Goal: Task Accomplishment & Management: Manage account settings

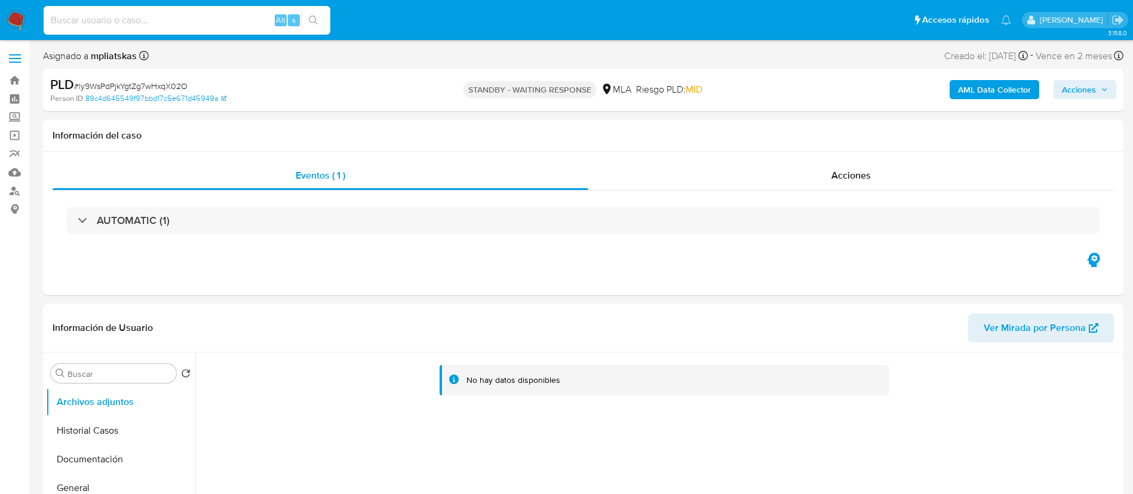
select select "10"
click at [210, 20] on input at bounding box center [187, 21] width 287 height 16
type input "C0Jyl4LscXHe3E7qTRii5Cal"
click at [321, 8] on div "C0Jyl4LscXHe3E7qTRii5Cal Alt s" at bounding box center [187, 20] width 287 height 29
click at [318, 17] on icon "search-icon" at bounding box center [314, 21] width 10 height 10
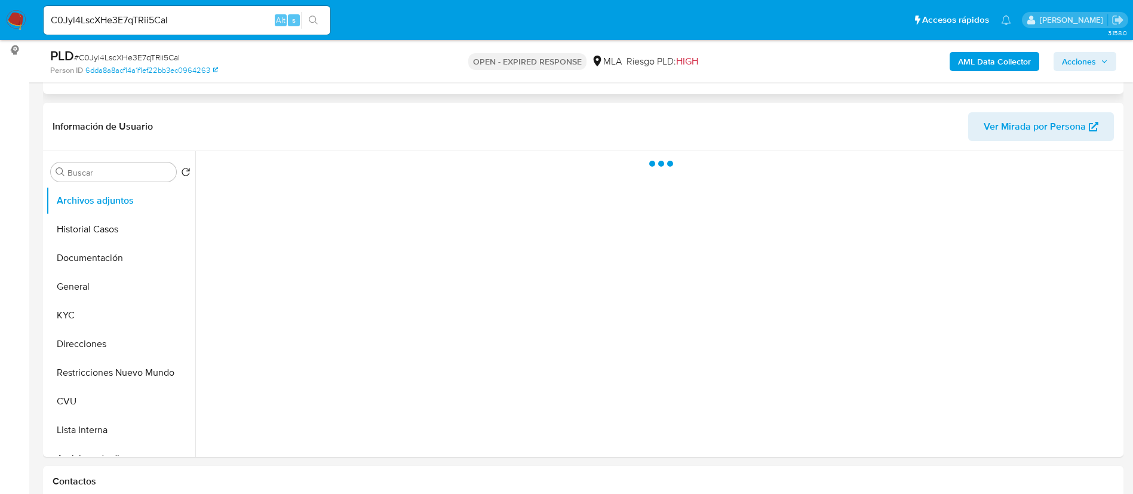
scroll to position [269, 0]
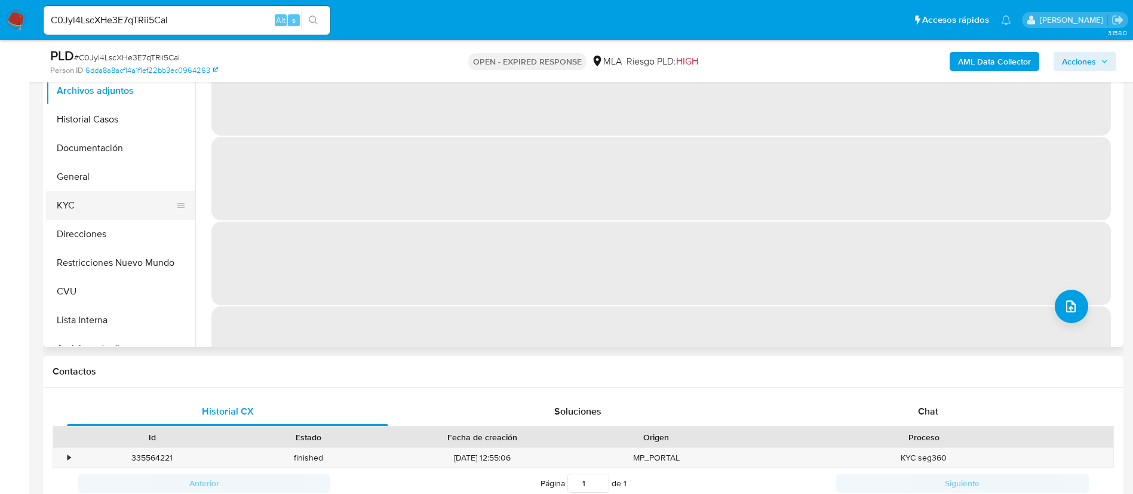
click at [111, 210] on button "KYC" at bounding box center [116, 205] width 140 height 29
select select "10"
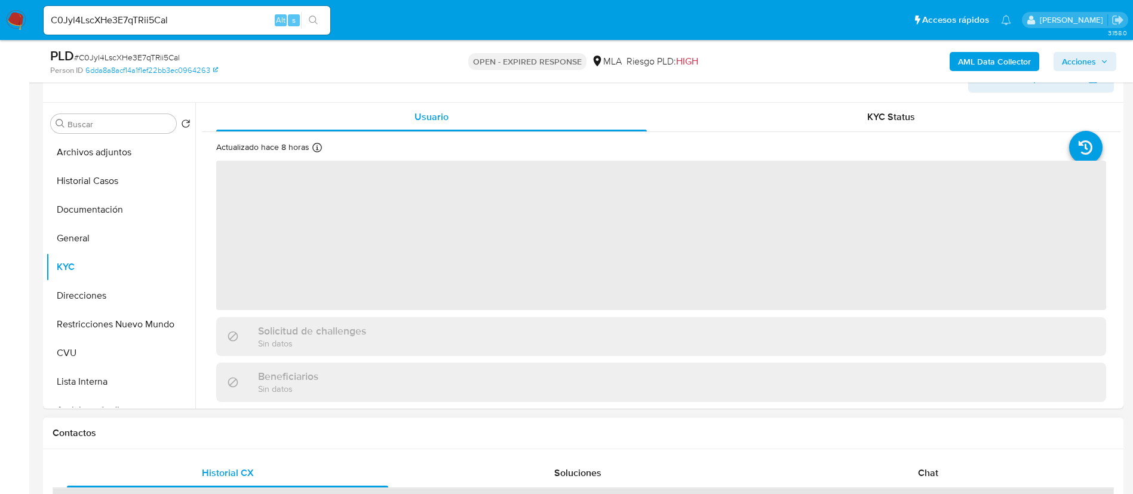
scroll to position [179, 0]
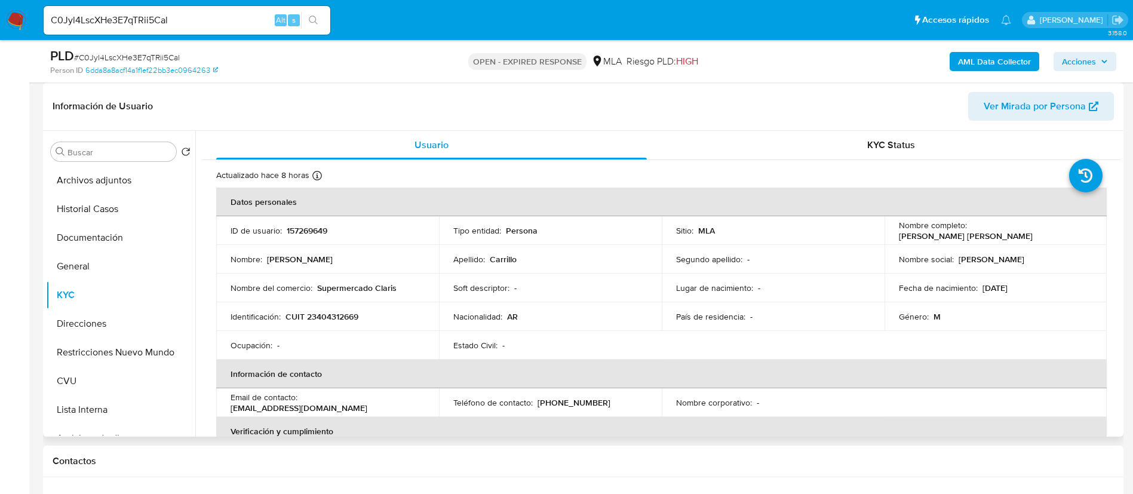
click at [313, 233] on p "157269649" at bounding box center [307, 230] width 41 height 11
copy p "157269649"
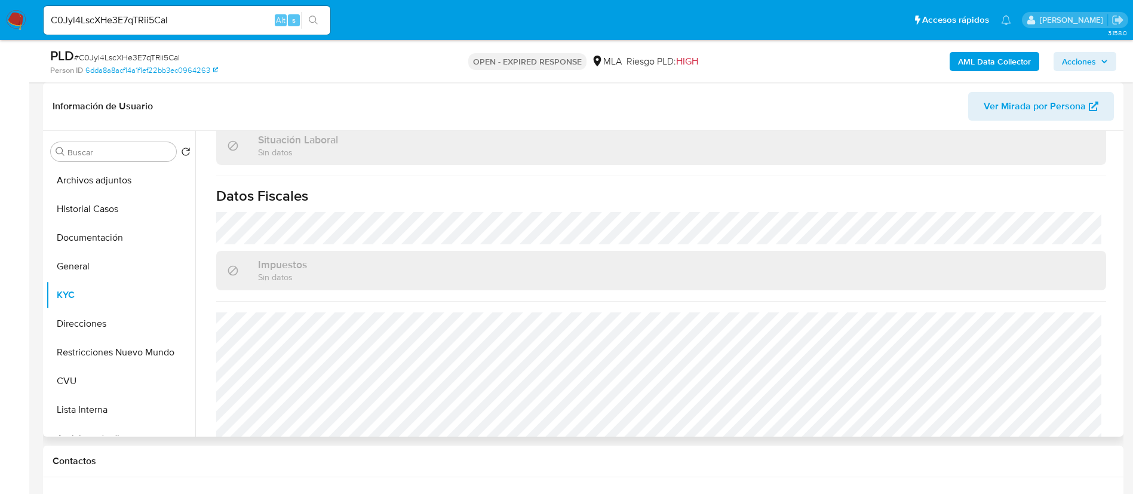
scroll to position [639, 0]
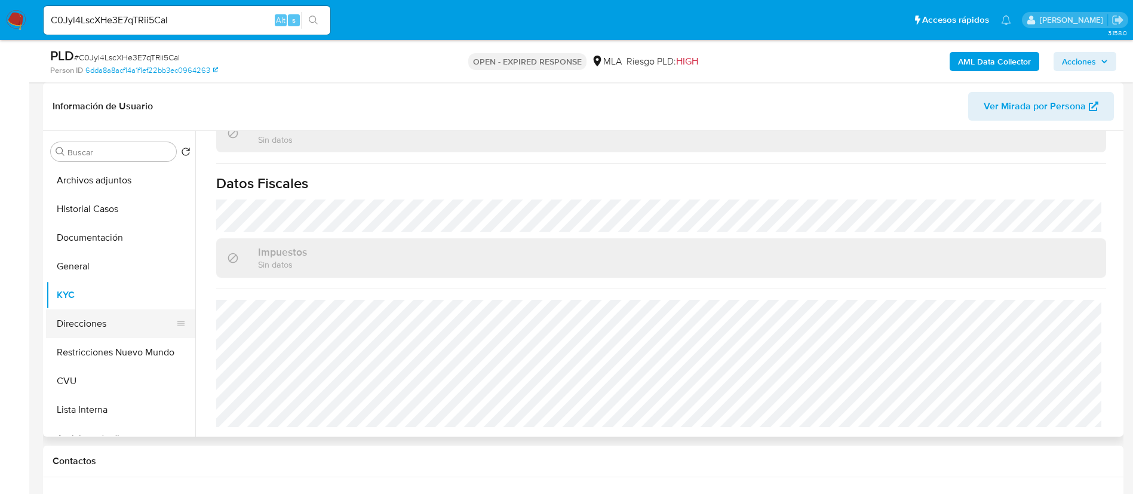
click at [99, 327] on button "Direcciones" at bounding box center [116, 323] width 140 height 29
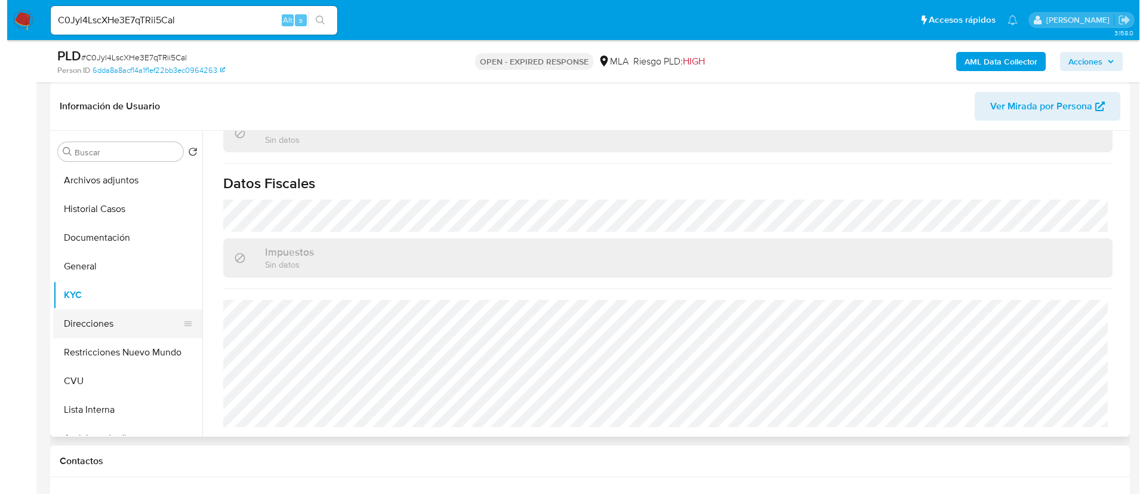
scroll to position [0, 0]
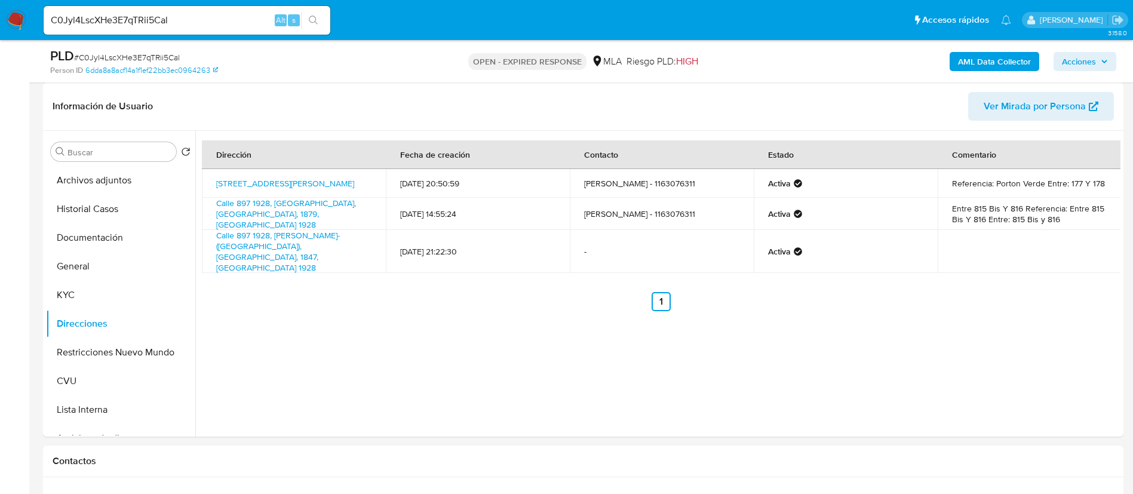
click at [1005, 71] on div "AML Data Collector Acciones" at bounding box center [940, 61] width 352 height 28
click at [995, 61] on b "AML Data Collector" at bounding box center [994, 61] width 73 height 19
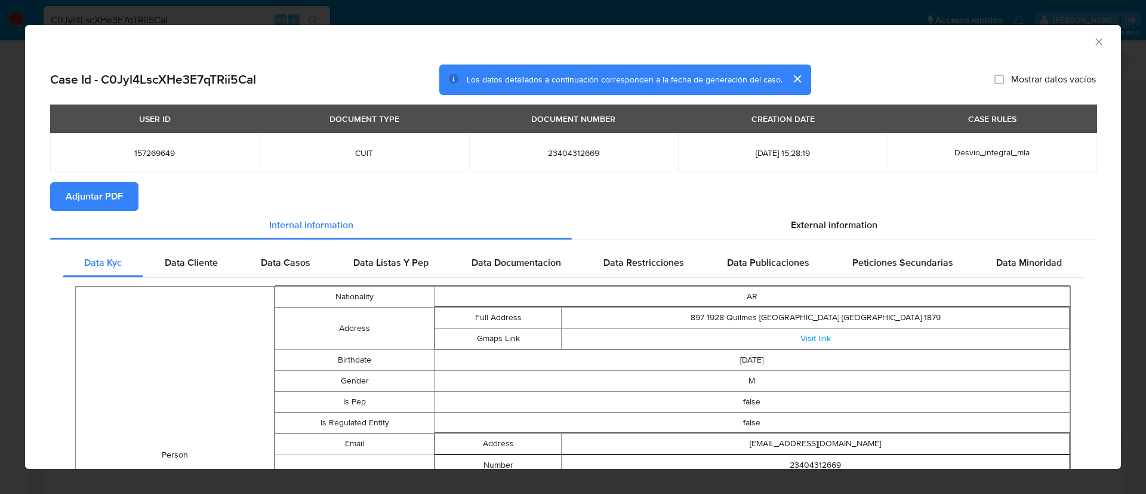
click at [102, 198] on span "Adjuntar PDF" at bounding box center [94, 196] width 57 height 26
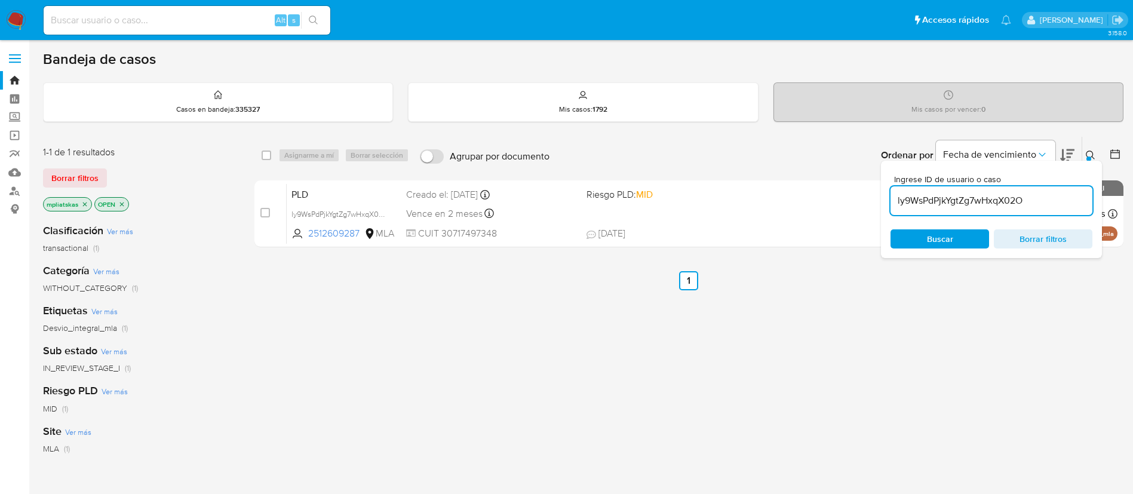
click at [955, 193] on input "ly9WsPdPjkYgtZg7wHxqX02O" at bounding box center [991, 201] width 202 height 16
paste input "C0Jyl4LscXHe3E7qTRii5Cal"
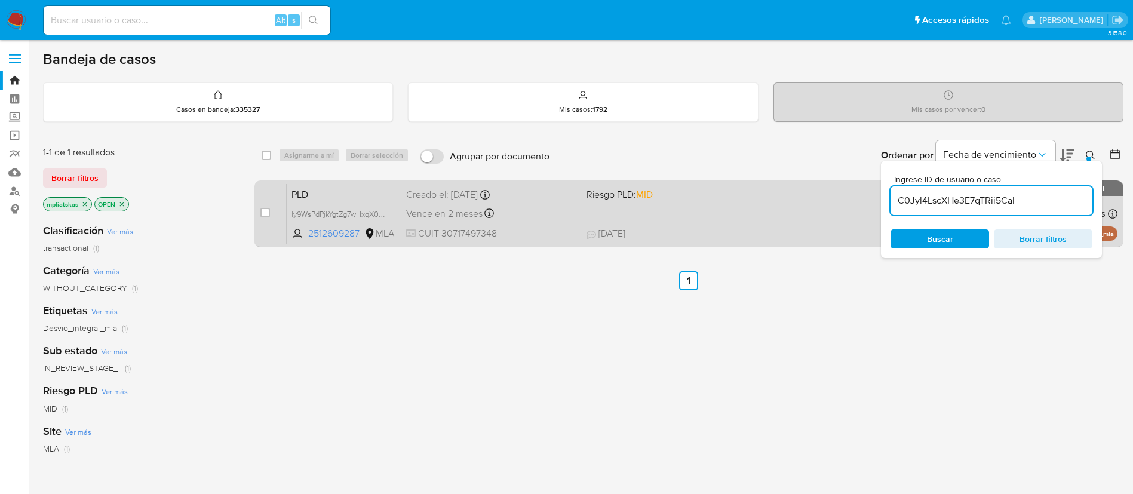
type input "C0Jyl4LscXHe3E7qTRii5Cal"
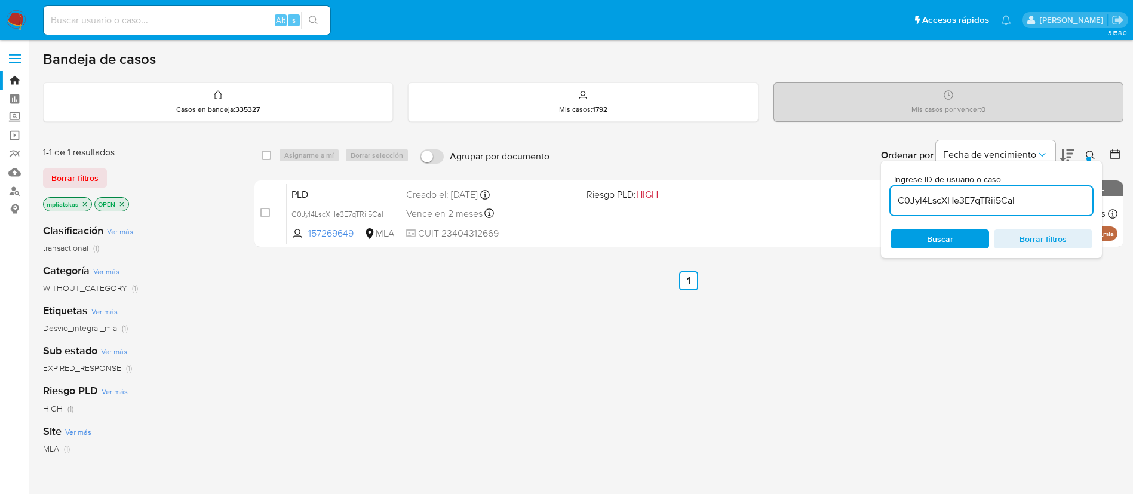
click at [258, 211] on div "case-item-checkbox No es posible asignar el caso PLD C0Jyl4LscXHe3E7qTRii5Cal 1…" at bounding box center [688, 213] width 869 height 67
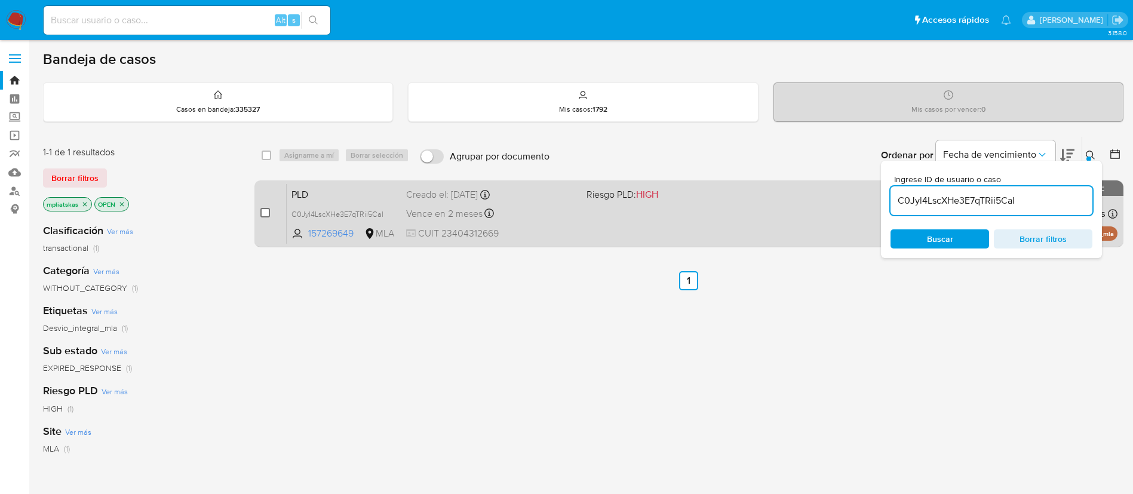
click at [262, 213] on input "checkbox" at bounding box center [265, 213] width 10 height 10
checkbox input "true"
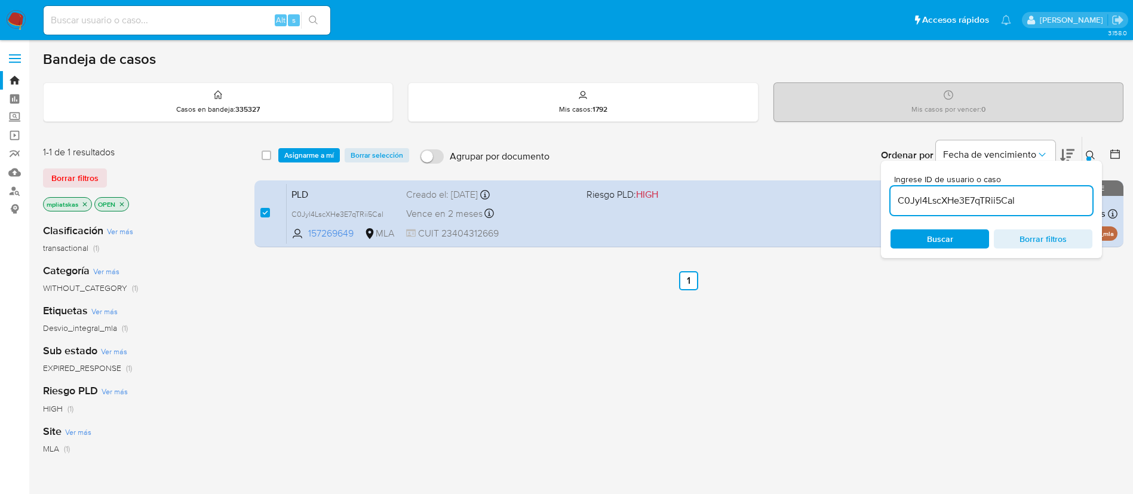
drag, startPoint x: 296, startPoint y: 146, endPoint x: 295, endPoint y: 153, distance: 7.3
click at [296, 151] on div "select-all-cases-checkbox Asignarme a mí Borrar selección Agrupar por documento…" at bounding box center [688, 155] width 869 height 37
click at [294, 155] on span "Asignarme a mí" at bounding box center [309, 155] width 50 height 12
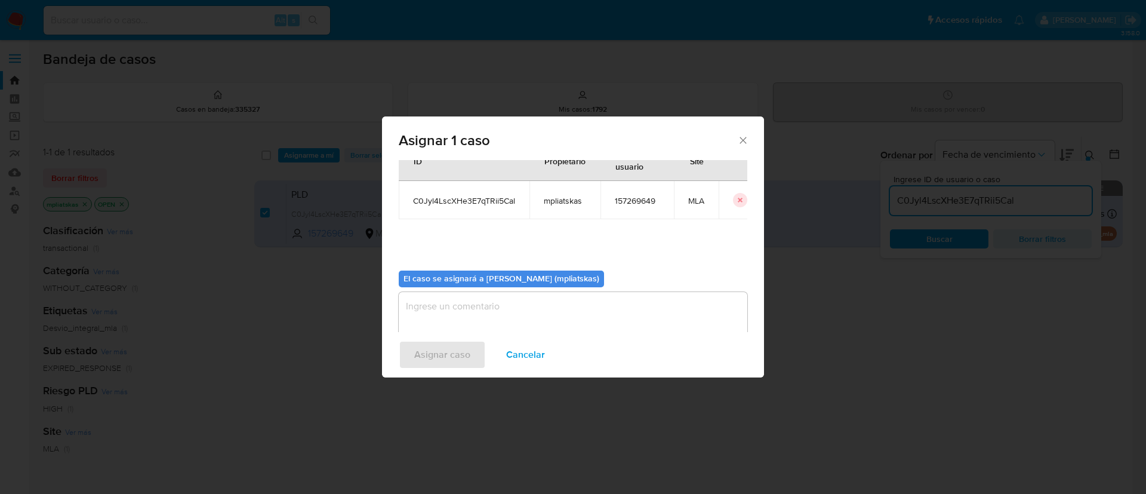
scroll to position [62, 0]
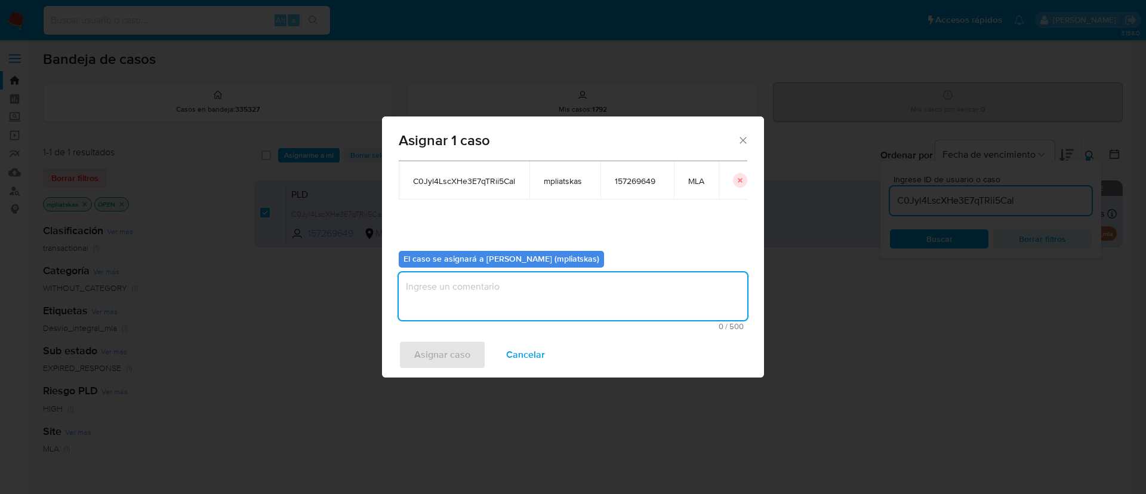
click at [491, 289] on textarea "assign-modal" at bounding box center [573, 296] width 349 height 48
click at [457, 343] on span "Asignar caso" at bounding box center [442, 354] width 56 height 26
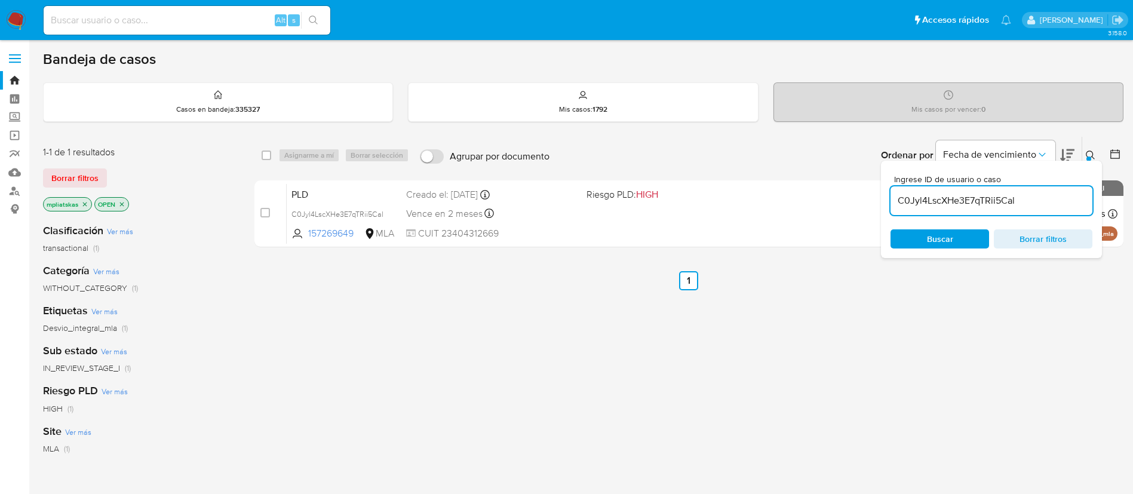
click at [897, 205] on input "C0Jyl4LscXHe3E7qTRii5Cal" at bounding box center [991, 201] width 202 height 16
paste input "qkTdKDgdvnrM0E50dJO7B1rY"
type input "qkTdKDgdvnrM0E50dJO7B1rY"
click at [263, 210] on input "checkbox" at bounding box center [265, 213] width 10 height 10
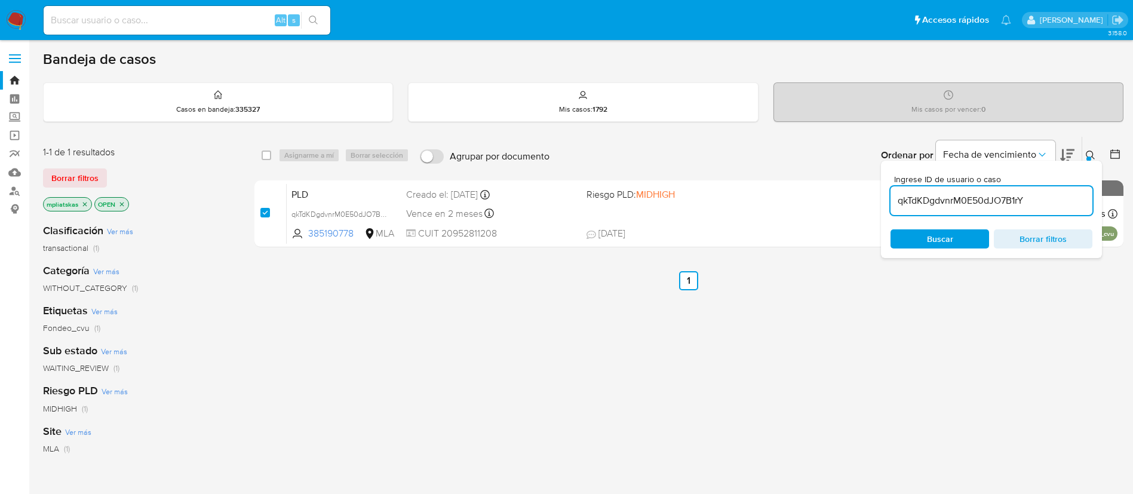
checkbox input "true"
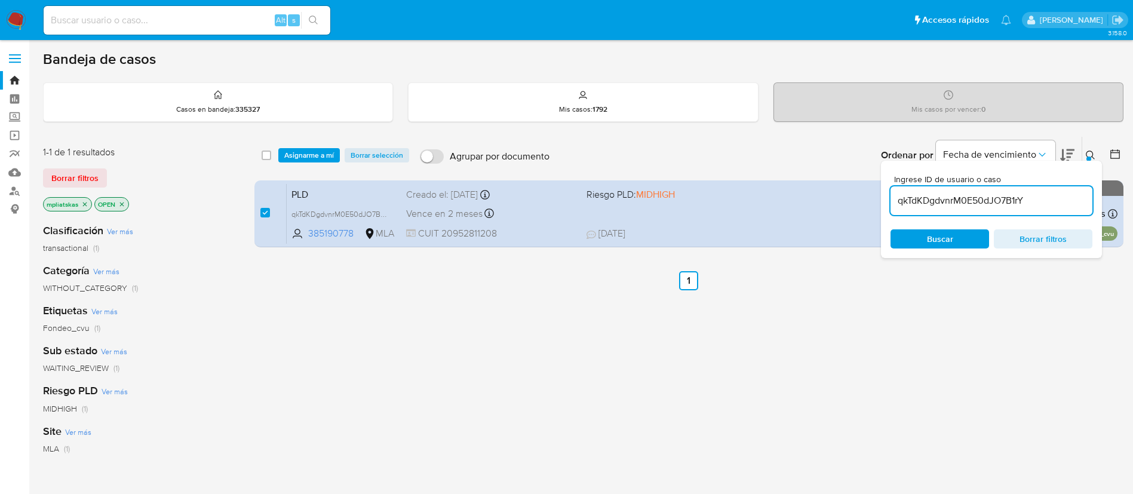
click at [294, 164] on div "select-all-cases-checkbox Asignarme a mí Borrar selección Agrupar por documento…" at bounding box center [688, 155] width 869 height 37
click at [294, 161] on span "Asignarme a mí" at bounding box center [309, 155] width 50 height 12
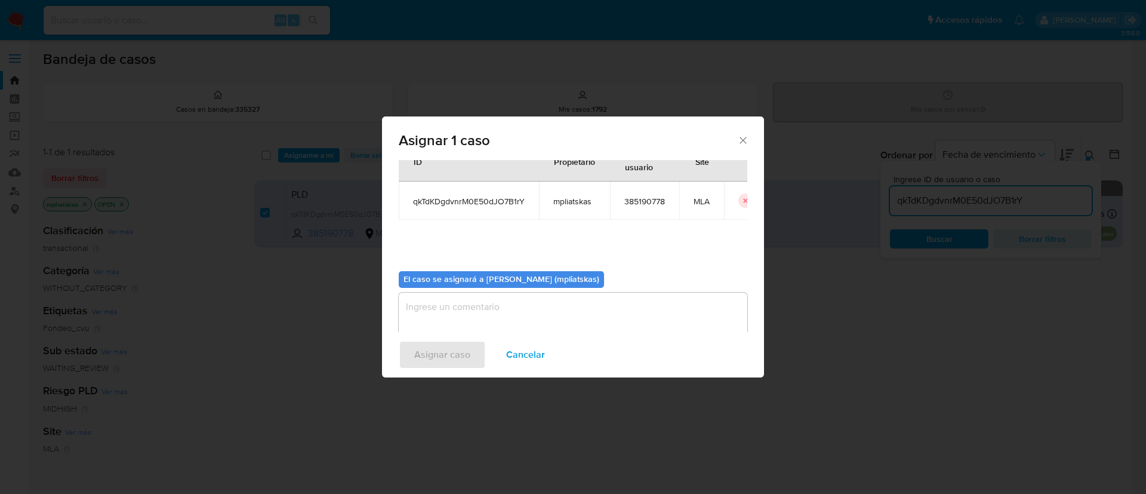
scroll to position [62, 0]
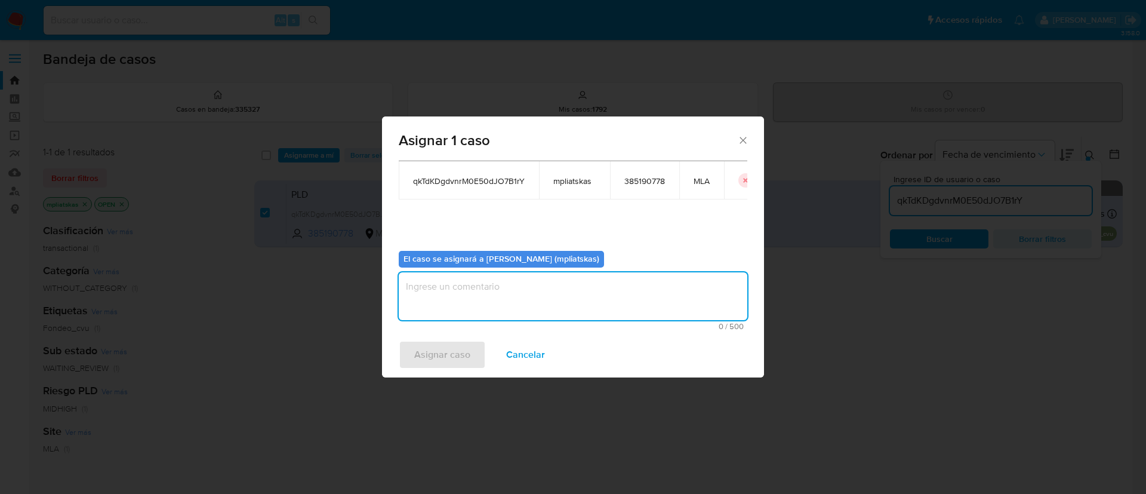
click at [489, 301] on textarea "assign-modal" at bounding box center [573, 296] width 349 height 48
click at [458, 339] on div "Asignar caso Cancelar" at bounding box center [573, 354] width 382 height 45
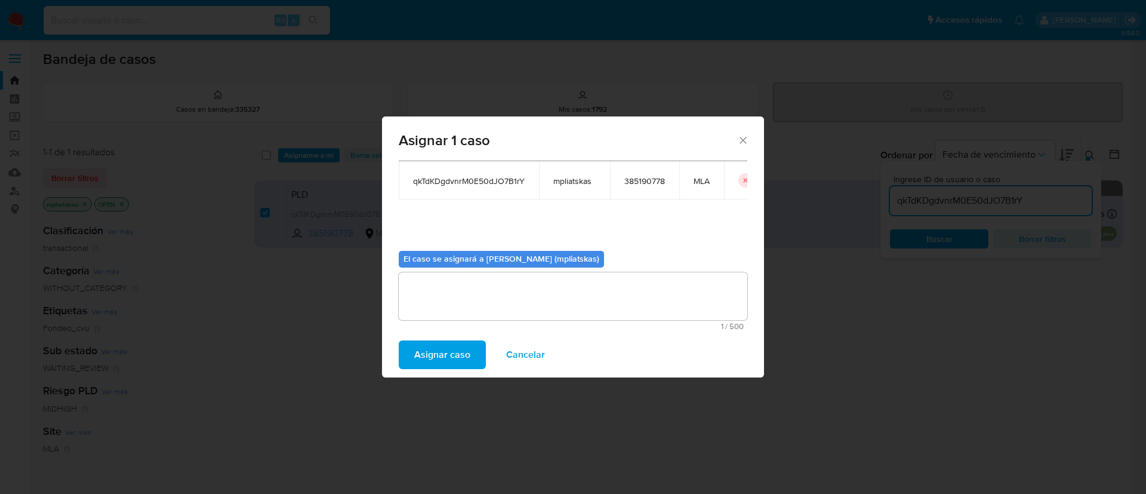
click at [457, 342] on span "Asignar caso" at bounding box center [442, 354] width 56 height 26
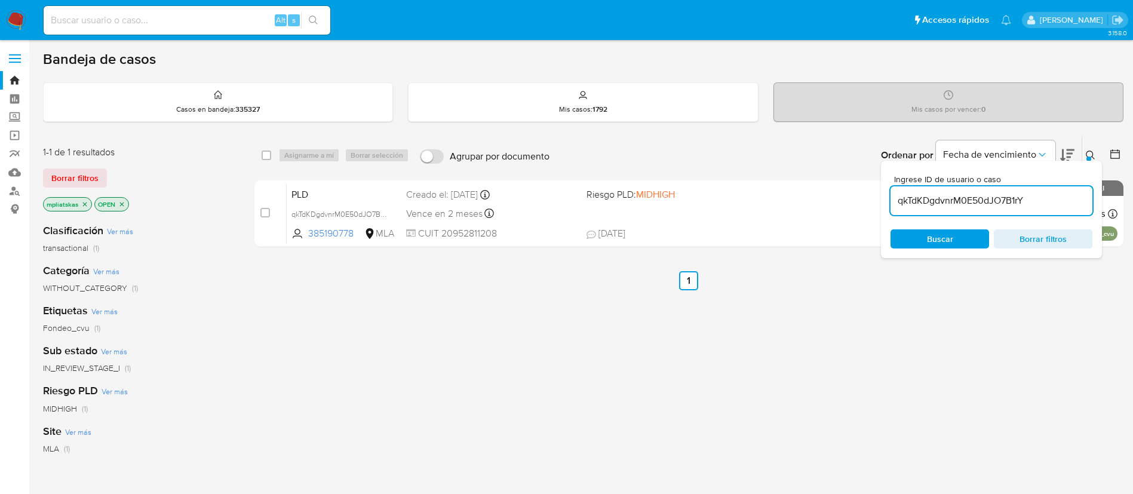
click at [1002, 193] on input "qkTdKDgdvnrM0E50dJO7B1rY" at bounding box center [991, 201] width 202 height 16
paste input "RsEfolmAo7XpkA1uLg0L6vgr"
type input "RsEfolmAo7XpkA1uLg0L6vgr"
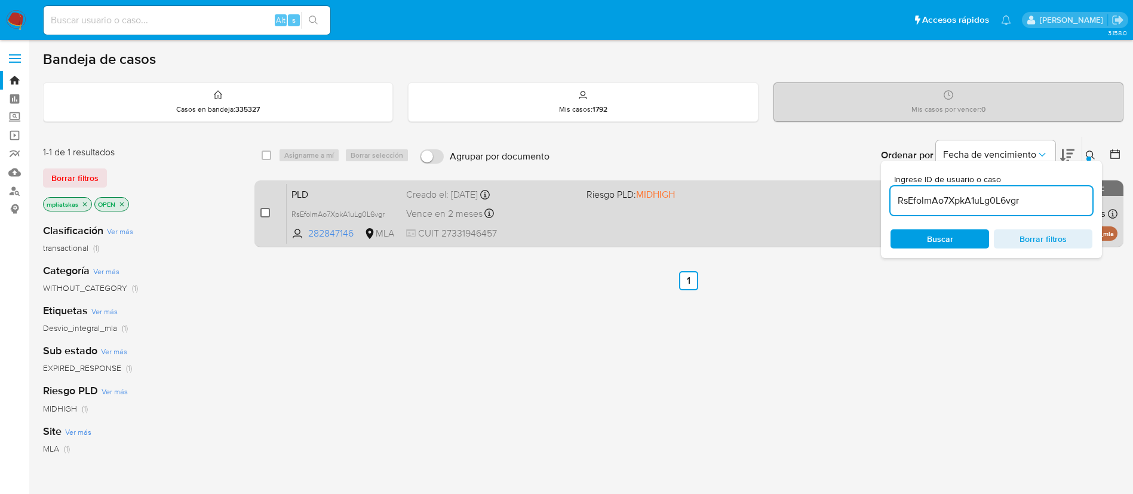
click at [265, 213] on input "checkbox" at bounding box center [265, 213] width 10 height 10
checkbox input "true"
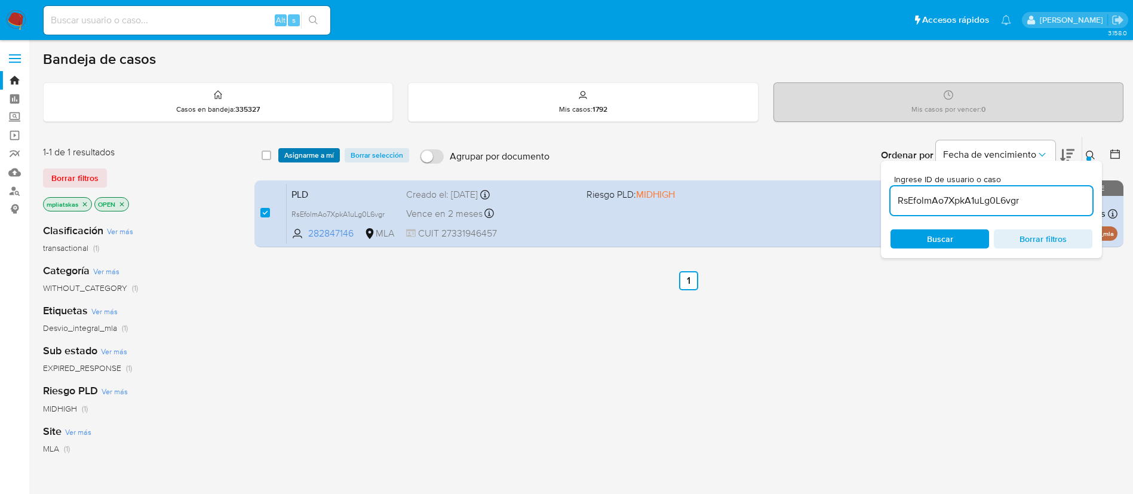
click at [297, 159] on span "Asignarme a mí" at bounding box center [309, 155] width 50 height 12
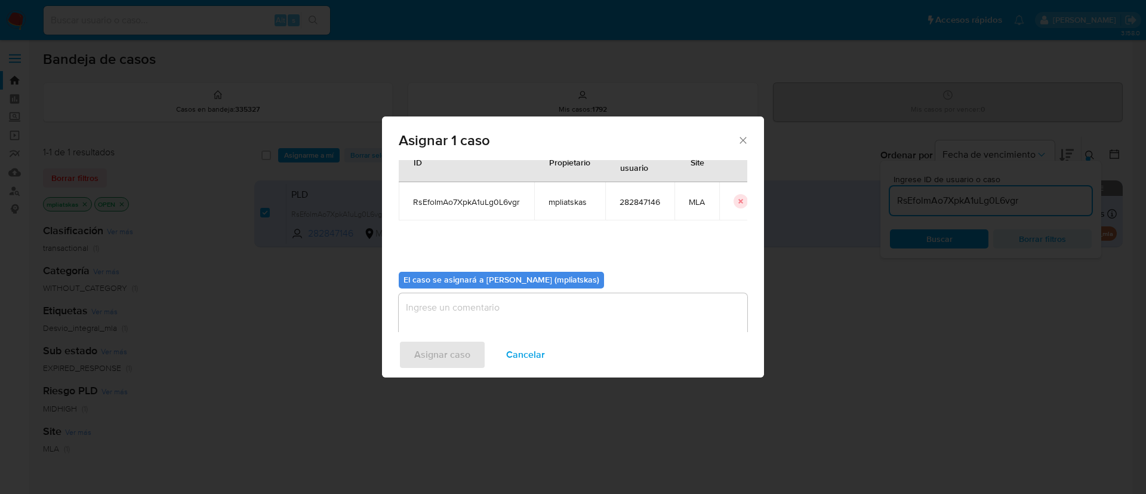
scroll to position [62, 0]
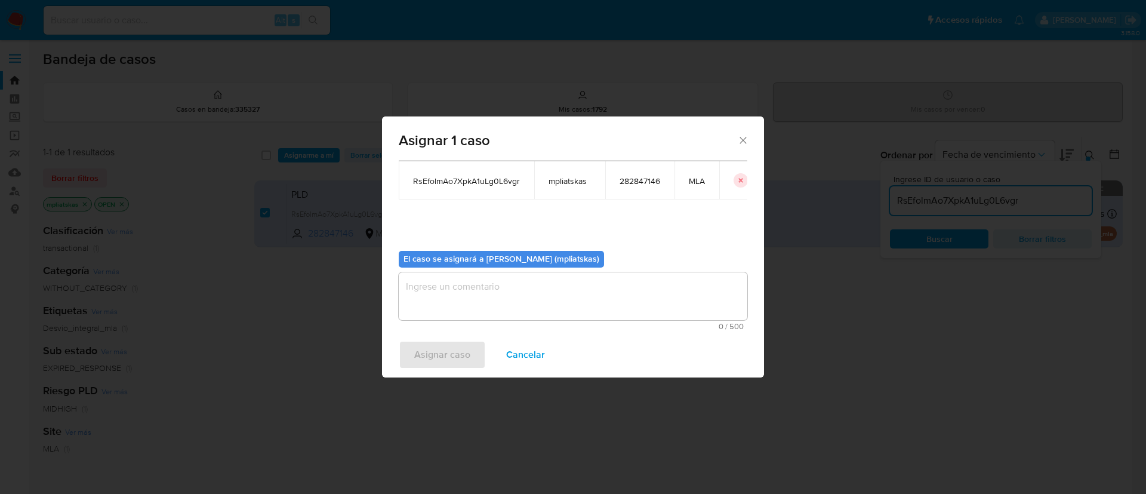
click at [556, 316] on textarea "assign-modal" at bounding box center [573, 296] width 349 height 48
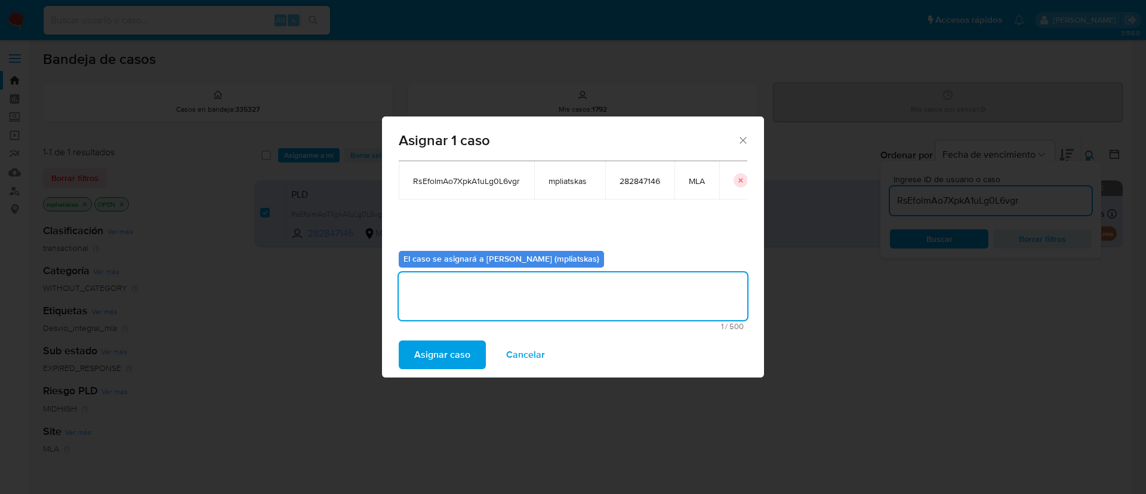
click at [462, 355] on span "Asignar caso" at bounding box center [442, 354] width 56 height 26
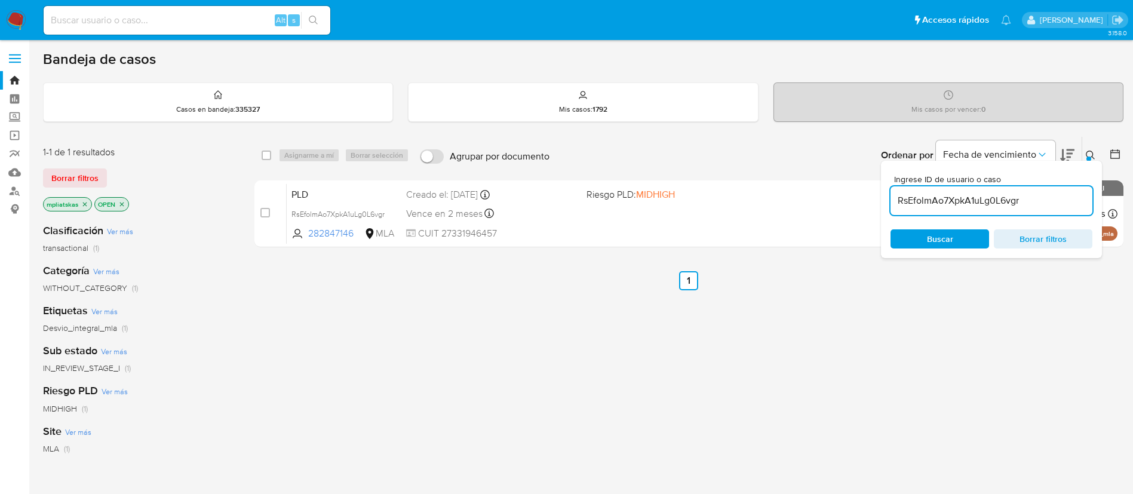
click at [987, 181] on span "Ingrese ID de usuario o caso" at bounding box center [995, 179] width 202 height 9
click at [987, 193] on input "RsEfolmAo7XpkA1uLg0L6vgr" at bounding box center [991, 201] width 202 height 16
click at [980, 202] on input "RsEfolmAo7XpkA1uLg0L6vgr" at bounding box center [991, 201] width 202 height 16
paste input "OceFVVO61dpyew7hHeZpQTKJ"
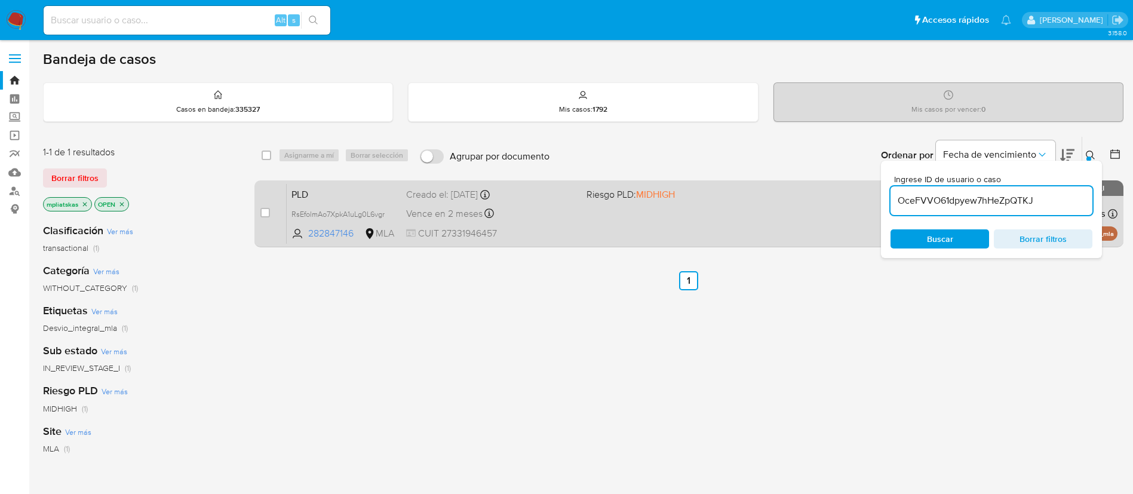
type input "OceFVVO61dpyew7hHeZpQTKJ"
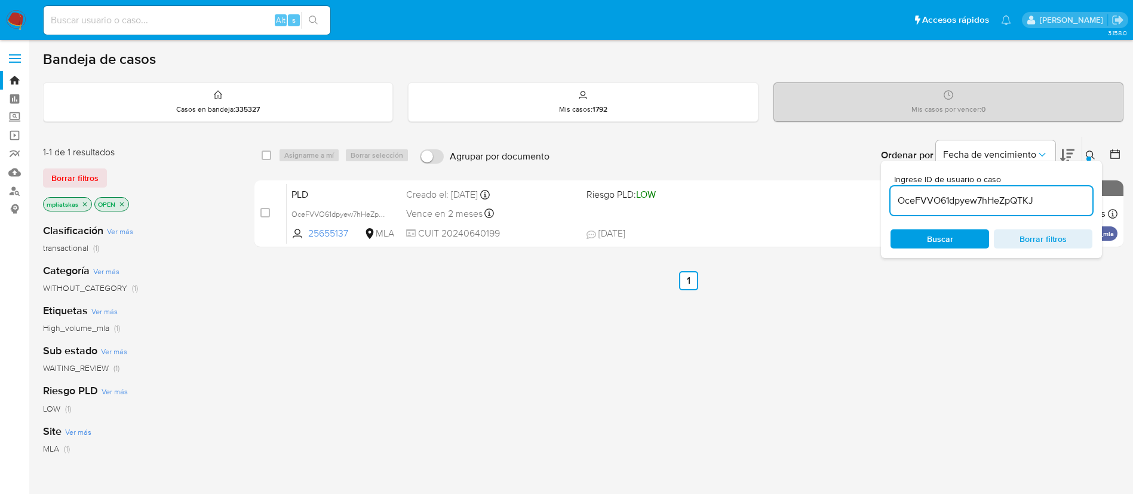
click at [266, 213] on input "checkbox" at bounding box center [265, 213] width 10 height 10
checkbox input "true"
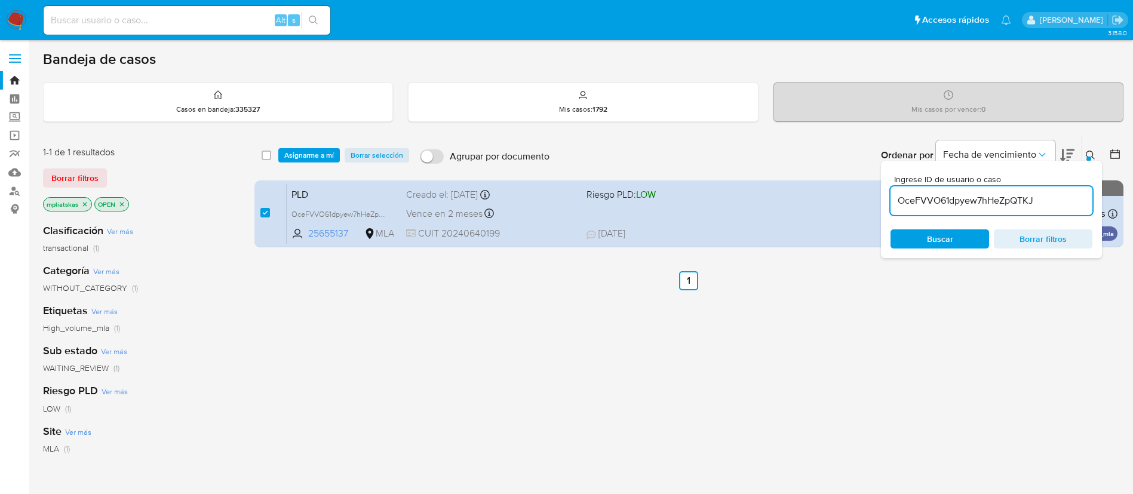
click at [299, 140] on div "select-all-cases-checkbox Asignarme a mí Borrar selección Agrupar por documento…" at bounding box center [688, 155] width 869 height 37
click at [298, 152] on span "Asignarme a mí" at bounding box center [309, 155] width 50 height 12
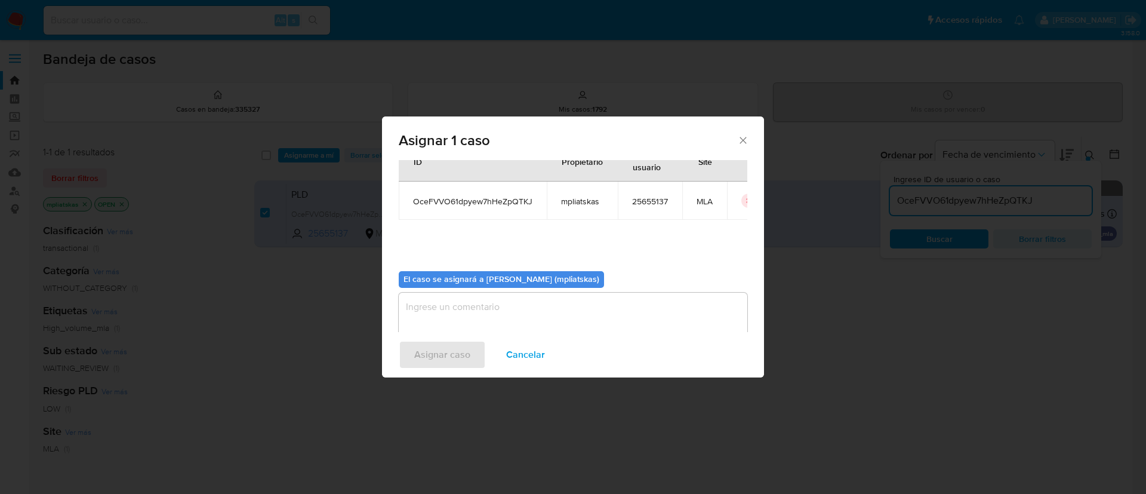
scroll to position [62, 0]
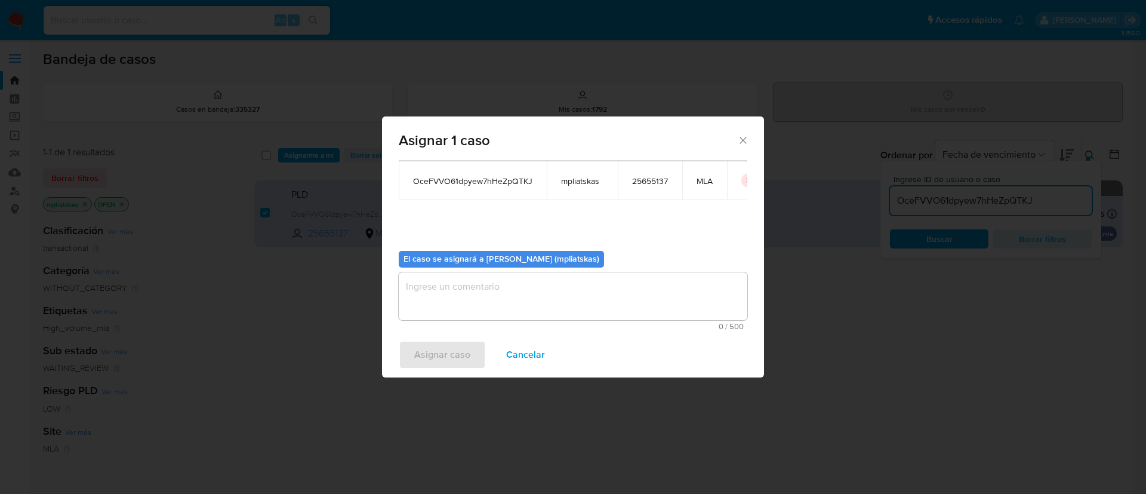
click at [431, 283] on textarea "assign-modal" at bounding box center [573, 296] width 349 height 48
click at [425, 350] on span "Asignar caso" at bounding box center [442, 354] width 56 height 26
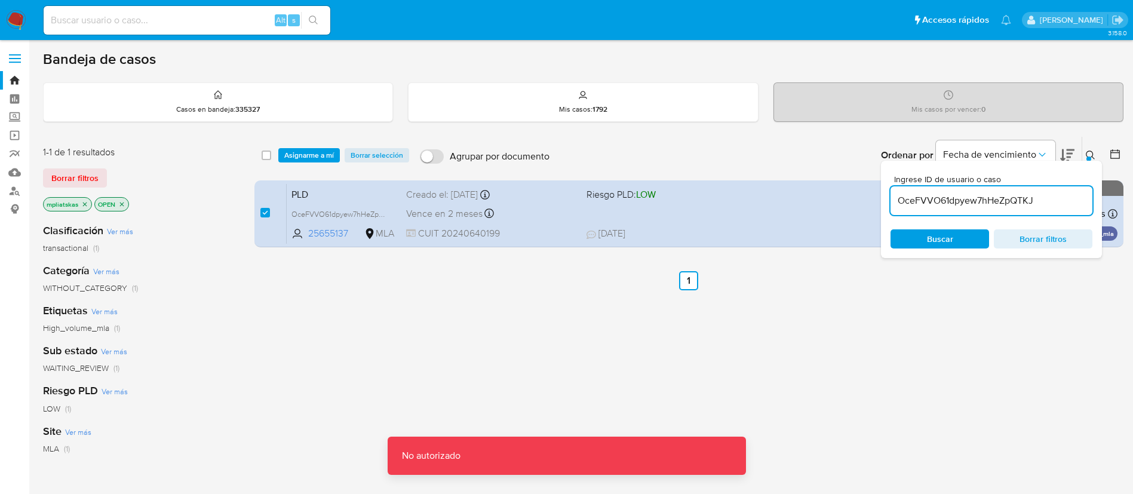
click at [303, 158] on span "Asignarme a mí" at bounding box center [309, 155] width 50 height 12
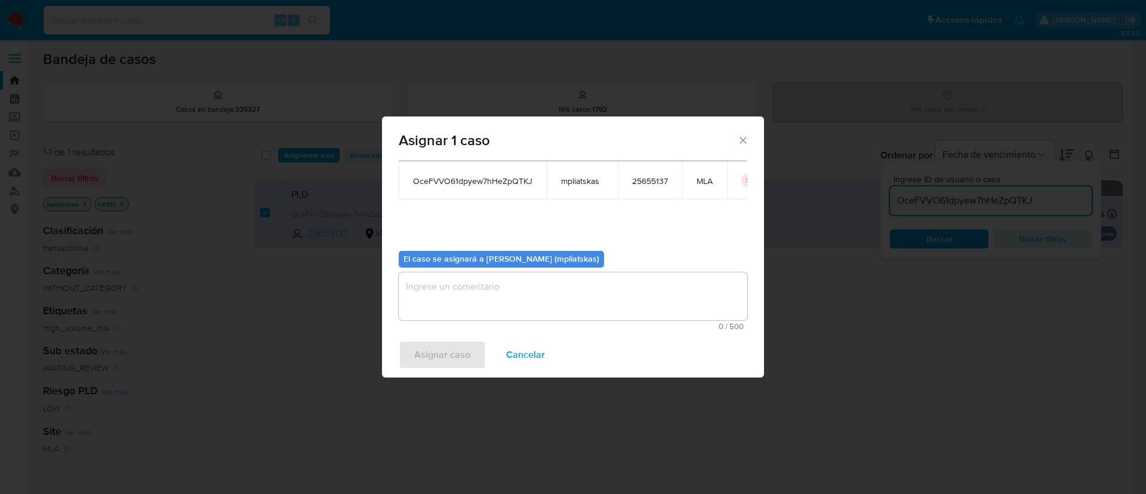
drag, startPoint x: 502, startPoint y: 289, endPoint x: 484, endPoint y: 306, distance: 24.9
click at [501, 289] on textarea "assign-modal" at bounding box center [573, 296] width 349 height 48
click at [437, 348] on span "Asignar caso" at bounding box center [442, 354] width 56 height 26
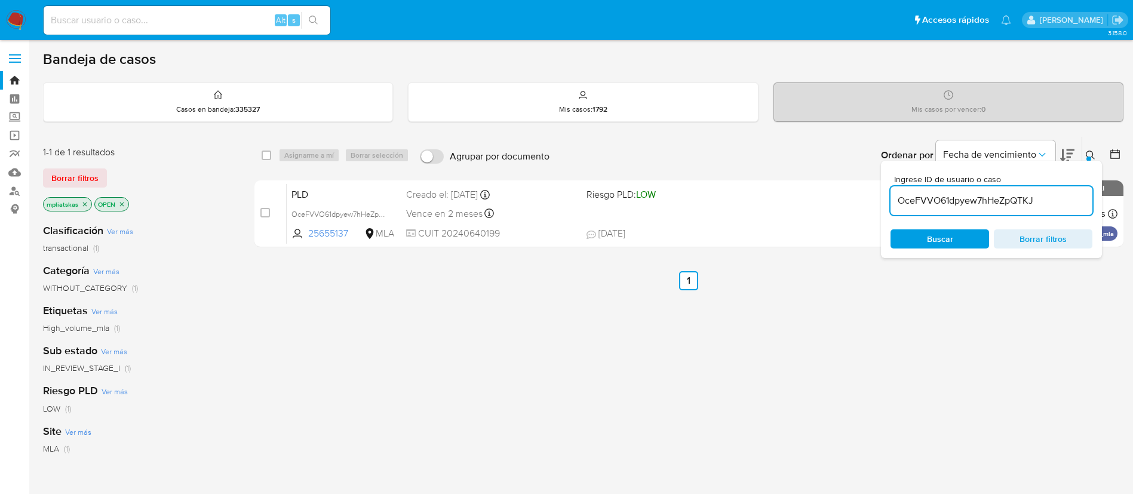
click at [928, 202] on input "OceFVVO61dpyew7hHeZpQTKJ" at bounding box center [991, 201] width 202 height 16
paste input "6eHipGVzxs3MKwJ3qHz4Ko45"
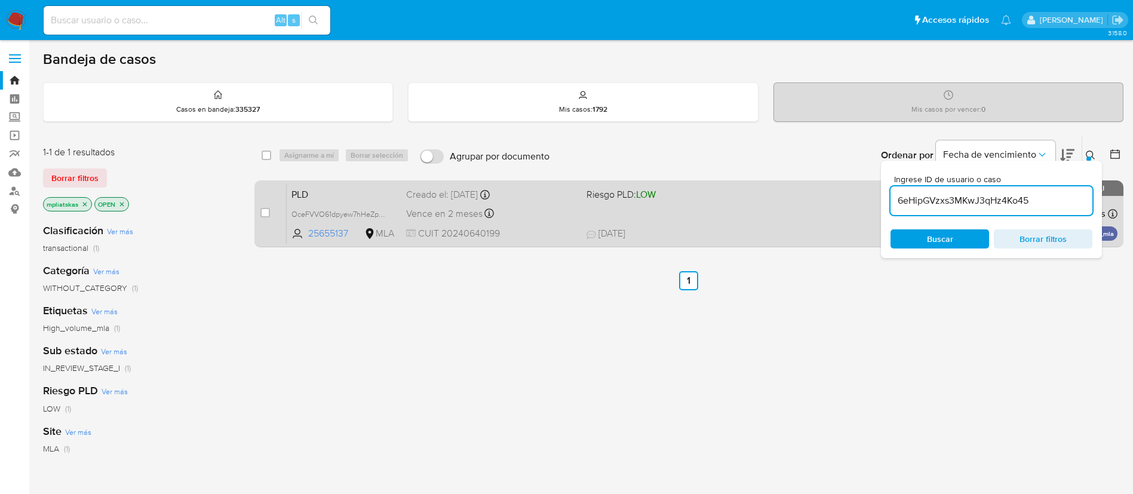
type input "6eHipGVzxs3MKwJ3qHz4Ko45"
click at [264, 213] on input "checkbox" at bounding box center [265, 213] width 10 height 10
checkbox input "true"
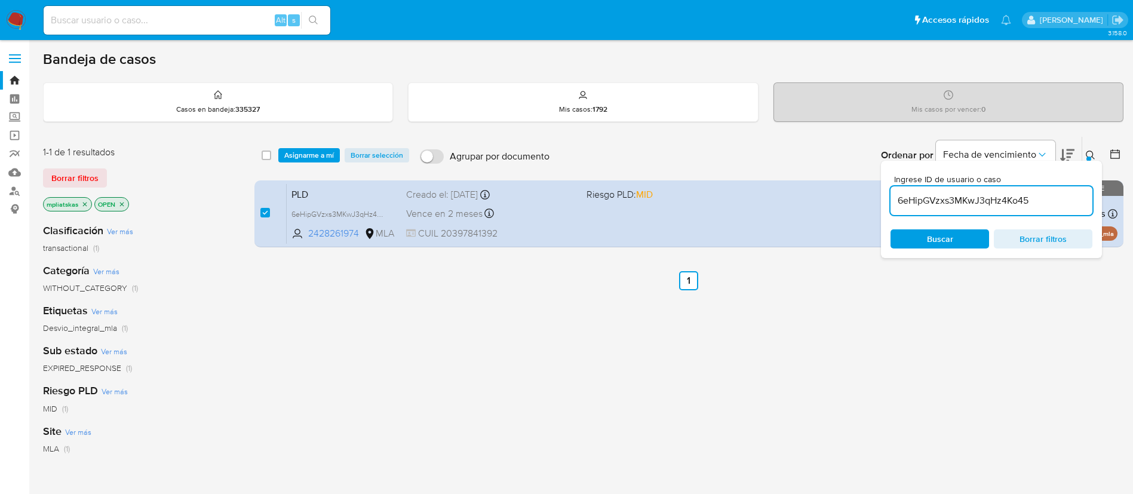
click at [304, 163] on div "select-all-cases-checkbox Asignarme a mí Borrar selección Agrupar por documento…" at bounding box center [688, 155] width 869 height 37
click at [306, 157] on span "Asignarme a mí" at bounding box center [309, 155] width 50 height 12
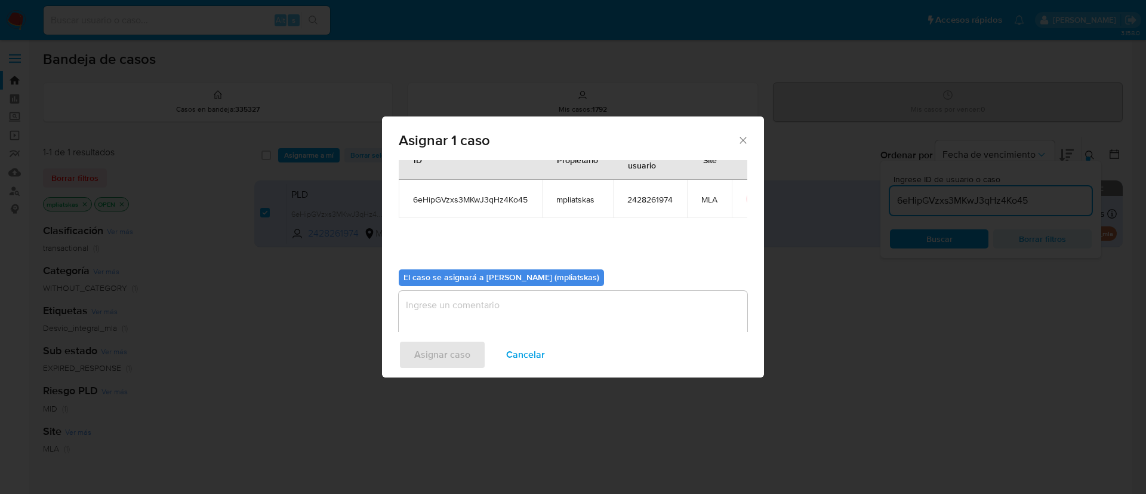
scroll to position [62, 0]
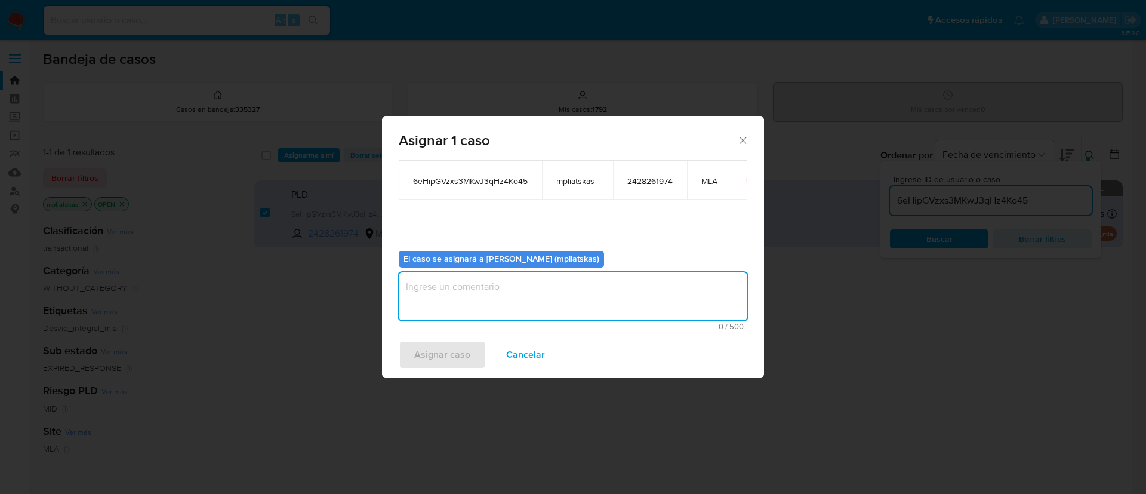
click at [480, 303] on textarea "assign-modal" at bounding box center [573, 296] width 349 height 48
click at [436, 349] on span "Asignar caso" at bounding box center [442, 354] width 56 height 26
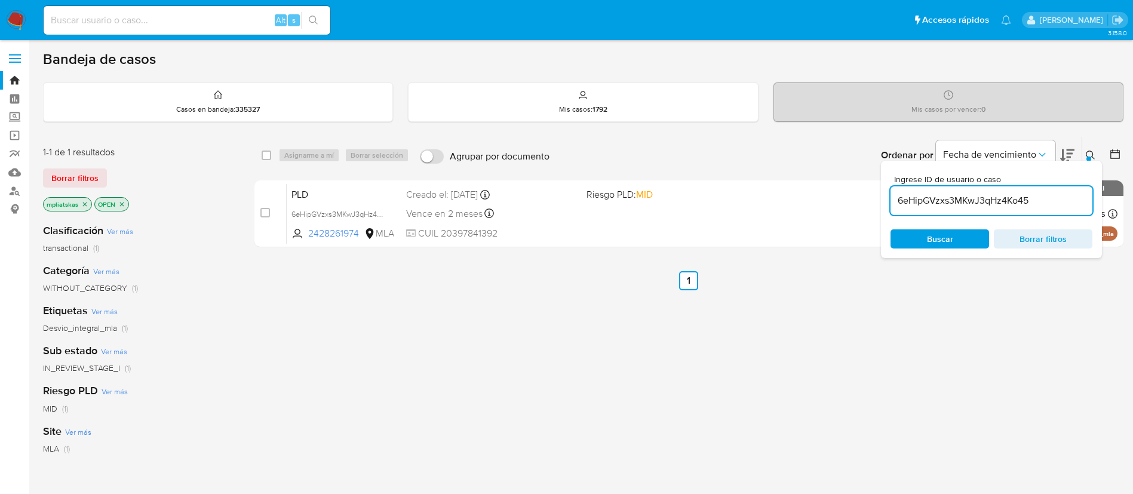
click at [1004, 205] on input "6eHipGVzxs3MKwJ3qHz4Ko45" at bounding box center [991, 201] width 202 height 16
paste input "CEXu8LrrxEbRPp4Y0fjzZjeT"
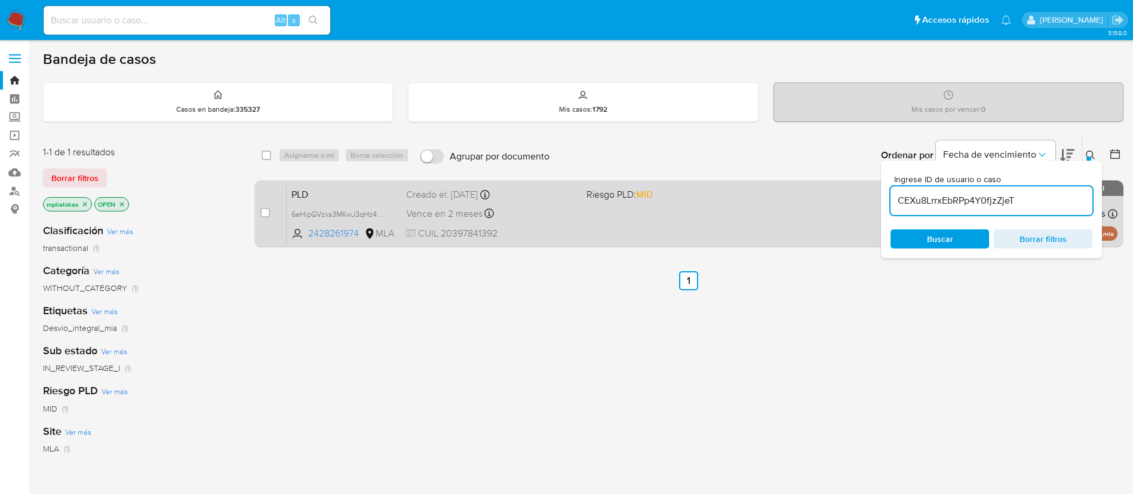
type input "CEXu8LrrxEbRPp4Y0fjzZjeT"
drag, startPoint x: 275, startPoint y: 210, endPoint x: 264, endPoint y: 208, distance: 10.9
click at [265, 207] on div "case-item-checkbox No es posible asignar el caso" at bounding box center [273, 213] width 26 height 60
click at [264, 209] on input "checkbox" at bounding box center [265, 213] width 10 height 10
checkbox input "true"
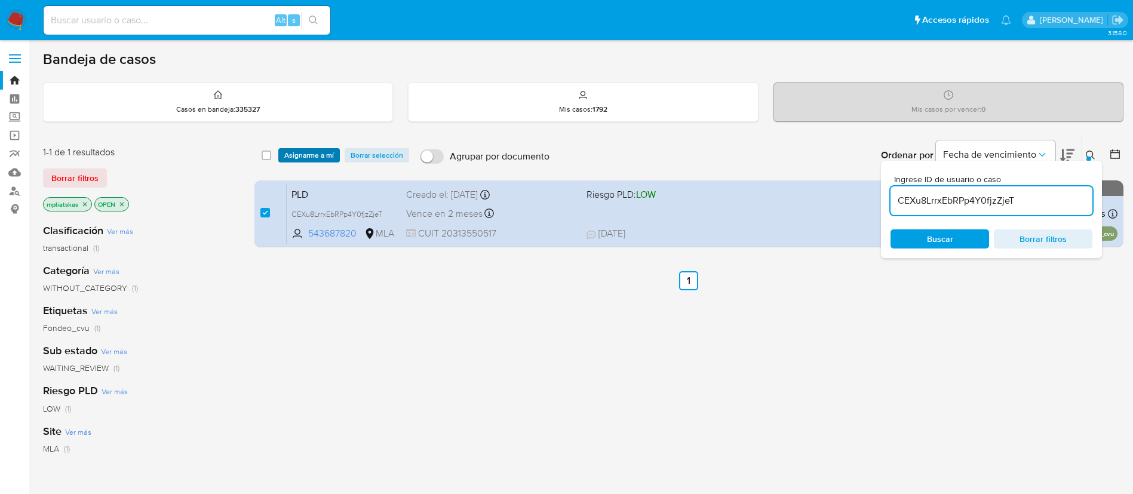
click at [302, 149] on span "Asignarme a mí" at bounding box center [309, 155] width 50 height 12
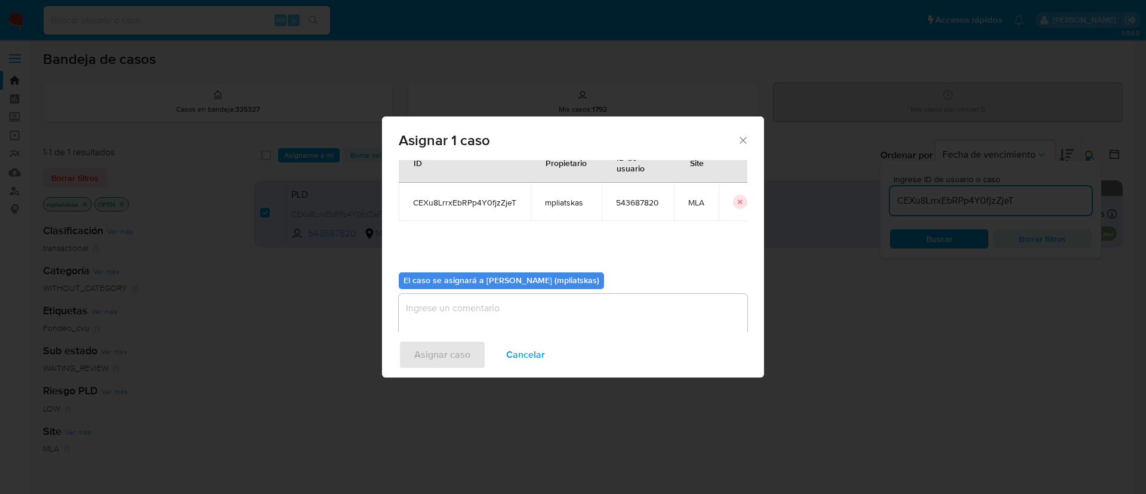
scroll to position [62, 0]
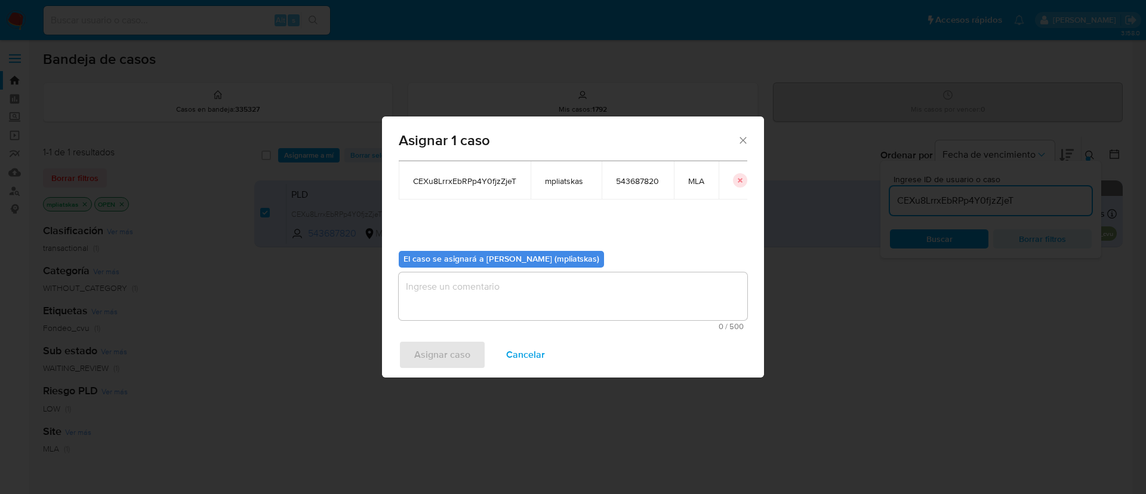
click at [499, 307] on textarea "assign-modal" at bounding box center [573, 296] width 349 height 48
click at [449, 344] on span "Asignar caso" at bounding box center [442, 354] width 56 height 26
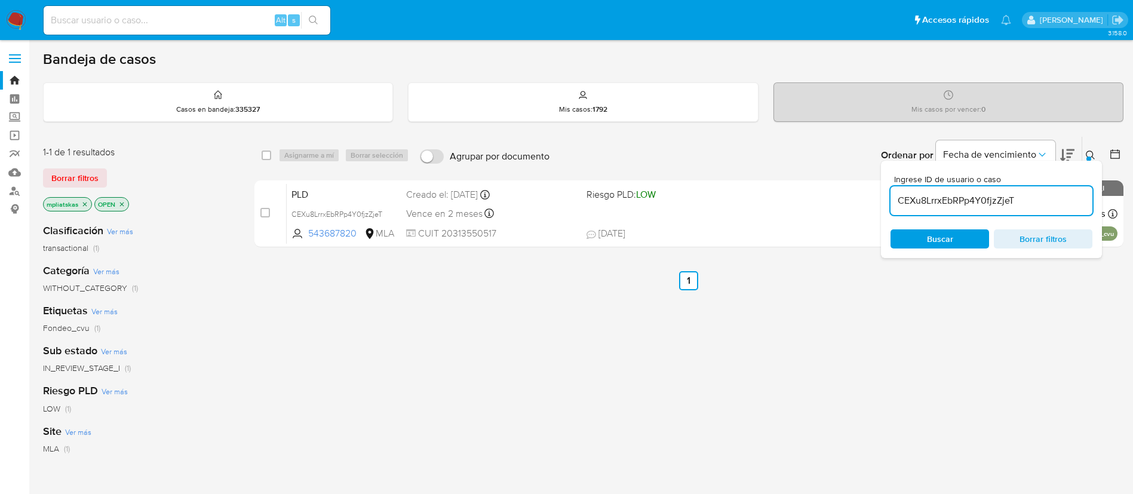
click at [944, 200] on input "CEXu8LrrxEbRPp4Y0fjzZjeT" at bounding box center [991, 201] width 202 height 16
paste input "Upgid3ScFDr4RtKDUPXZSGMH"
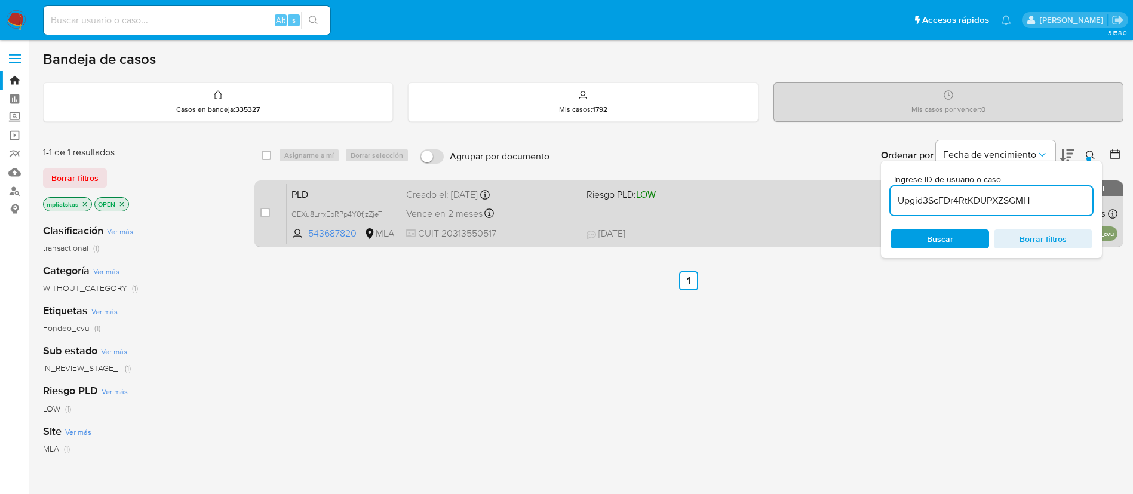
type input "Upgid3ScFDr4RtKDUPXZSGMH"
click at [266, 216] on input "checkbox" at bounding box center [265, 213] width 10 height 10
checkbox input "true"
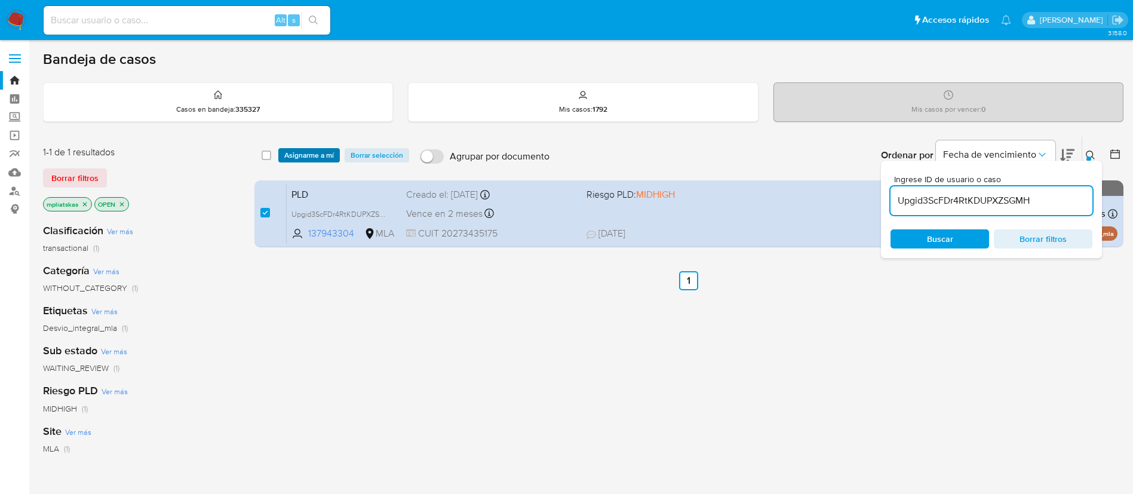
click at [307, 150] on span "Asignarme a mí" at bounding box center [309, 155] width 50 height 12
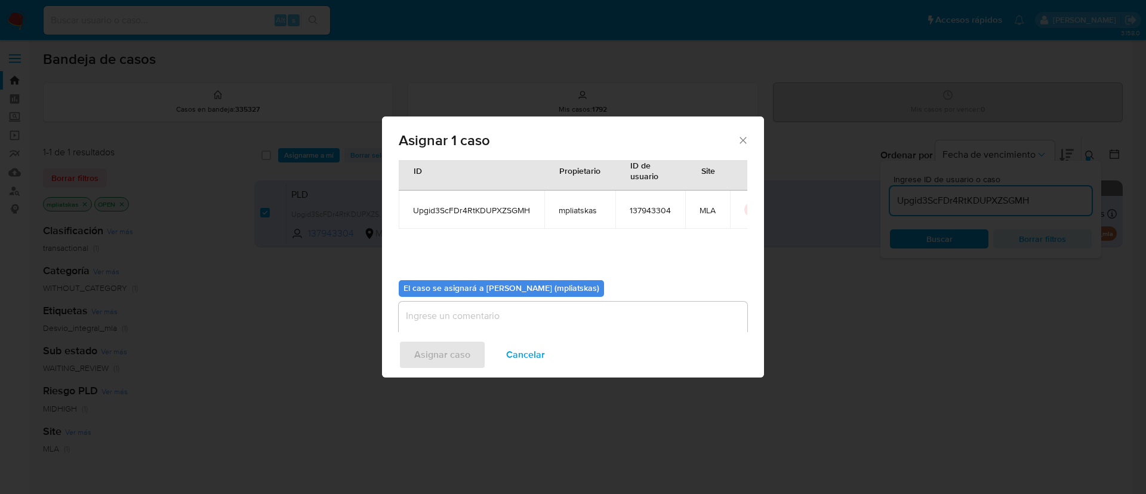
scroll to position [62, 0]
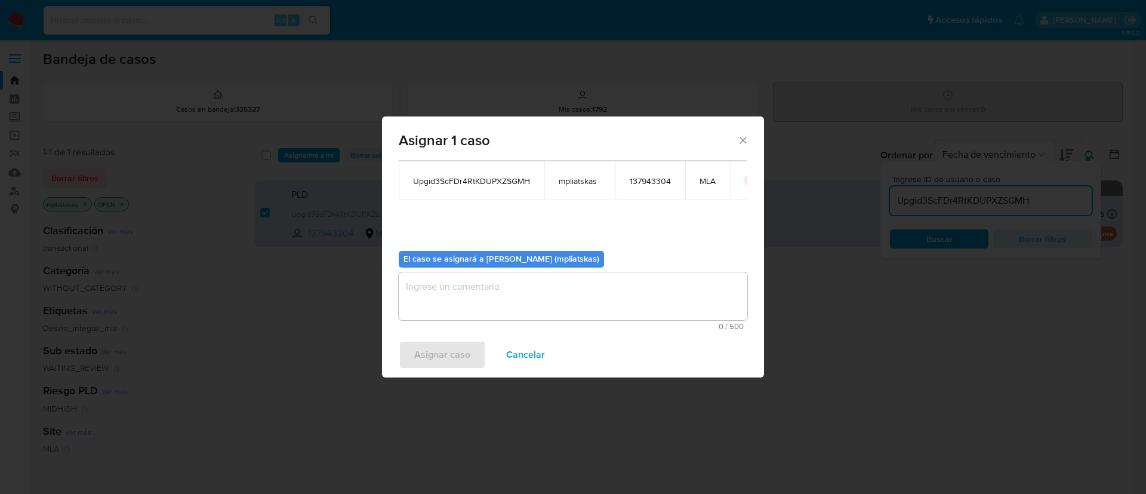
click at [496, 304] on textarea "assign-modal" at bounding box center [573, 296] width 349 height 48
click at [456, 343] on span "Asignar caso" at bounding box center [442, 354] width 56 height 26
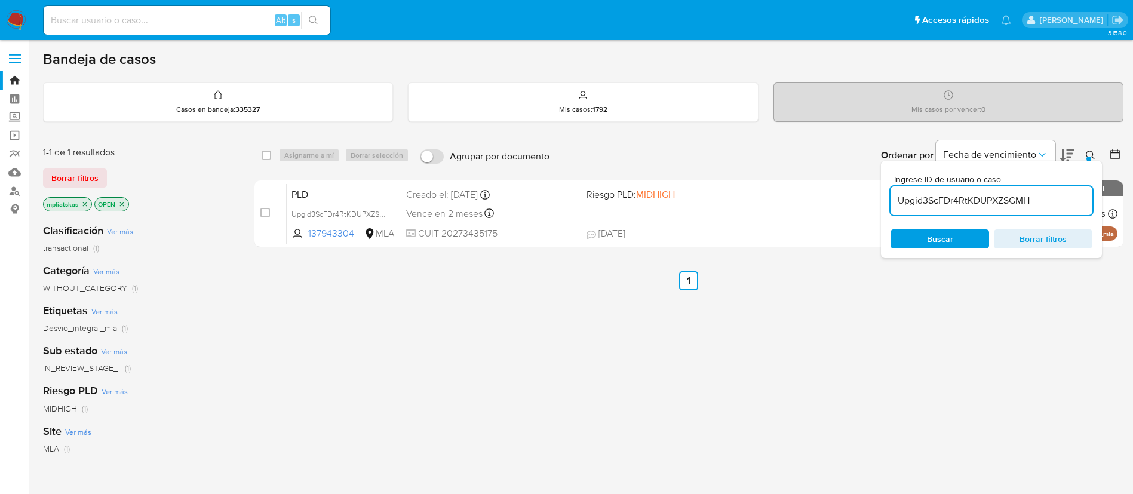
click at [944, 202] on input "Upgid3ScFDr4RtKDUPXZSGMH" at bounding box center [991, 201] width 202 height 16
paste input "tCQmbArtr3YGwOP18l01FGuX"
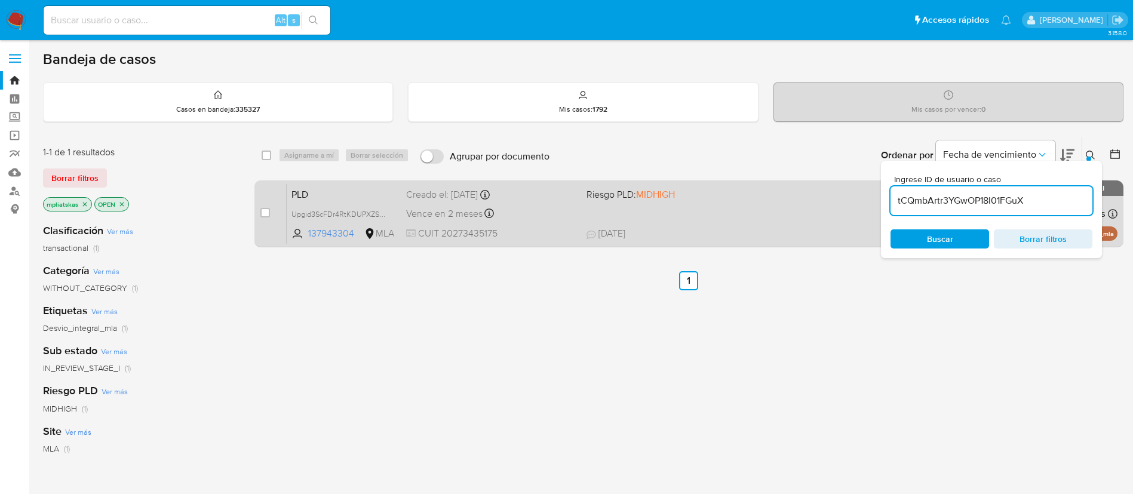
type input "tCQmbArtr3YGwOP18l01FGuX"
click at [265, 213] on input "checkbox" at bounding box center [265, 213] width 10 height 10
checkbox input "true"
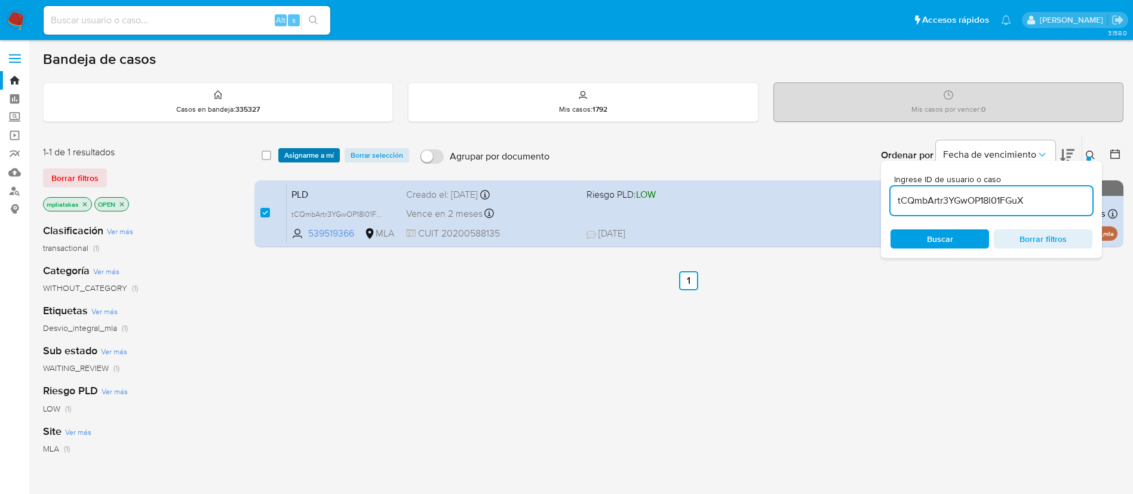
click at [299, 159] on span "Asignarme a mí" at bounding box center [309, 155] width 50 height 12
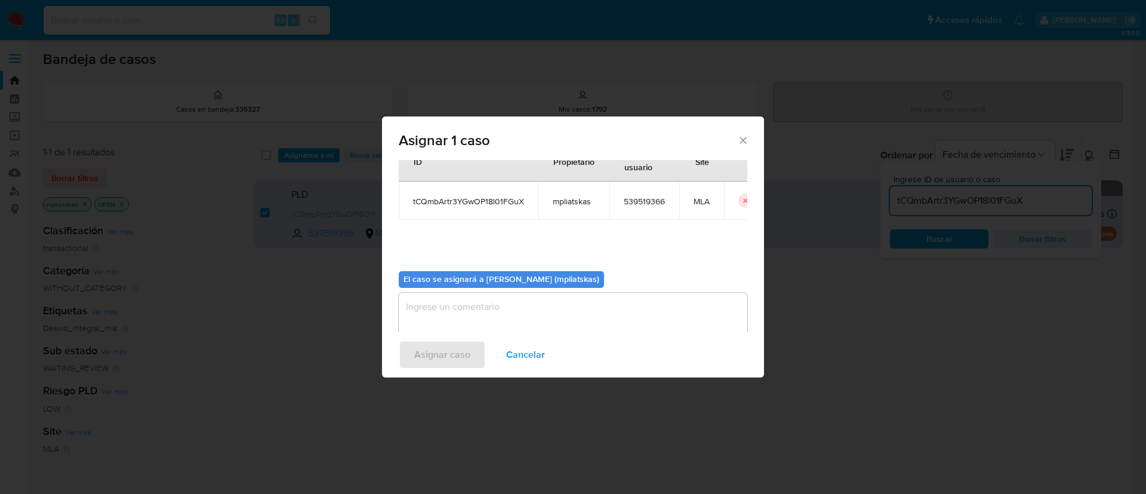
scroll to position [62, 0]
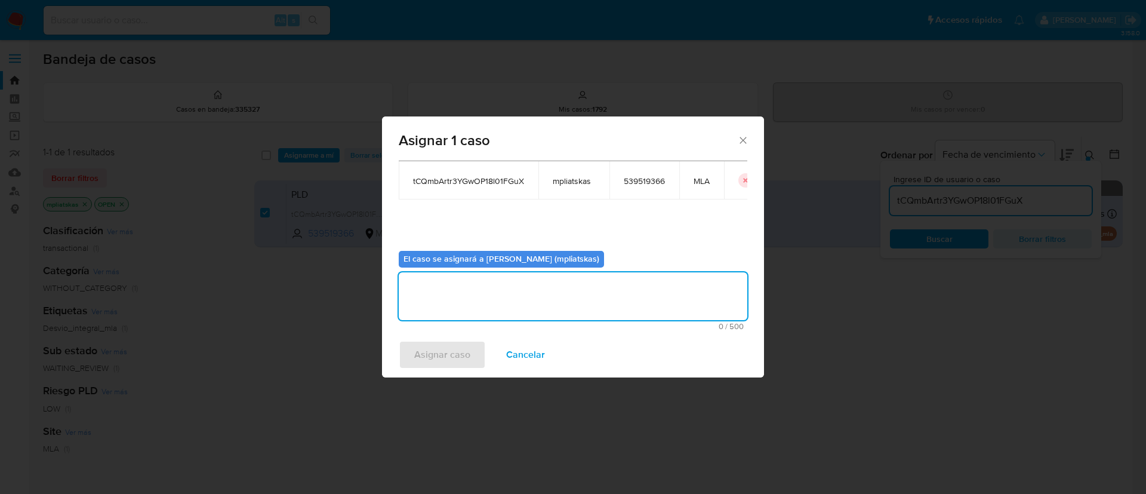
click at [450, 315] on textarea "assign-modal" at bounding box center [573, 296] width 349 height 48
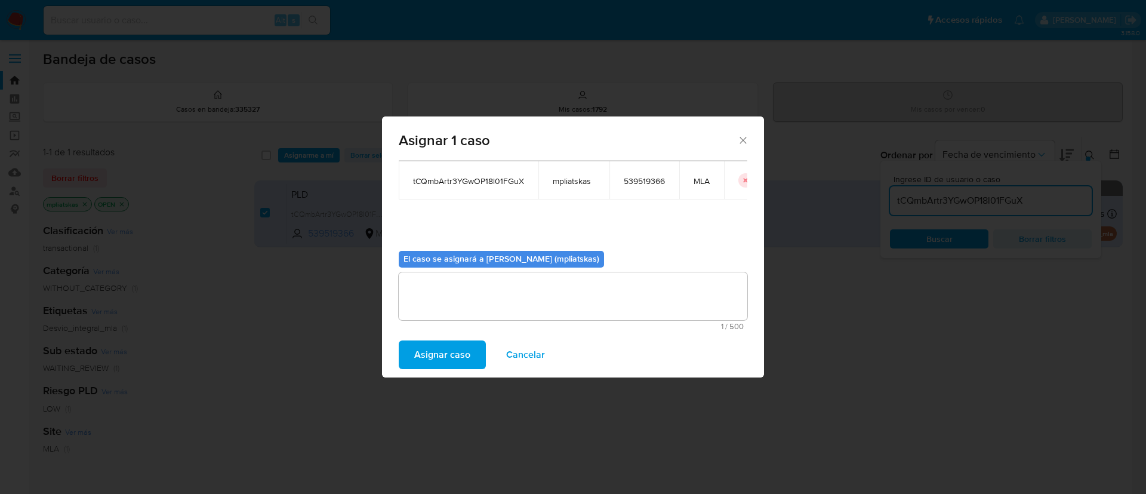
click at [438, 350] on span "Asignar caso" at bounding box center [442, 354] width 56 height 26
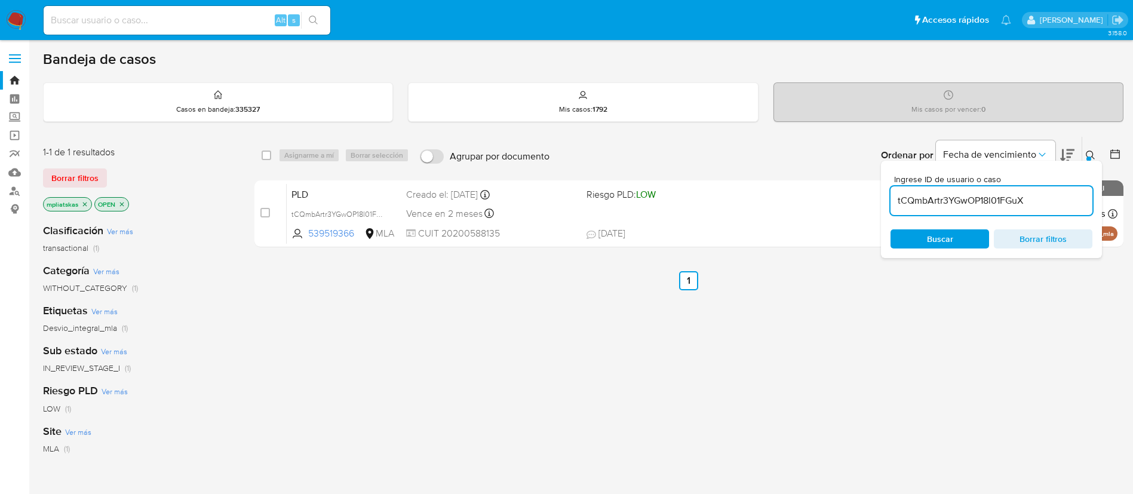
click at [942, 206] on input "tCQmbArtr3YGwOP18l01FGuX" at bounding box center [991, 201] width 202 height 16
click at [942, 205] on input "tCQmbArtr3YGwOP18l01FGuX" at bounding box center [991, 201] width 202 height 16
paste input "kCD2G5pln75uvJD0PWSfq66g"
type input "kCD2G5pln75uvJD0PWSfq66g"
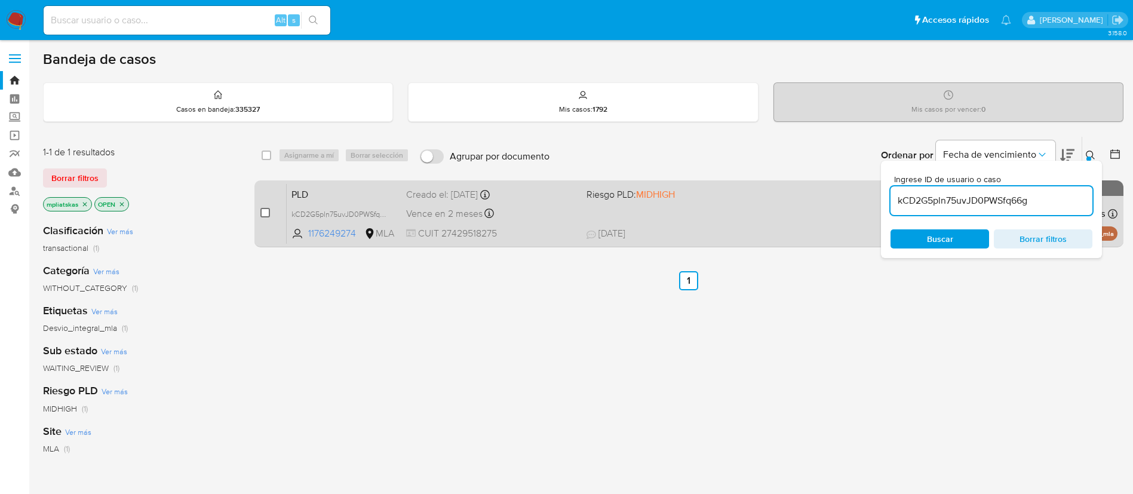
click at [264, 214] on input "checkbox" at bounding box center [265, 213] width 10 height 10
checkbox input "true"
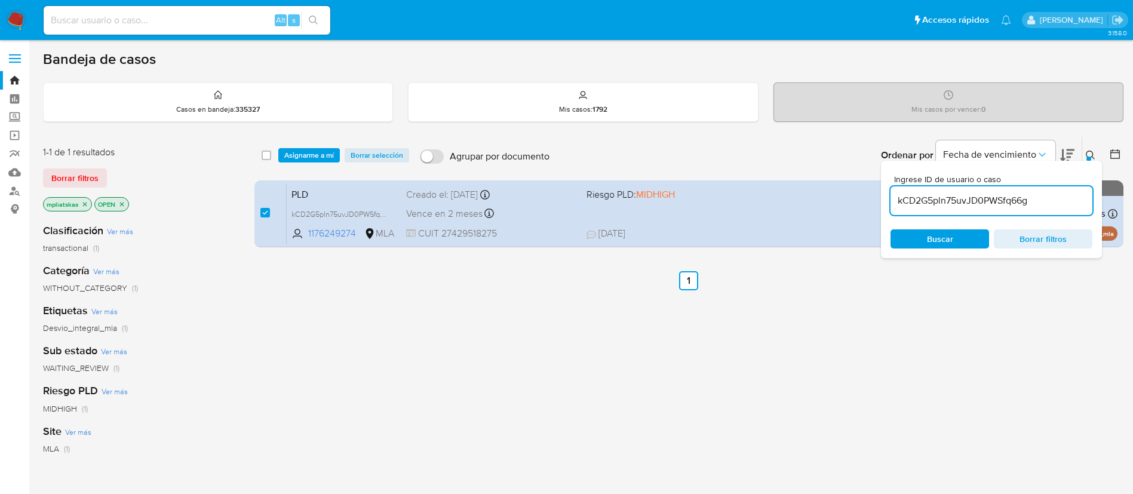
drag, startPoint x: 312, startPoint y: 150, endPoint x: 317, endPoint y: 162, distance: 12.9
click at [312, 152] on span "Asignarme a mí" at bounding box center [309, 155] width 50 height 12
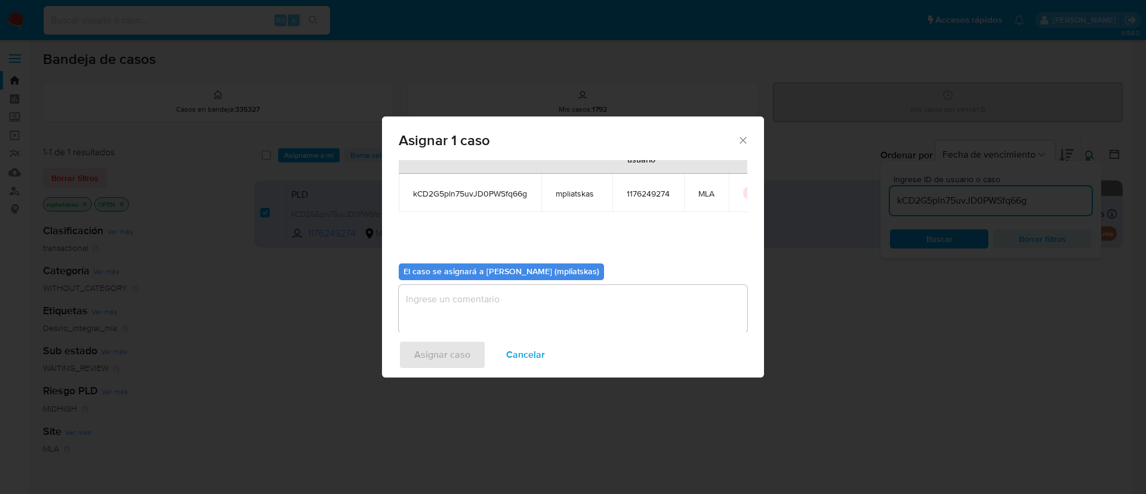
scroll to position [62, 0]
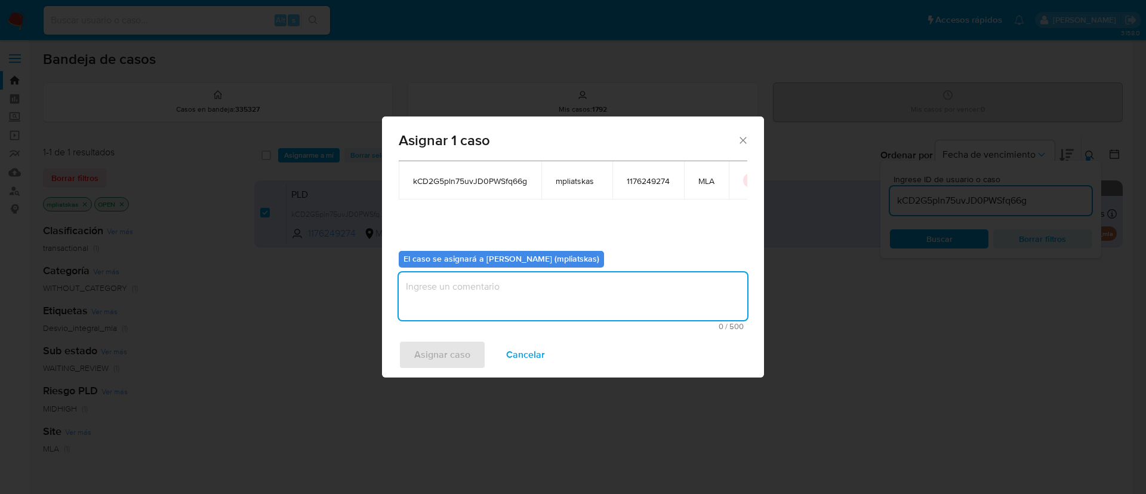
drag, startPoint x: 487, startPoint y: 287, endPoint x: 465, endPoint y: 323, distance: 41.8
click at [487, 288] on textarea "assign-modal" at bounding box center [573, 296] width 349 height 48
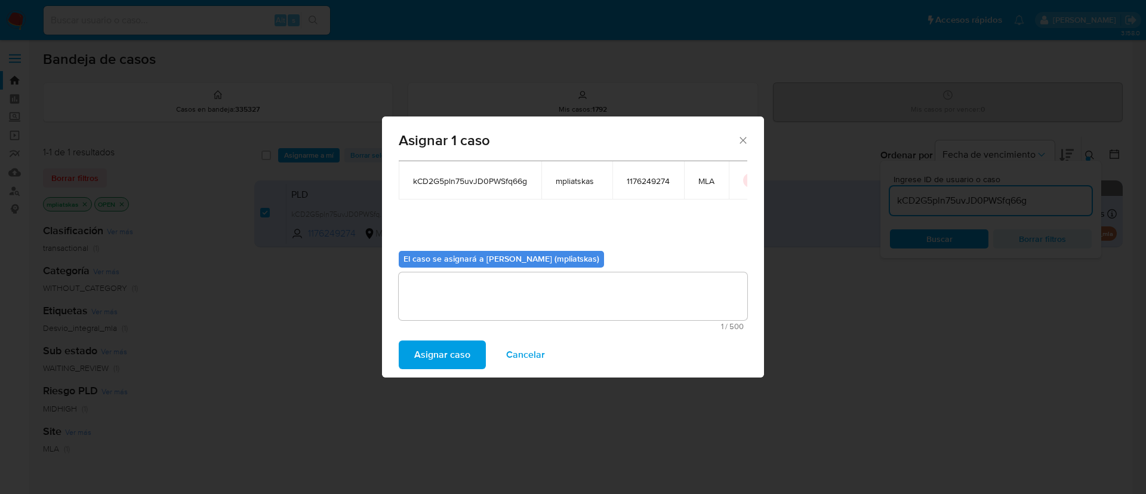
click at [446, 349] on span "Asignar caso" at bounding box center [442, 354] width 56 height 26
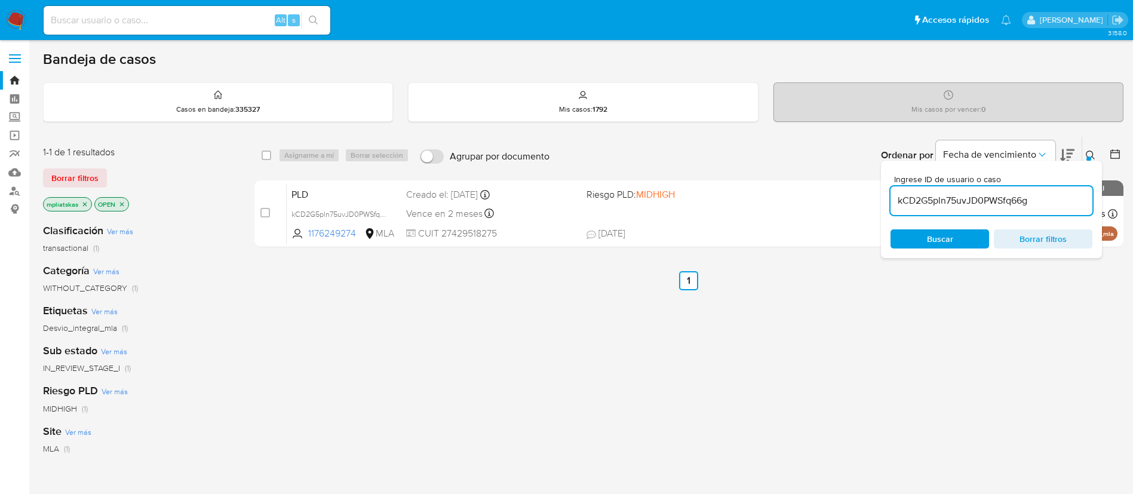
click at [919, 210] on div "kCD2G5pln75uvJD0PWSfq66g" at bounding box center [991, 200] width 202 height 29
click at [919, 209] on div "kCD2G5pln75uvJD0PWSfq66g" at bounding box center [991, 200] width 202 height 29
click at [916, 200] on input "kCD2G5pln75uvJD0PWSfq66g" at bounding box center [991, 201] width 202 height 16
paste input "CEXu8LrrxEbRPp4Y0fjzZjeT"
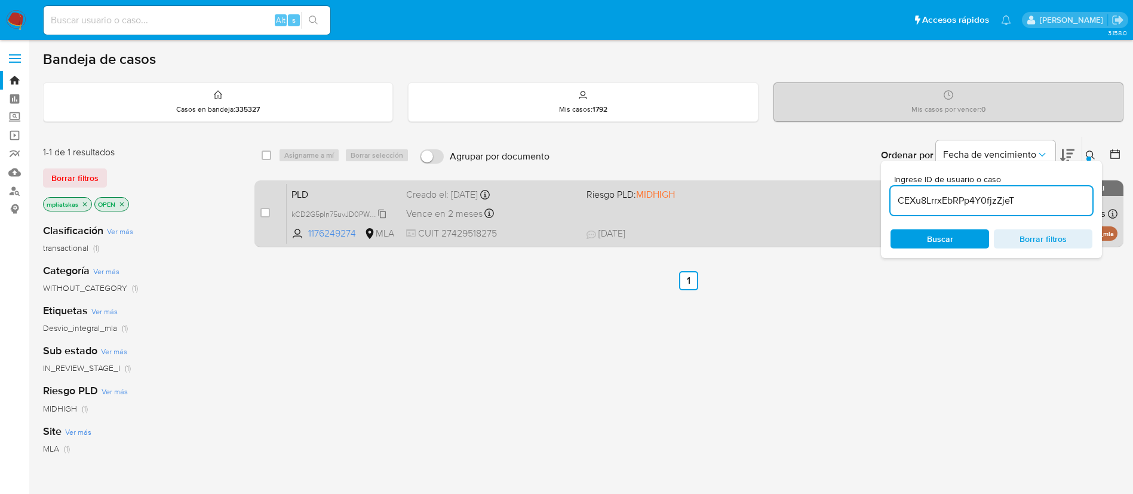
type input "CEXu8LrrxEbRPp4Y0fjzZjeT"
click at [270, 213] on div "case-item-checkbox No es posible asignar el caso" at bounding box center [273, 213] width 26 height 60
click at [267, 212] on input "checkbox" at bounding box center [265, 213] width 10 height 10
checkbox input "true"
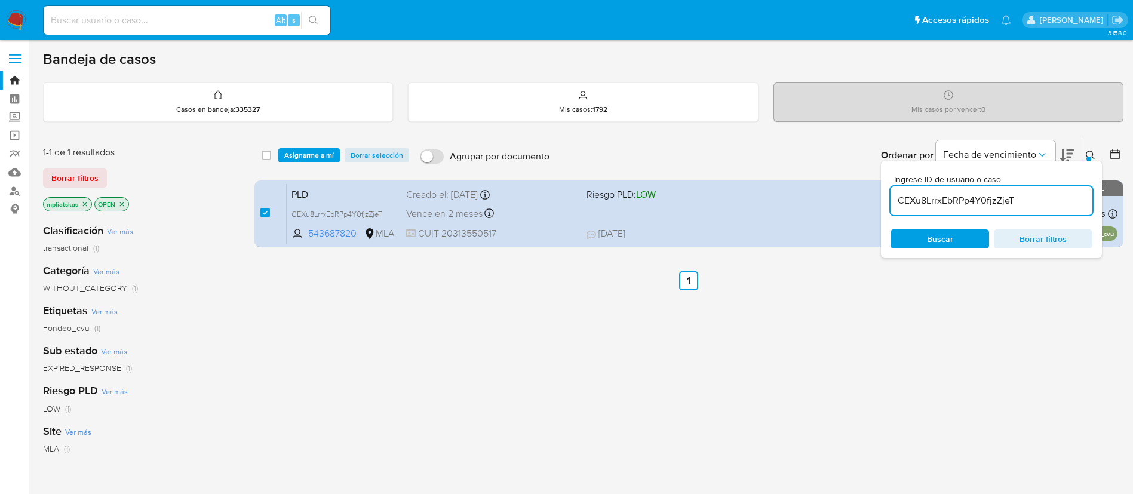
click at [918, 205] on input "CEXu8LrrxEbRPp4Y0fjzZjeT" at bounding box center [991, 201] width 202 height 16
type input "ahzAhRdUtx31gjuqAXaD0f2i"
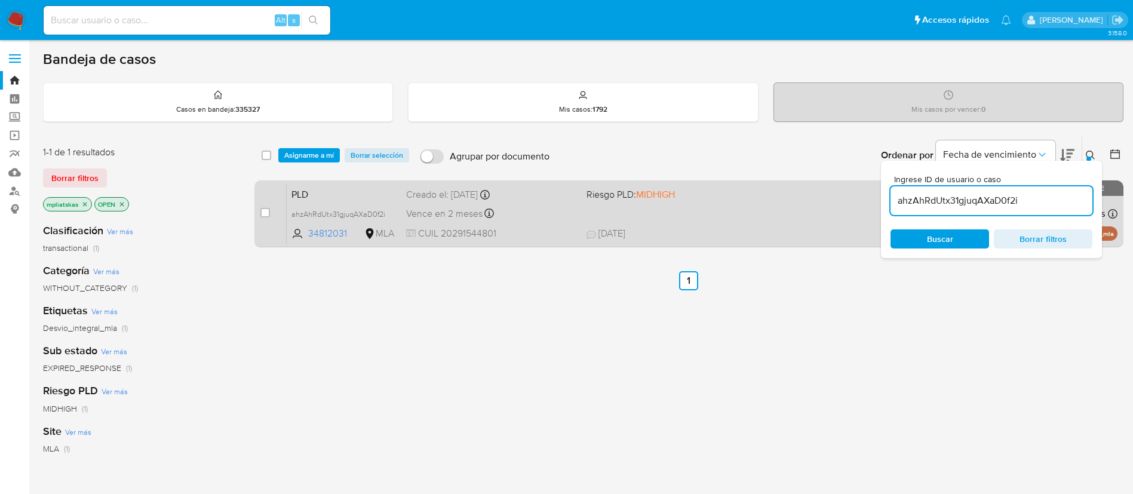
click at [259, 214] on div "case-item-checkbox No es posible asignar el caso PLD ahzAhRdUtx31gjuqAXaD0f2i 3…" at bounding box center [688, 213] width 869 height 67
click at [265, 216] on input "checkbox" at bounding box center [265, 213] width 10 height 10
checkbox input "true"
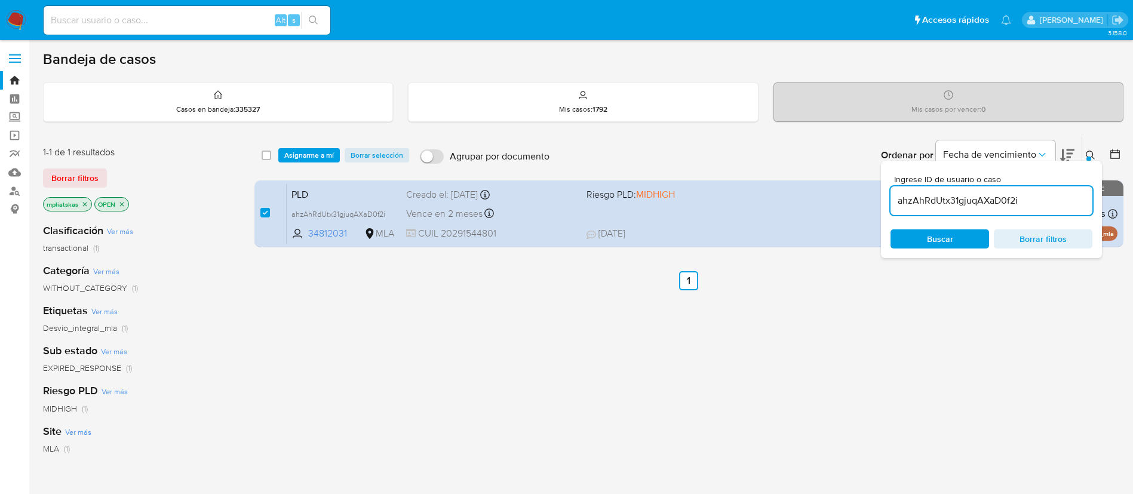
click at [943, 198] on input "ahzAhRdUtx31gjuqAXaD0f2i" at bounding box center [991, 201] width 202 height 16
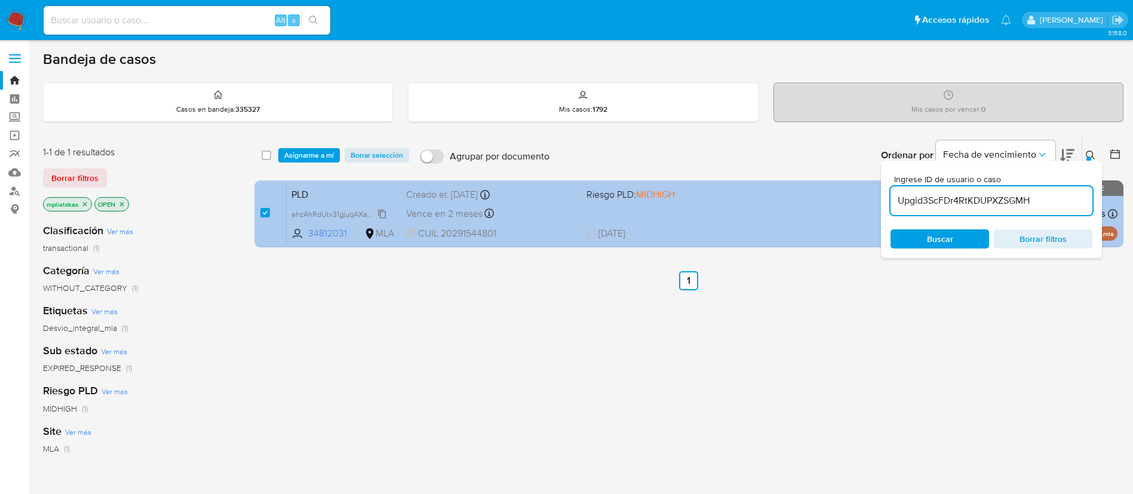
type input "Upgid3ScFDr4RtKDUPXZSGMH"
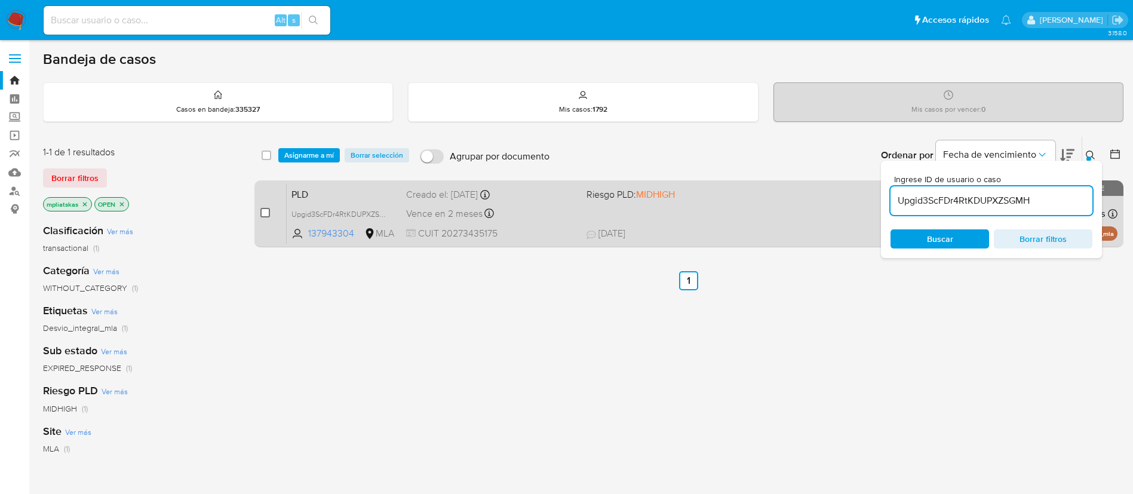
click at [266, 215] on input "checkbox" at bounding box center [265, 213] width 10 height 10
checkbox input "true"
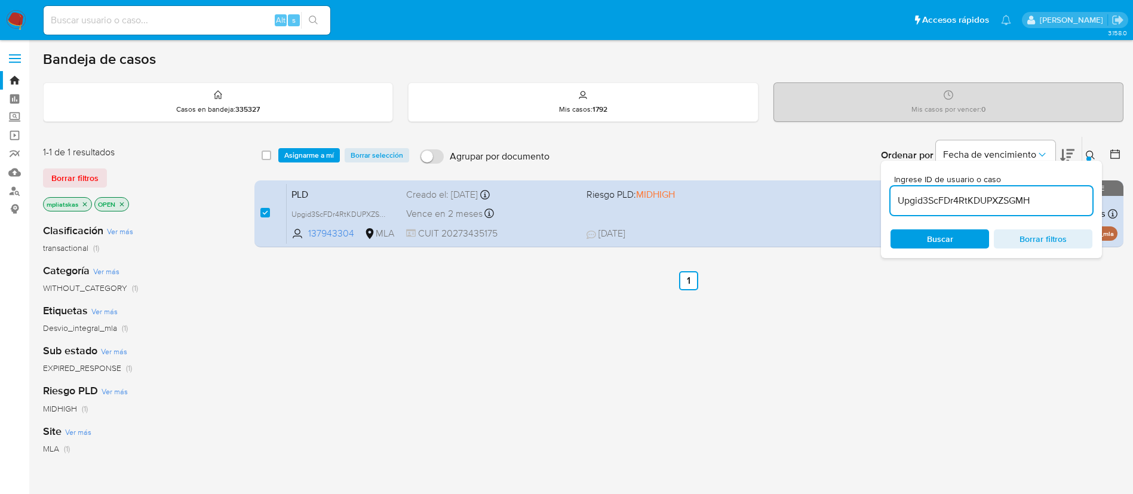
click at [916, 197] on input "Upgid3ScFDr4RtKDUPXZSGMH" at bounding box center [991, 201] width 202 height 16
type input "kCD2G5pln75uvJD0PWSfq66g"
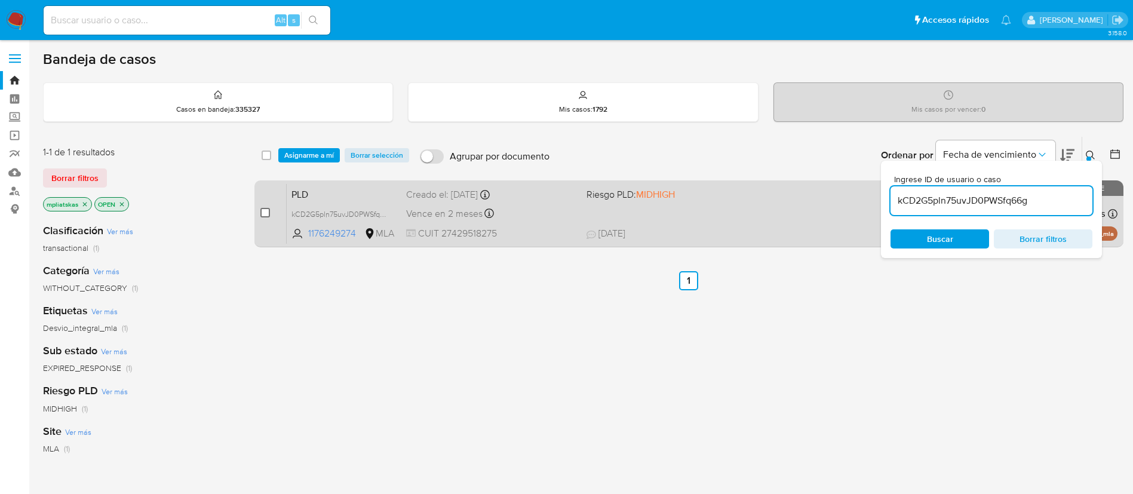
click at [265, 213] on input "checkbox" at bounding box center [265, 213] width 10 height 10
checkbox input "true"
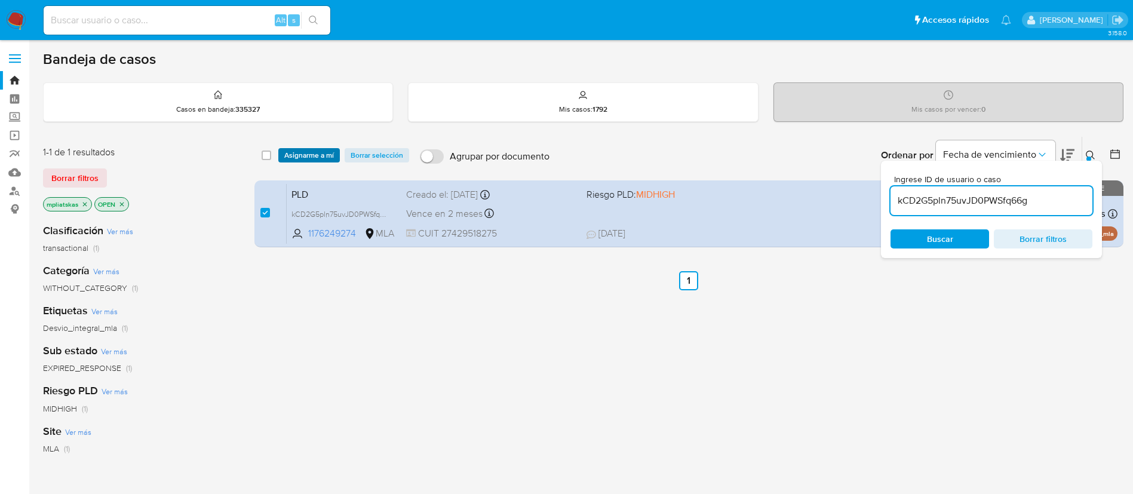
click at [307, 161] on span "Asignarme a mí" at bounding box center [309, 155] width 50 height 12
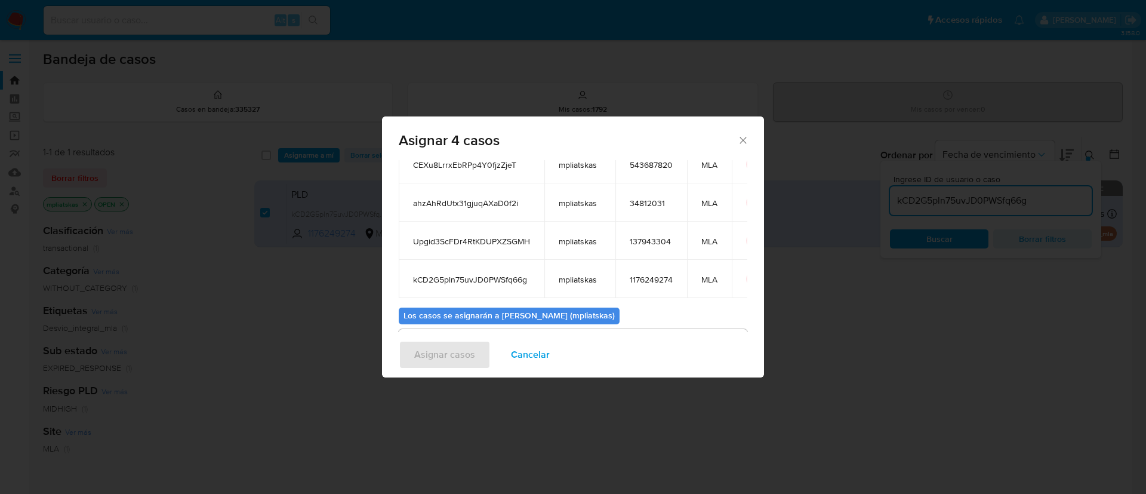
scroll to position [149, 0]
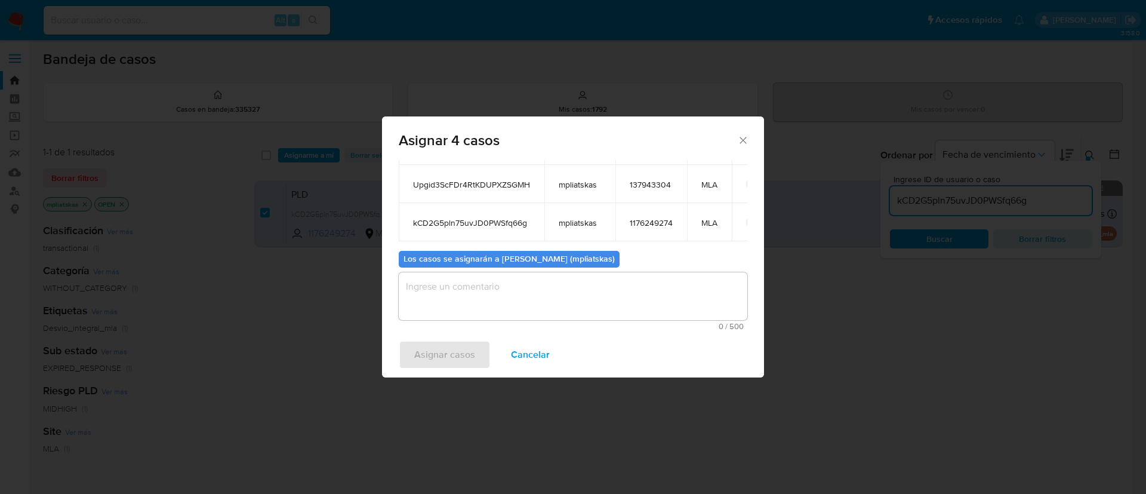
click at [442, 310] on textarea "assign-modal" at bounding box center [573, 296] width 349 height 48
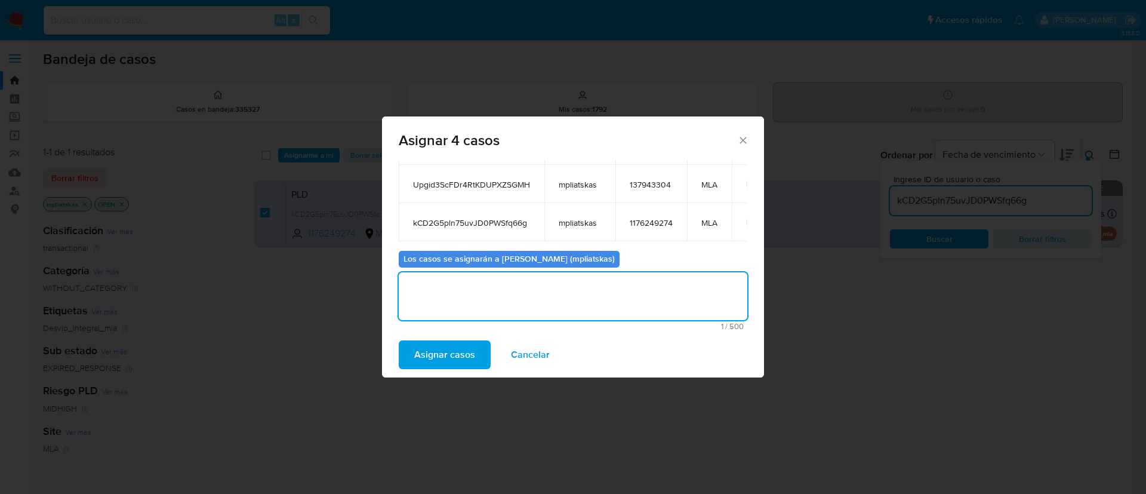
click at [439, 337] on div "Asignar casos Cancelar" at bounding box center [573, 354] width 382 height 45
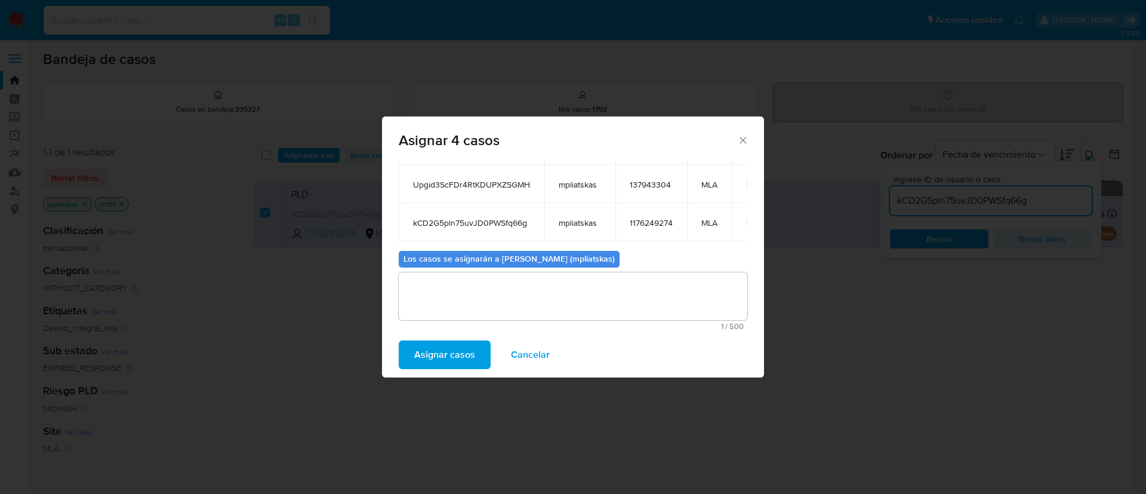
click at [435, 347] on span "Asignar casos" at bounding box center [444, 354] width 61 height 26
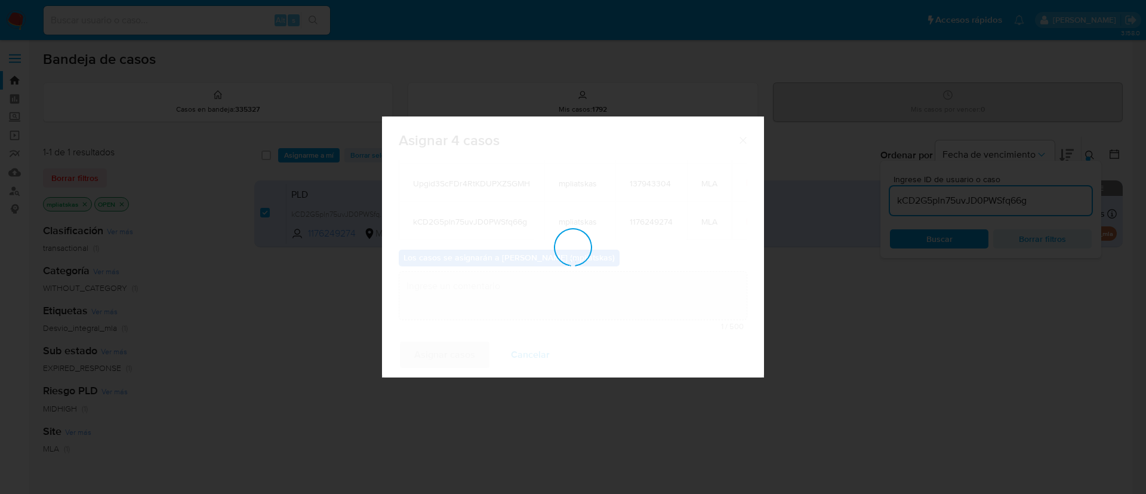
scroll to position [72, 0]
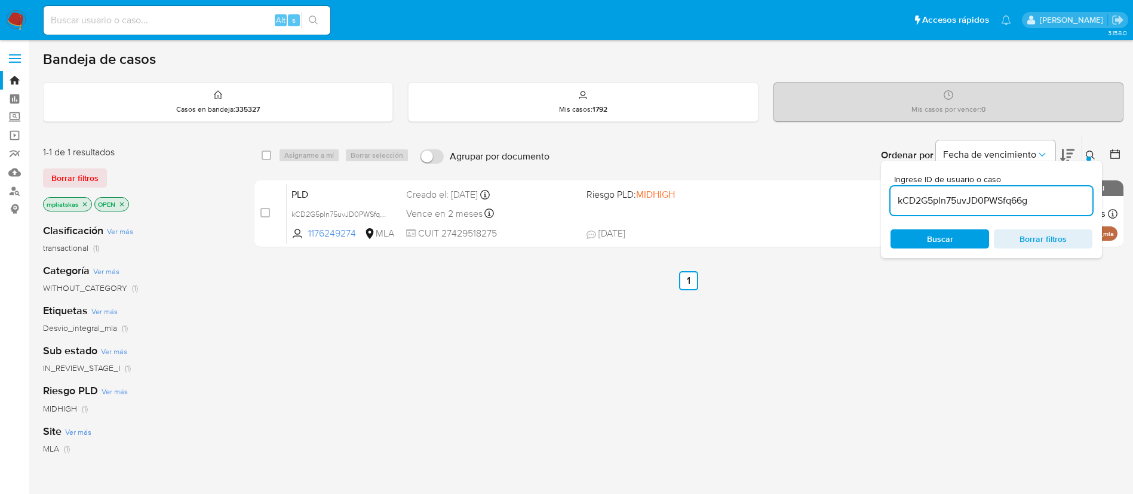
click at [923, 197] on input "kCD2G5pln75uvJD0PWSfq66g" at bounding box center [991, 201] width 202 height 16
paste input "OceFVVO61dpyew7hHeZpQTKJ"
type input "OceFVVO61dpyew7hHeZpQTKJ"
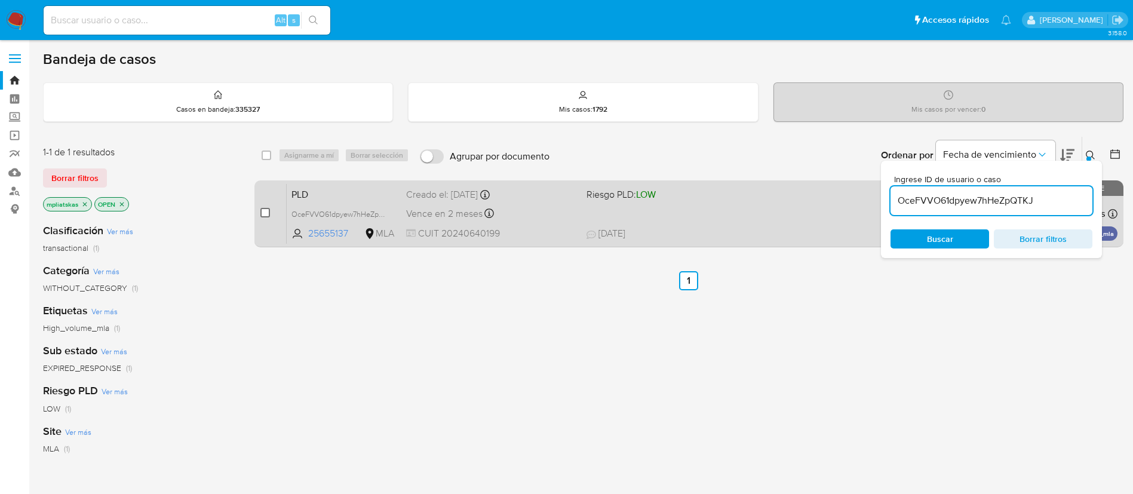
click at [264, 208] on input "checkbox" at bounding box center [265, 213] width 10 height 10
checkbox input "true"
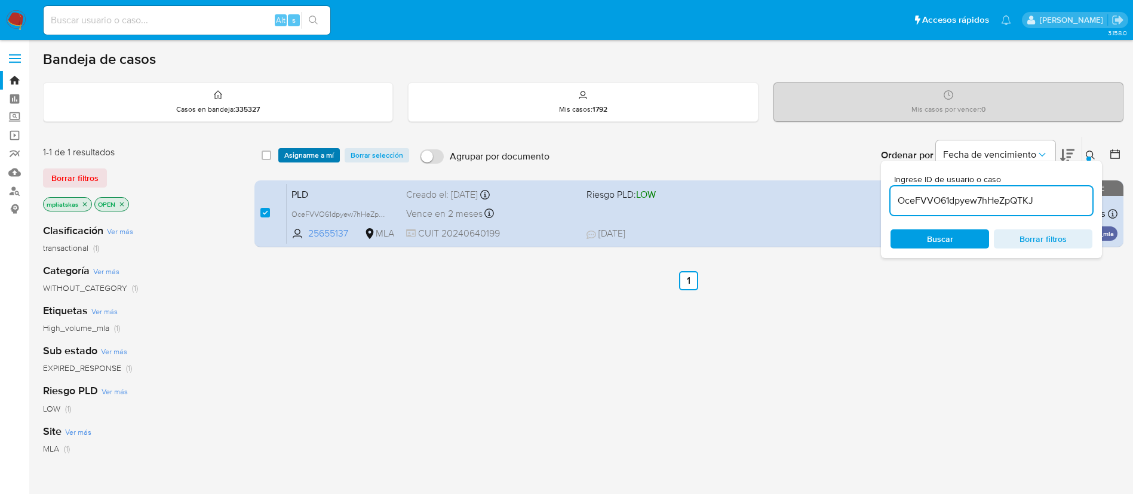
click at [309, 157] on span "Asignarme a mí" at bounding box center [309, 155] width 50 height 12
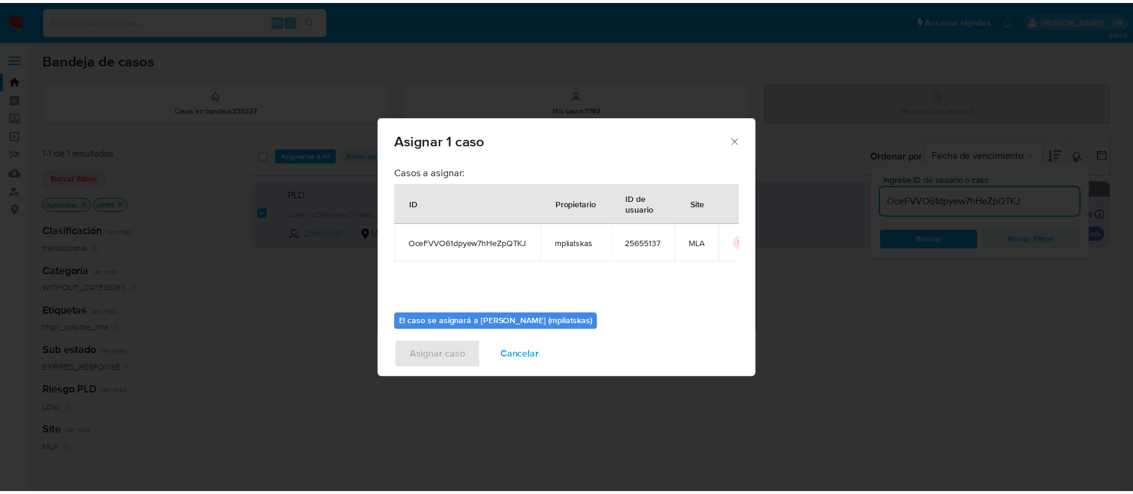
scroll to position [62, 0]
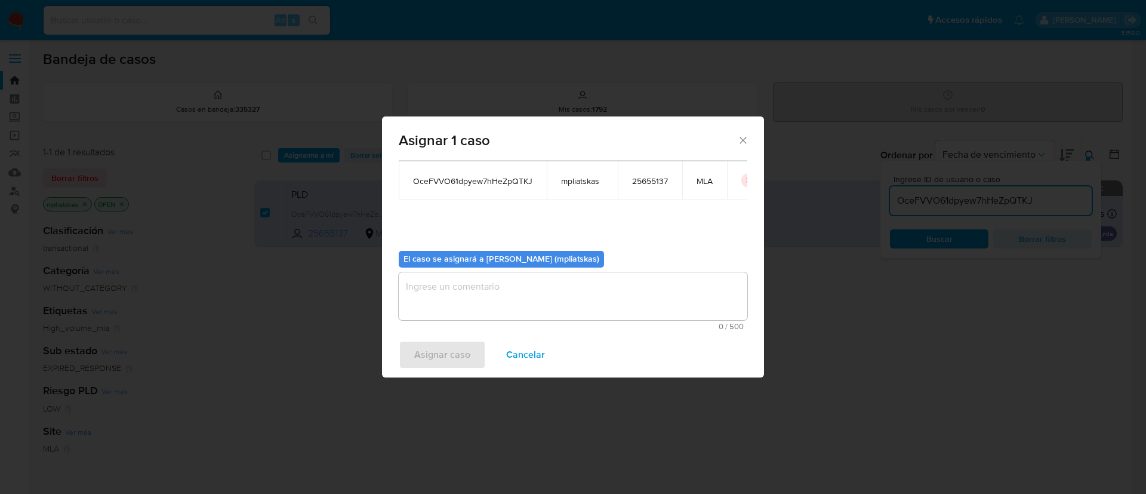
click at [514, 289] on textarea "assign-modal" at bounding box center [573, 296] width 349 height 48
click at [441, 361] on span "Asignar caso" at bounding box center [442, 354] width 56 height 26
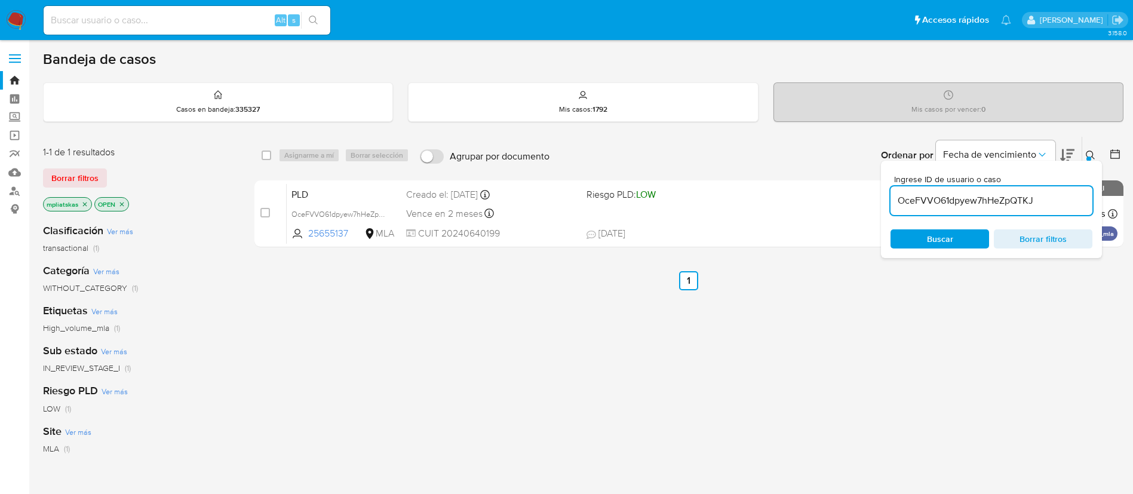
click at [21, 17] on img at bounding box center [16, 20] width 20 height 20
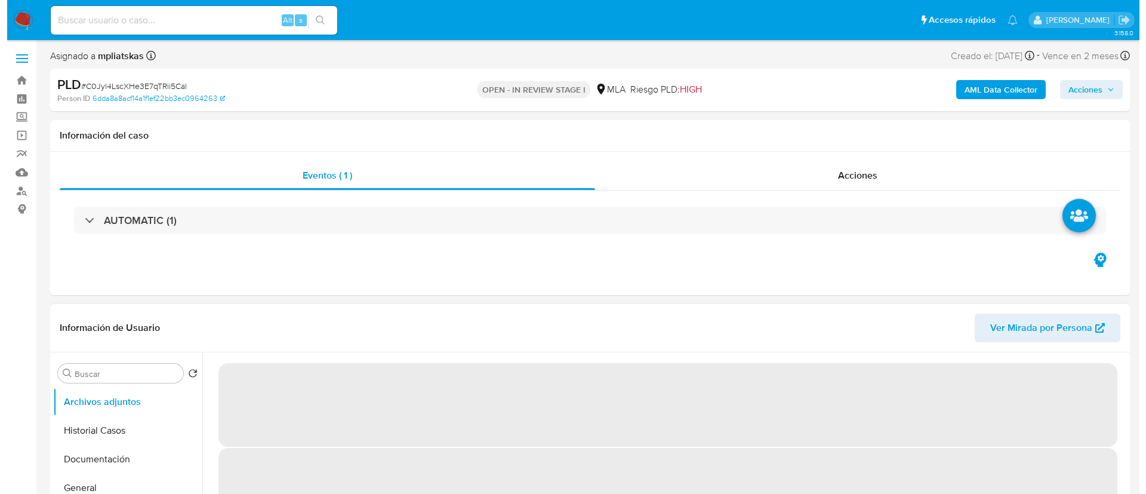
scroll to position [179, 0]
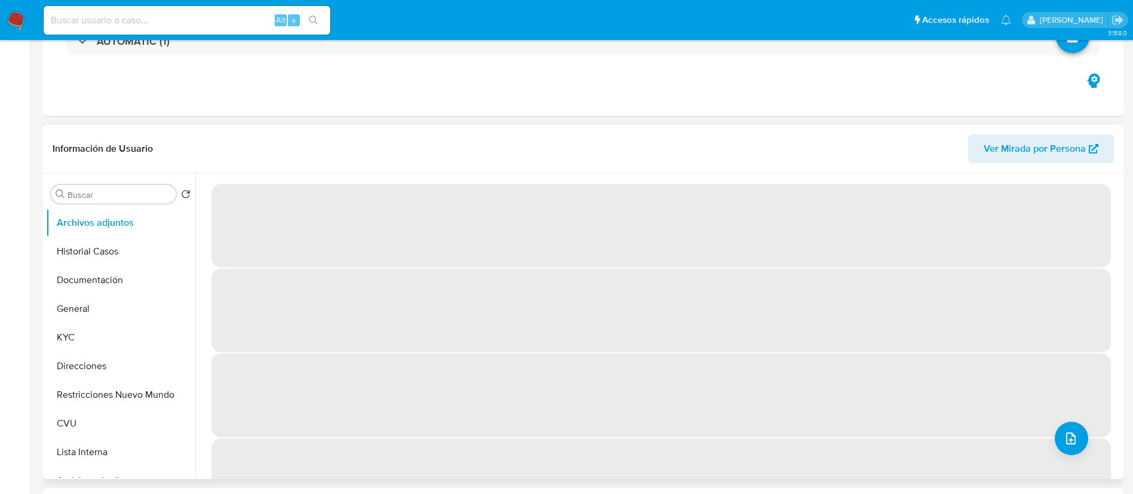
select select "10"
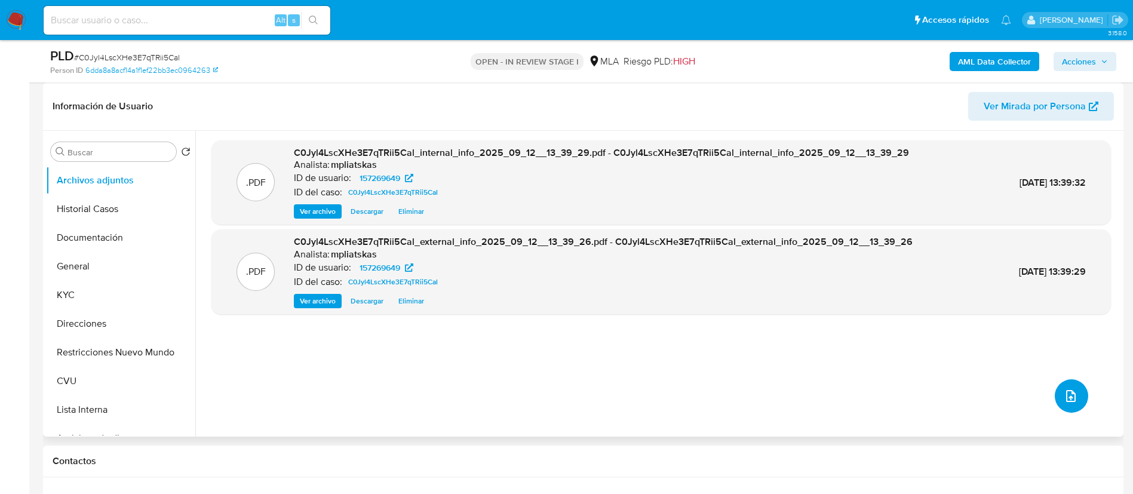
click at [1063, 392] on span "upload-file" at bounding box center [1070, 396] width 14 height 14
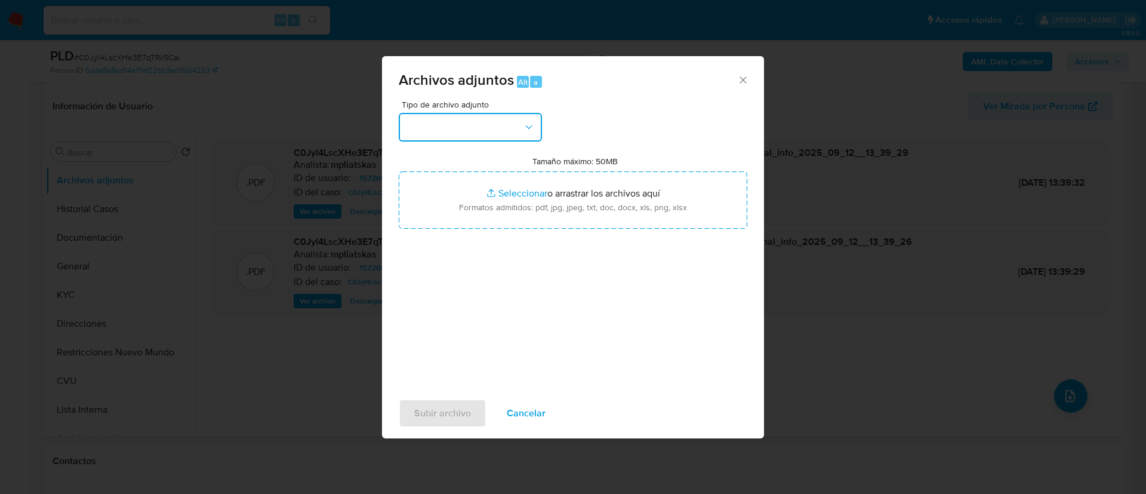
drag, startPoint x: 506, startPoint y: 130, endPoint x: 505, endPoint y: 137, distance: 7.3
click at [506, 129] on button "button" at bounding box center [470, 127] width 143 height 29
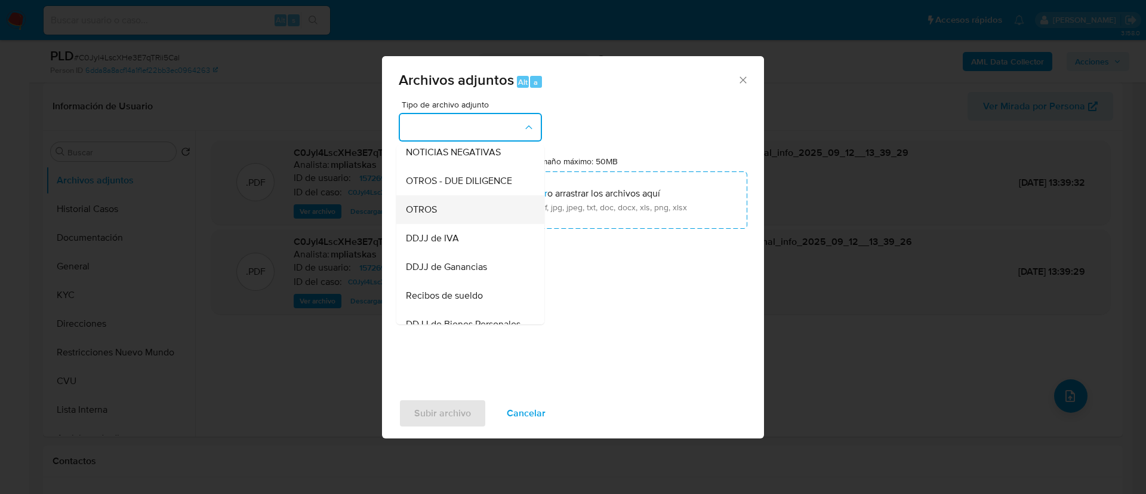
click at [461, 217] on div "OTROS" at bounding box center [467, 209] width 122 height 29
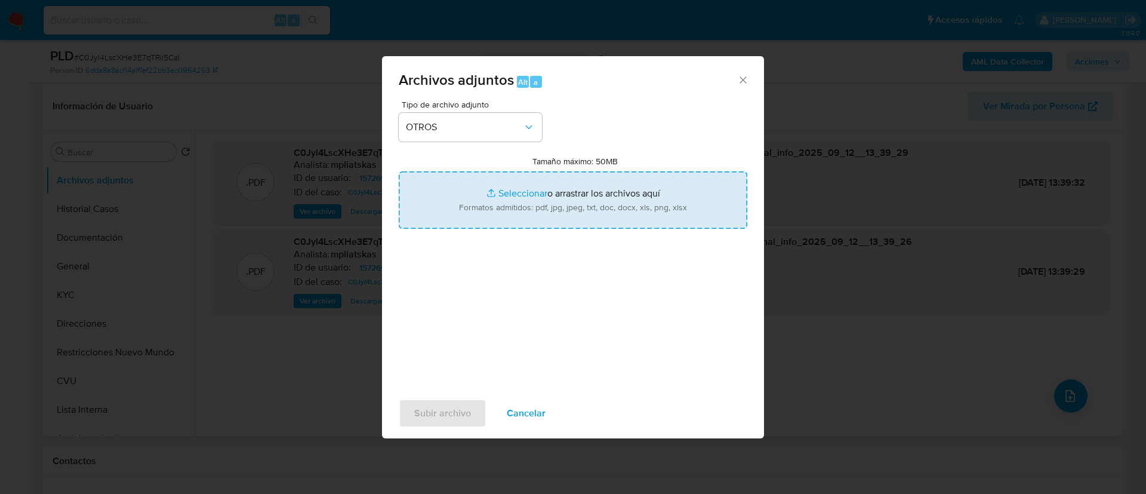
click at [517, 202] on input "Tamaño máximo: 50MB Seleccionar archivos" at bounding box center [573, 199] width 349 height 57
type input "C:\fakepath\157269649 Movimientos.xlsx"
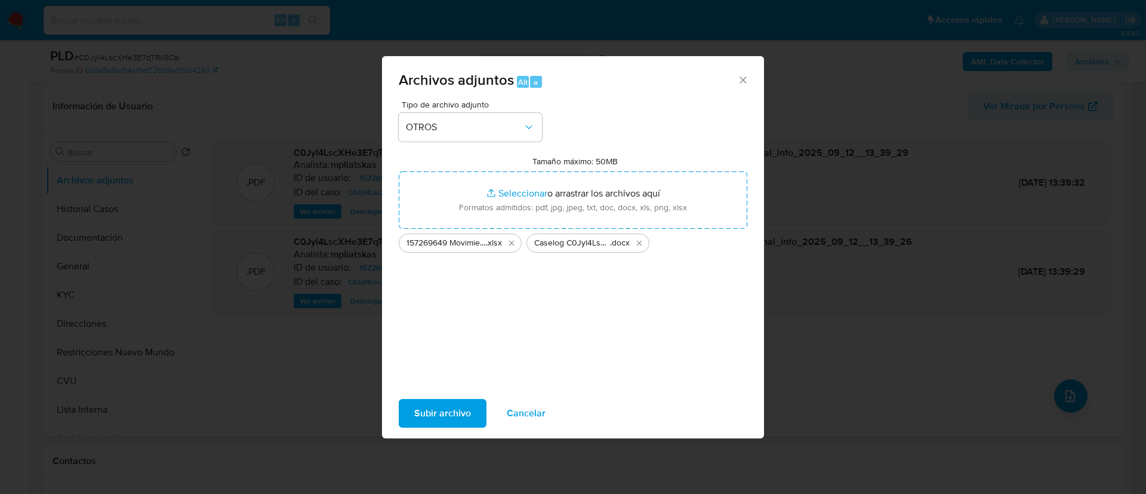
click at [441, 410] on span "Subir archivo" at bounding box center [442, 413] width 57 height 26
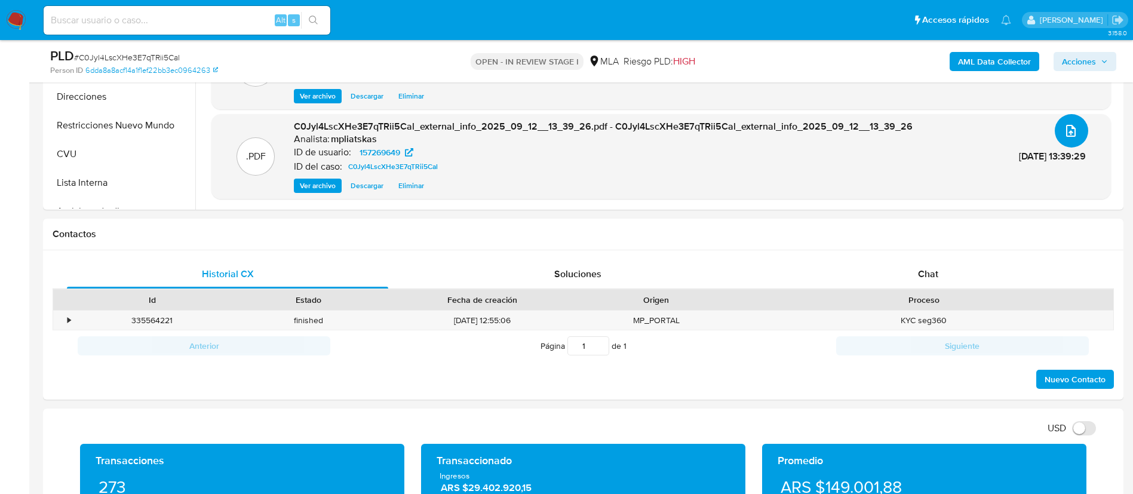
scroll to position [448, 0]
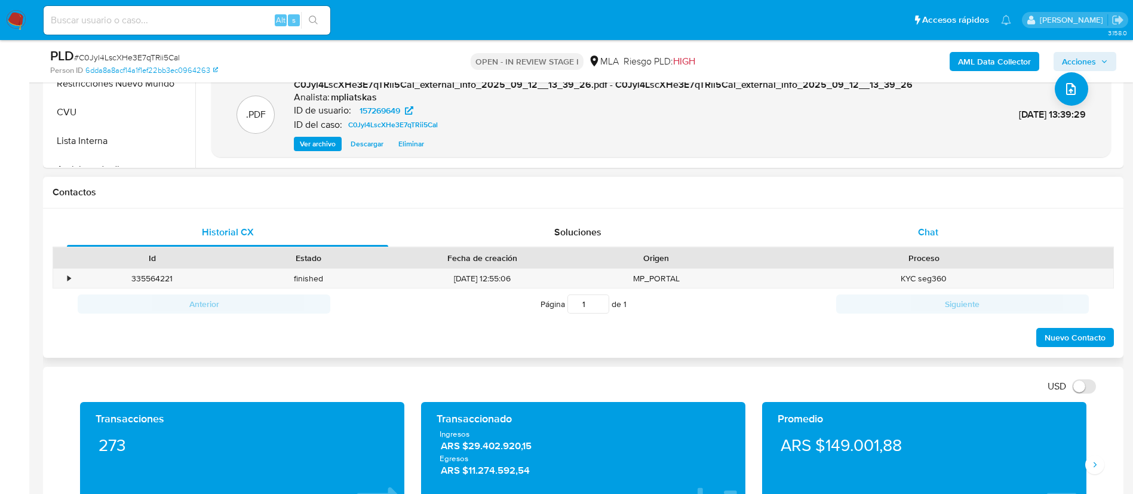
click at [895, 241] on div "Chat" at bounding box center [927, 232] width 321 height 29
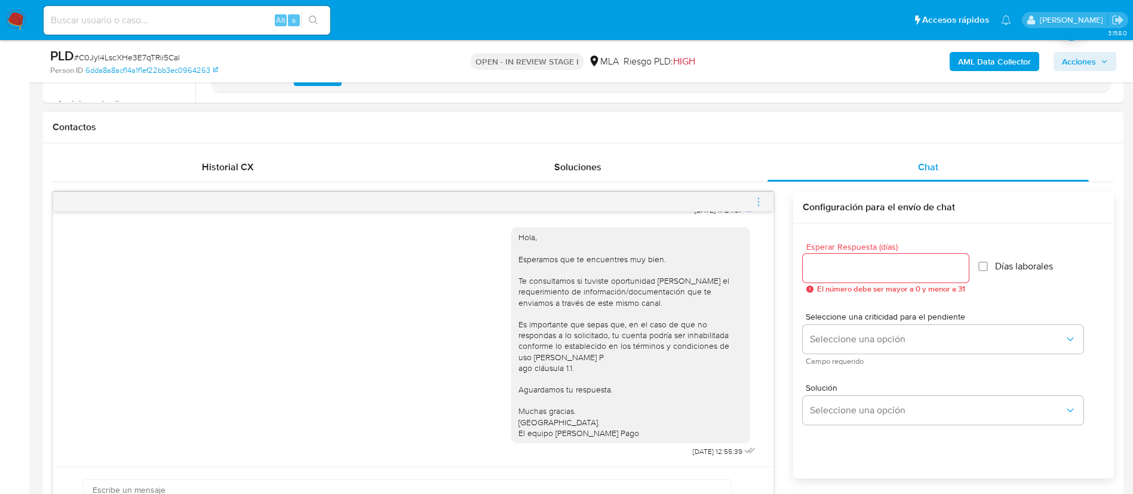
scroll to position [537, 0]
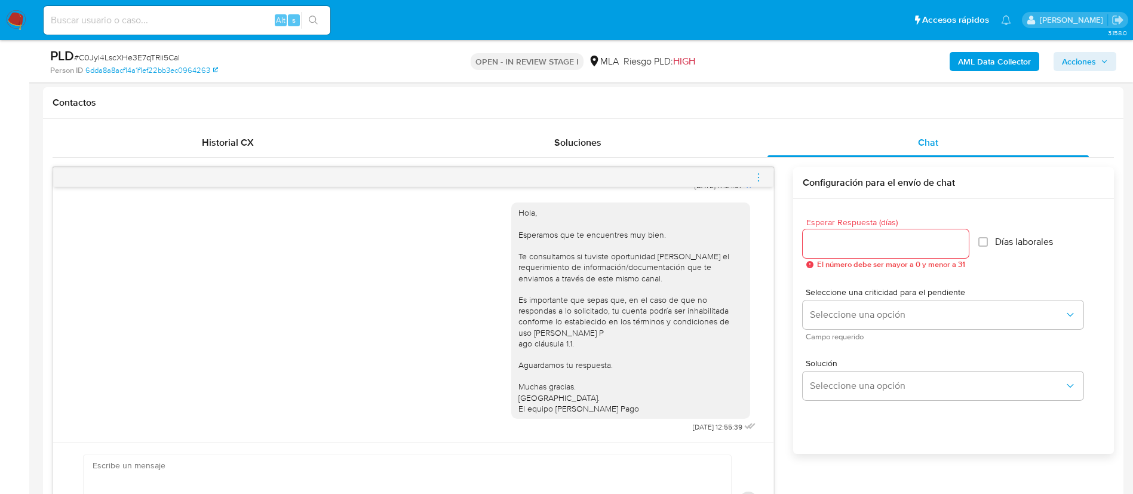
drag, startPoint x: 763, startPoint y: 183, endPoint x: 757, endPoint y: 179, distance: 7.6
click at [762, 183] on span "menu-action" at bounding box center [758, 177] width 11 height 29
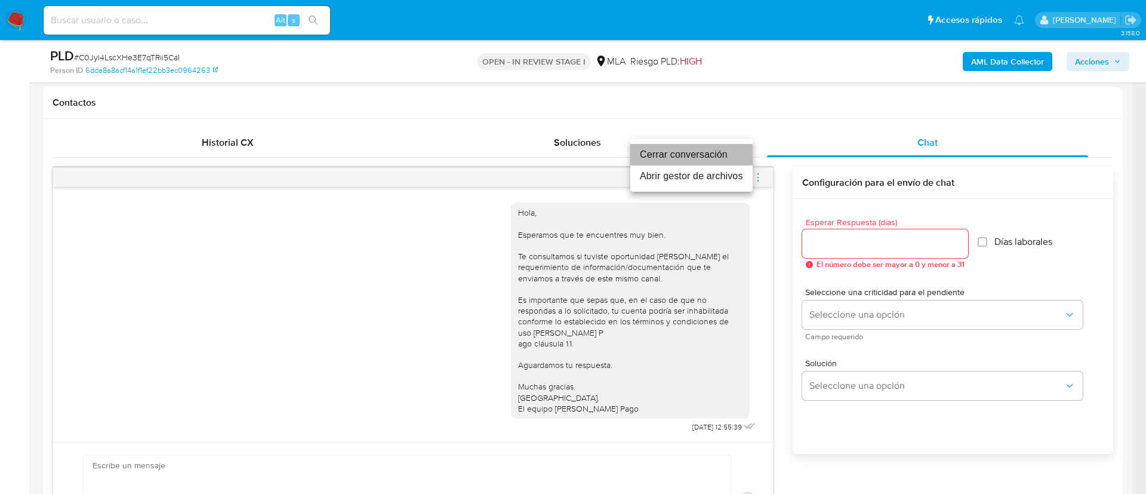
click at [712, 155] on li "Cerrar conversación" at bounding box center [691, 154] width 122 height 21
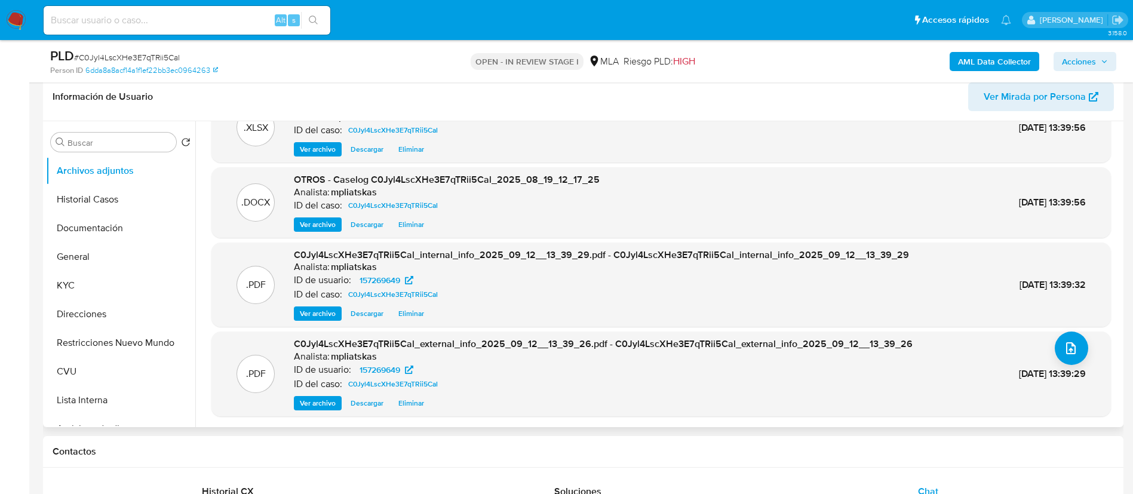
scroll to position [179, 0]
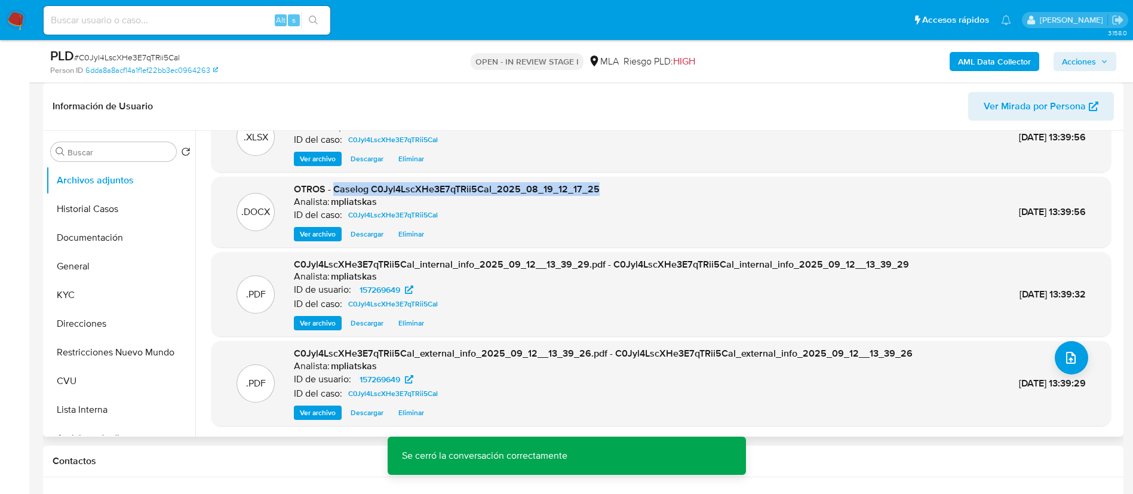
drag, startPoint x: 334, startPoint y: 188, endPoint x: 623, endPoint y: 187, distance: 289.0
click at [623, 187] on div ".DOCX OTROS - Caselog C0Jyl4LscXHe3E7qTRii5Cal_2025_08_19_12_17_25 Analista: mp…" at bounding box center [660, 212] width 887 height 59
copy span "Caselog C0Jyl4LscXHe3E7qTRii5Cal_2025_08_19_12_17_25"
click at [1111, 54] on button "Acciones" at bounding box center [1084, 61] width 63 height 19
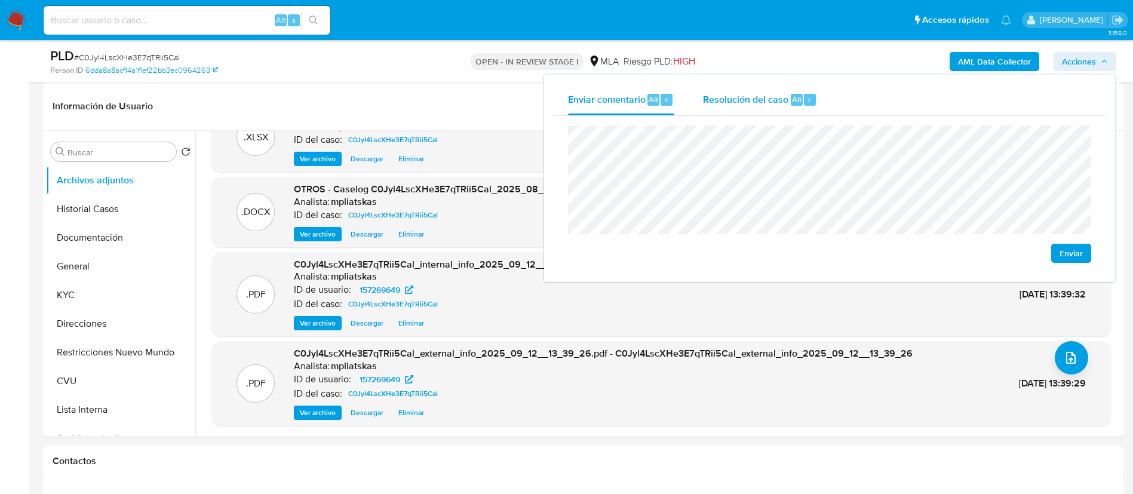
drag, startPoint x: 790, startPoint y: 100, endPoint x: 794, endPoint y: 124, distance: 24.7
click at [792, 105] on div "Alt" at bounding box center [796, 100] width 12 height 12
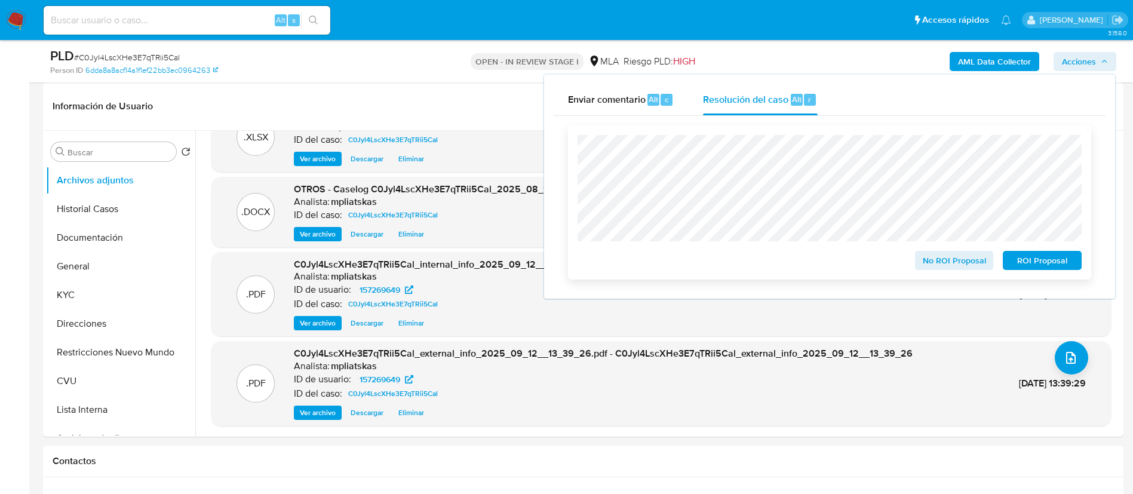
click at [962, 256] on span "No ROI Proposal" at bounding box center [954, 260] width 62 height 17
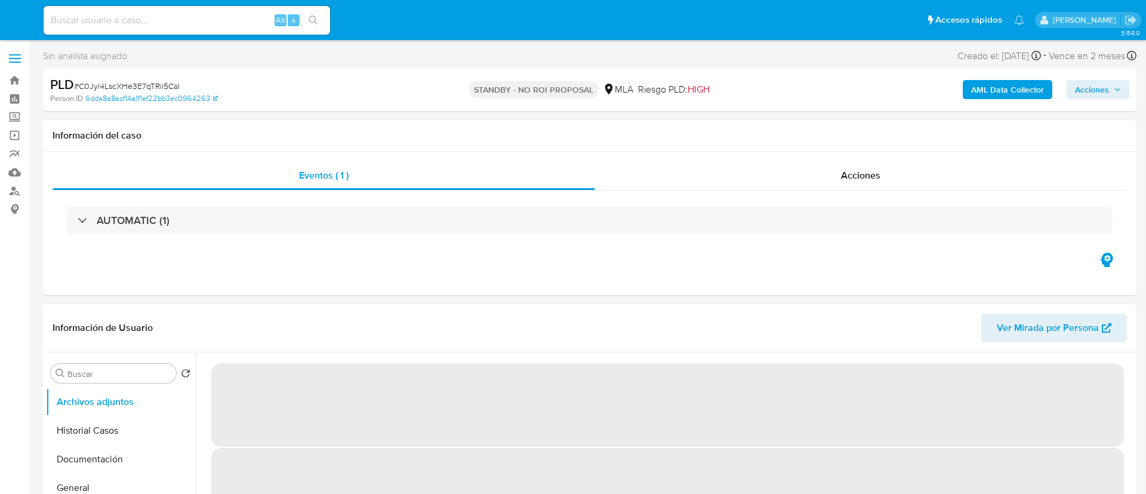
select select "10"
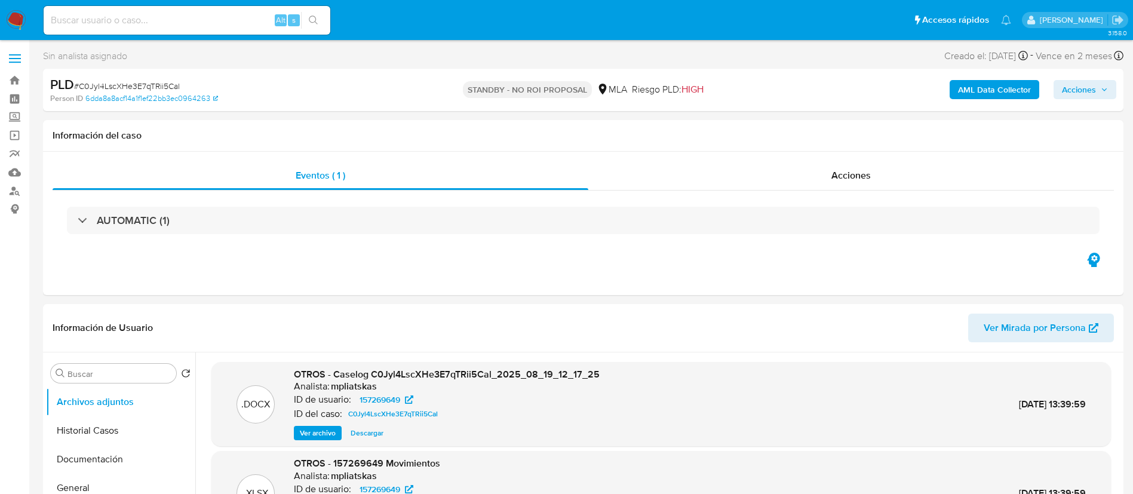
click at [235, 29] on div "Alt s" at bounding box center [187, 20] width 287 height 29
drag, startPoint x: 290, startPoint y: 15, endPoint x: 276, endPoint y: 14, distance: 13.8
click at [287, 14] on div "Alt s" at bounding box center [287, 20] width 25 height 12
click at [273, 13] on input at bounding box center [187, 21] width 287 height 16
paste input "qkTdKDgdvnrM0E50dJO7B1rY"
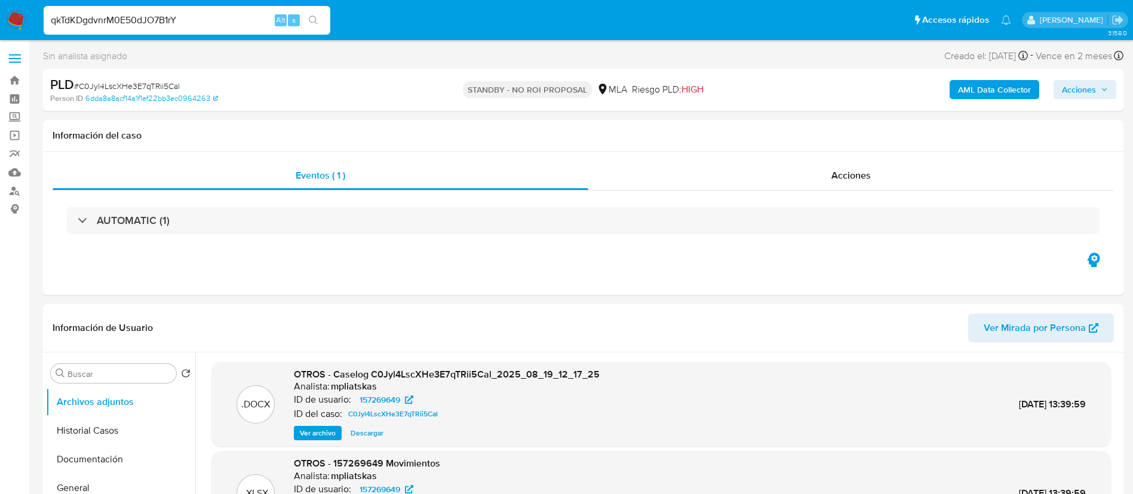
type input "qkTdKDgdvnrM0E50dJO7B1rY"
click at [307, 21] on button "search-icon" at bounding box center [313, 20] width 24 height 17
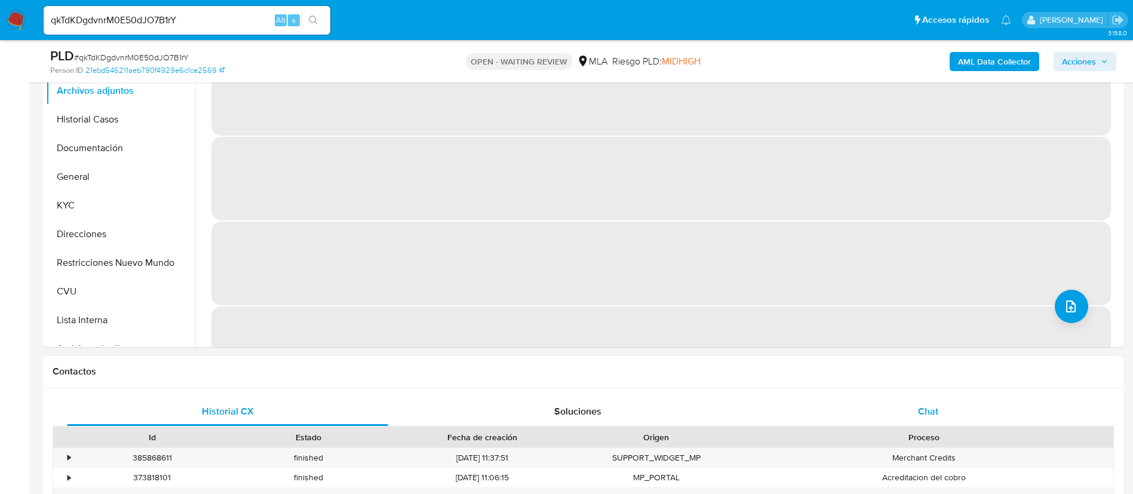
click at [849, 413] on div "Chat" at bounding box center [927, 411] width 321 height 29
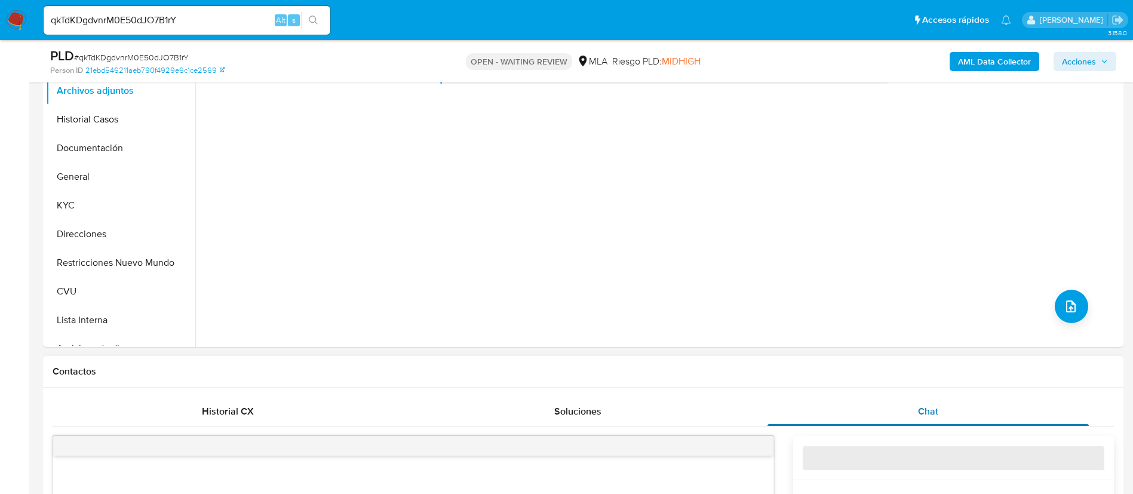
select select "10"
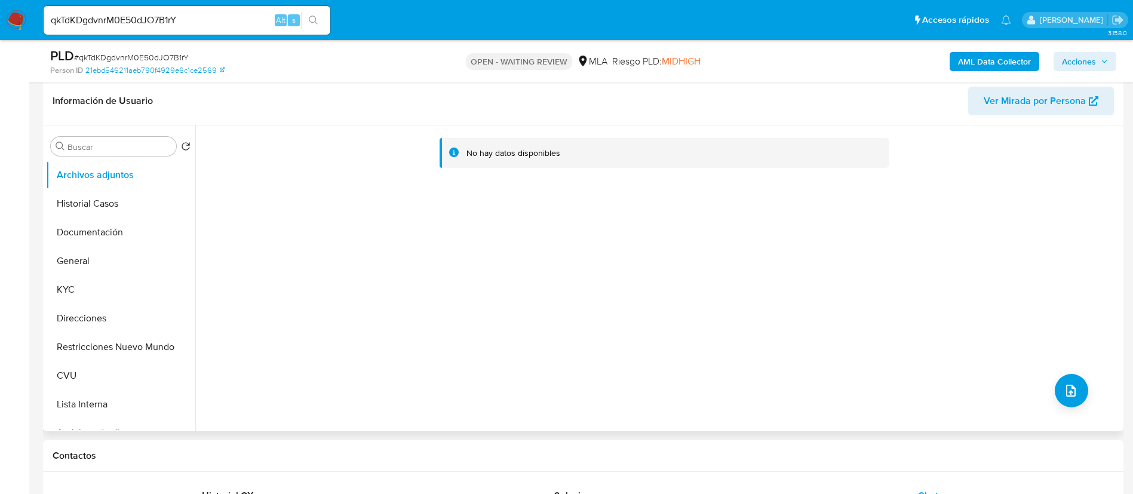
scroll to position [179, 0]
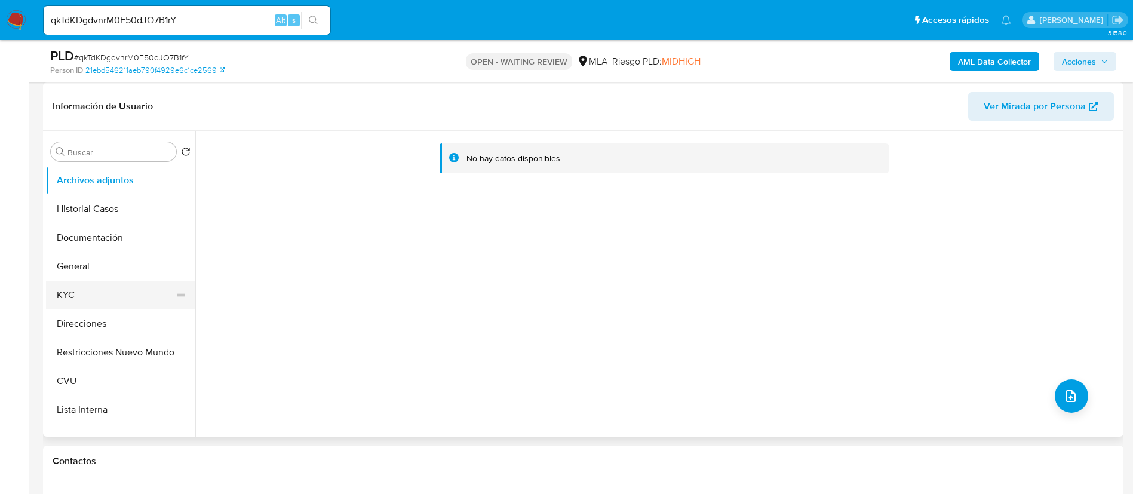
click at [66, 288] on button "KYC" at bounding box center [116, 295] width 140 height 29
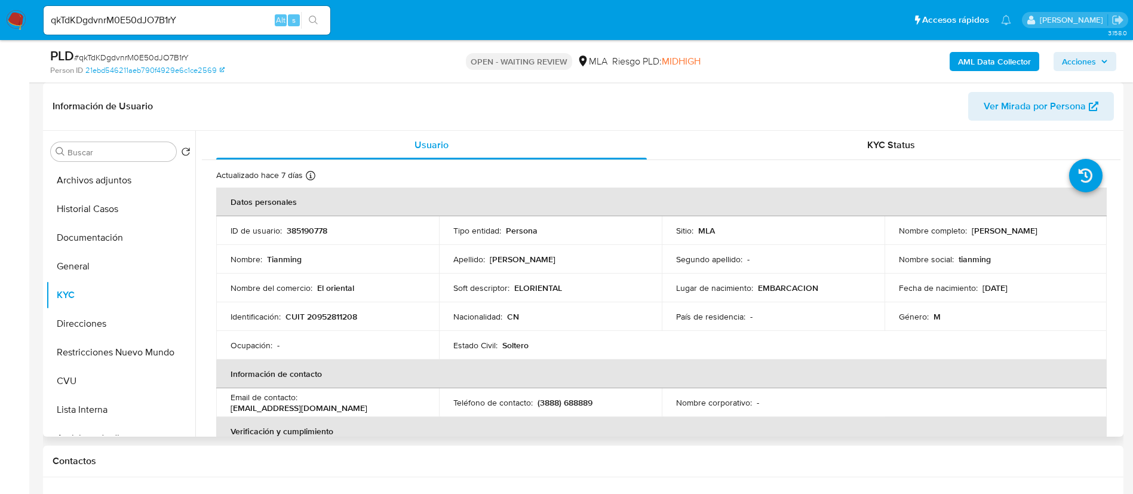
click at [291, 228] on p "385190778" at bounding box center [307, 230] width 41 height 11
copy p "385190778"
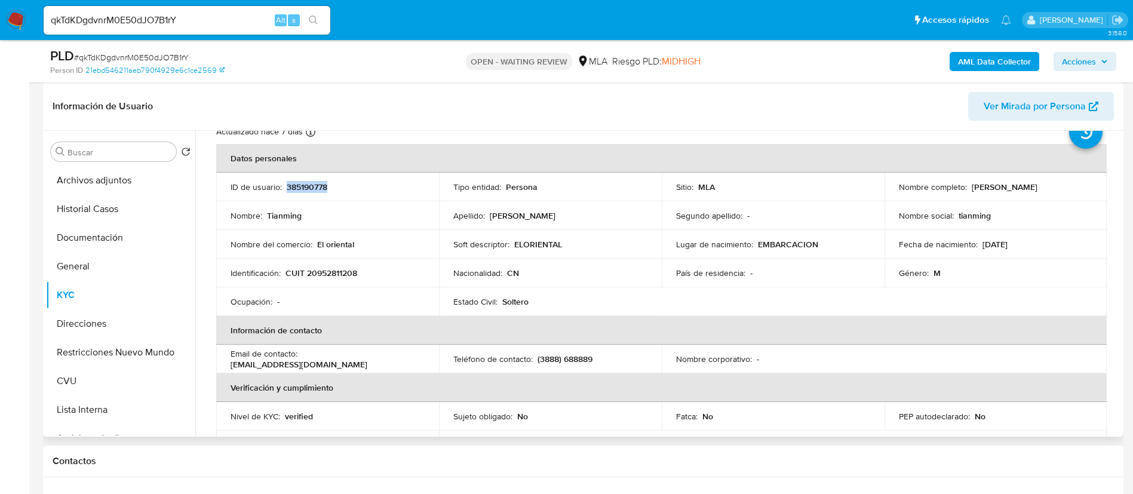
scroll to position [0, 0]
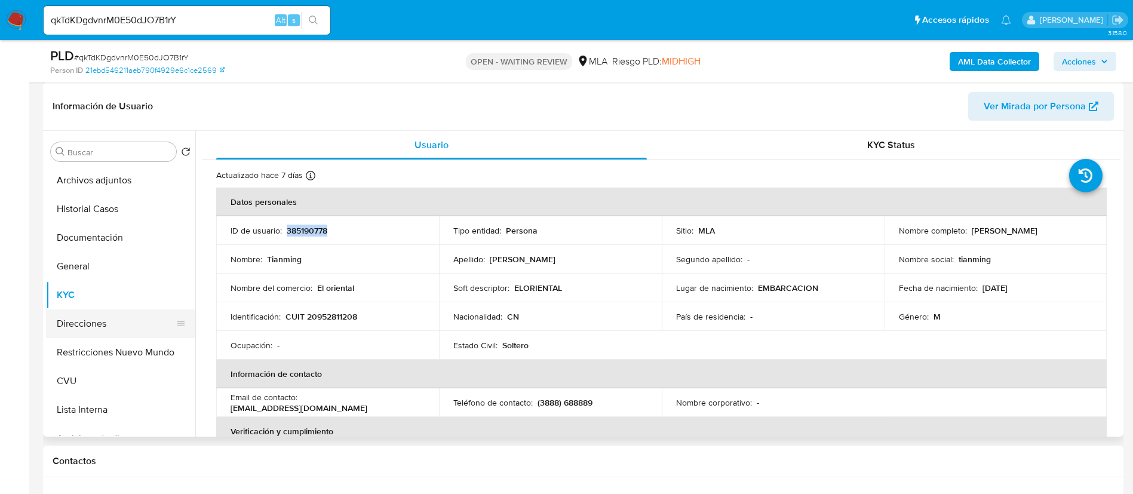
click at [54, 326] on button "Direcciones" at bounding box center [116, 323] width 140 height 29
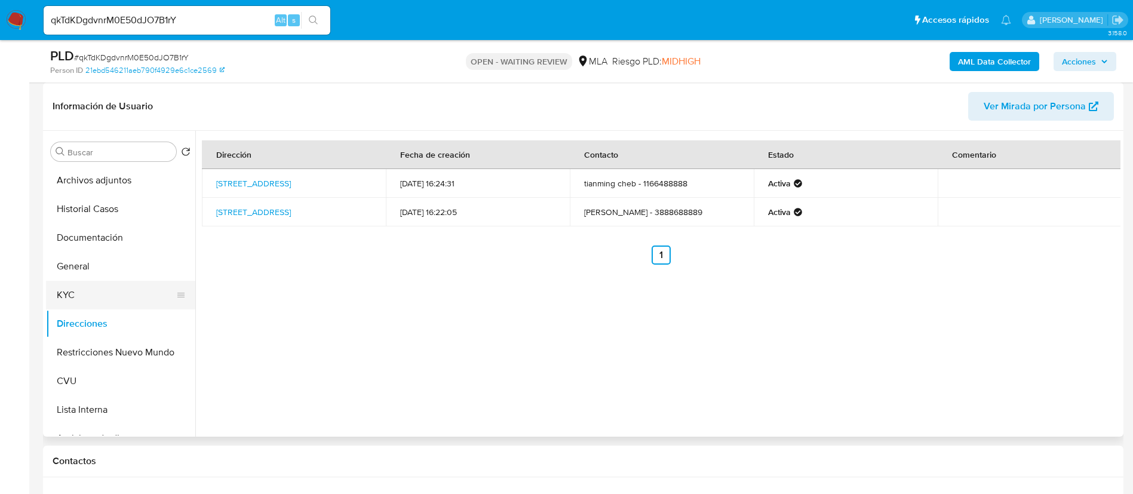
click at [94, 300] on button "KYC" at bounding box center [116, 295] width 140 height 29
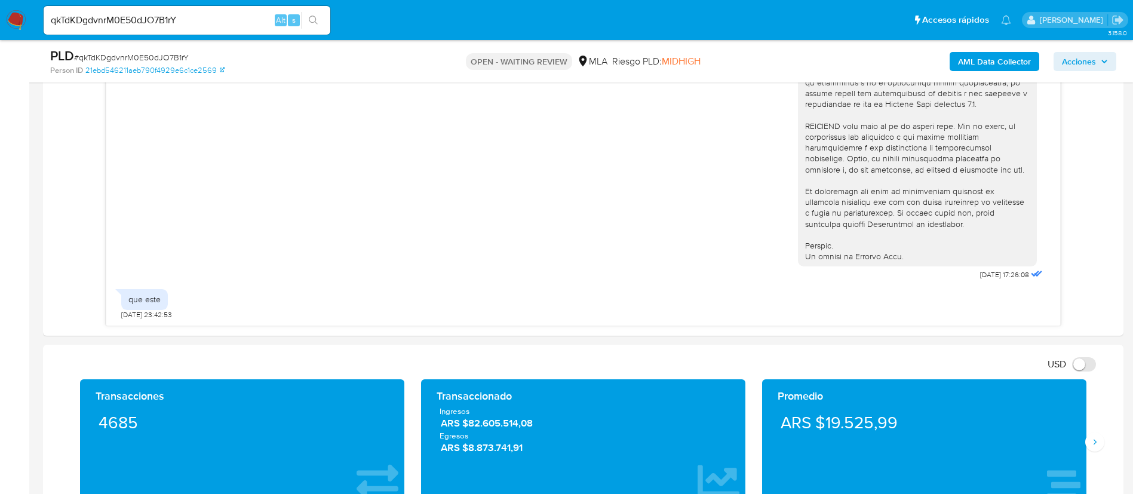
scroll to position [716, 0]
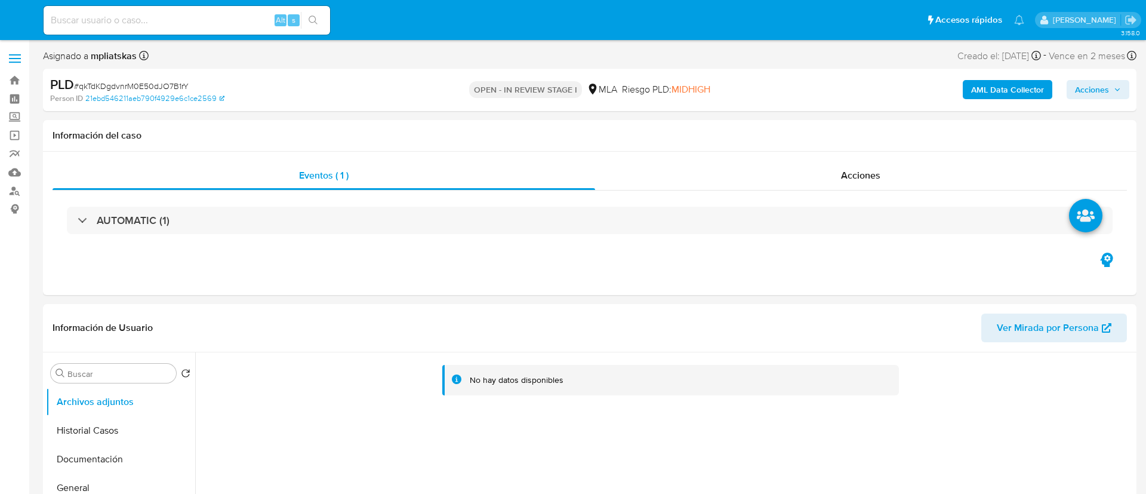
select select "10"
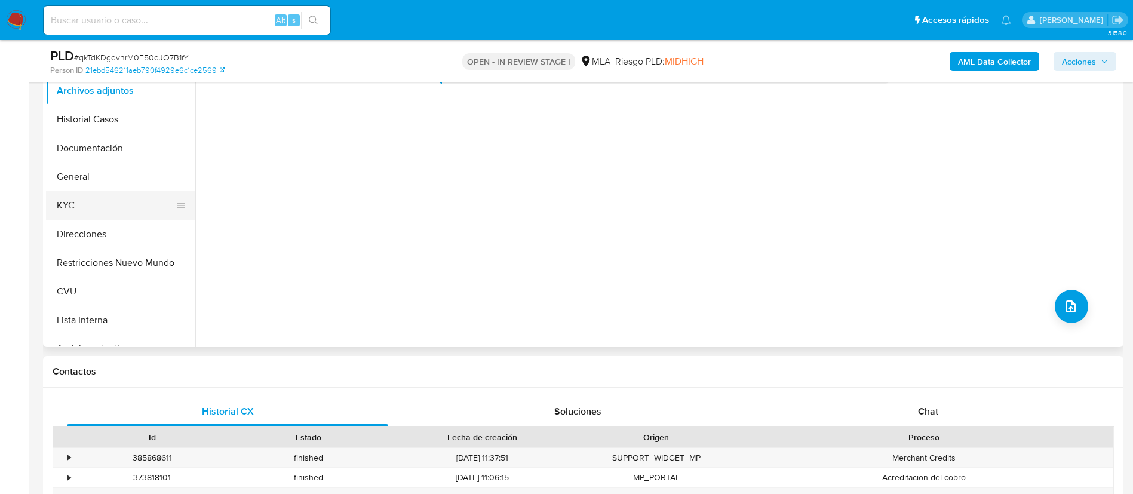
click at [101, 199] on button "KYC" at bounding box center [116, 205] width 140 height 29
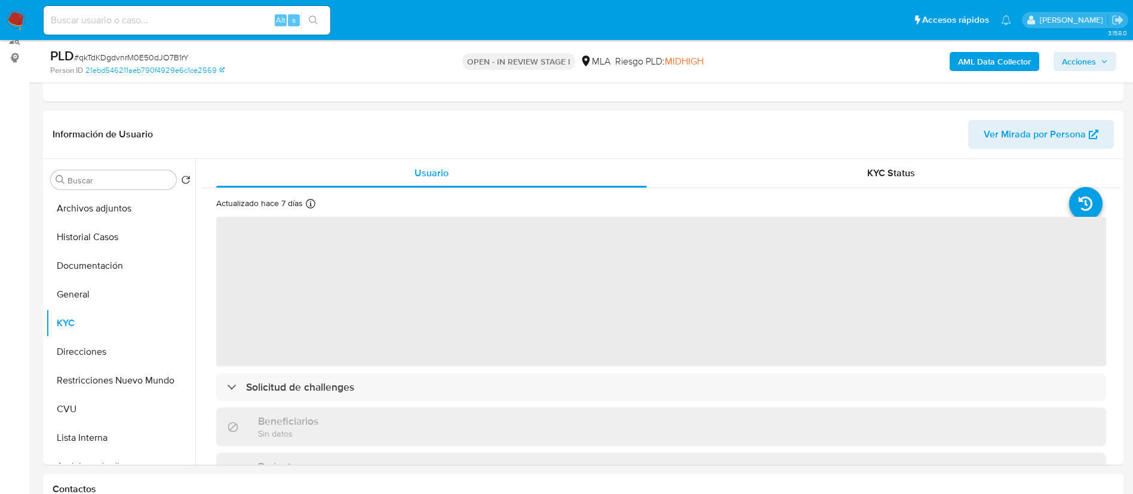
scroll to position [179, 0]
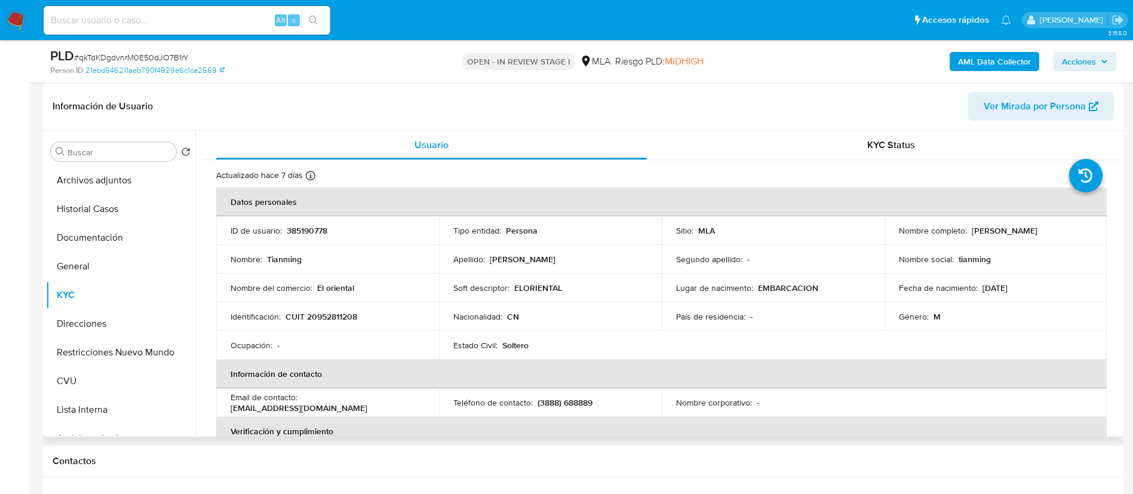
click at [978, 228] on p "Tianming Chen" at bounding box center [1004, 230] width 66 height 11
copy p "Tianming"
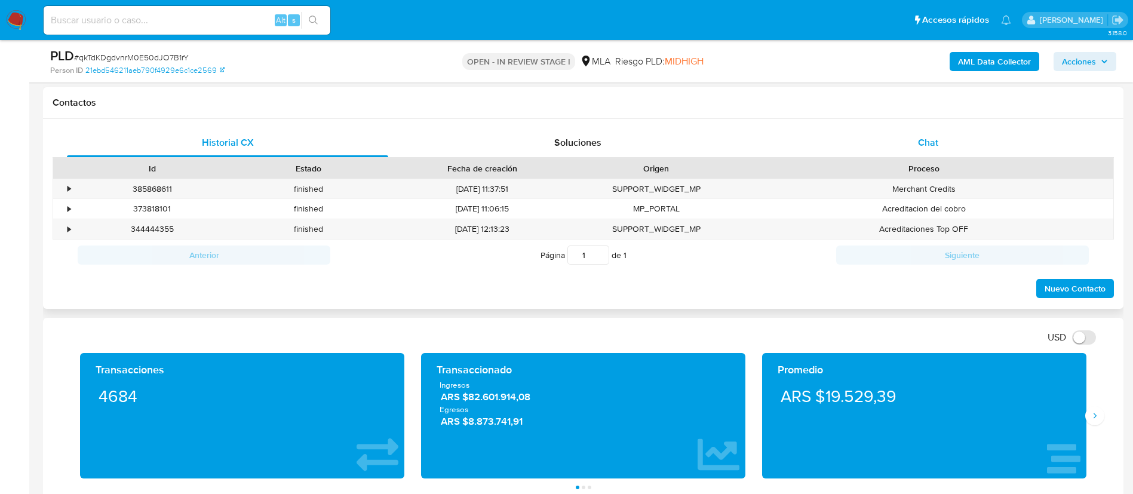
click at [922, 144] on span "Chat" at bounding box center [928, 143] width 20 height 14
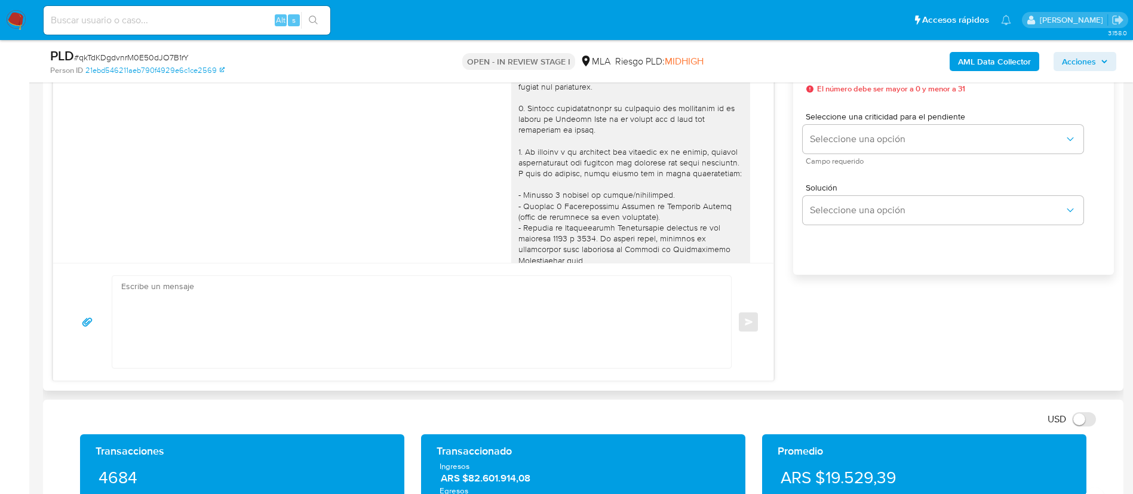
scroll to position [469, 0]
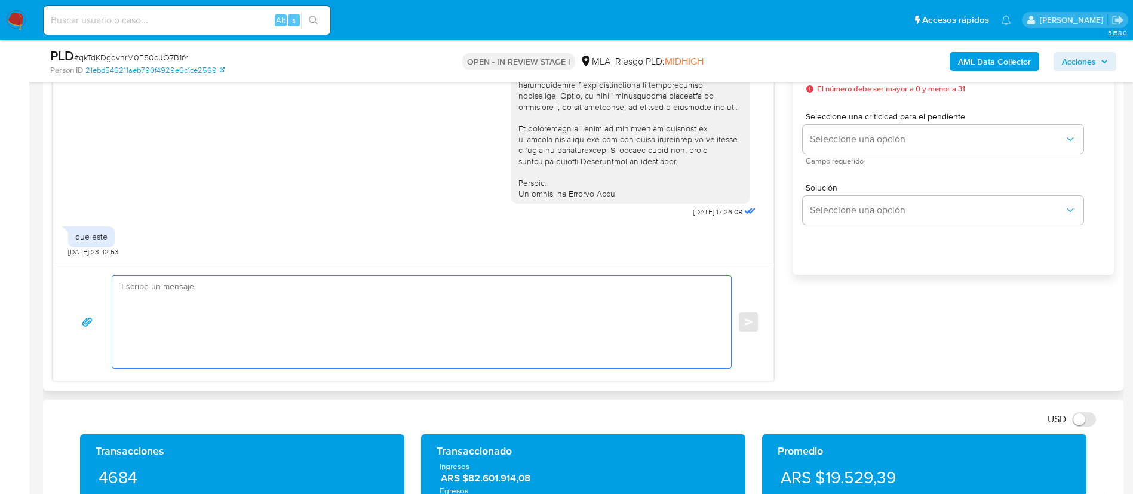
click at [433, 324] on textarea at bounding box center [418, 322] width 595 height 92
type textarea "&"
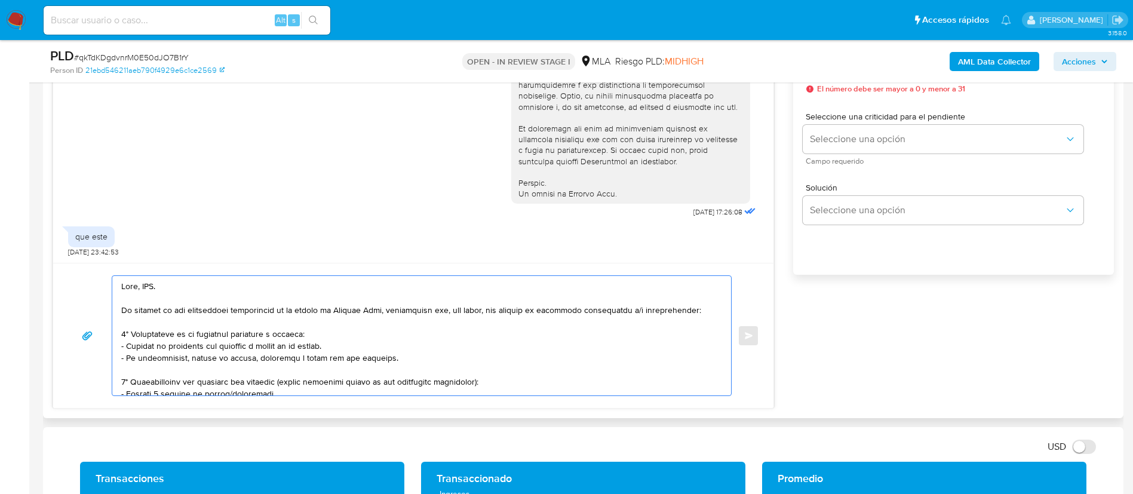
click at [144, 284] on textarea at bounding box center [418, 335] width 595 height 119
paste textarea "Tianming"
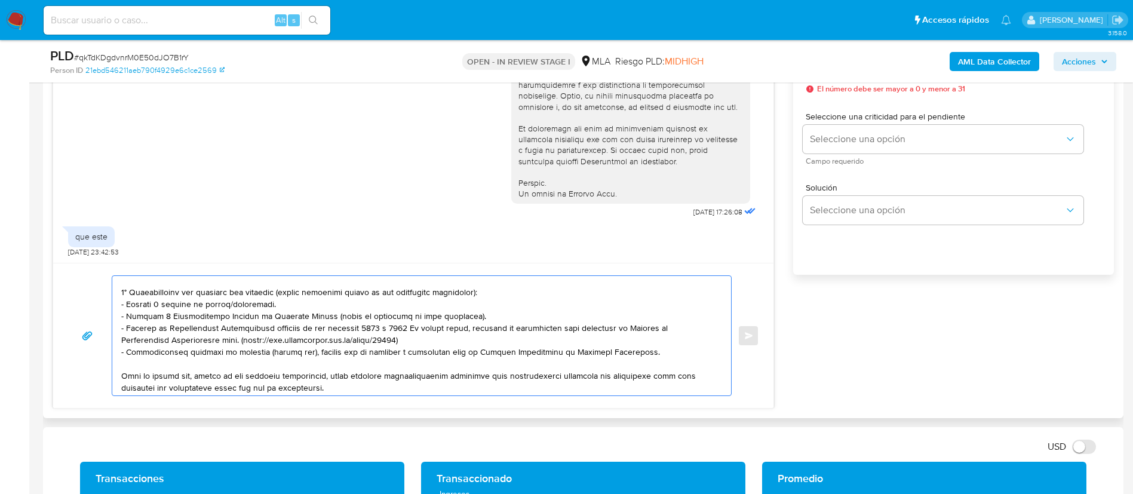
click at [189, 309] on textarea at bounding box center [418, 335] width 595 height 119
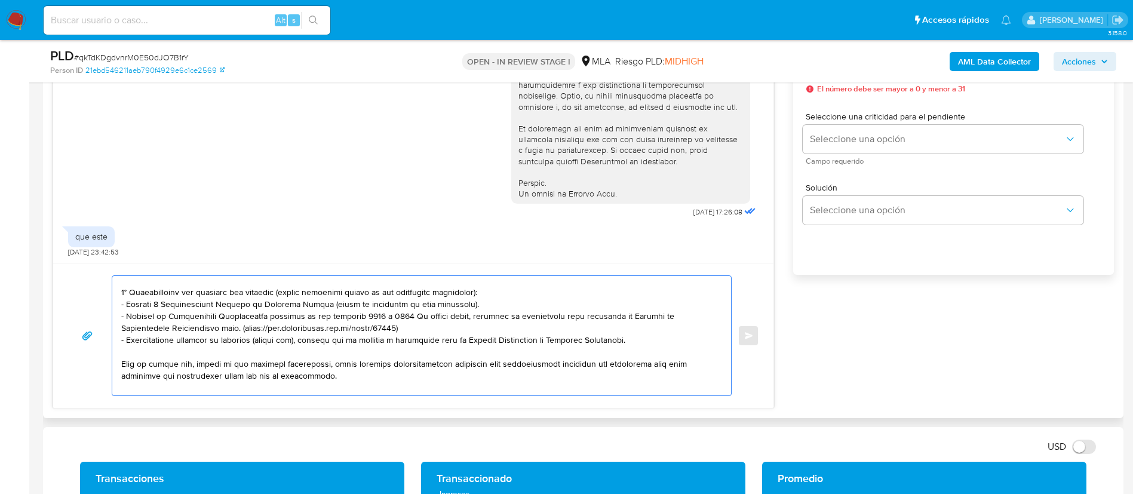
scroll to position [179, 0]
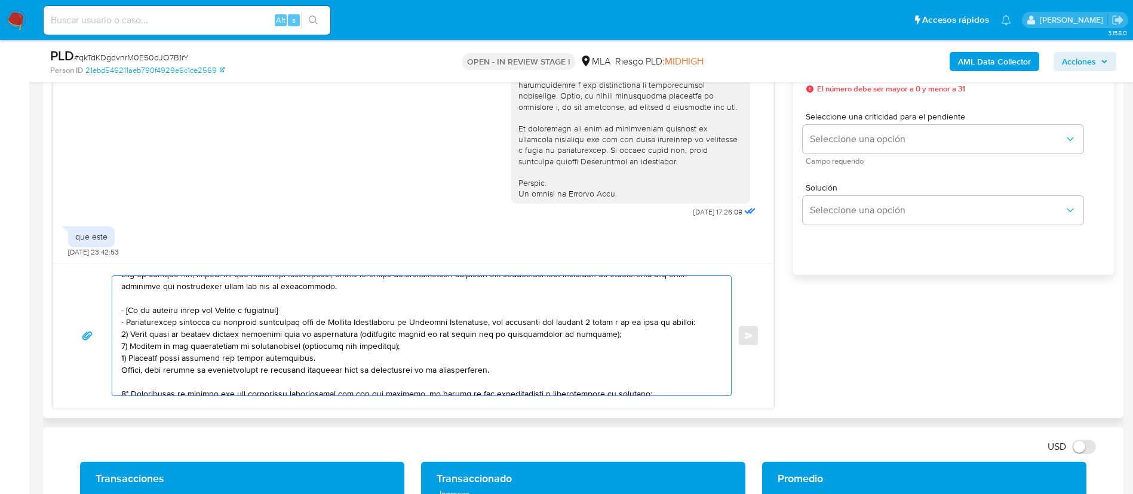
drag, startPoint x: 121, startPoint y: 309, endPoint x: 496, endPoint y: 368, distance: 380.1
click at [496, 368] on div at bounding box center [418, 335] width 613 height 119
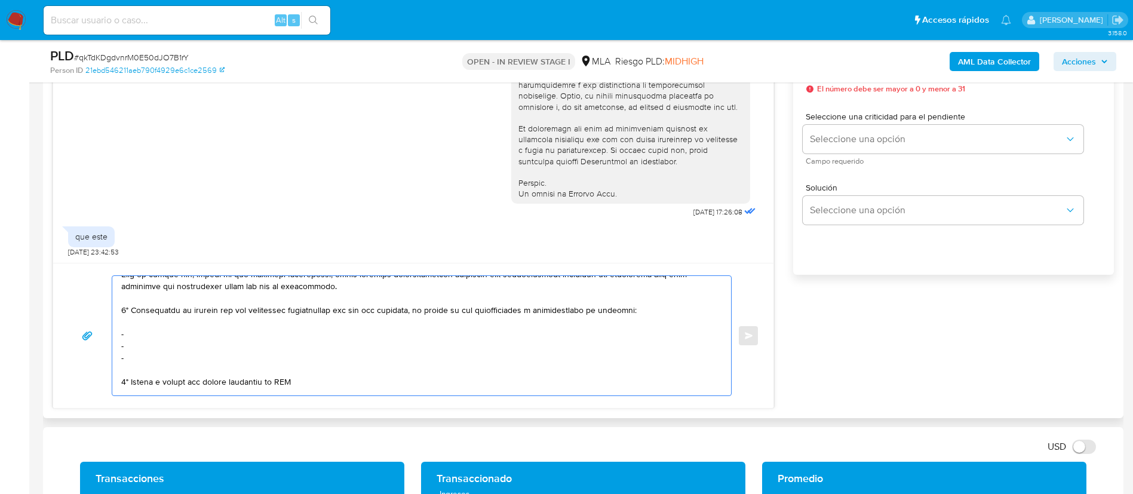
scroll to position [167, 0]
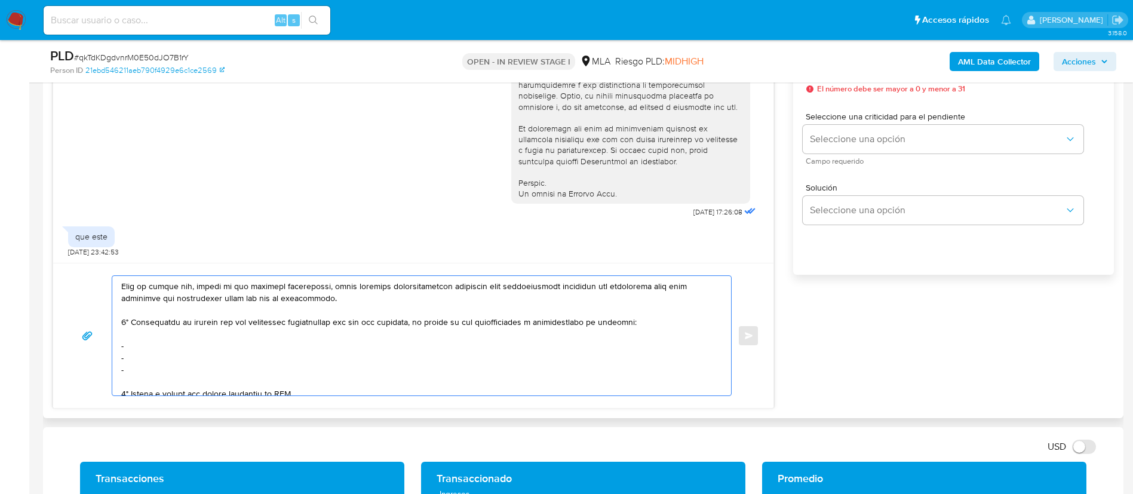
click at [180, 344] on textarea at bounding box center [418, 335] width 595 height 119
paste textarea "Hernan Jeremias Vazquez - CUIT 23352462039"
click at [188, 353] on textarea at bounding box center [418, 335] width 595 height 119
paste textarea "Bruno Lujan Danie Cacciagioni - CUIT 23374039539"
click at [235, 366] on textarea at bounding box center [418, 335] width 595 height 119
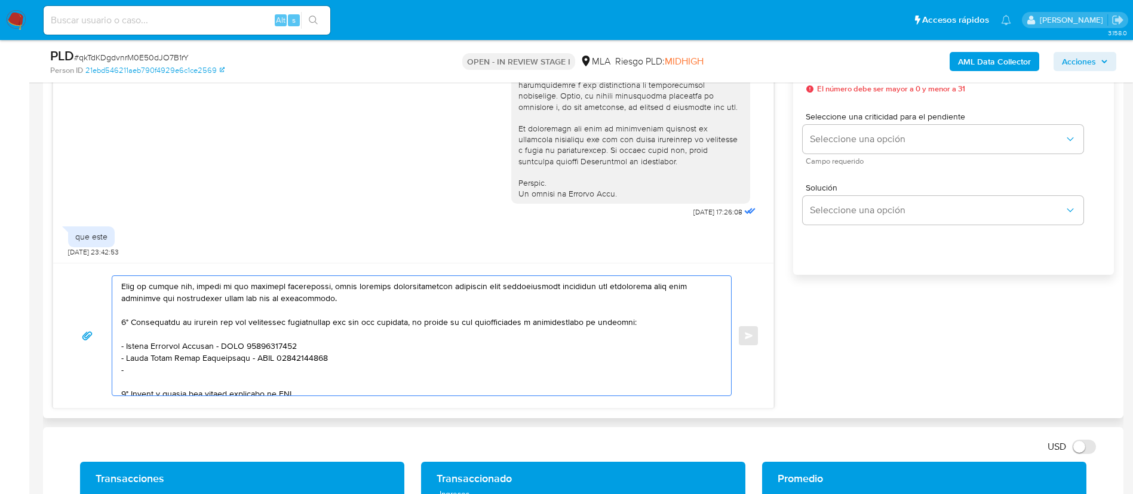
paste textarea "Daniel Hernan Ramirez - CUIT 20303126040"
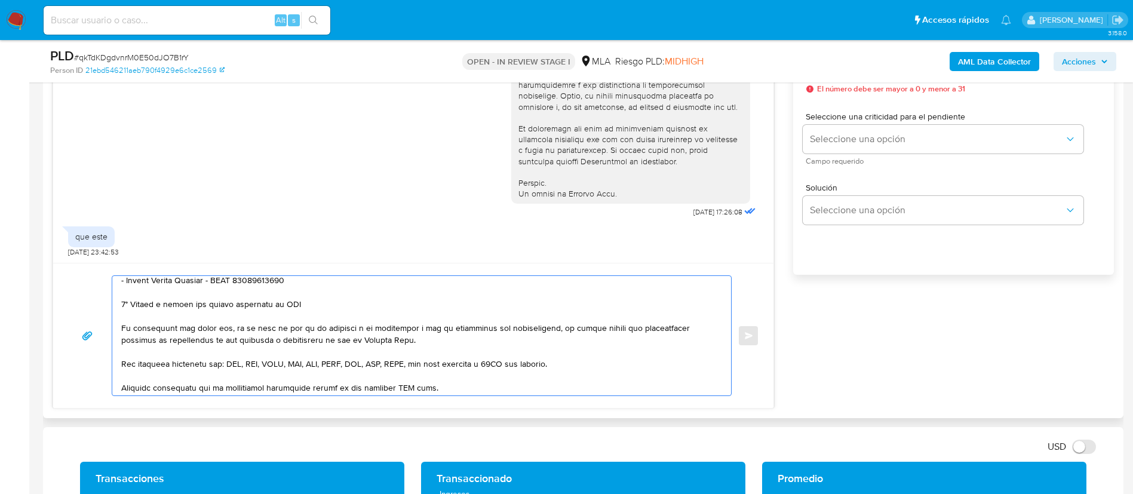
click at [241, 304] on textarea at bounding box center [418, 335] width 595 height 119
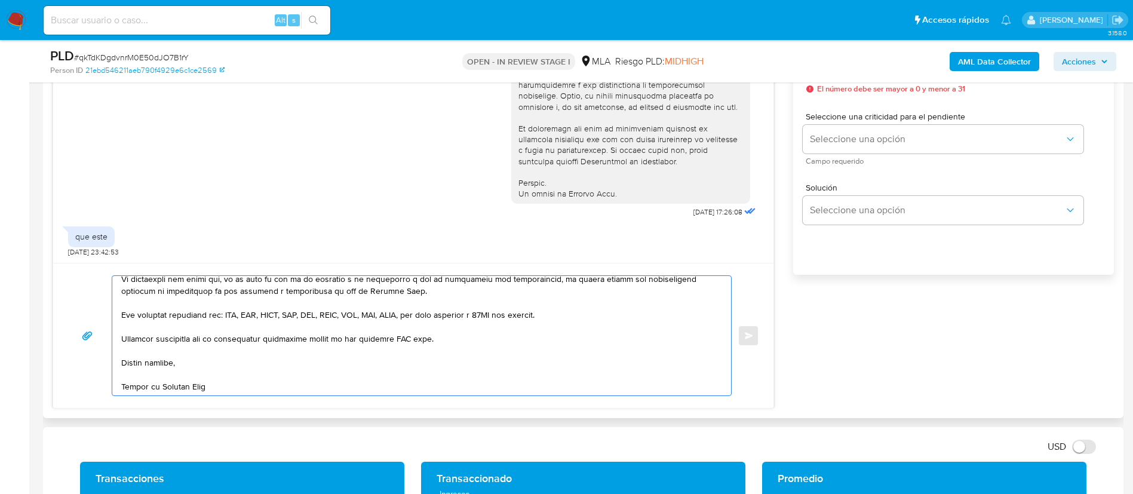
scroll to position [295, 0]
click at [404, 322] on textarea at bounding box center [418, 335] width 595 height 119
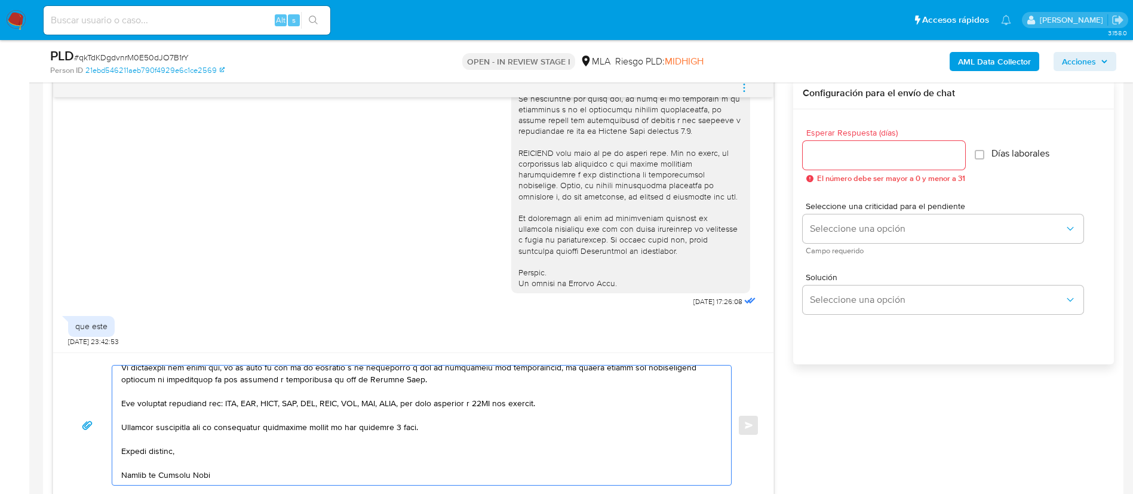
type textarea "Hola, Tianming. En función de las operaciones registradas en tu cuenta de Merca…"
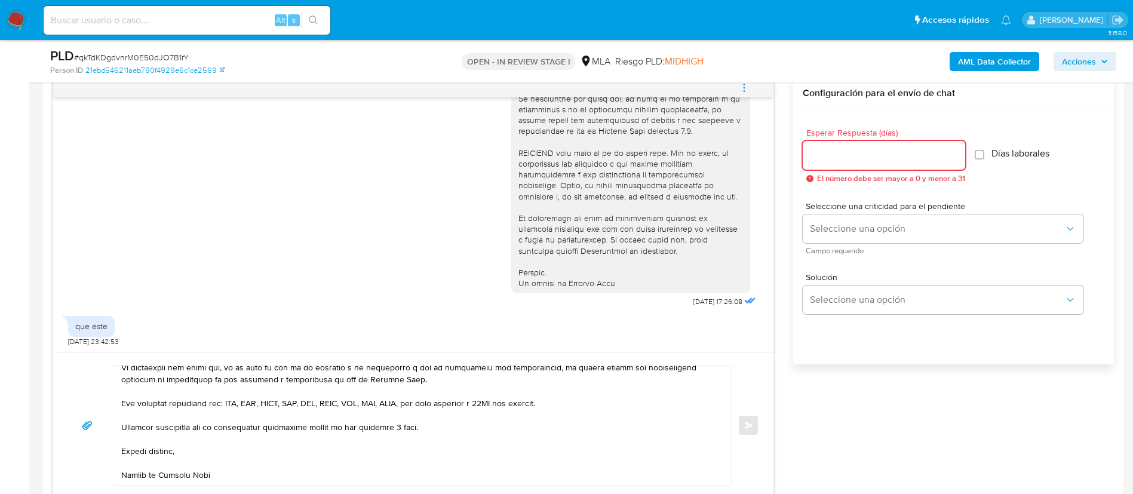
click at [860, 152] on input "Esperar Respuesta (días)" at bounding box center [883, 155] width 162 height 16
type input "3"
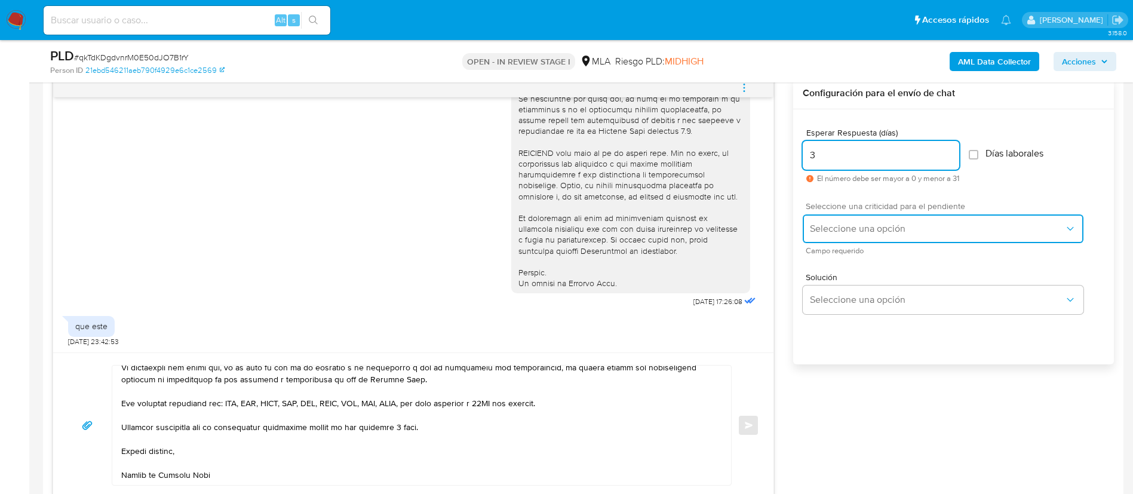
click at [848, 224] on span "Seleccione una opción" at bounding box center [937, 229] width 254 height 12
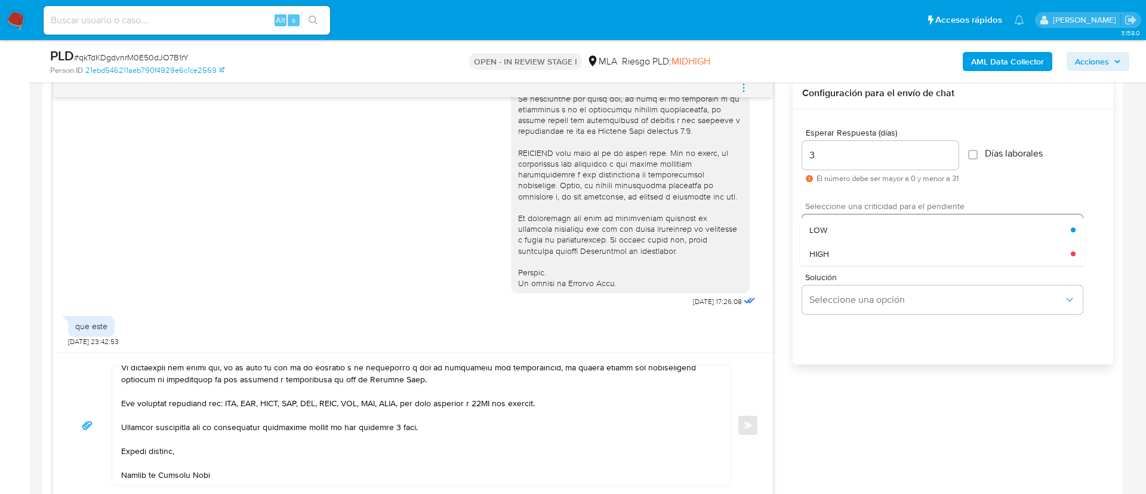
click at [848, 224] on div "LOW" at bounding box center [940, 230] width 261 height 24
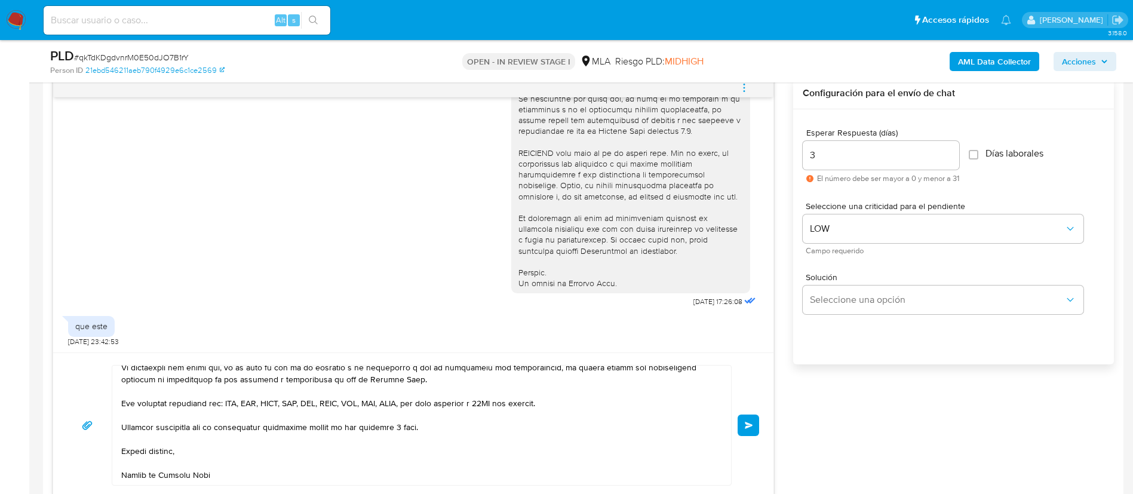
click at [754, 419] on button "Enviar" at bounding box center [747, 424] width 21 height 21
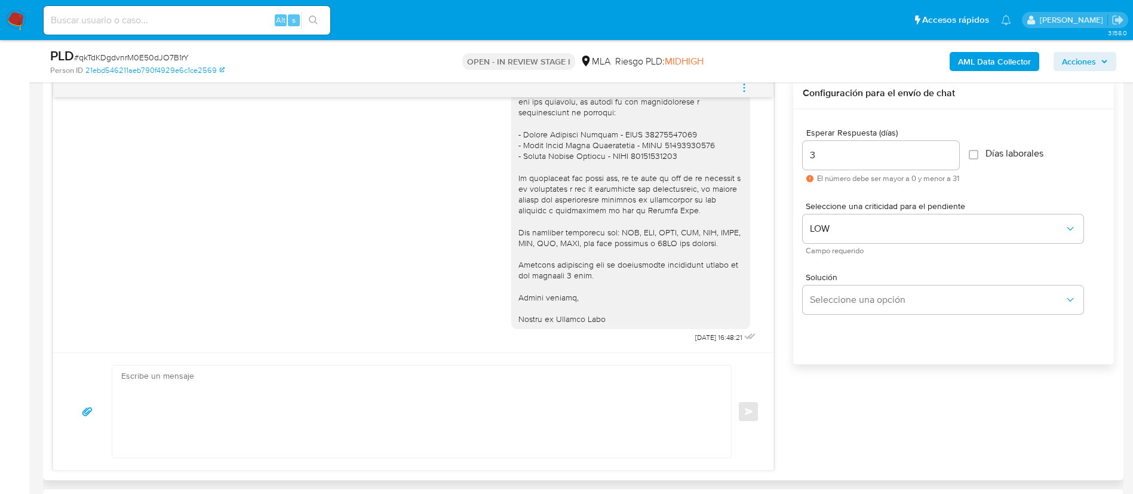
scroll to position [0, 0]
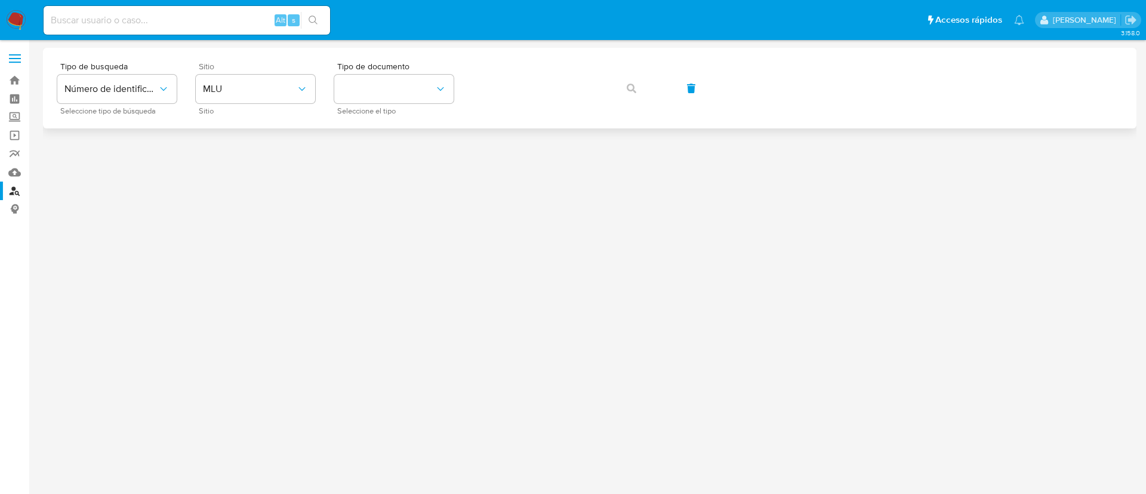
click at [282, 104] on div "Sitio MLU Sitio" at bounding box center [255, 88] width 119 height 52
click at [268, 85] on span "MLU" at bounding box center [249, 89] width 93 height 12
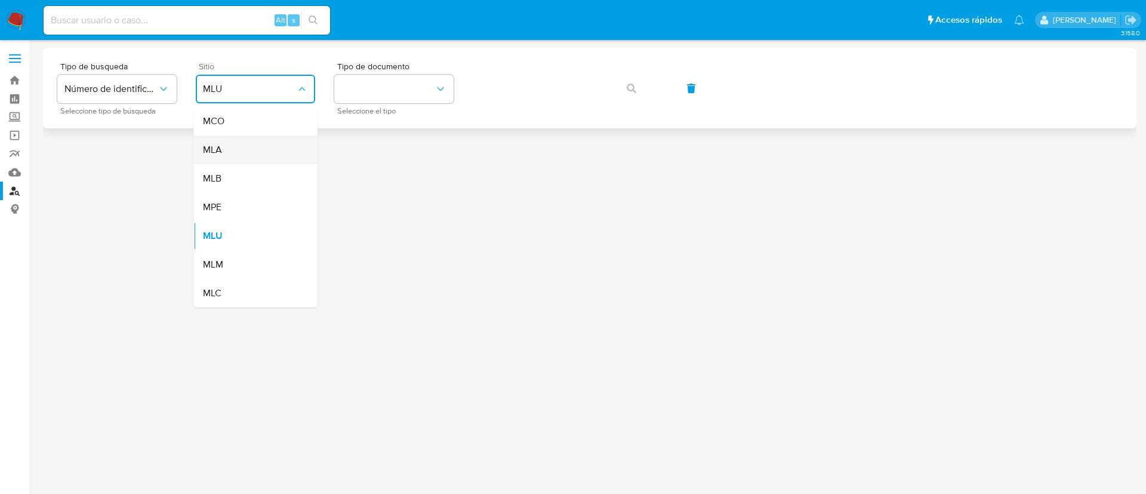
click at [281, 138] on div "MLA" at bounding box center [252, 150] width 98 height 29
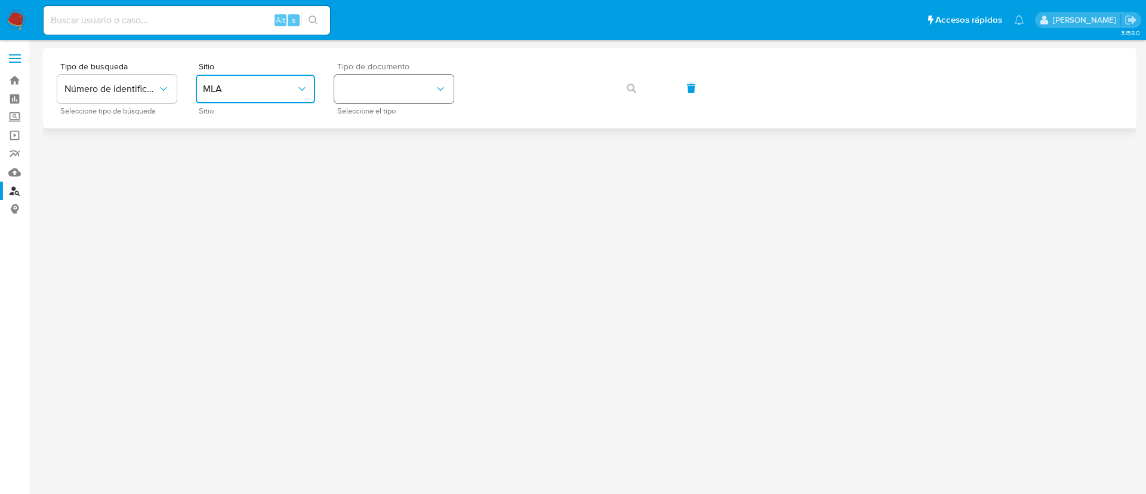
click at [373, 94] on button "identificationType" at bounding box center [393, 89] width 119 height 29
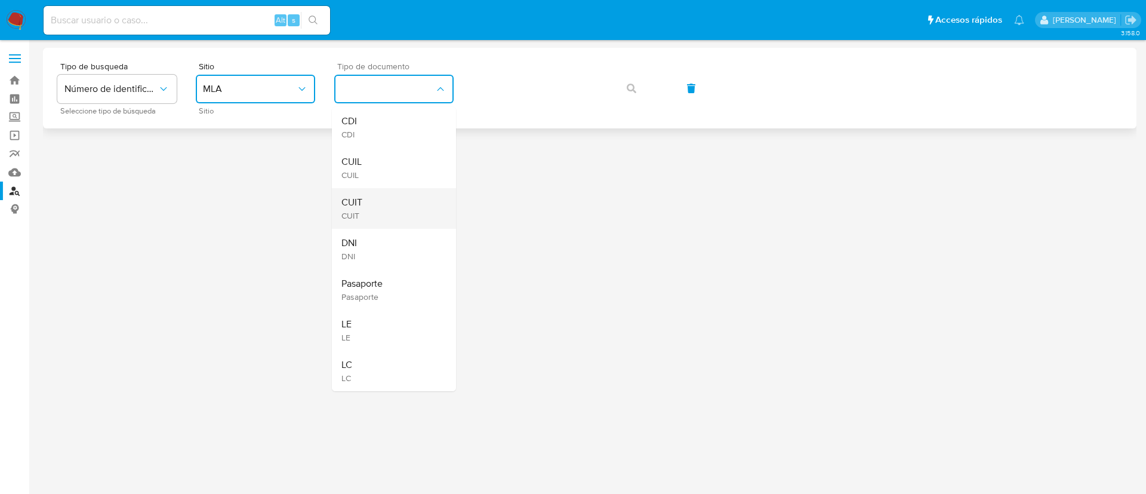
click at [371, 192] on div "CUIT CUIT" at bounding box center [390, 208] width 98 height 41
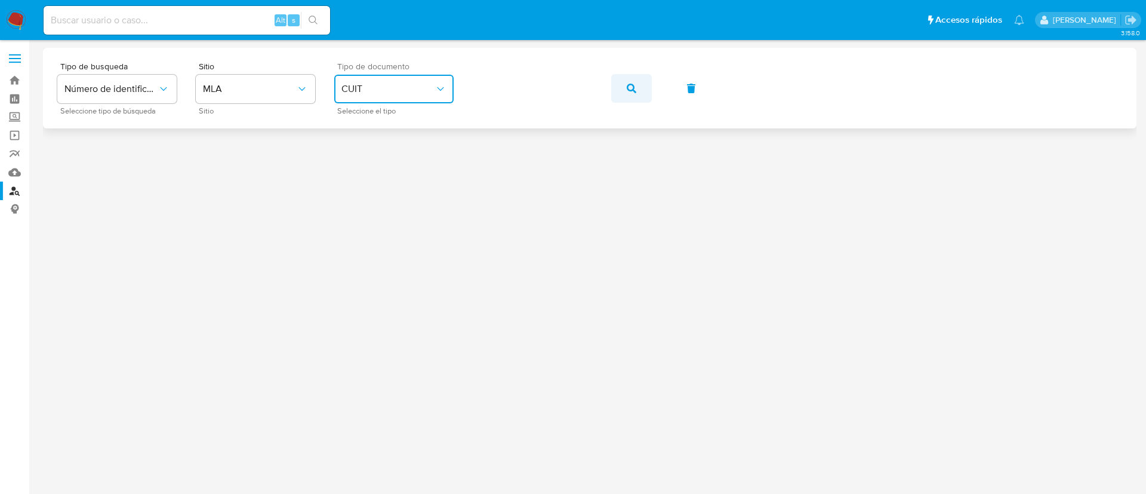
click at [619, 90] on button "button" at bounding box center [631, 88] width 41 height 29
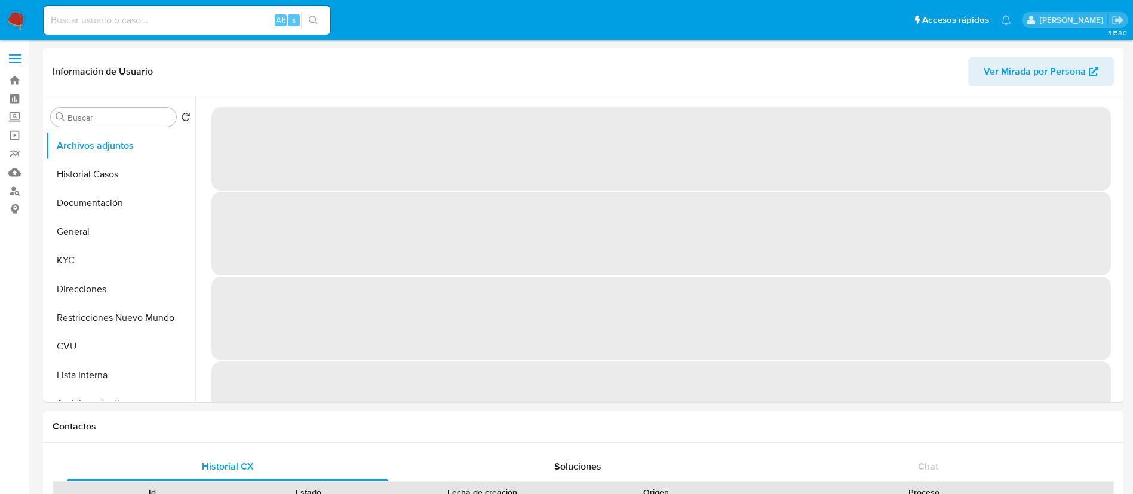
select select "10"
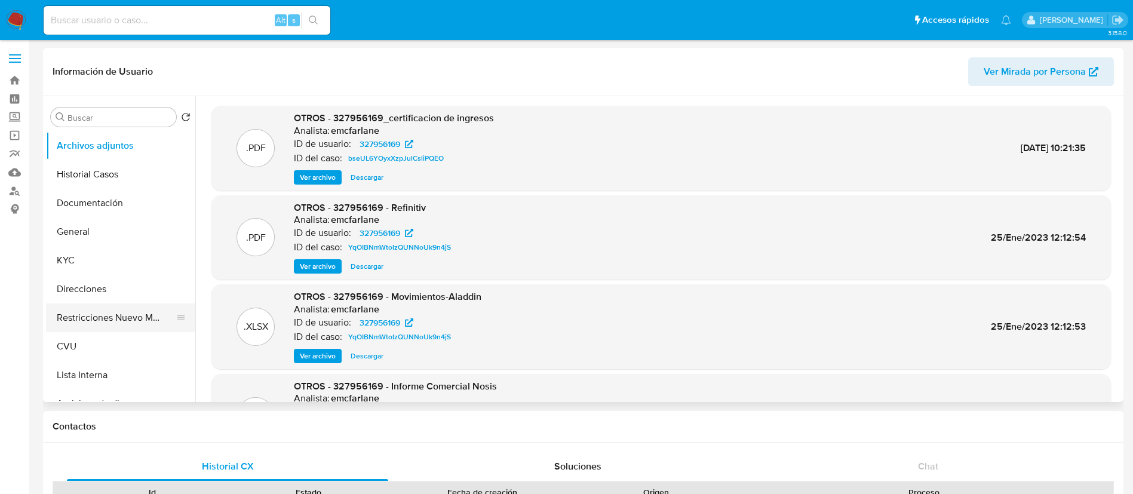
click at [112, 314] on button "Restricciones Nuevo Mundo" at bounding box center [116, 317] width 140 height 29
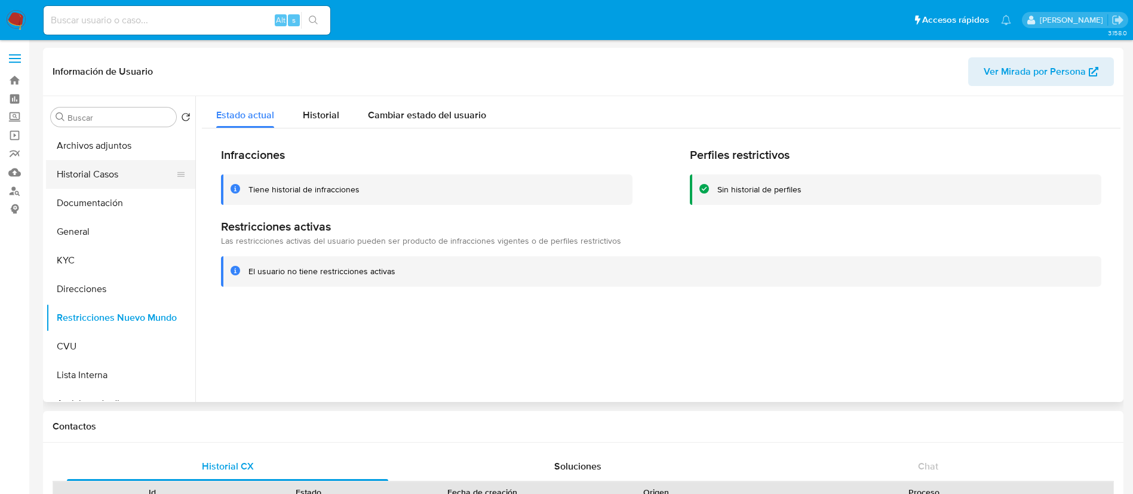
click at [126, 167] on button "Historial Casos" at bounding box center [116, 174] width 140 height 29
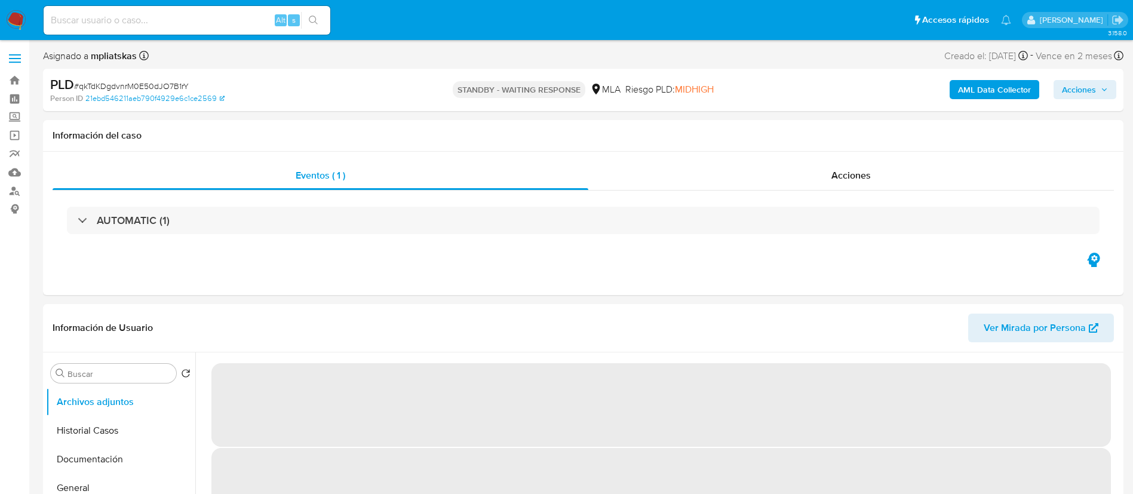
click at [254, 23] on input at bounding box center [187, 21] width 287 height 16
paste input "RsEfolmAo7XpkA1uLg0L6vgr"
type input "RsEfolmAo7XpkA1uLg0L6vgr"
click at [315, 19] on icon "search-icon" at bounding box center [314, 21] width 10 height 10
select select "10"
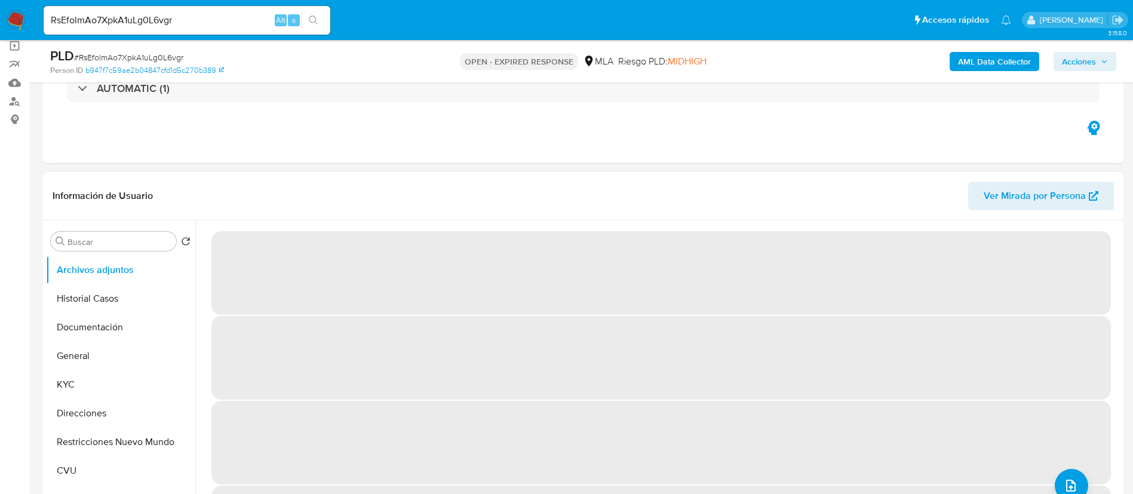
select select "10"
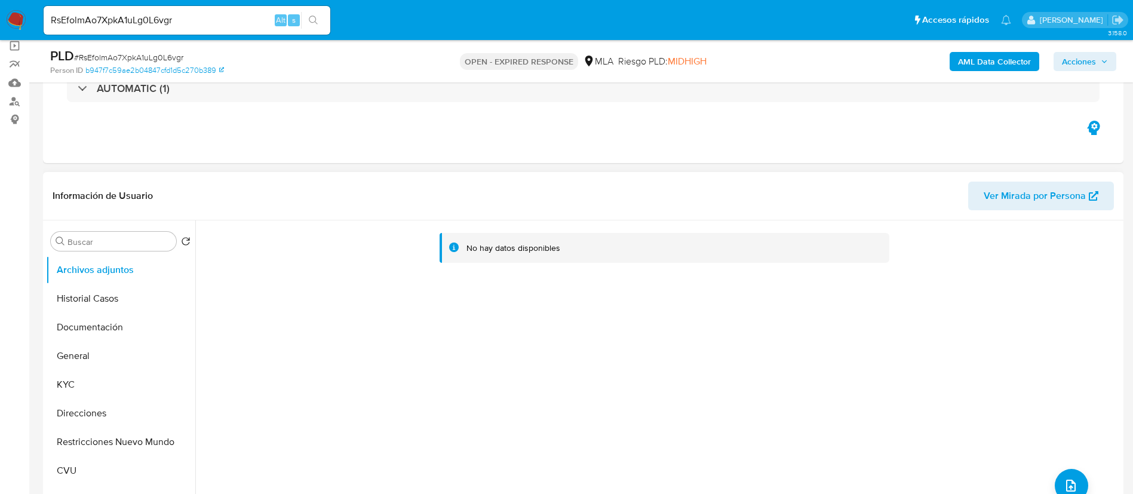
scroll to position [179, 0]
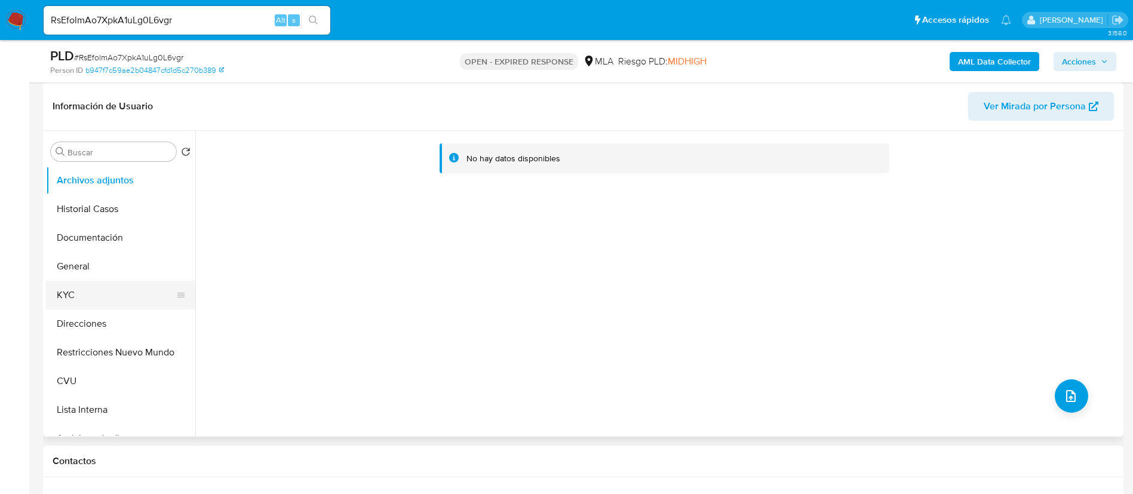
click at [85, 285] on button "KYC" at bounding box center [116, 295] width 140 height 29
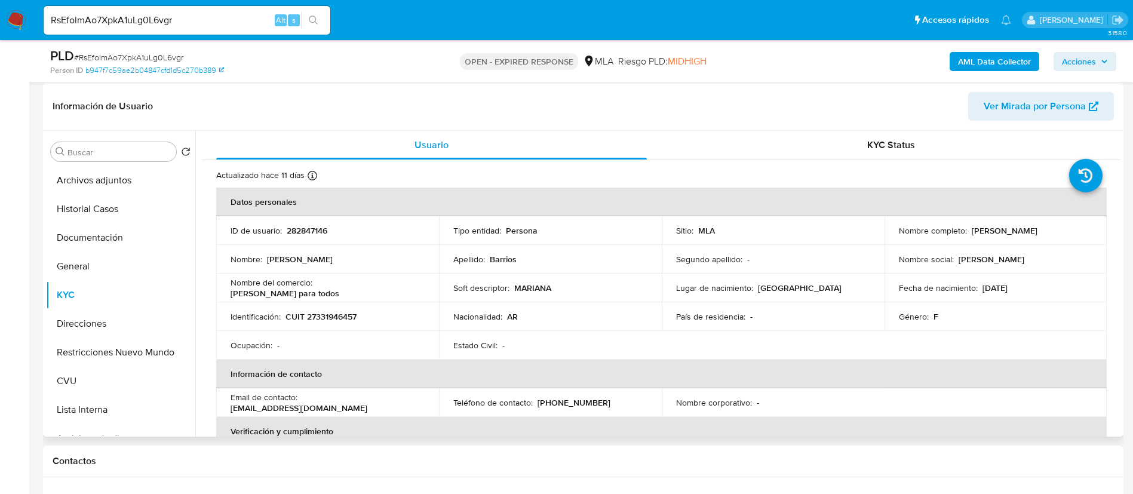
click at [288, 230] on p "282847146" at bounding box center [307, 230] width 41 height 11
copy p "282847146"
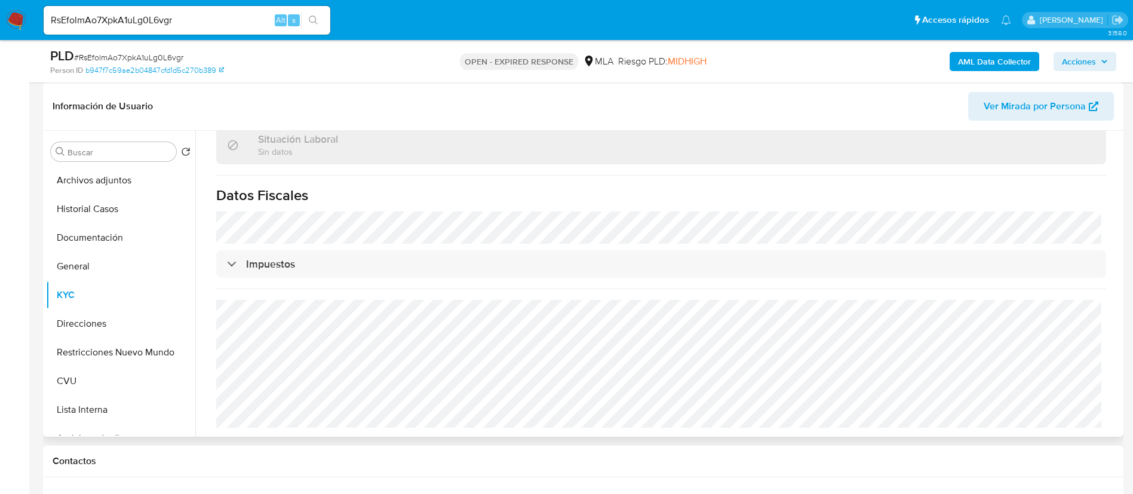
scroll to position [628, 0]
click at [119, 329] on button "Direcciones" at bounding box center [116, 323] width 140 height 29
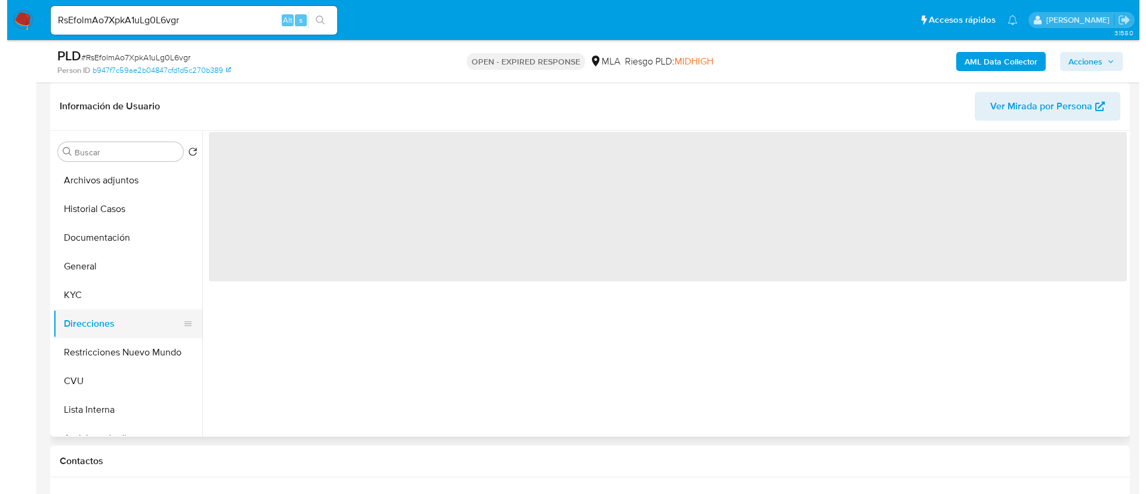
scroll to position [0, 0]
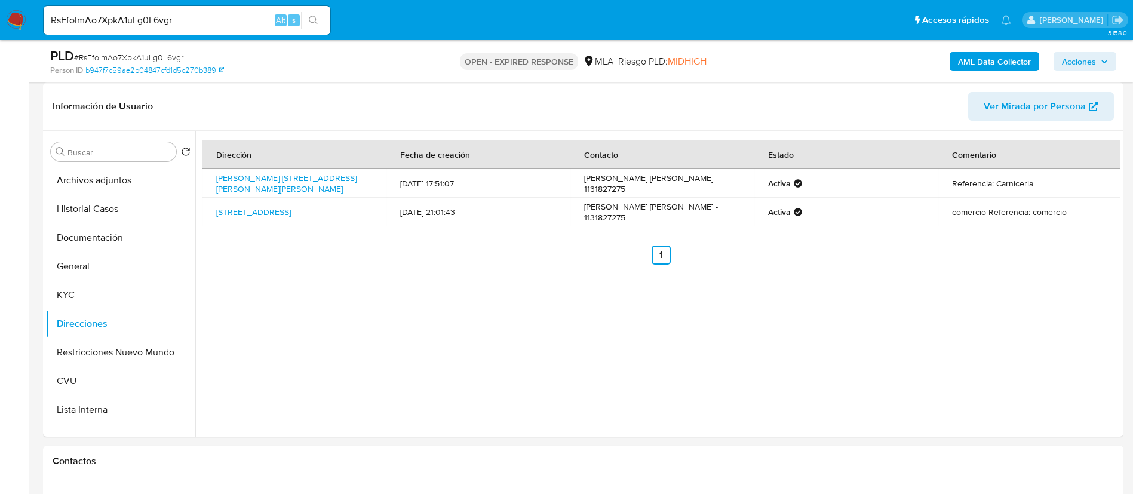
click at [1000, 56] on b "AML Data Collector" at bounding box center [994, 61] width 73 height 19
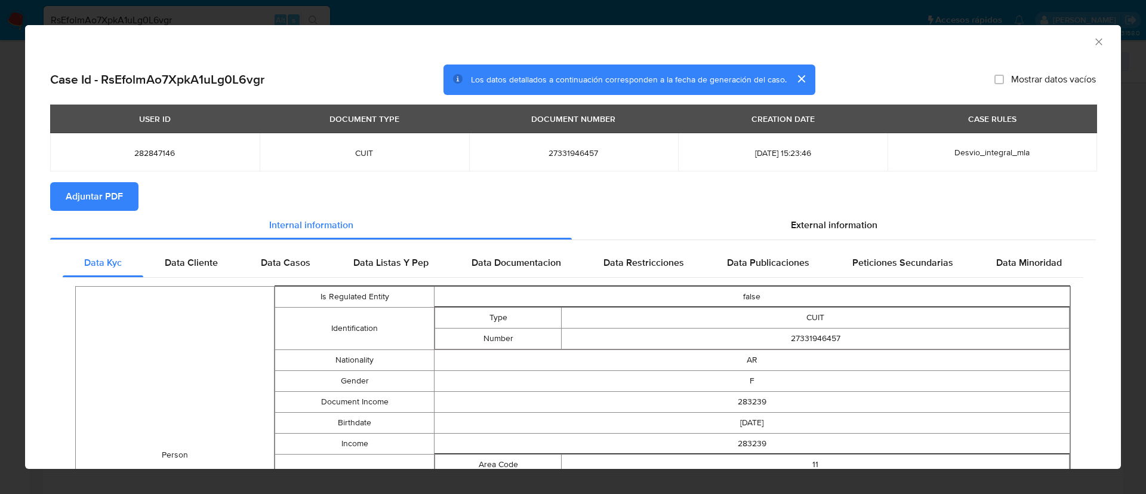
click at [152, 153] on span "282847146" at bounding box center [154, 152] width 181 height 11
copy span "282847146"
click at [92, 189] on span "Adjuntar PDF" at bounding box center [94, 196] width 57 height 26
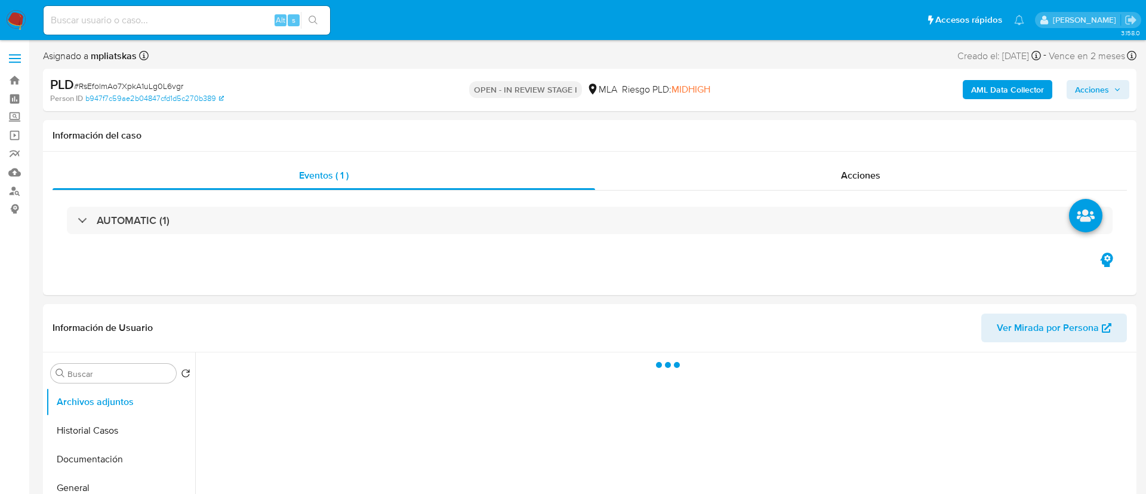
select select "10"
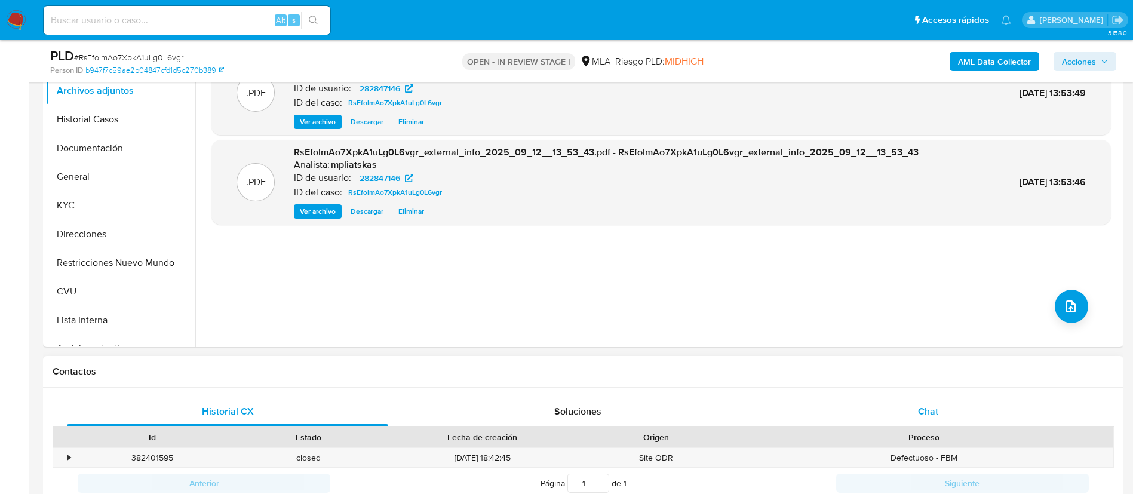
click at [996, 398] on div "Chat" at bounding box center [927, 411] width 321 height 29
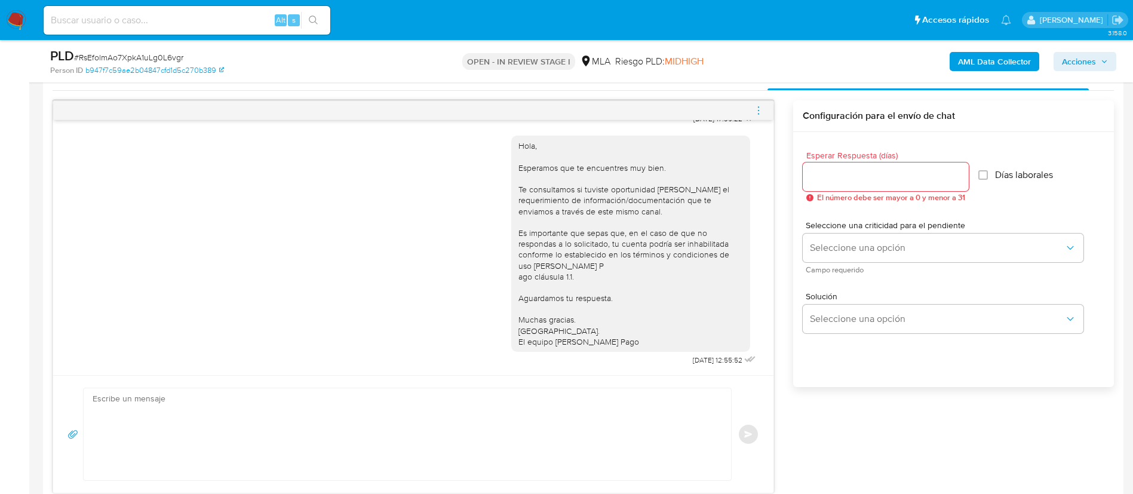
scroll to position [627, 0]
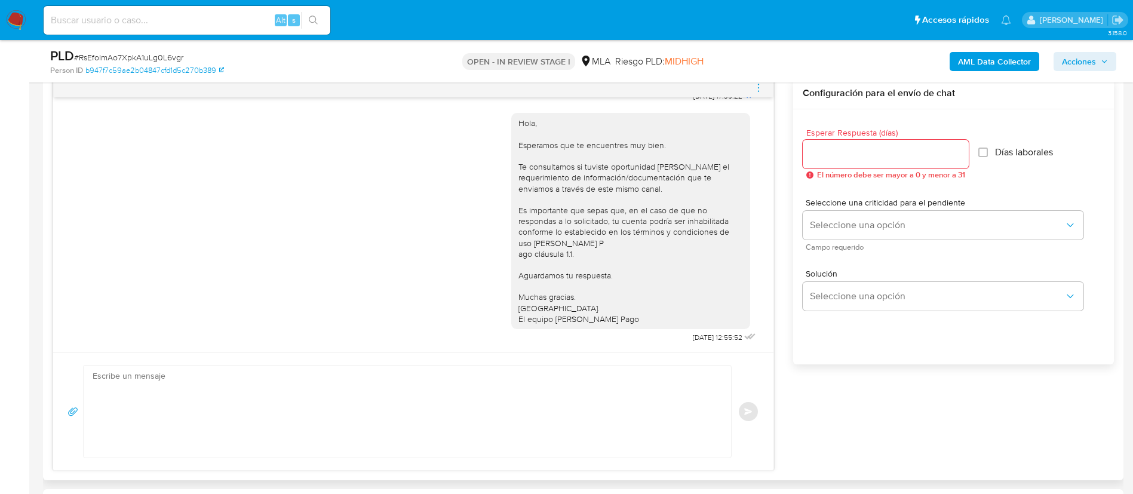
click at [759, 89] on icon "menu-action" at bounding box center [758, 87] width 11 height 11
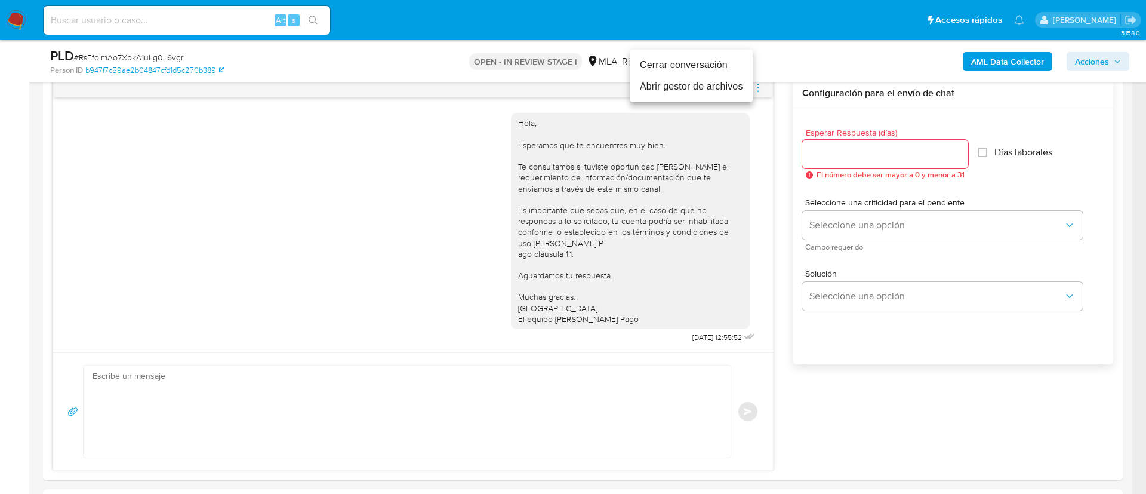
click at [710, 74] on li "Cerrar conversación" at bounding box center [691, 64] width 122 height 21
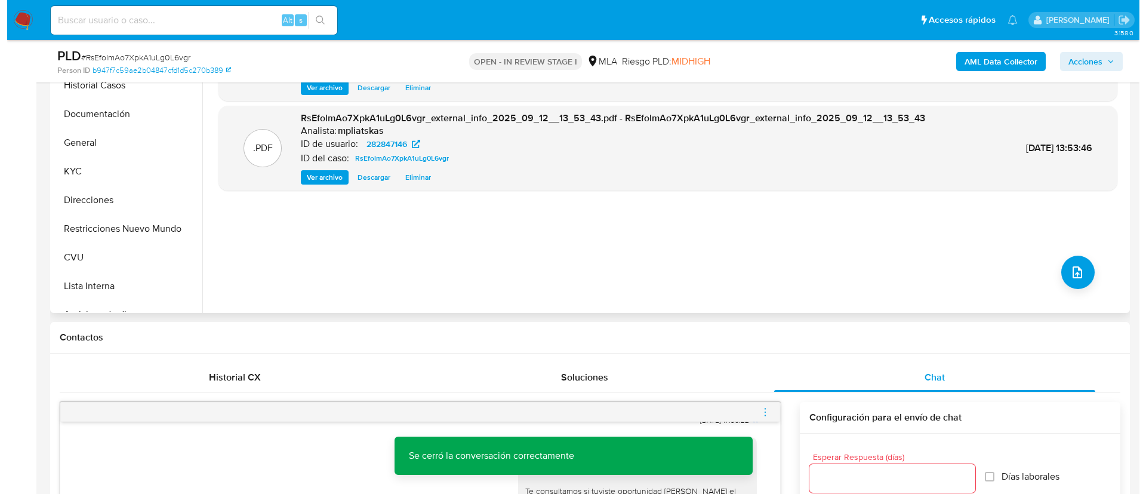
scroll to position [269, 0]
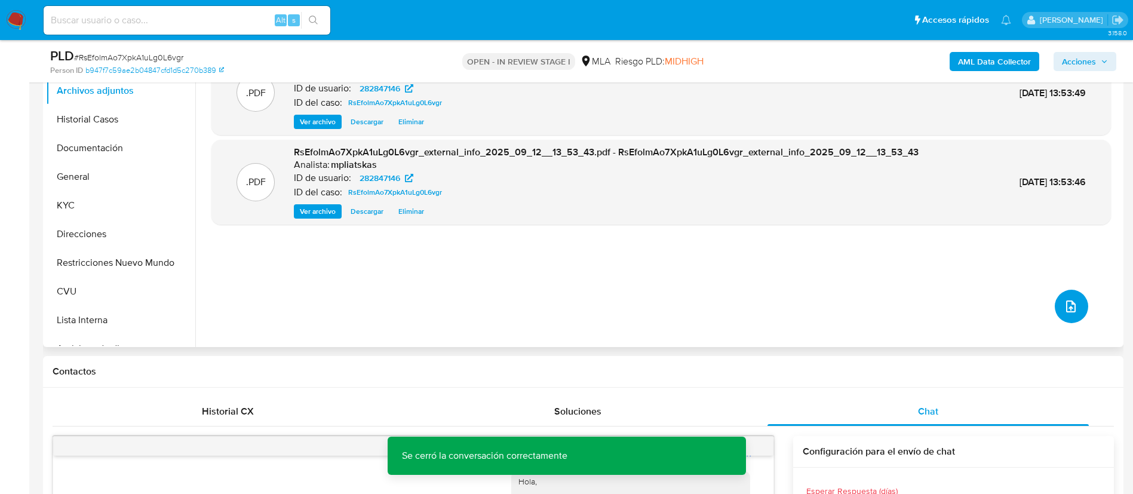
click at [1067, 312] on icon "upload-file" at bounding box center [1071, 306] width 10 height 12
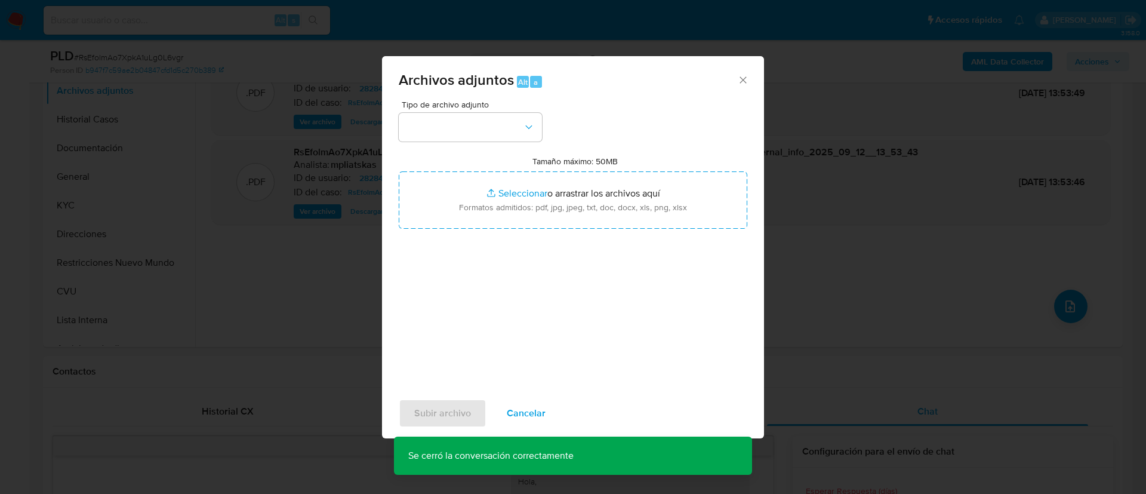
click at [430, 96] on div "Archivos adjuntos Alt a" at bounding box center [573, 78] width 382 height 45
click at [422, 122] on button "button" at bounding box center [470, 127] width 143 height 29
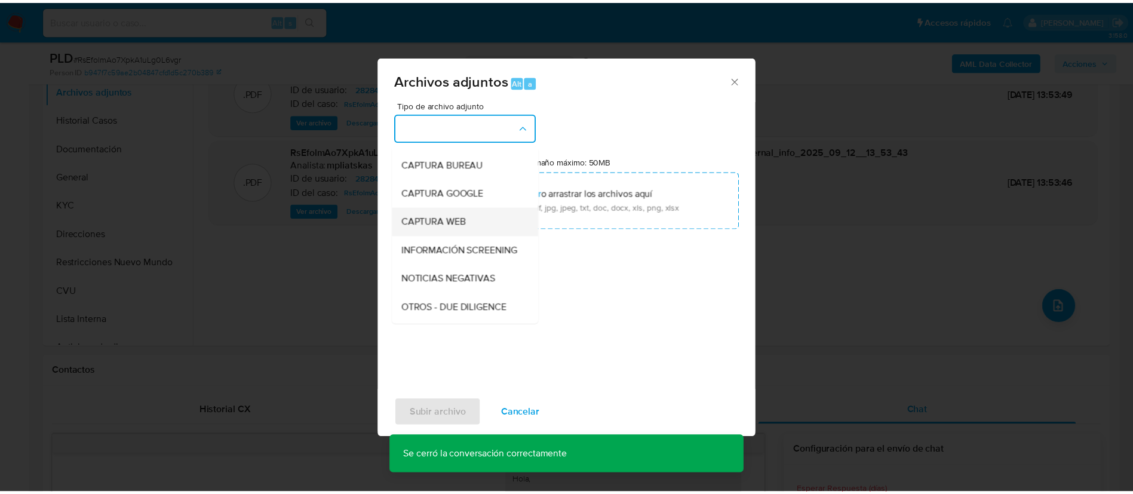
scroll to position [90, 0]
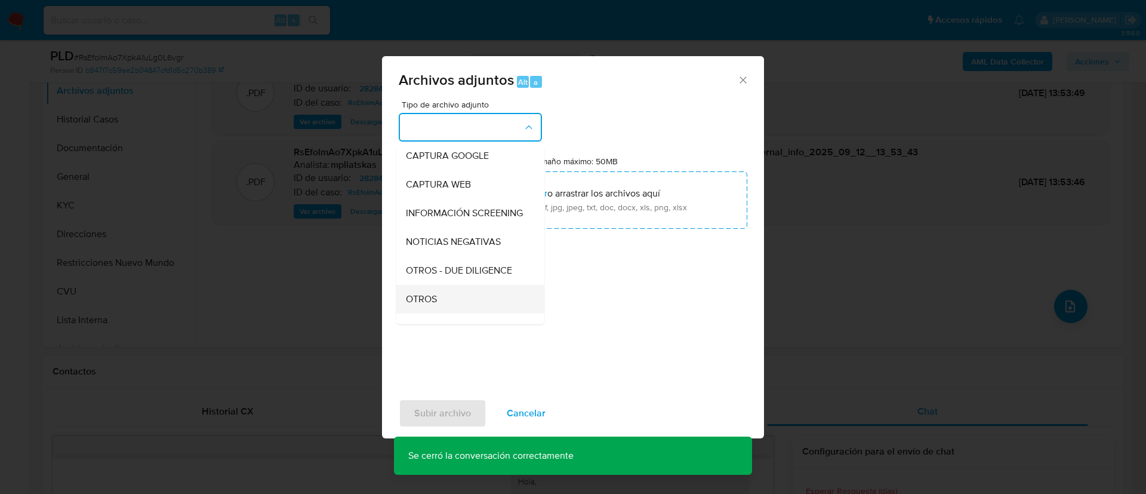
click at [430, 305] on span "OTROS" at bounding box center [421, 299] width 31 height 12
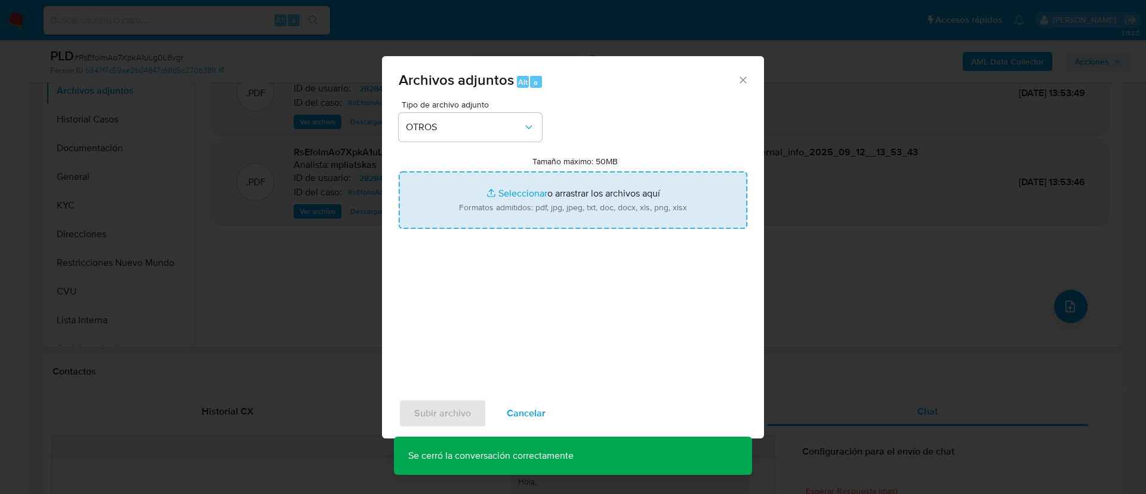
click at [514, 211] on input "Tamaño máximo: 50MB Seleccionar archivos" at bounding box center [573, 199] width 349 height 57
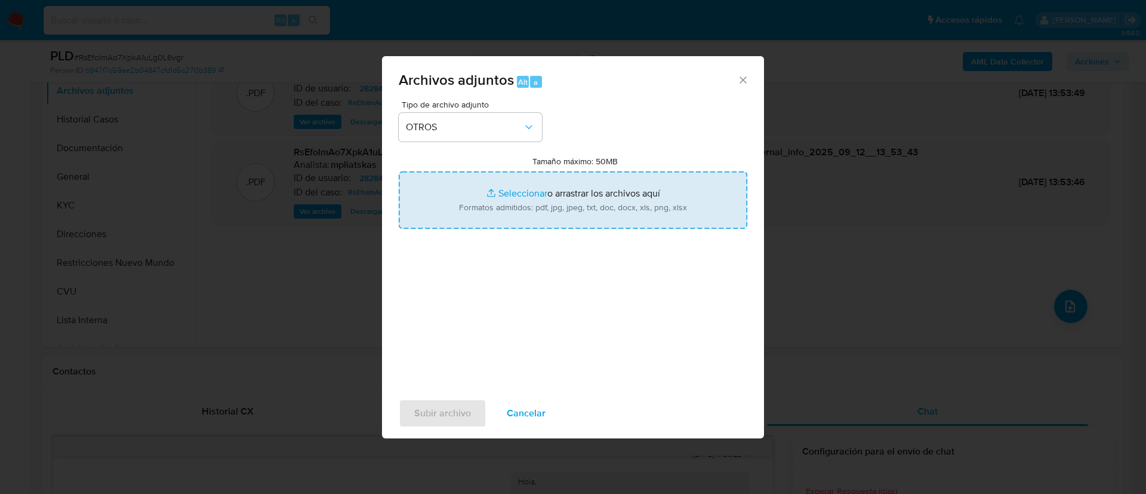
type input "C:\fakepath\282847146 Movimientos.xlsx"
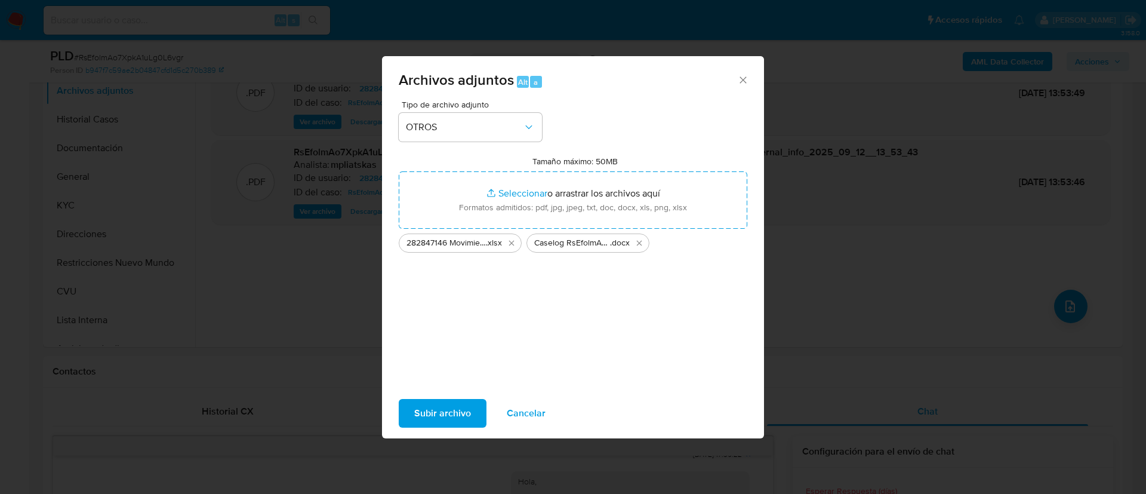
click at [458, 413] on span "Subir archivo" at bounding box center [442, 413] width 57 height 26
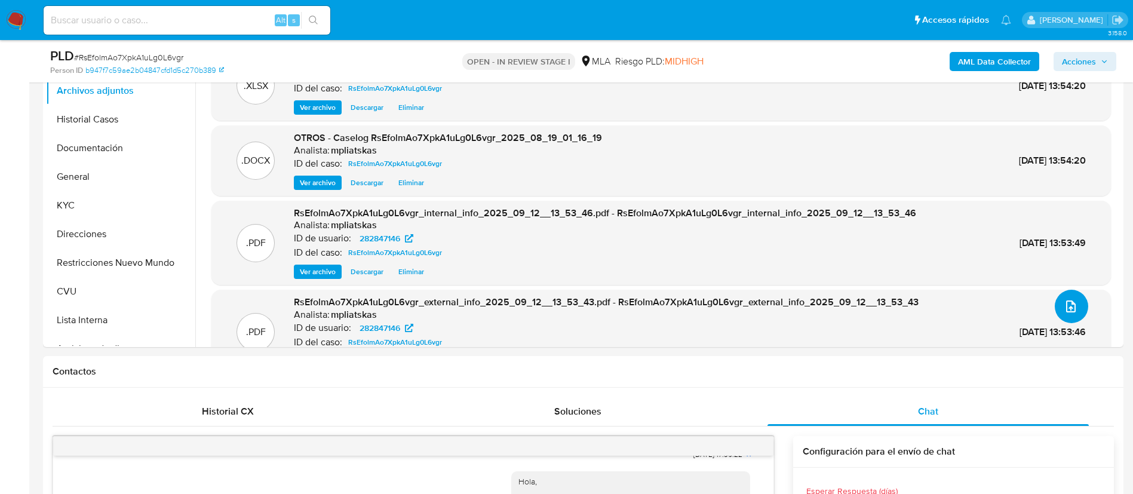
scroll to position [179, 0]
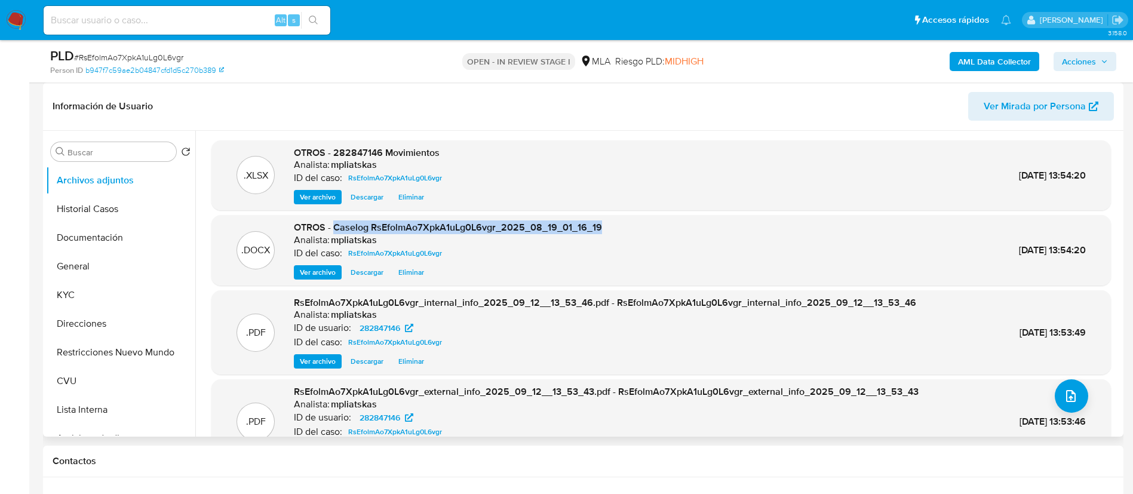
drag, startPoint x: 335, startPoint y: 227, endPoint x: 644, endPoint y: 225, distance: 309.3
click at [644, 225] on div ".DOCX OTROS - Caselog RsEfolmAo7XpkA1uLg0L6vgr_2025_08_19_01_16_19 Analista: mp…" at bounding box center [660, 250] width 887 height 59
copy span "Caselog RsEfolmAo7XpkA1uLg0L6vgr_2025_08_19_01_16_19"
click at [1079, 58] on span "Acciones" at bounding box center [1078, 61] width 34 height 19
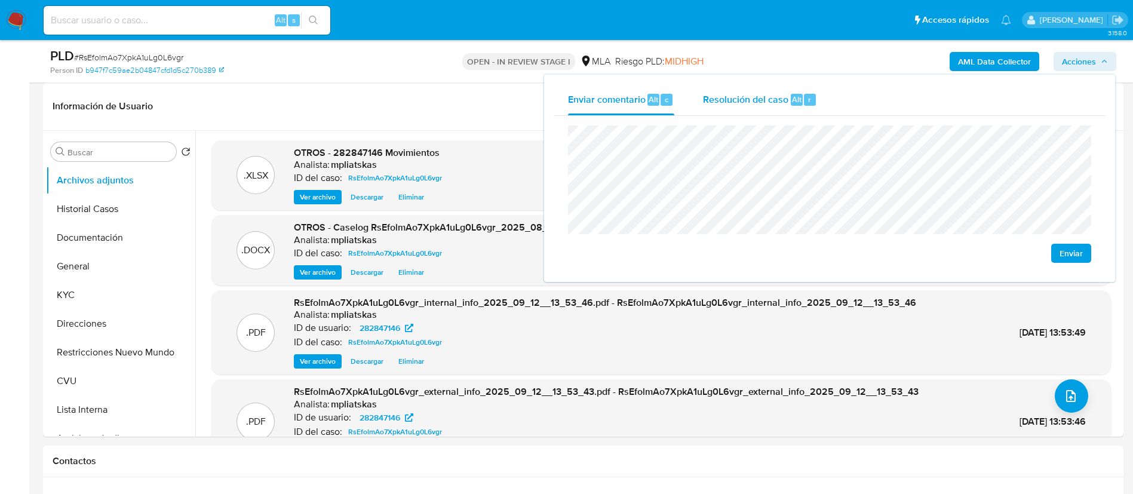
click at [775, 102] on span "Resolución del caso" at bounding box center [745, 99] width 85 height 14
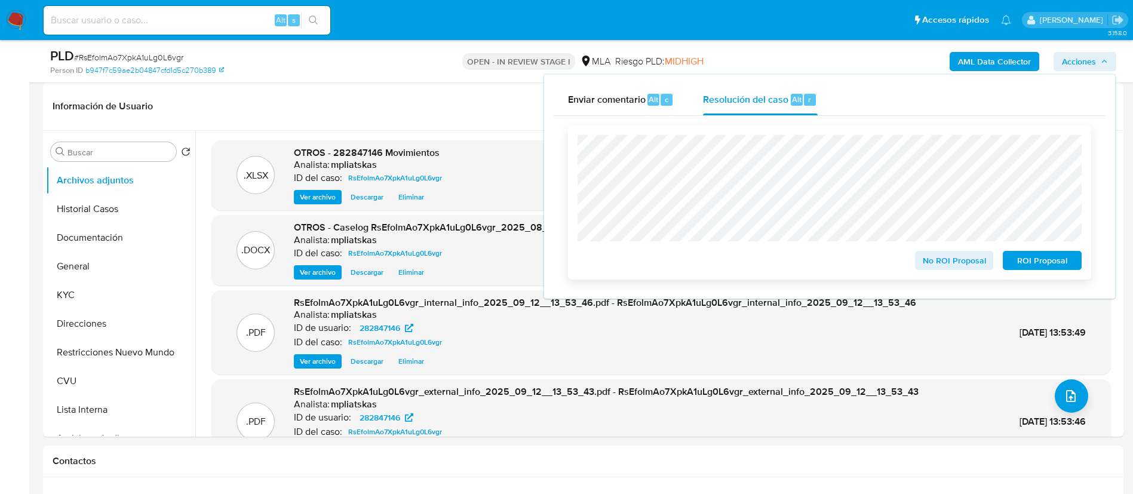
click at [987, 270] on button "No ROI Proposal" at bounding box center [954, 260] width 79 height 19
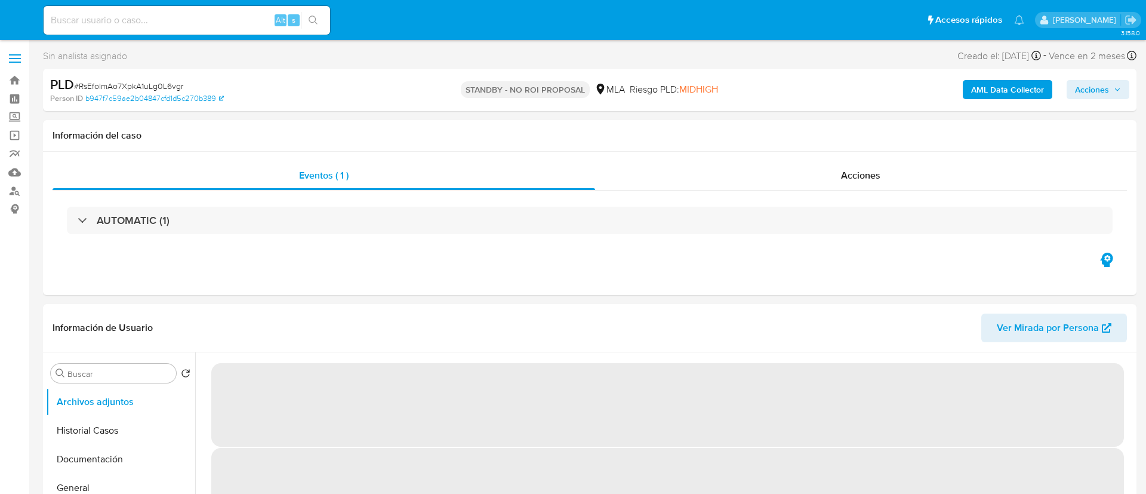
select select "10"
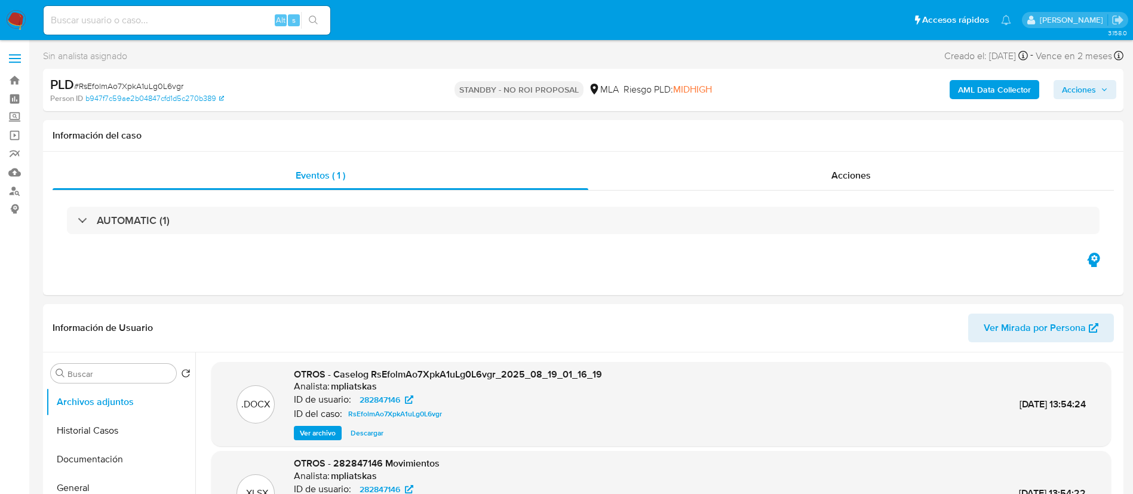
click at [221, 23] on input at bounding box center [187, 21] width 287 height 16
paste input "OceFVVO61dpyew7hHeZpQTKJ"
type input "OceFVVO61dpyew7hHeZpQTKJ"
click at [303, 15] on button "search-icon" at bounding box center [313, 20] width 24 height 17
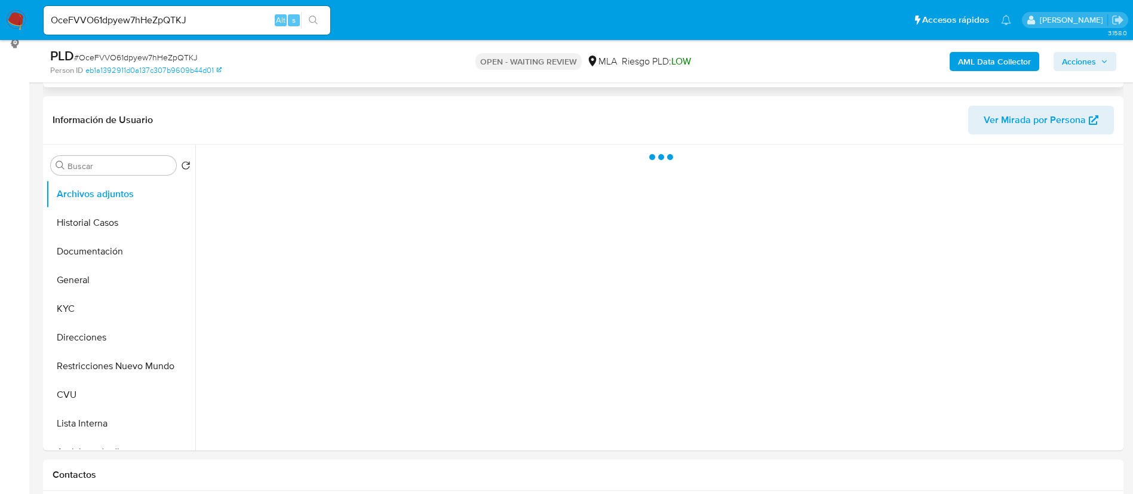
scroll to position [179, 0]
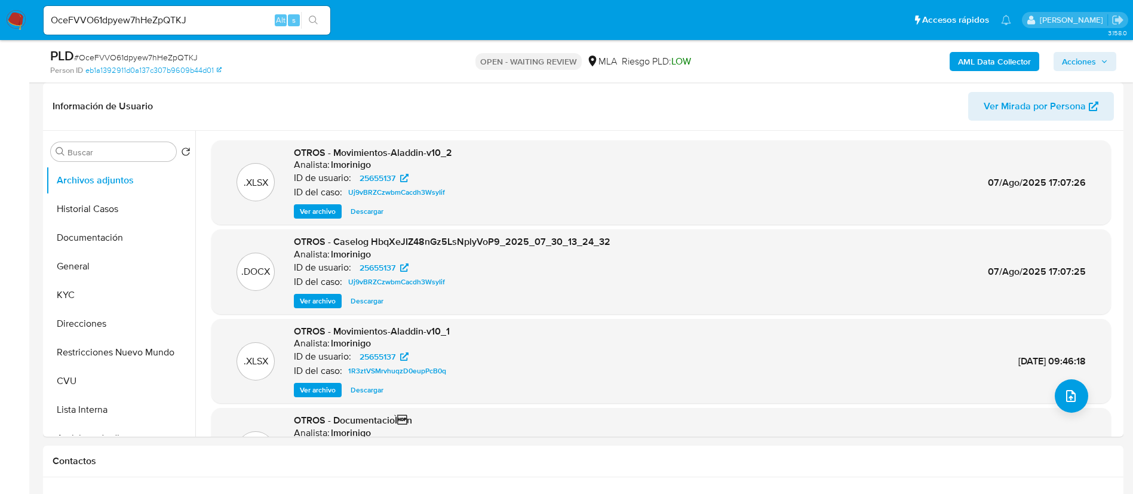
select select "10"
click at [89, 290] on button "KYC" at bounding box center [116, 295] width 140 height 29
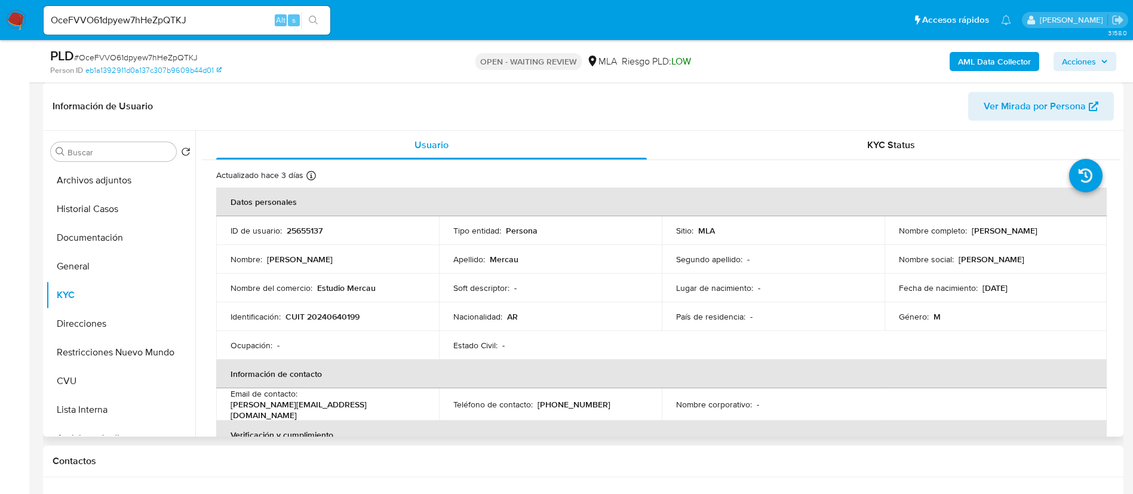
click at [314, 229] on p "25655137" at bounding box center [305, 230] width 36 height 11
click at [314, 228] on p "25655137" at bounding box center [305, 230] width 36 height 11
copy p "25655137"
drag, startPoint x: 333, startPoint y: 14, endPoint x: 494, endPoint y: 404, distance: 421.6
click at [508, 413] on td "Teléfono de contacto : (11) 58524671" at bounding box center [550, 404] width 223 height 32
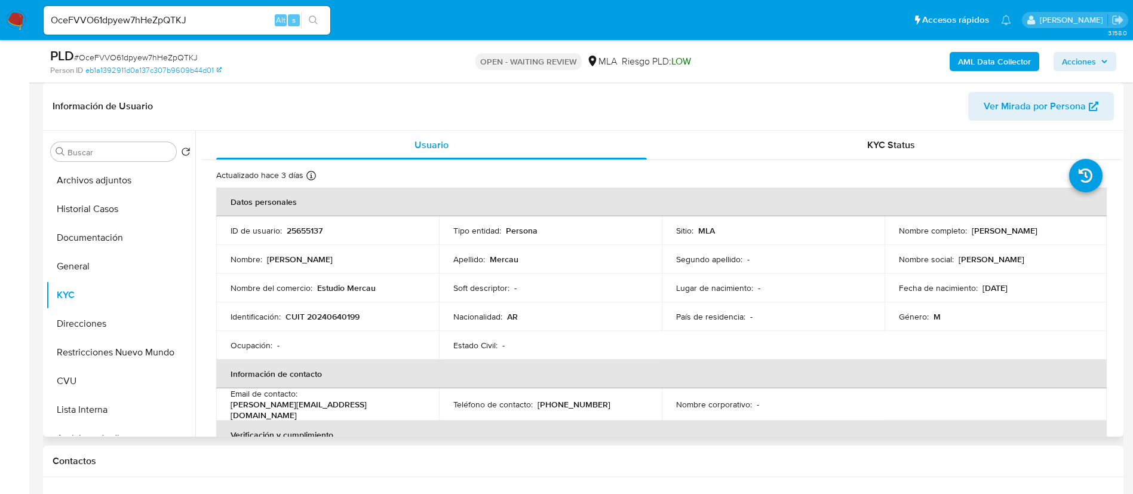
click at [347, 318] on p "CUIT 20240640199" at bounding box center [322, 316] width 74 height 11
copy p "20240640199"
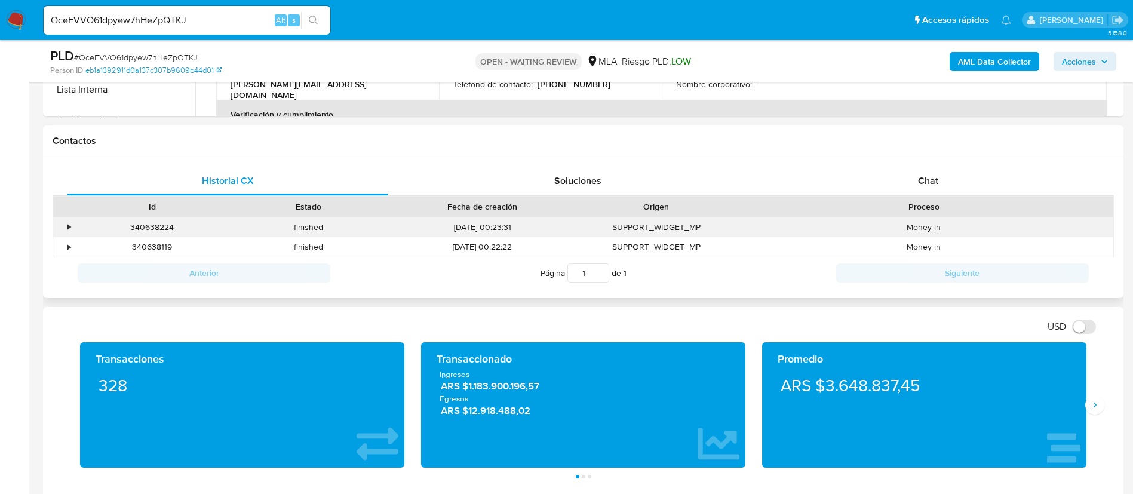
scroll to position [537, 0]
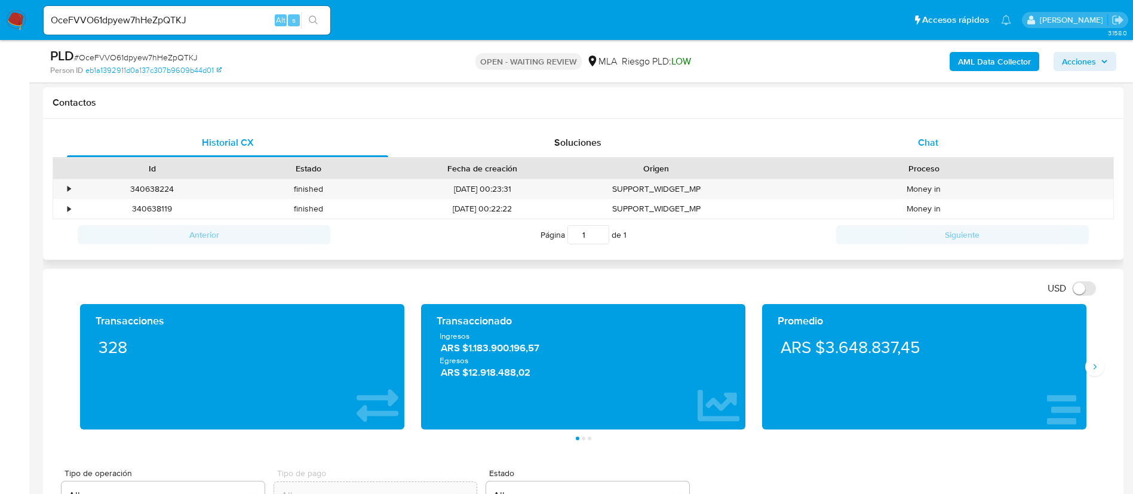
click at [910, 148] on div "Chat" at bounding box center [927, 142] width 321 height 29
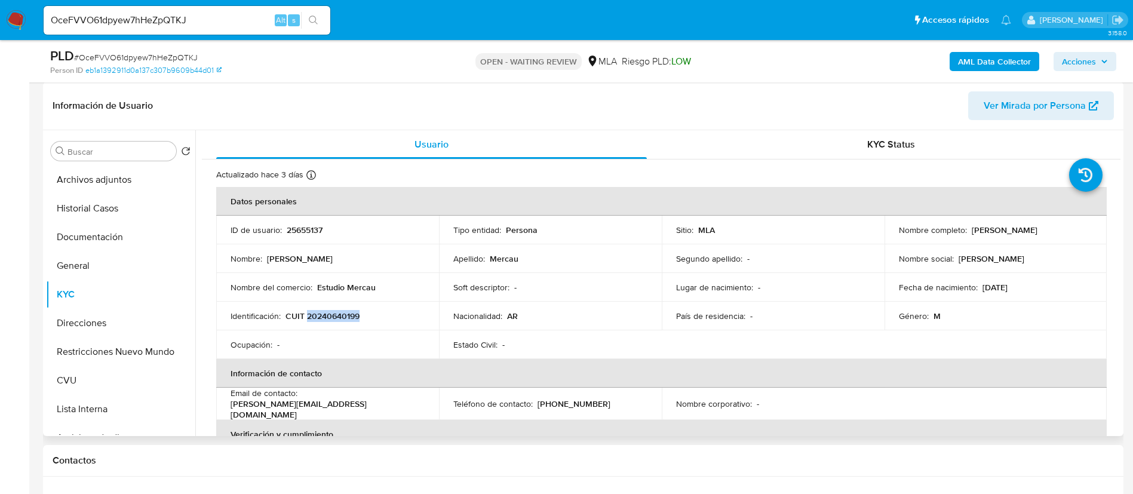
scroll to position [179, 0]
copy p "20240640199"
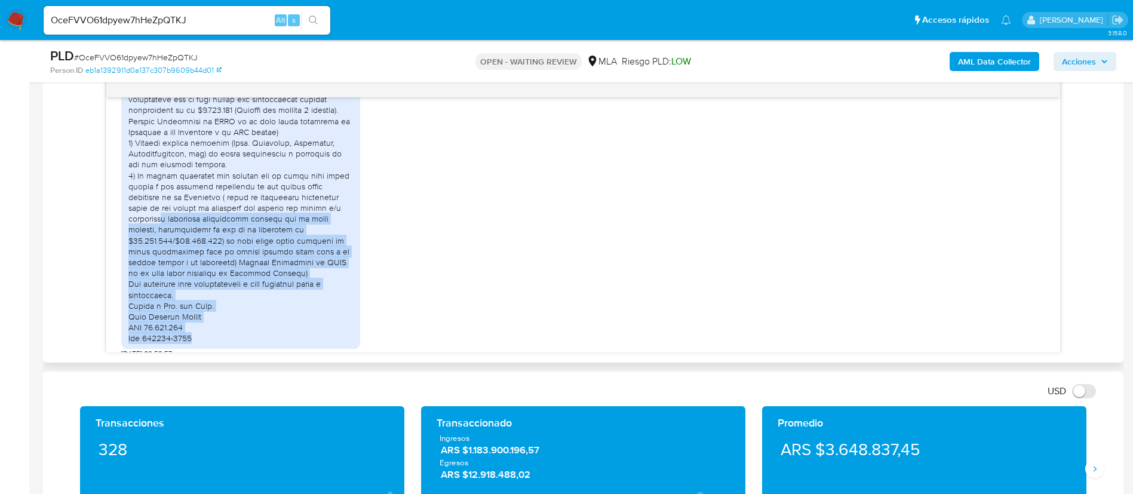
scroll to position [627, 0]
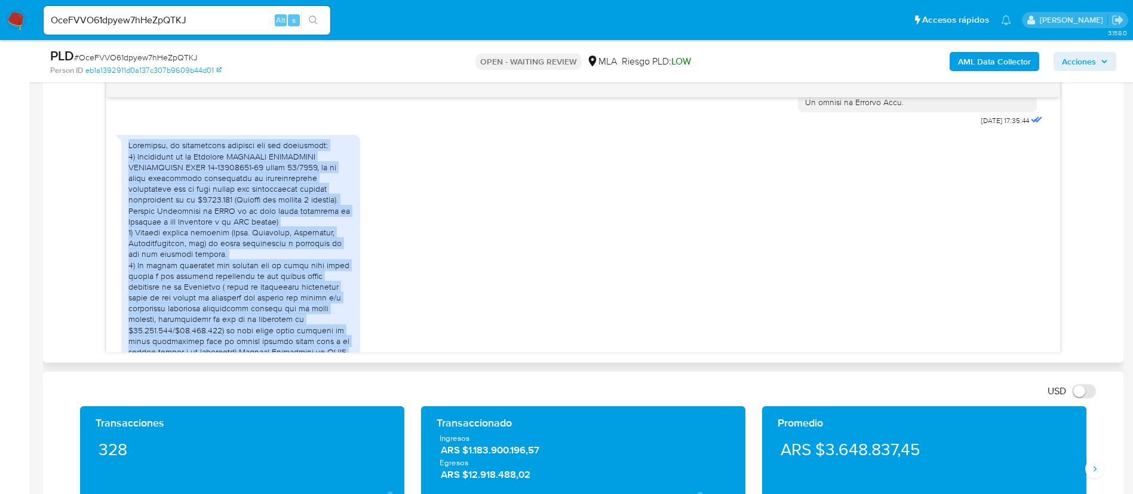
drag, startPoint x: 185, startPoint y: 274, endPoint x: 122, endPoint y: 171, distance: 120.3
click at [122, 171] on div at bounding box center [240, 286] width 239 height 303
copy div "Estimados, mi actividades actuales son las siguientes: 1) Presidente de la Soci…"
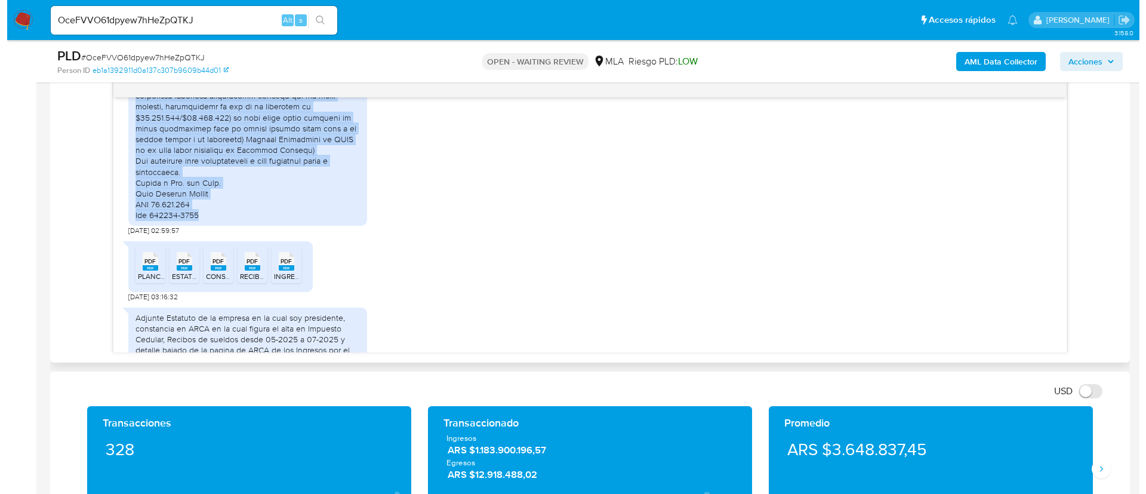
scroll to position [896, 0]
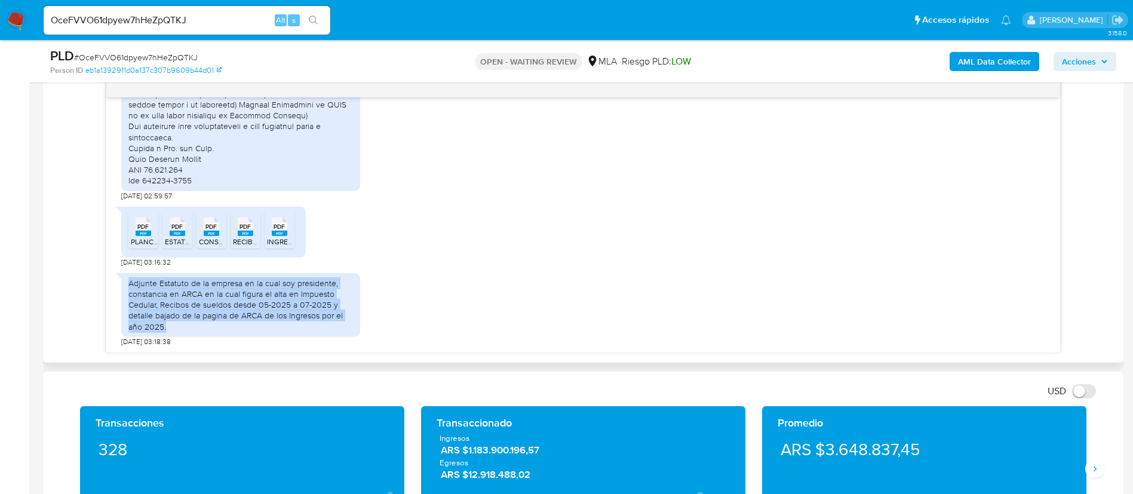
drag, startPoint x: 128, startPoint y: 283, endPoint x: 176, endPoint y: 334, distance: 69.3
click at [176, 334] on div "Adjunte Estatuto de la empresa en la cual soy presidente, constancia en ARCA en…" at bounding box center [240, 305] width 239 height 64
copy div "Adjunte Estatuto de la empresa en la cual soy presidente, constancia en ARCA en…"
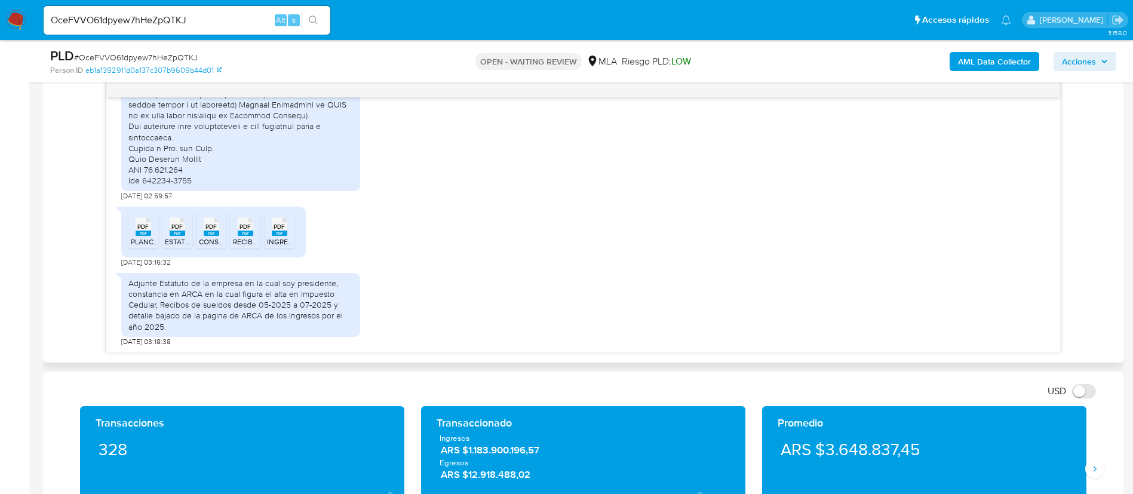
click at [147, 247] on li "PDF PDF PLANCHETA - DATOS INSCRIPCION SAS.pdf" at bounding box center [143, 229] width 30 height 37
click at [177, 238] on span "ESTATUTO - CISNEROS SOLUCIONES ENERGETICAS SAS.pdf" at bounding box center [273, 241] width 217 height 10
click at [220, 238] on span "CONSTANCIAS DE INSCRIPCION_AFIP.pdf" at bounding box center [267, 241] width 136 height 10
click span "RECIBOS DE SUELDOS MAYO - JUNIO y JULIO 2025.pdf"
click span "INGRESOS AÑO 2025 - CISNEROS SOLUCIONES ENERGETICAS.pdf"
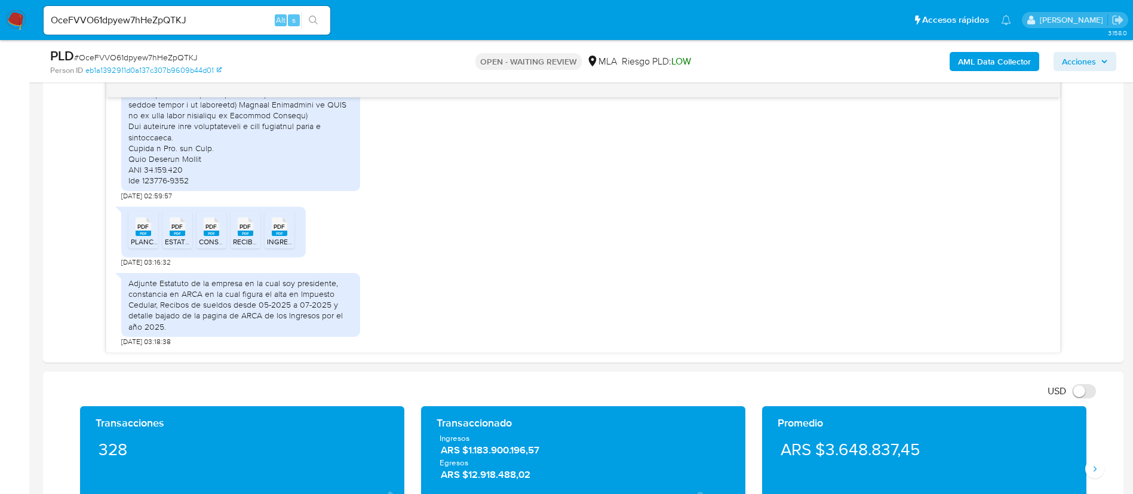
click b "AML Data Collector"
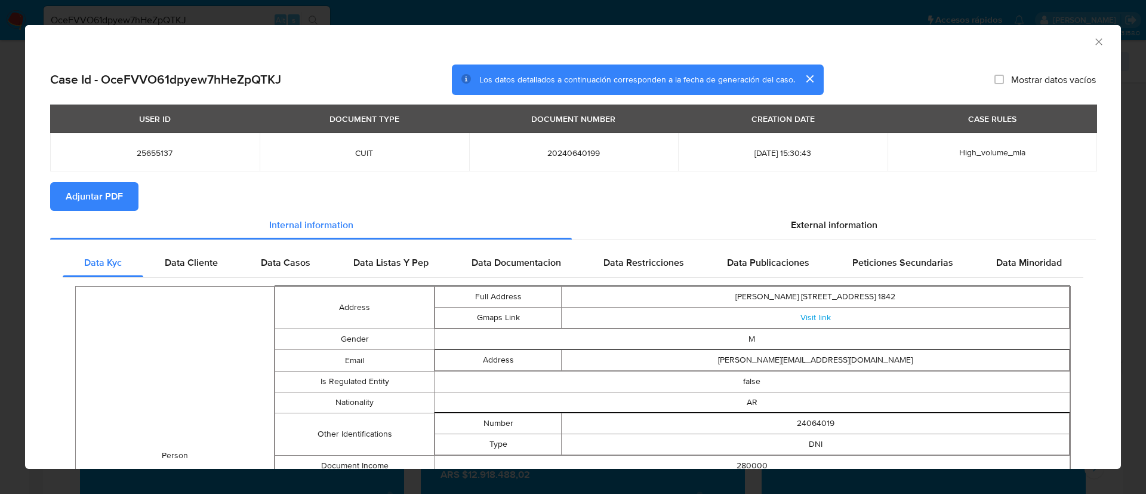
click span "Adjuntar PDF"
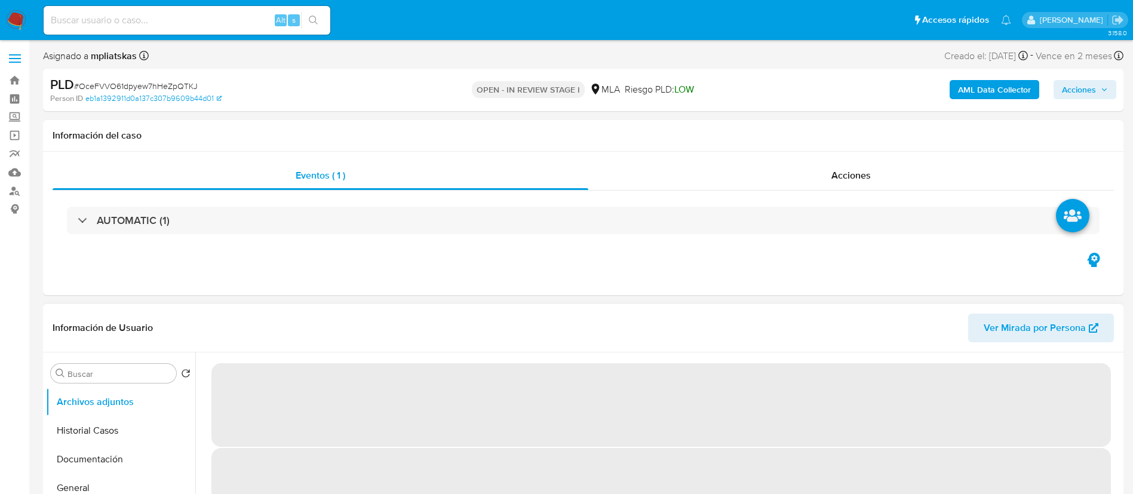
select select "10"
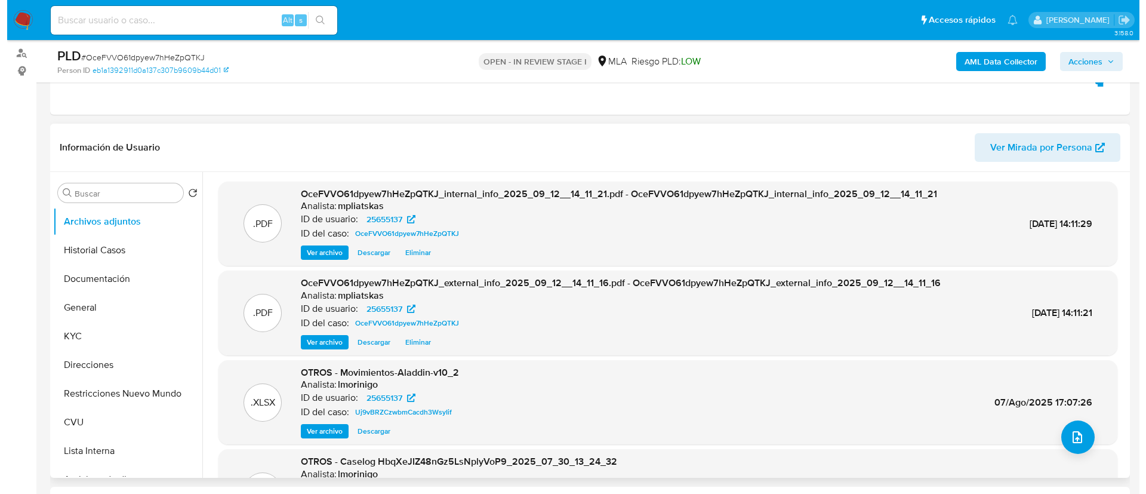
scroll to position [179, 0]
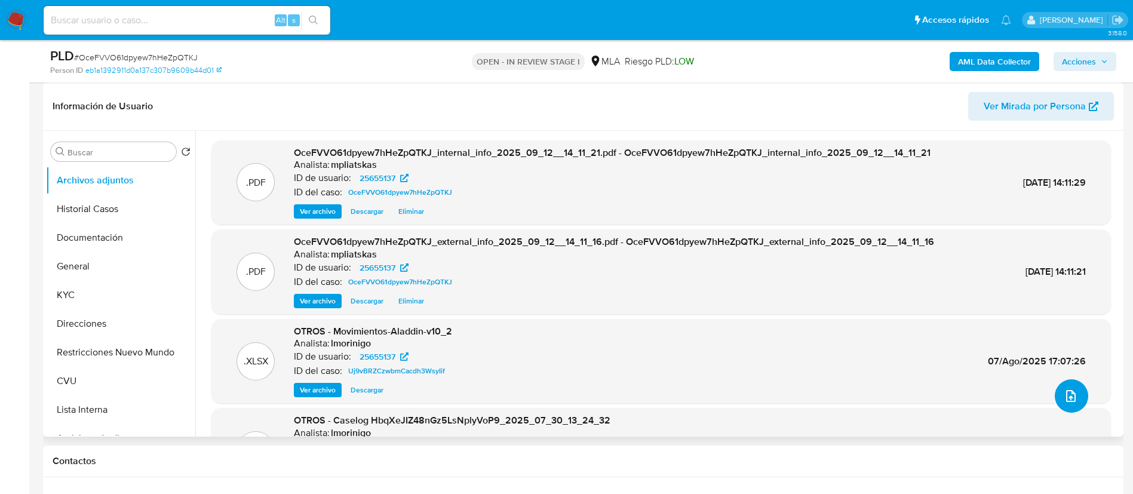
click at [1056, 398] on button "upload-file" at bounding box center [1070, 395] width 33 height 33
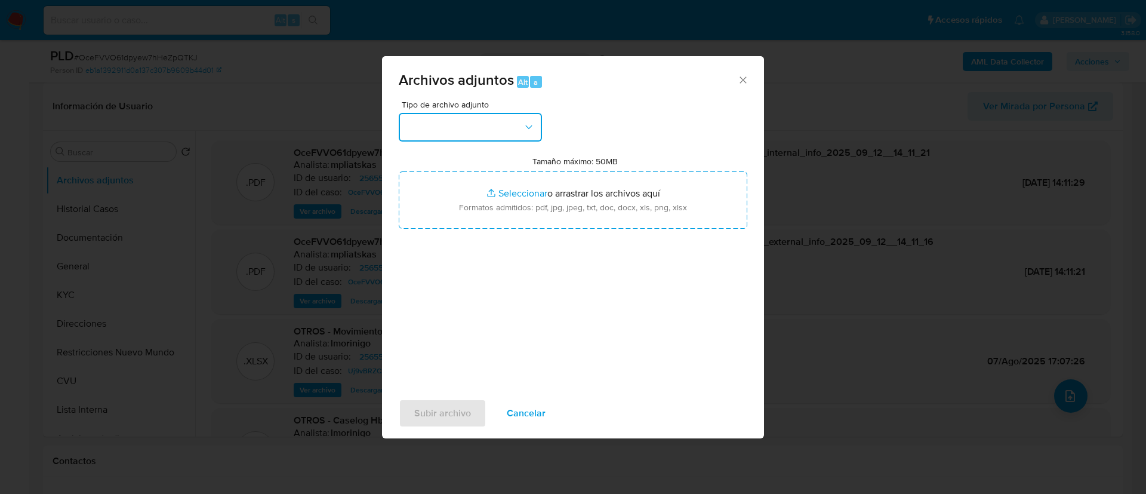
click at [527, 135] on button "button" at bounding box center [470, 127] width 143 height 29
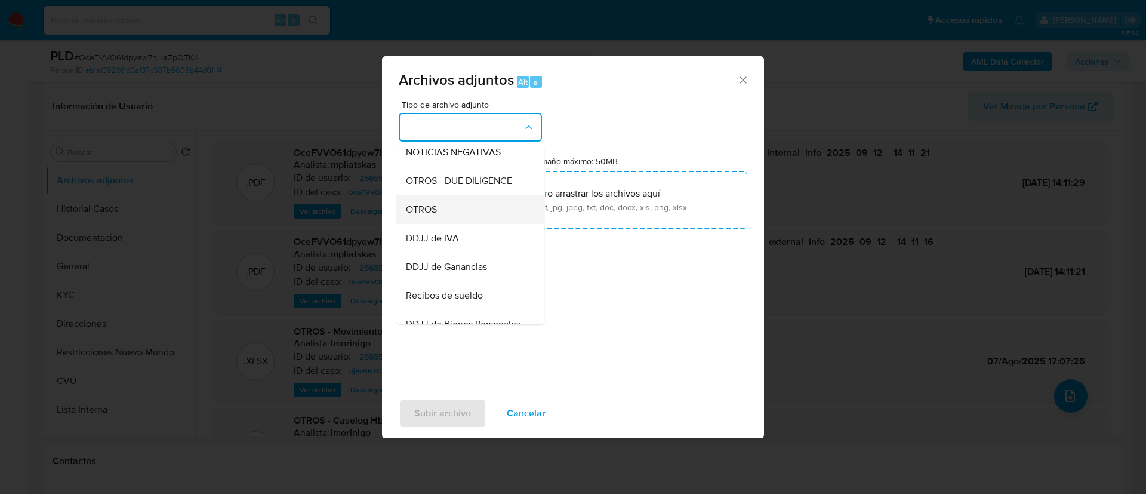
click at [493, 220] on div "OTROS" at bounding box center [467, 209] width 122 height 29
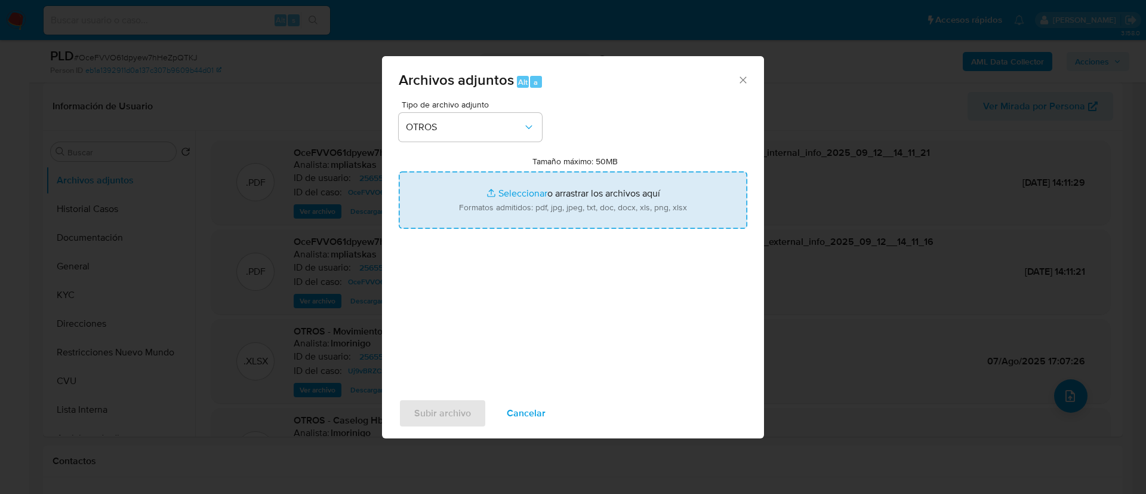
click at [499, 213] on input "Tamaño máximo: 50MB Seleccionar archivos" at bounding box center [573, 199] width 349 height 57
type input "C:\fakepath\25655137 Movimientos.xlsx"
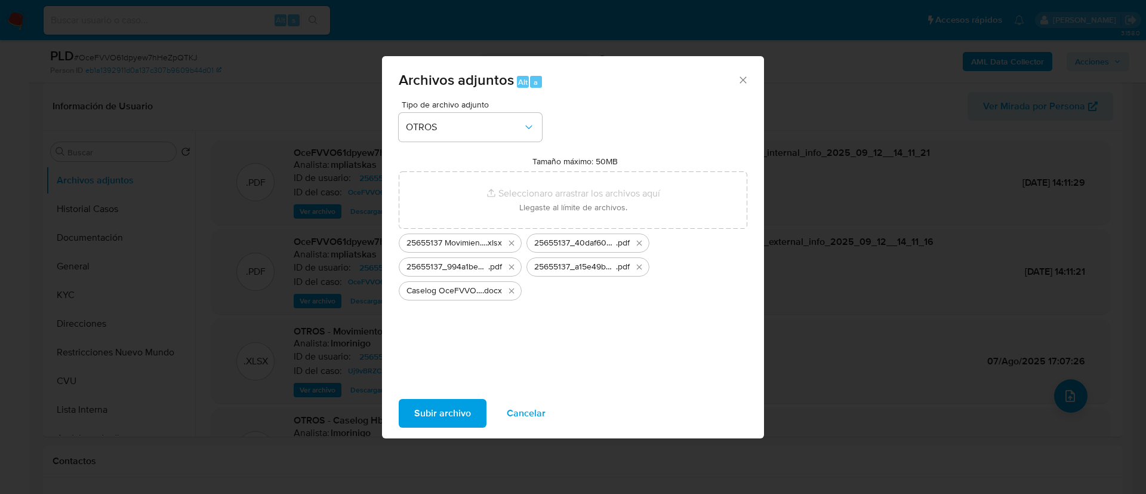
click at [466, 421] on span "Subir archivo" at bounding box center [442, 413] width 57 height 26
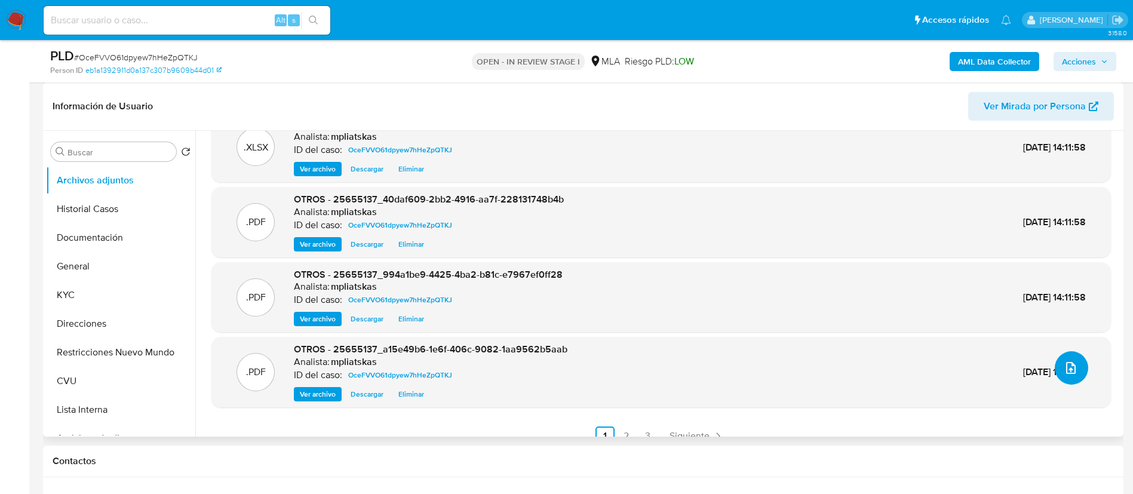
scroll to position [43, 0]
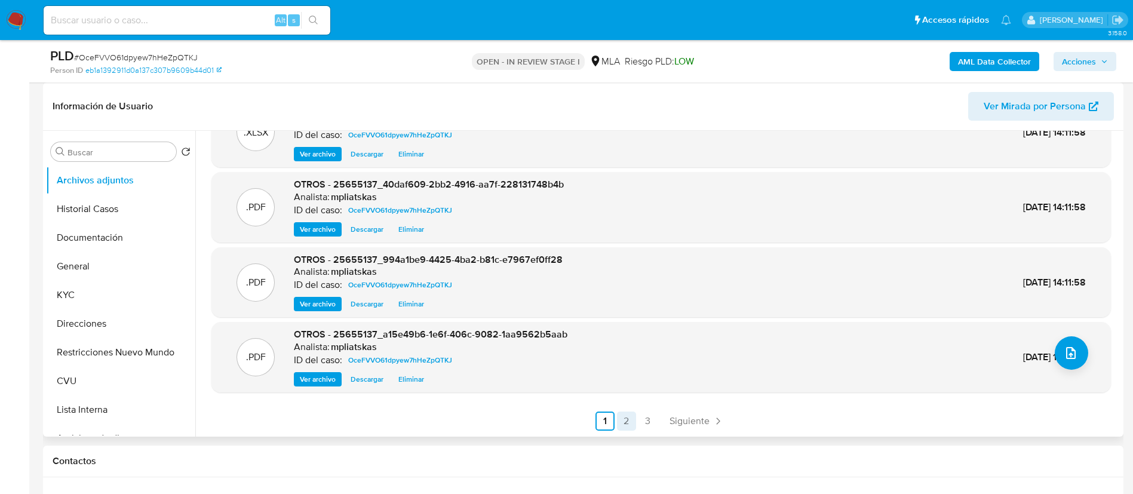
click at [621, 423] on link "2" at bounding box center [626, 420] width 19 height 19
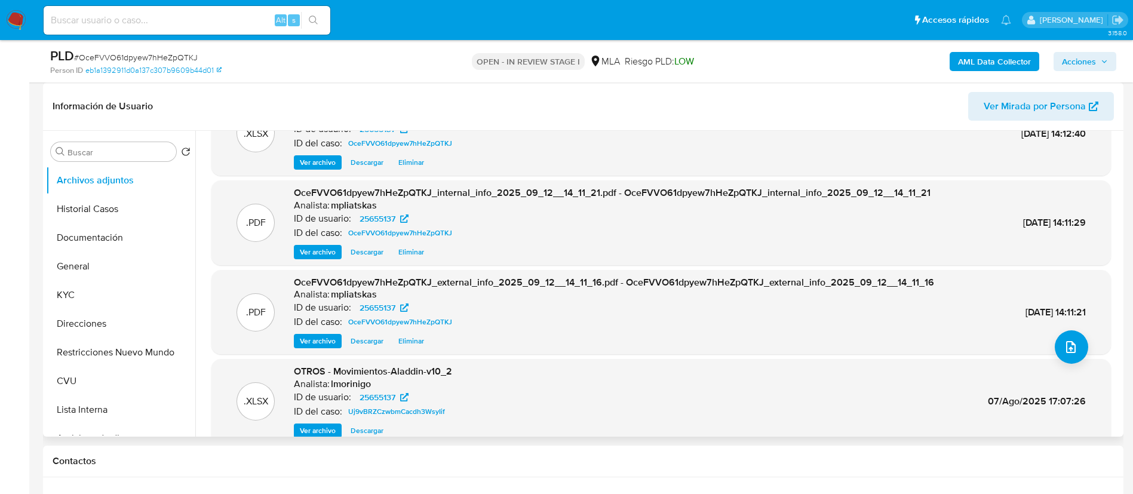
scroll to position [90, 0]
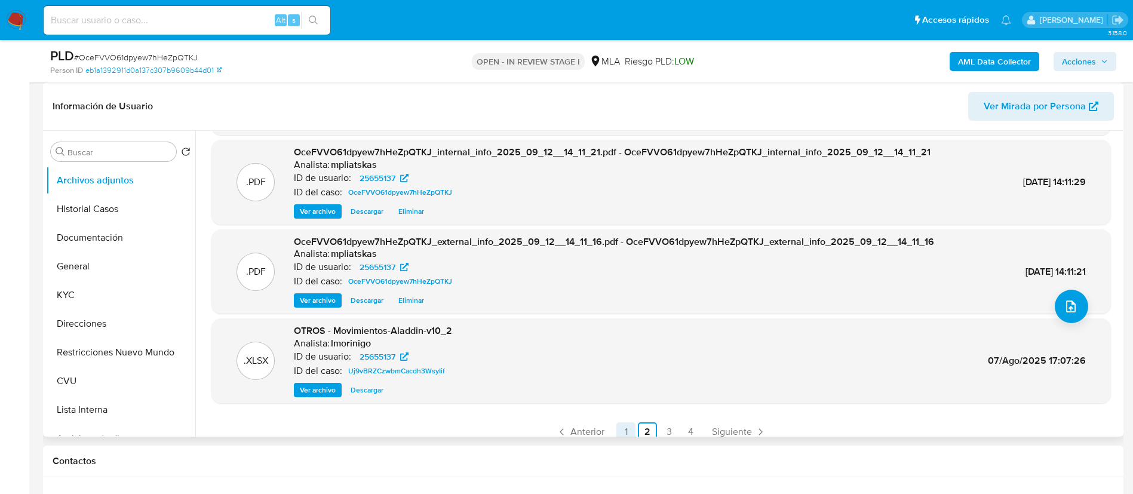
click at [625, 426] on link "1" at bounding box center [625, 431] width 19 height 19
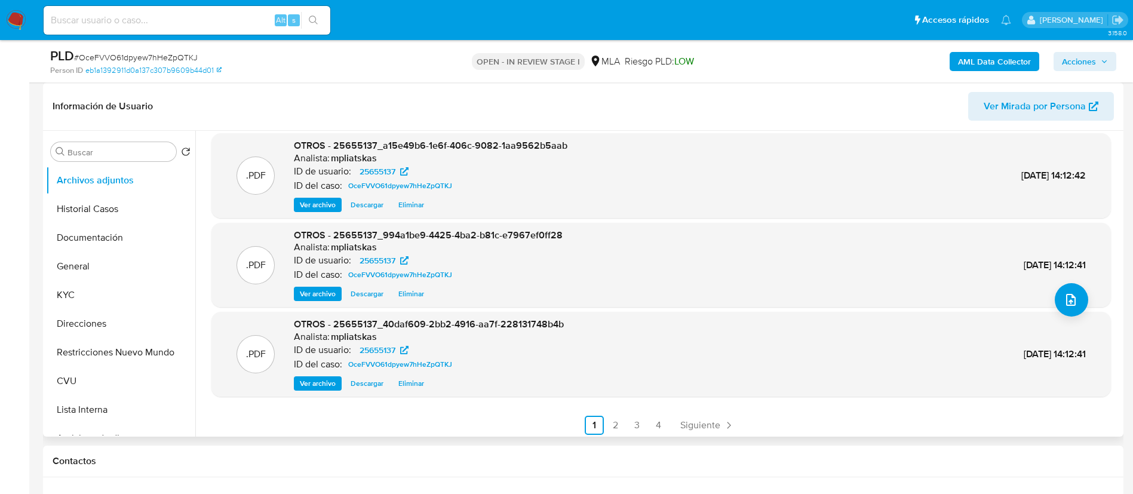
scroll to position [100, 0]
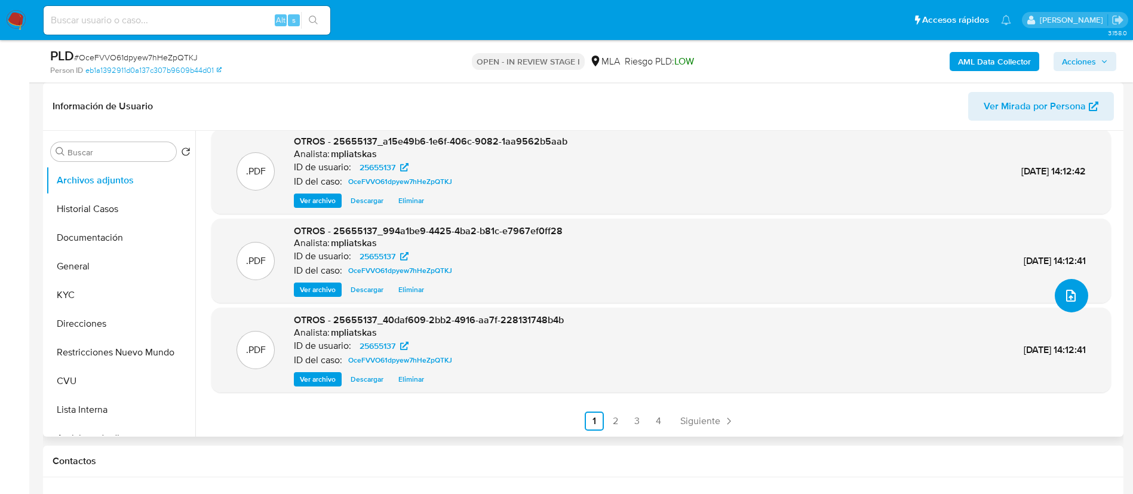
click at [1063, 306] on button "upload-file" at bounding box center [1070, 295] width 33 height 33
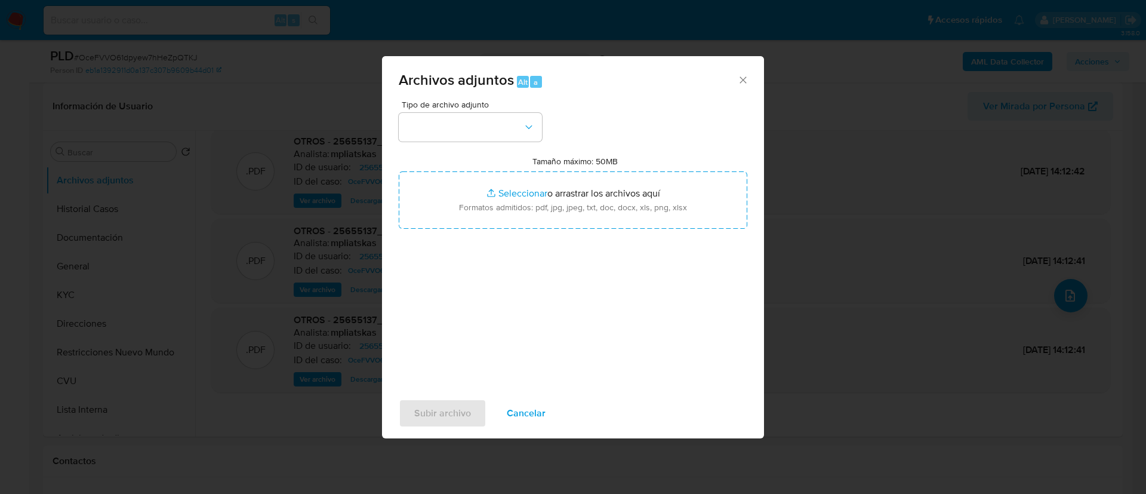
click at [536, 410] on span "Cancelar" at bounding box center [526, 413] width 39 height 26
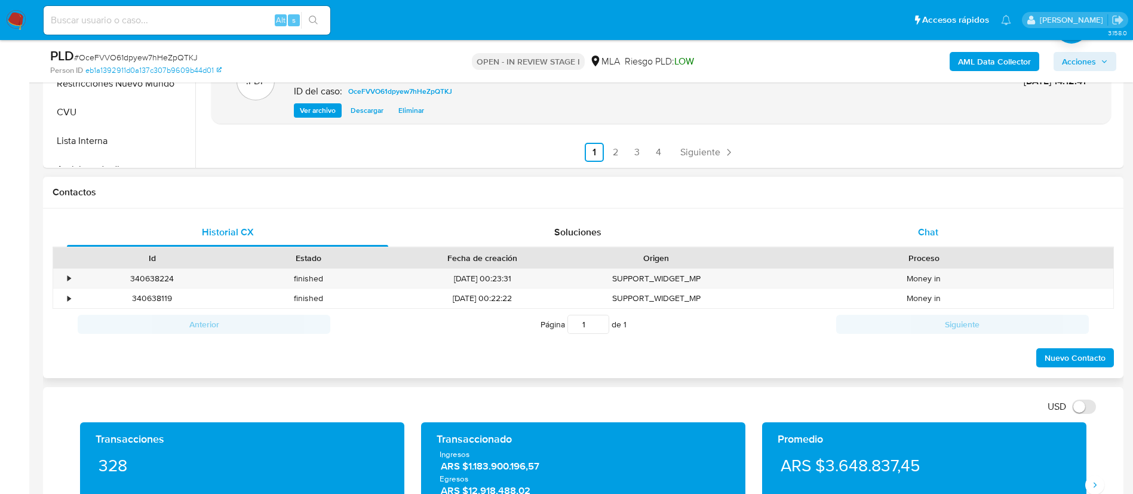
click at [948, 229] on div "Chat" at bounding box center [927, 232] width 321 height 29
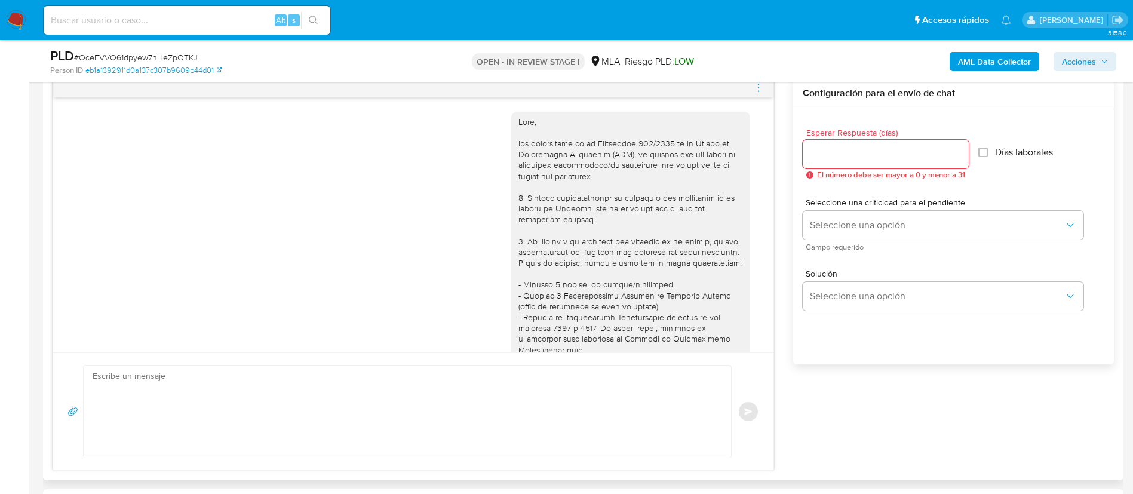
scroll to position [897, 0]
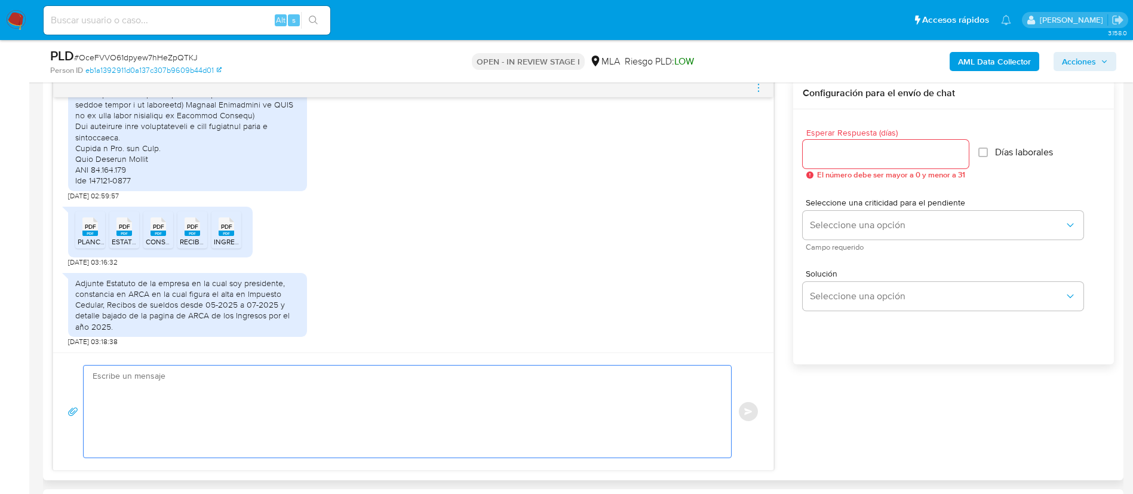
click at [454, 438] on textarea at bounding box center [404, 411] width 623 height 92
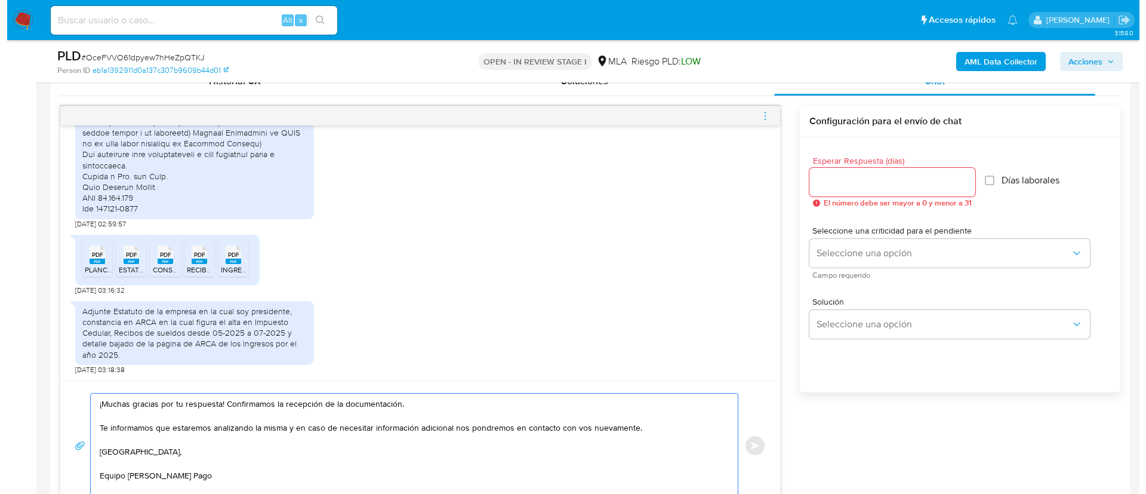
scroll to position [627, 0]
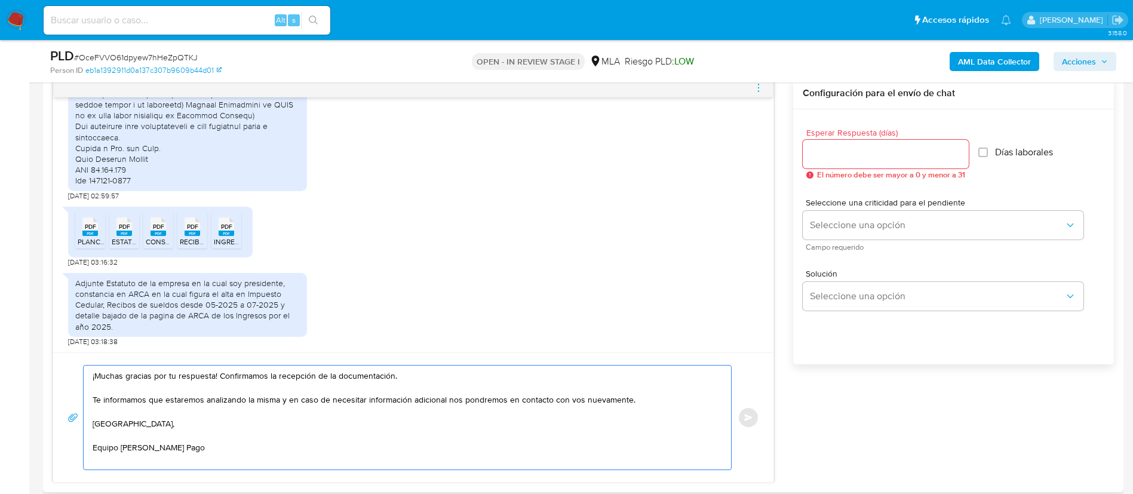
type textarea "¡Muchas gracias por tu respuesta! Confirmamos la recepción de la documentación.…"
click at [892, 144] on div at bounding box center [885, 154] width 166 height 29
click at [898, 150] on input "Esperar Respuesta (días)" at bounding box center [885, 154] width 166 height 16
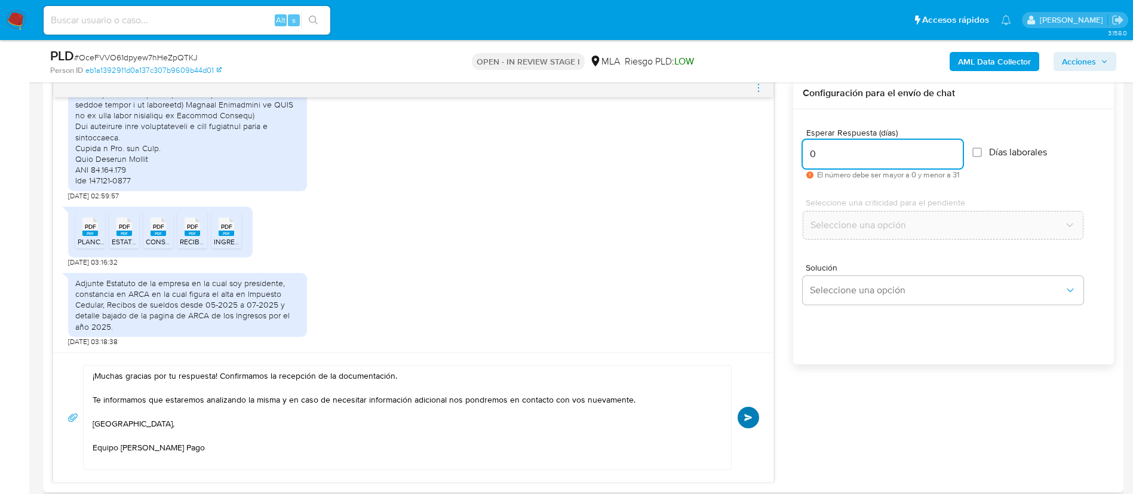
type input "0"
click at [752, 417] on span "Enviar" at bounding box center [748, 417] width 8 height 7
click at [758, 90] on icon "menu-action" at bounding box center [758, 87] width 11 height 11
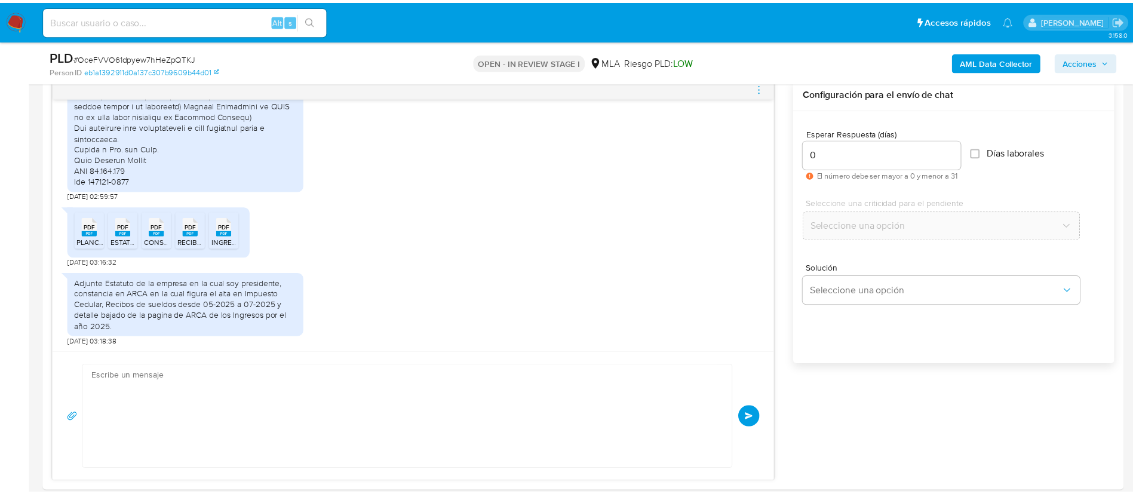
scroll to position [1040, 0]
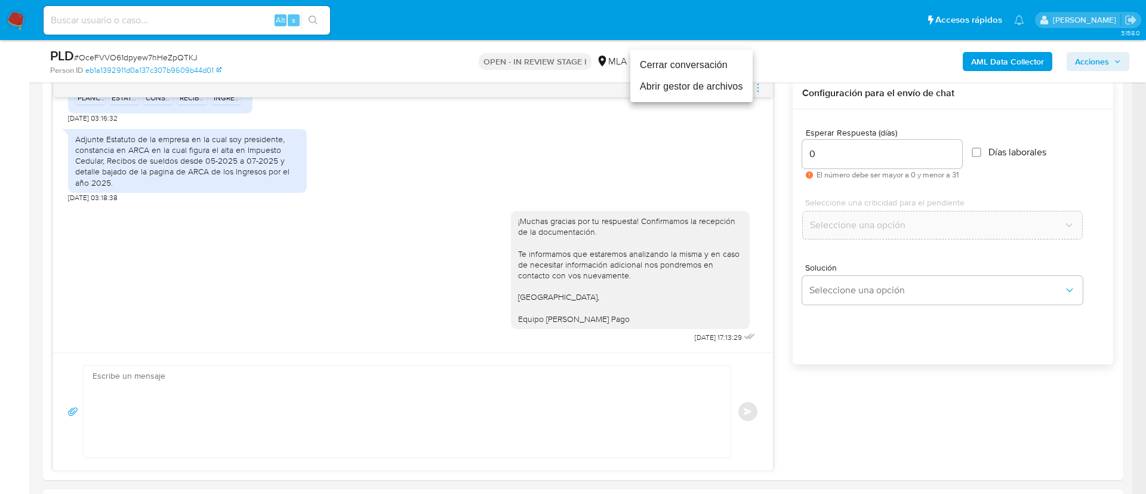
click at [681, 68] on li "Cerrar conversación" at bounding box center [691, 64] width 122 height 21
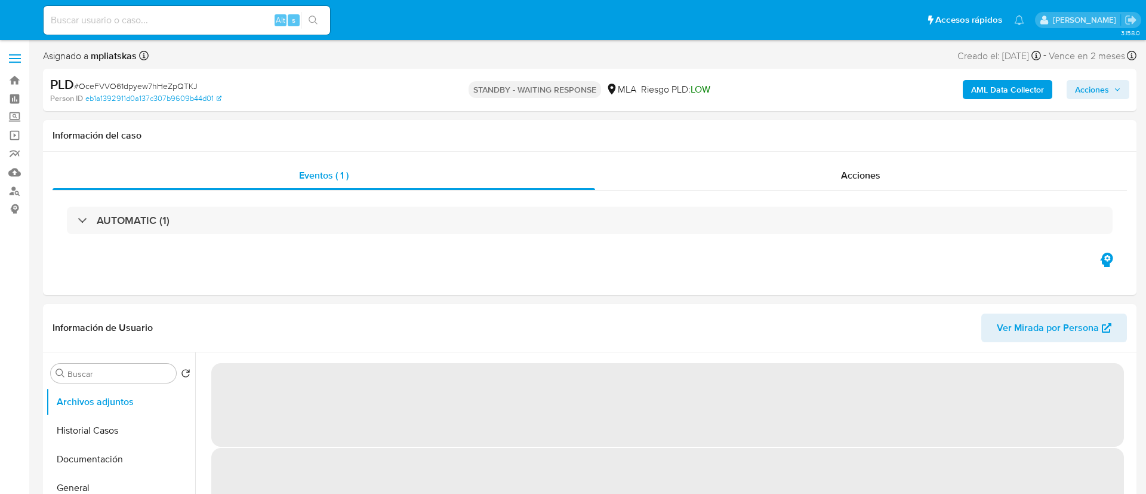
select select "10"
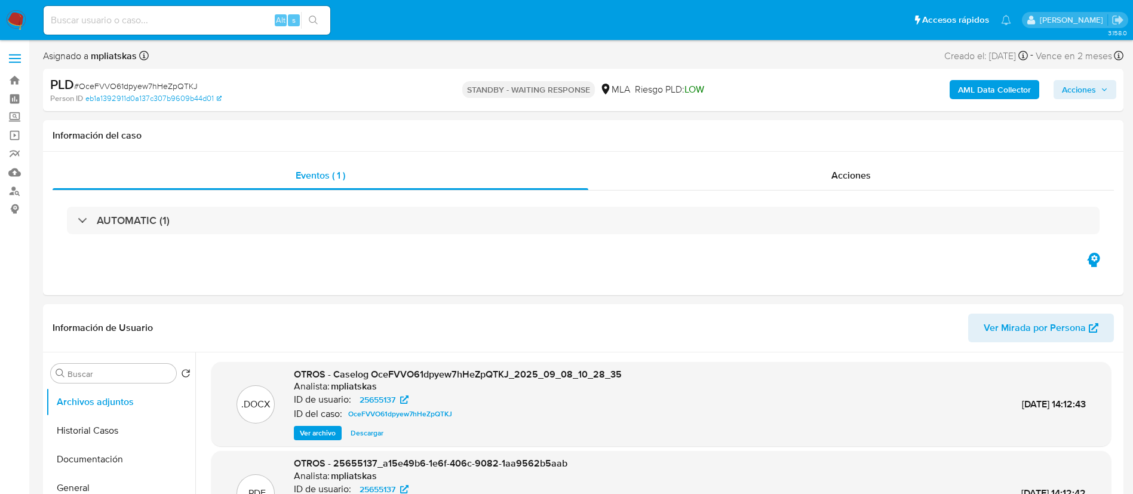
click at [246, 29] on div "Alt s" at bounding box center [187, 20] width 287 height 29
click at [272, 20] on input at bounding box center [187, 21] width 287 height 16
paste input "6eHipGVzxs3MKwJ3qHz4Ko45"
type input "6eHipGVzxs3MKwJ3qHz4Ko45"
click at [309, 19] on icon "search-icon" at bounding box center [314, 21] width 10 height 10
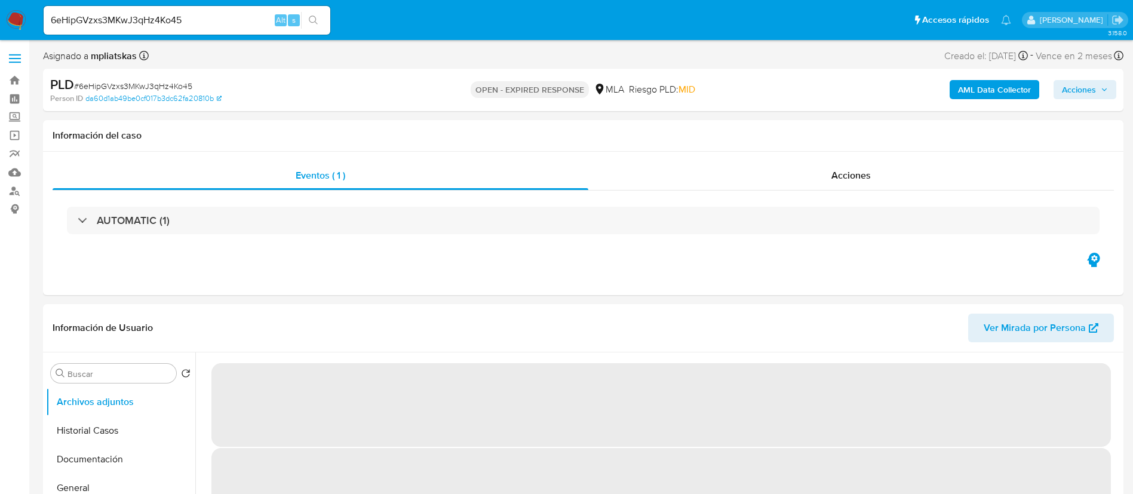
select select "10"
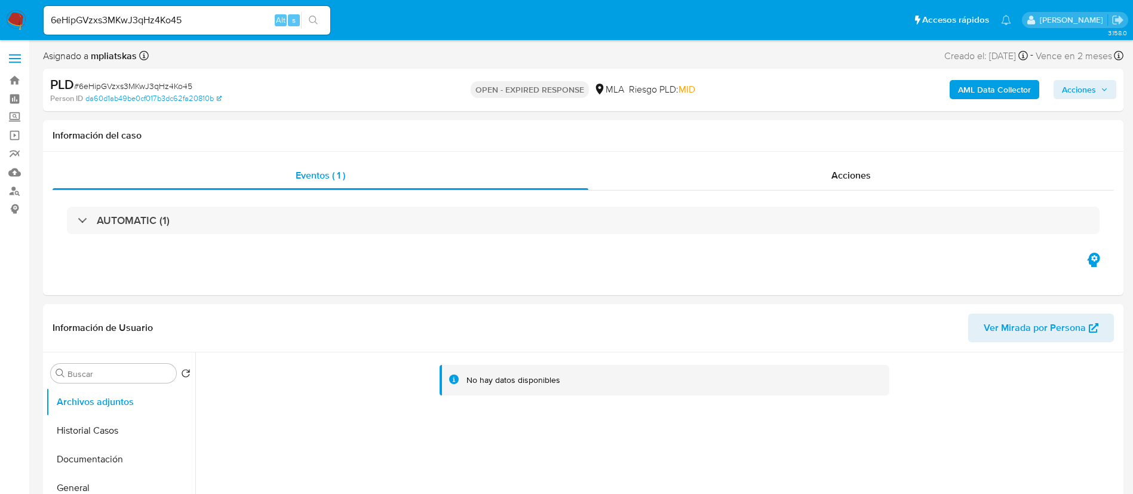
click at [962, 79] on div "AML Data Collector Acciones" at bounding box center [940, 90] width 352 height 28
click at [964, 89] on b "AML Data Collector" at bounding box center [994, 89] width 73 height 19
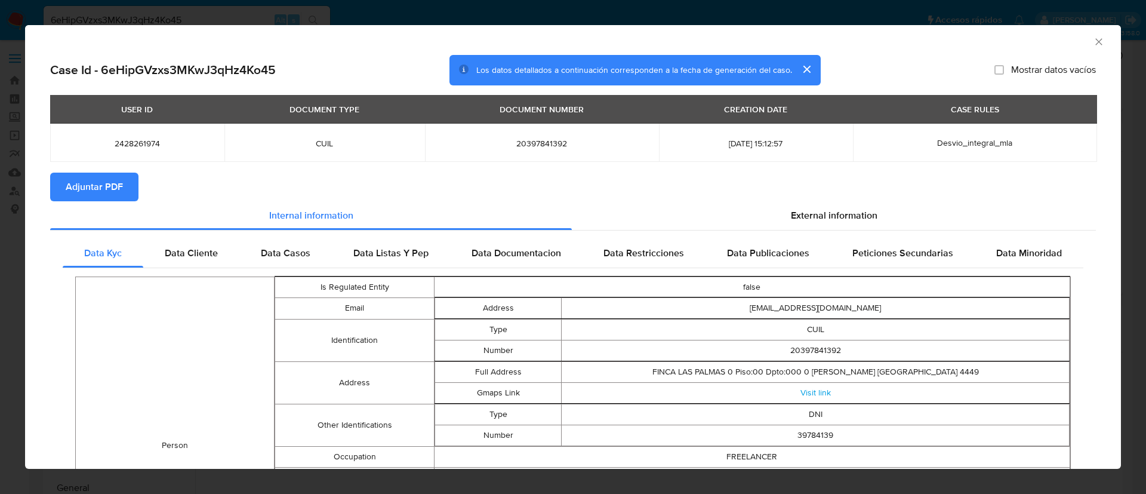
click at [108, 179] on span "Adjuntar PDF" at bounding box center [94, 187] width 57 height 26
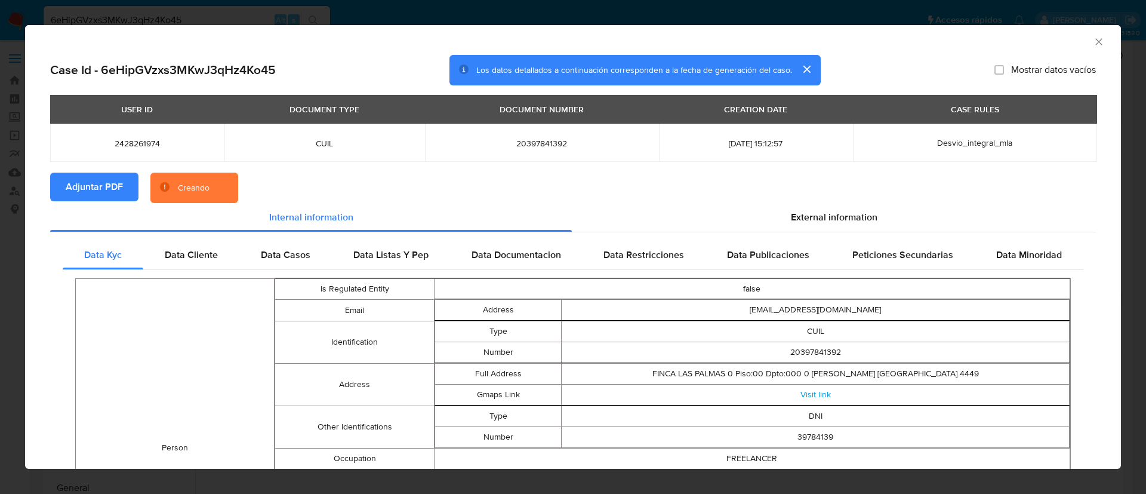
click at [128, 144] on span "2428261974" at bounding box center [137, 143] width 146 height 11
copy span "2428261974"
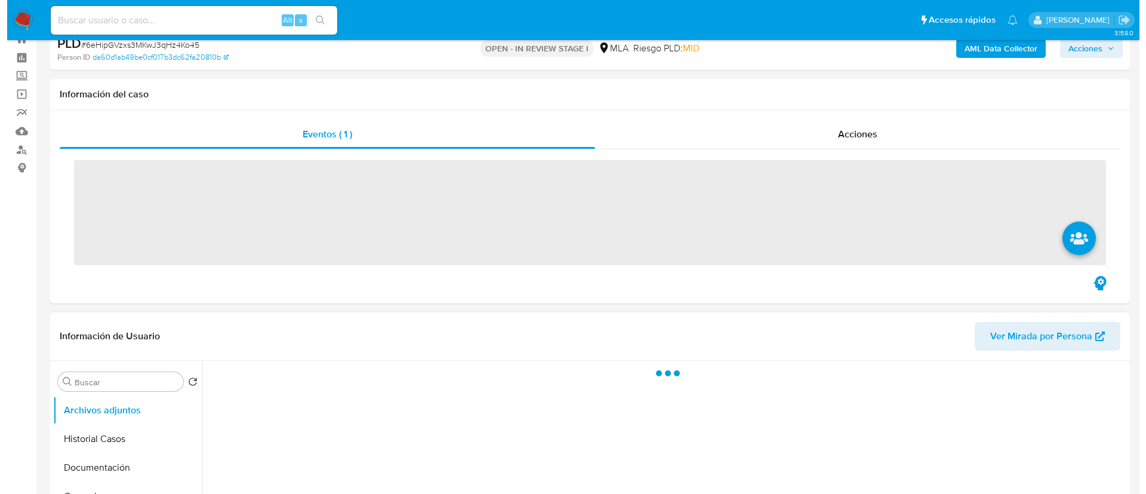
scroll to position [179, 0]
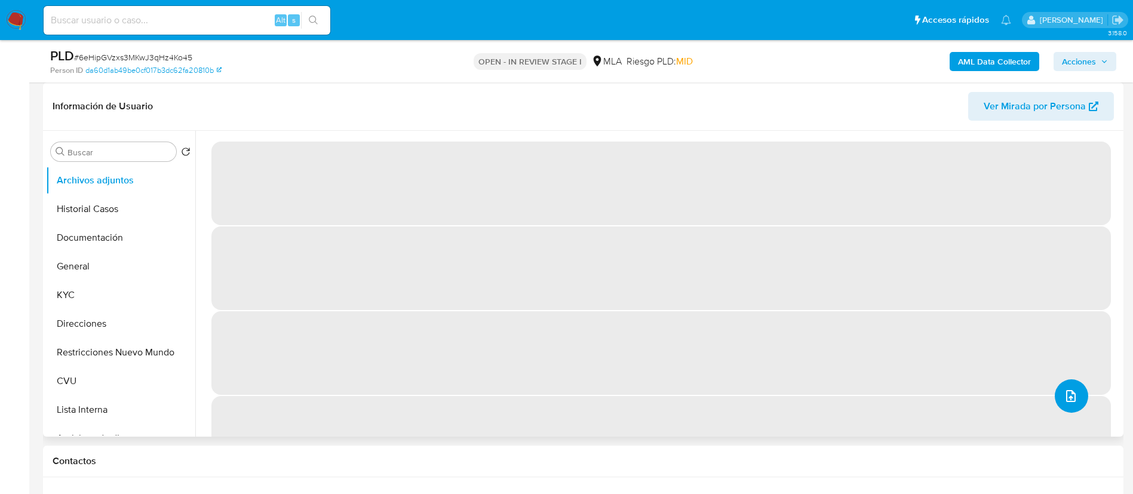
click at [1082, 390] on button "upload-file" at bounding box center [1070, 395] width 33 height 33
select select "10"
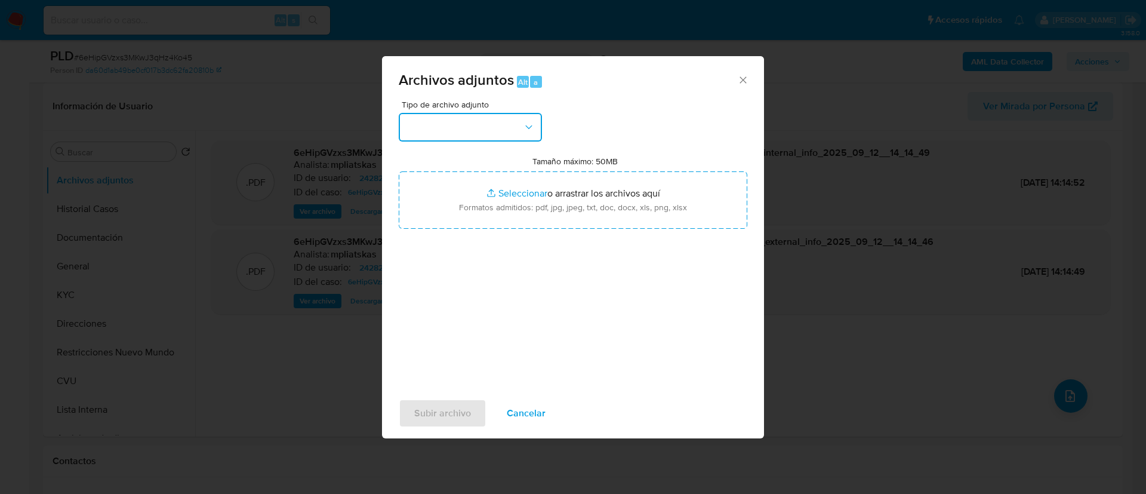
click at [494, 130] on button "button" at bounding box center [470, 127] width 143 height 29
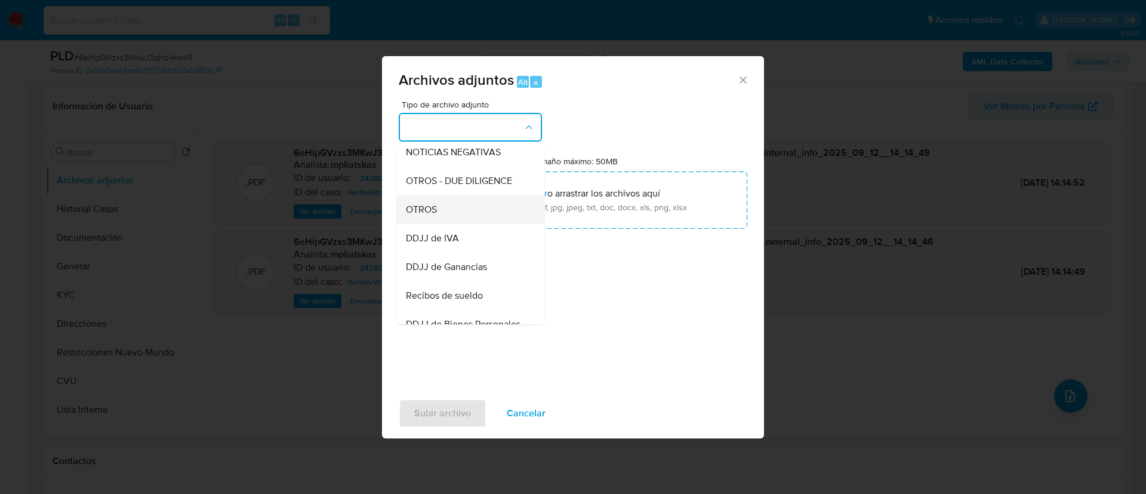
click at [487, 219] on div "OTROS" at bounding box center [467, 209] width 122 height 29
click at [487, 219] on input "Tamaño máximo: 50MB Seleccionar archivos" at bounding box center [573, 199] width 349 height 57
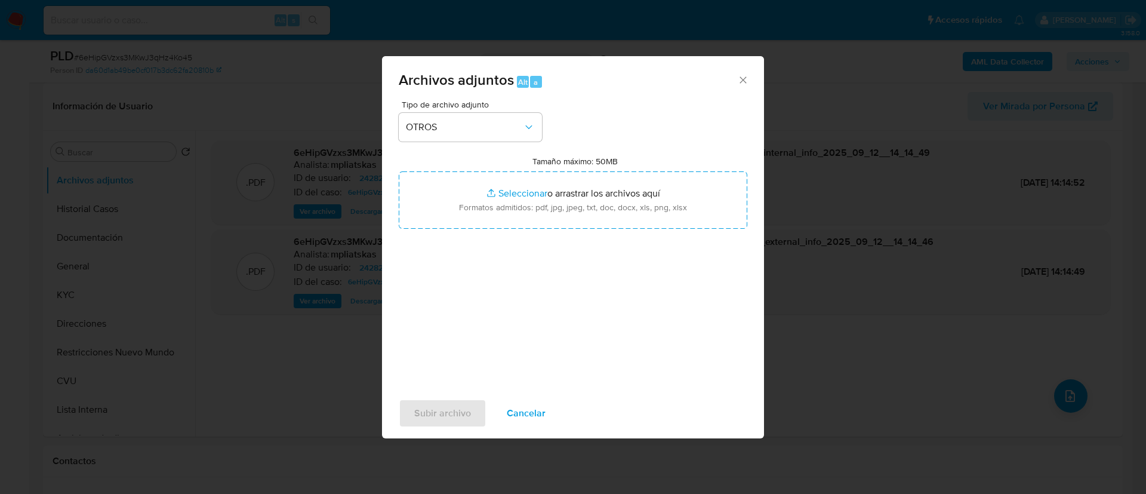
type input "C:\fakepath\2428261974 Movimientos.xlsx"
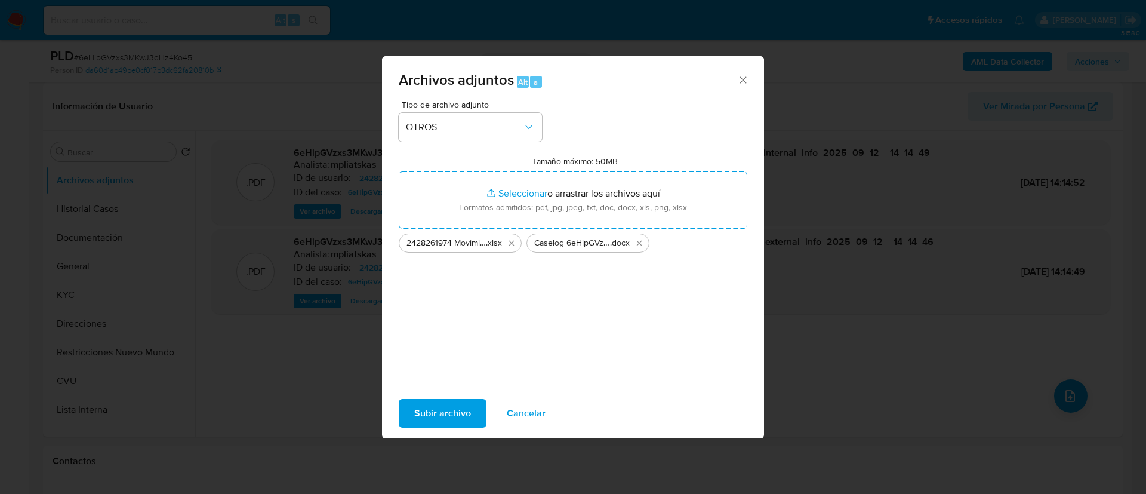
drag, startPoint x: 488, startPoint y: 219, endPoint x: 473, endPoint y: 413, distance: 194.0
click at [473, 413] on button "Subir archivo" at bounding box center [443, 413] width 88 height 29
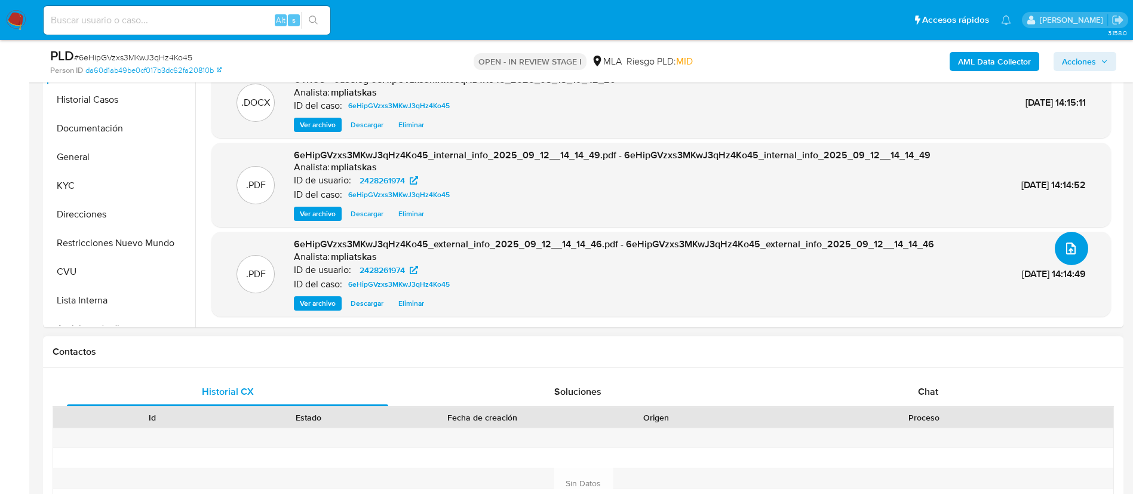
scroll to position [537, 0]
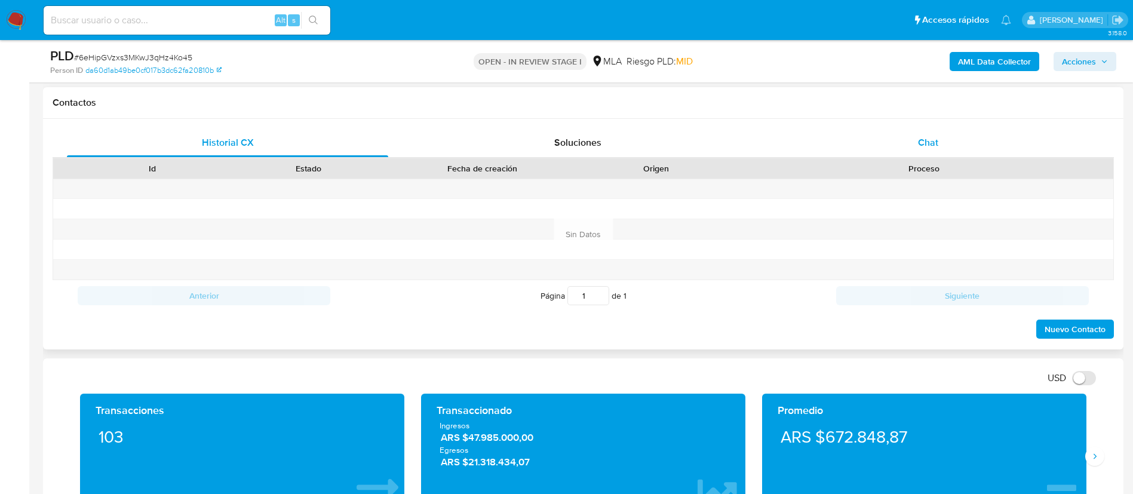
click at [924, 136] on span "Chat" at bounding box center [928, 143] width 20 height 14
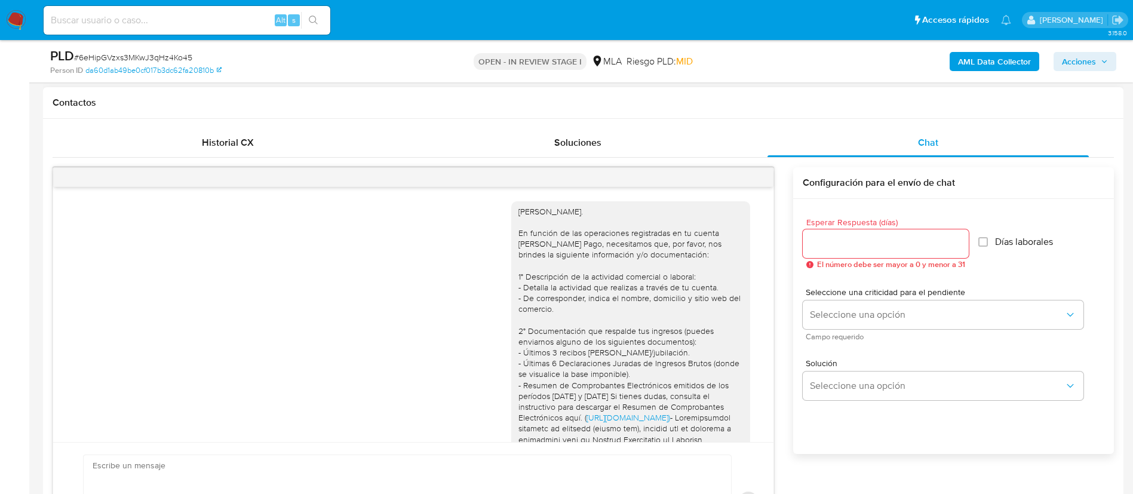
scroll to position [356, 0]
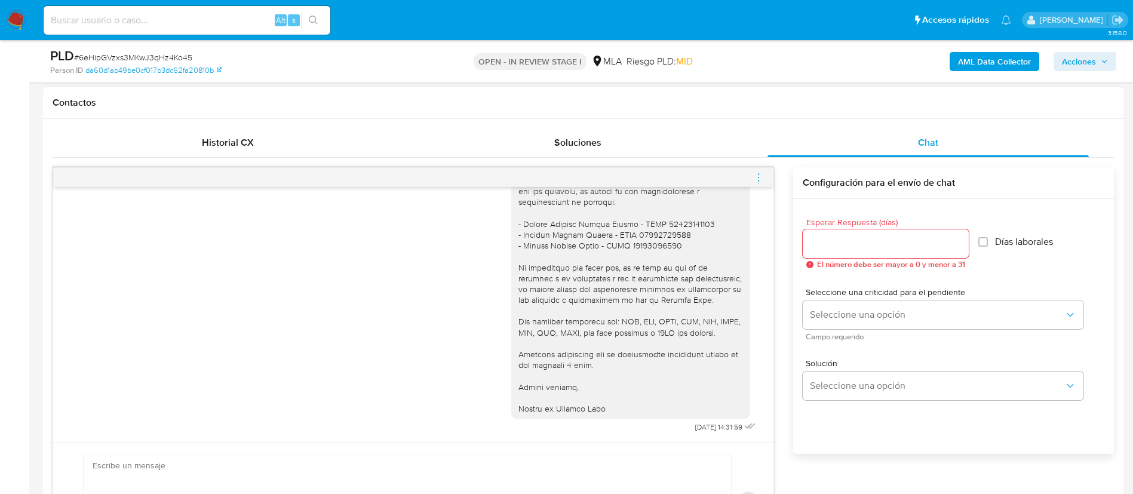
click at [758, 175] on icon "menu-action" at bounding box center [758, 177] width 11 height 11
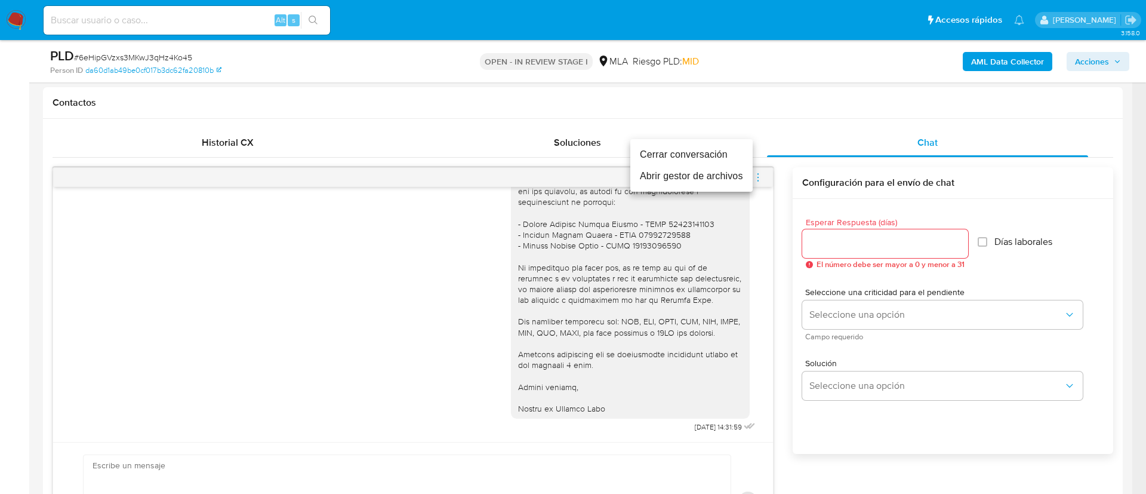
click at [737, 158] on li "Cerrar conversación" at bounding box center [691, 154] width 122 height 21
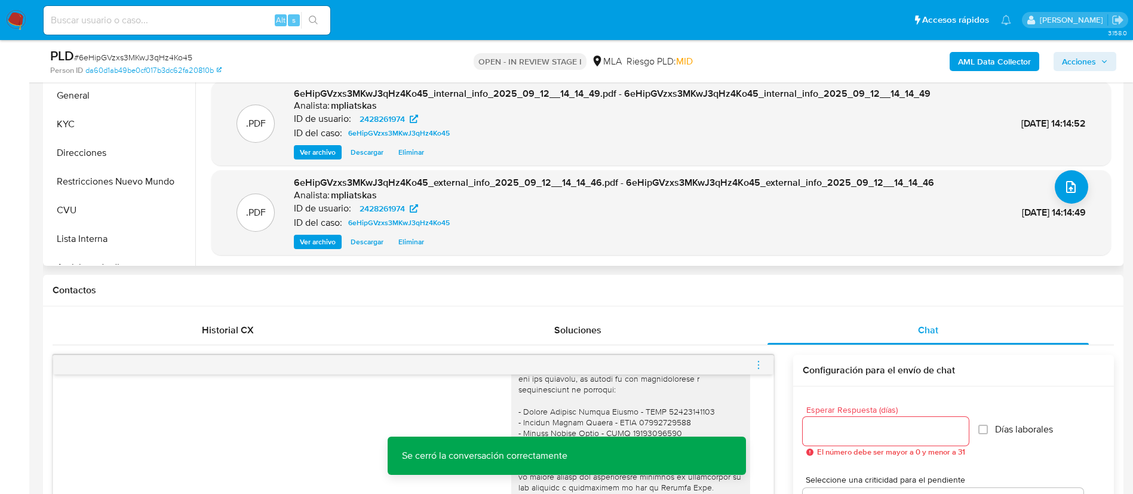
scroll to position [179, 0]
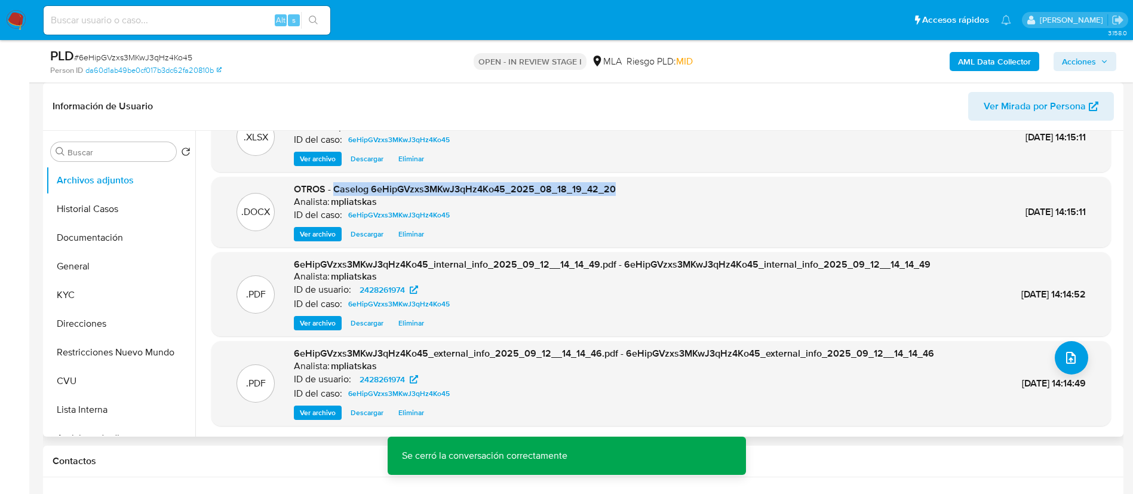
drag, startPoint x: 334, startPoint y: 190, endPoint x: 693, endPoint y: 174, distance: 359.2
click at [693, 174] on div ".XLSX OTROS - 2428261974 Movimientos Analista: mpliatskas ID del caso: 6eHipGVz…" at bounding box center [660, 264] width 899 height 324
copy span "Caselog 6eHipGVzxs3MKwJ3qHz4Ko45_2025_08_18_19_42_20"
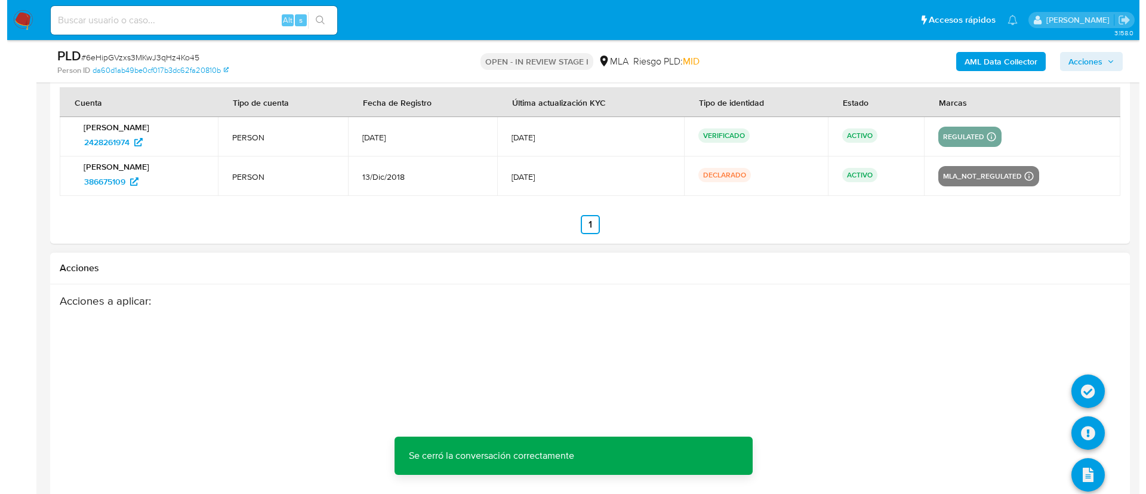
scroll to position [2150, 0]
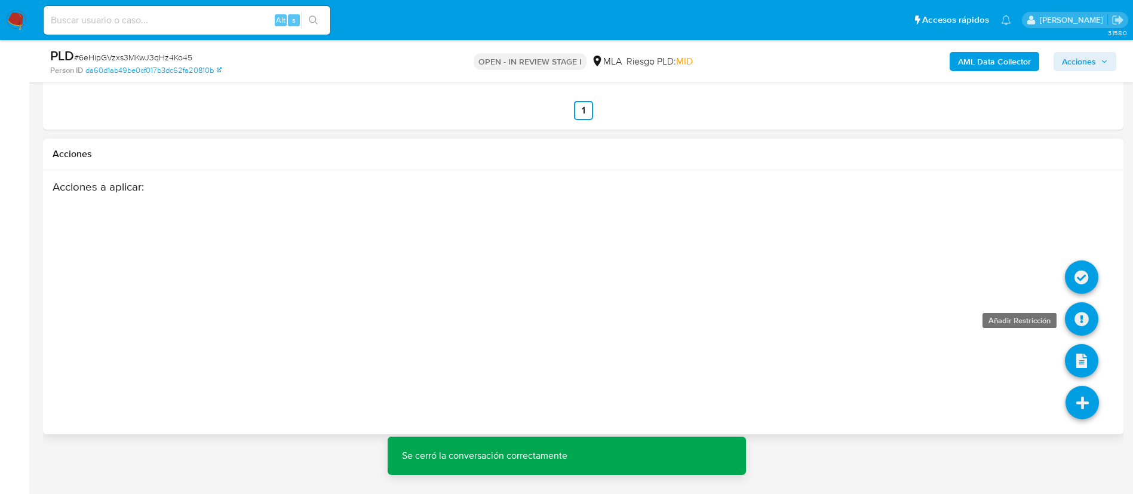
click at [1076, 332] on icon at bounding box center [1080, 318] width 33 height 33
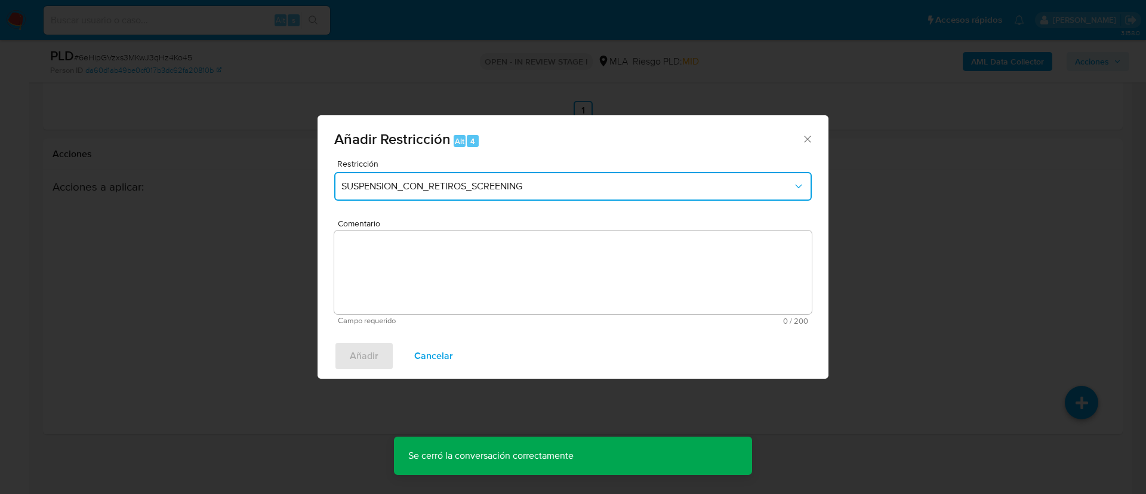
click at [527, 195] on button "SUSPENSION_CON_RETIROS_SCREENING" at bounding box center [573, 186] width 478 height 29
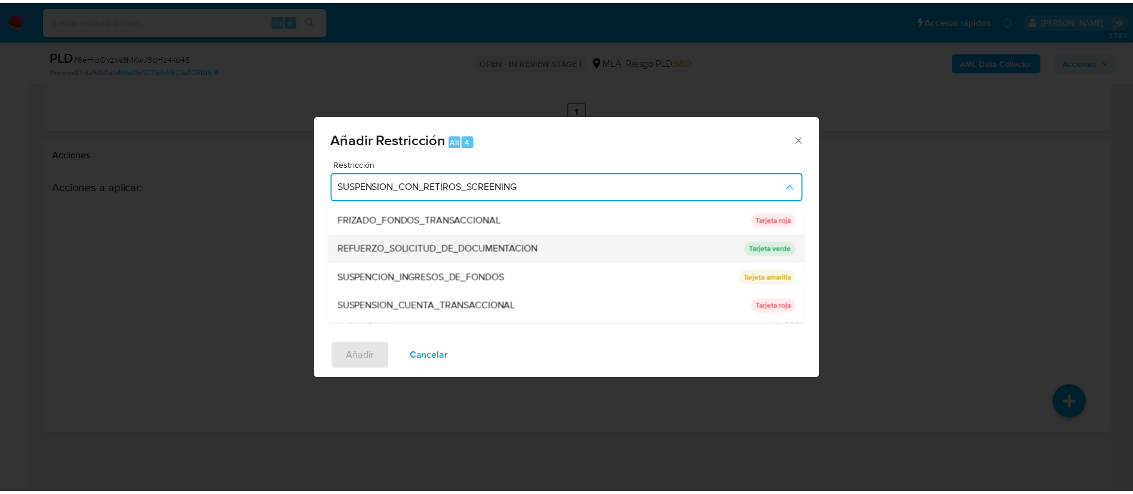
scroll to position [253, 0]
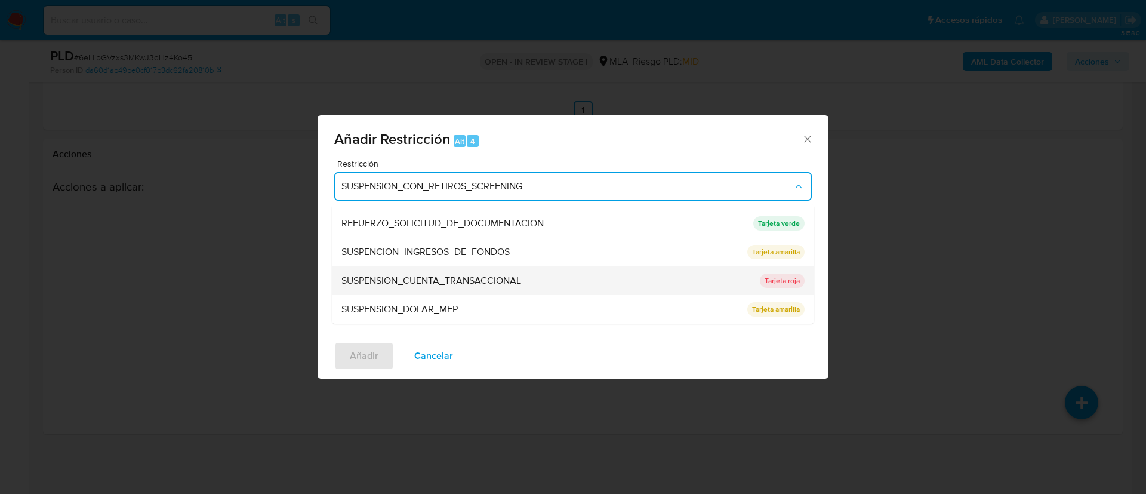
click at [504, 271] on div "SUSPENSION_CUENTA_TRANSACCIONAL" at bounding box center [546, 280] width 411 height 29
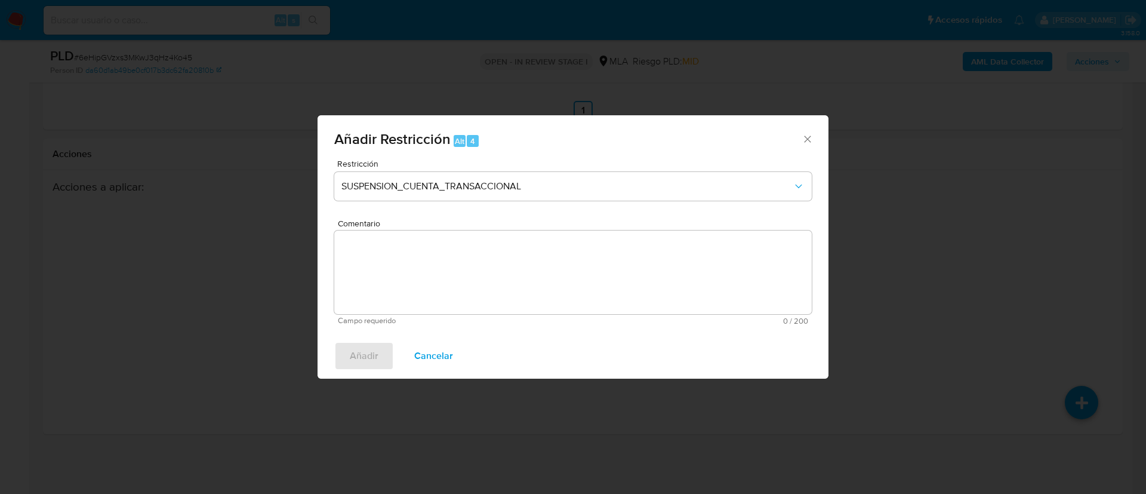
click at [504, 271] on textarea "Comentario" at bounding box center [573, 272] width 478 height 84
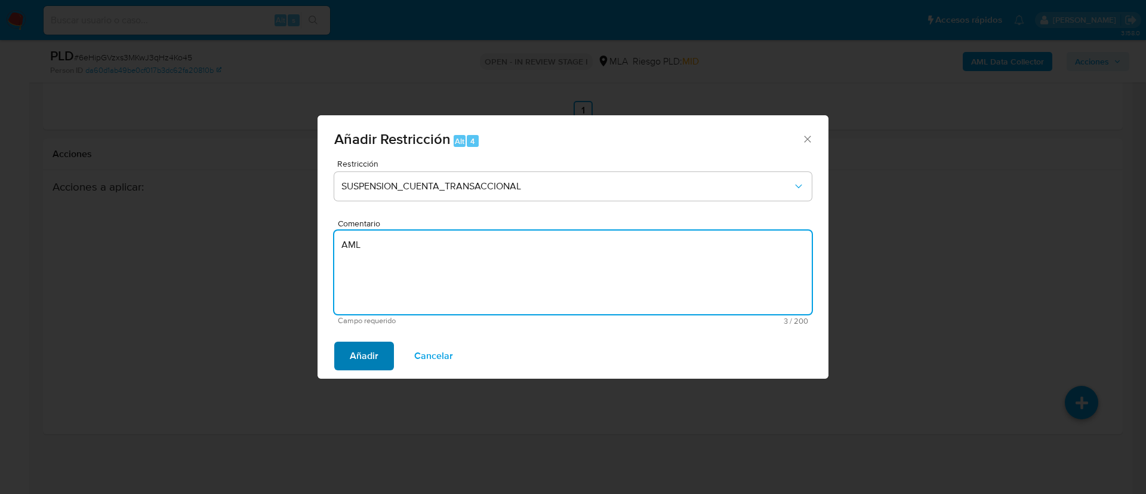
type textarea "AML"
click at [355, 353] on span "Añadir" at bounding box center [364, 356] width 29 height 26
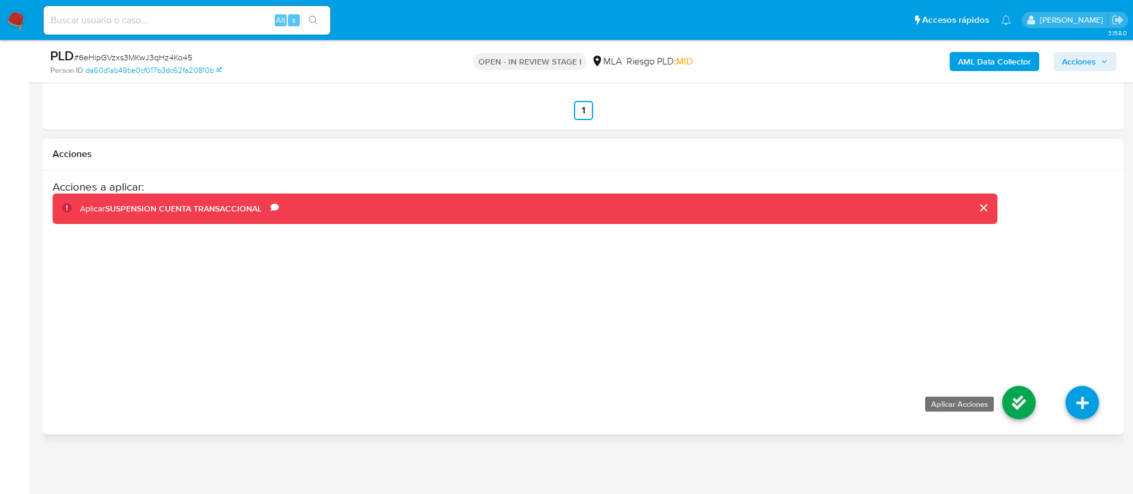
click at [1023, 404] on icon at bounding box center [1018, 402] width 33 height 33
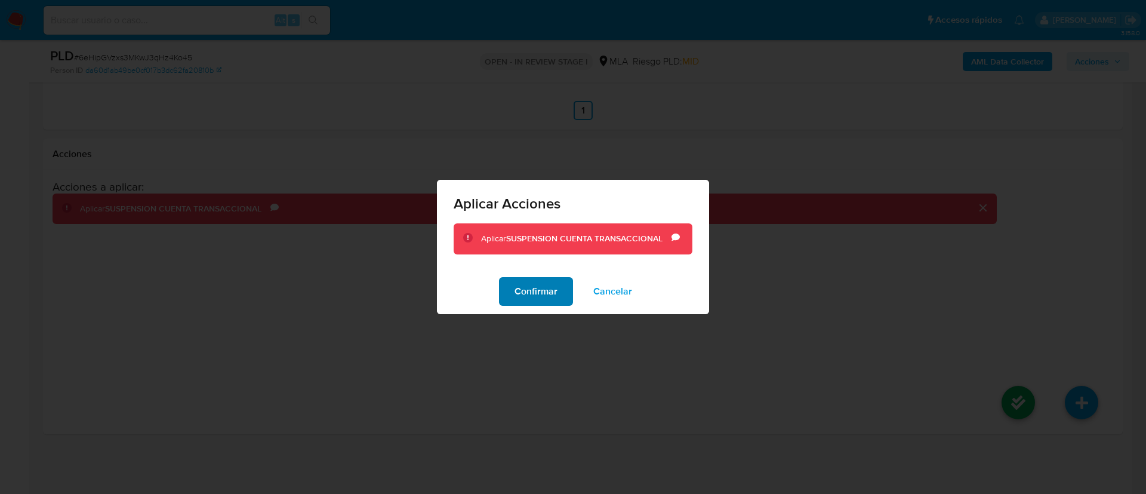
click at [559, 286] on button "Confirmar" at bounding box center [536, 291] width 74 height 29
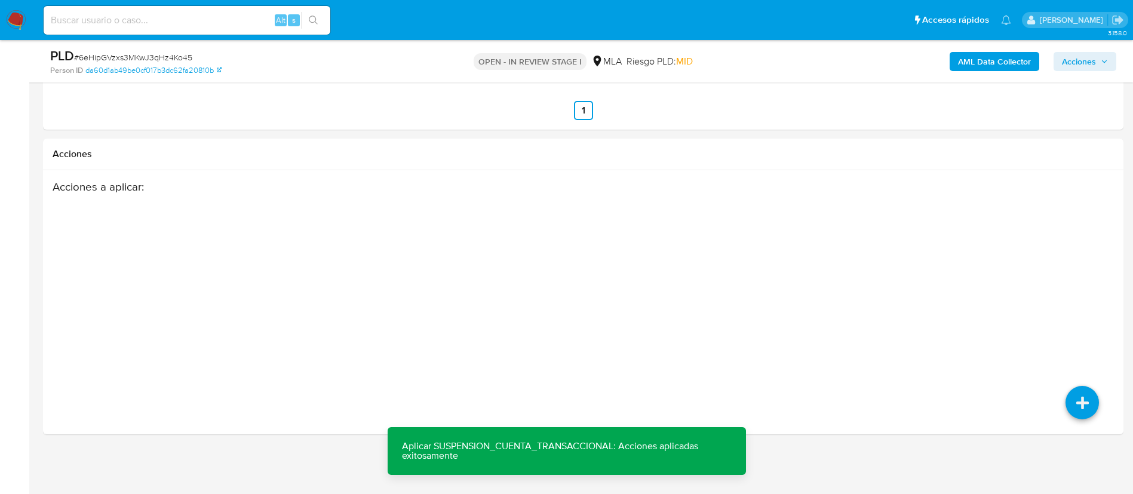
click at [1078, 63] on span "Acciones" at bounding box center [1078, 61] width 34 height 19
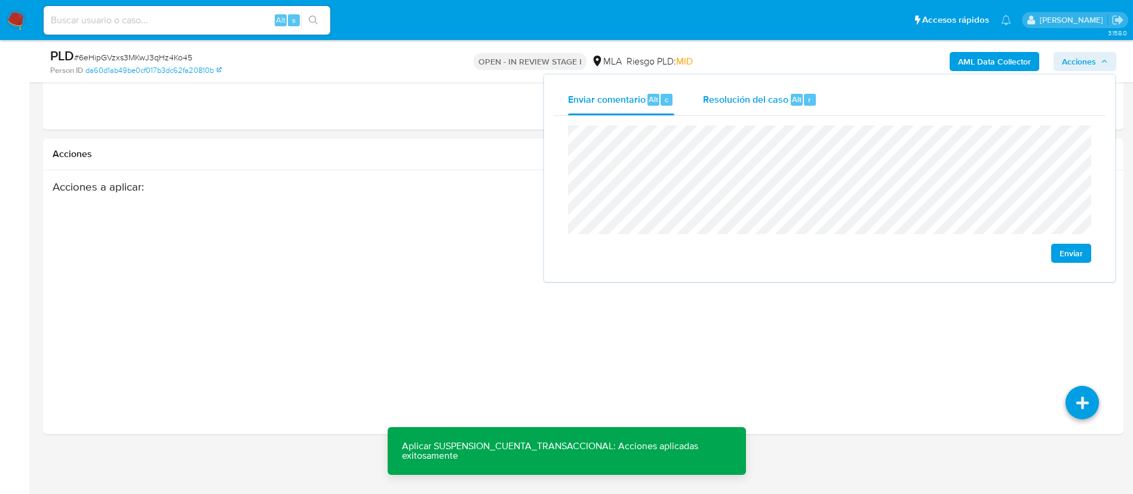
click at [810, 104] on div "r" at bounding box center [810, 100] width 12 height 12
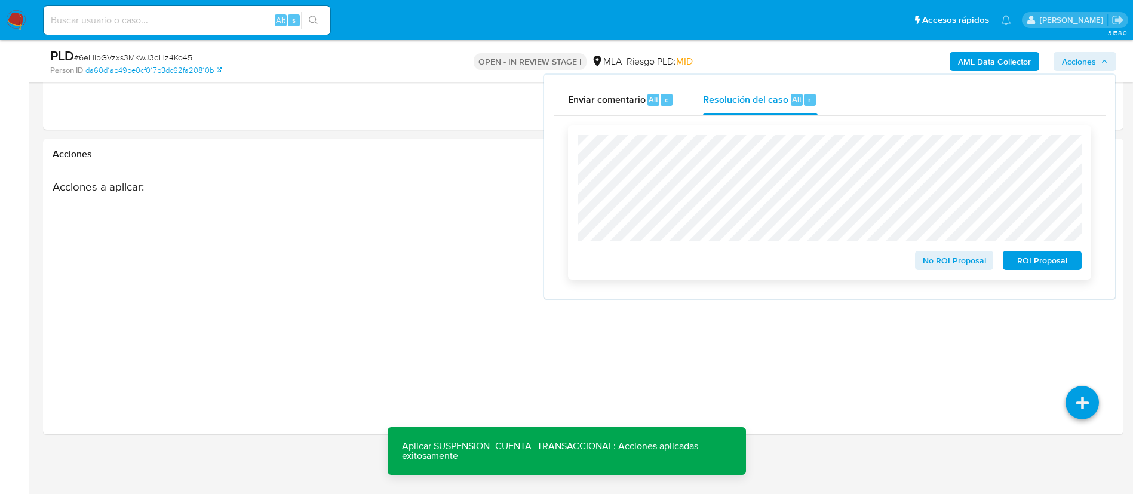
click at [1015, 254] on span "ROI Proposal" at bounding box center [1042, 260] width 62 height 17
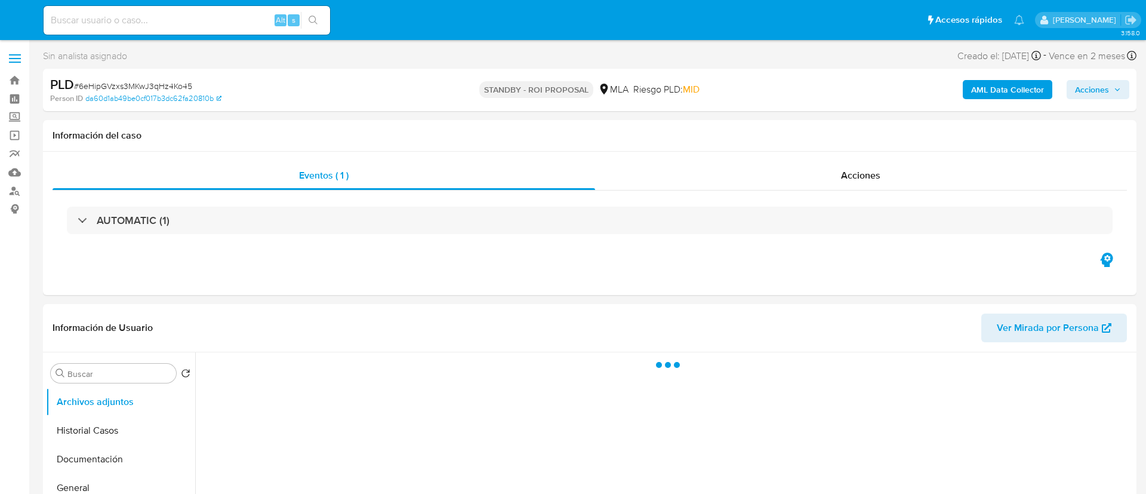
select select "10"
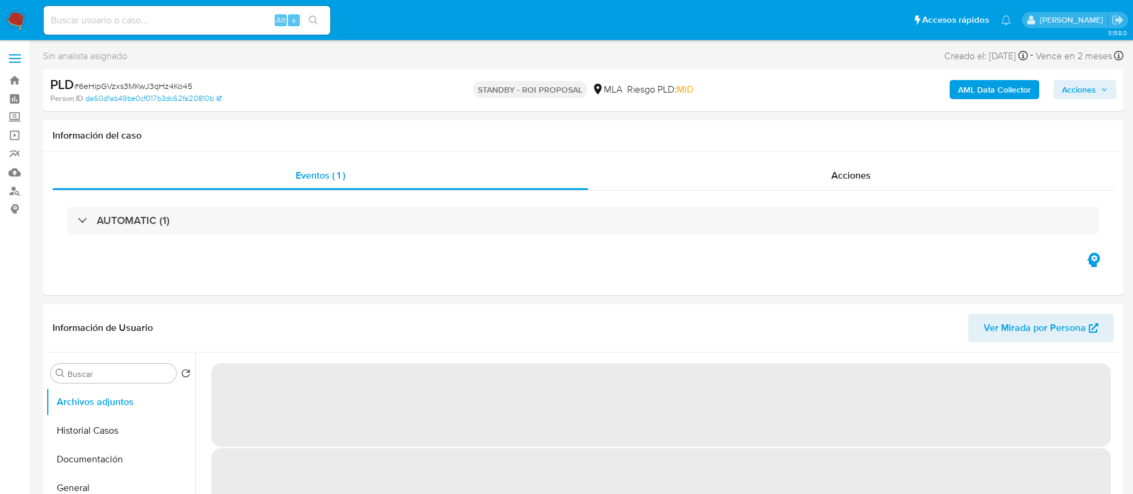
click at [264, 11] on div "Alt s" at bounding box center [187, 20] width 287 height 29
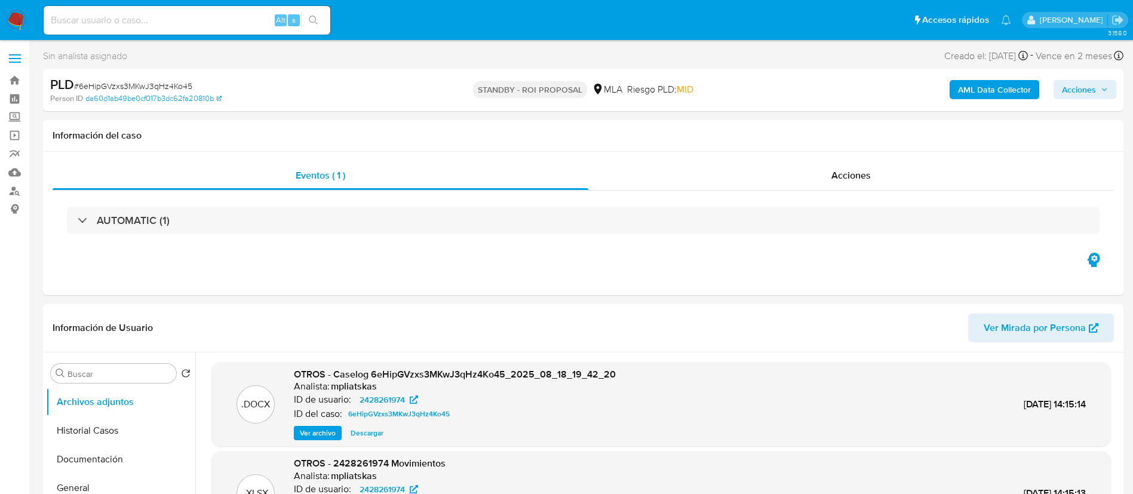
click at [258, 15] on input at bounding box center [187, 21] width 287 height 16
paste input "CEXu8LrrxEbRPp4Y0fjzZjeT"
type input "CEXu8LrrxEbRPp4Y0fjzZjeT"
click at [309, 18] on icon "search-icon" at bounding box center [313, 20] width 9 height 9
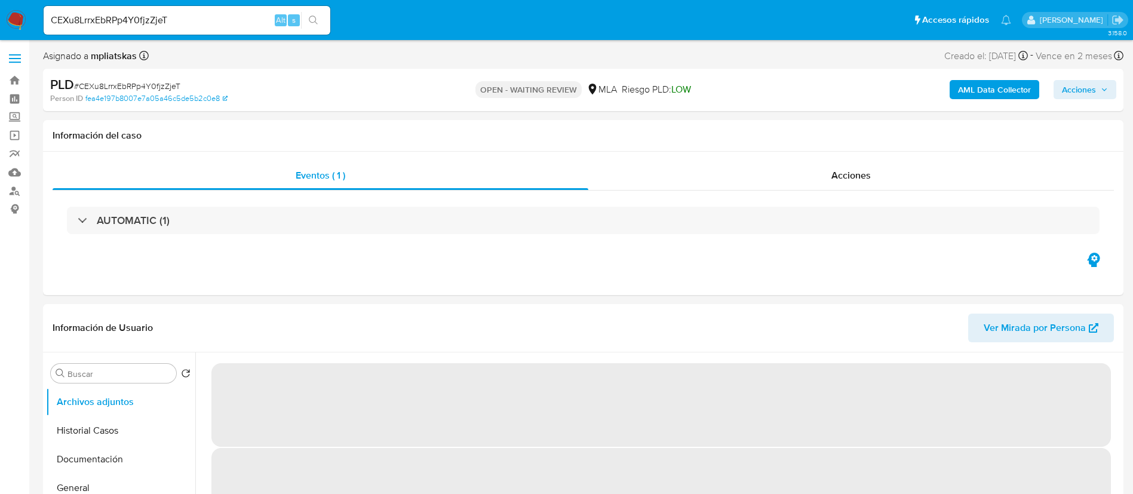
select select "10"
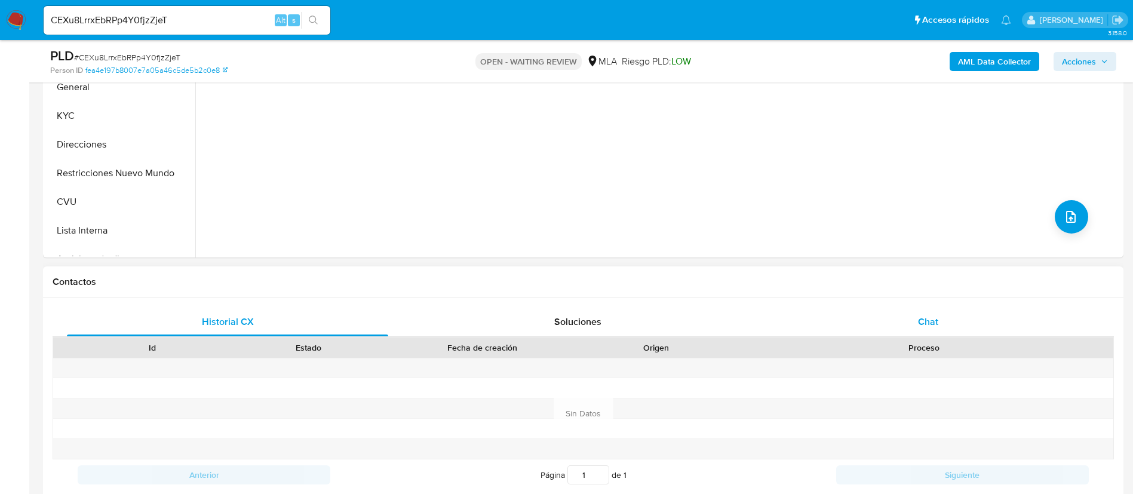
click at [836, 316] on div "Chat" at bounding box center [927, 321] width 321 height 29
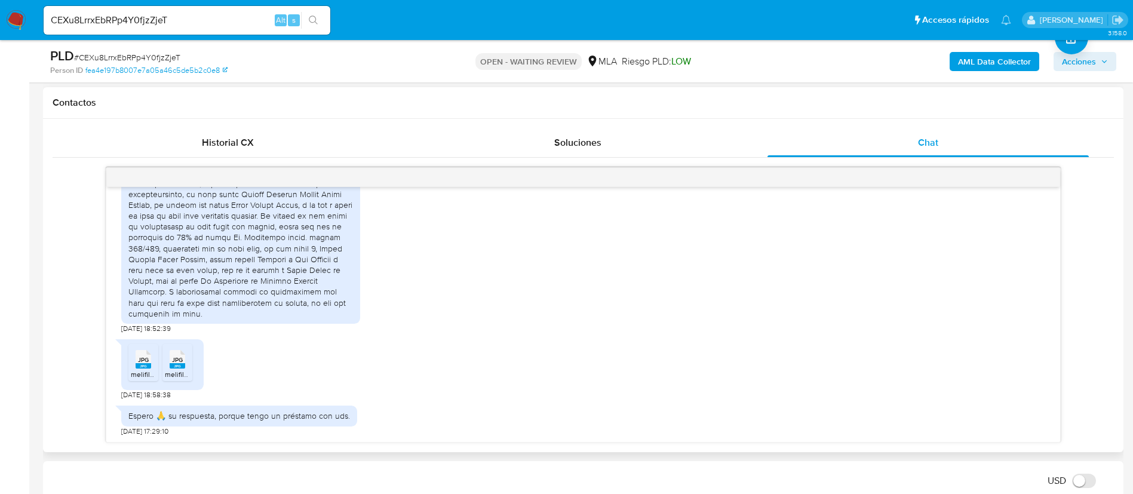
scroll to position [1251, 0]
click at [150, 365] on rect at bounding box center [144, 365] width 16 height 5
click at [174, 370] on span "melifile5712311738269002032.jpg" at bounding box center [219, 374] width 108 height 10
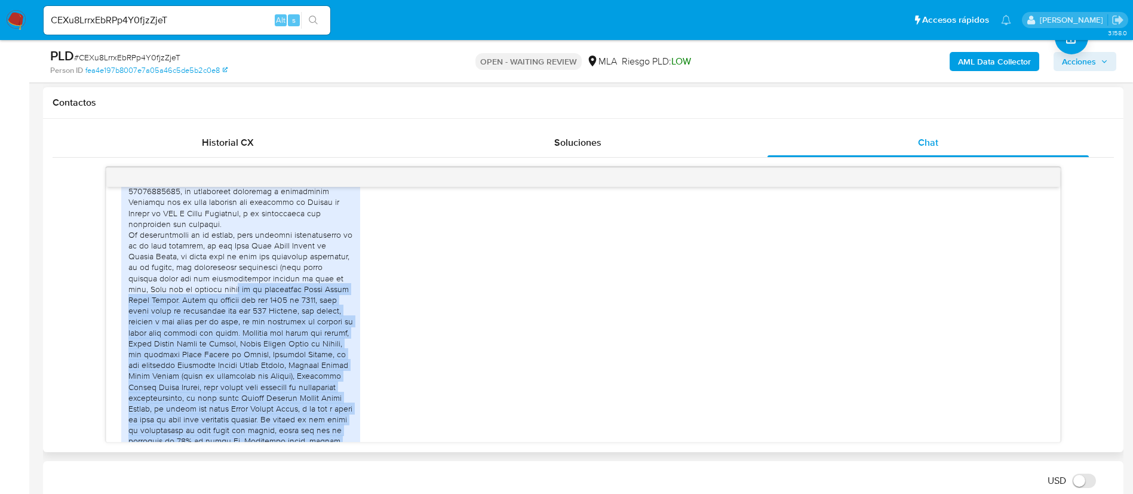
scroll to position [982, 0]
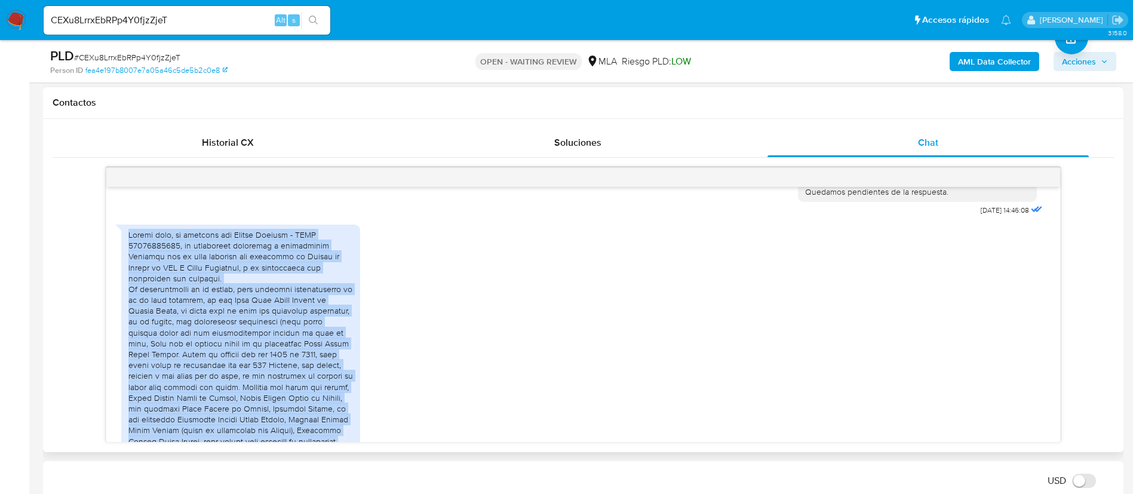
drag, startPoint x: 331, startPoint y: 407, endPoint x: 120, endPoint y: 244, distance: 266.1
click at [121, 244] on div at bounding box center [240, 402] width 239 height 357
copy div "Loremi dolo, si ametcons adi Elitse Doeiusm - TEMP 48202332623, in utlaboreet d…"
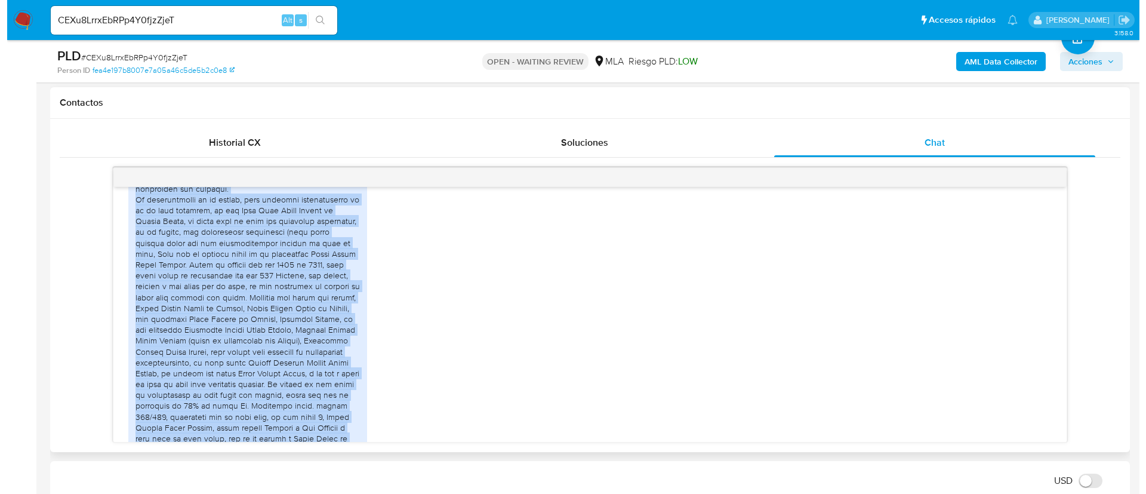
scroll to position [1251, 0]
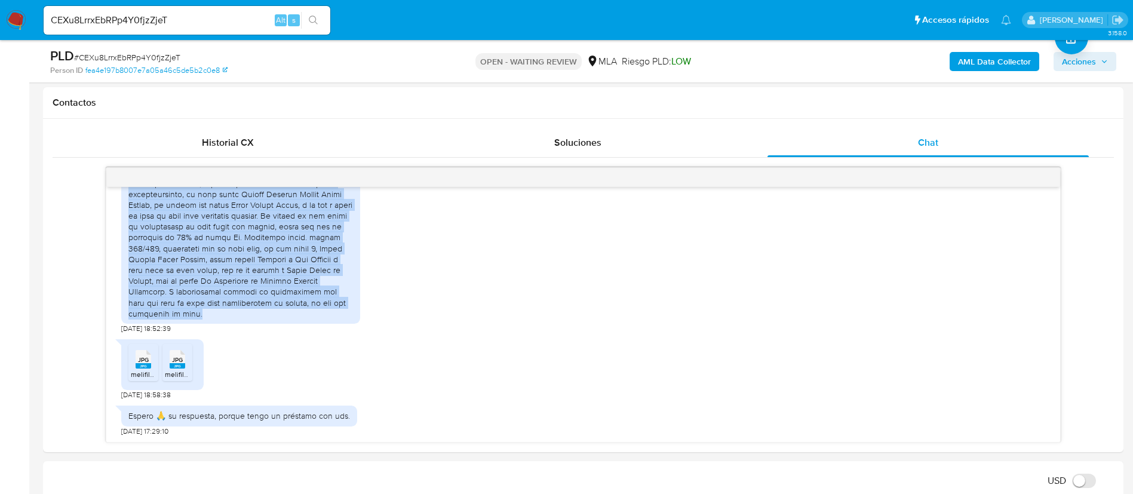
click at [1007, 60] on b "AML Data Collector" at bounding box center [994, 61] width 73 height 19
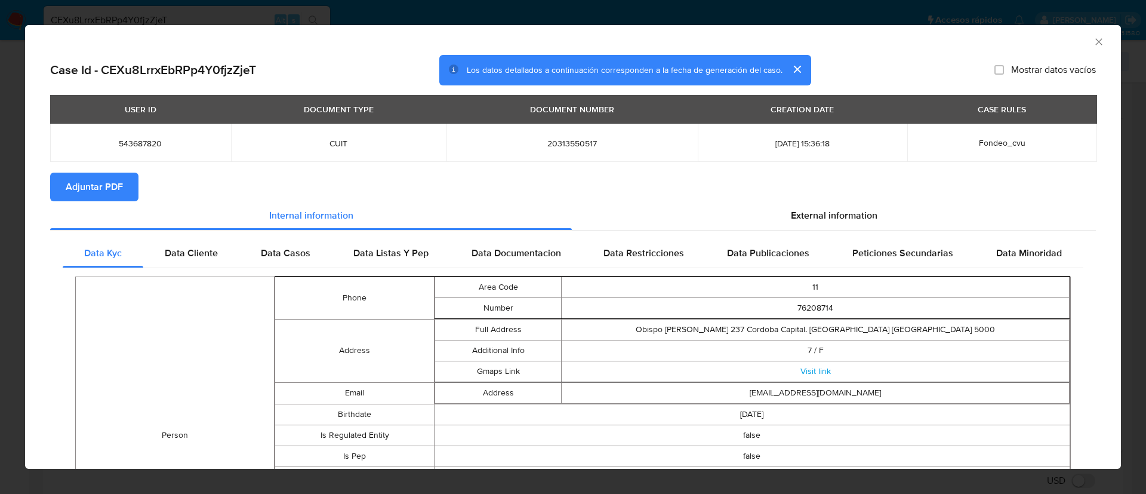
click at [101, 181] on span "Adjuntar PDF" at bounding box center [94, 187] width 57 height 26
click at [127, 146] on span "543687820" at bounding box center [140, 143] width 152 height 11
copy span "543687820"
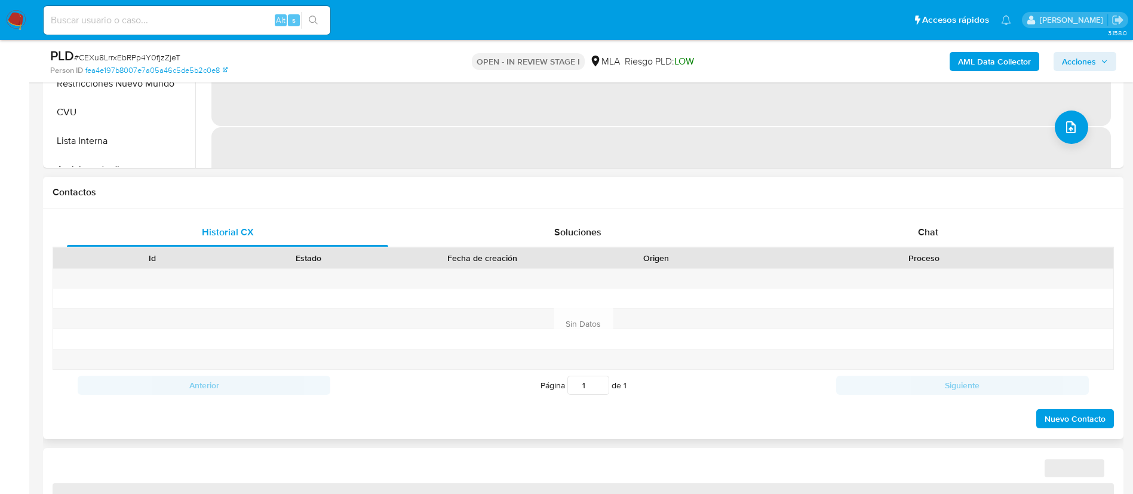
select select "10"
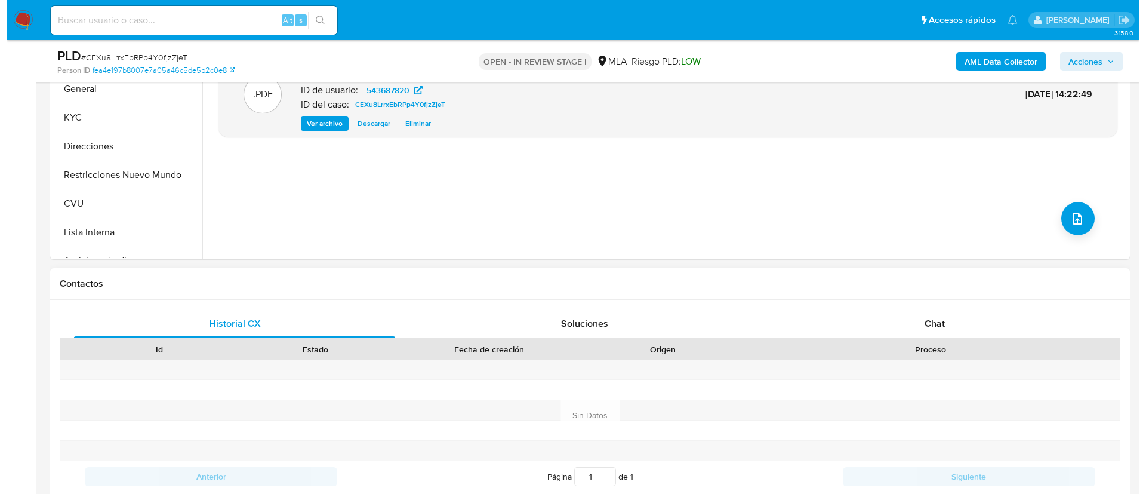
scroll to position [269, 0]
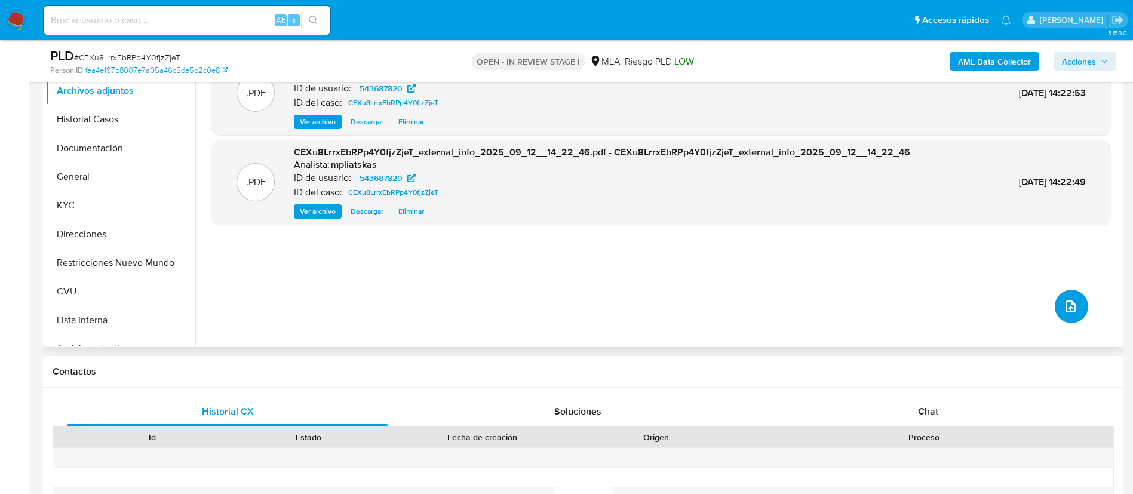
click at [1071, 304] on icon "upload-file" at bounding box center [1070, 306] width 14 height 14
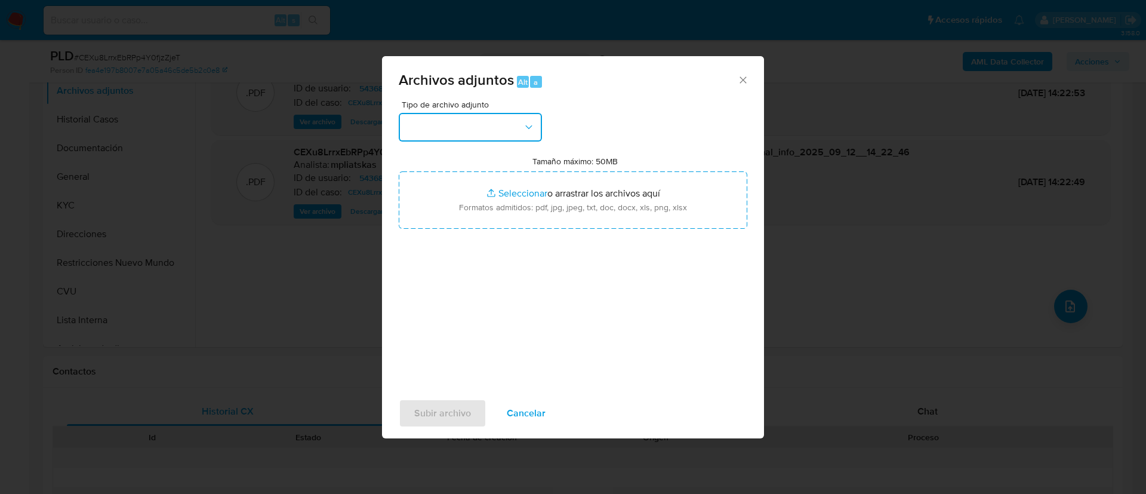
click at [444, 121] on button "button" at bounding box center [470, 127] width 143 height 29
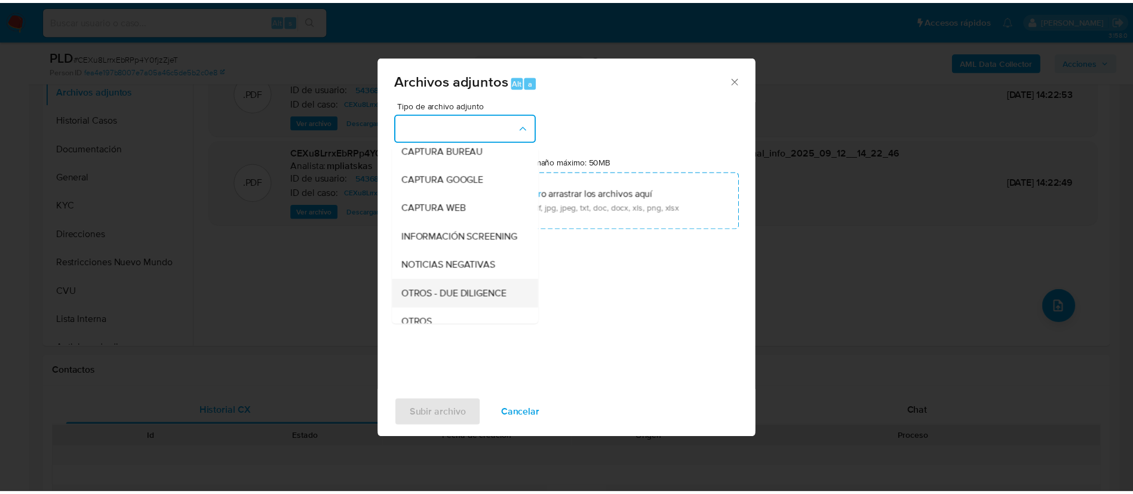
scroll to position [179, 0]
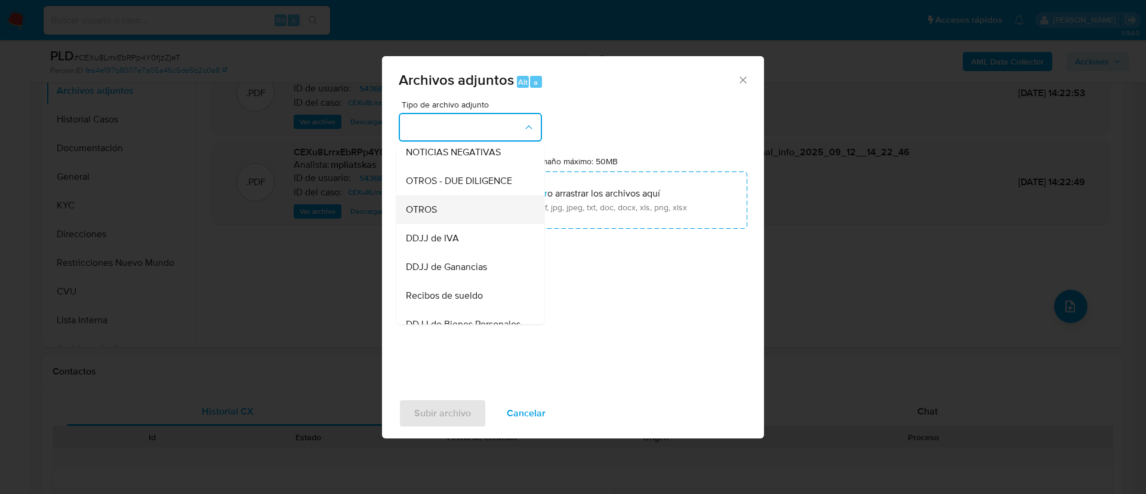
click at [453, 219] on div "OTROS" at bounding box center [467, 209] width 122 height 29
click at [453, 219] on input "Tamaño máximo: 50MB Seleccionar archivos" at bounding box center [573, 199] width 349 height 57
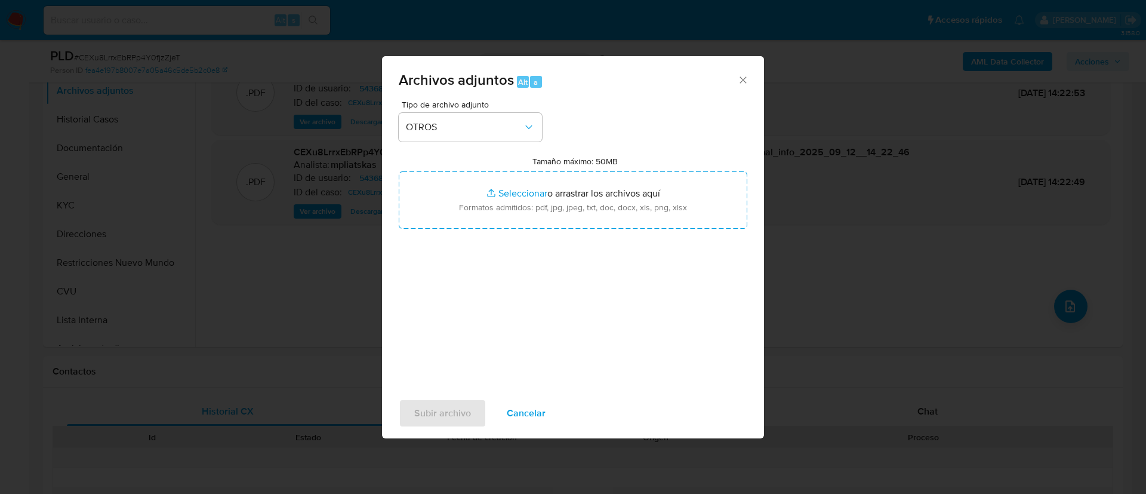
type input "C:\fakepath\543687820 Movimientos.xlsx"
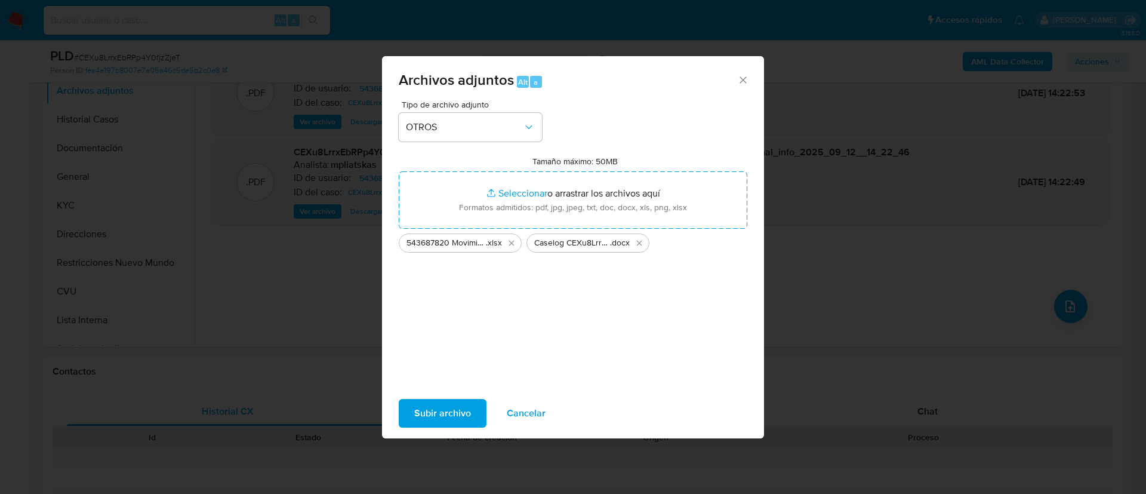
click at [473, 404] on button "Subir archivo" at bounding box center [443, 413] width 88 height 29
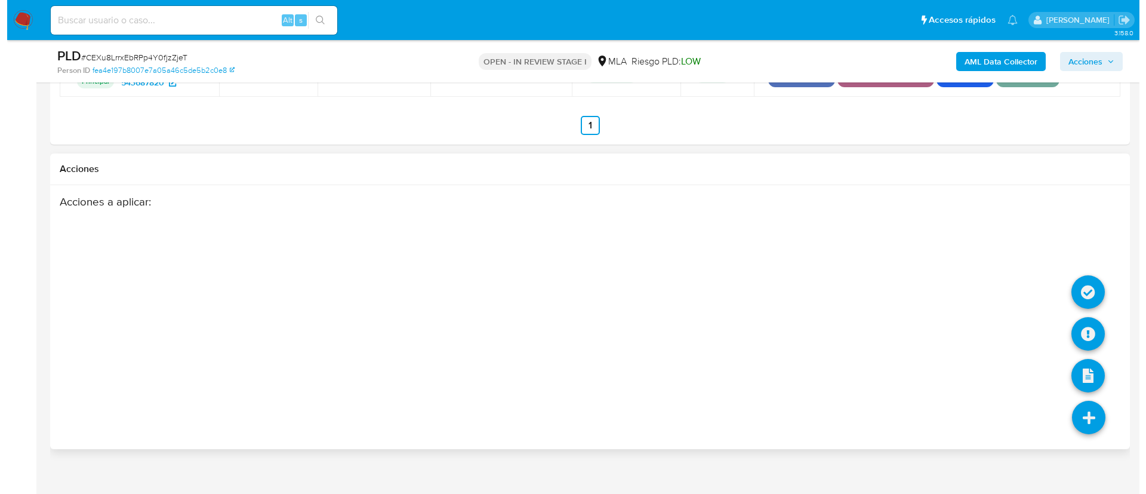
scroll to position [1891, 0]
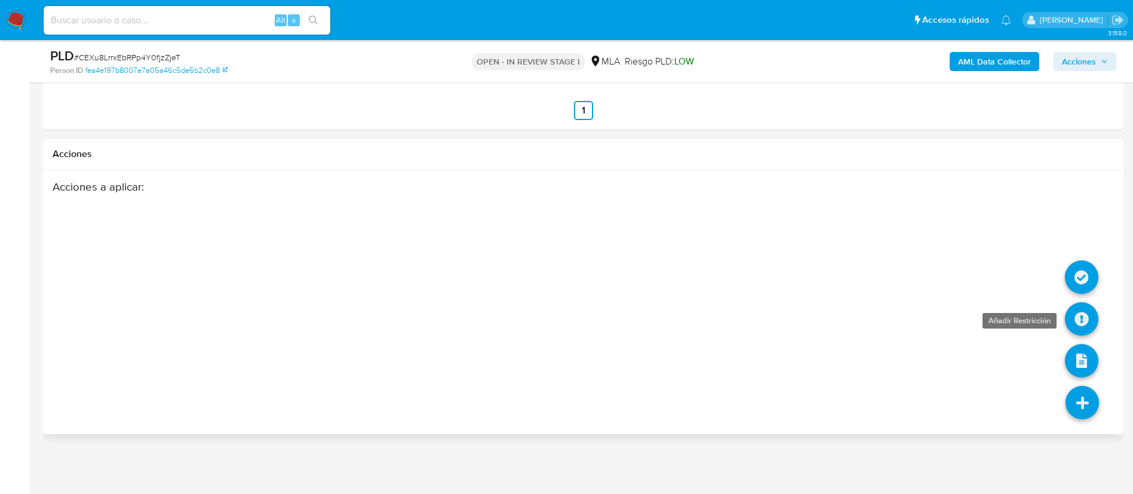
click at [1082, 331] on icon at bounding box center [1080, 318] width 33 height 33
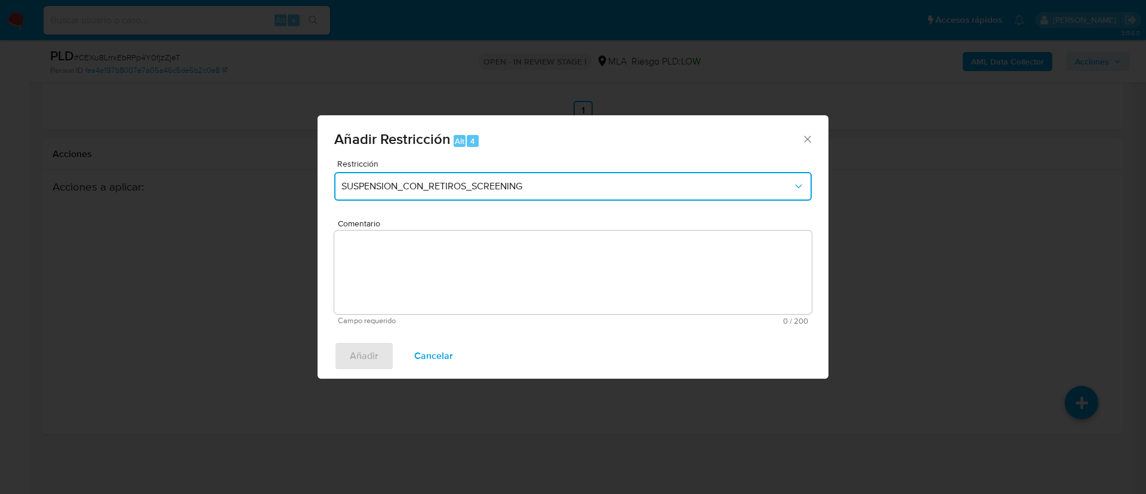
click at [429, 174] on button "SUSPENSION_CON_RETIROS_SCREENING" at bounding box center [573, 186] width 478 height 29
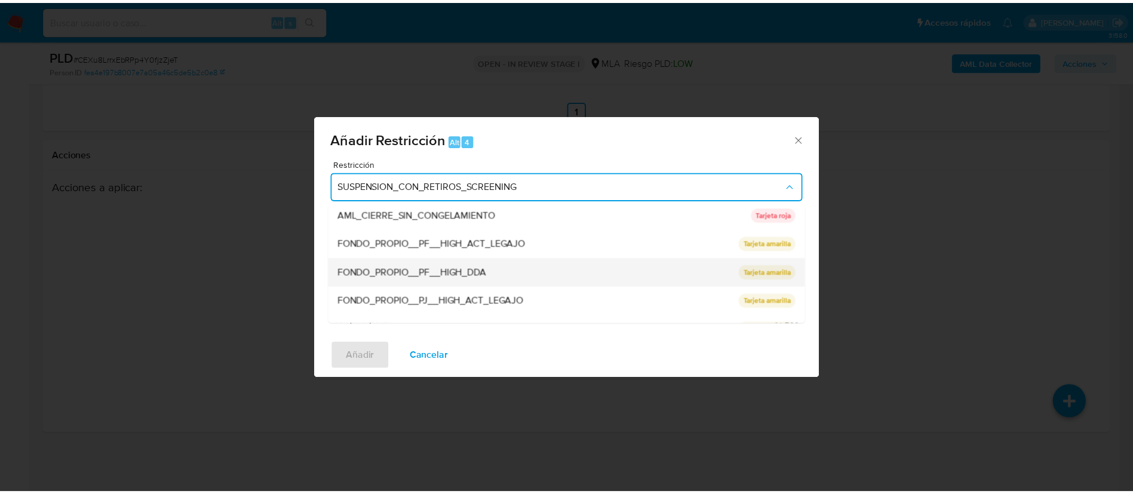
scroll to position [253, 0]
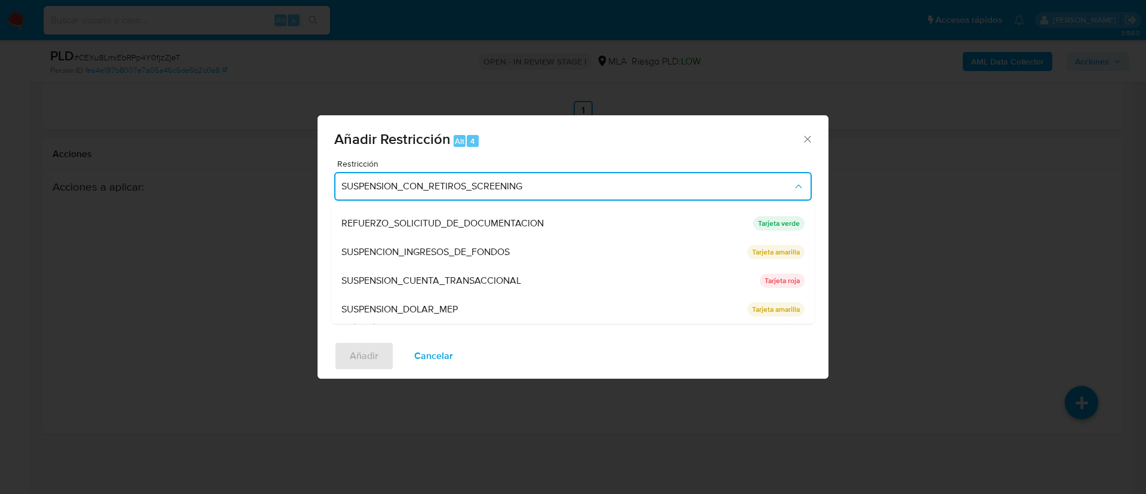
click at [439, 278] on span "SUSPENSION_CUENTA_TRANSACCIONAL" at bounding box center [431, 281] width 180 height 12
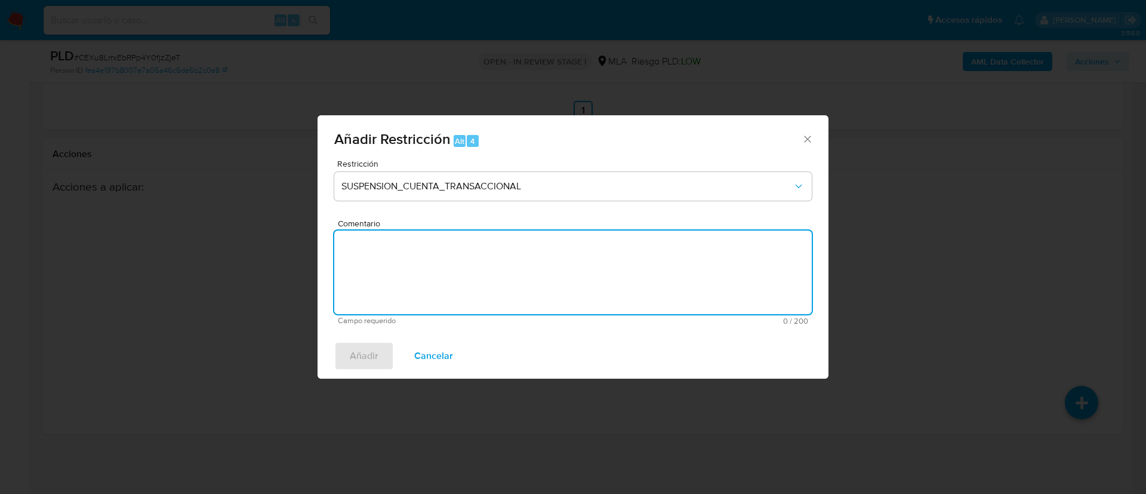
click at [439, 278] on textarea "Comentario" at bounding box center [573, 272] width 478 height 84
type textarea "AML"
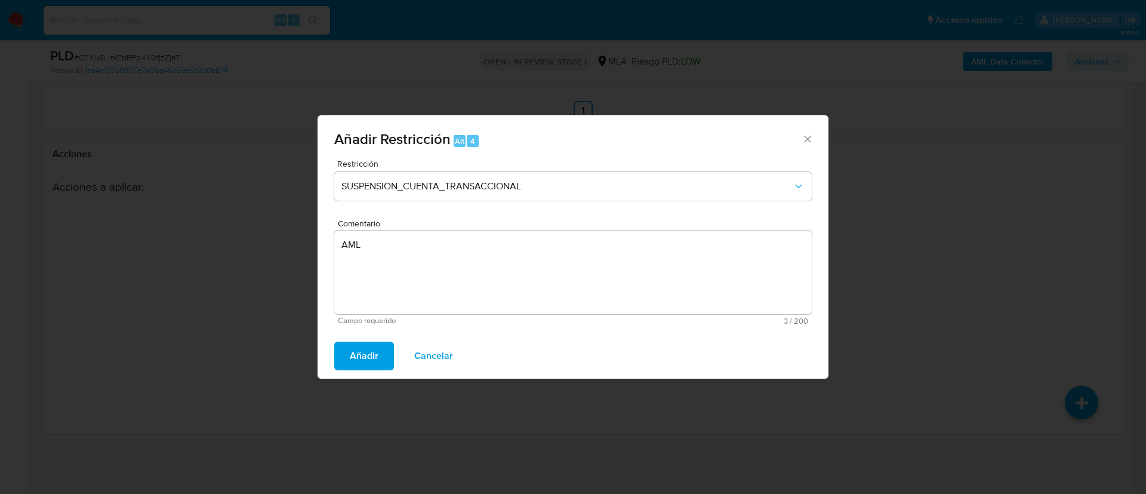
click at [380, 350] on button "Añadir" at bounding box center [364, 355] width 60 height 29
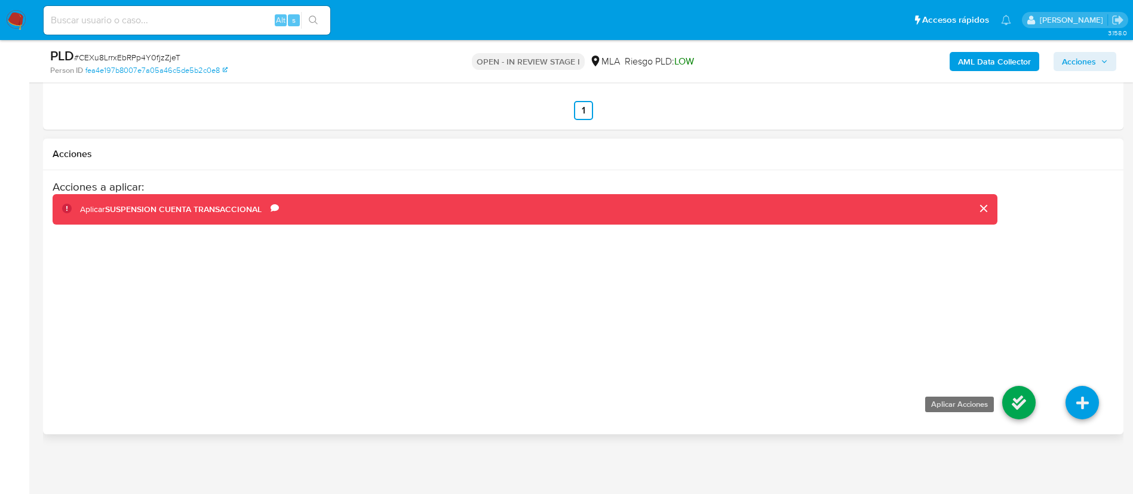
click at [1014, 396] on icon at bounding box center [1018, 402] width 33 height 33
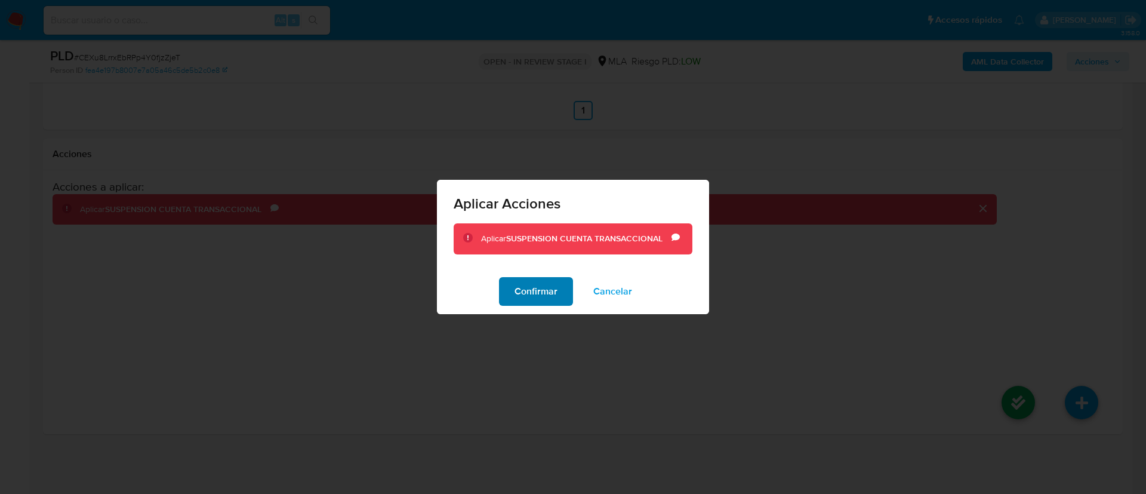
click at [531, 292] on span "Confirmar" at bounding box center [536, 291] width 43 height 26
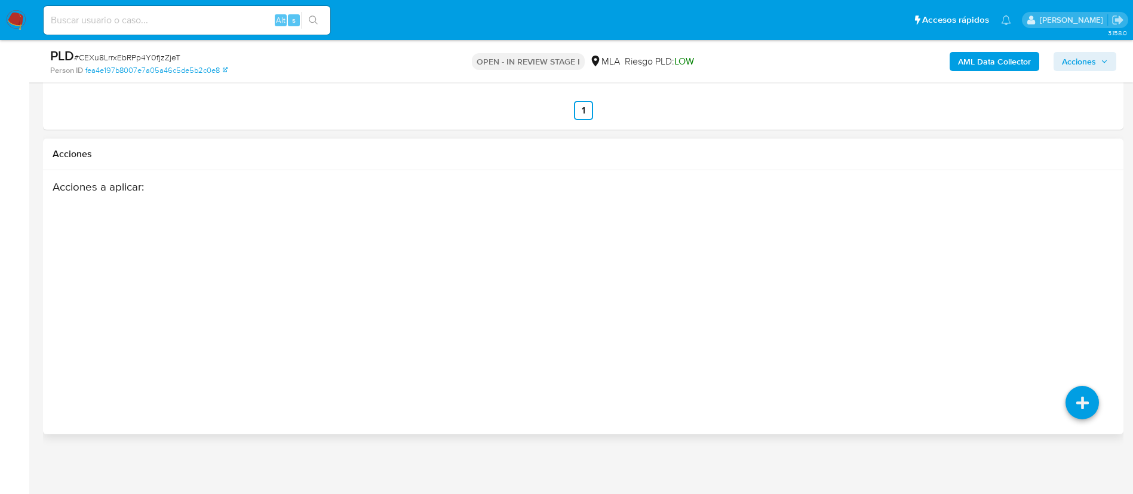
drag, startPoint x: 531, startPoint y: 292, endPoint x: 471, endPoint y: 278, distance: 61.4
click at [471, 278] on div "Acciones a aplicar :" at bounding box center [525, 275] width 944 height 191
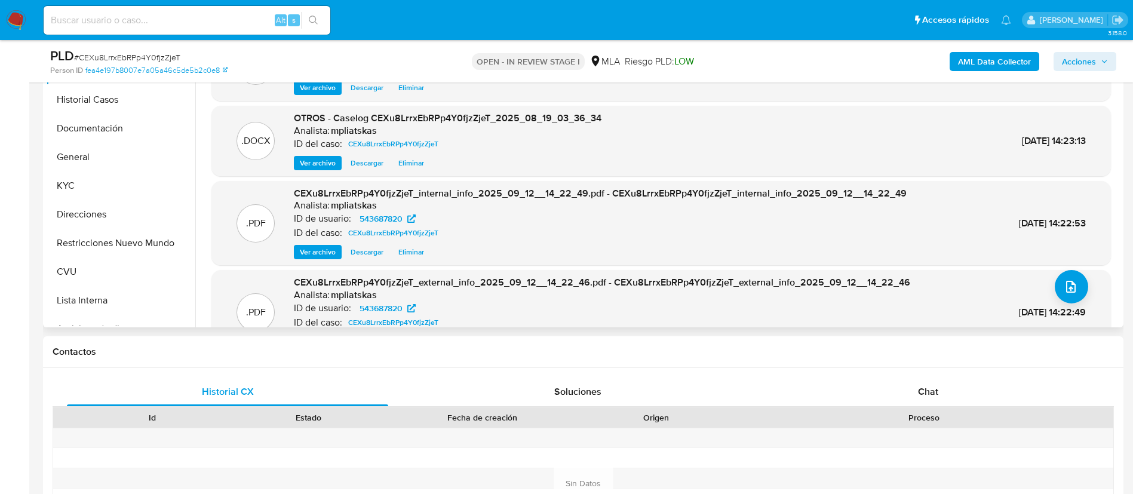
scroll to position [189, 0]
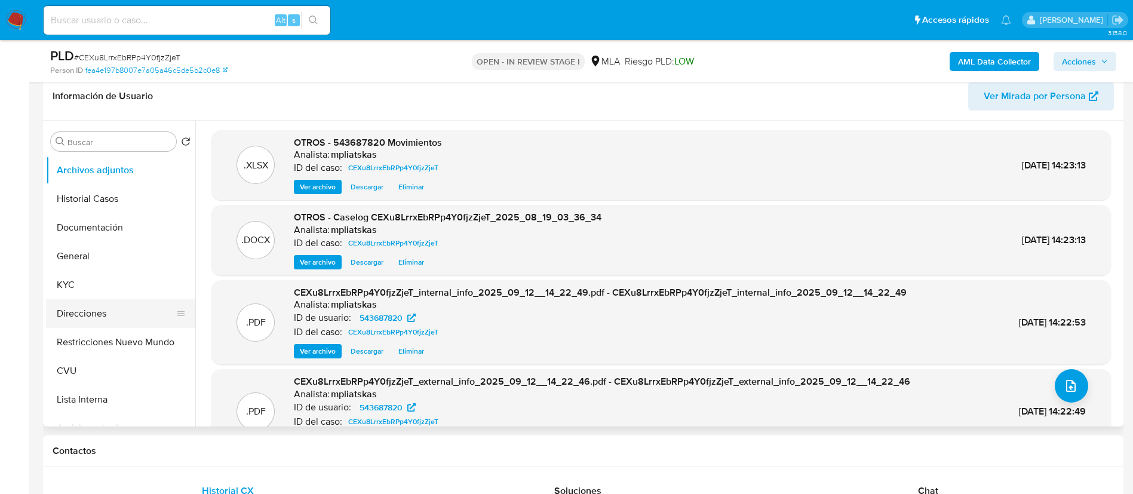
click at [84, 313] on button "Direcciones" at bounding box center [116, 313] width 140 height 29
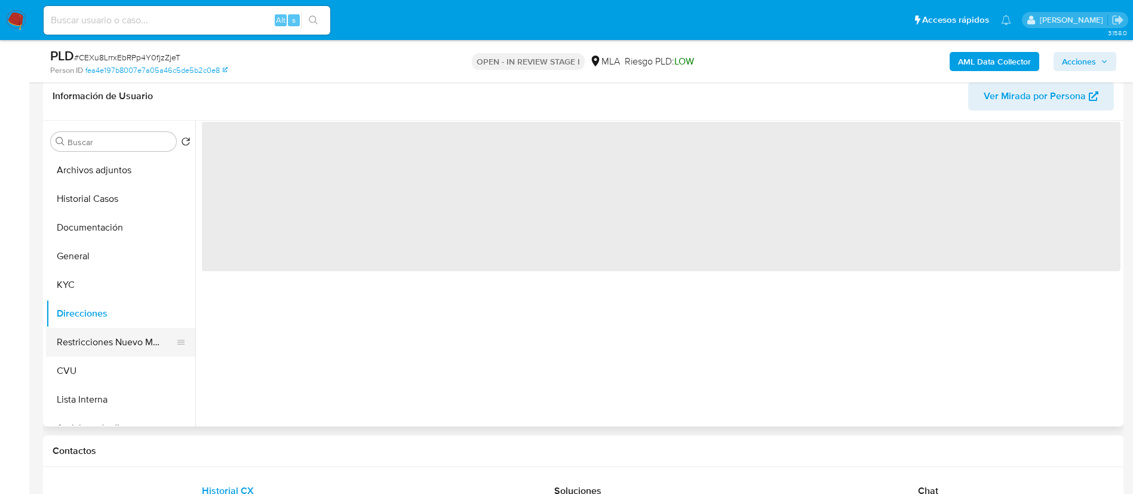
click at [90, 329] on button "Restricciones Nuevo Mundo" at bounding box center [116, 342] width 140 height 29
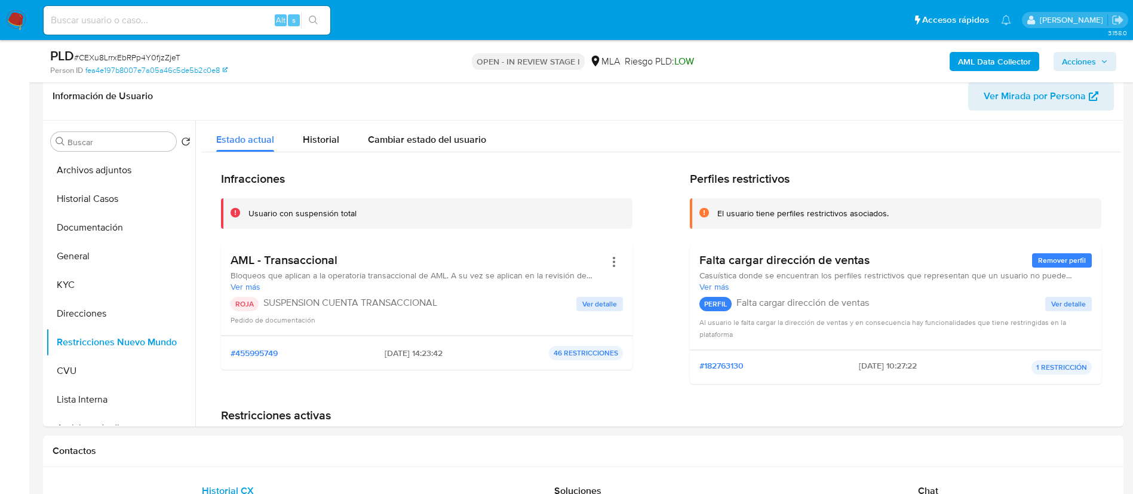
scroll to position [547, 0]
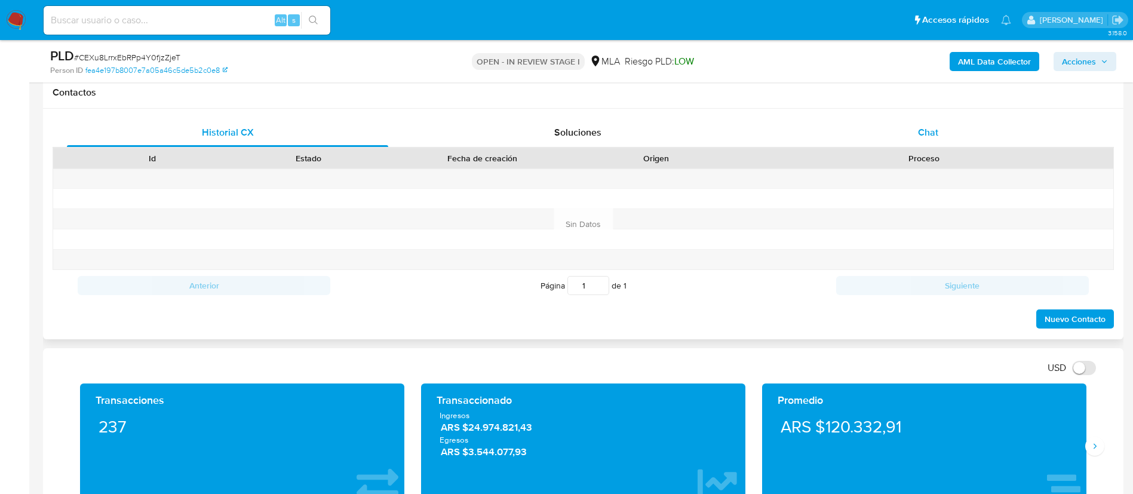
click at [935, 127] on span "Chat" at bounding box center [928, 132] width 20 height 14
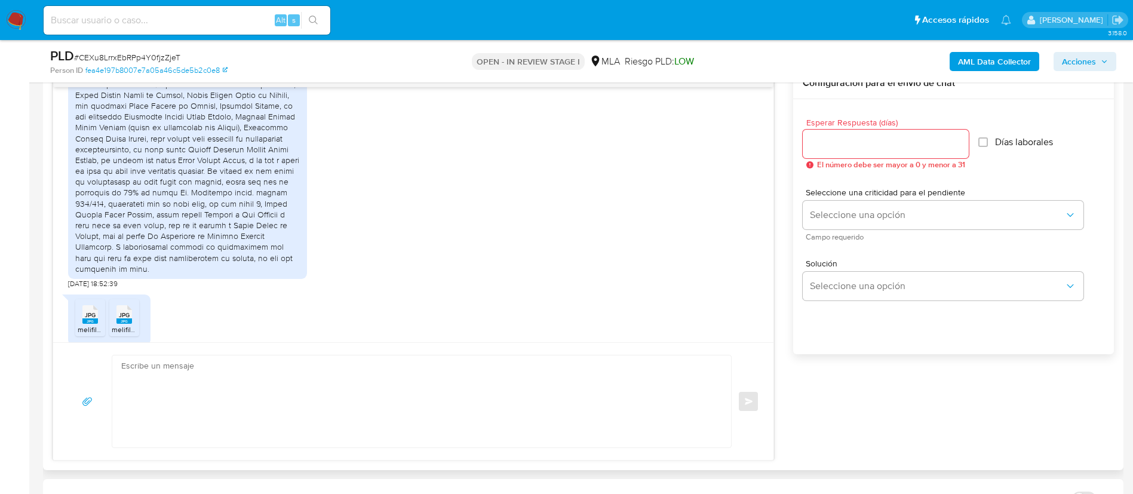
scroll to position [1251, 0]
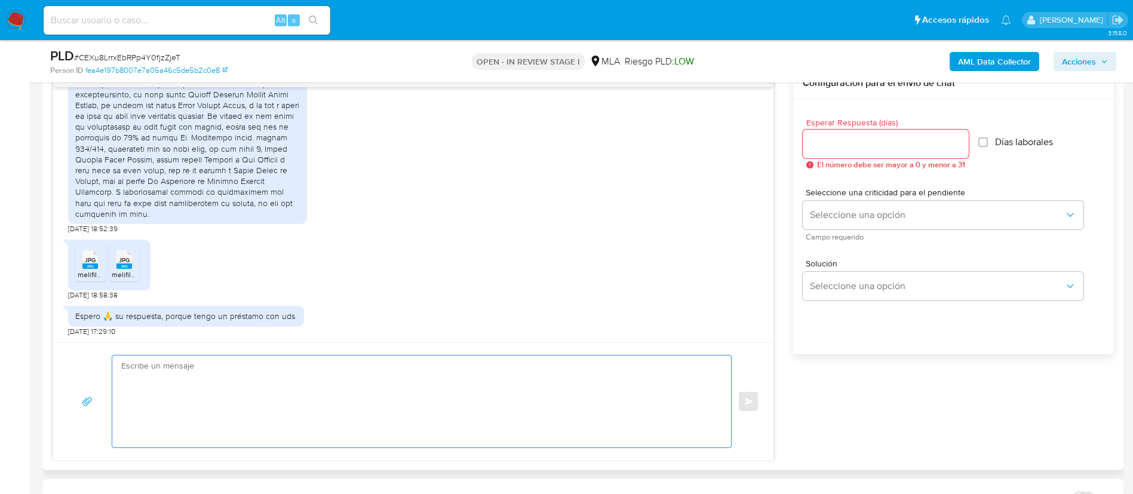
click at [234, 408] on textarea at bounding box center [418, 401] width 595 height 92
paste textarea "Analizamos tu caso y notamos que la información registra inconsistencias. Verif…"
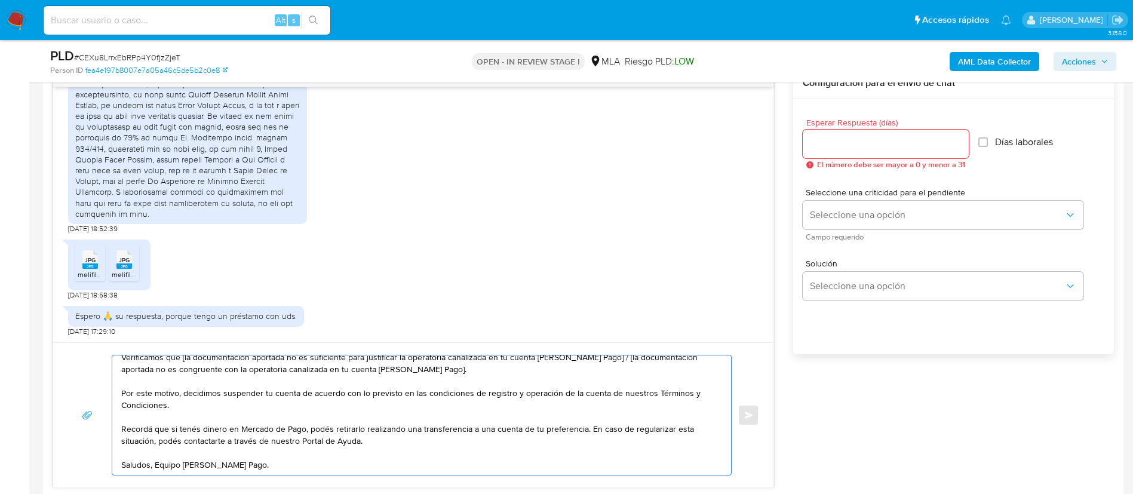
scroll to position [0, 0]
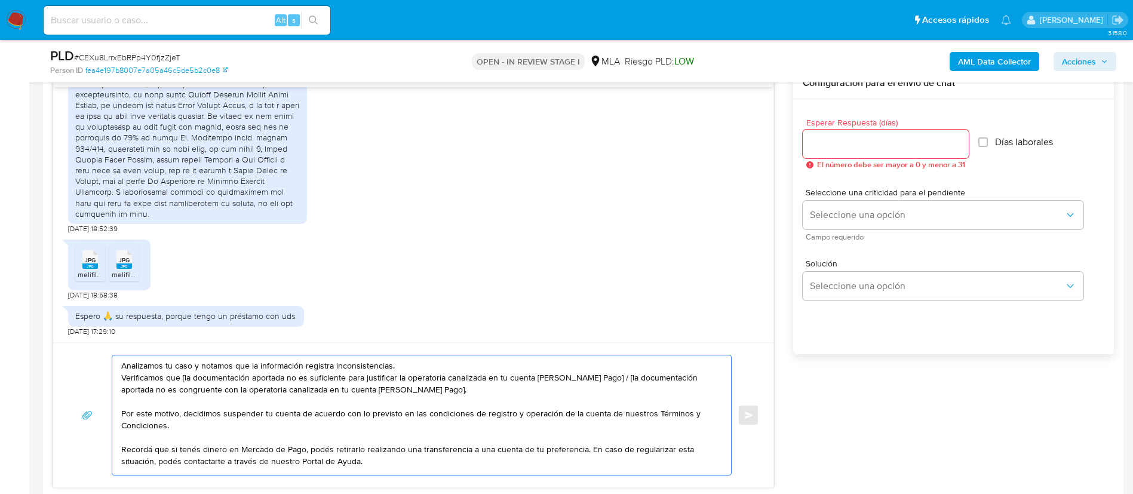
click at [183, 377] on textarea "Analizamos tu caso y notamos que la información registra inconsistencias. Verif…" at bounding box center [418, 414] width 595 height 119
click at [198, 377] on textarea "Analizamos tu caso y notamos que la información registra inconsistencias. Verif…" at bounding box center [418, 414] width 595 height 119
click at [584, 378] on textarea "Analizamos tu caso y notamos que la información registra inconsistencias. Verif…" at bounding box center [418, 414] width 595 height 119
drag, startPoint x: 583, startPoint y: 377, endPoint x: 408, endPoint y: 392, distance: 175.0
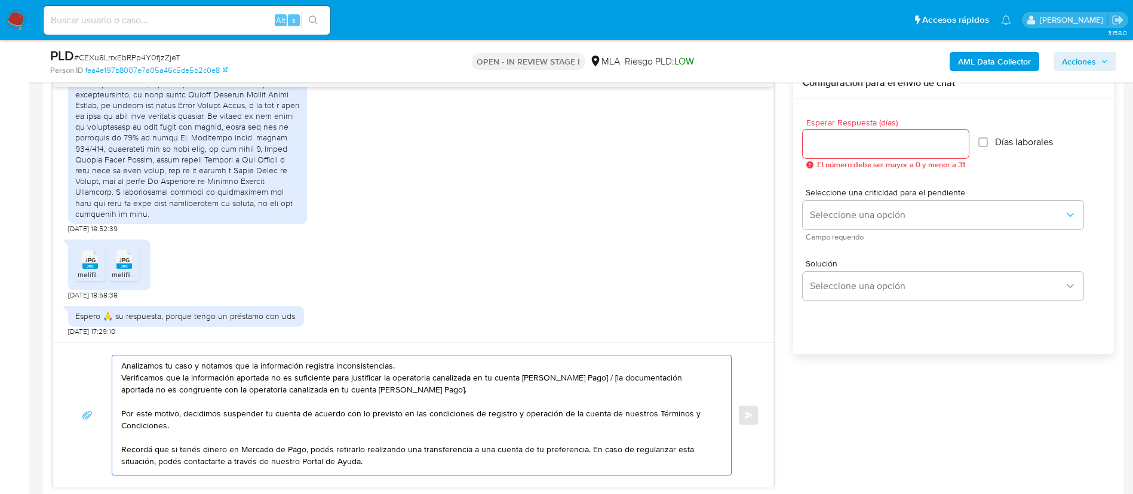
click at [408, 392] on textarea "Analizamos tu caso y notamos que la información registra inconsistencias. Verif…" at bounding box center [418, 414] width 595 height 119
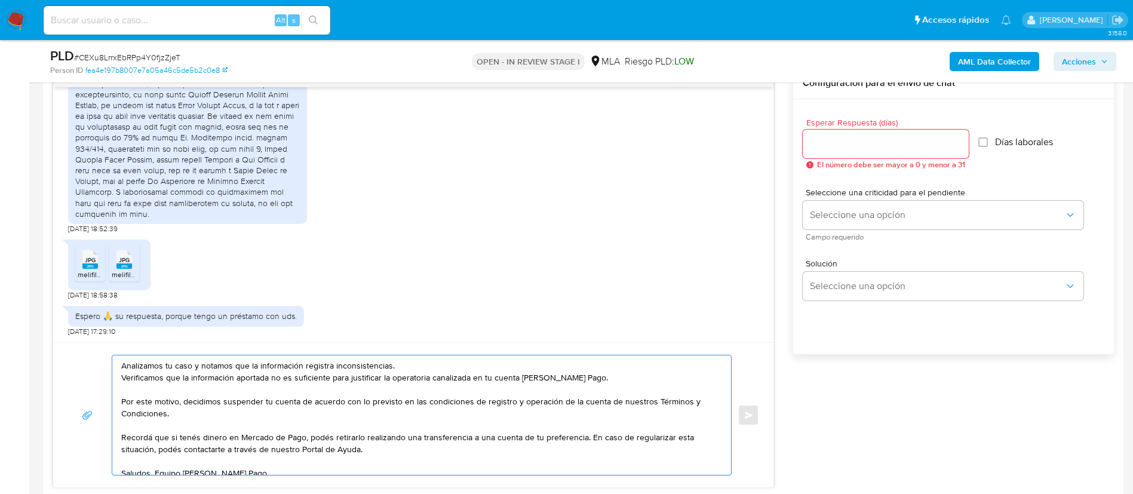
type textarea "Analizamos tu caso y notamos que la información registra inconsistencias. Verif…"
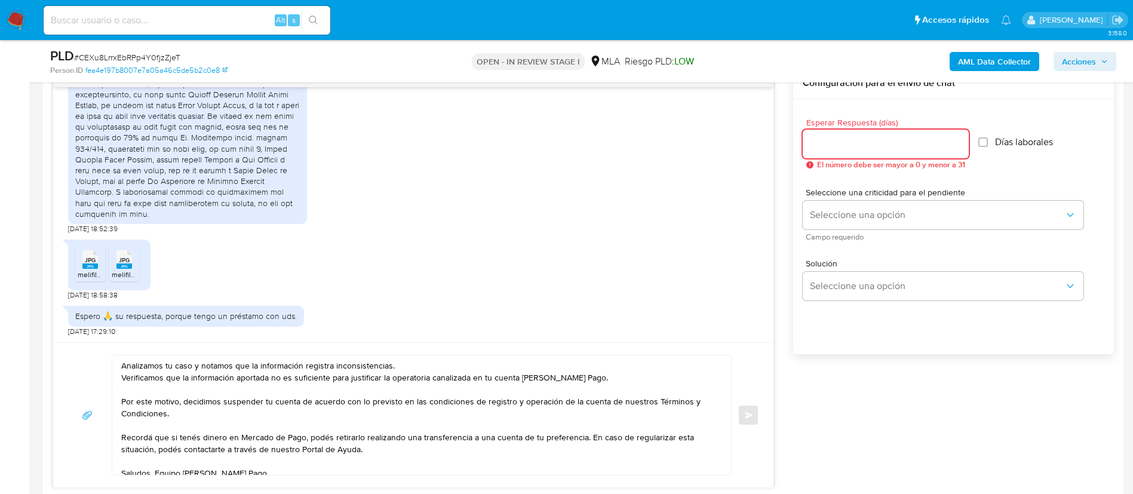
click at [820, 148] on input "Esperar Respuesta (días)" at bounding box center [885, 144] width 166 height 16
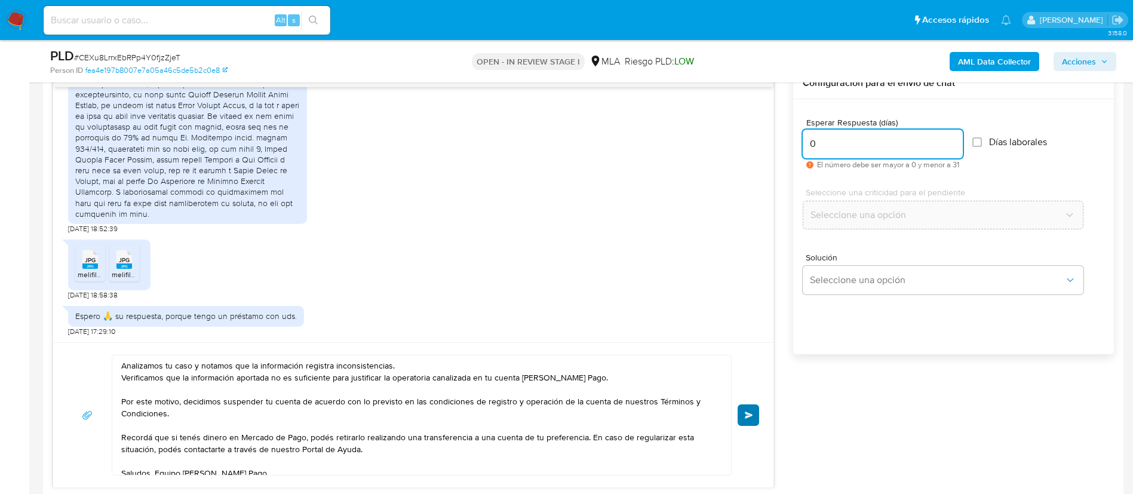
type input "0"
click at [752, 411] on span "Enviar" at bounding box center [748, 414] width 8 height 7
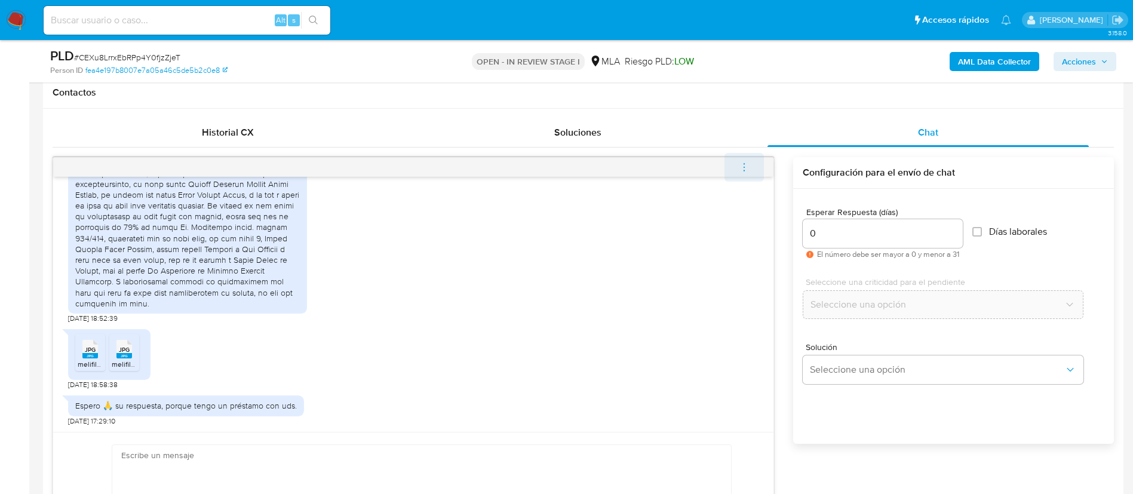
scroll to position [1460, 0]
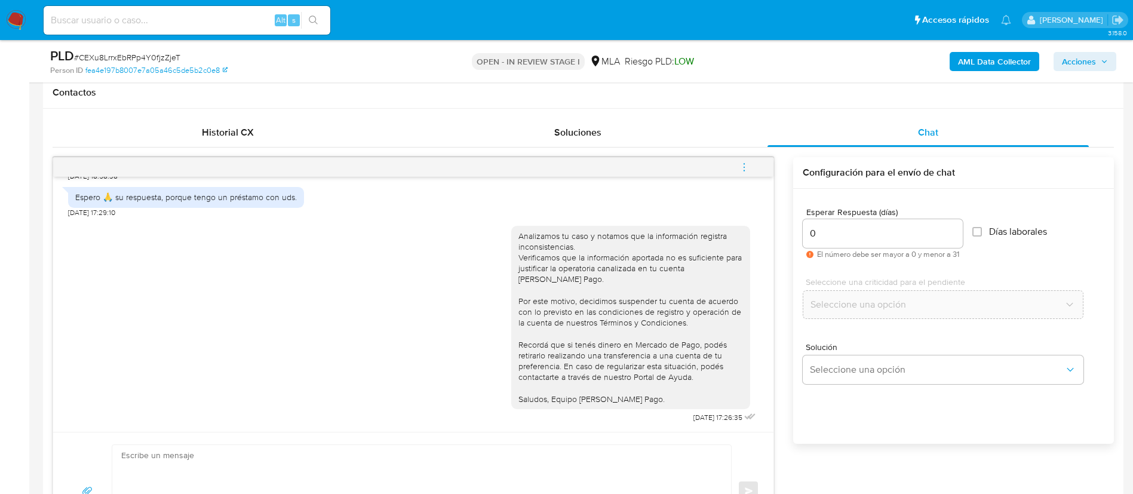
click at [743, 166] on icon "menu-action" at bounding box center [744, 167] width 11 height 11
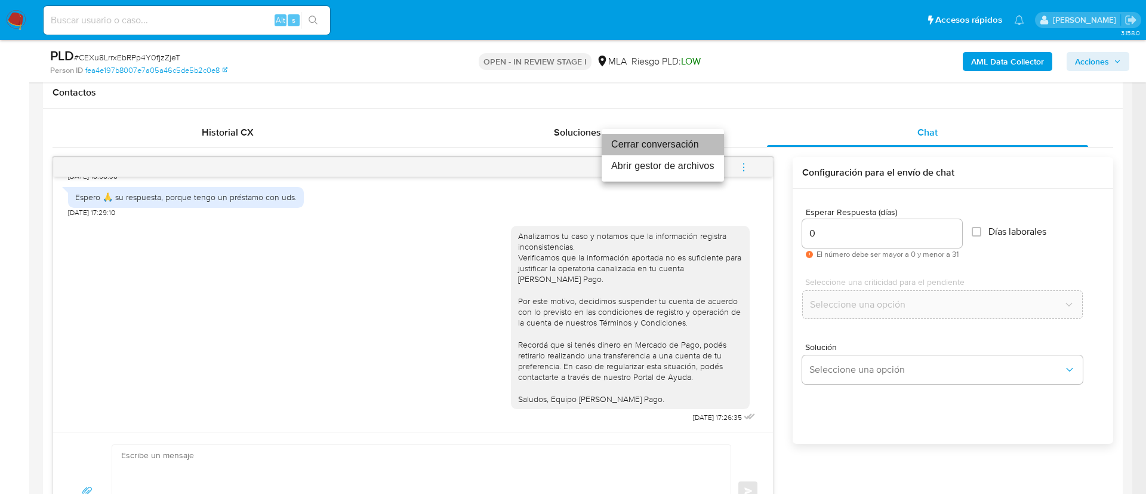
click at [716, 150] on li "Cerrar conversación" at bounding box center [663, 144] width 122 height 21
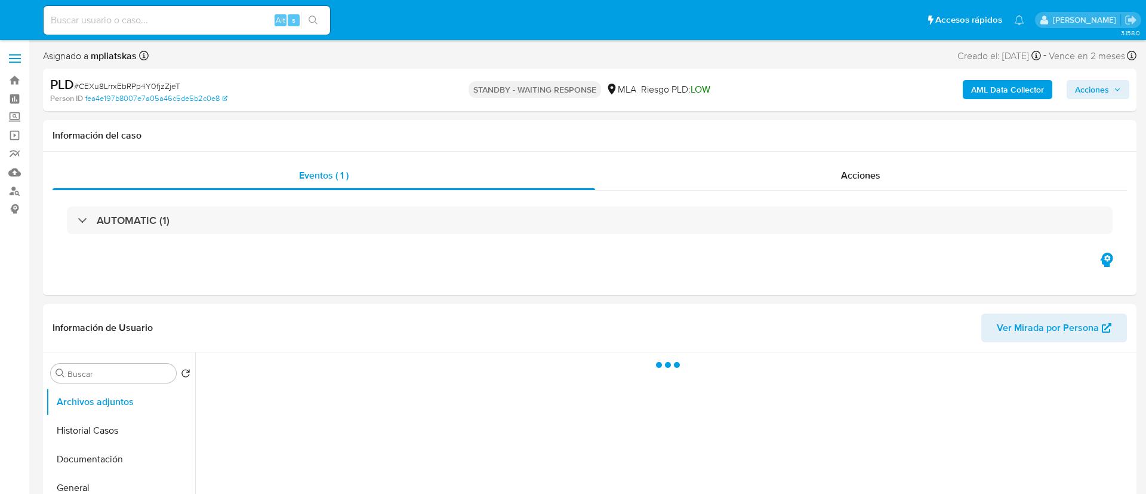
select select "10"
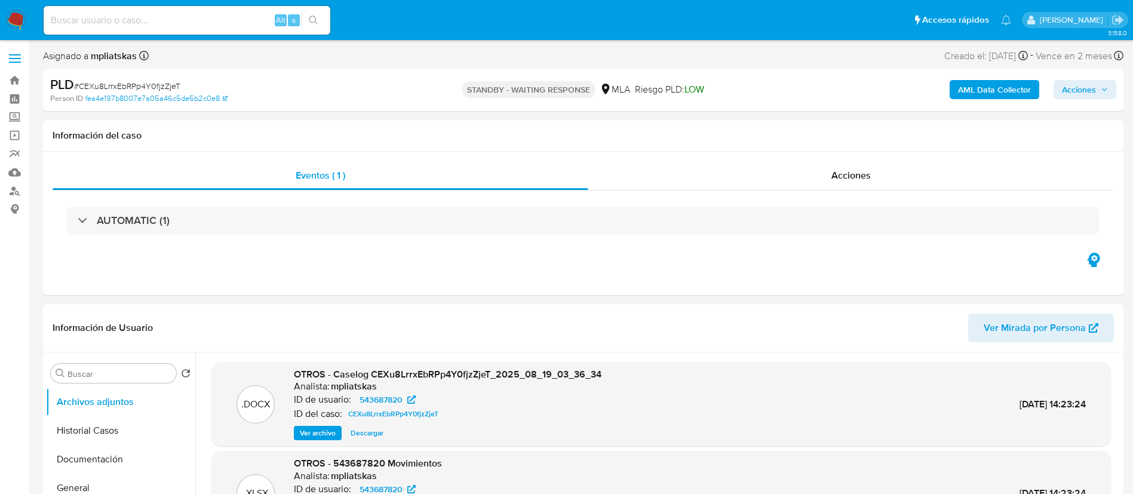
click at [262, 21] on input at bounding box center [187, 21] width 287 height 16
paste input "ahzAhRdUtx31gjuqAXaD0f2i"
type input "ahzAhRdUtx31gjuqAXaD0f2i"
click at [320, 20] on button "search-icon" at bounding box center [313, 20] width 24 height 17
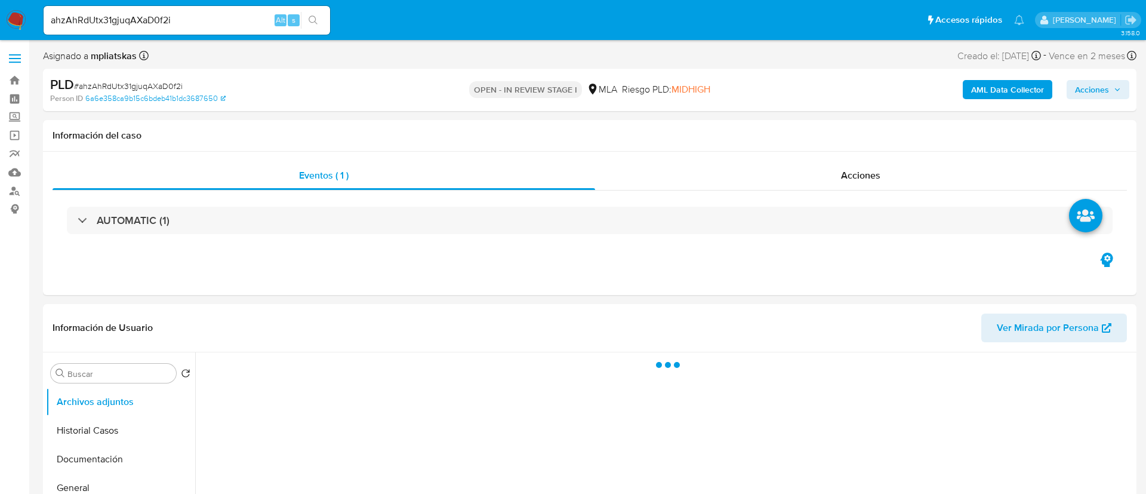
select select "10"
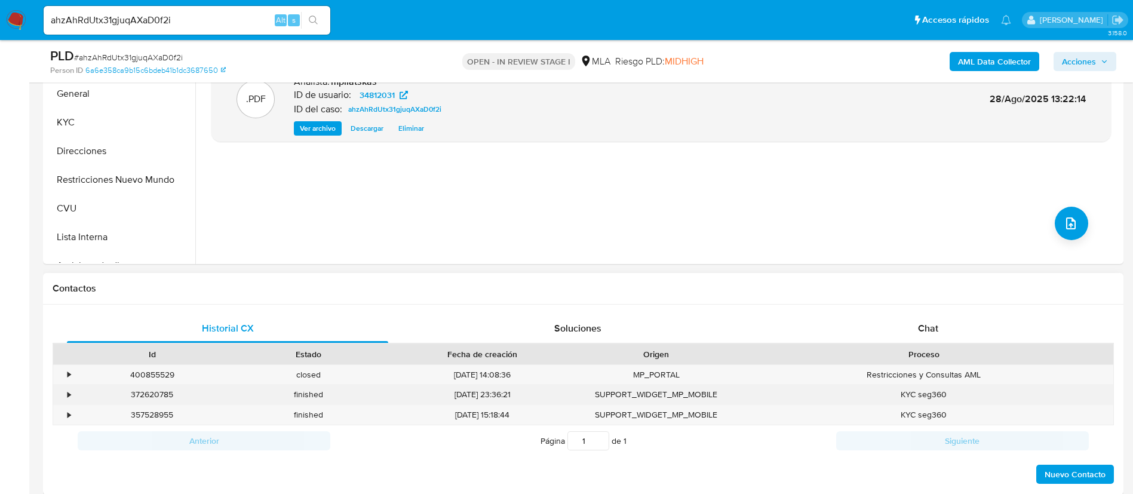
scroll to position [448, 0]
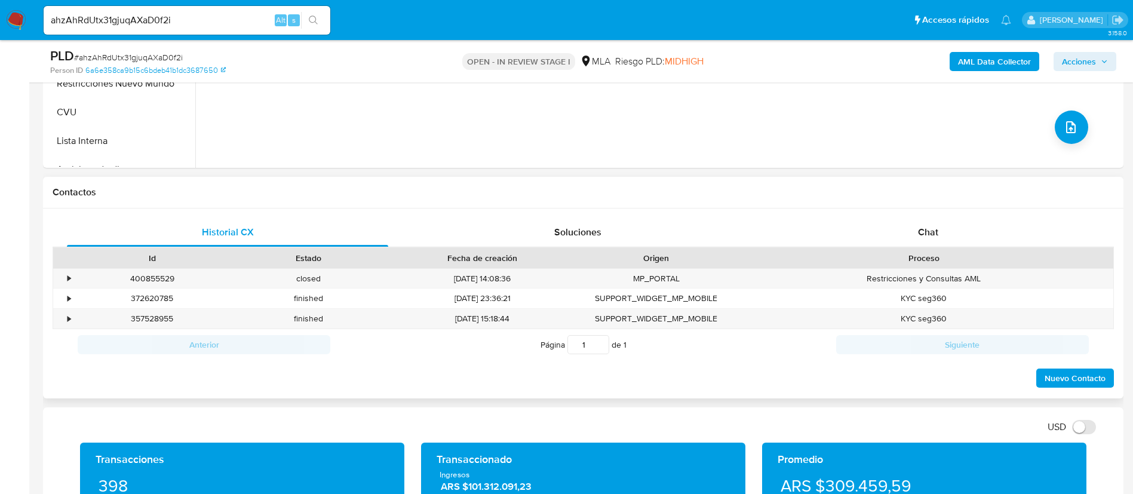
click at [932, 206] on div "Contactos" at bounding box center [583, 193] width 1080 height 32
click at [927, 240] on div "Chat" at bounding box center [927, 232] width 321 height 29
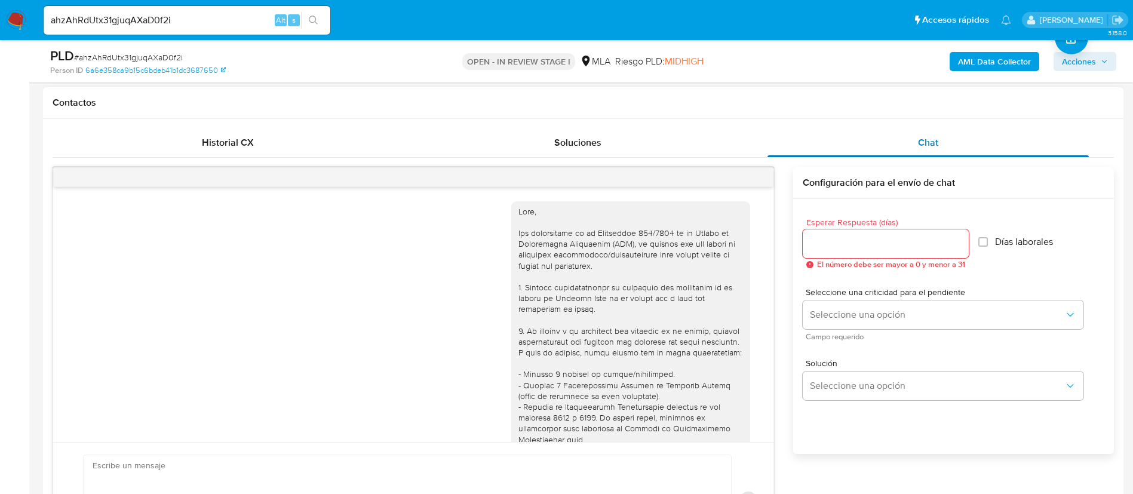
scroll to position [552, 0]
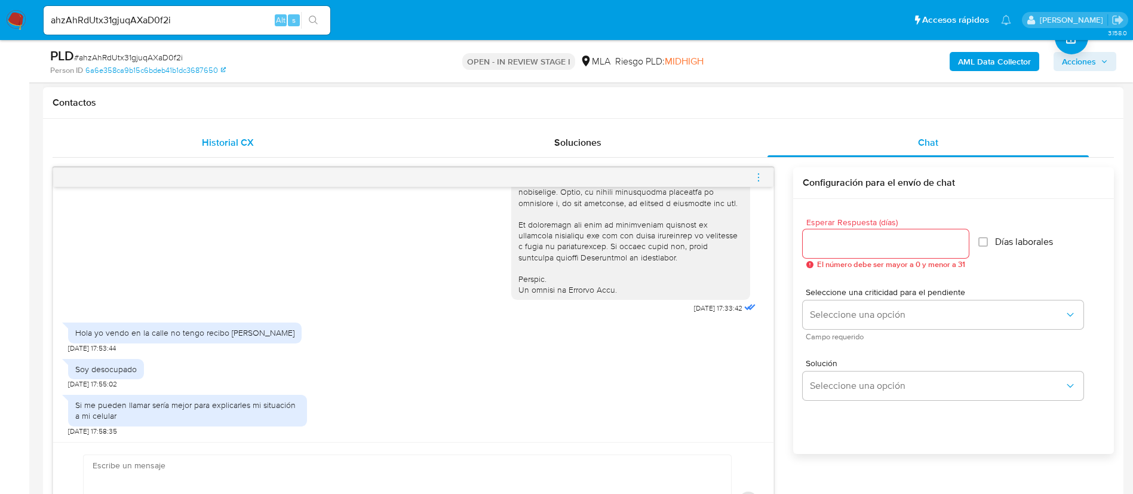
click at [263, 148] on div "Historial CX" at bounding box center [227, 142] width 321 height 29
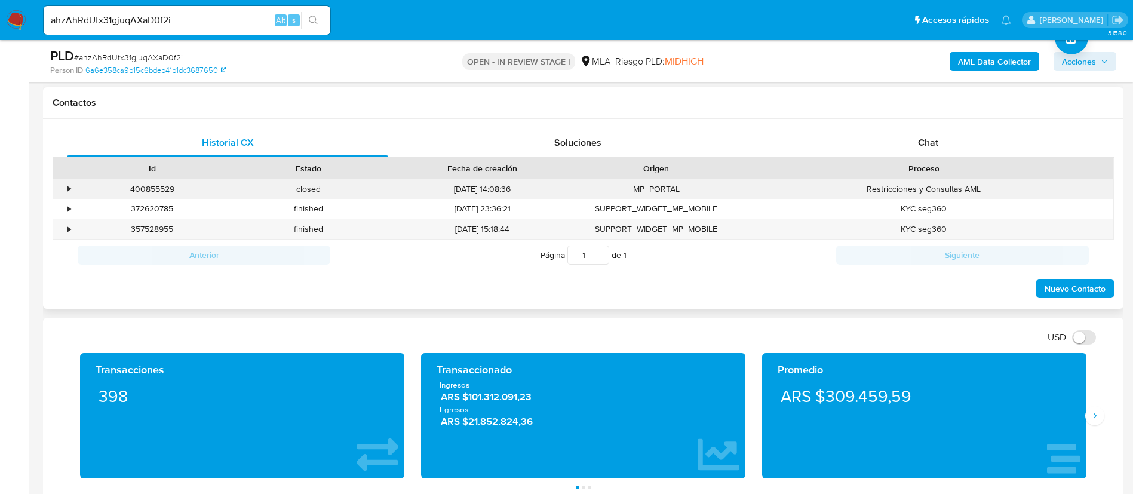
click at [145, 189] on div "400855529" at bounding box center [152, 189] width 156 height 20
copy div "400855529"
drag, startPoint x: 128, startPoint y: 2, endPoint x: 584, endPoint y: 195, distance: 495.4
click at [584, 195] on div "MP_PORTAL" at bounding box center [656, 189] width 156 height 20
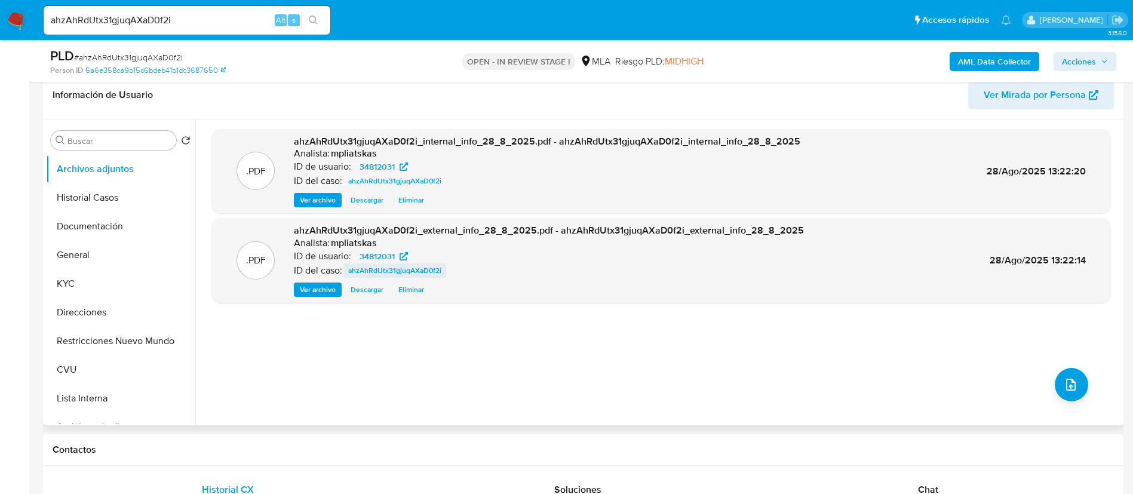
scroll to position [179, 0]
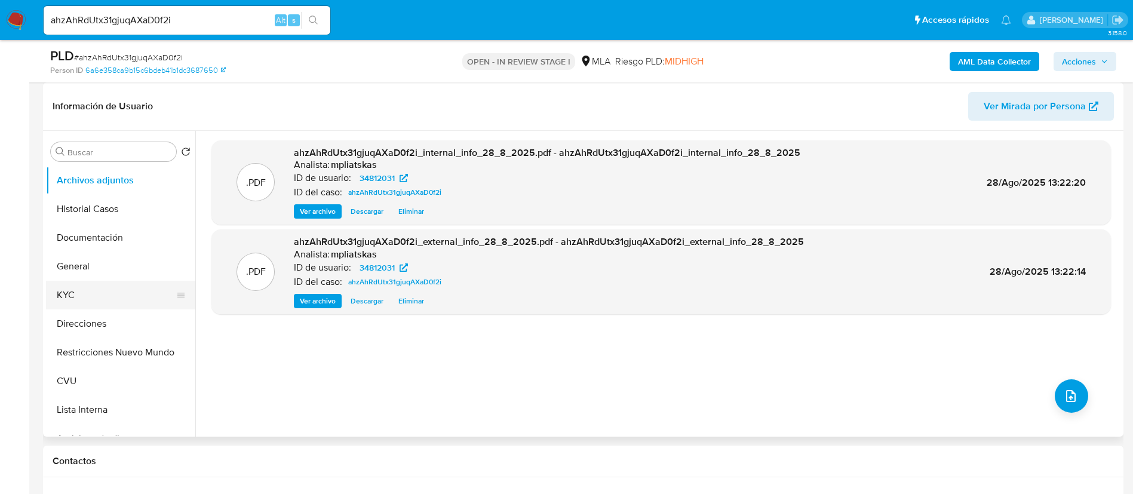
click at [107, 294] on button "KYC" at bounding box center [116, 295] width 140 height 29
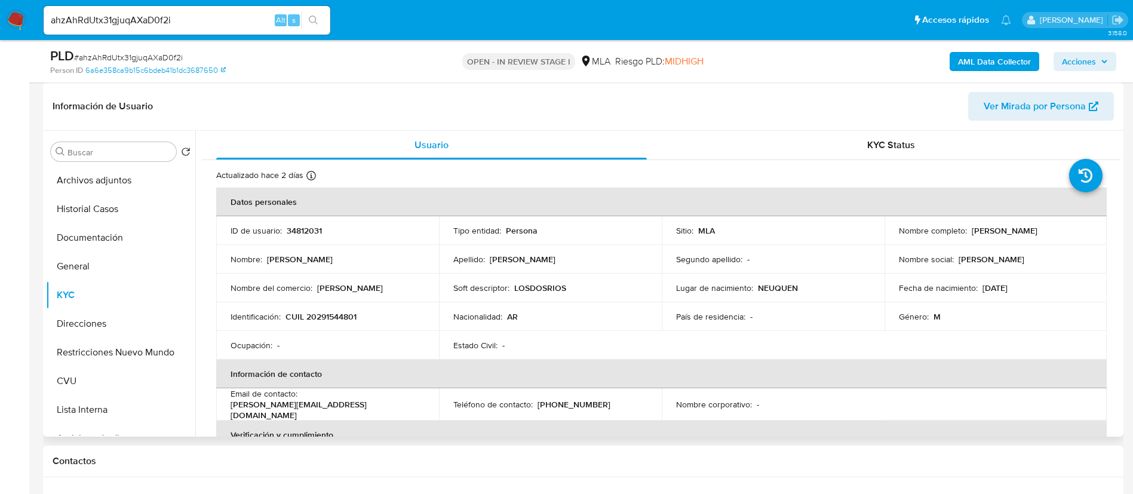
click at [304, 228] on p "34812031" at bounding box center [304, 230] width 35 height 11
copy p "34812031"
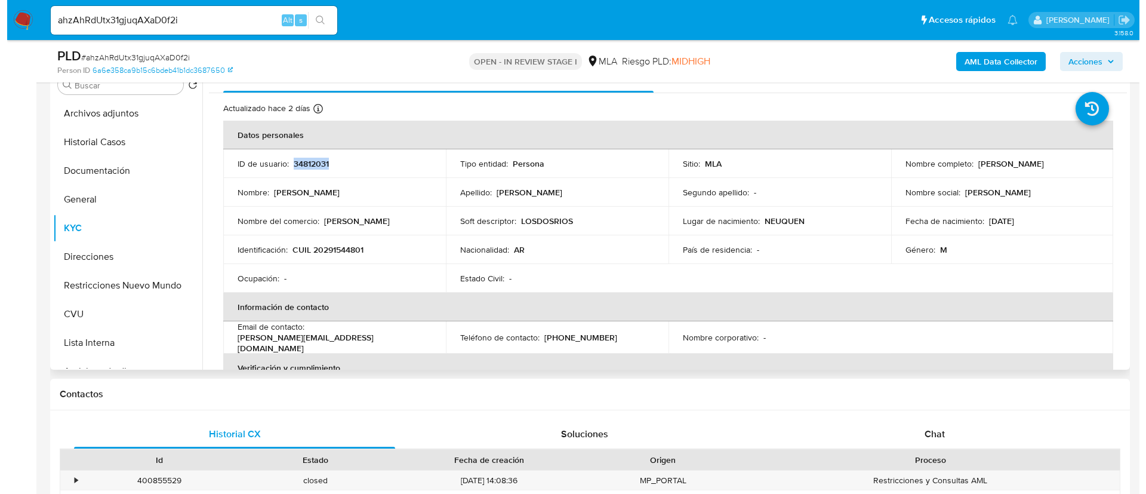
scroll to position [269, 0]
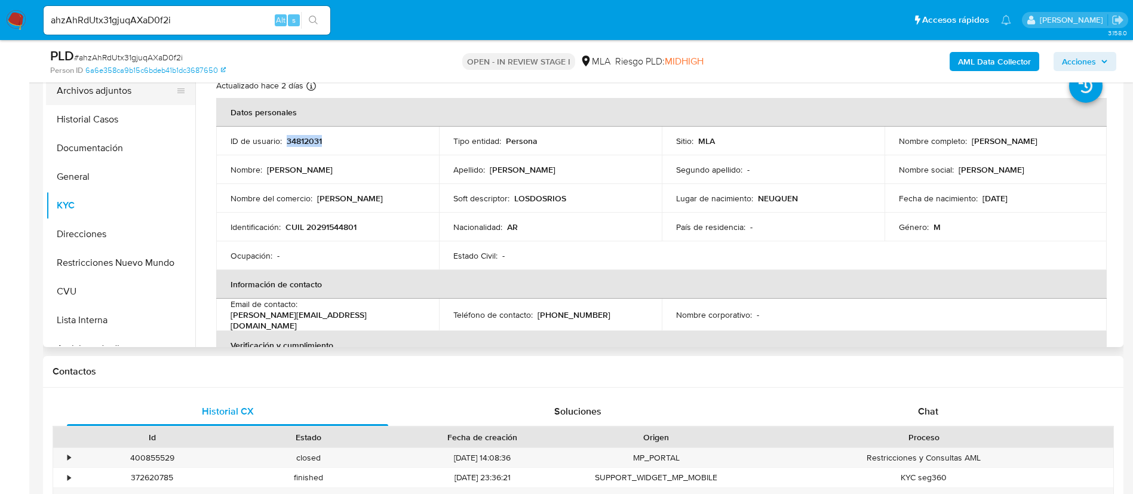
click at [113, 98] on button "Archivos adjuntos" at bounding box center [116, 90] width 140 height 29
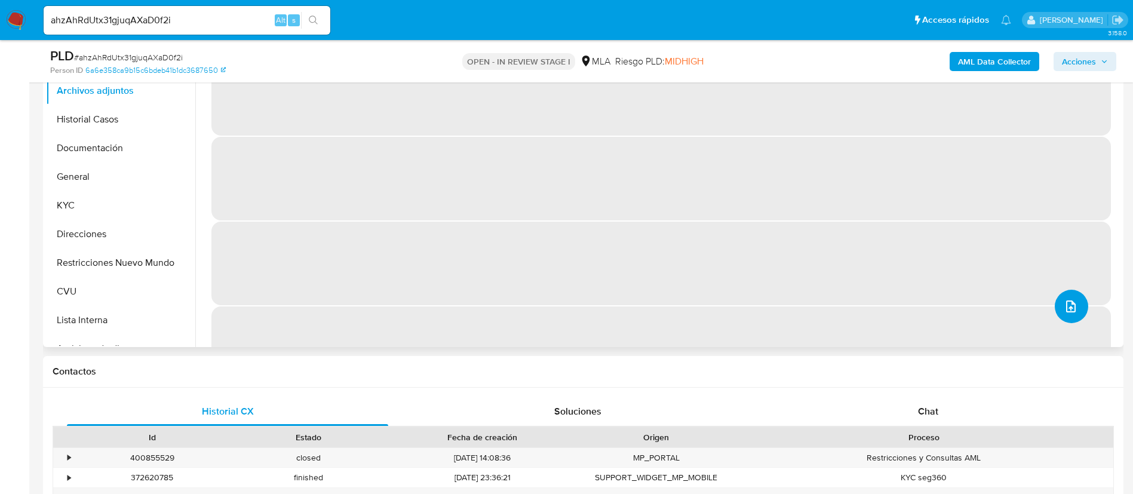
click at [1069, 303] on icon "upload-file" at bounding box center [1070, 306] width 14 height 14
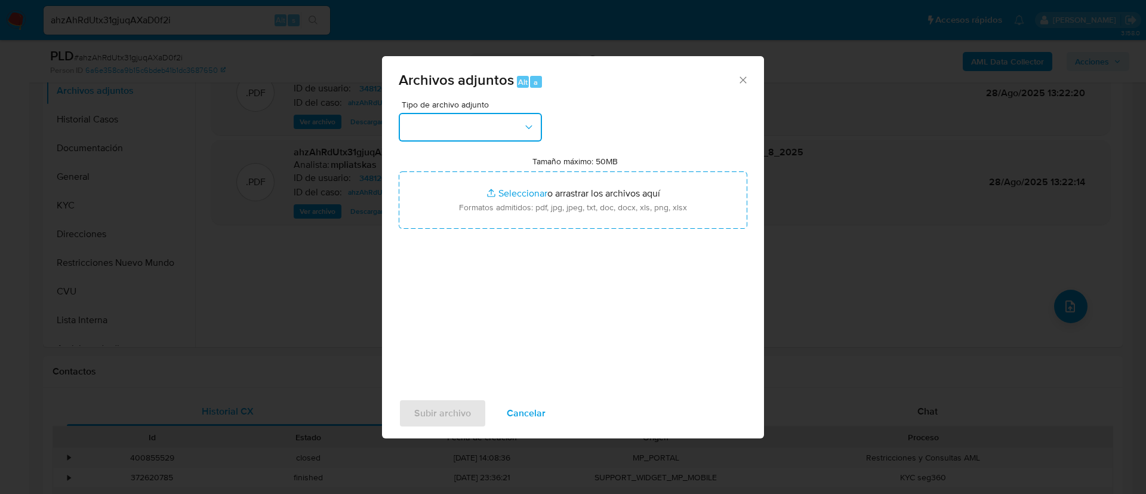
click at [449, 133] on button "button" at bounding box center [470, 127] width 143 height 29
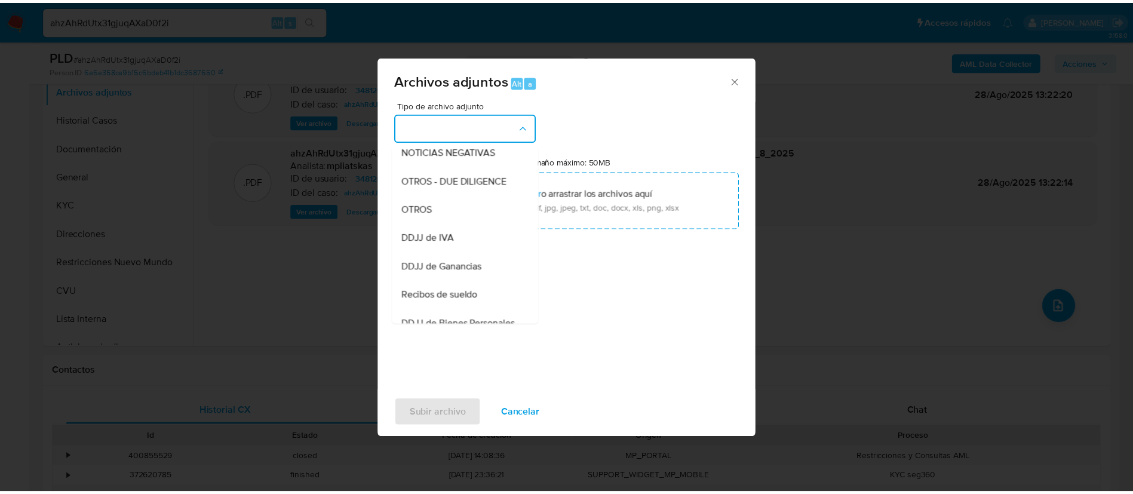
scroll to position [179, 0]
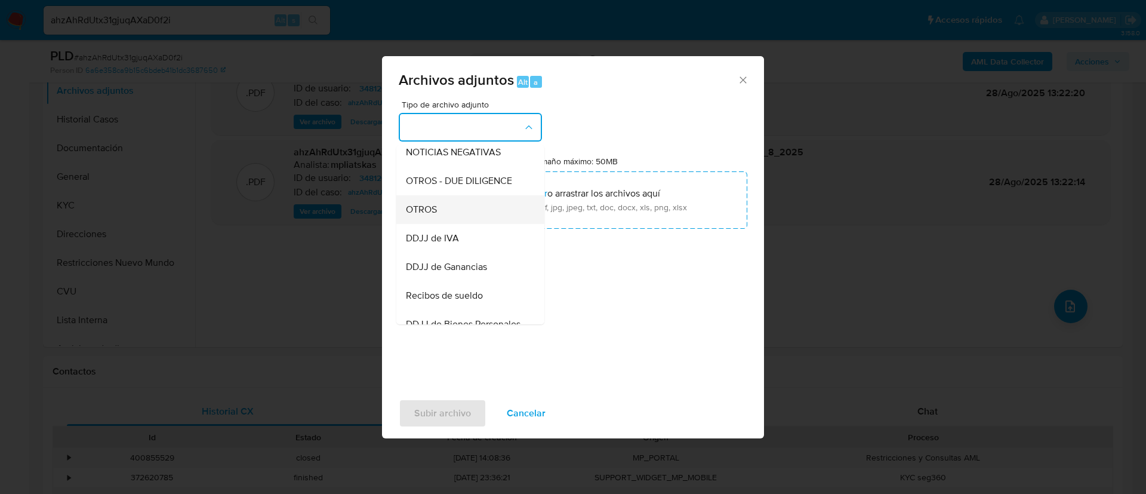
click at [451, 208] on div "OTROS" at bounding box center [467, 209] width 122 height 29
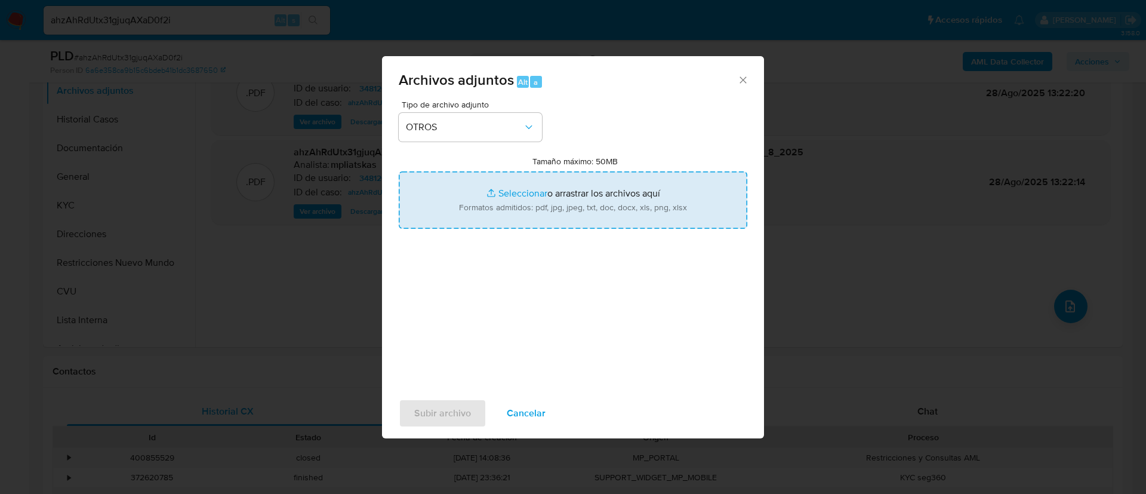
click at [483, 203] on input "Tamaño máximo: 50MB Seleccionar archivos" at bounding box center [573, 199] width 349 height 57
type input "C:\fakepath\34812031 Movimientos.xlsx"
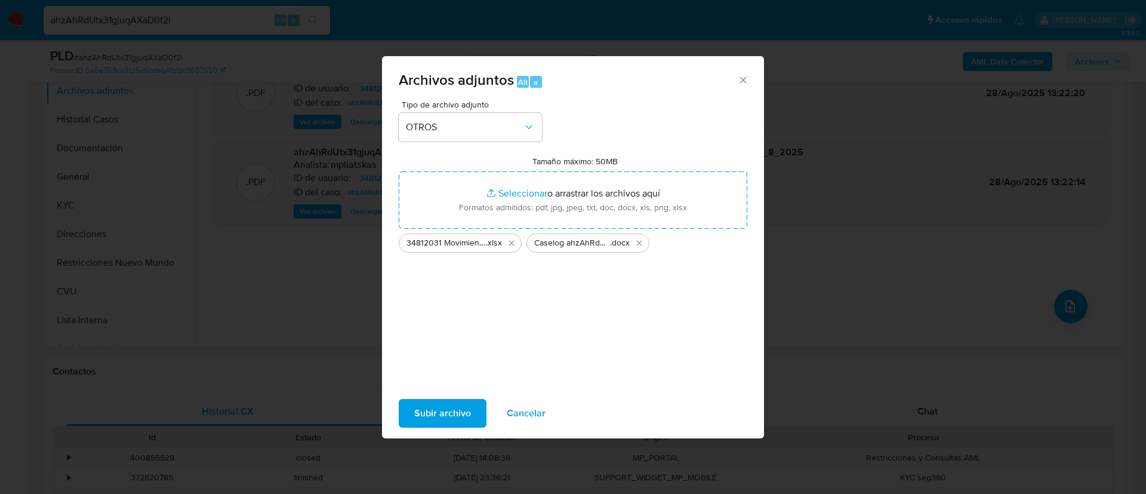
click at [440, 417] on span "Subir archivo" at bounding box center [442, 413] width 57 height 26
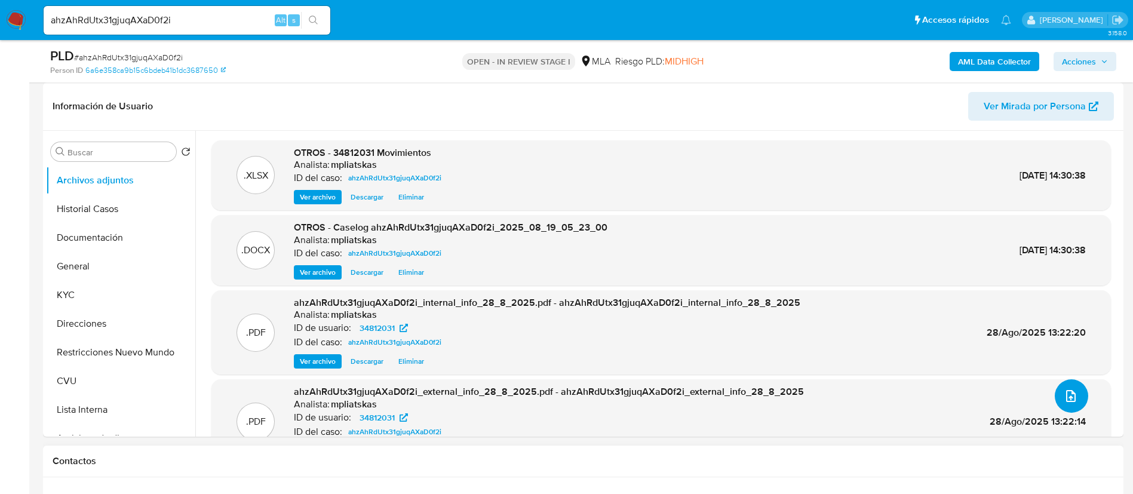
scroll to position [358, 0]
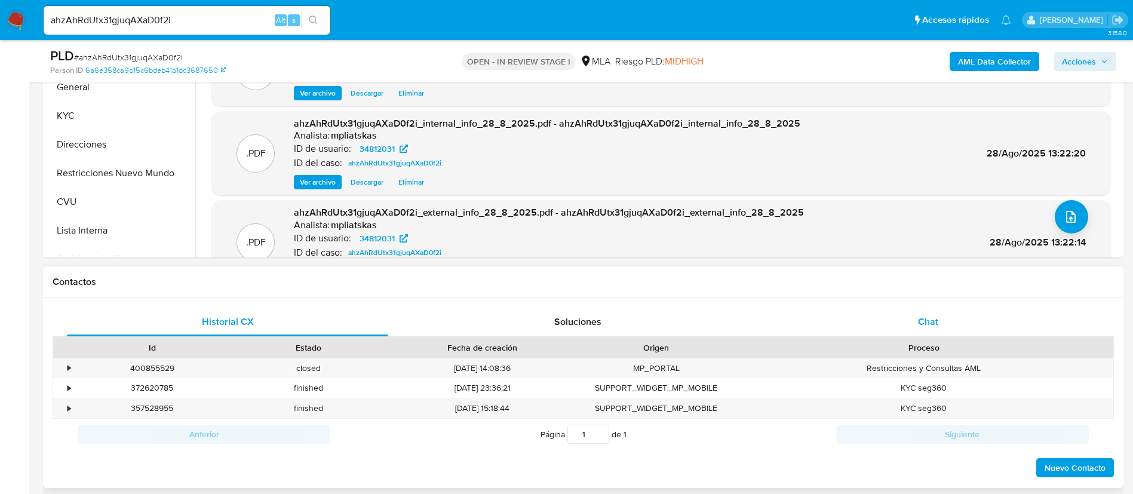
click at [859, 310] on div "Chat" at bounding box center [927, 321] width 321 height 29
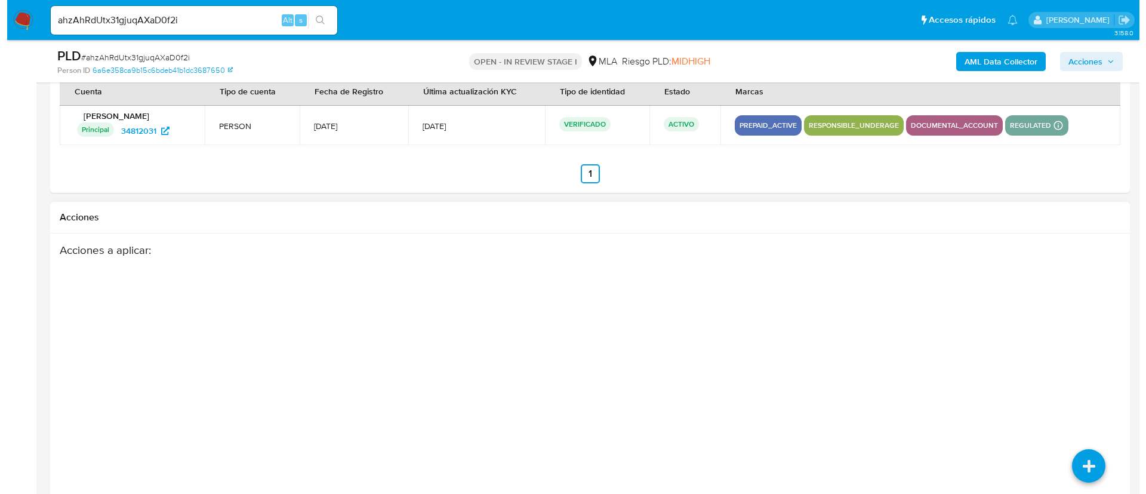
scroll to position [2111, 0]
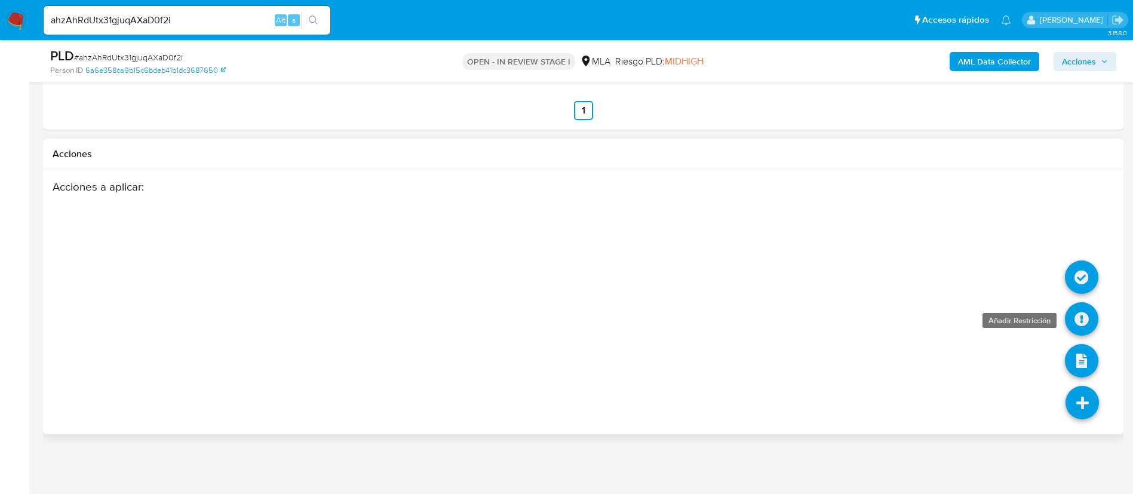
click at [1089, 306] on icon at bounding box center [1080, 318] width 33 height 33
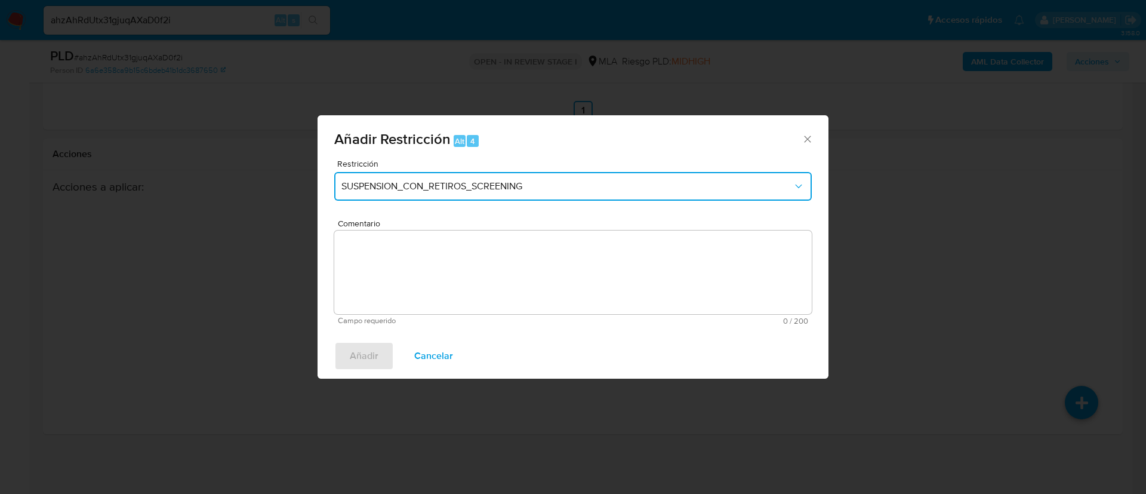
click at [530, 181] on span "SUSPENSION_CON_RETIROS_SCREENING" at bounding box center [566, 186] width 451 height 12
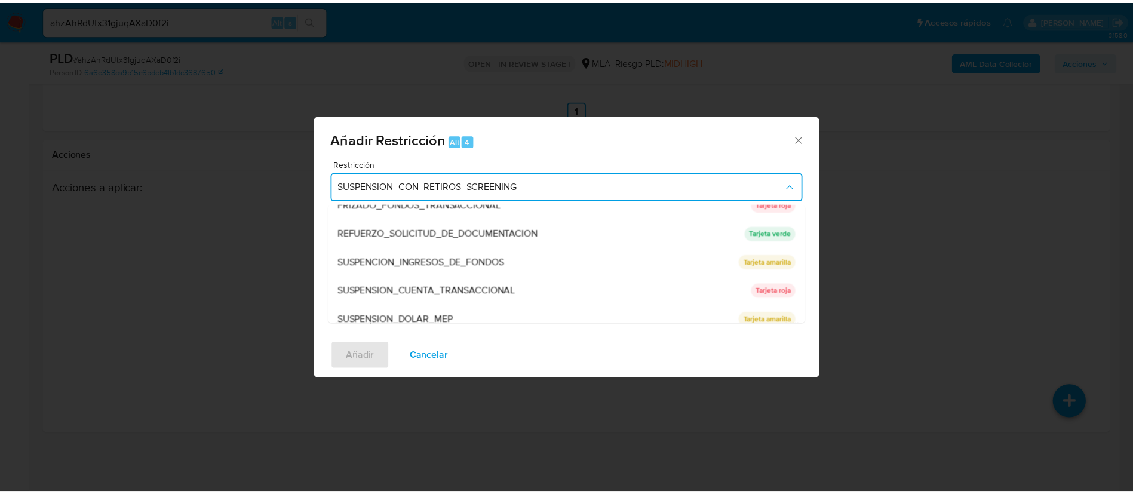
scroll to position [253, 0]
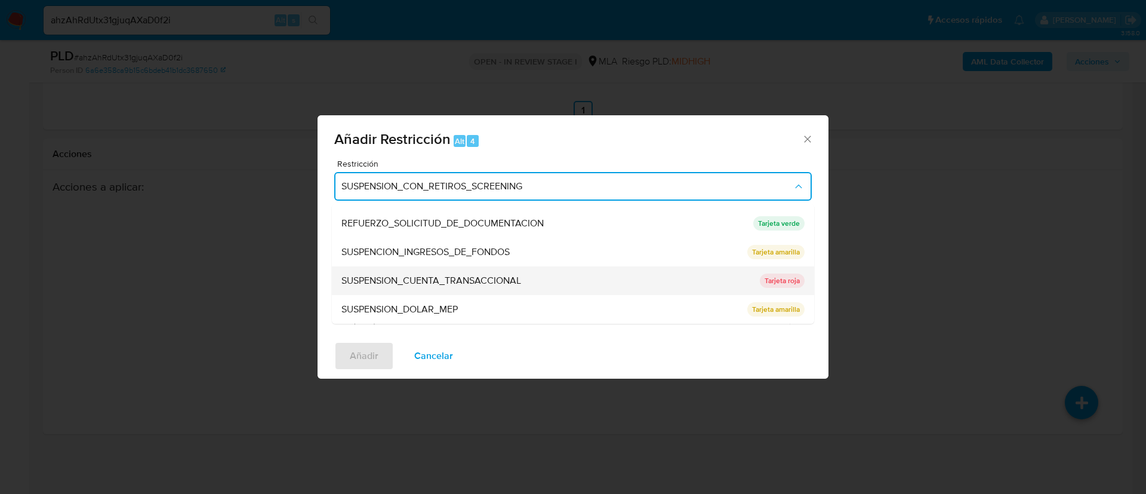
click at [507, 279] on span "SUSPENSION_CUENTA_TRANSACCIONAL" at bounding box center [431, 281] width 180 height 12
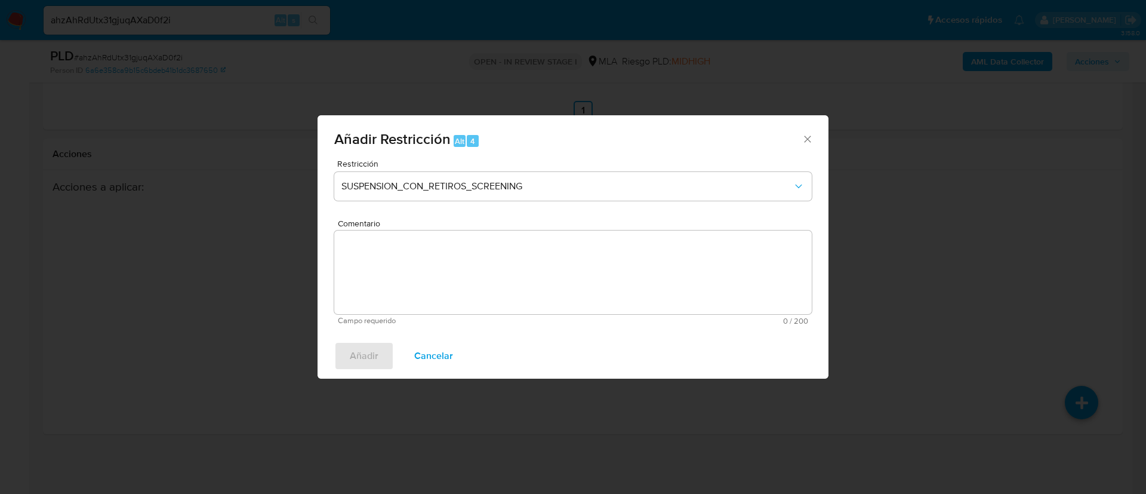
click at [507, 279] on textarea "Comentario" at bounding box center [573, 272] width 478 height 84
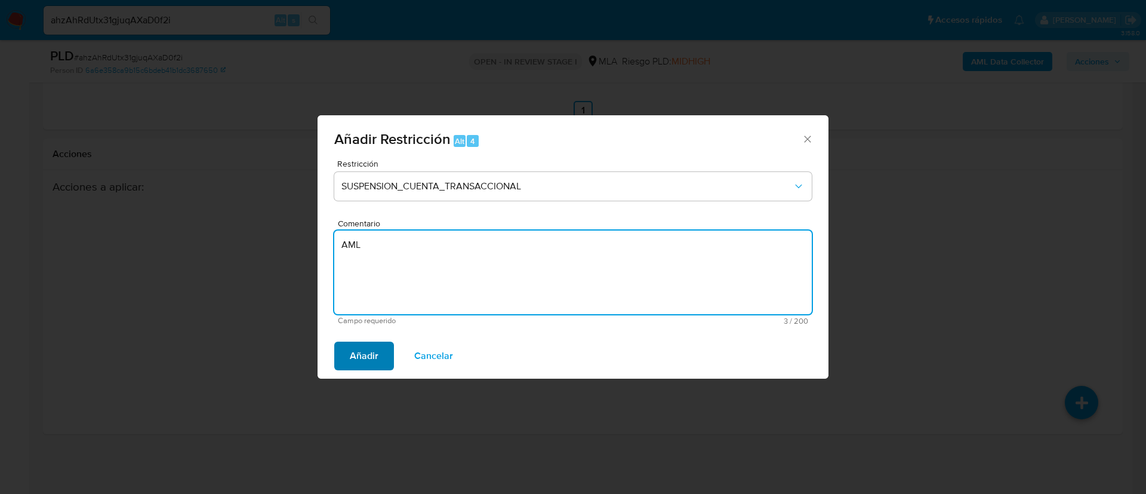
type textarea "AML"
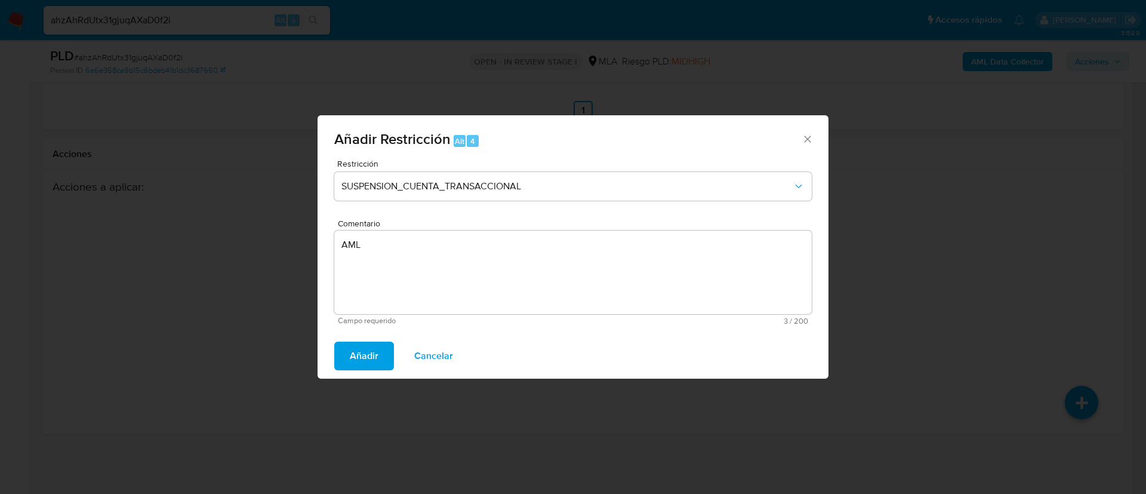
click at [369, 348] on span "Añadir" at bounding box center [364, 356] width 29 height 26
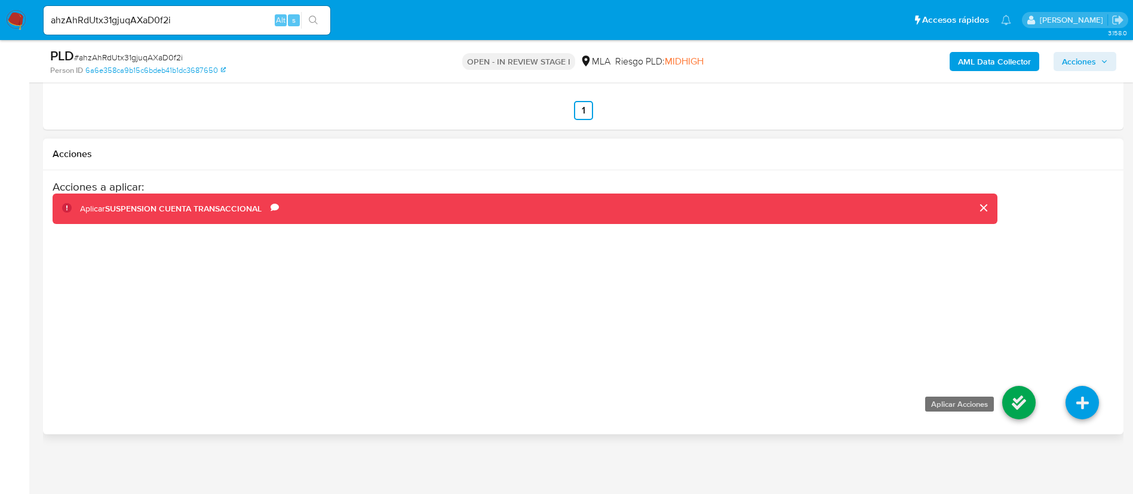
click at [1014, 399] on icon at bounding box center [1018, 402] width 33 height 33
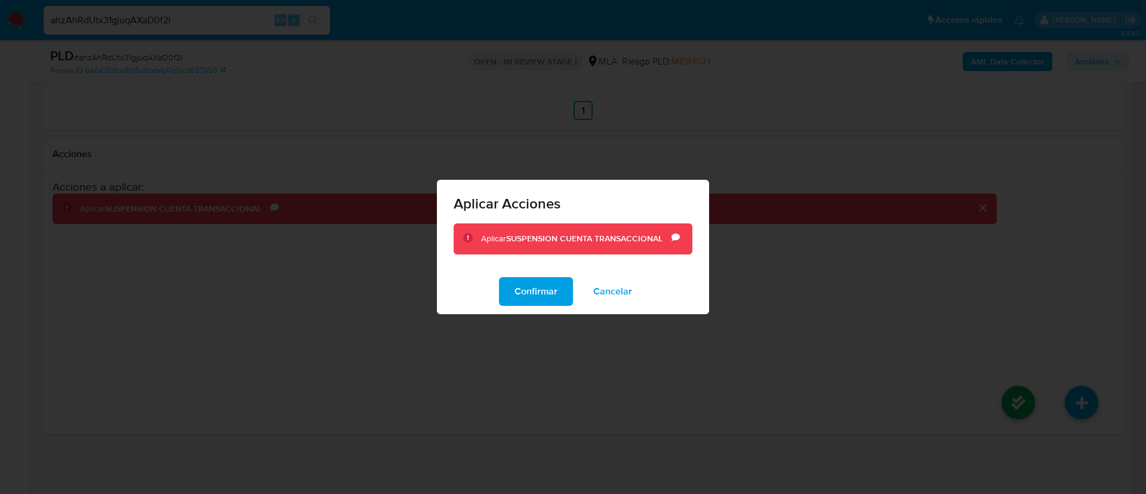
click at [525, 297] on span "Confirmar" at bounding box center [536, 291] width 43 height 26
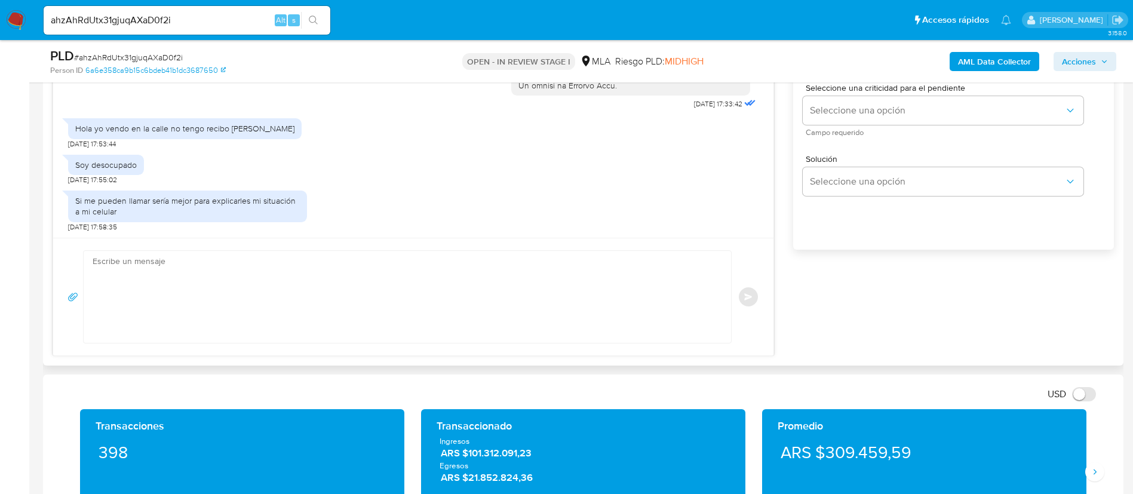
scroll to position [768, 0]
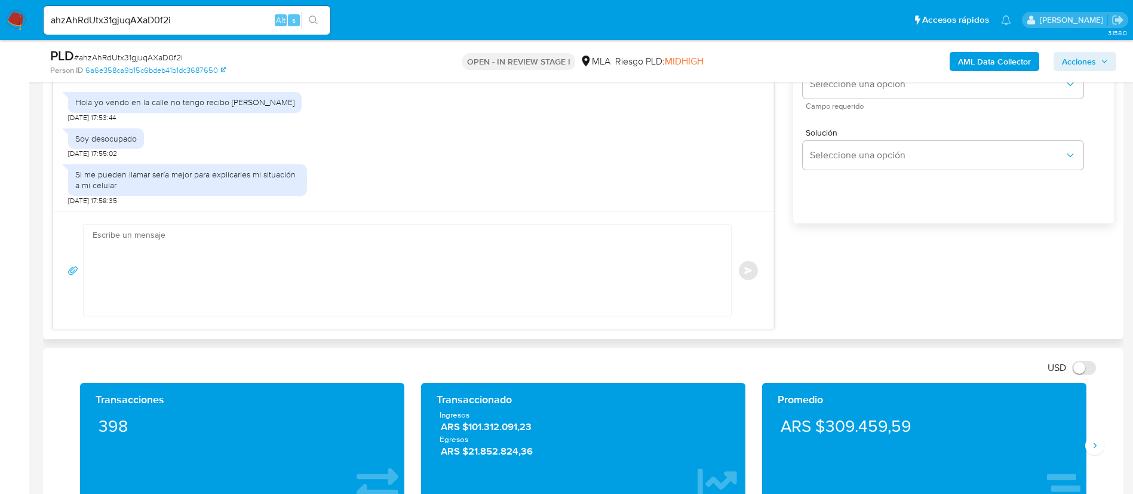
click at [636, 259] on textarea at bounding box center [404, 270] width 623 height 92
paste textarea "Muchas gracias por tu respuesta. Analizamos tu caso y verificamos que no te enc…"
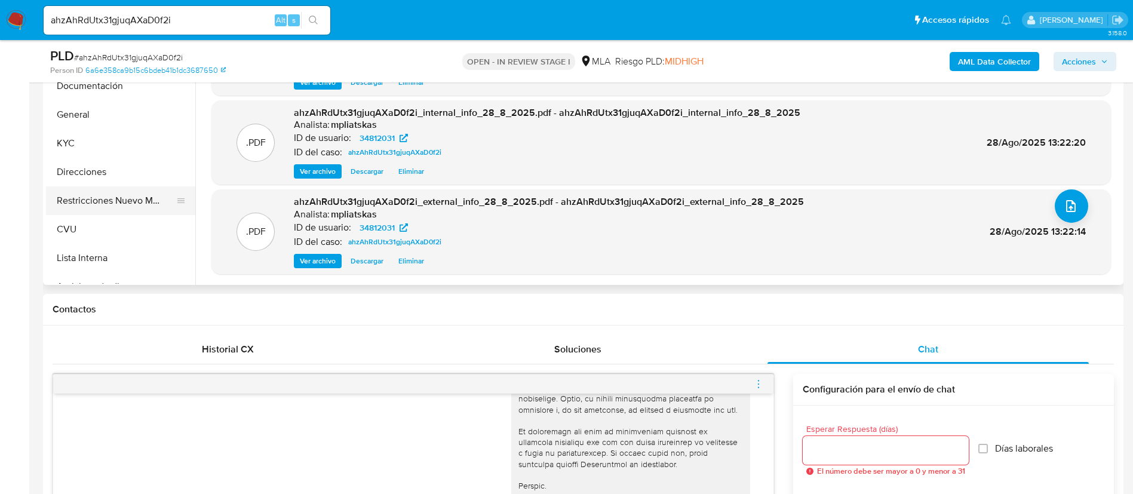
scroll to position [320, 0]
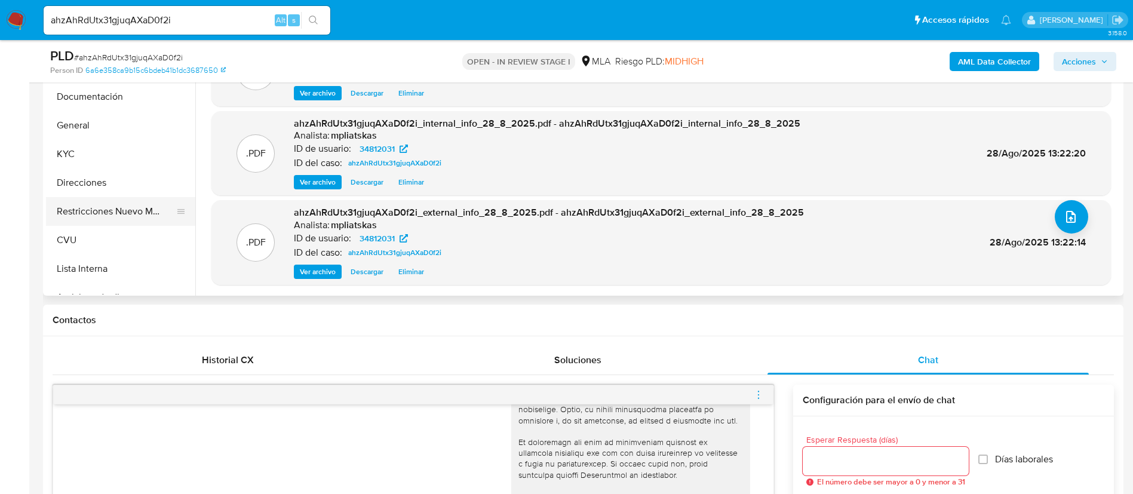
type textarea "Muchas gracias por tu respuesta. Analizamos tu caso y verificamos que no te enc…"
click at [91, 220] on button "Restricciones Nuevo Mundo" at bounding box center [116, 211] width 140 height 29
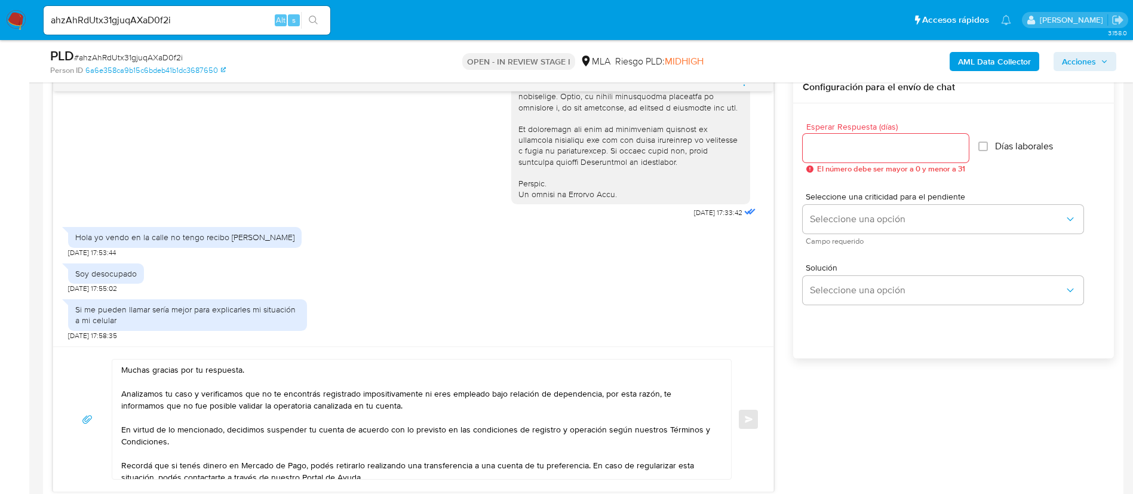
scroll to position [499, 0]
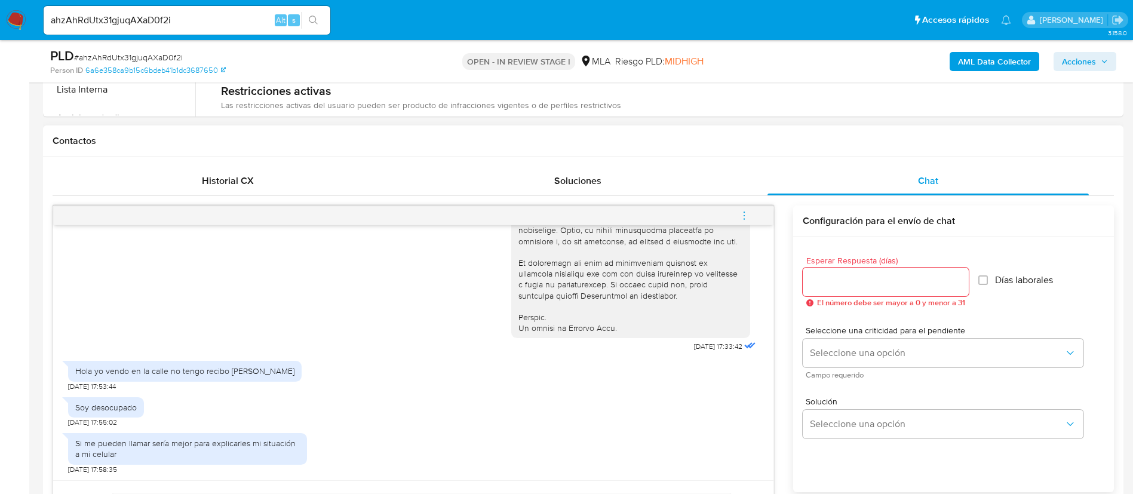
click at [853, 275] on input "Esperar Respuesta (días)" at bounding box center [885, 282] width 166 height 16
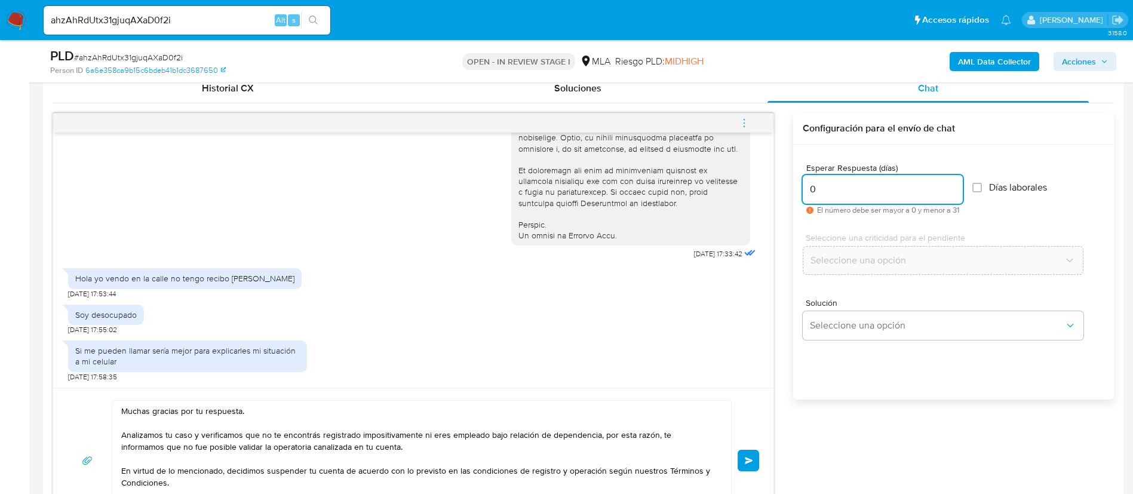
scroll to position [678, 0]
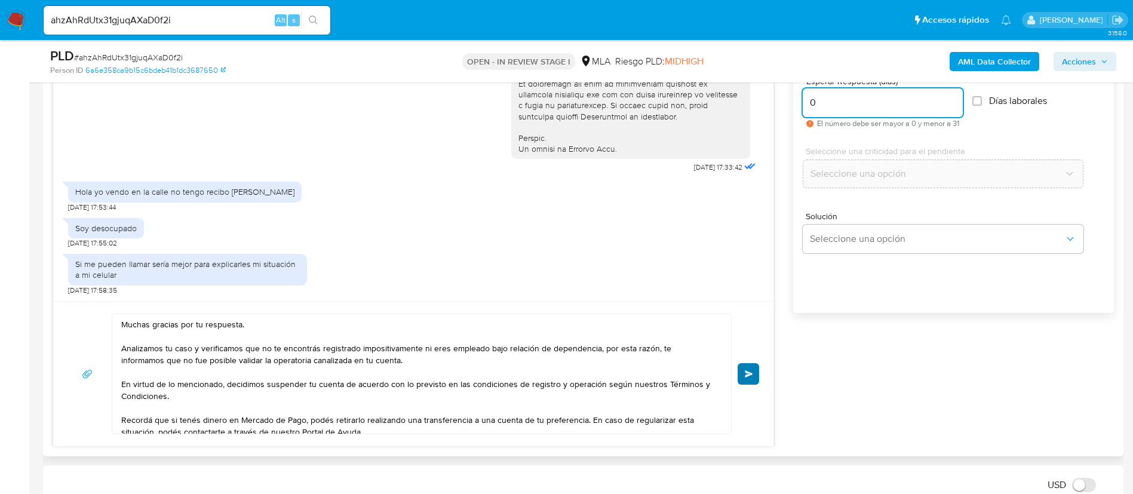
type input "0"
click at [739, 381] on button "Enviar" at bounding box center [747, 373] width 21 height 21
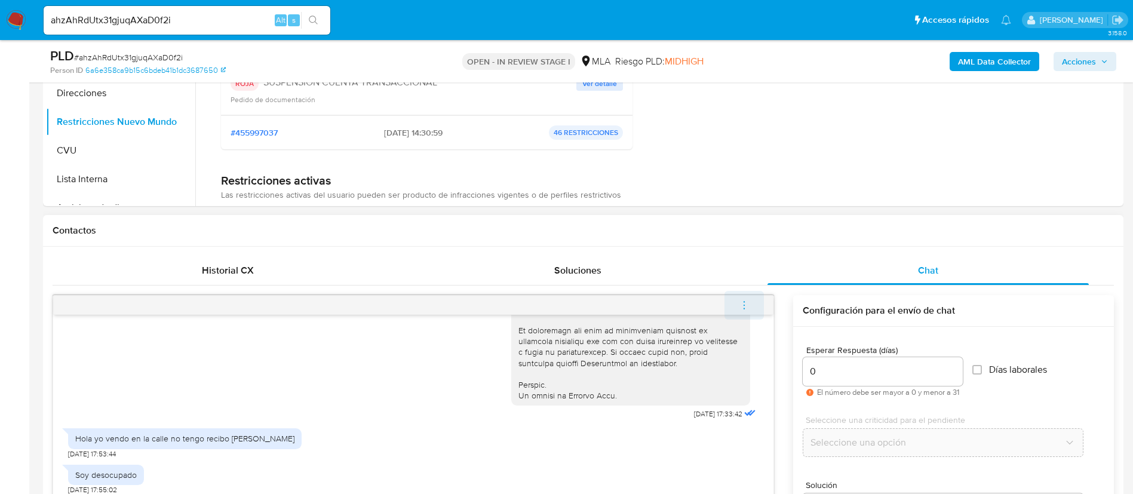
scroll to position [771, 0]
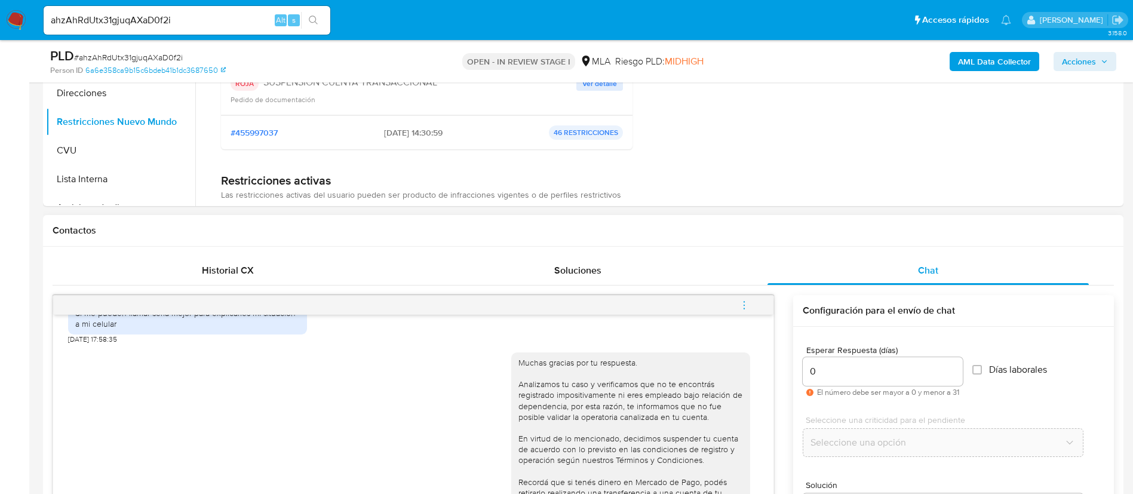
click at [742, 307] on icon "menu-action" at bounding box center [744, 305] width 11 height 11
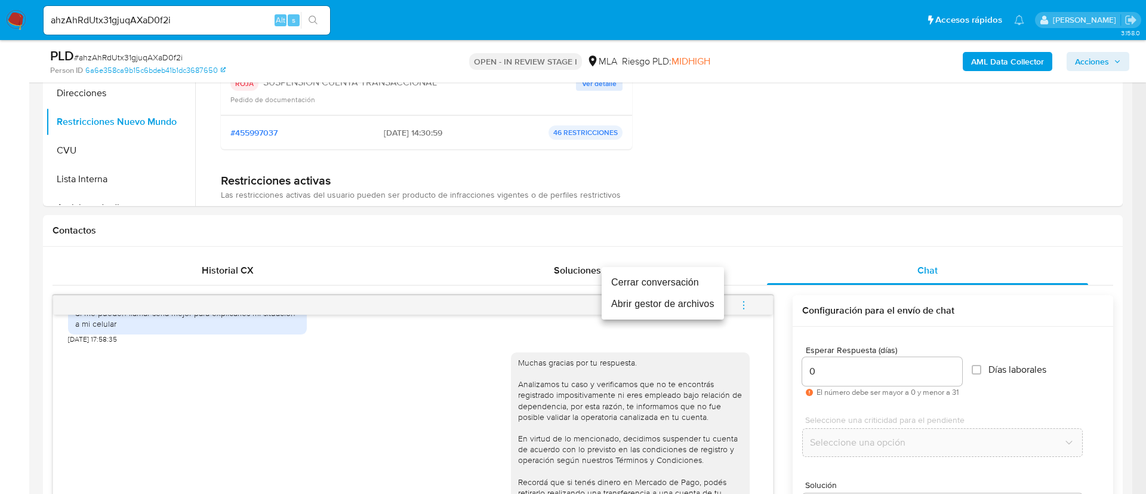
click at [703, 276] on li "Cerrar conversación" at bounding box center [663, 282] width 122 height 21
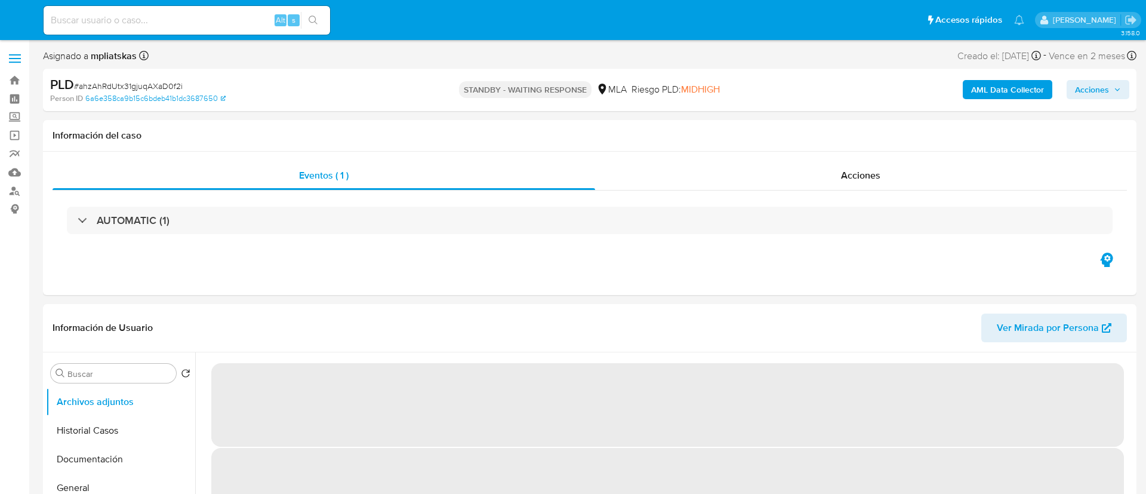
select select "10"
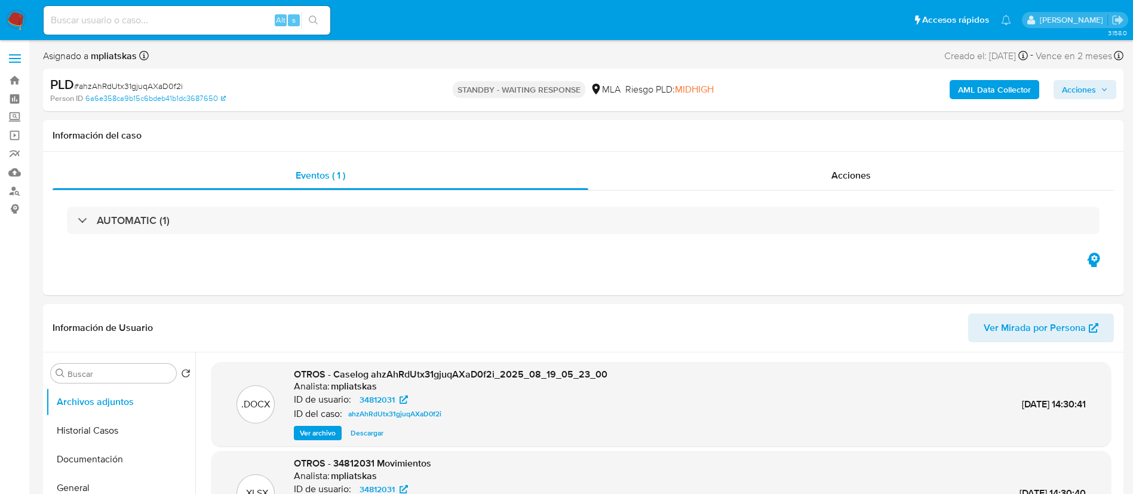
click at [272, 17] on input at bounding box center [187, 21] width 287 height 16
paste input "Upgid3ScFDr4RtKDUPXZSGMH"
type input "Upgid3ScFDr4RtKDUPXZSGMH"
click at [318, 22] on icon "search-icon" at bounding box center [314, 21] width 10 height 10
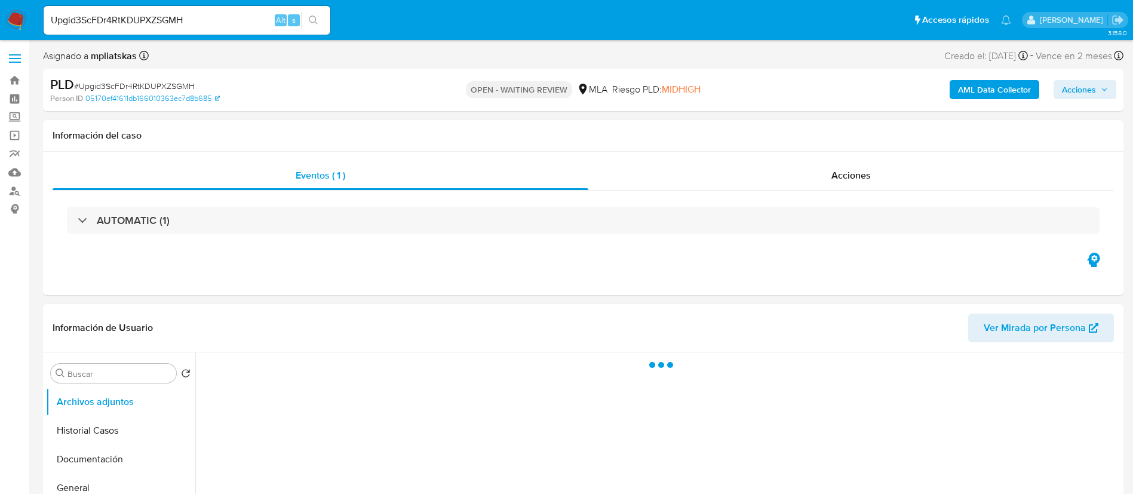
select select "10"
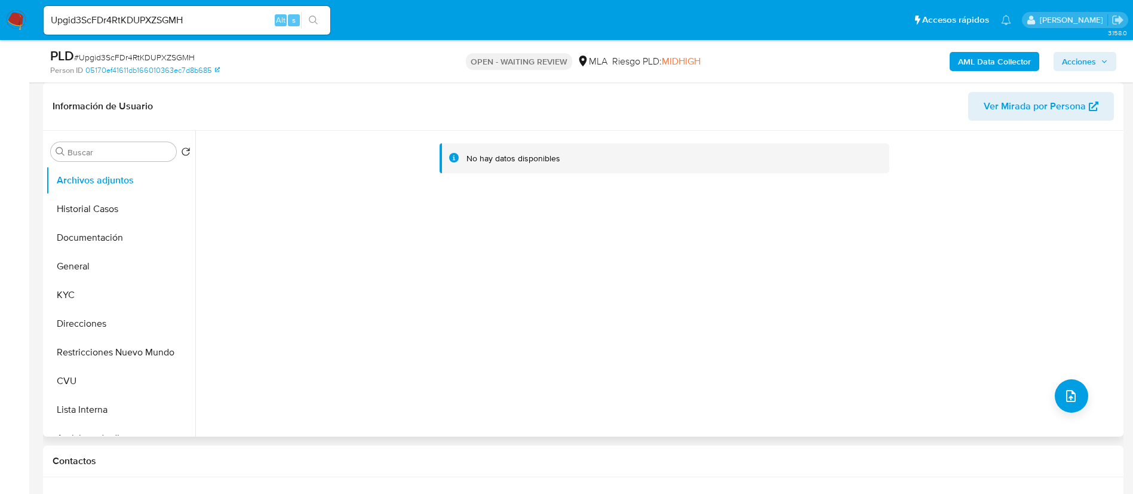
scroll to position [358, 0]
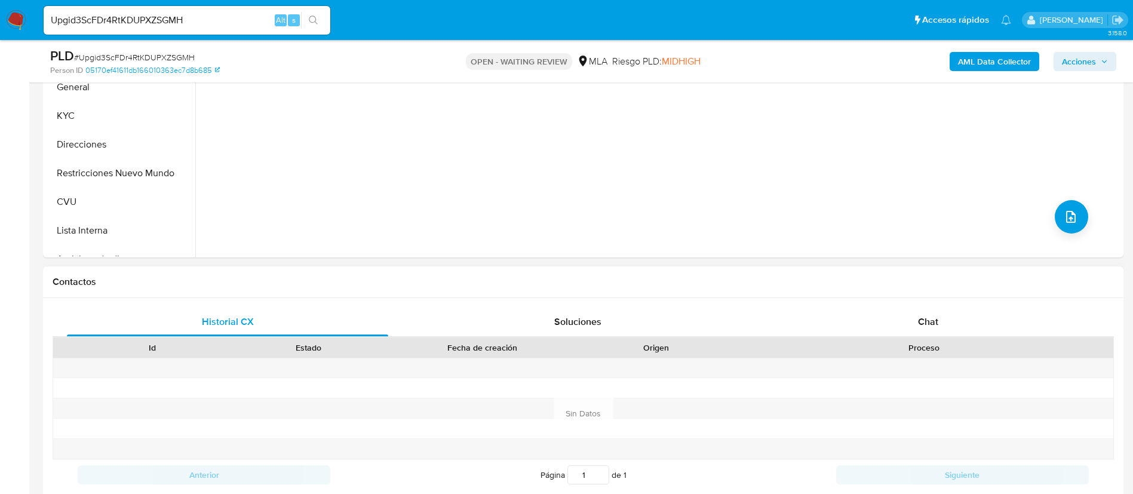
click at [931, 306] on div "Historial CX Soluciones Chat Id Estado Fecha de creación Origen Proceso Anterio…" at bounding box center [583, 399] width 1080 height 202
click at [943, 317] on div "Chat" at bounding box center [927, 321] width 321 height 29
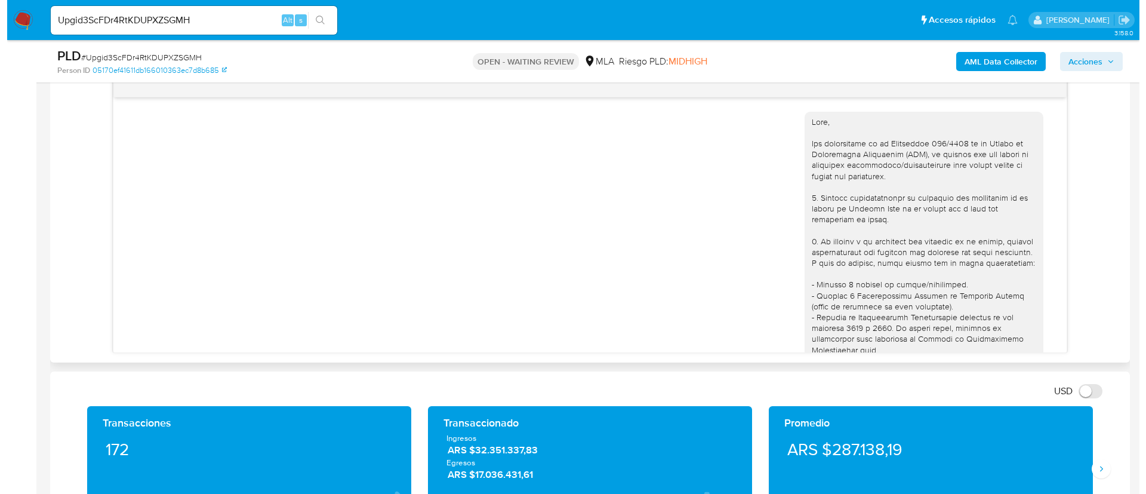
scroll to position [1130, 0]
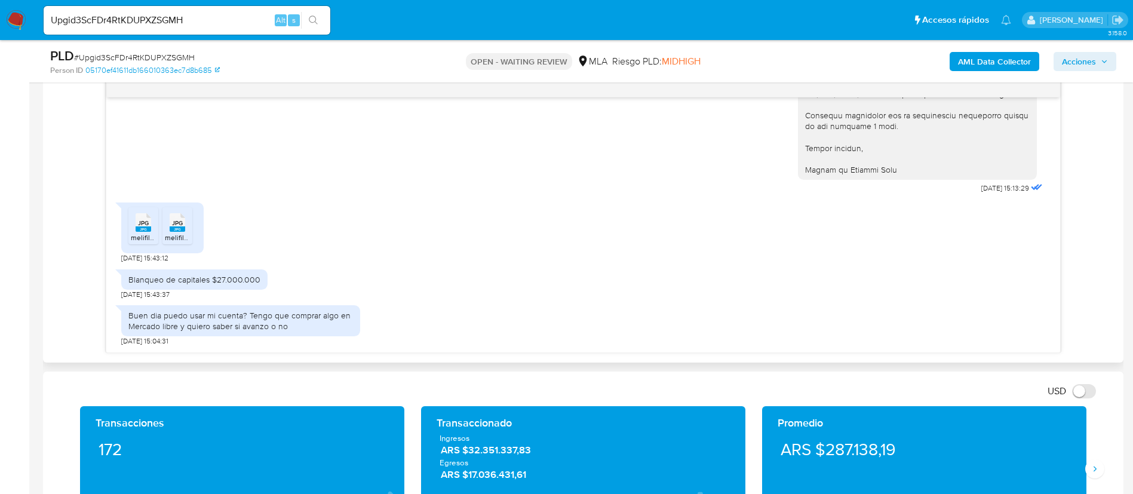
click at [143, 225] on span "JPG" at bounding box center [143, 223] width 11 height 8
click at [165, 228] on li "JPG JPG melifile8745152590679752106.jpg" at bounding box center [177, 225] width 30 height 37
click at [170, 285] on div "Blanqueo de capitales $27.000.000" at bounding box center [194, 279] width 132 height 11
click at [169, 285] on div "Blanqueo de capitales $27.000.000" at bounding box center [194, 279] width 132 height 11
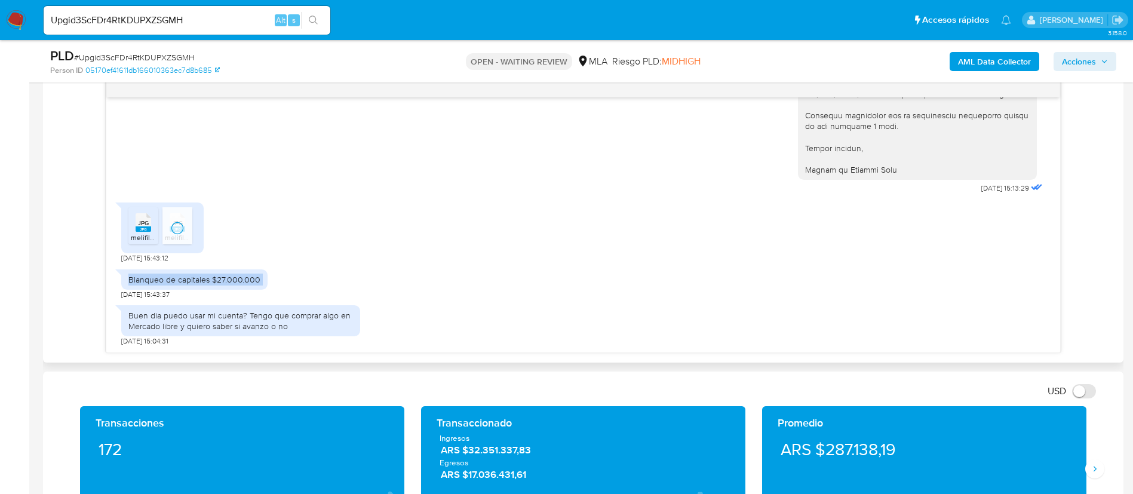
copy div "Blanqueo de capitales $27.000.000"
click at [1004, 59] on b "AML Data Collector" at bounding box center [994, 61] width 73 height 19
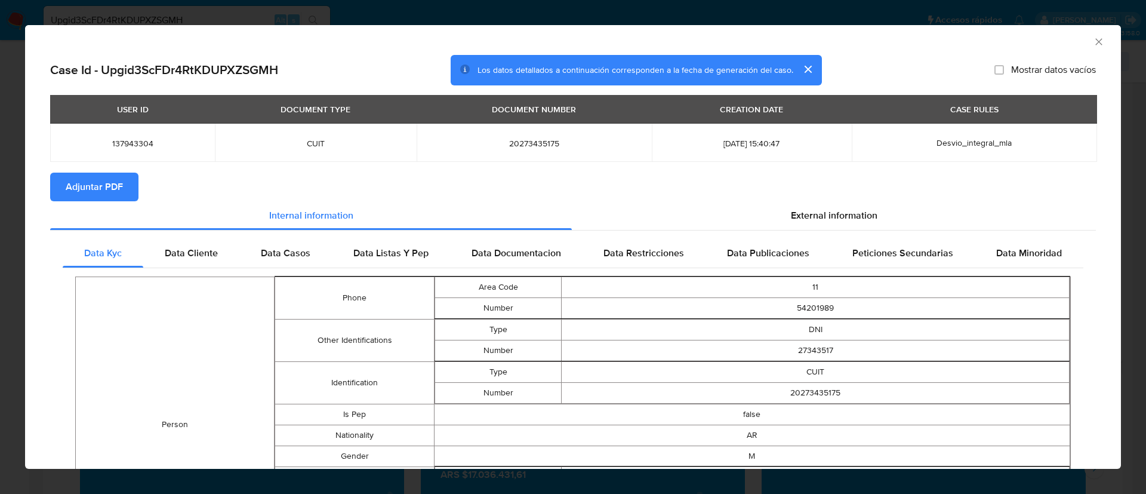
click at [122, 140] on span "137943304" at bounding box center [132, 143] width 136 height 11
copy span "137943304"
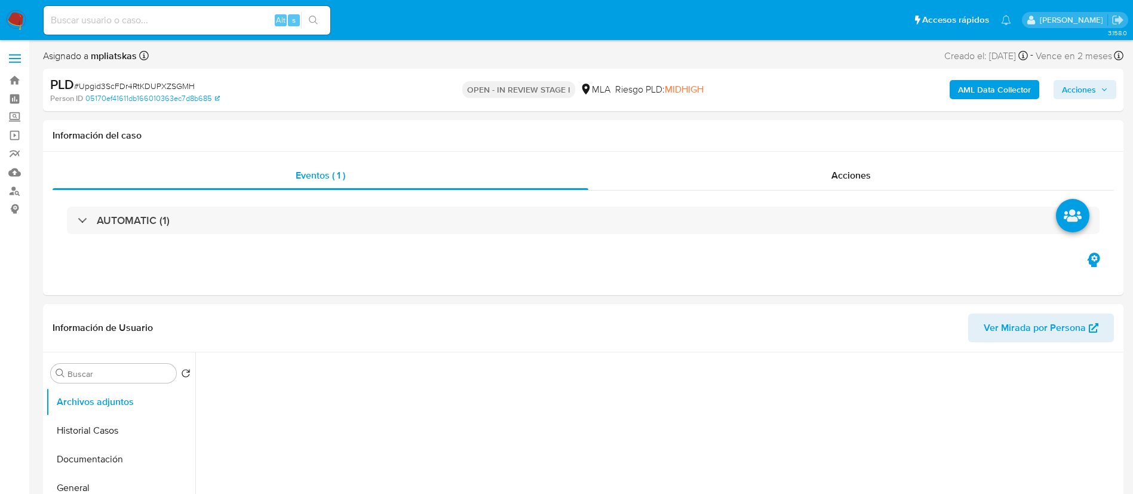
select select "10"
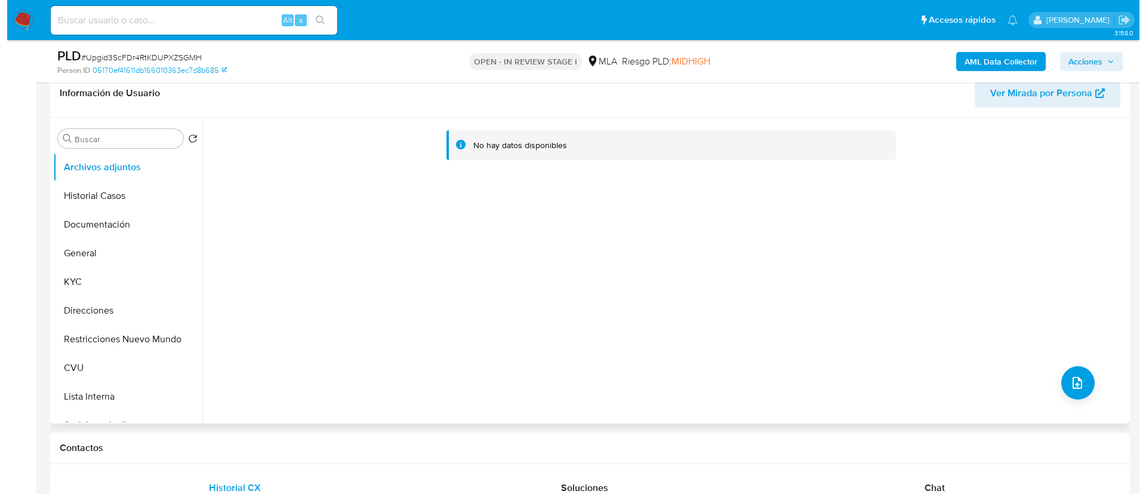
scroll to position [179, 0]
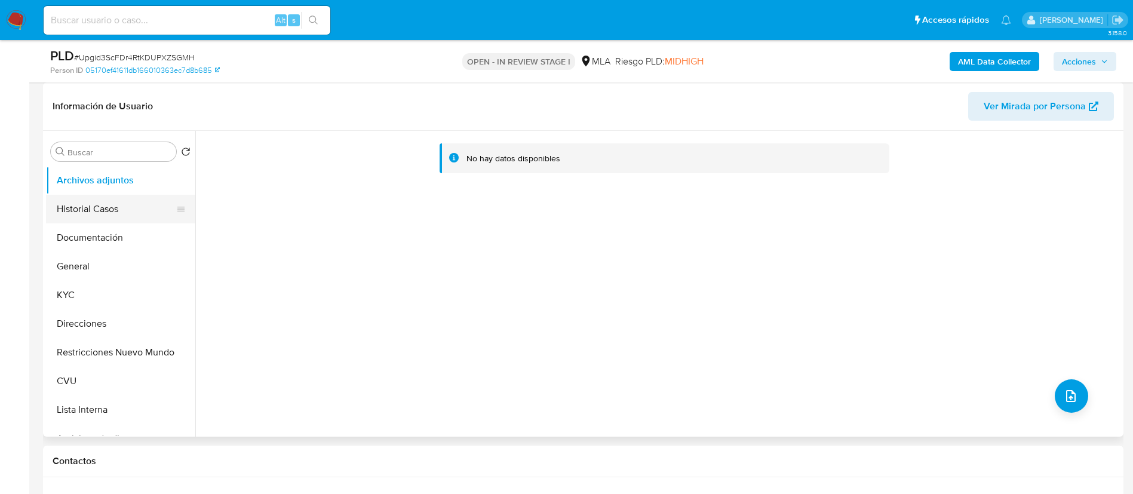
click at [124, 205] on button "Historial Casos" at bounding box center [116, 209] width 140 height 29
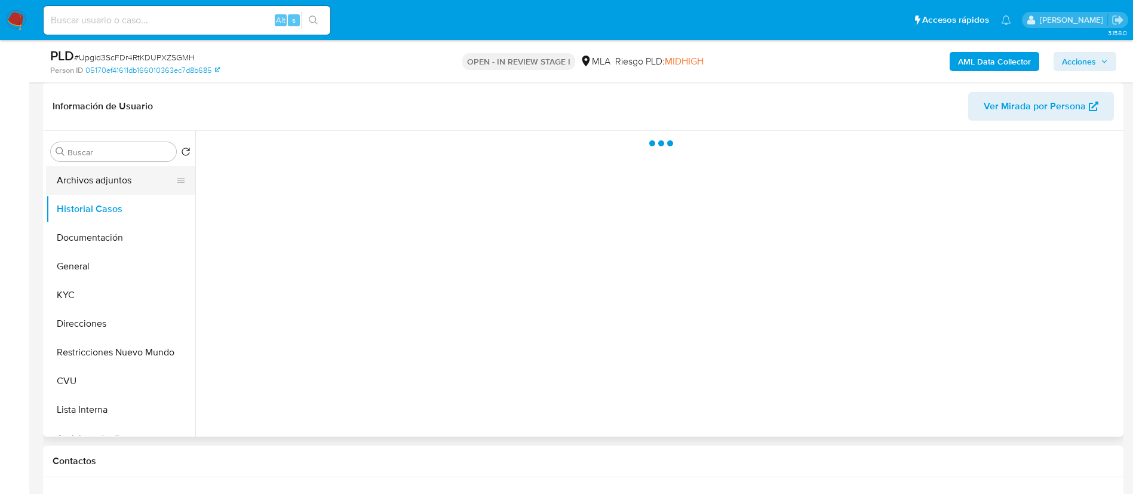
click at [112, 180] on button "Archivos adjuntos" at bounding box center [116, 180] width 140 height 29
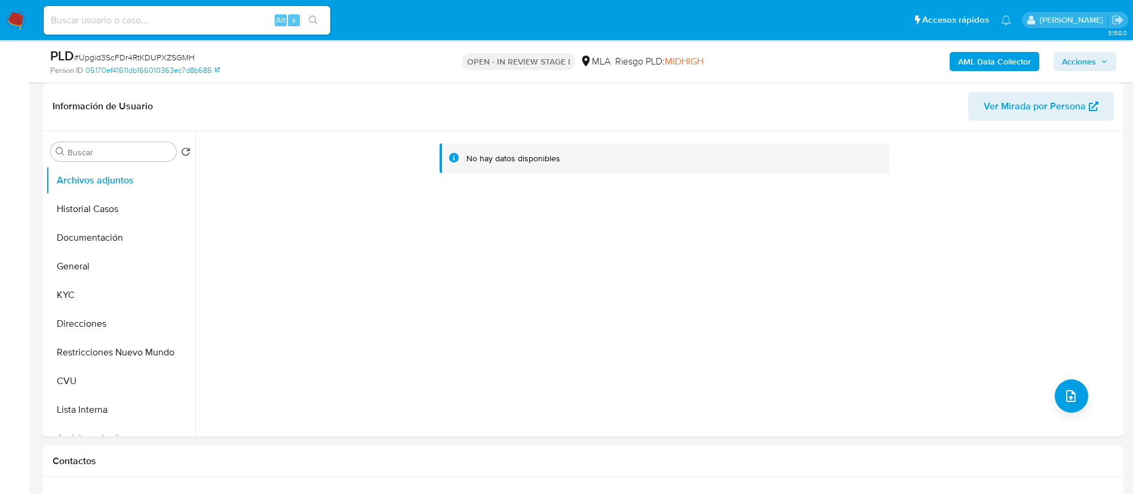
click at [970, 64] on b "AML Data Collector" at bounding box center [994, 61] width 73 height 19
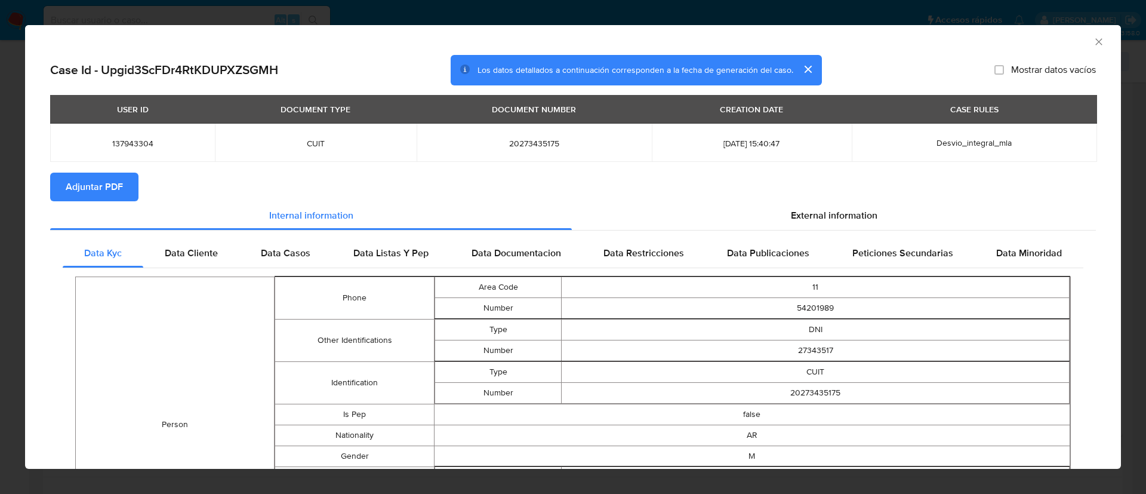
click at [99, 191] on span "Adjuntar PDF" at bounding box center [94, 187] width 57 height 26
click at [134, 146] on span "137943304" at bounding box center [132, 143] width 136 height 11
copy span "137943304"
click at [1093, 43] on icon "Cerrar ventana" at bounding box center [1099, 42] width 12 height 12
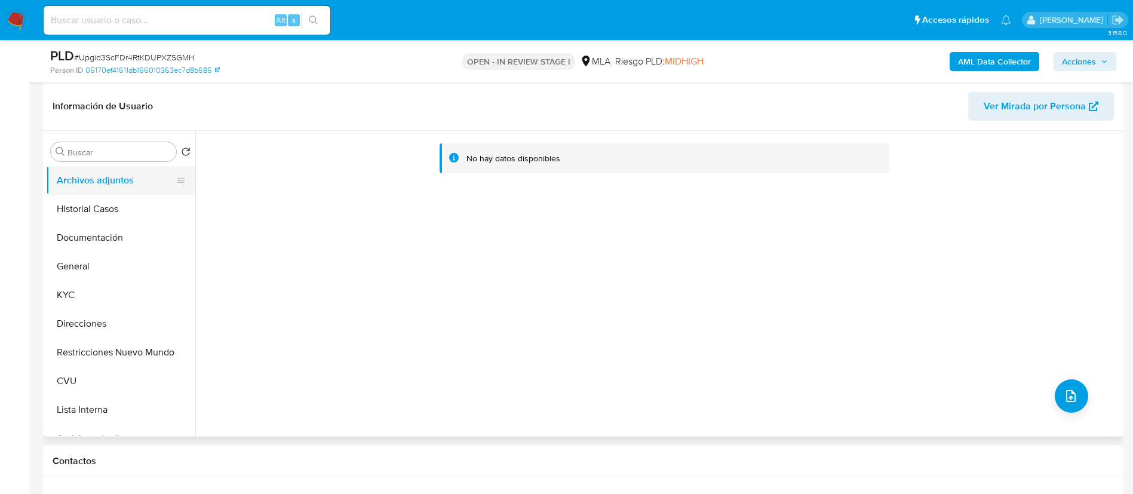
drag, startPoint x: 129, startPoint y: 208, endPoint x: 124, endPoint y: 191, distance: 17.4
click at [129, 208] on button "Historial Casos" at bounding box center [120, 209] width 149 height 29
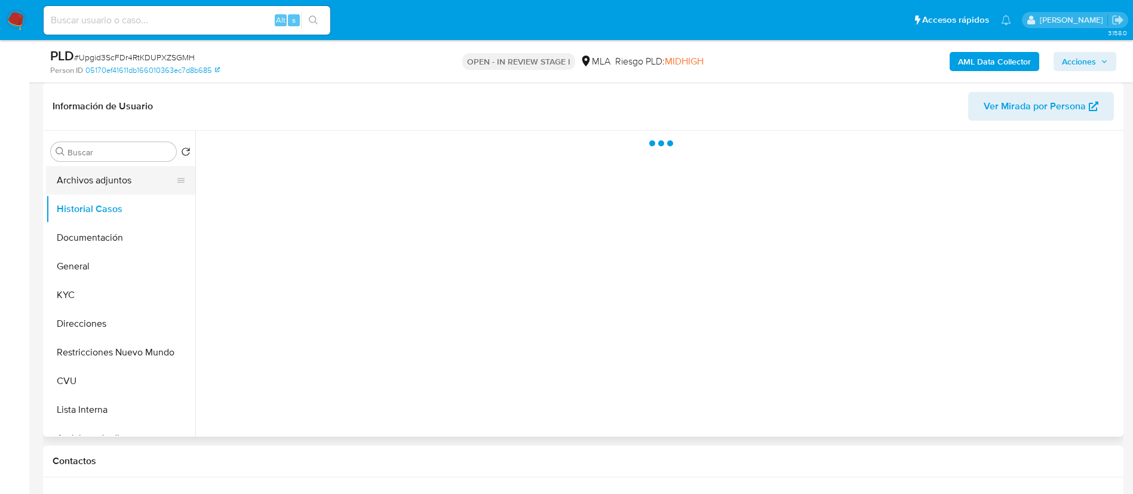
click at [122, 188] on button "Archivos adjuntos" at bounding box center [116, 180] width 140 height 29
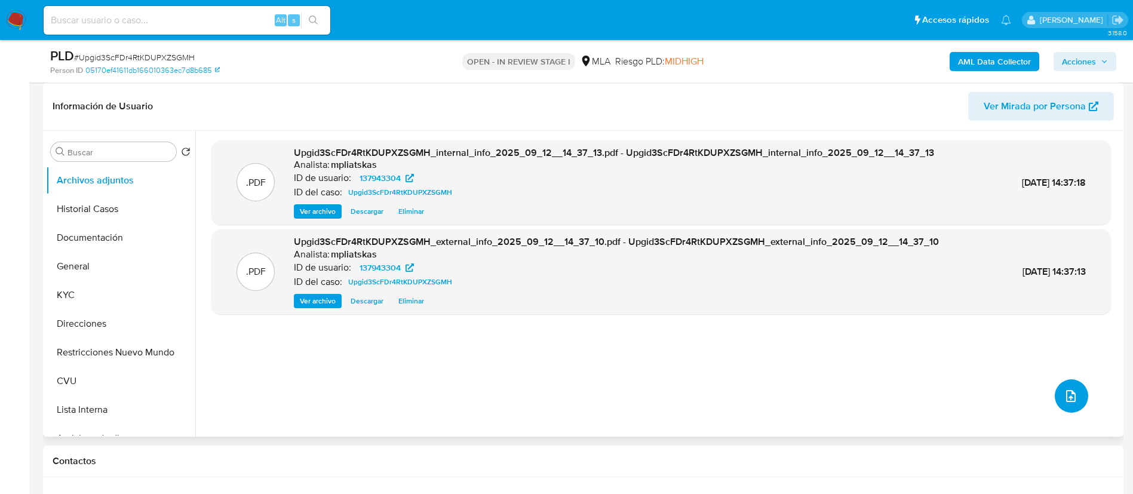
click at [1069, 390] on icon "upload-file" at bounding box center [1070, 396] width 14 height 14
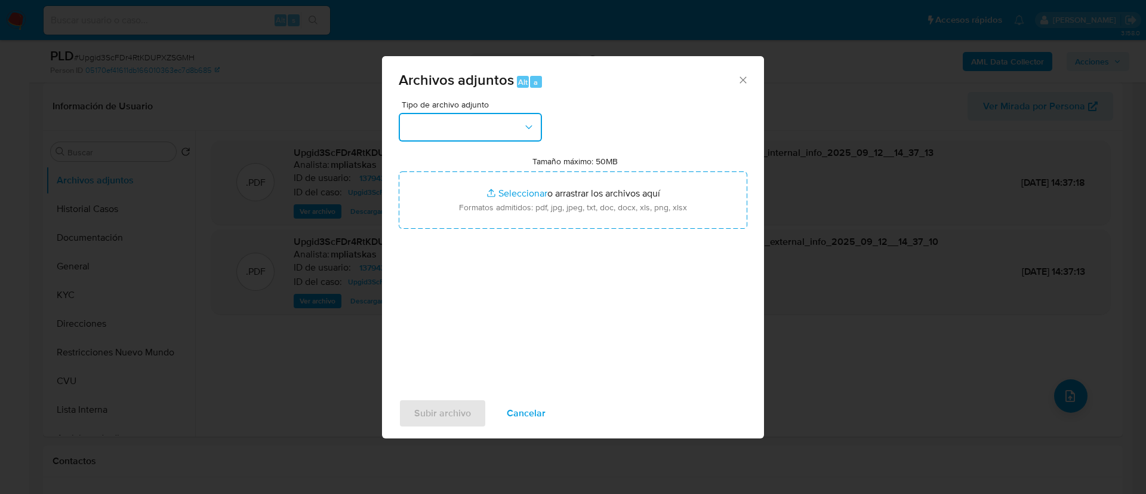
click at [481, 127] on button "button" at bounding box center [470, 127] width 143 height 29
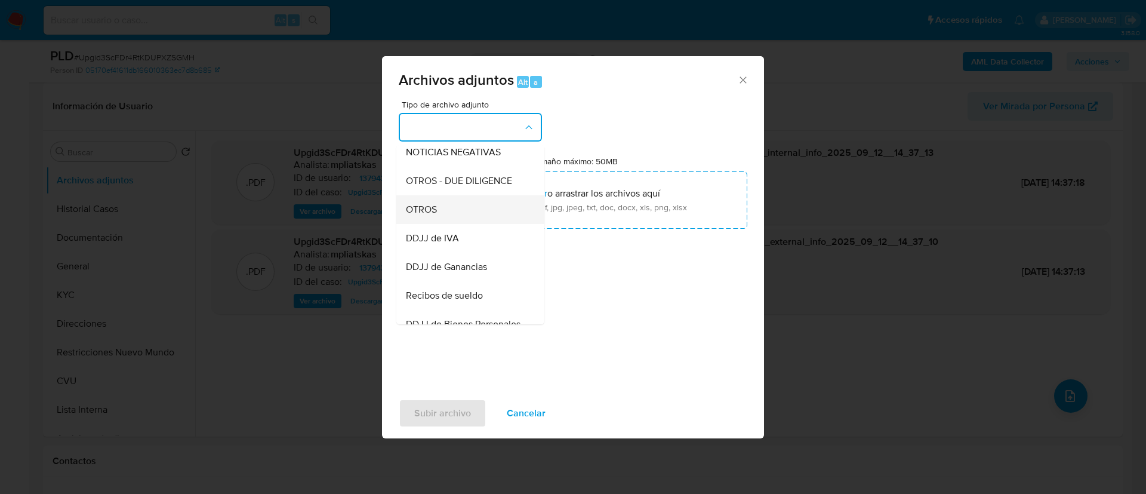
click at [469, 220] on div "OTROS" at bounding box center [467, 209] width 122 height 29
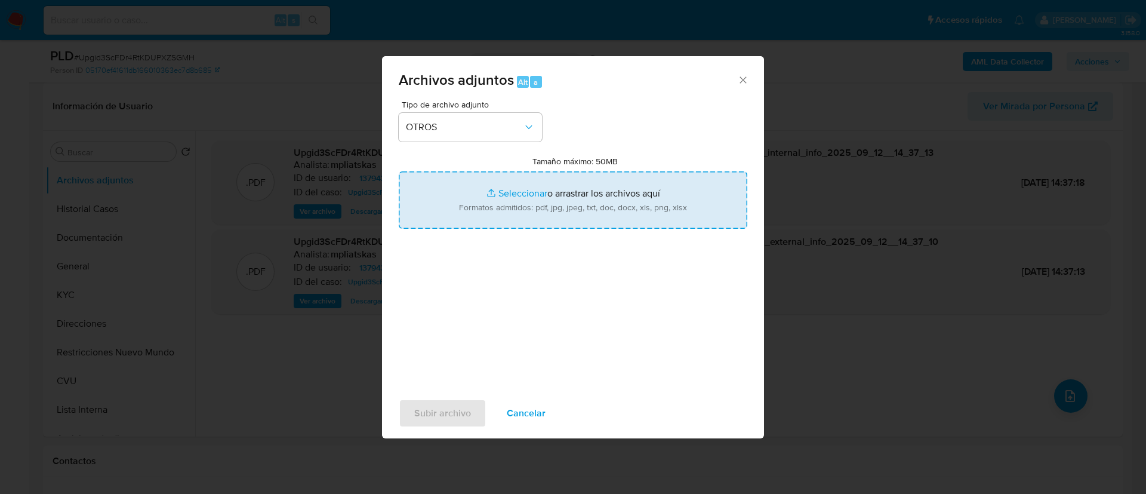
click at [469, 220] on input "Tamaño máximo: 50MB Seleccionar archivos" at bounding box center [573, 199] width 349 height 57
type input "C:\fakepath\137943304 Movimientos.xlsx"
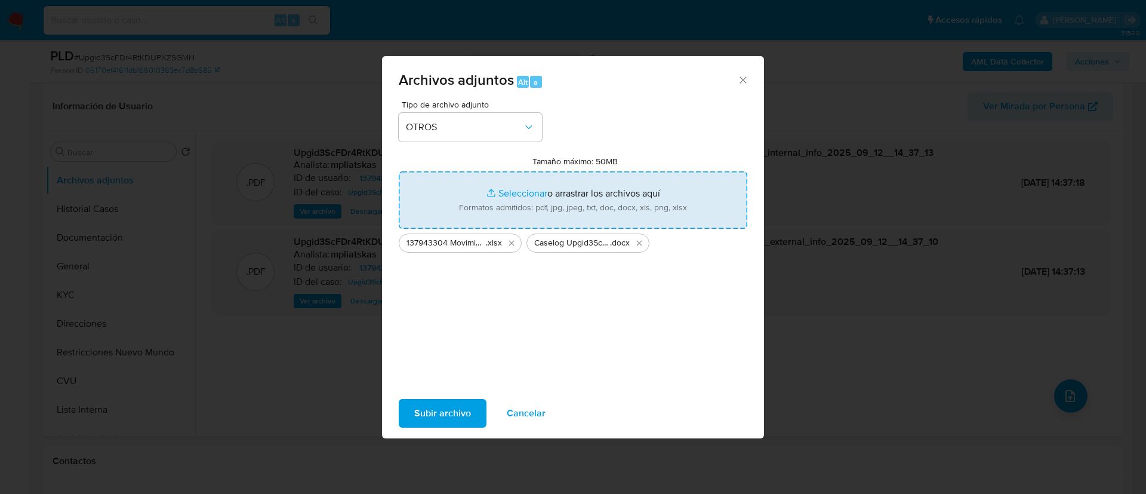
click at [422, 419] on span "Subir archivo" at bounding box center [442, 413] width 57 height 26
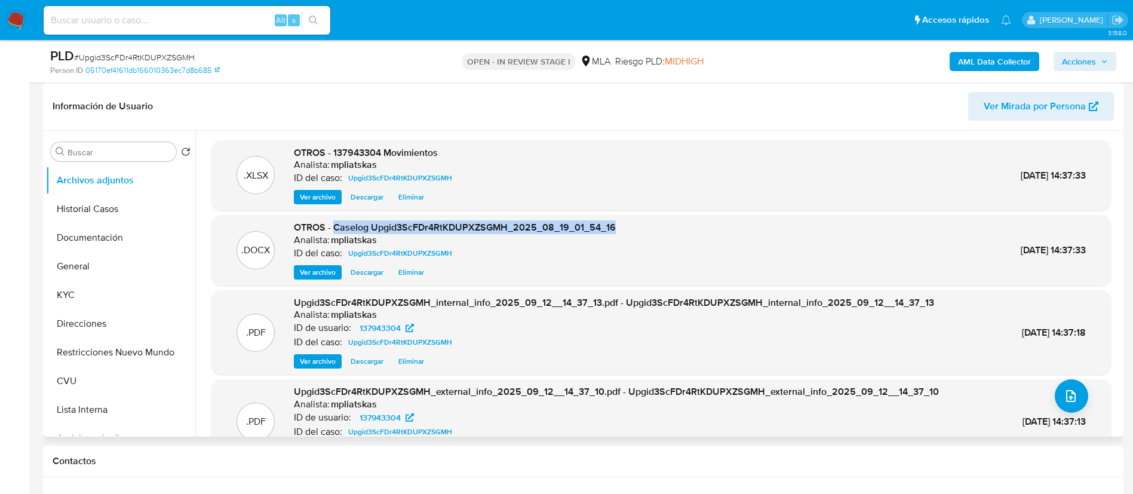
drag, startPoint x: 334, startPoint y: 227, endPoint x: 645, endPoint y: 263, distance: 312.5
click at [629, 226] on div ".DOCX OTROS - Caselog Upgid3ScFDr4RtKDUPXZSGMH_2025_08_19_01_54_16 Analista: mp…" at bounding box center [660, 250] width 887 height 59
copy span "Caselog Upgid3ScFDr4RtKDUPXZSGMH_2025_08_19_01_54_16"
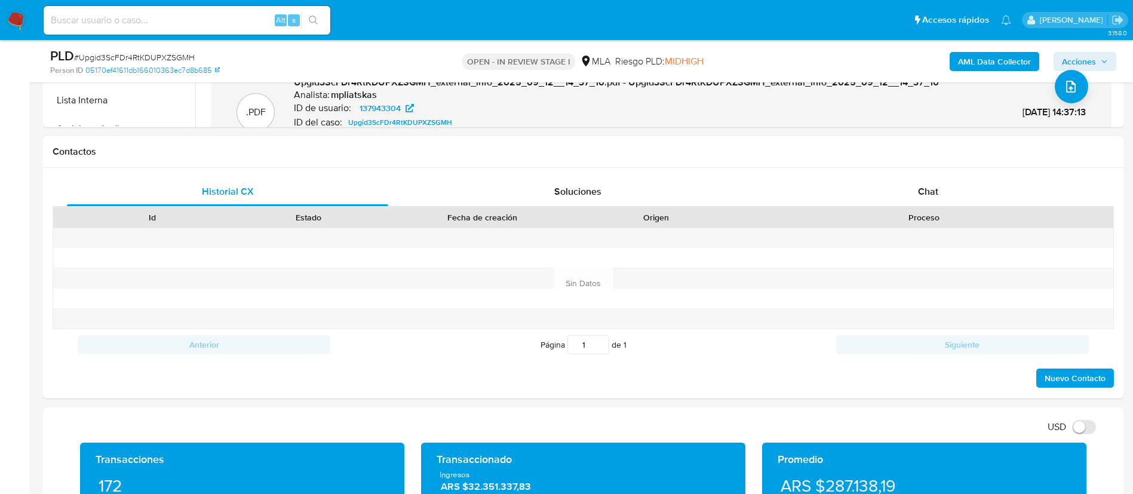
scroll to position [537, 0]
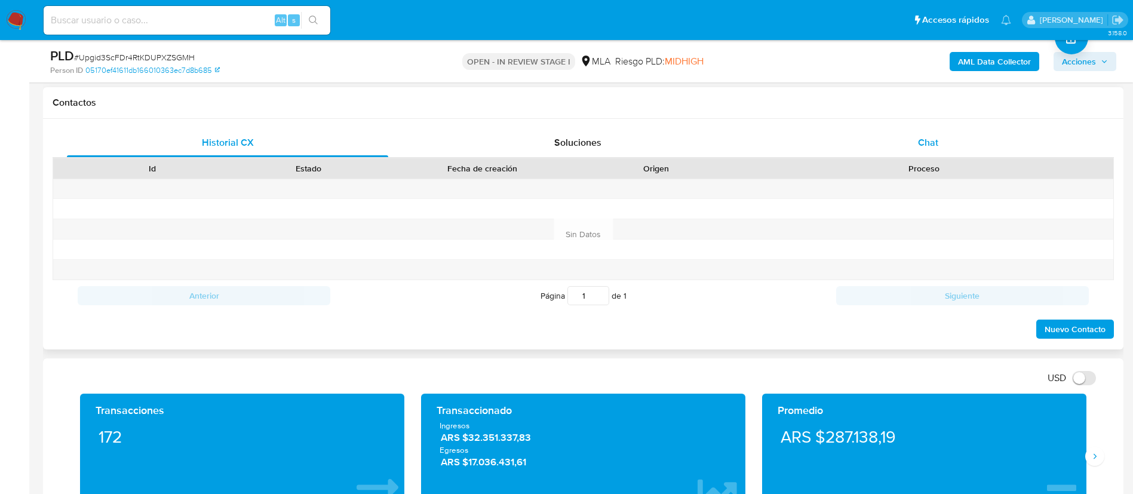
click at [917, 148] on div "Chat" at bounding box center [927, 142] width 321 height 29
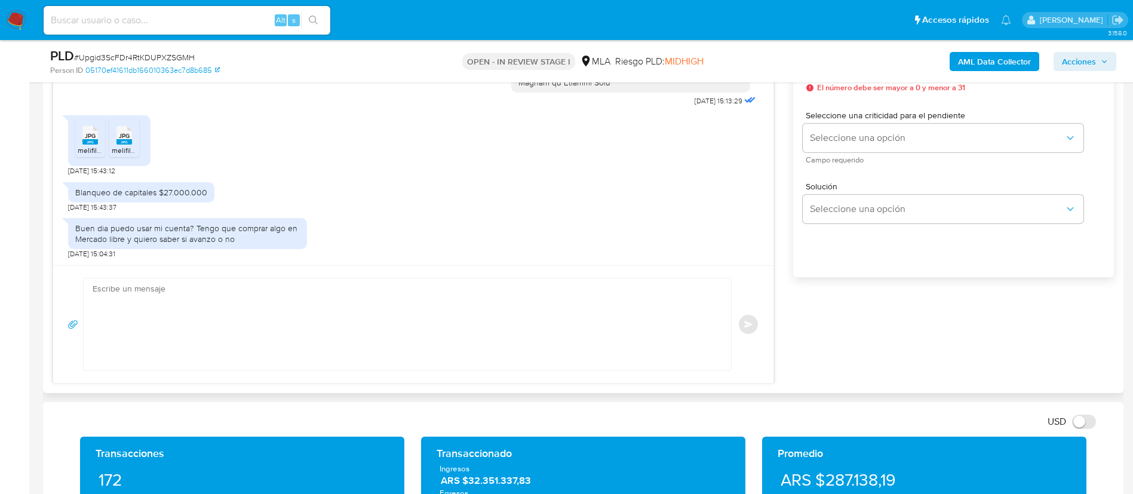
scroll to position [716, 0]
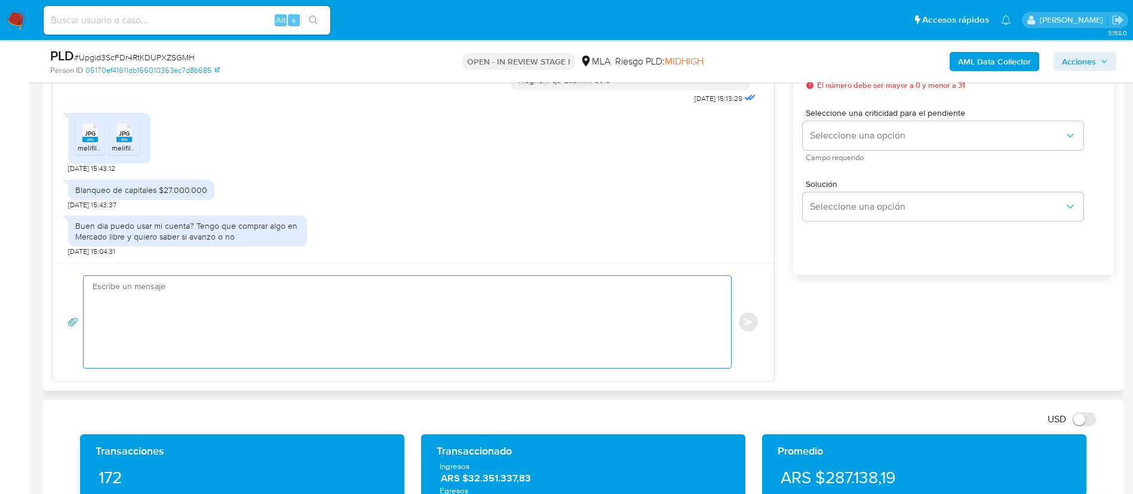
click at [417, 333] on textarea at bounding box center [404, 322] width 623 height 92
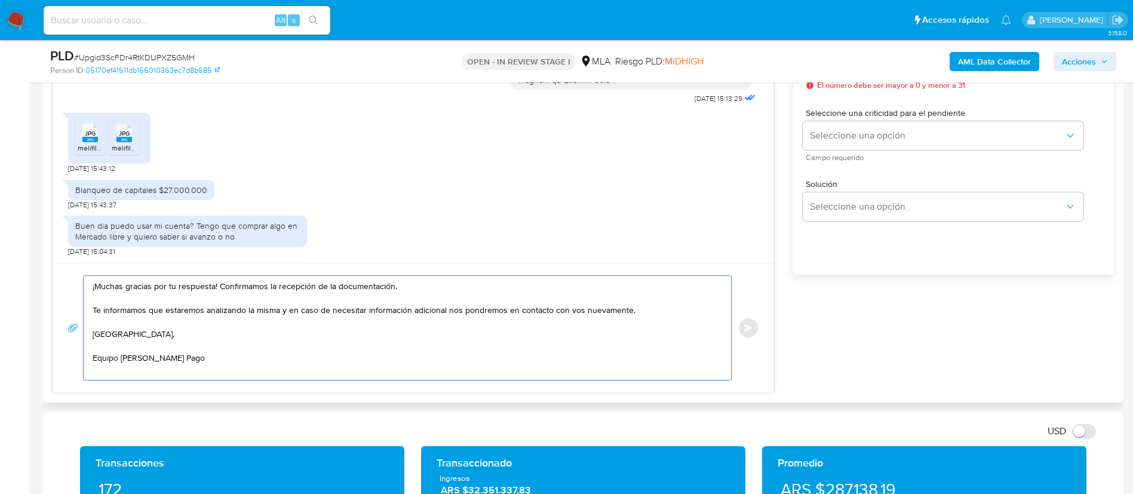
click at [658, 303] on textarea "¡Muchas gracias por tu respuesta! Confirmamos la recepción de la documentación.…" at bounding box center [404, 328] width 623 height 104
click at [660, 312] on textarea "¡Muchas gracias por tu respuesta! Confirmamos la recepción de la documentación.…" at bounding box center [404, 328] width 623 height 104
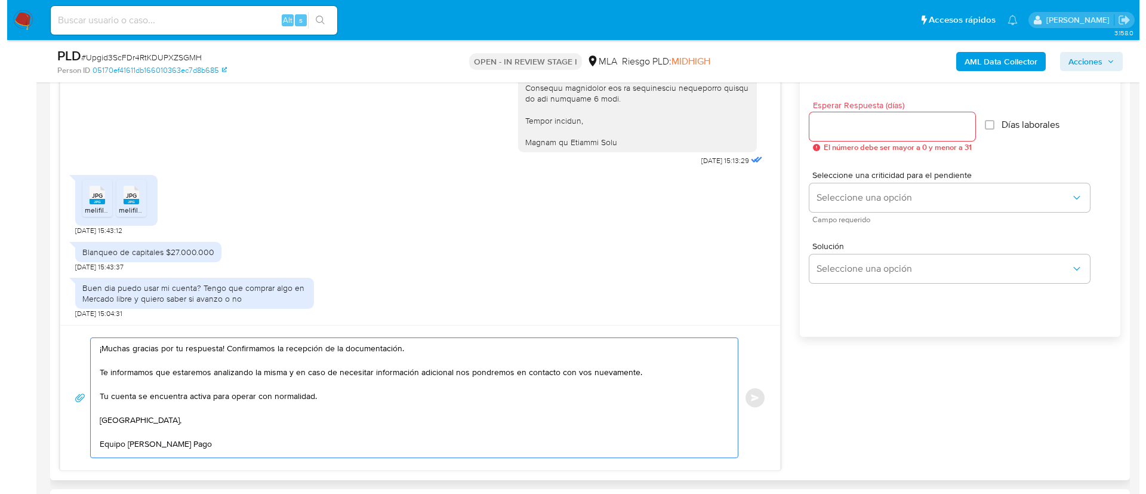
scroll to position [627, 0]
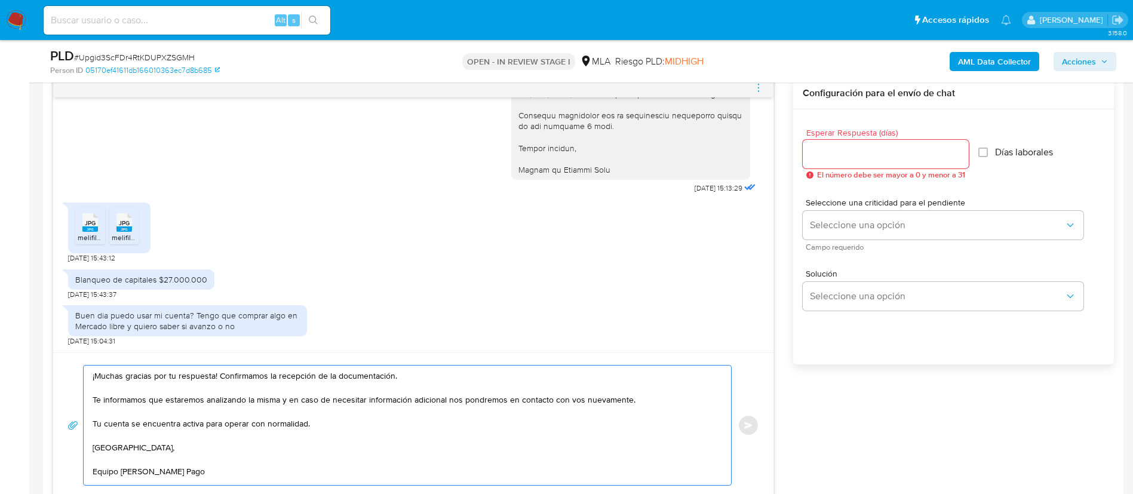
type textarea "¡Muchas gracias por tu respuesta! Confirmamos la recepción de la documentación.…"
click at [827, 153] on input "Esperar Respuesta (días)" at bounding box center [885, 154] width 166 height 16
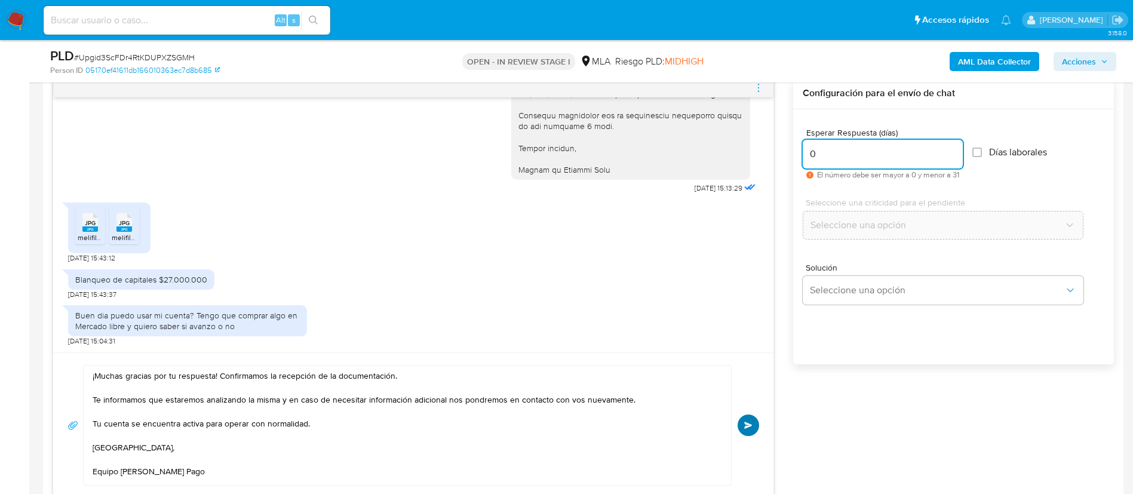
type input "0"
click at [748, 424] on span "Enviar" at bounding box center [748, 424] width 8 height 7
click at [756, 84] on icon "menu-action" at bounding box center [758, 87] width 11 height 11
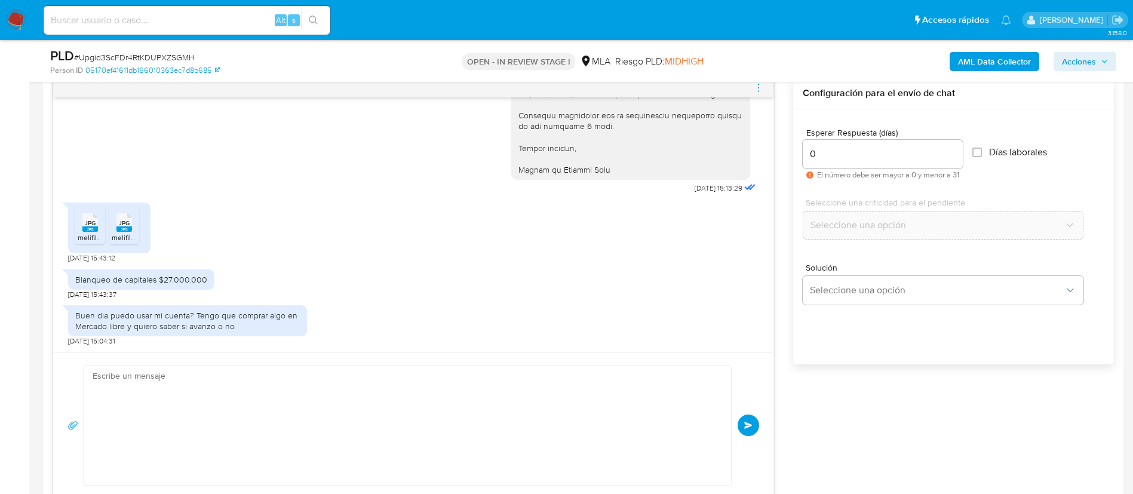
scroll to position [1296, 0]
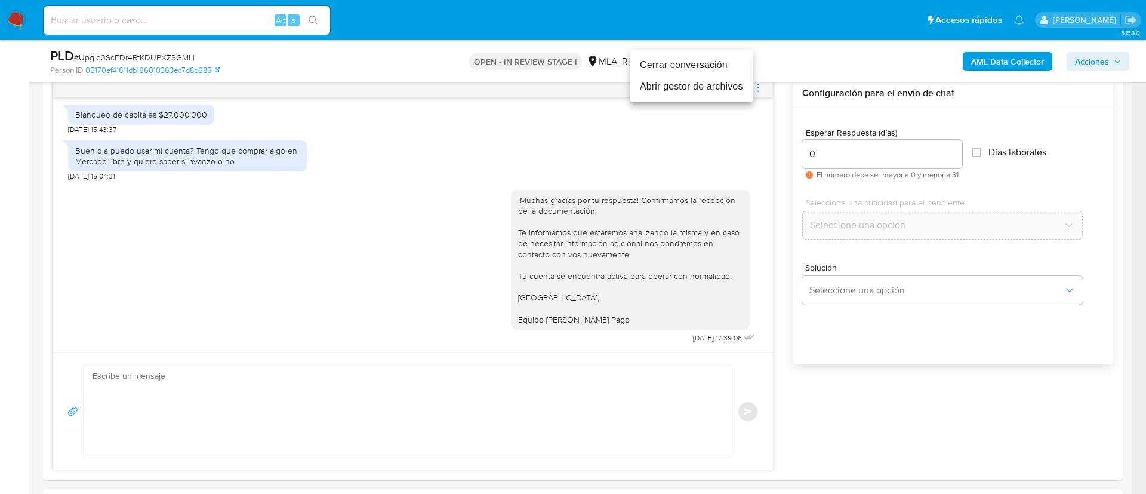
click at [706, 63] on li "Cerrar conversación" at bounding box center [691, 64] width 122 height 21
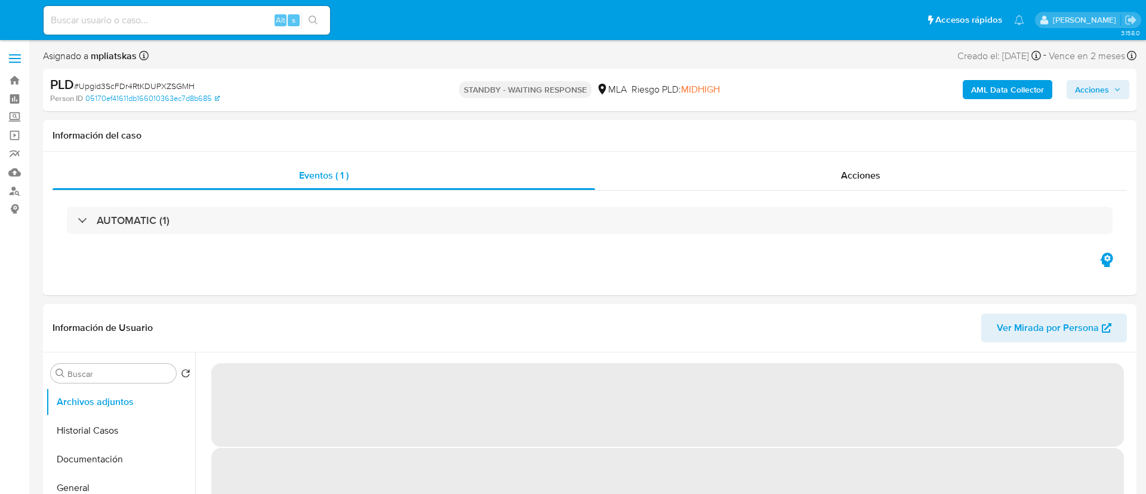
select select "10"
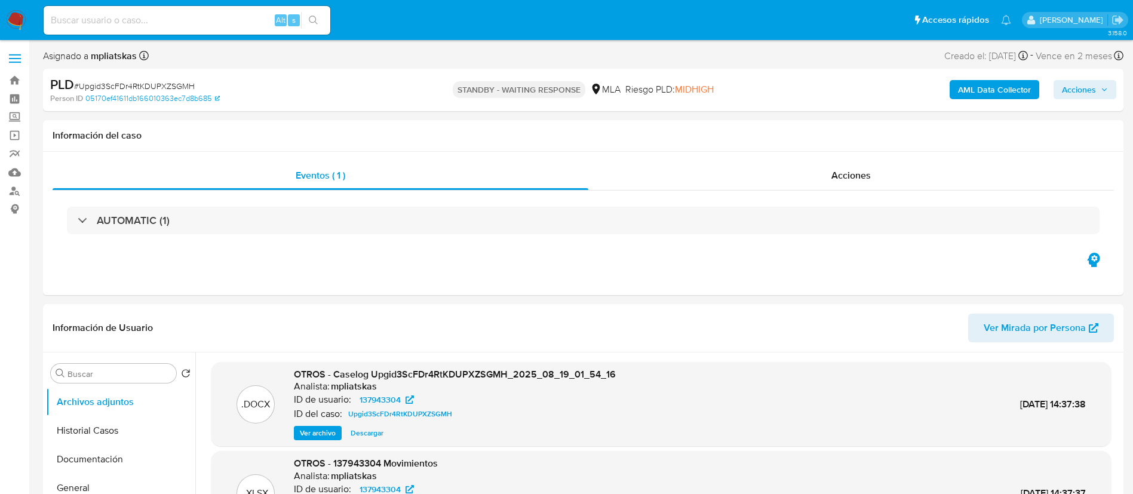
click at [247, 16] on input at bounding box center [187, 21] width 287 height 16
paste input "tCQmbArtr3YGwOP18l01FGuX"
type input "tCQmbArtr3YGwOP18l01FGuX"
click at [313, 20] on icon "search-icon" at bounding box center [314, 21] width 10 height 10
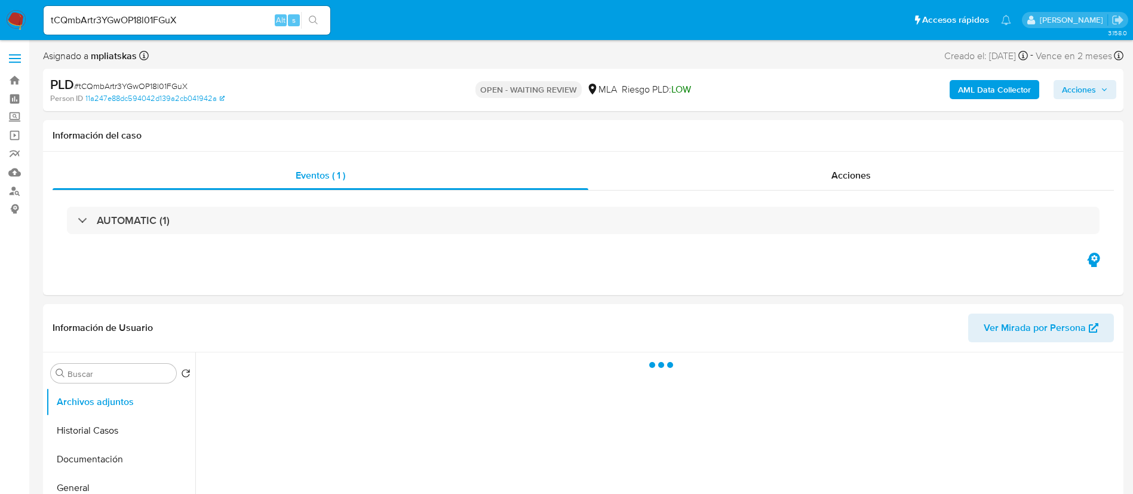
scroll to position [90, 0]
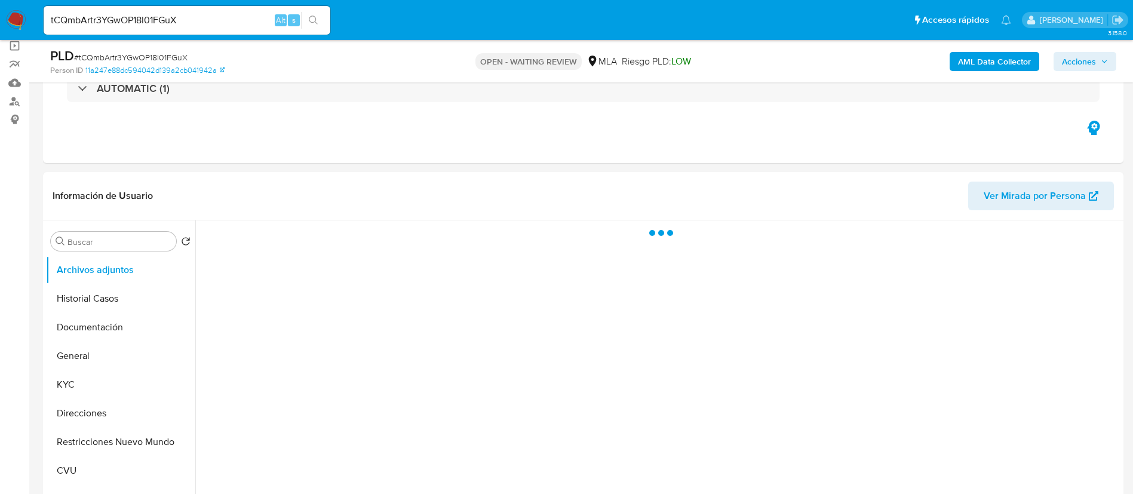
select select "10"
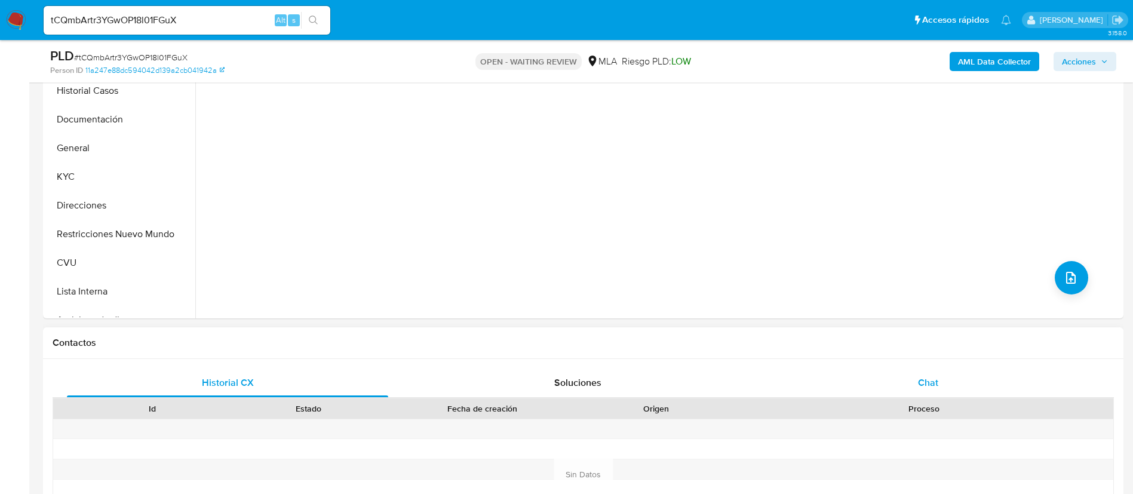
scroll to position [448, 0]
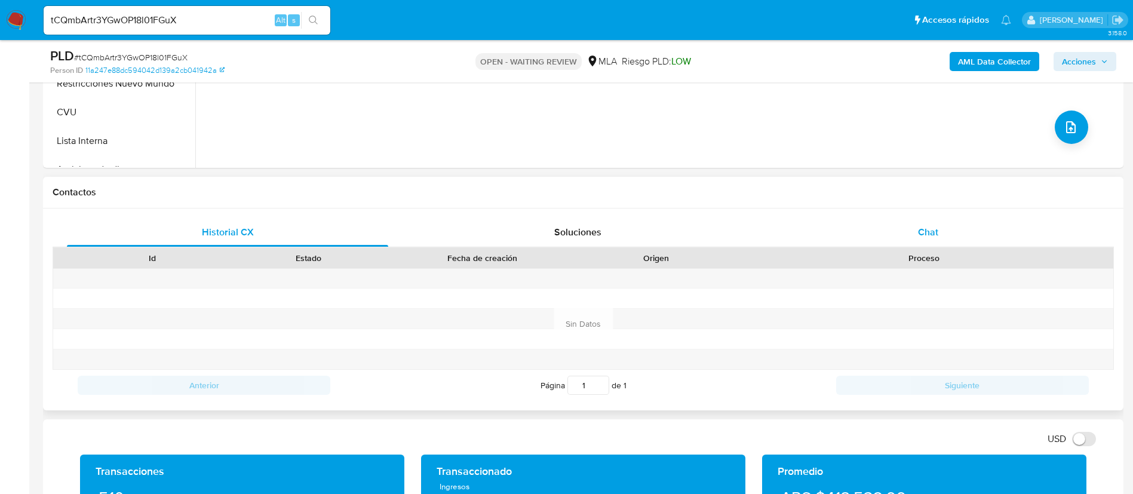
click at [866, 238] on div "Chat" at bounding box center [927, 232] width 321 height 29
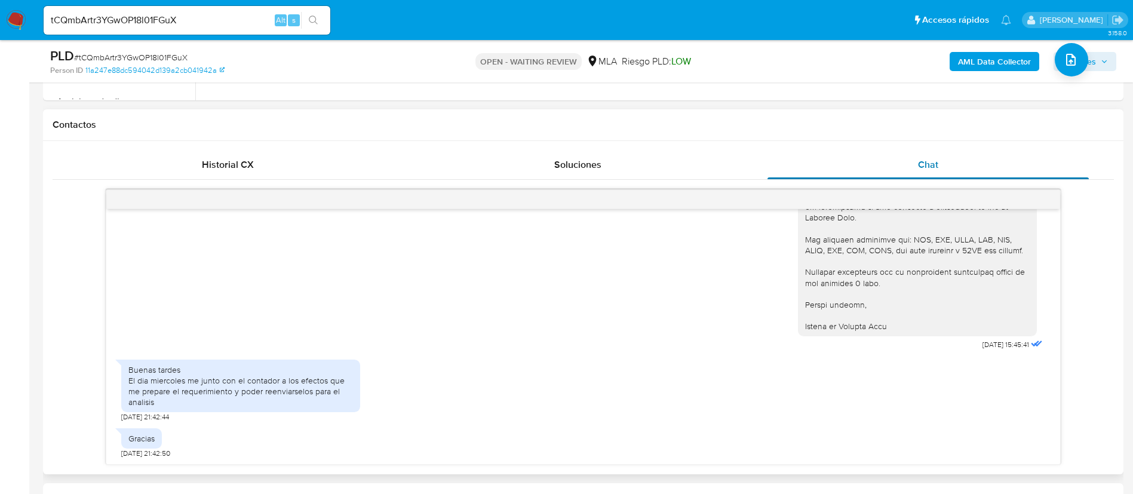
scroll to position [627, 0]
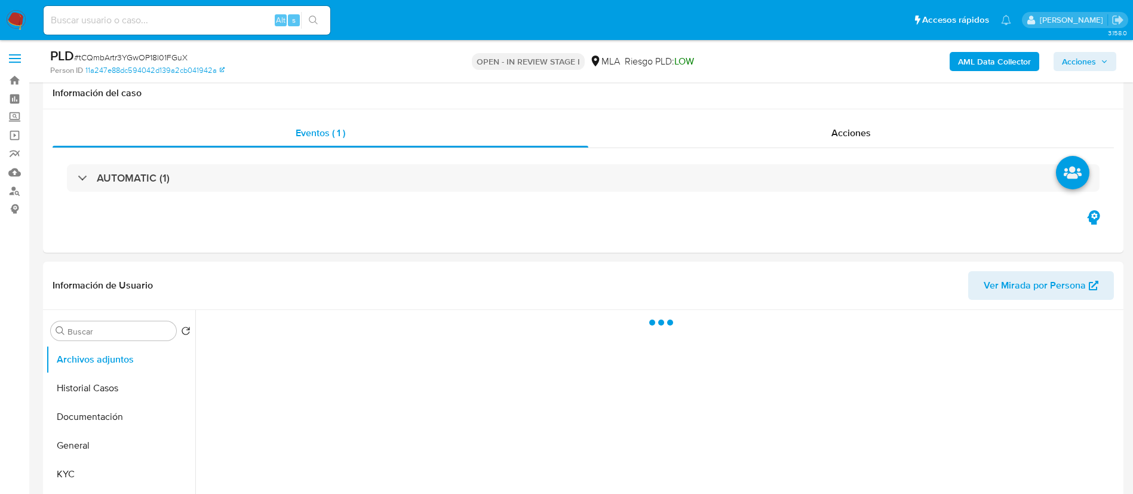
scroll to position [269, 0]
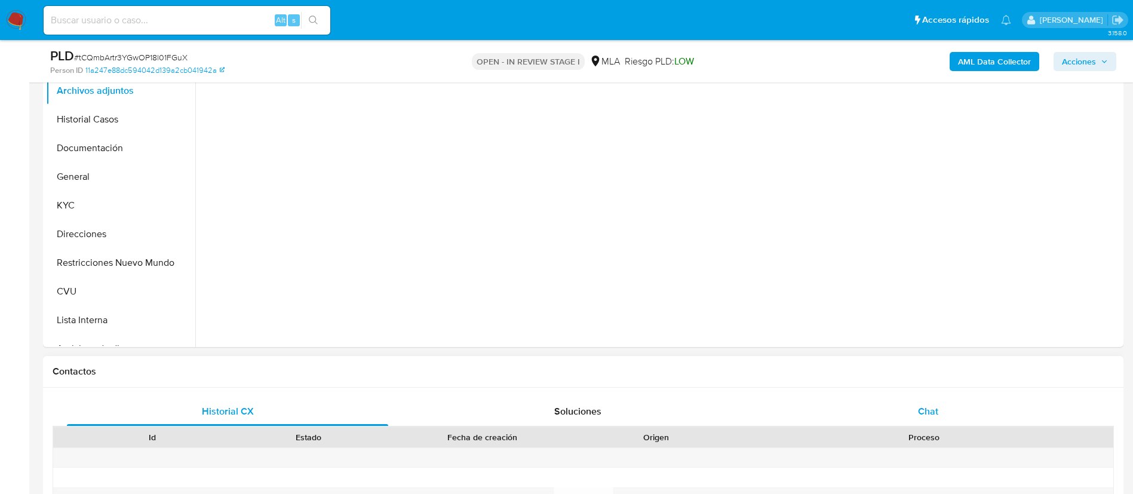
click at [873, 410] on div "Chat" at bounding box center [927, 411] width 321 height 29
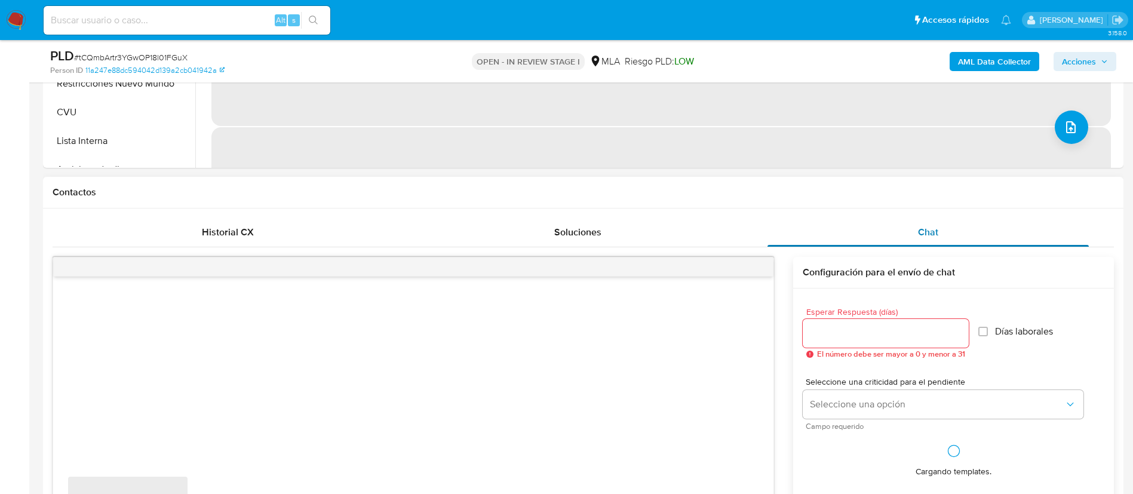
select select "10"
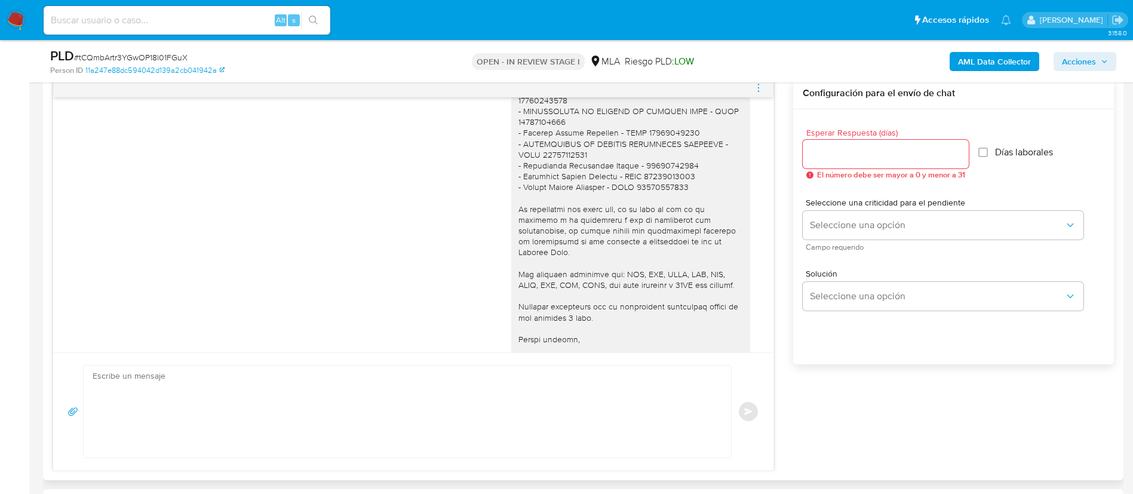
scroll to position [1475, 0]
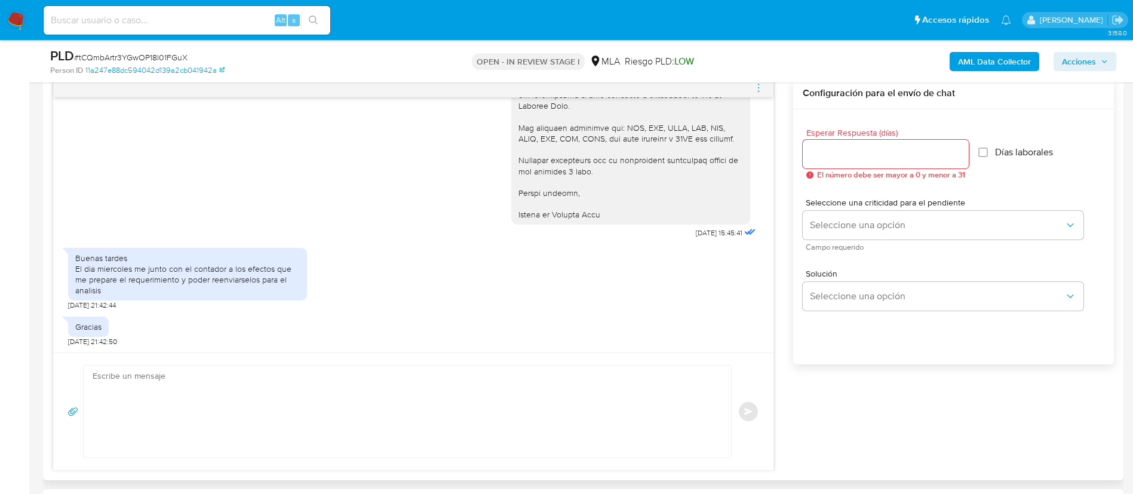
click at [508, 422] on textarea at bounding box center [404, 411] width 623 height 92
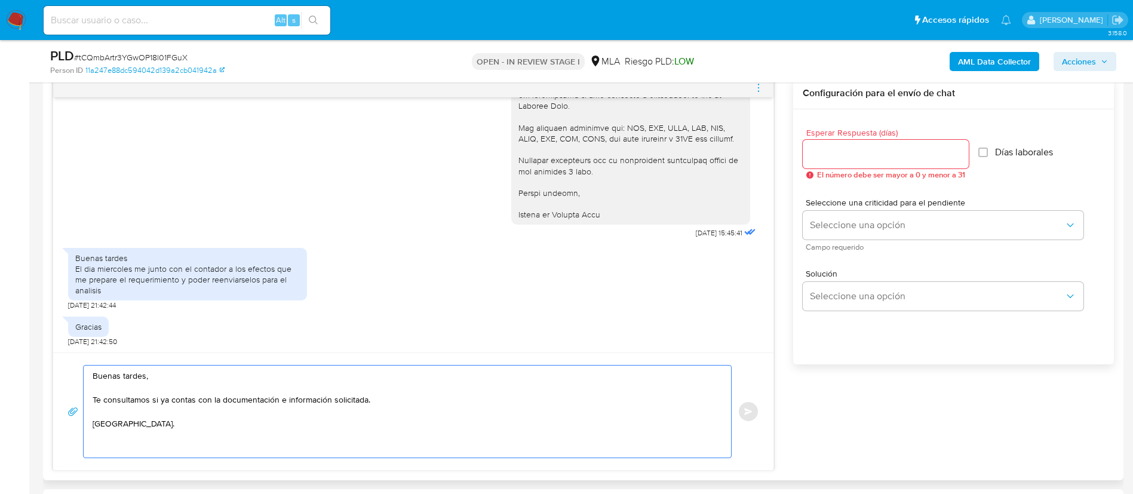
type textarea "Buenas tardes, Te consultamos si ya contas con la documentación e información s…"
click at [897, 153] on input "Esperar Respuesta (días)" at bounding box center [885, 154] width 166 height 16
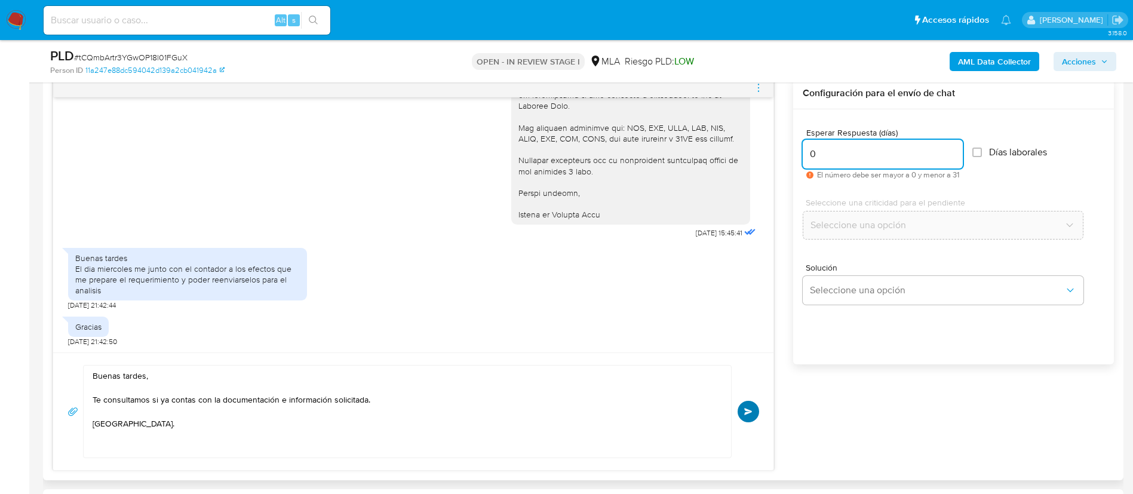
type input "0"
click at [744, 412] on span "Enviar" at bounding box center [748, 411] width 8 height 7
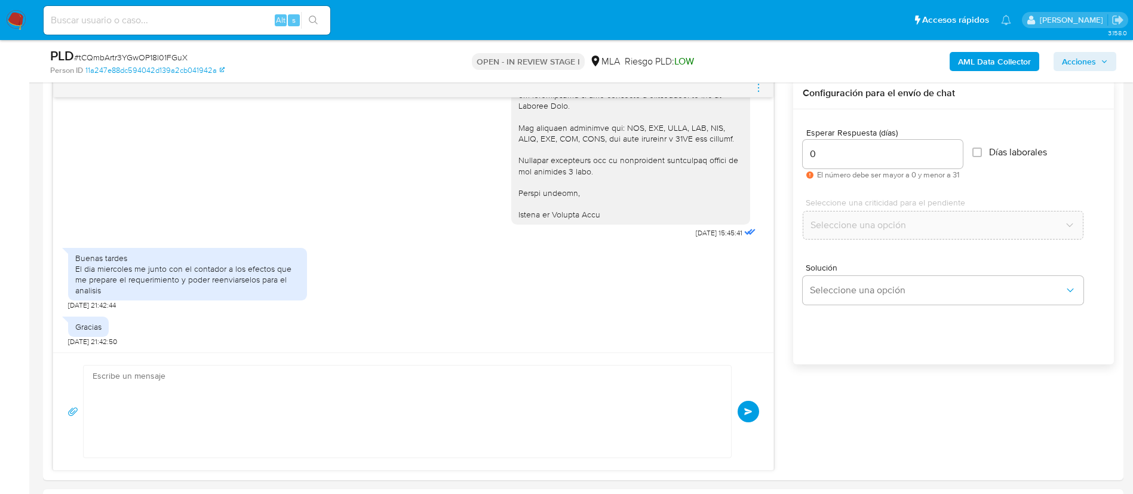
scroll to position [1575, 0]
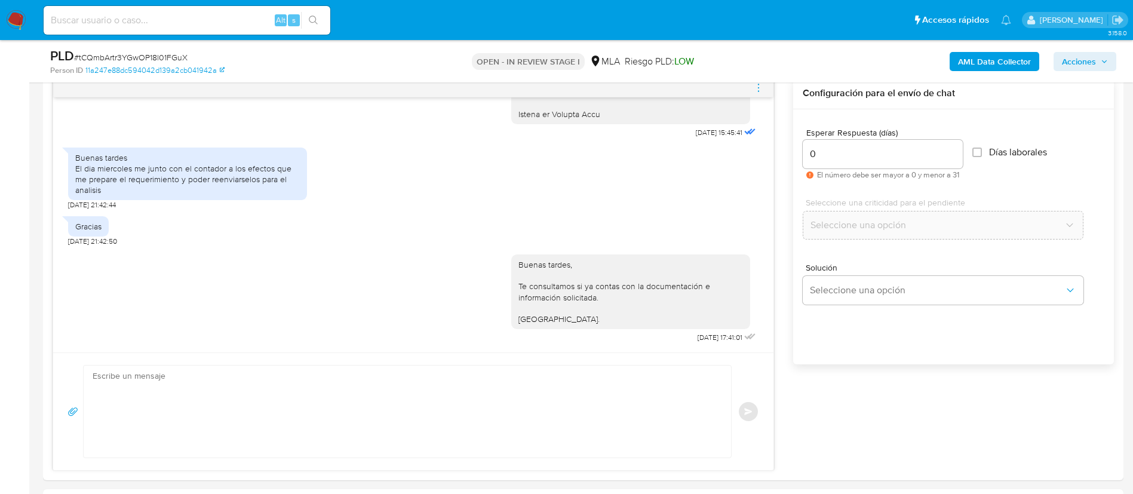
click at [211, 17] on input at bounding box center [187, 21] width 287 height 16
paste input "kCD2G5pln75uvJD0PWSfq66g"
type input "kCD2G5pln75uvJD0PWSfq66g"
click at [317, 18] on icon "search-icon" at bounding box center [314, 21] width 10 height 10
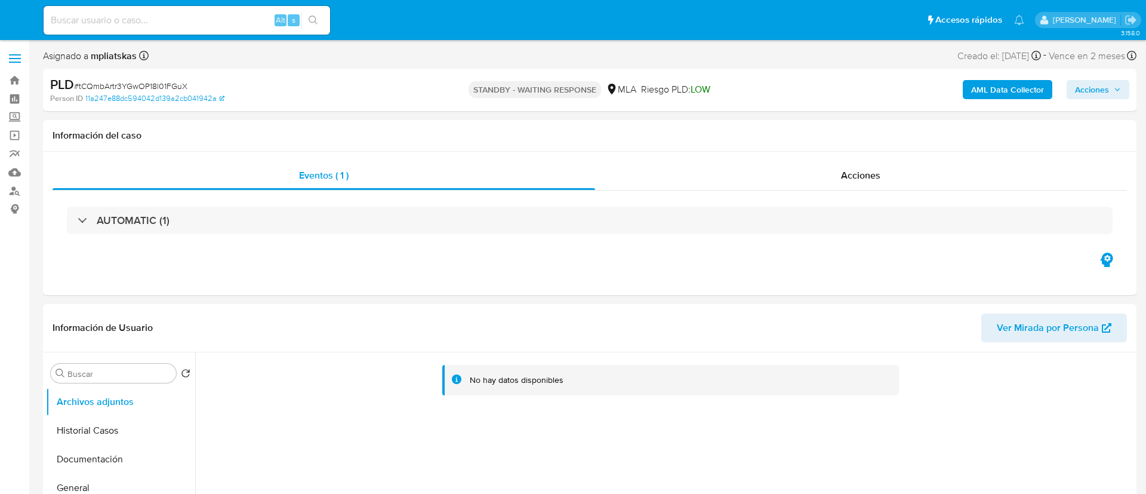
select select "10"
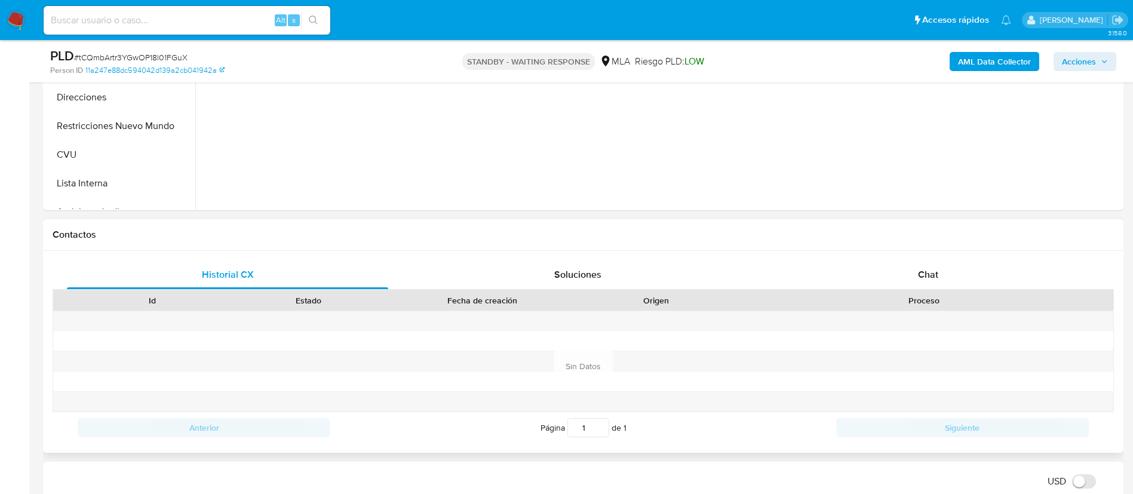
scroll to position [448, 0]
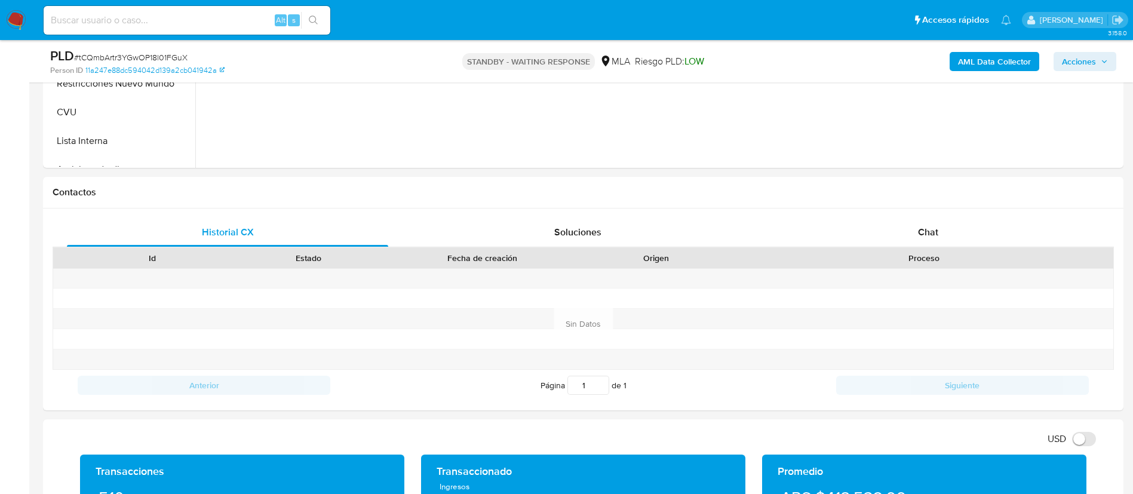
click at [202, 27] on input at bounding box center [187, 21] width 287 height 16
paste input "kCD2G5pln75uvJD0PWSfq66g"
type input "kCD2G5pln75uvJD0PWSfq66g"
click at [315, 13] on button "search-icon" at bounding box center [313, 20] width 24 height 17
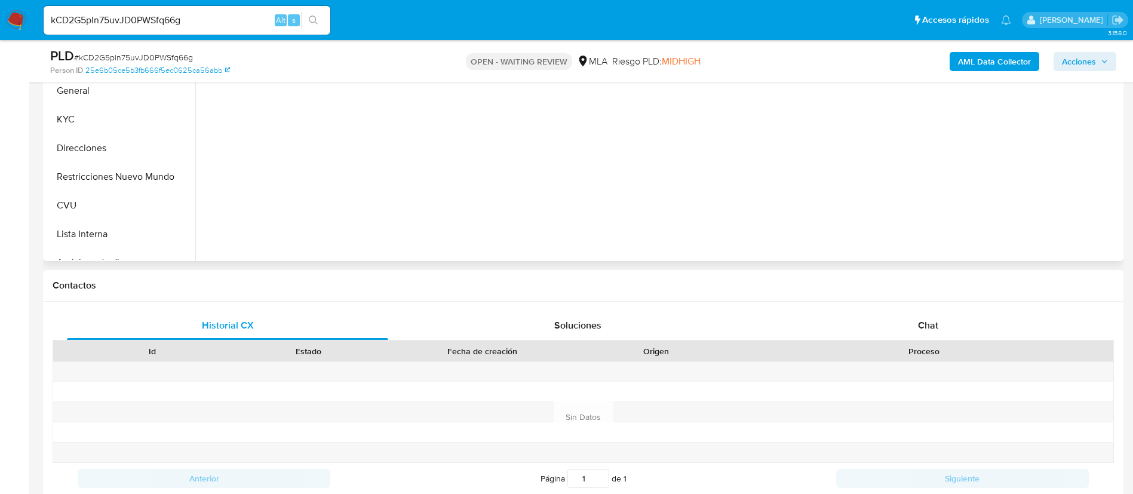
scroll to position [358, 0]
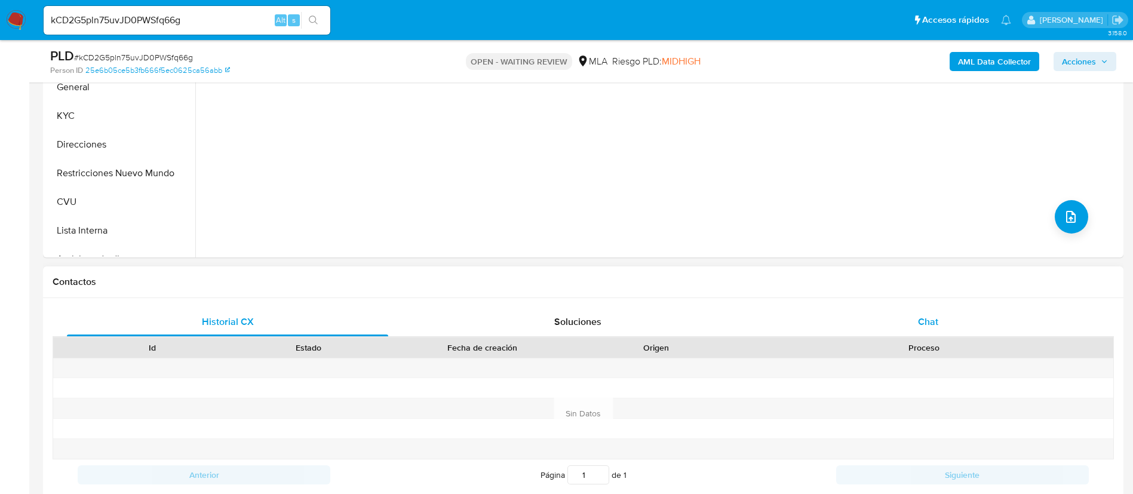
click at [843, 312] on div "Chat" at bounding box center [927, 321] width 321 height 29
select select "10"
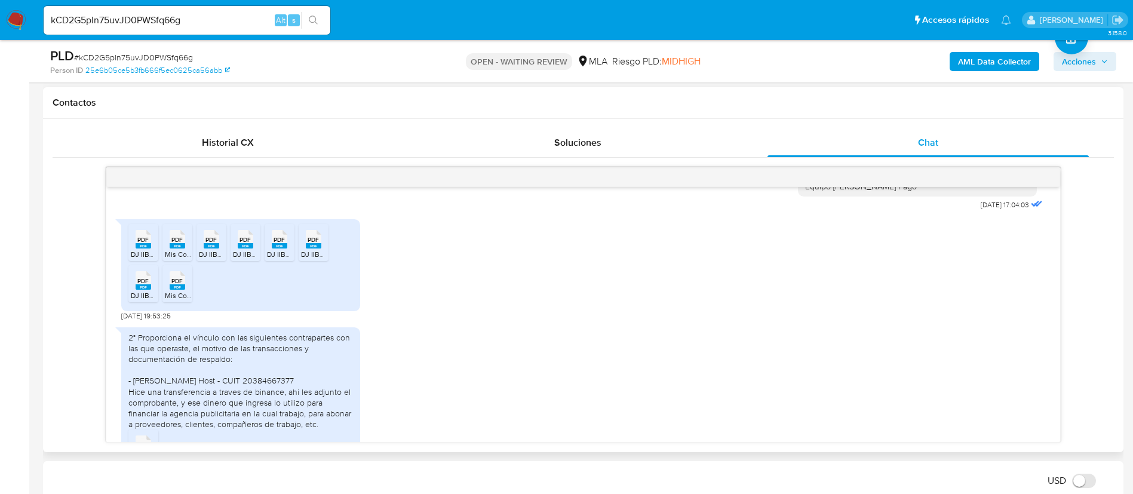
scroll to position [1420, 0]
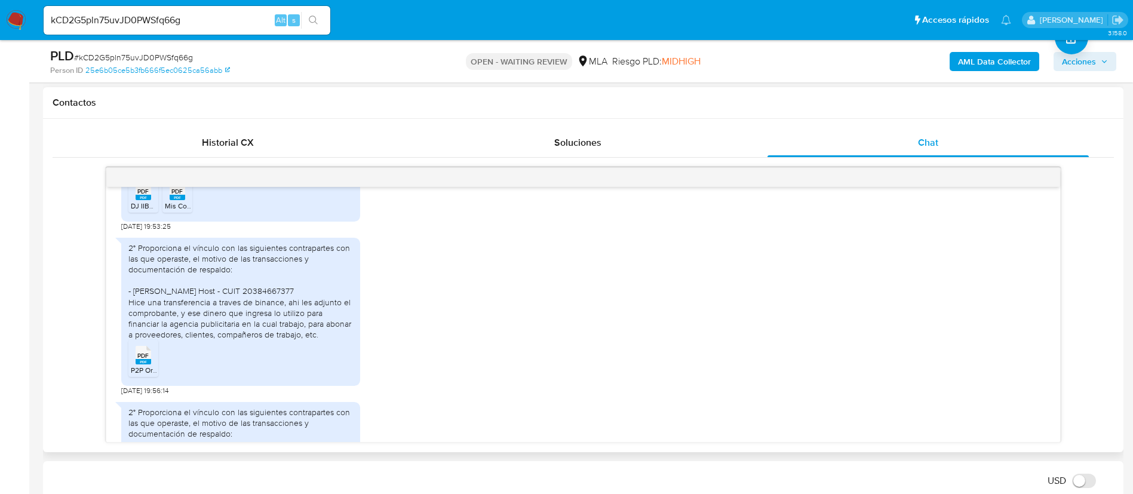
drag, startPoint x: 225, startPoint y: 346, endPoint x: 327, endPoint y: 377, distance: 106.7
click at [325, 376] on div "2° Proporciona el vínculo con las siguientes contrapartes con las que operaste,…" at bounding box center [240, 312] width 239 height 149
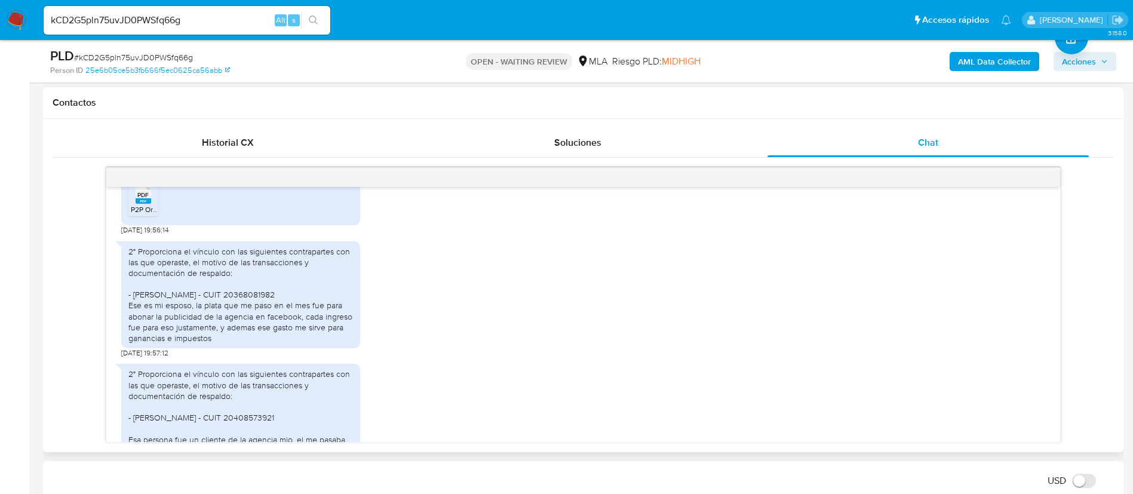
scroll to position [1599, 0]
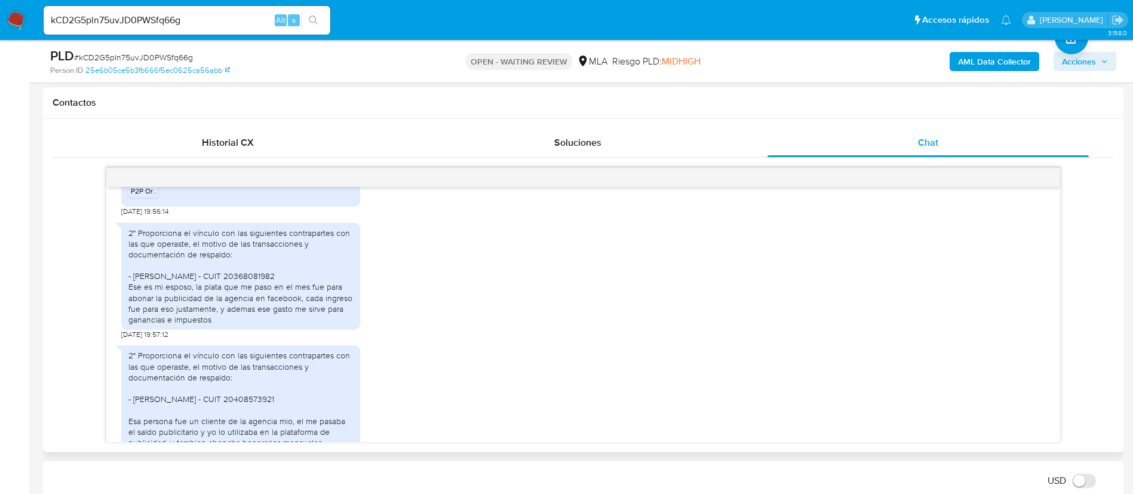
drag, startPoint x: 128, startPoint y: 319, endPoint x: 226, endPoint y: 368, distance: 110.0
click at [226, 330] on div "2° Proporciona el vínculo con las siguientes contrapartes con las que operaste,…" at bounding box center [240, 276] width 239 height 107
copy div "- Cristian Javier Spandri - CUIT 20368081982 Ese es mi esposo, la plata que me …"
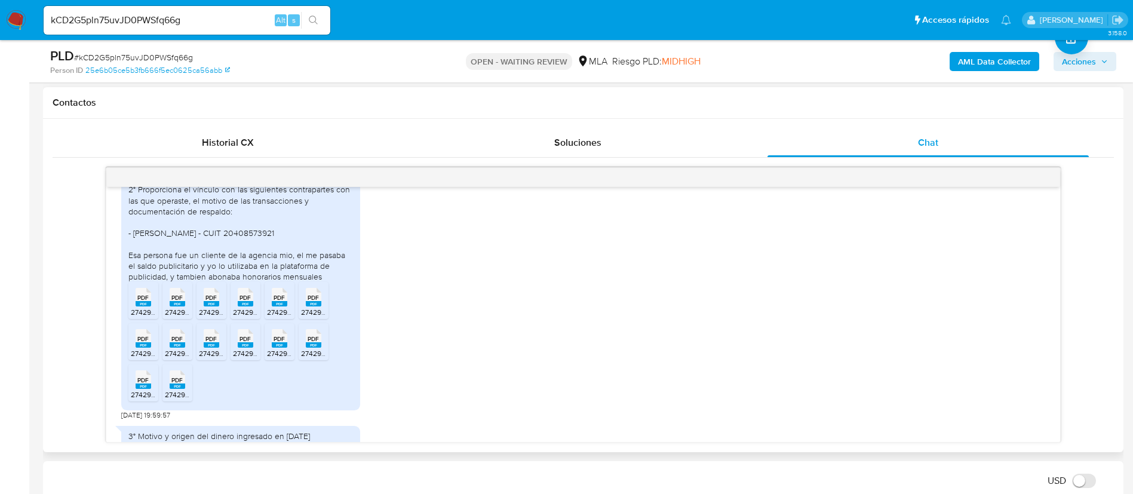
scroll to position [1778, 0]
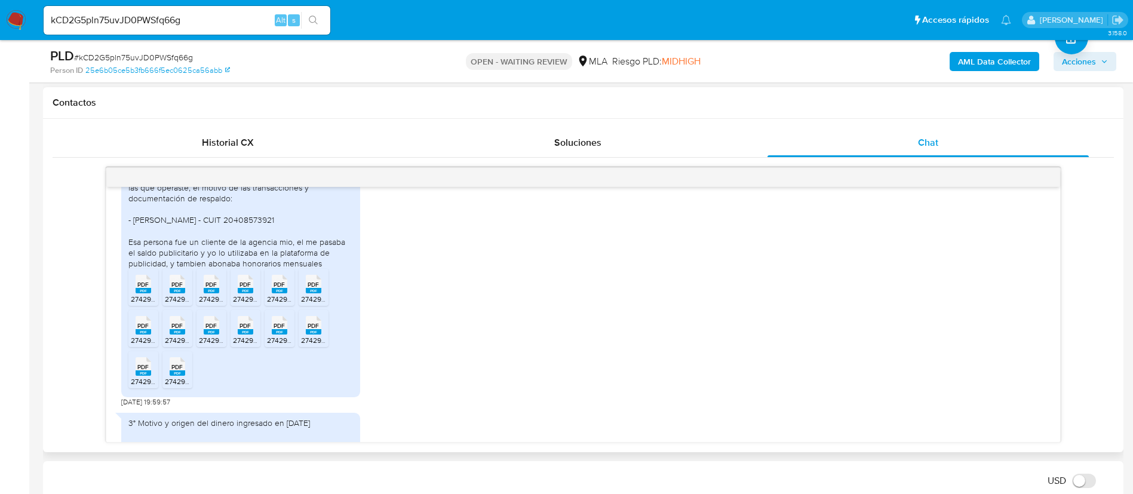
drag, startPoint x: 130, startPoint y: 260, endPoint x: 354, endPoint y: 288, distance: 225.6
click at [331, 269] on div "2° Proporciona el vínculo con las siguientes contrapartes con las que operaste,…" at bounding box center [240, 220] width 224 height 98
copy div "Federico Juan Basaez - CUIT 20408573921 Esa persona fue un cliente de la agenci…"
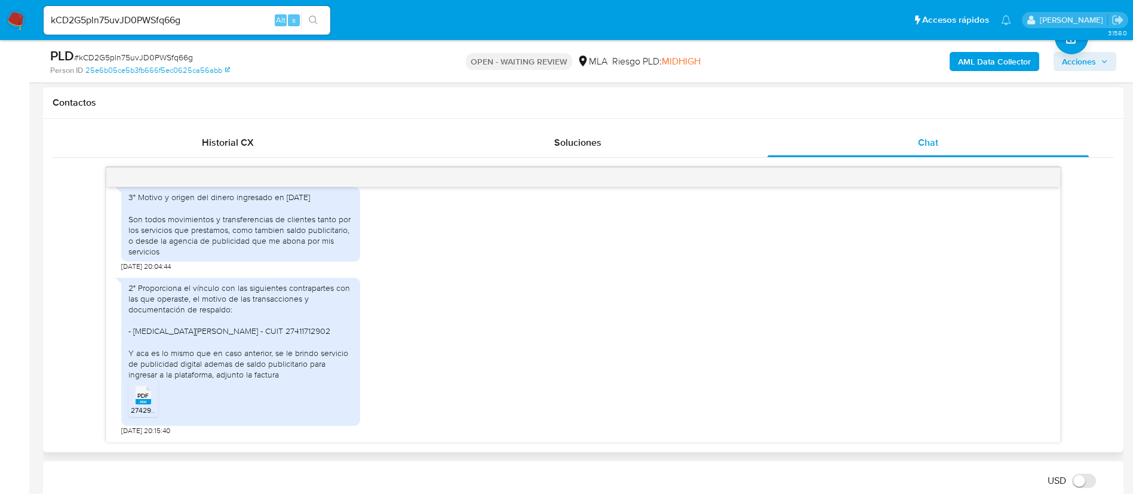
scroll to position [2047, 0]
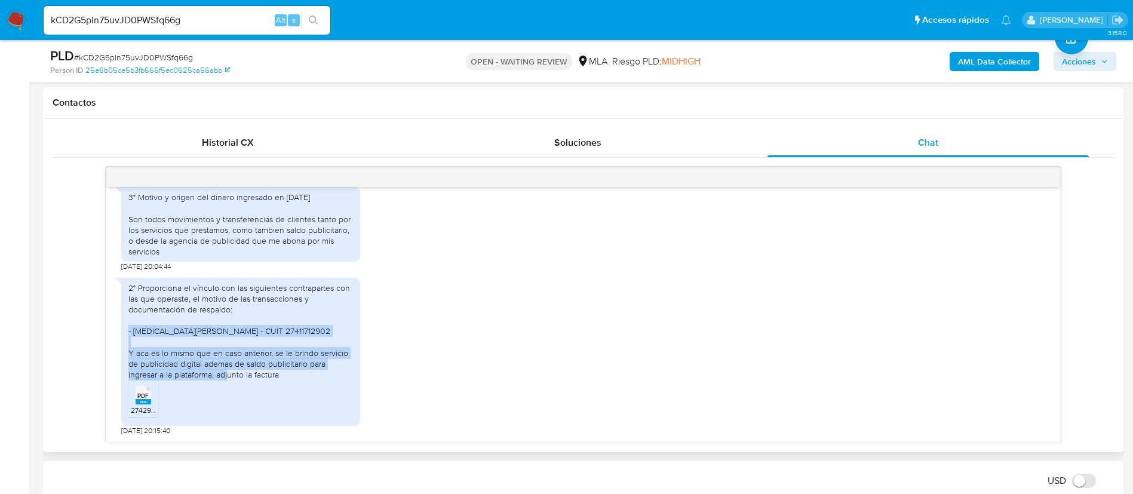
drag, startPoint x: 135, startPoint y: 331, endPoint x: 307, endPoint y: 377, distance: 178.6
click at [307, 377] on div "2° Proporciona el vínculo con las siguientes contrapartes con las que operaste,…" at bounding box center [240, 352] width 239 height 149
copy div "- Yasmin Rolon - CUIT 27411712902 Y aca es lo mismo que en caso anterior, se le…"
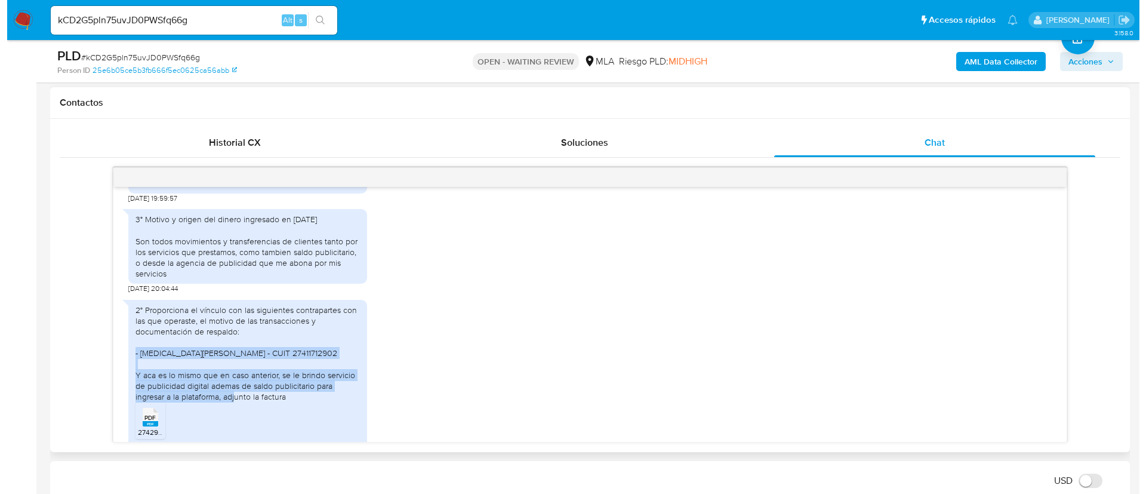
scroll to position [1957, 0]
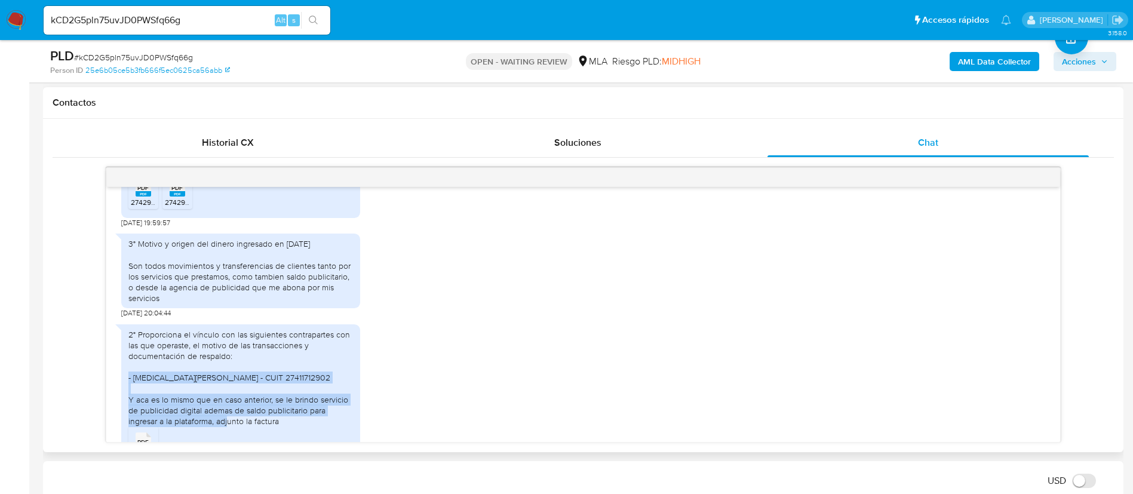
drag, startPoint x: 146, startPoint y: 296, endPoint x: 185, endPoint y: 382, distance: 94.9
click at [197, 303] on div "3° Motivo y origen del dinero ingresado en [DATE] Son todos movimientos y trans…" at bounding box center [240, 270] width 224 height 65
copy div "3° Motivo y origen del dinero ingresado en julio 2025 Son todos movimientos y t…"
click at [981, 57] on b "AML Data Collector" at bounding box center [994, 61] width 73 height 19
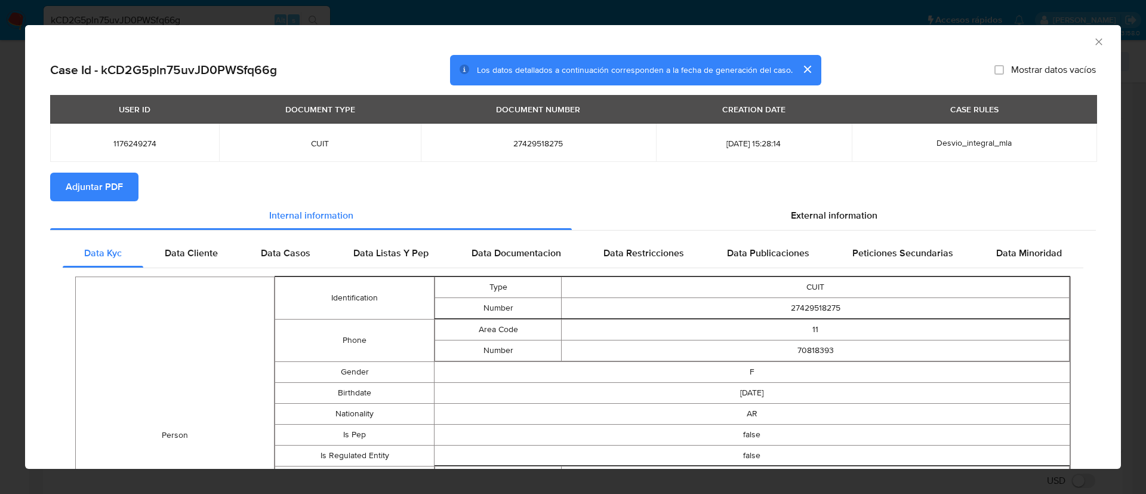
click at [105, 188] on span "Adjuntar PDF" at bounding box center [94, 187] width 57 height 26
click at [141, 142] on span "1176249274" at bounding box center [134, 143] width 140 height 11
drag, startPoint x: 141, startPoint y: 142, endPoint x: 218, endPoint y: 325, distance: 198.6
click at [141, 143] on span "1176249274" at bounding box center [134, 143] width 140 height 11
copy span "1176249274"
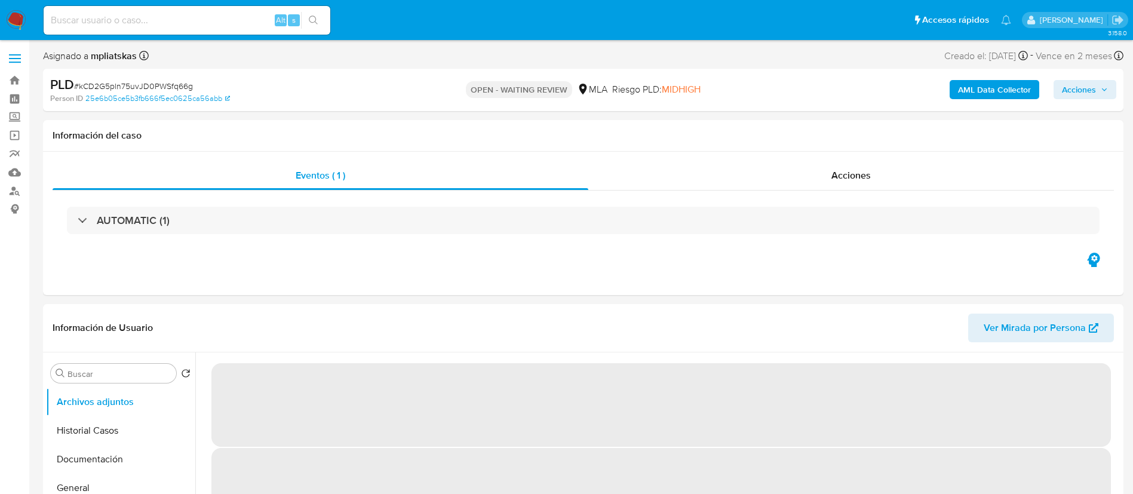
select select "10"
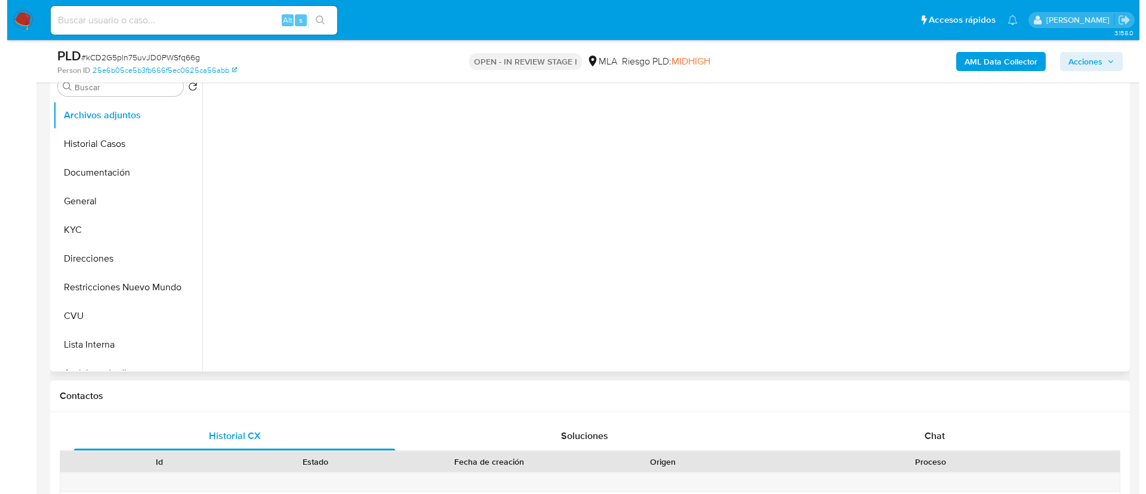
scroll to position [269, 0]
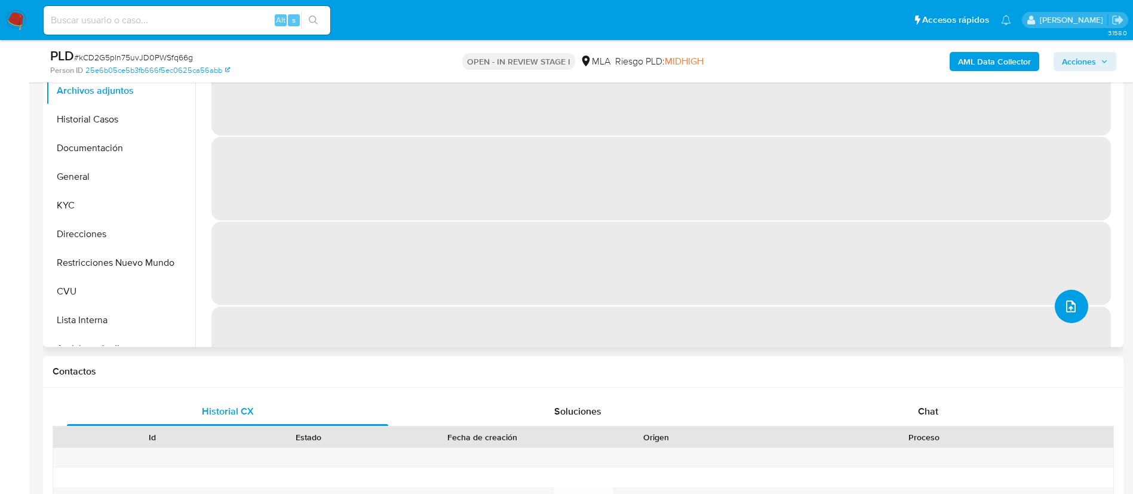
click at [1068, 318] on button "upload-file" at bounding box center [1070, 306] width 33 height 33
select select "10"
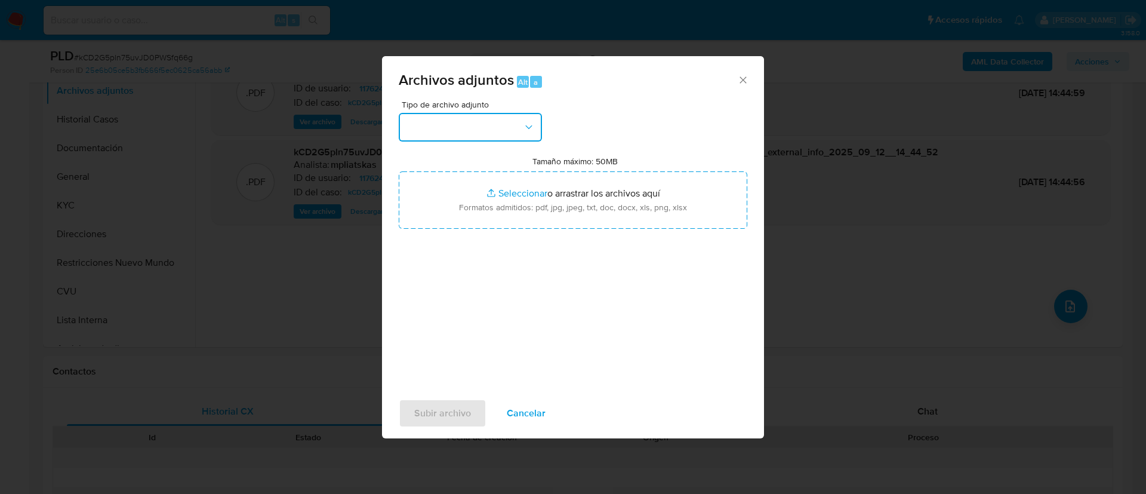
click at [467, 133] on button "button" at bounding box center [470, 127] width 143 height 29
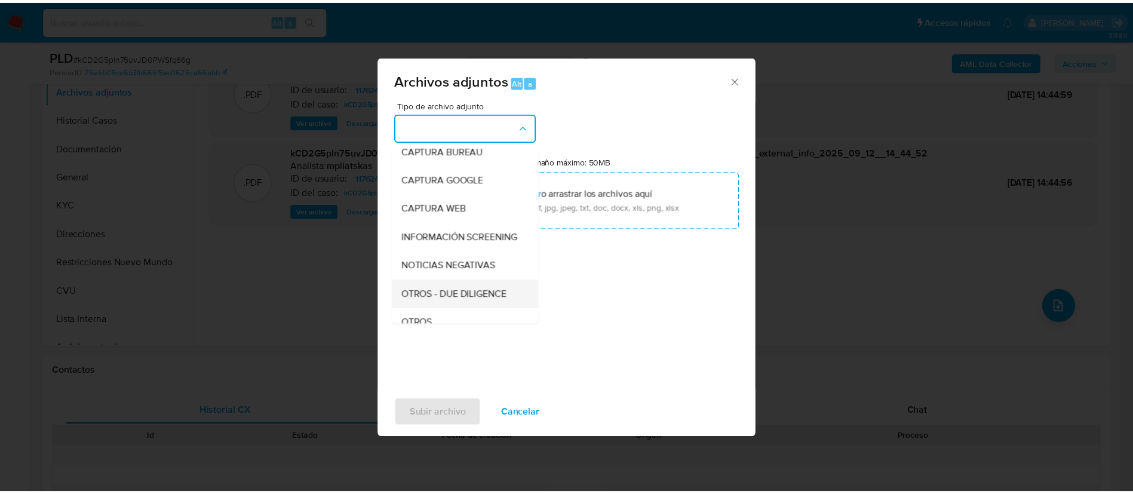
scroll to position [179, 0]
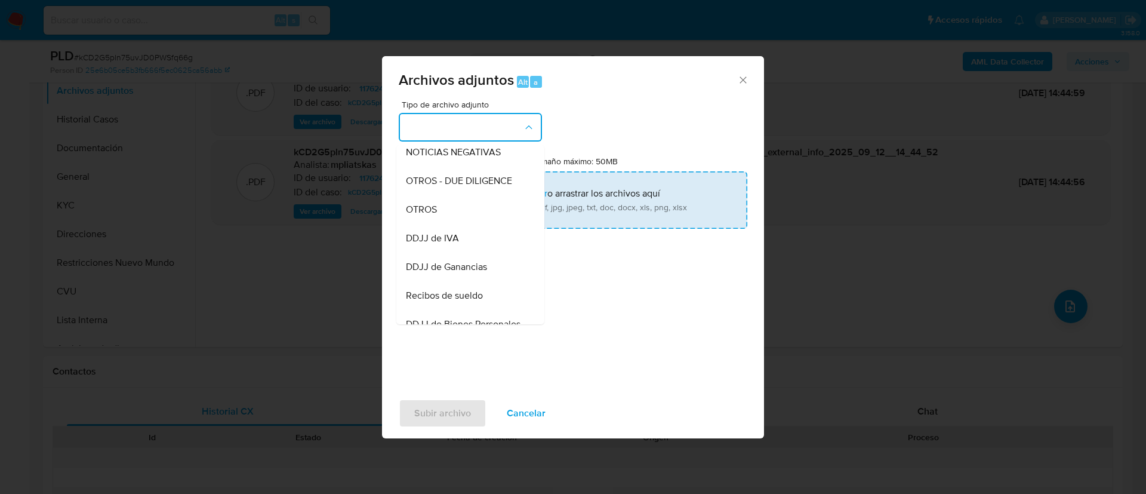
drag, startPoint x: 479, startPoint y: 219, endPoint x: 490, endPoint y: 211, distance: 13.6
click at [478, 219] on div "OTROS" at bounding box center [467, 209] width 122 height 29
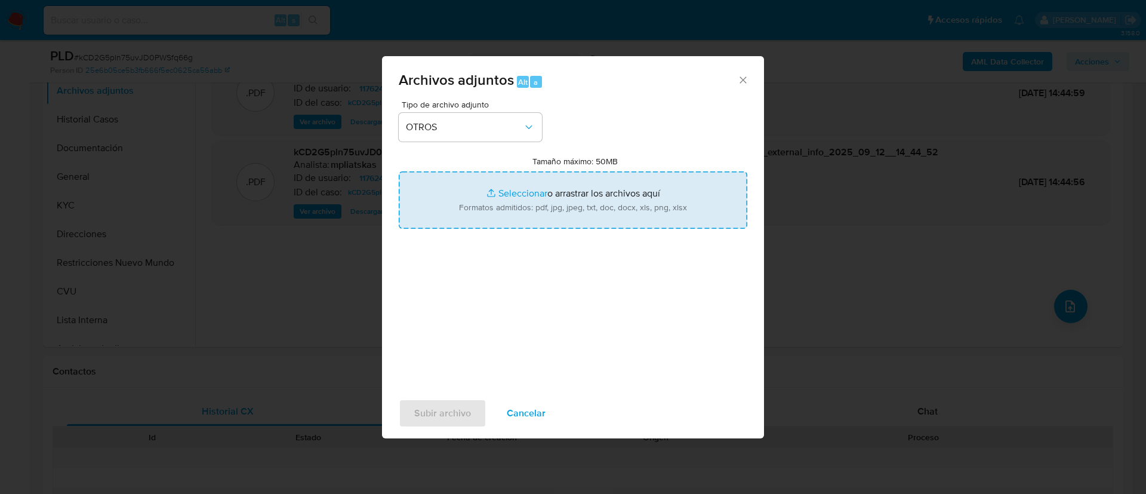
click at [505, 199] on input "Tamaño máximo: 50MB Seleccionar archivos" at bounding box center [573, 199] width 349 height 57
type input "C:\fakepath\1176249274 Movimientos.xlsx"
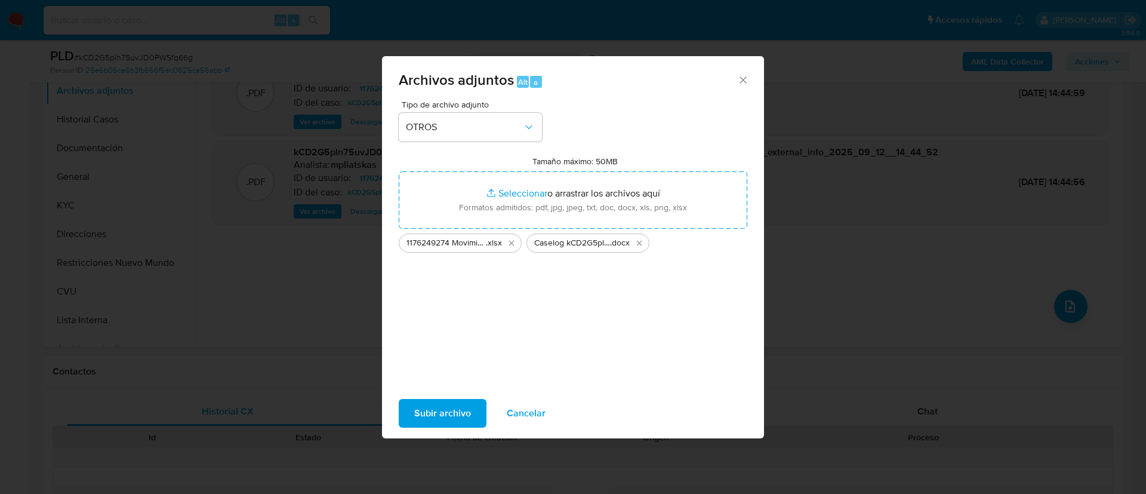
click at [431, 413] on span "Subir archivo" at bounding box center [442, 413] width 57 height 26
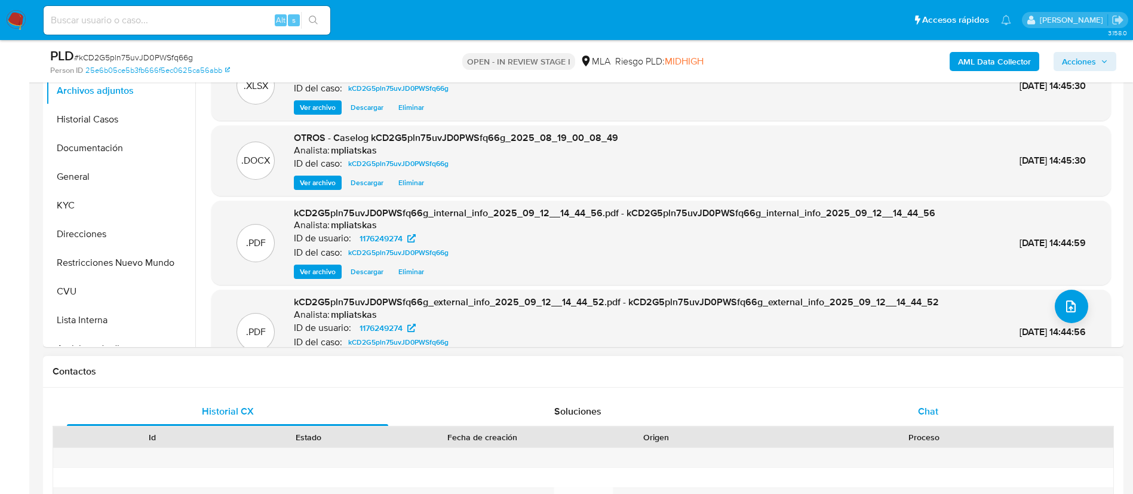
drag, startPoint x: 867, startPoint y: 434, endPoint x: 866, endPoint y: 421, distance: 12.6
click at [867, 427] on div "Proceso" at bounding box center [923, 437] width 379 height 20
click at [866, 420] on div "Chat" at bounding box center [927, 411] width 321 height 29
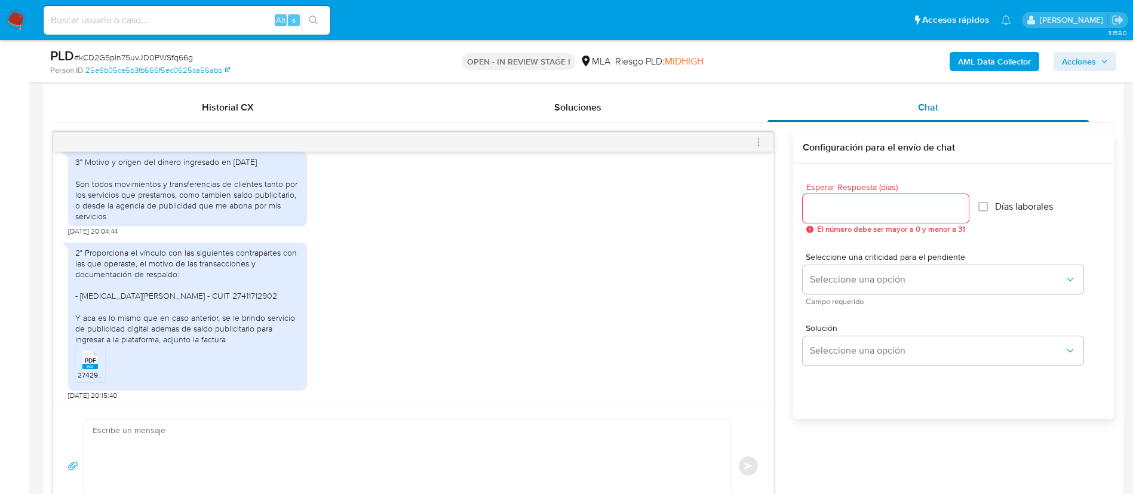
scroll to position [627, 0]
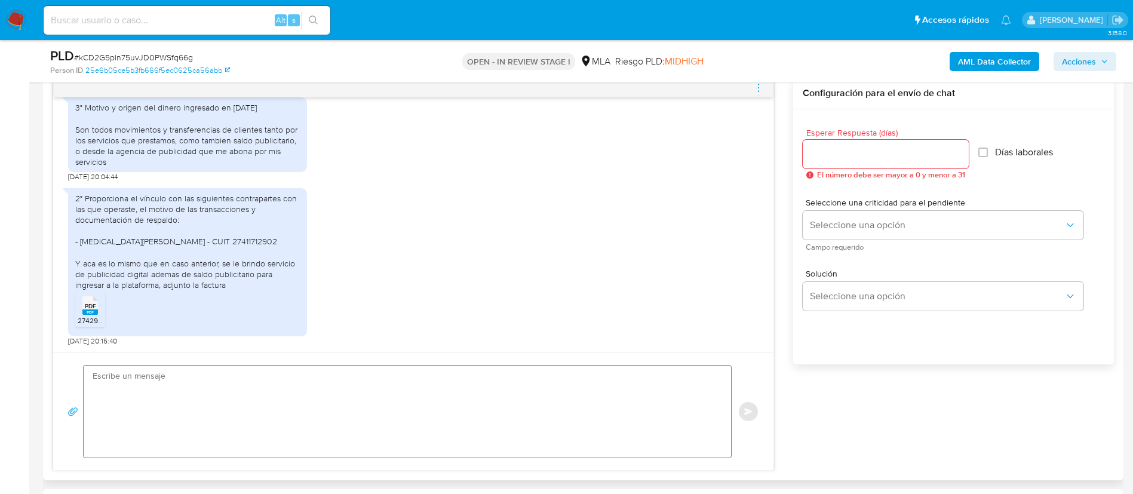
click at [604, 417] on textarea at bounding box center [404, 411] width 623 height 92
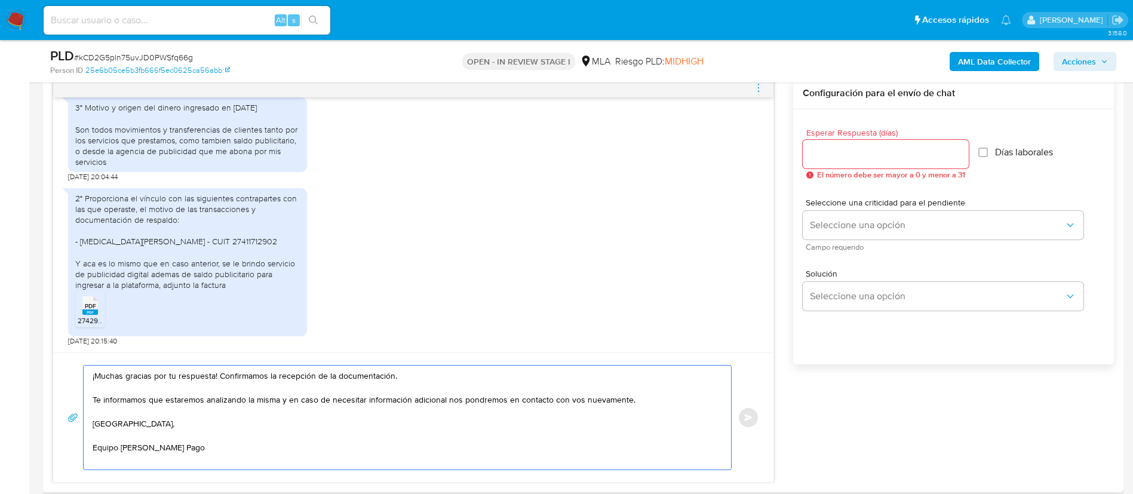
type textarea "¡Muchas gracias por tu respuesta! Confirmamos la recepción de la documentación.…"
click at [878, 143] on div at bounding box center [885, 154] width 166 height 29
click at [875, 154] on input "Esperar Respuesta (días)" at bounding box center [885, 154] width 166 height 16
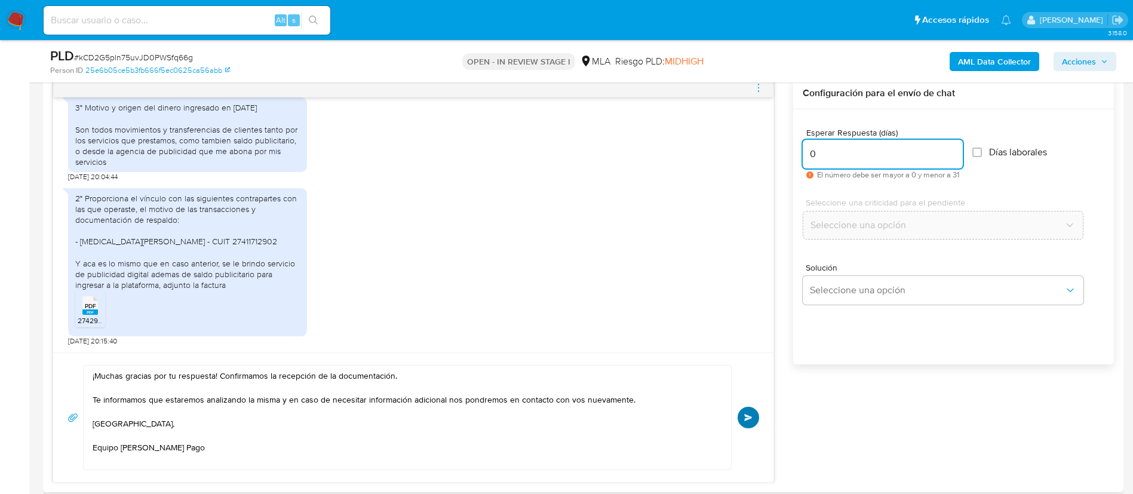
type input "0"
click at [749, 418] on span "Enviar" at bounding box center [748, 417] width 8 height 7
click at [763, 80] on div "PLD # kCD2G5pln75uvJD0PWSfq66g Person ID 25e6b05ce5b3fb666f5ec0625ca56abb OPEN …" at bounding box center [583, 61] width 1080 height 42
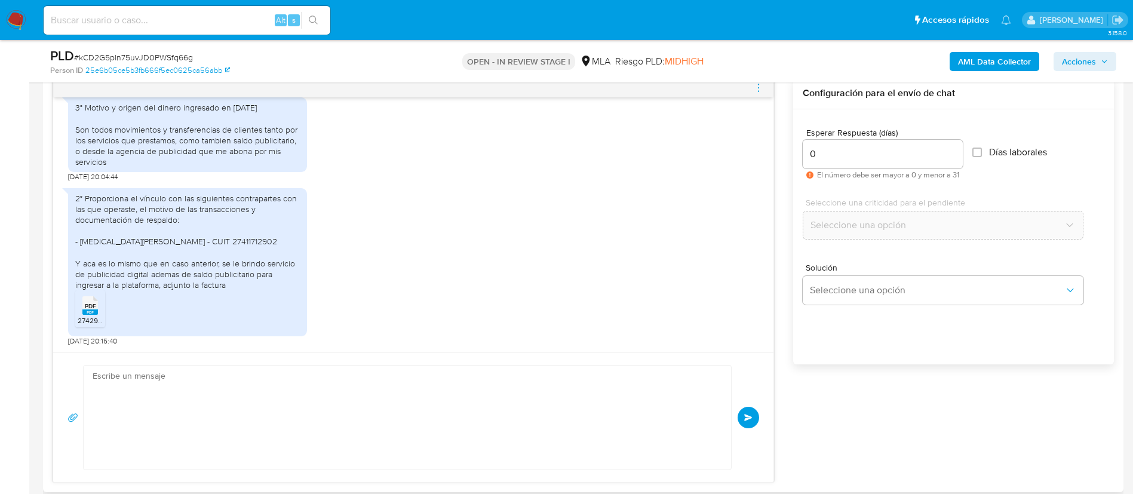
scroll to position [2190, 0]
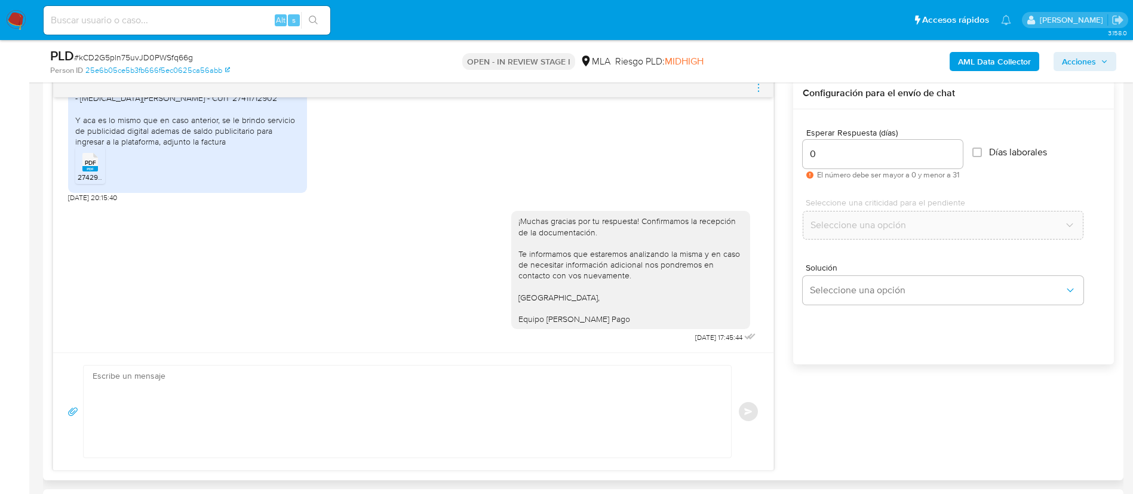
click at [761, 84] on icon "menu-action" at bounding box center [758, 87] width 11 height 11
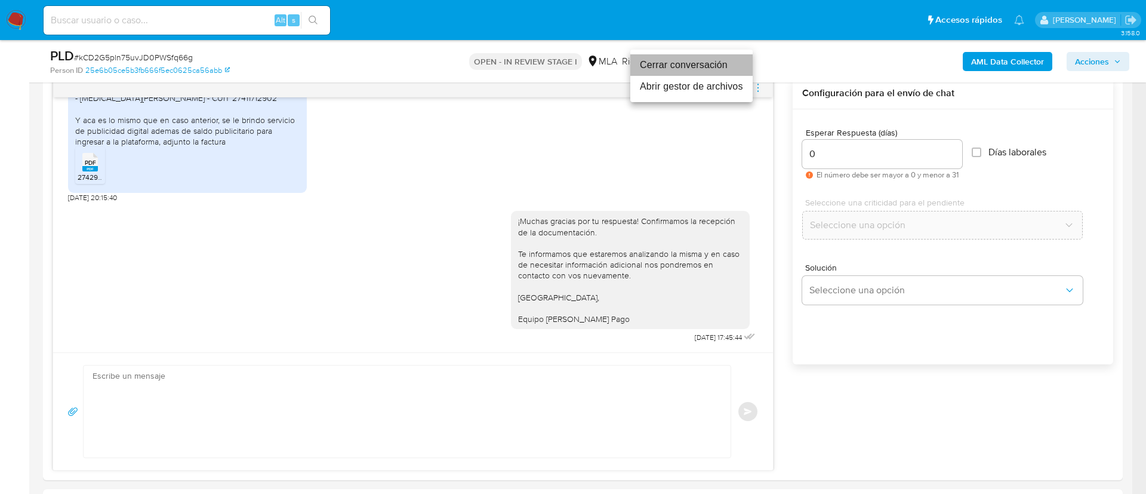
click at [727, 73] on li "Cerrar conversación" at bounding box center [691, 64] width 122 height 21
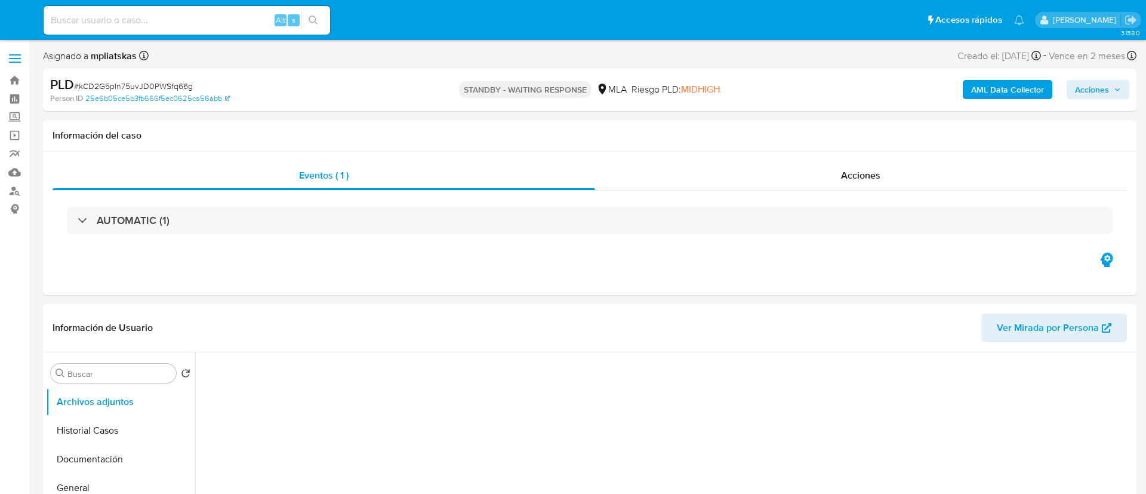
select select "10"
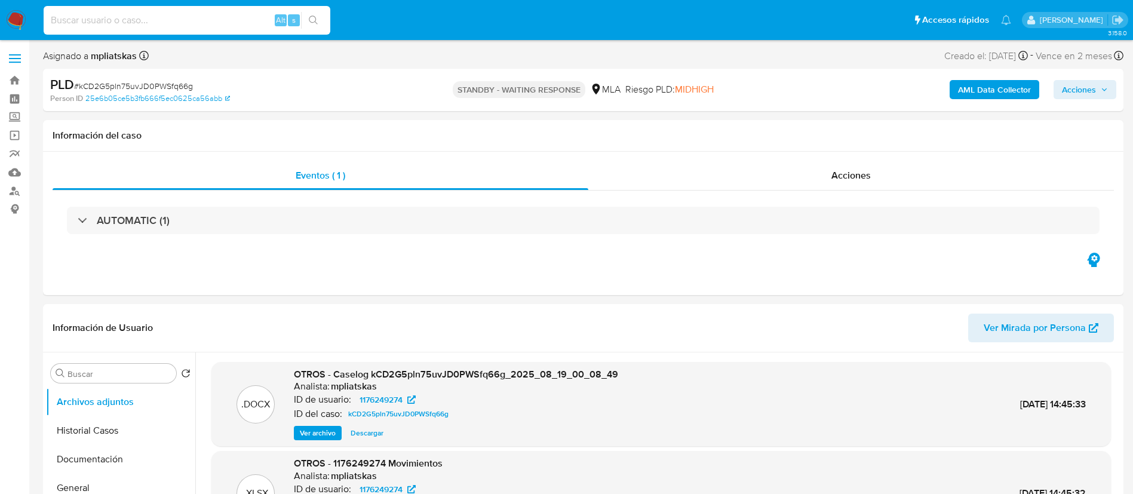
click at [260, 20] on input at bounding box center [187, 21] width 287 height 16
paste input "LgTfKG5QvkpmND7aLLgEYG6n"
click at [327, 21] on input "LgTfKG5QvkpmND7aLLgEYG6n" at bounding box center [187, 21] width 287 height 16
type input "LgTfKG5QvkpmND7aLLgEYG6n"
click at [312, 19] on icon "search-icon" at bounding box center [314, 21] width 10 height 10
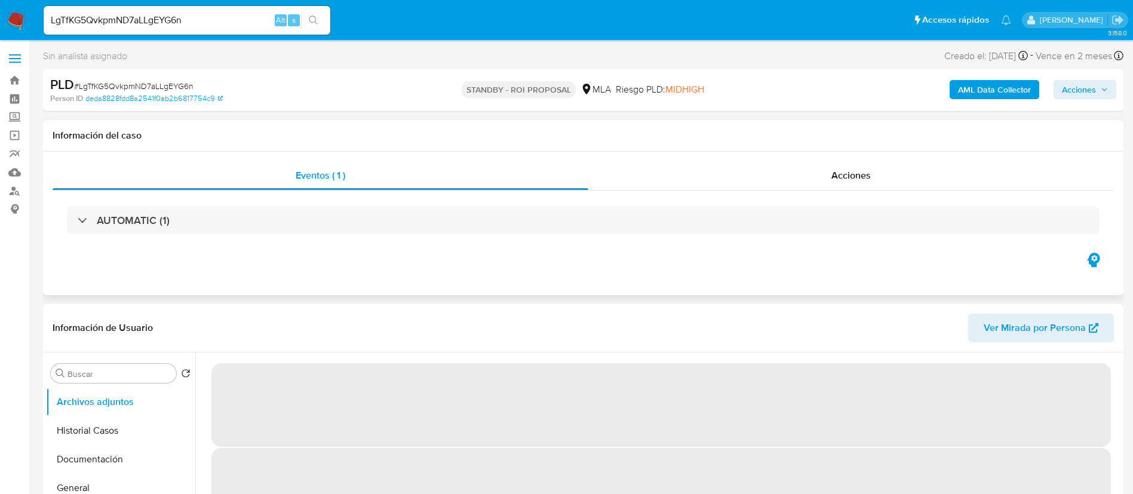
select select "10"
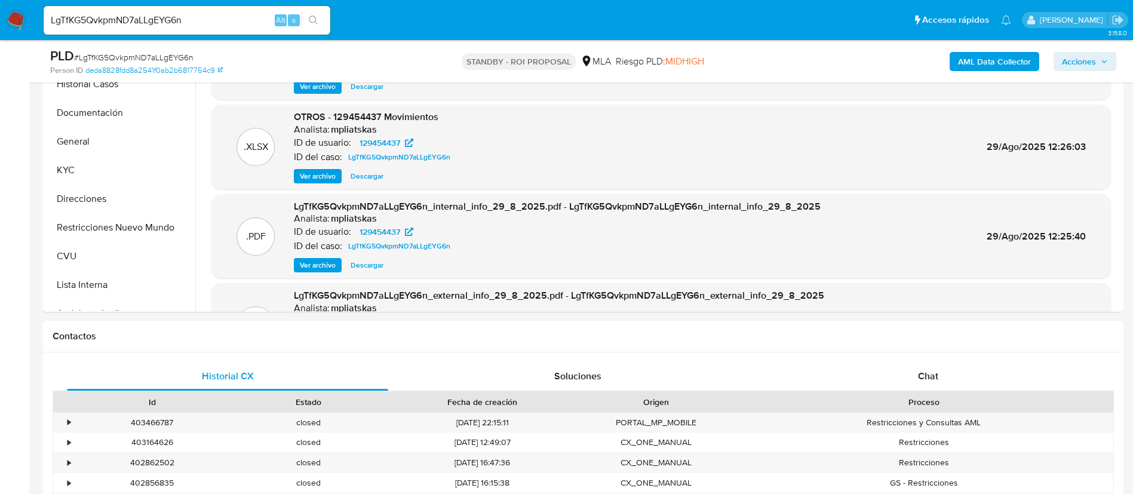
scroll to position [358, 0]
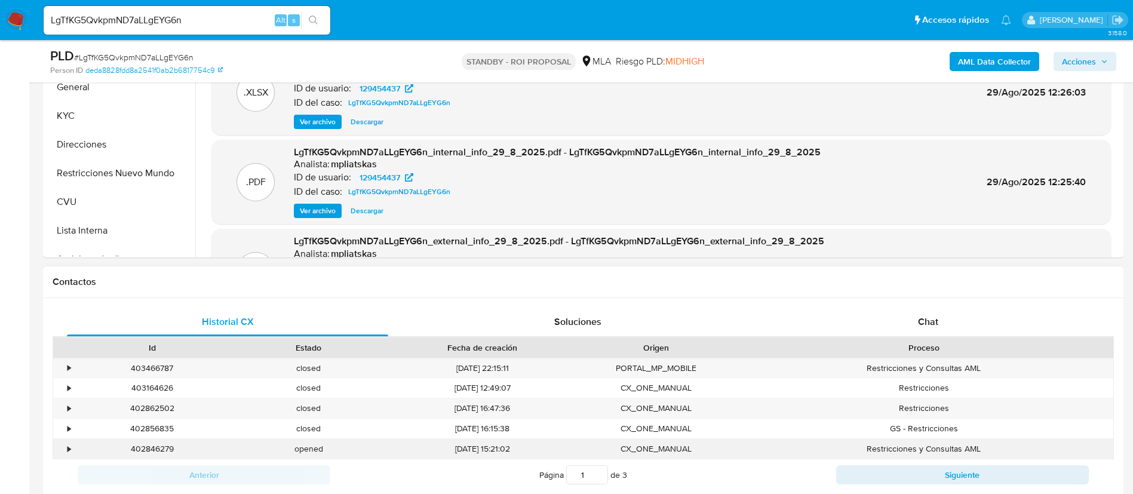
drag, startPoint x: 111, startPoint y: 1, endPoint x: 156, endPoint y: 454, distance: 454.8
click at [156, 454] on div "402846279" at bounding box center [152, 449] width 156 height 20
copy div "402846279"
click at [146, 371] on div "403466787" at bounding box center [152, 368] width 156 height 20
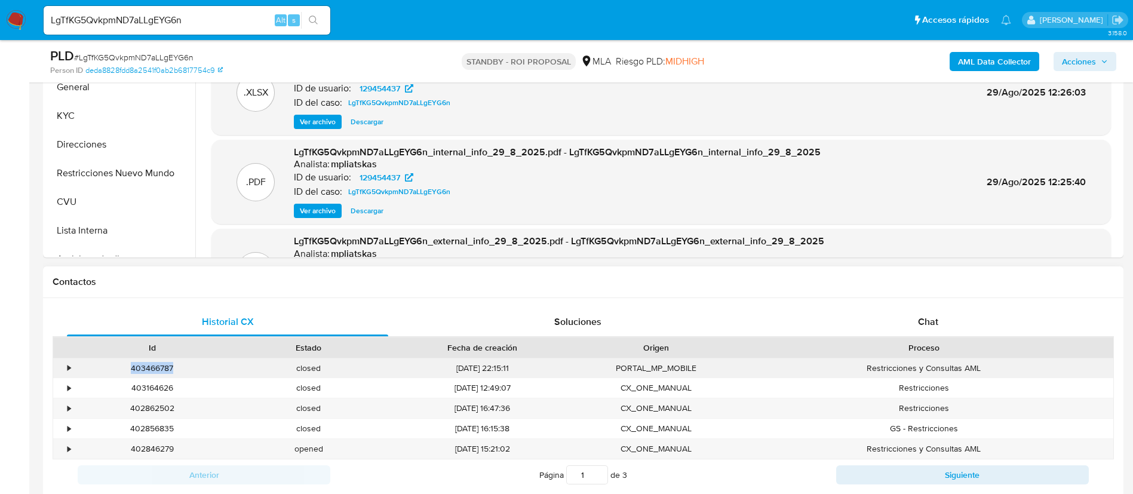
click at [146, 371] on div "403466787" at bounding box center [152, 368] width 156 height 20
copy div "403466787"
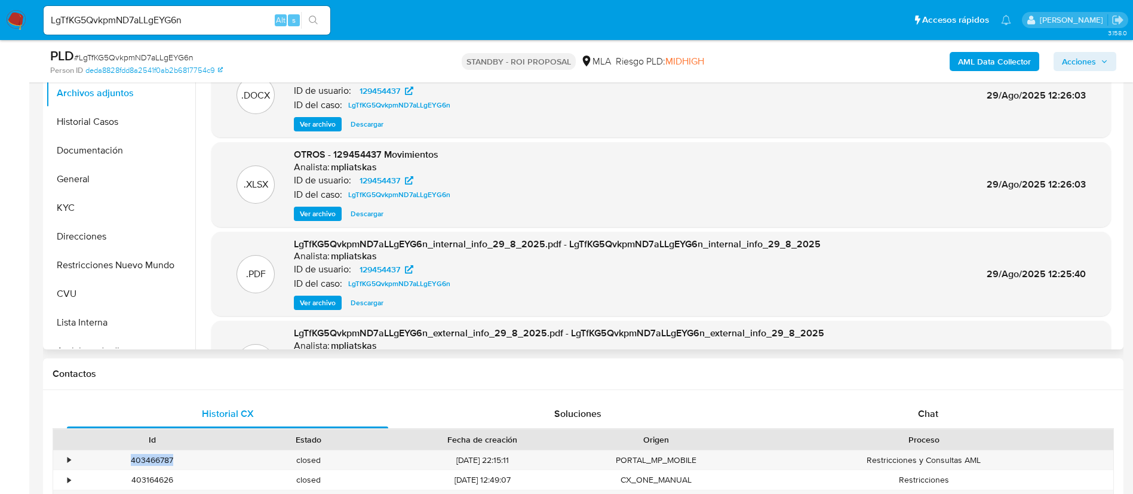
scroll to position [179, 0]
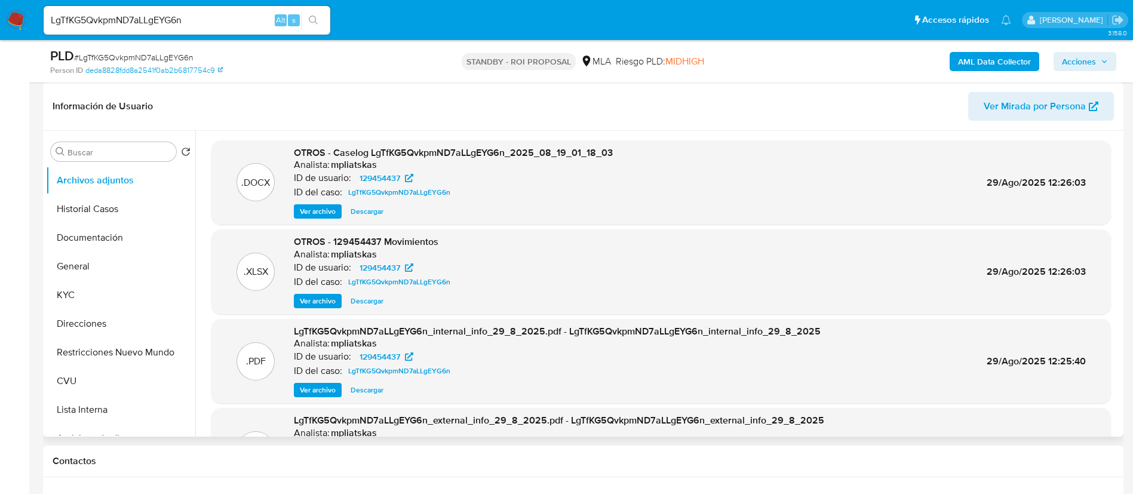
click at [365, 301] on span "Descargar" at bounding box center [366, 301] width 33 height 12
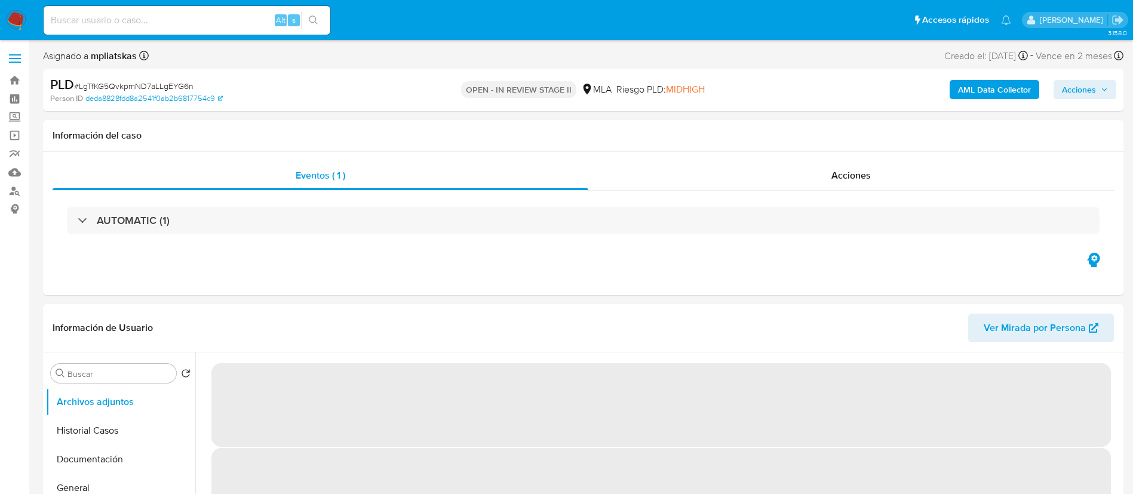
click at [1087, 84] on span "Acciones" at bounding box center [1078, 89] width 34 height 19
select select "10"
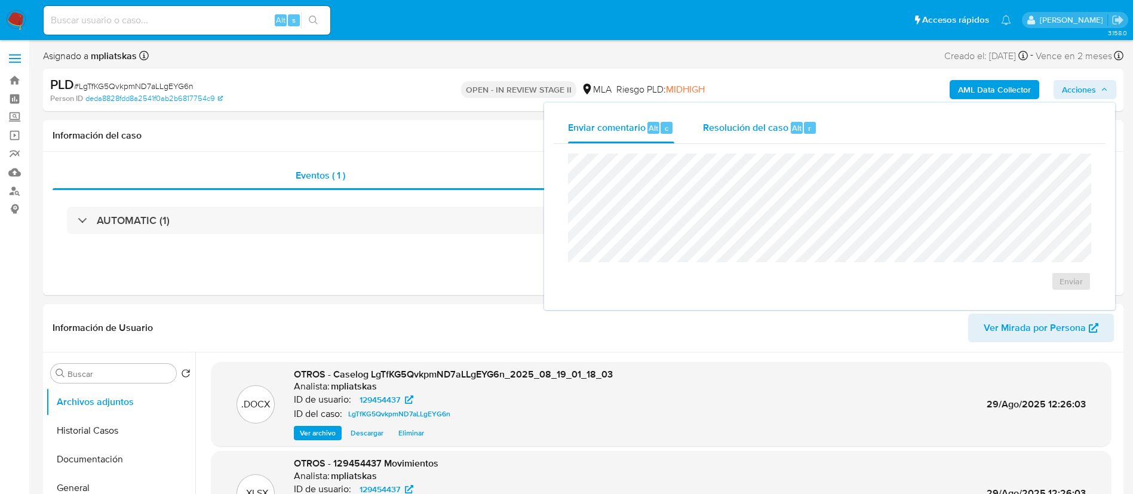
click at [786, 124] on span "Resolución del caso" at bounding box center [745, 128] width 85 height 14
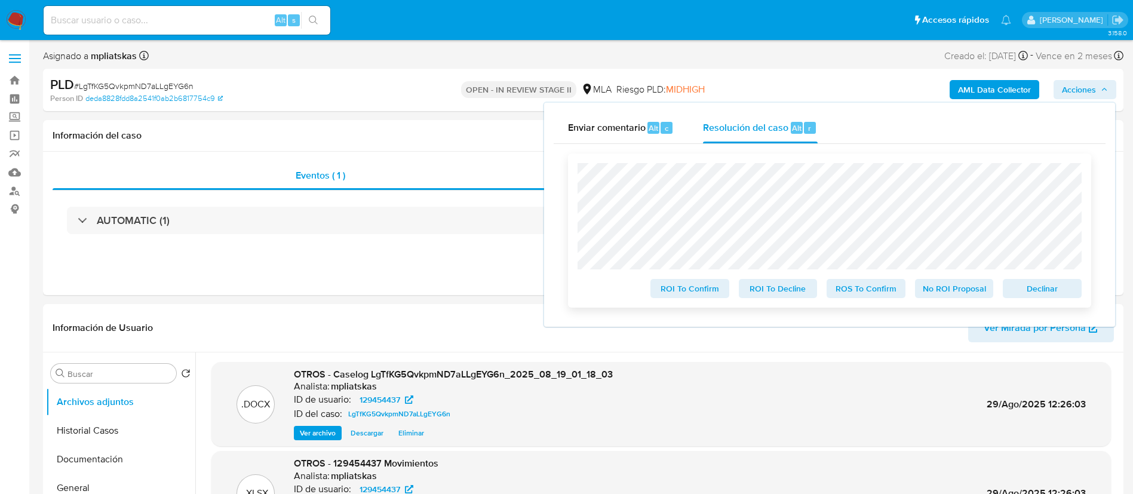
click at [1024, 281] on button "Declinar" at bounding box center [1041, 288] width 79 height 19
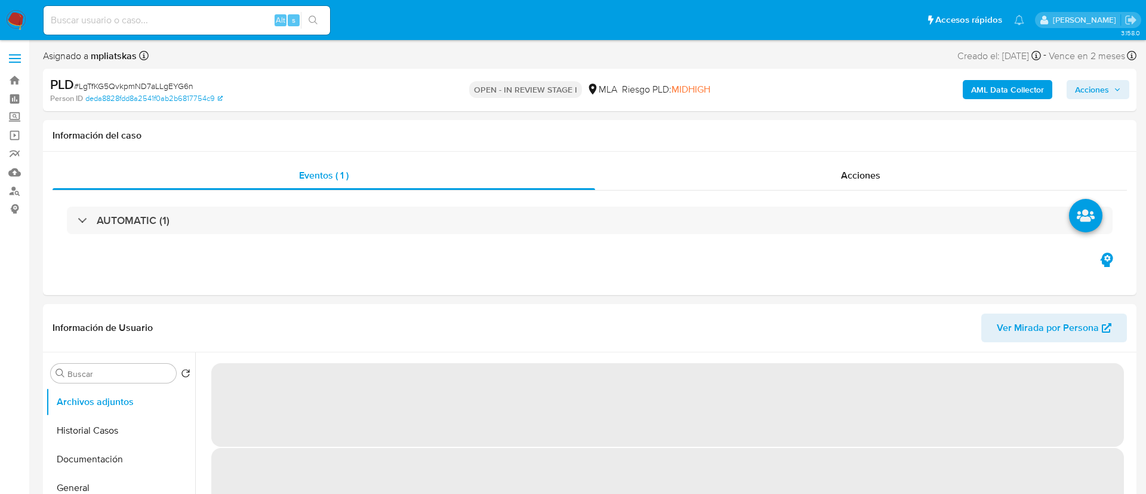
select select "10"
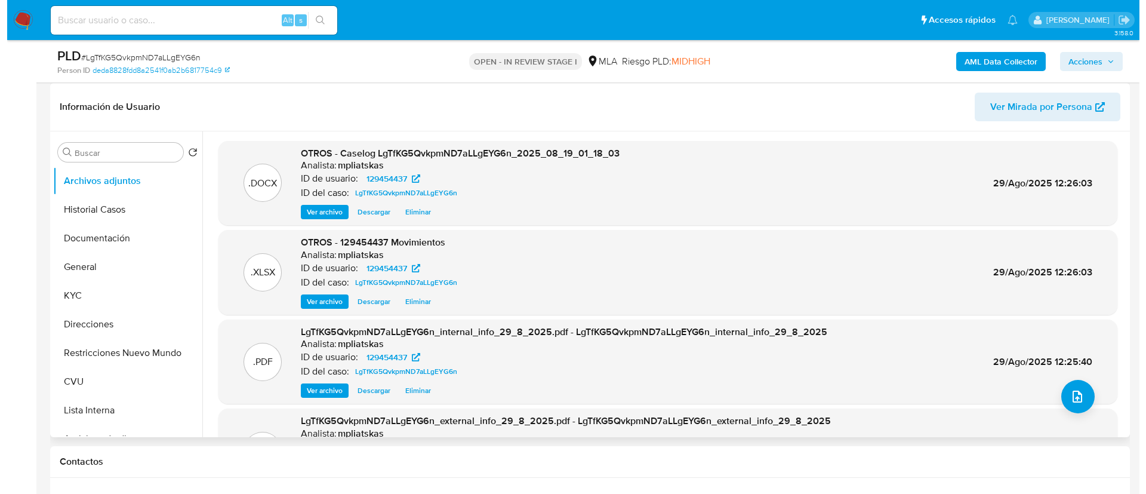
scroll to position [179, 0]
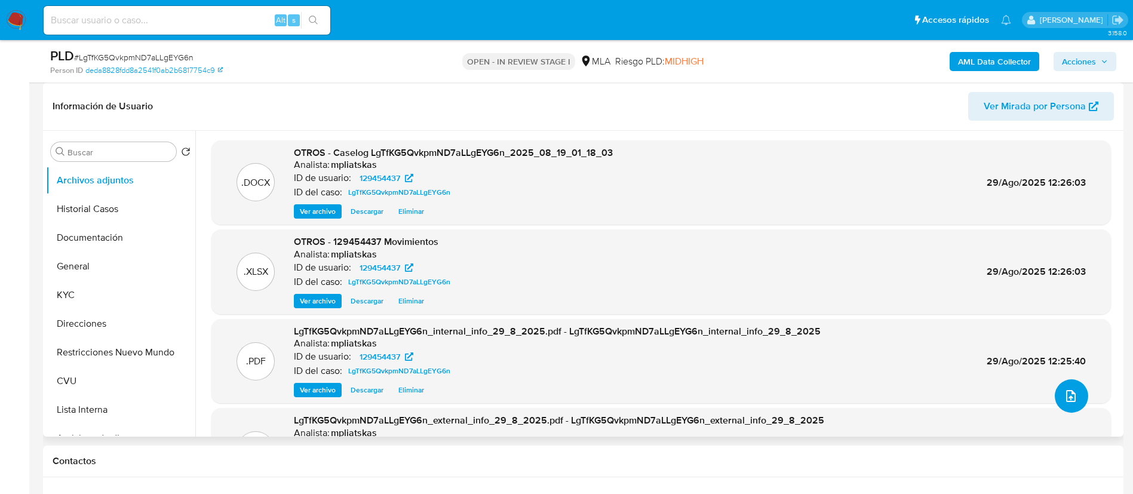
click at [1064, 404] on button "upload-file" at bounding box center [1070, 395] width 33 height 33
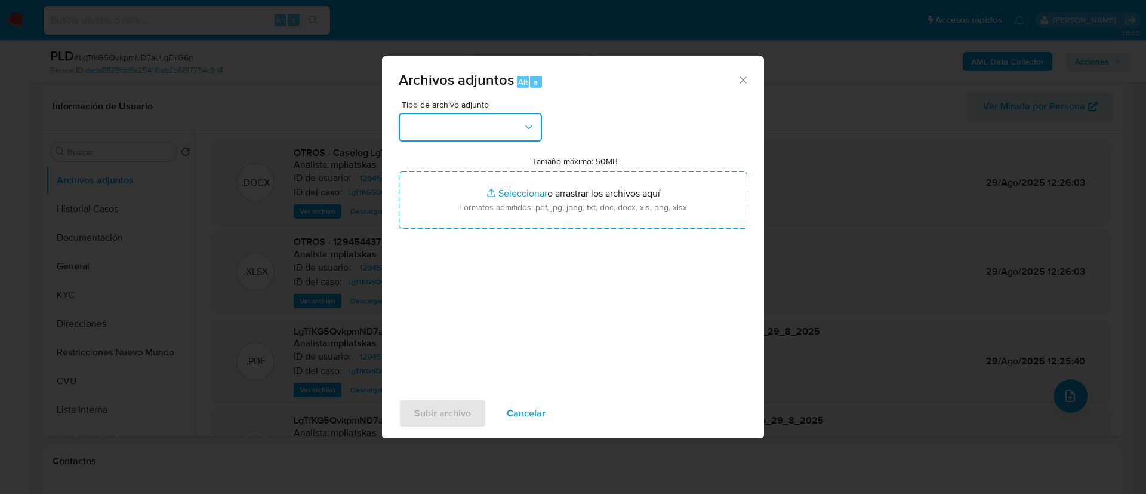
click at [510, 118] on button "button" at bounding box center [470, 127] width 143 height 29
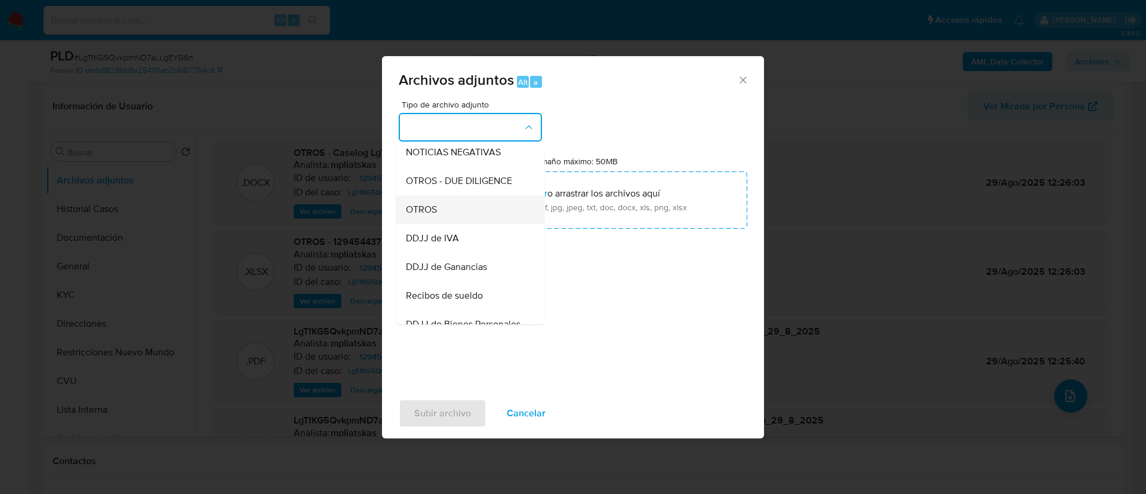
click at [482, 220] on div "OTROS" at bounding box center [467, 209] width 122 height 29
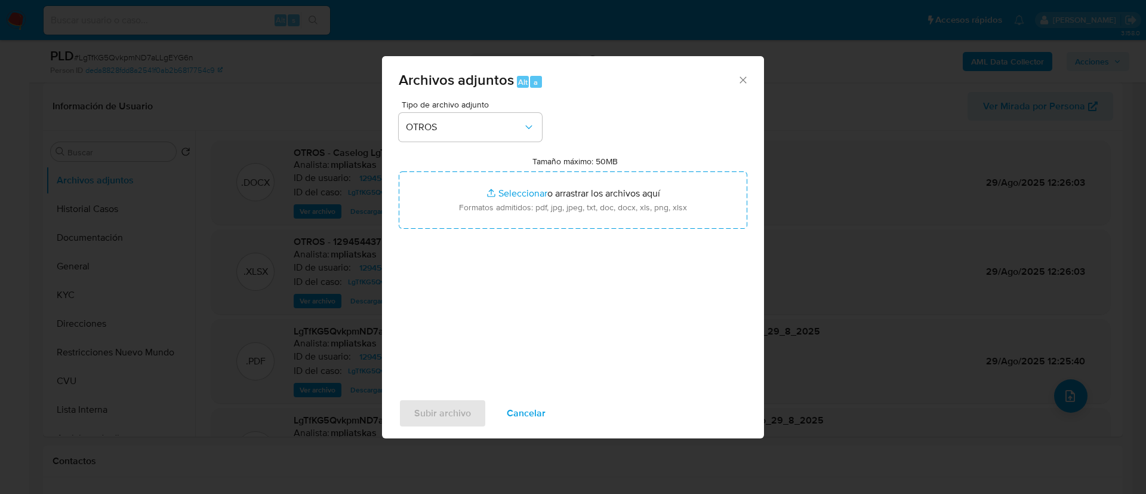
click at [482, 220] on input "Tamaño máximo: 50MB Seleccionar archivos" at bounding box center [573, 199] width 349 height 57
type input "C:\fakepath\Baja_pate_tes_Berlingo1.jpg"
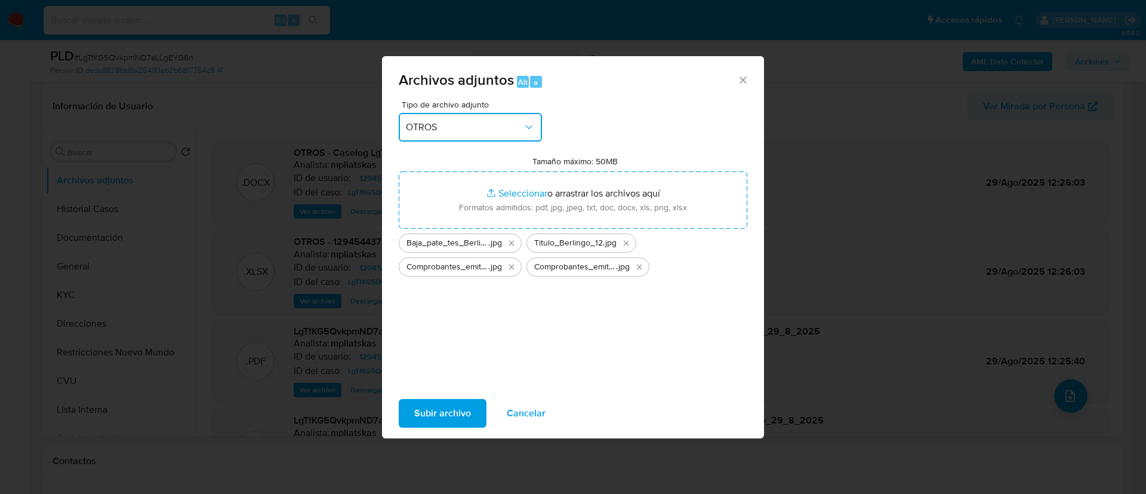
click at [476, 128] on span "OTROS" at bounding box center [464, 127] width 117 height 12
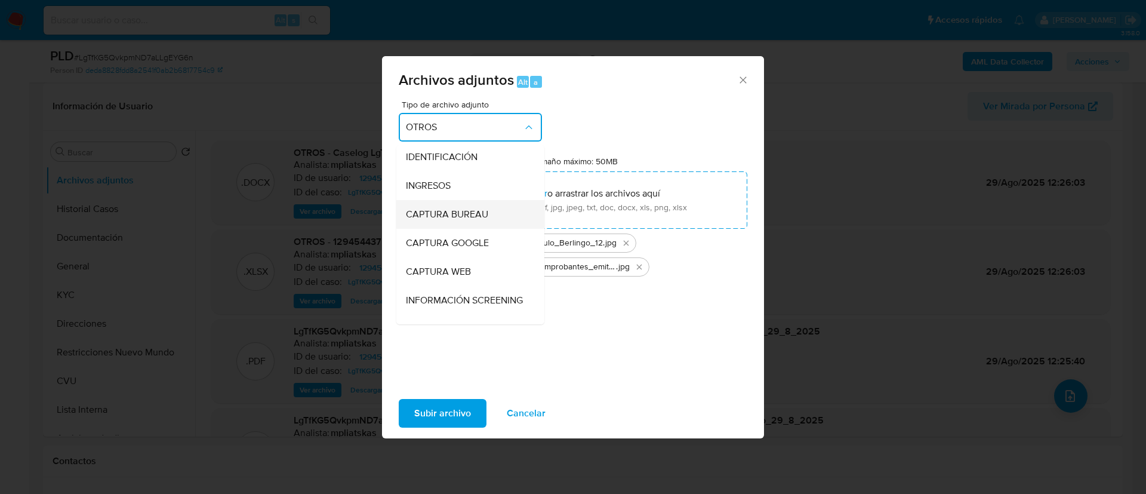
scroll to position [0, 0]
click at [474, 186] on div "INGRESOS" at bounding box center [467, 188] width 122 height 29
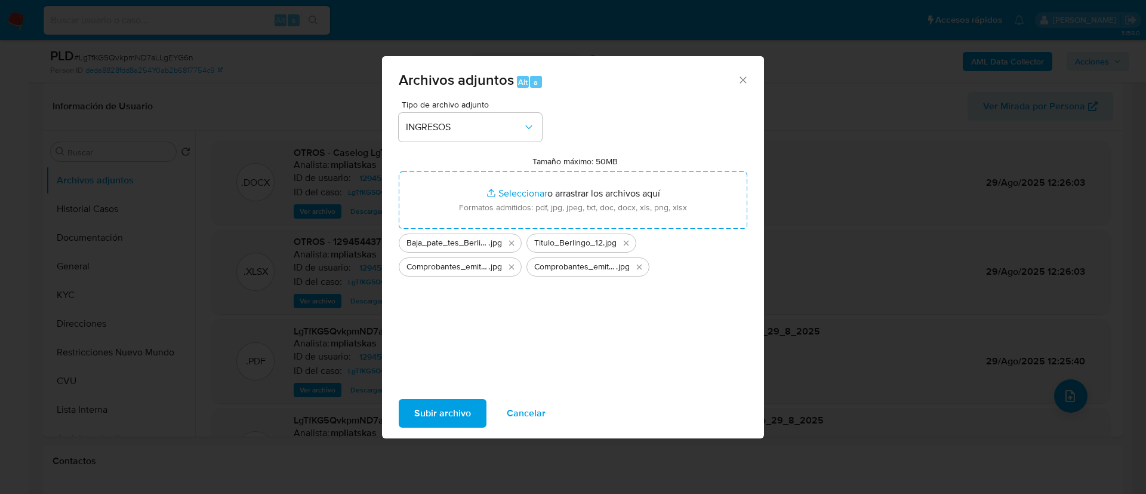
click at [453, 395] on div "Subir archivo Cancelar" at bounding box center [573, 412] width 382 height 45
click at [447, 407] on span "Subir archivo" at bounding box center [442, 413] width 57 height 26
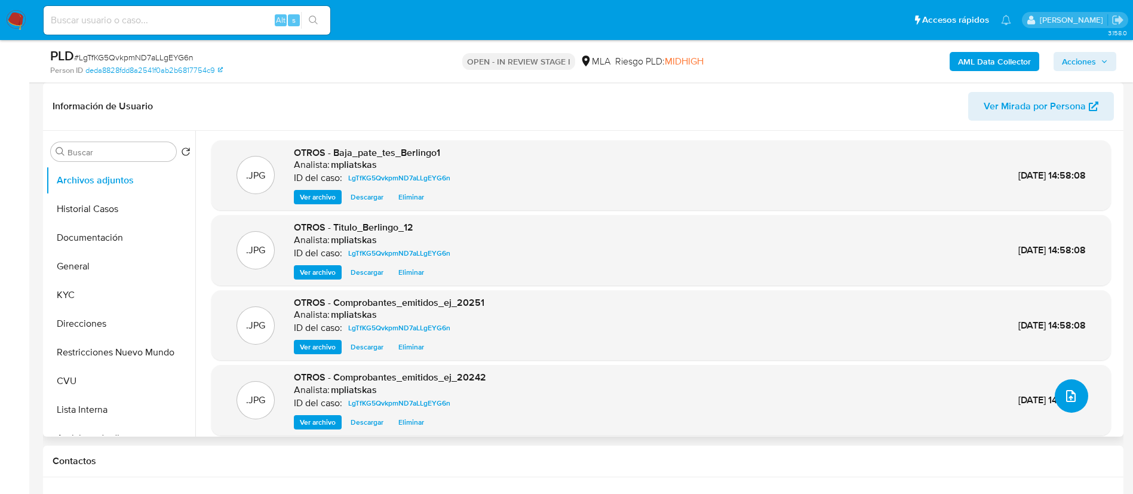
click at [1071, 404] on button "upload-file" at bounding box center [1070, 395] width 33 height 33
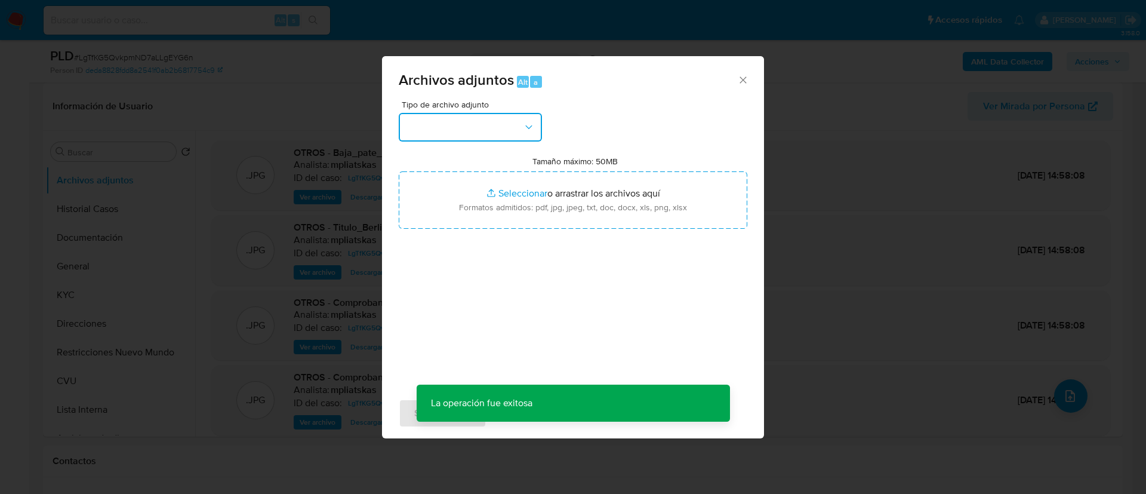
click at [485, 139] on button "button" at bounding box center [470, 127] width 143 height 29
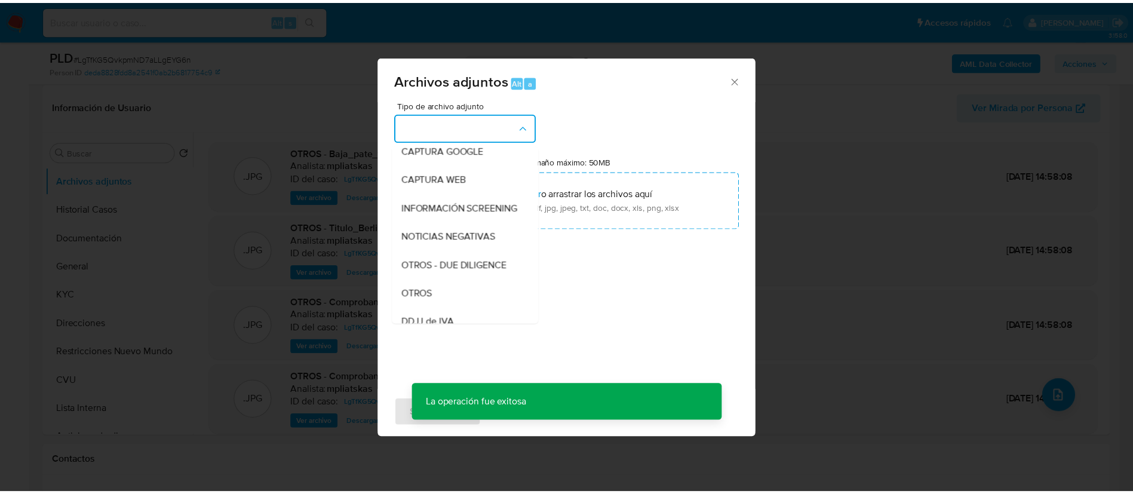
scroll to position [179, 0]
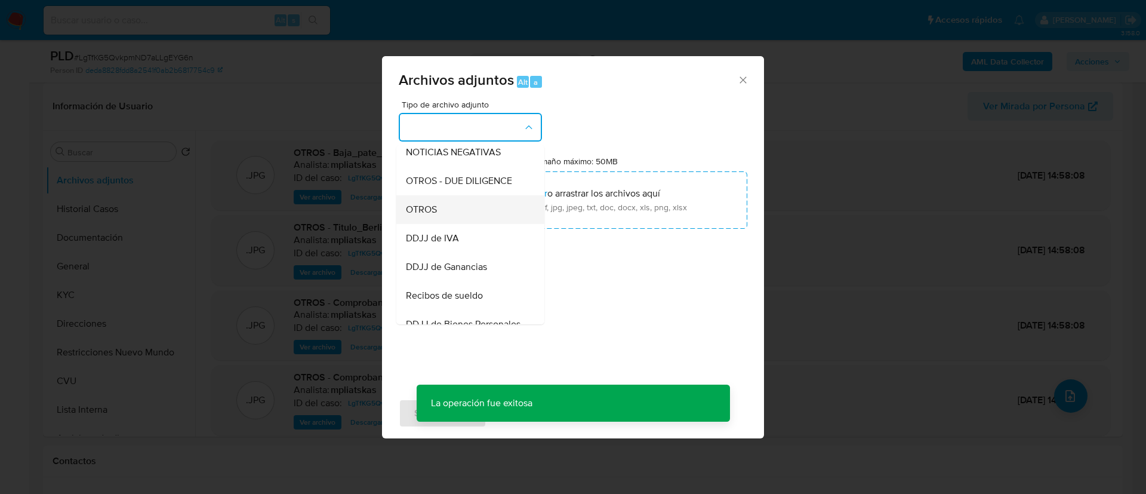
click at [477, 215] on div "OTROS" at bounding box center [467, 209] width 122 height 29
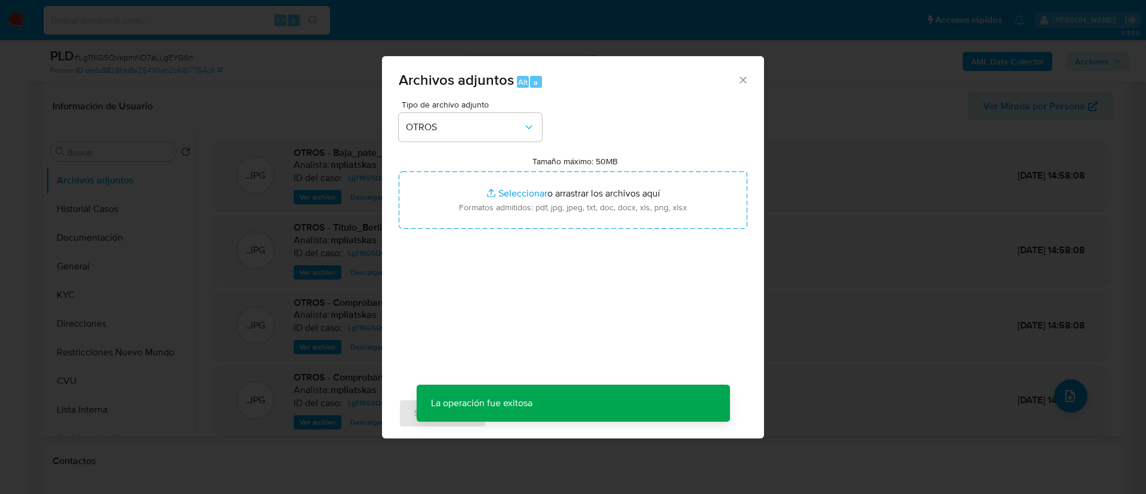
click at [477, 215] on input "Tamaño máximo: 50MB Seleccionar archivos" at bounding box center [573, 199] width 349 height 57
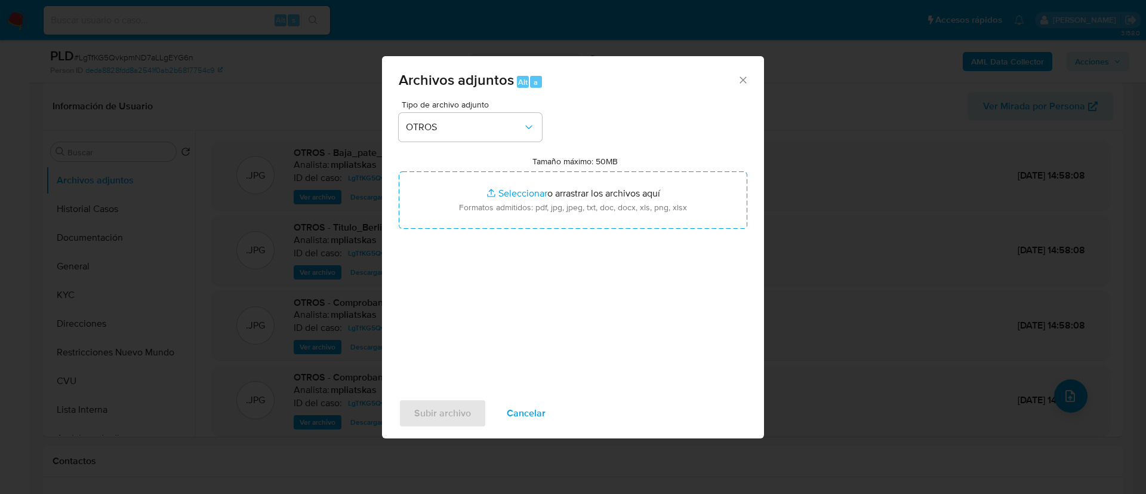
type input "C:\fakepath\V2 129454437 Movimientos.xlsx"
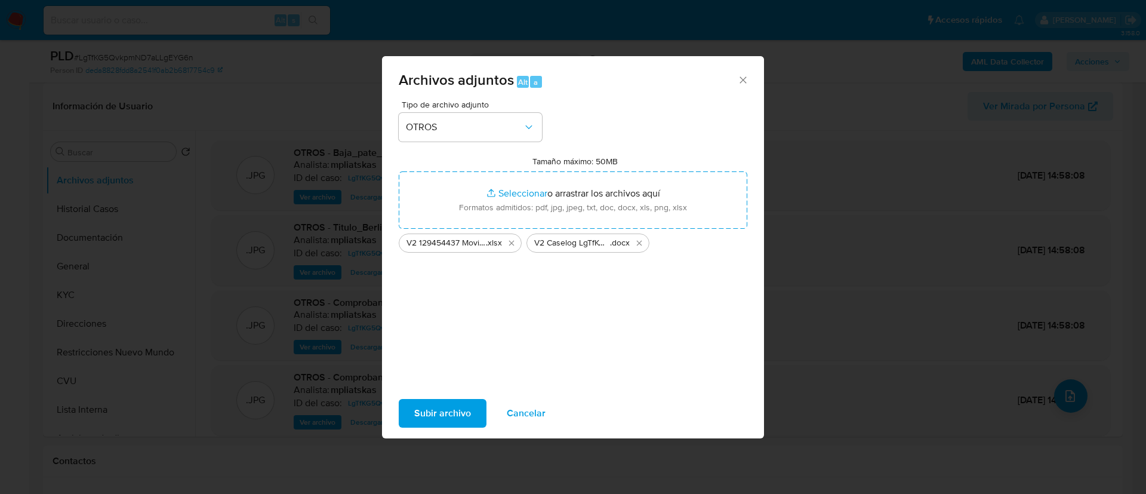
click at [433, 406] on span "Subir archivo" at bounding box center [442, 413] width 57 height 26
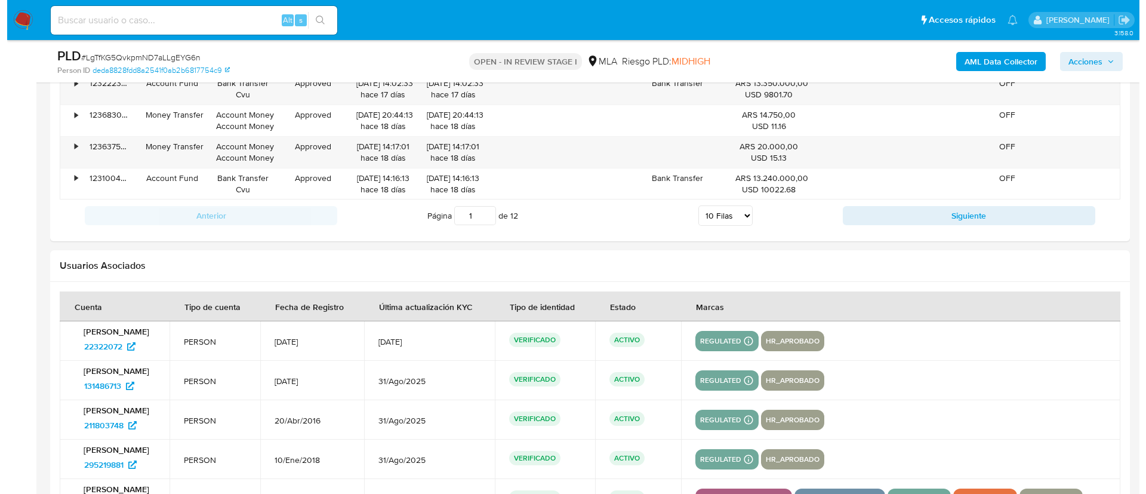
scroll to position [2087, 0]
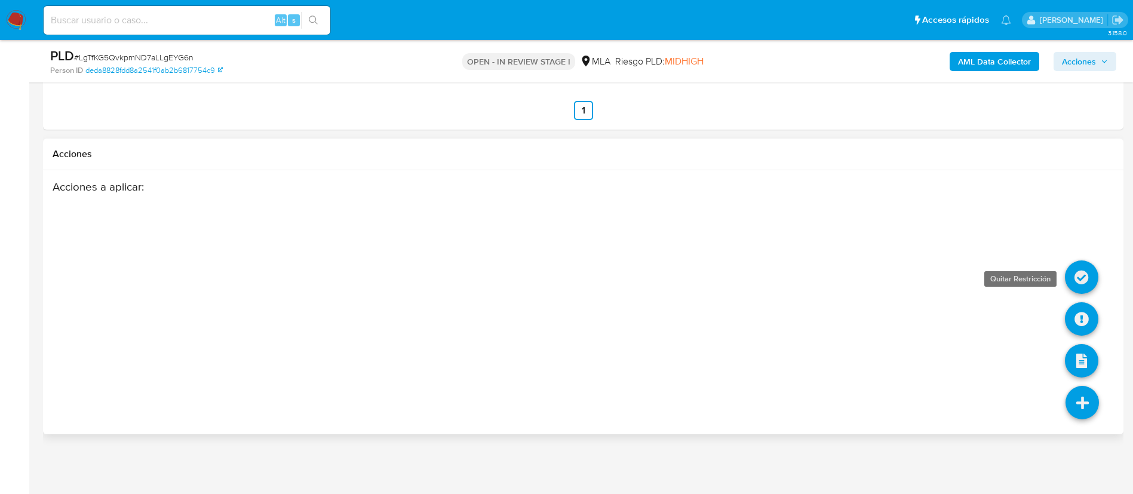
click at [1084, 276] on icon at bounding box center [1080, 276] width 33 height 33
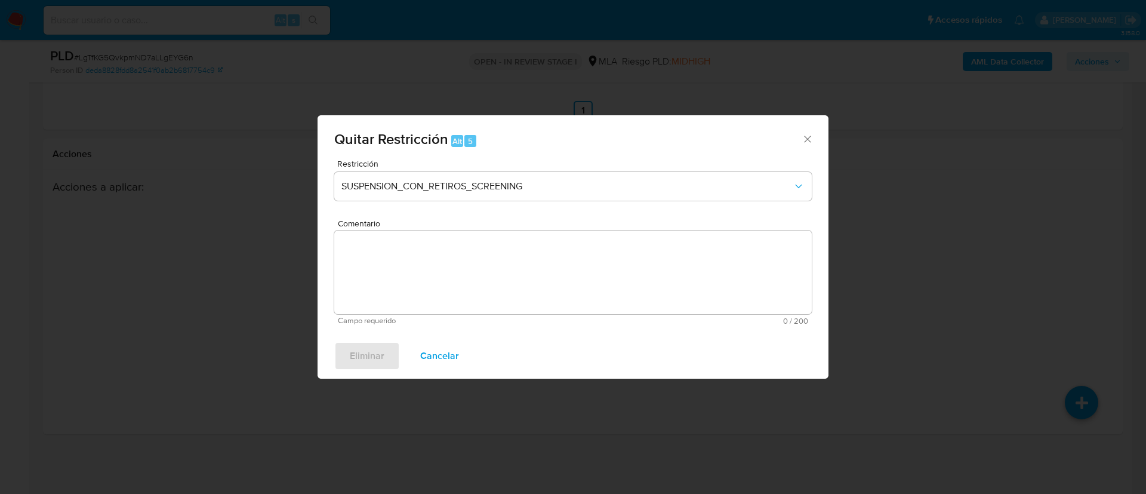
click at [427, 148] on span "Quitar Restricción" at bounding box center [391, 138] width 114 height 21
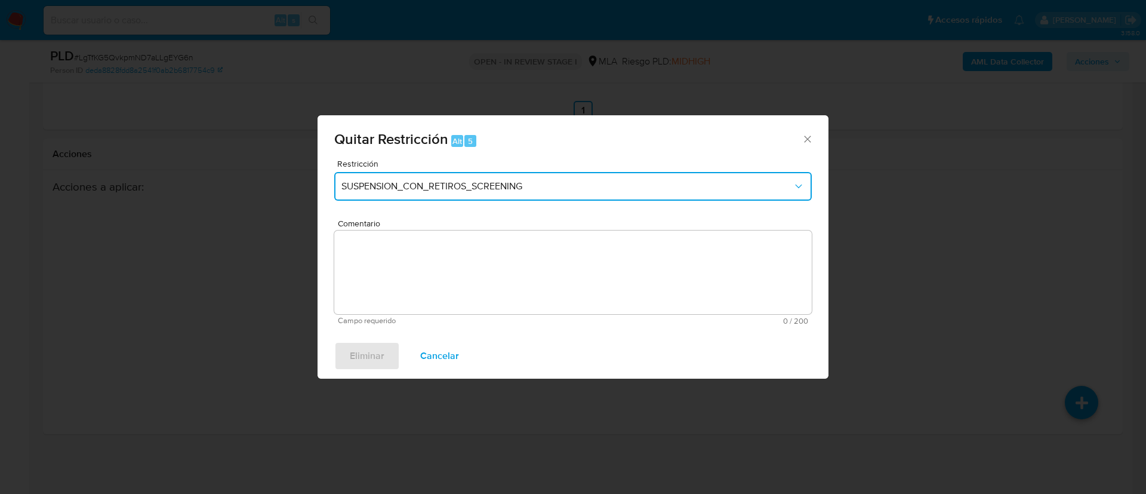
click at [420, 180] on span "SUSPENSION_CON_RETIROS_SCREENING" at bounding box center [566, 186] width 451 height 12
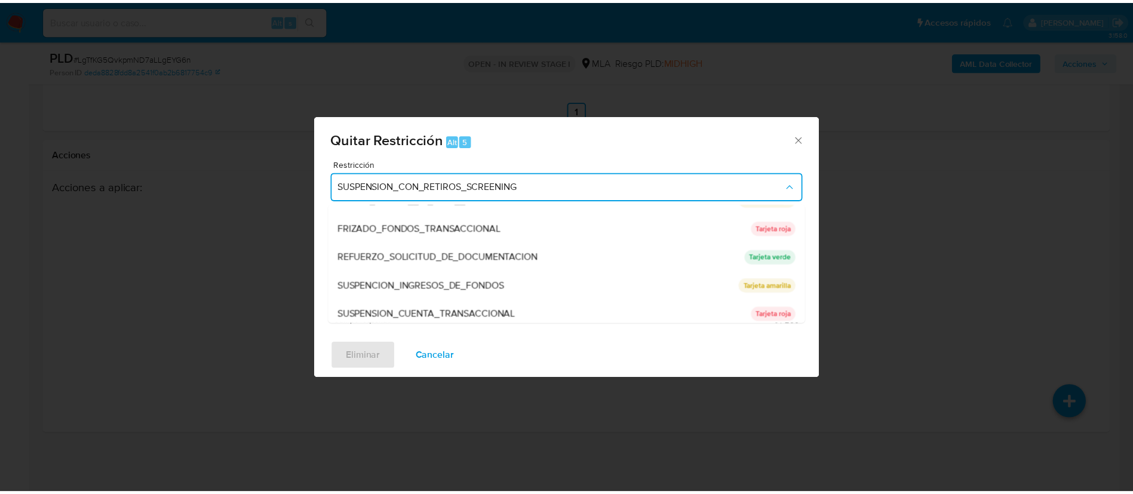
scroll to position [253, 0]
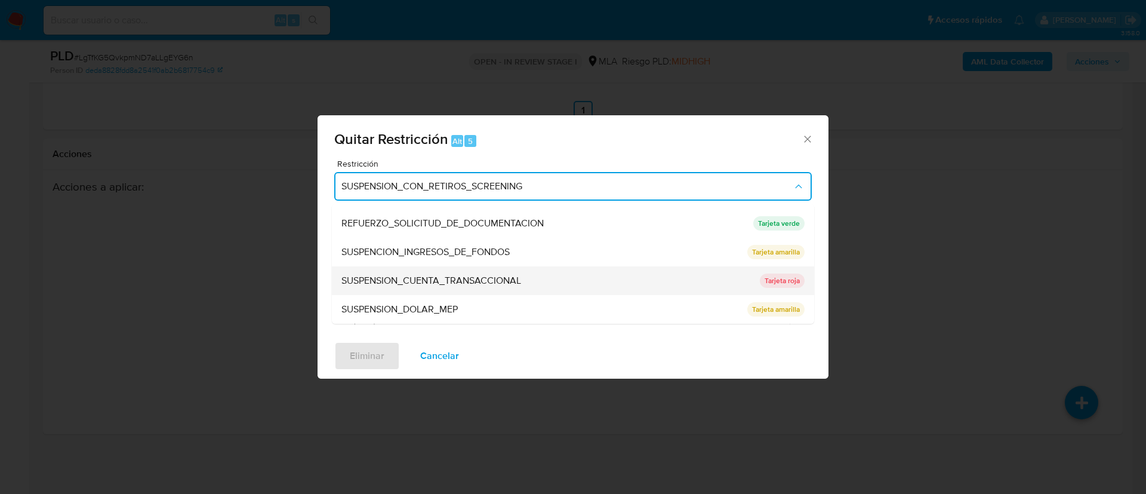
click at [441, 288] on div "SUSPENSION_CUENTA_TRANSACCIONAL" at bounding box center [546, 280] width 411 height 29
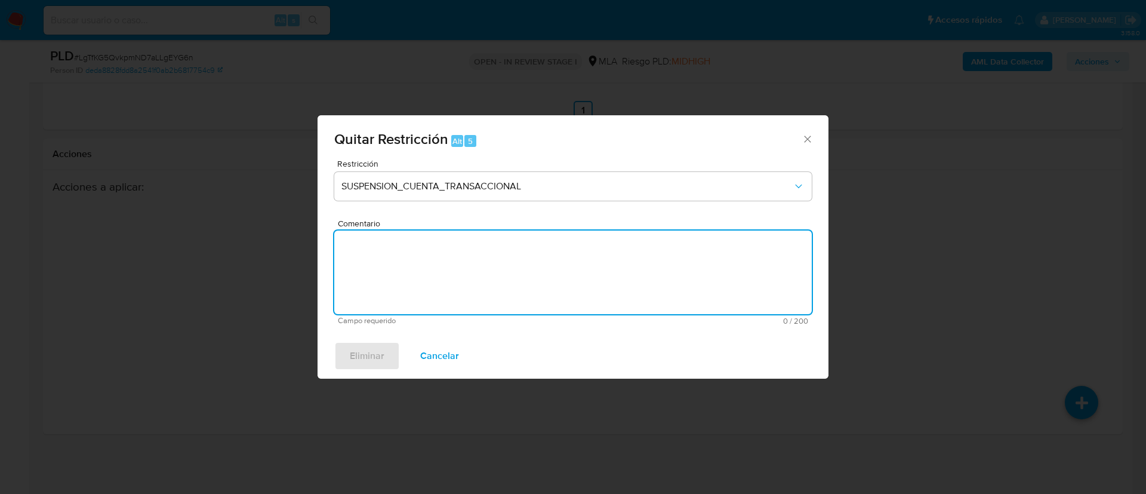
click at [441, 287] on textarea "Comentario" at bounding box center [573, 272] width 478 height 84
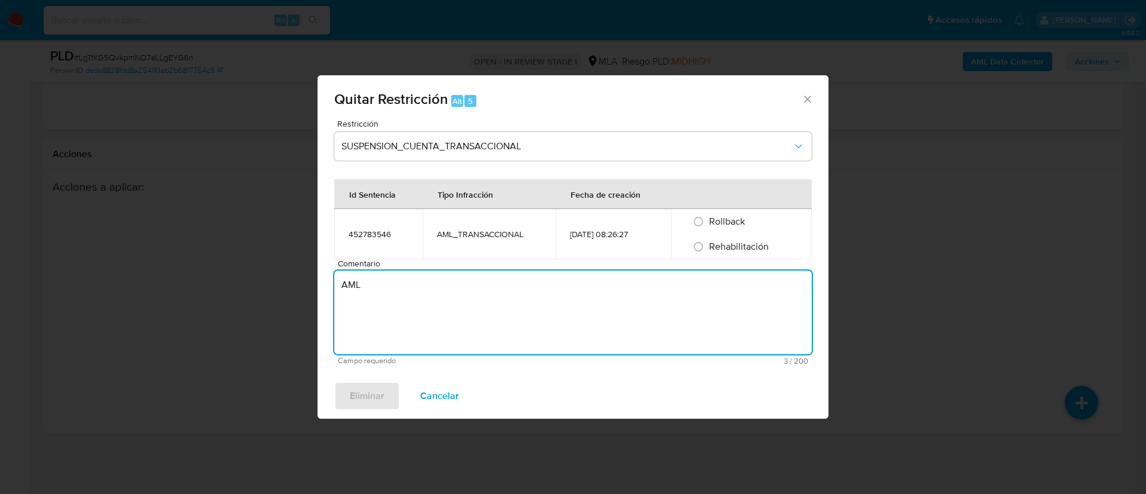
type textarea "AML"
click at [724, 245] on span "Rehabilitación" at bounding box center [739, 246] width 60 height 14
click at [708, 245] on input "Rehabilitación" at bounding box center [698, 246] width 19 height 19
radio input "true"
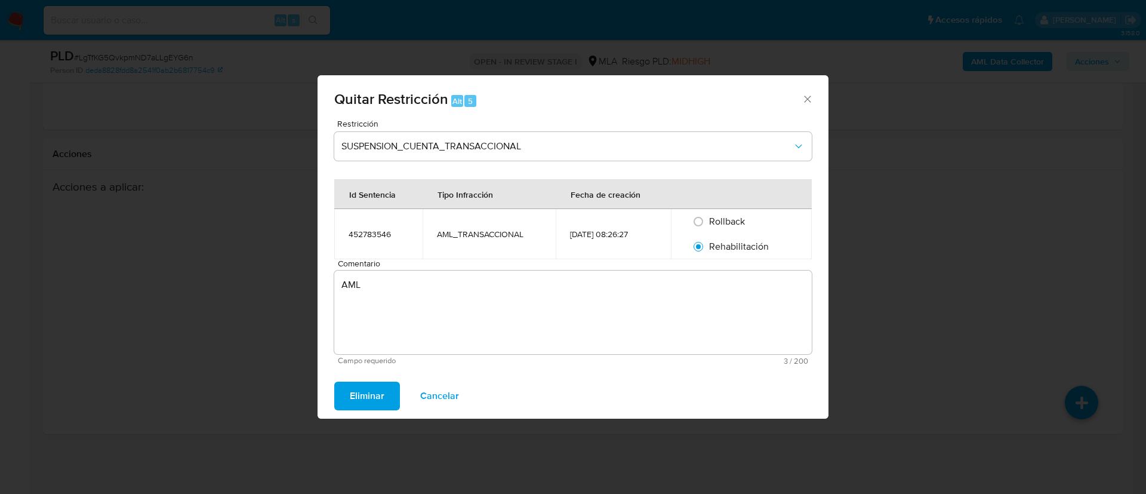
click at [384, 385] on button "Eliminar" at bounding box center [367, 395] width 66 height 29
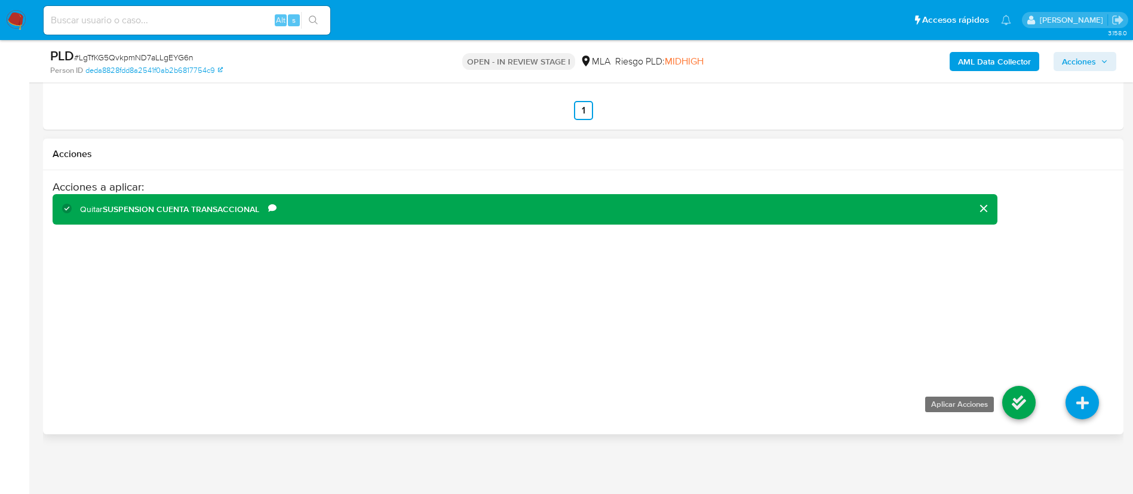
click at [1011, 400] on icon at bounding box center [1018, 402] width 33 height 33
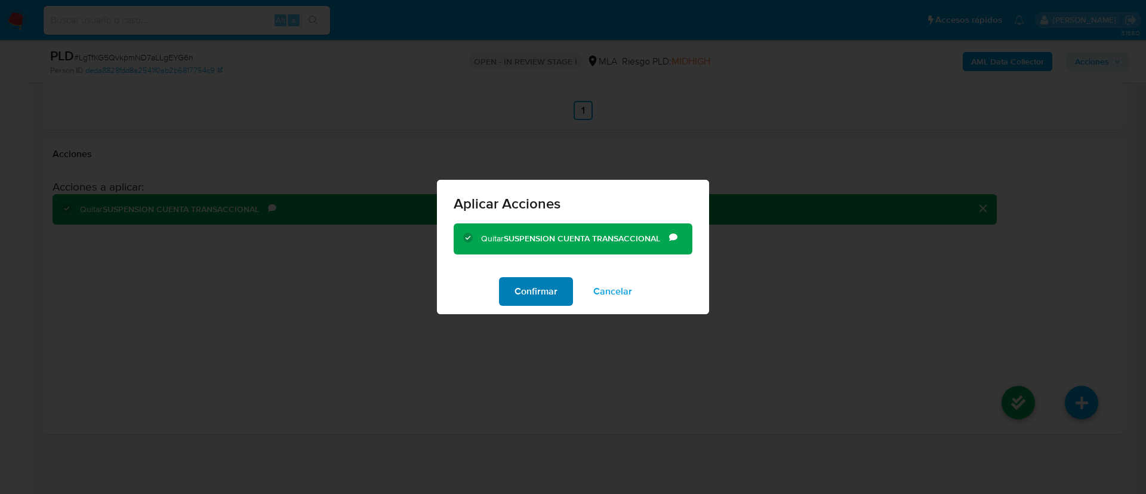
click at [550, 294] on span "Confirmar" at bounding box center [536, 291] width 43 height 26
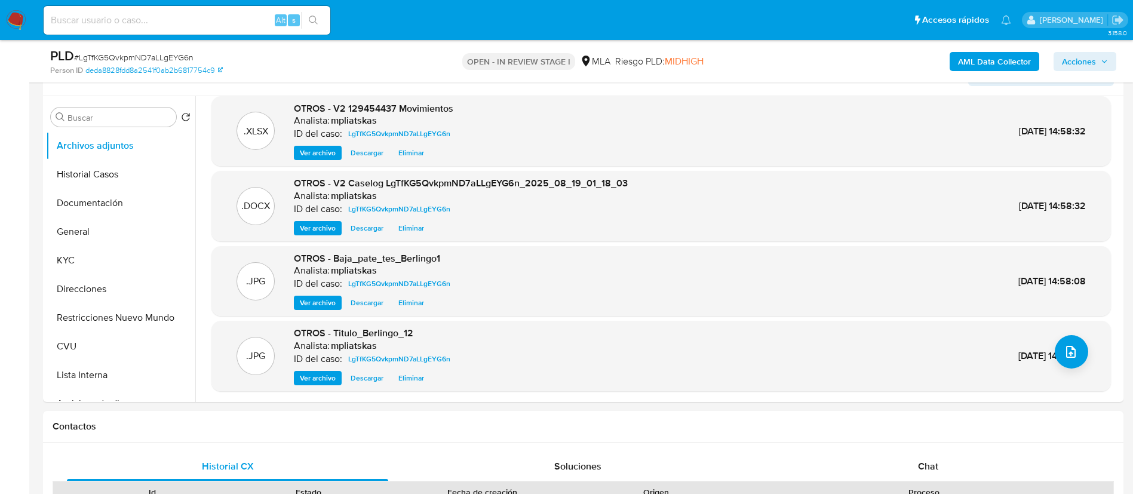
scroll to position [206, 0]
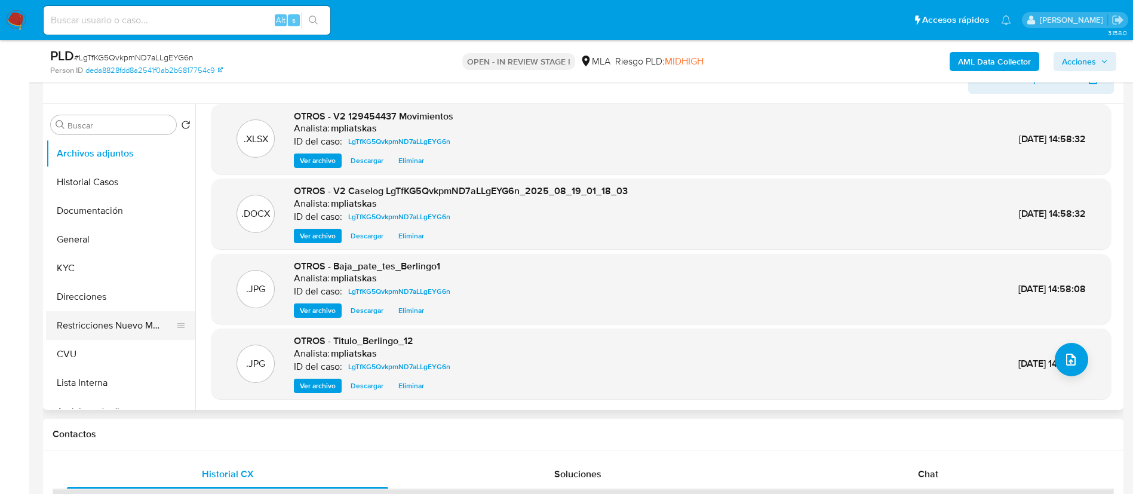
click at [91, 318] on button "Restricciones Nuevo Mundo" at bounding box center [116, 325] width 140 height 29
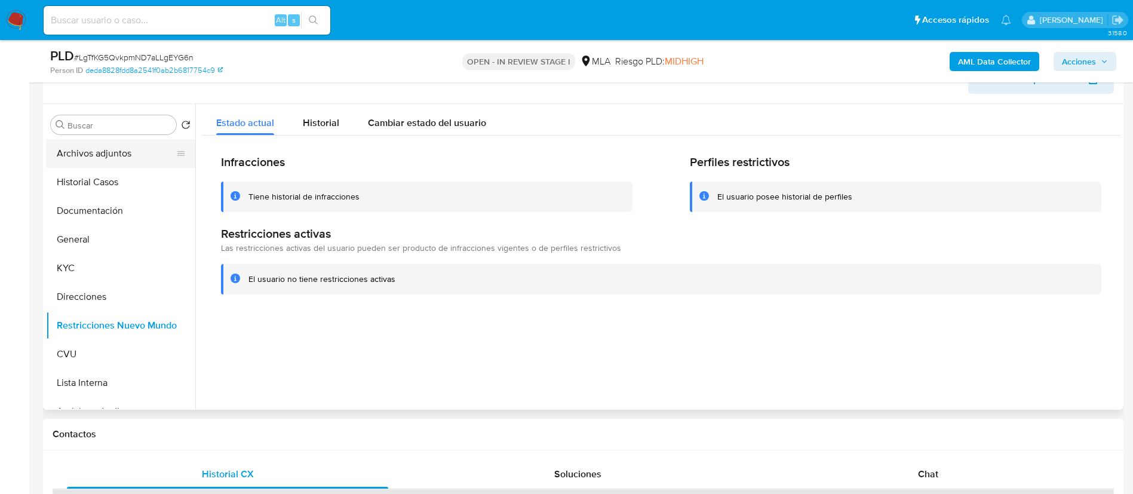
click at [93, 165] on button "Archivos adjuntos" at bounding box center [116, 153] width 140 height 29
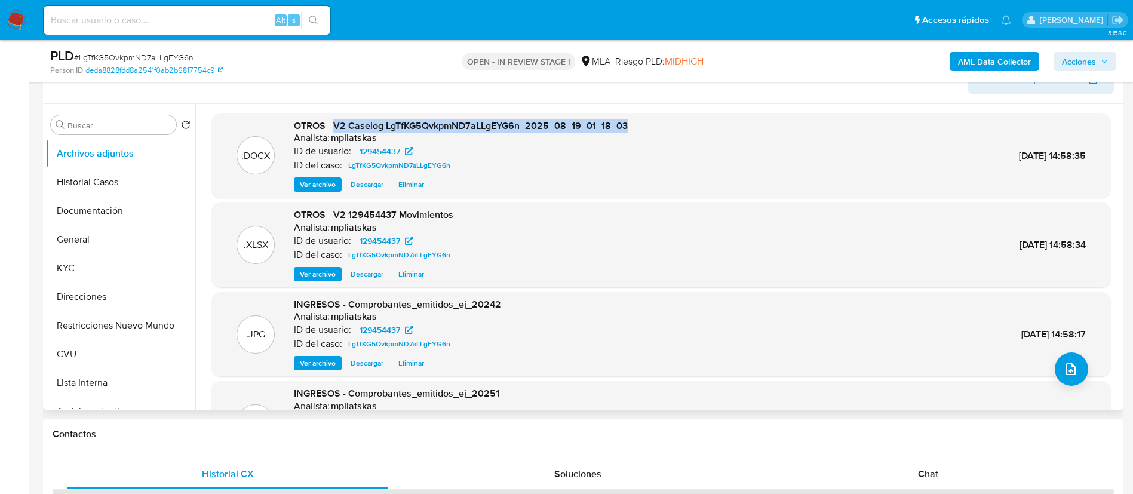
drag, startPoint x: 333, startPoint y: 122, endPoint x: 672, endPoint y: 113, distance: 338.6
click at [672, 113] on div ".DOCX OTROS - V2 Caselog LgTfKG5QvkpmND7aLLgEYG6n_2025_08_19_01_18_03 Analista:…" at bounding box center [660, 155] width 899 height 85
copy span "V2 Caselog LgTfKG5QvkpmND7aLLgEYG6n_2025_08_19_01_18_03"
click at [1082, 62] on span "Acciones" at bounding box center [1078, 61] width 34 height 19
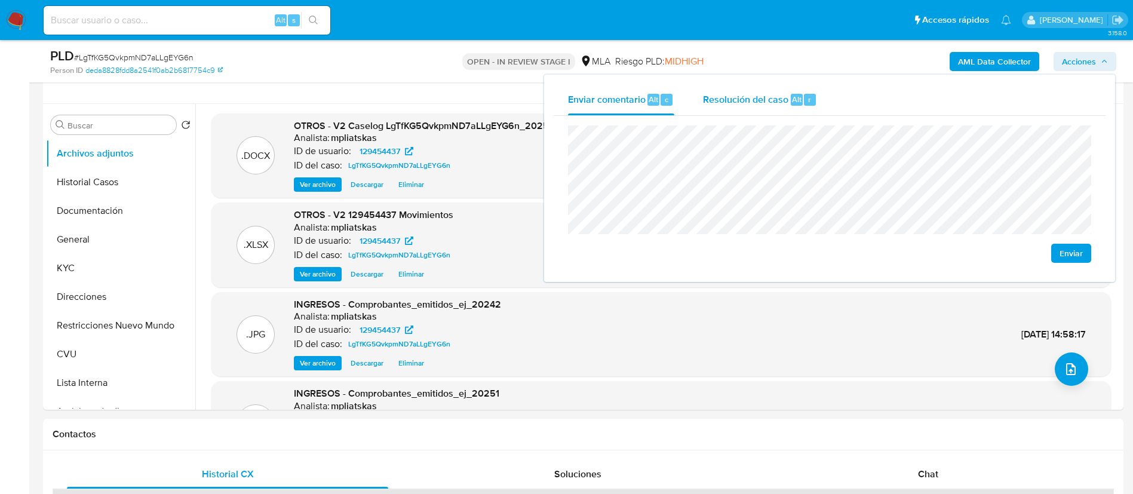
click at [781, 103] on span "Resolución del caso" at bounding box center [745, 99] width 85 height 14
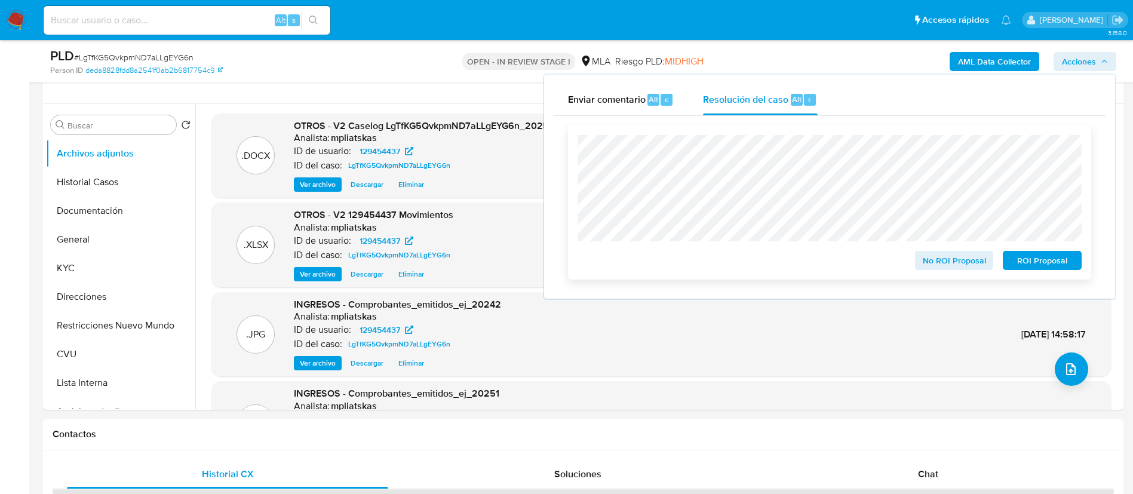
click at [934, 264] on span "No ROI Proposal" at bounding box center [954, 260] width 62 height 17
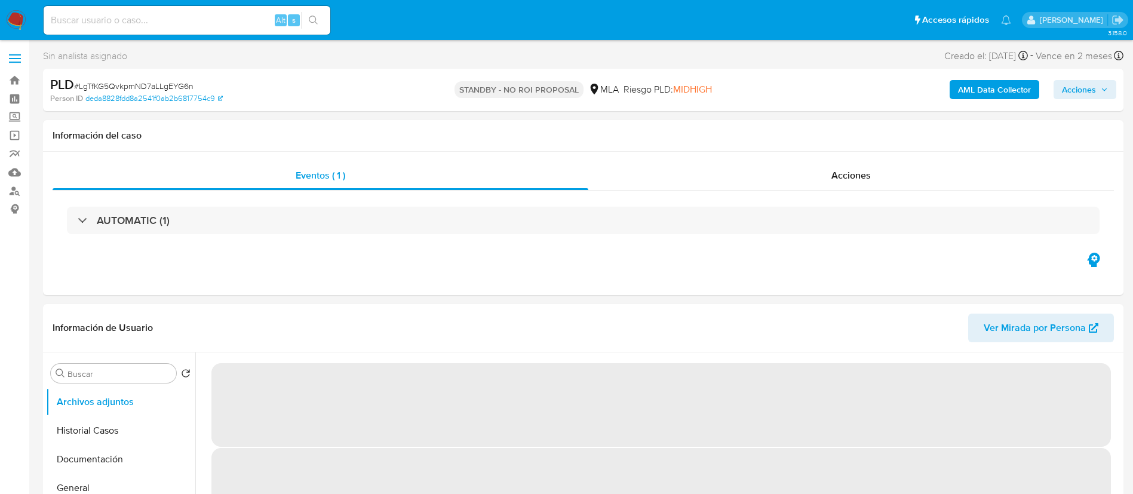
select select "10"
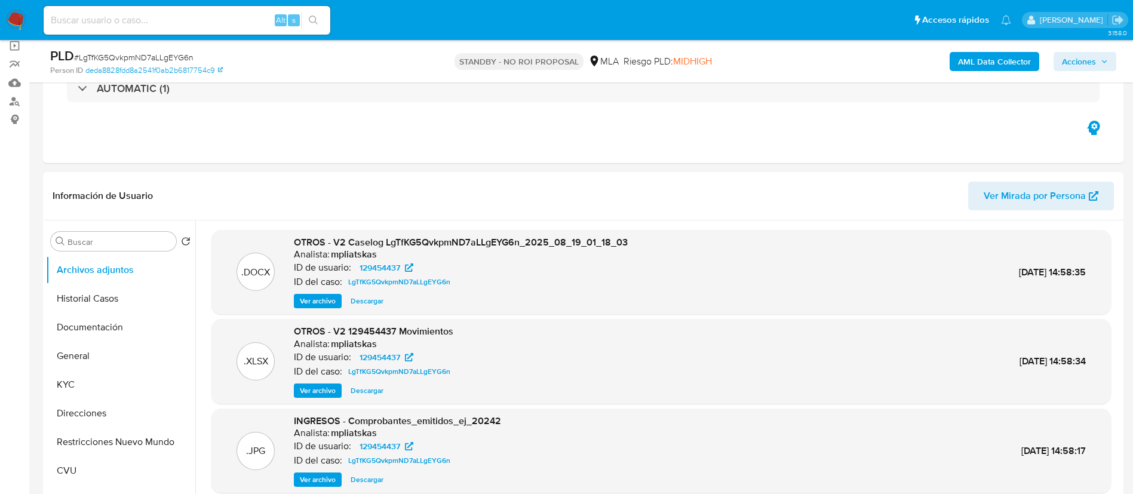
scroll to position [90, 0]
click at [97, 386] on button "KYC" at bounding box center [116, 384] width 140 height 29
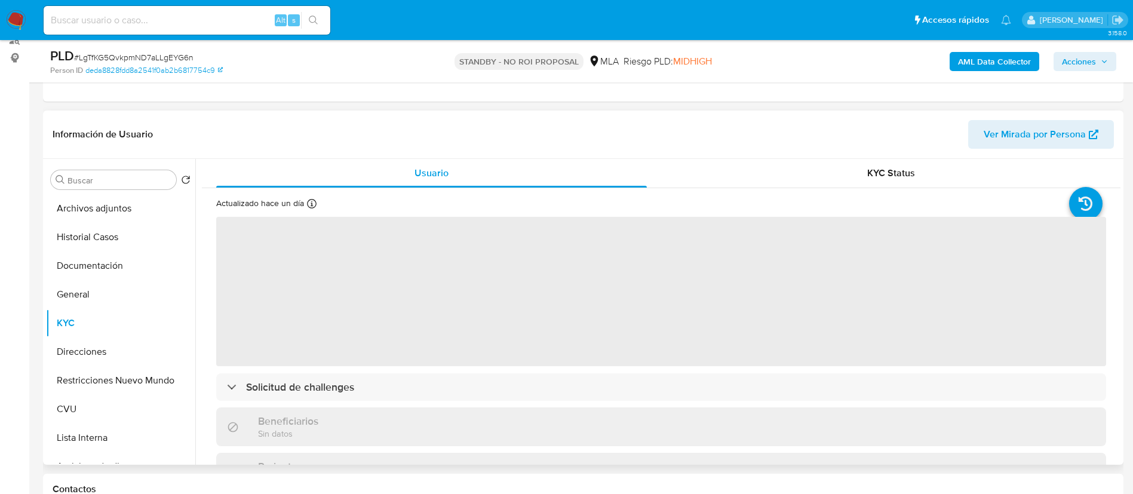
scroll to position [179, 0]
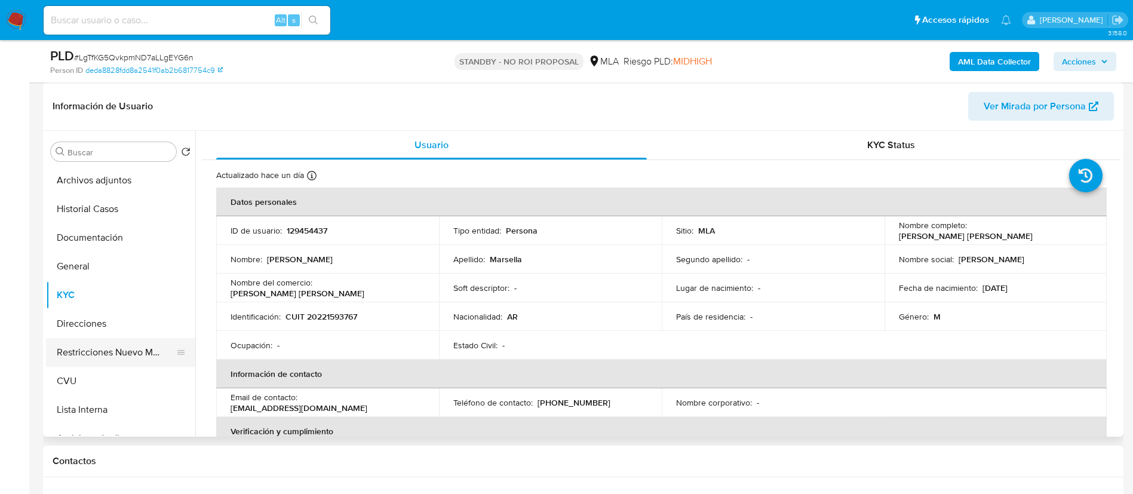
click at [109, 348] on button "Restricciones Nuevo Mundo" at bounding box center [116, 352] width 140 height 29
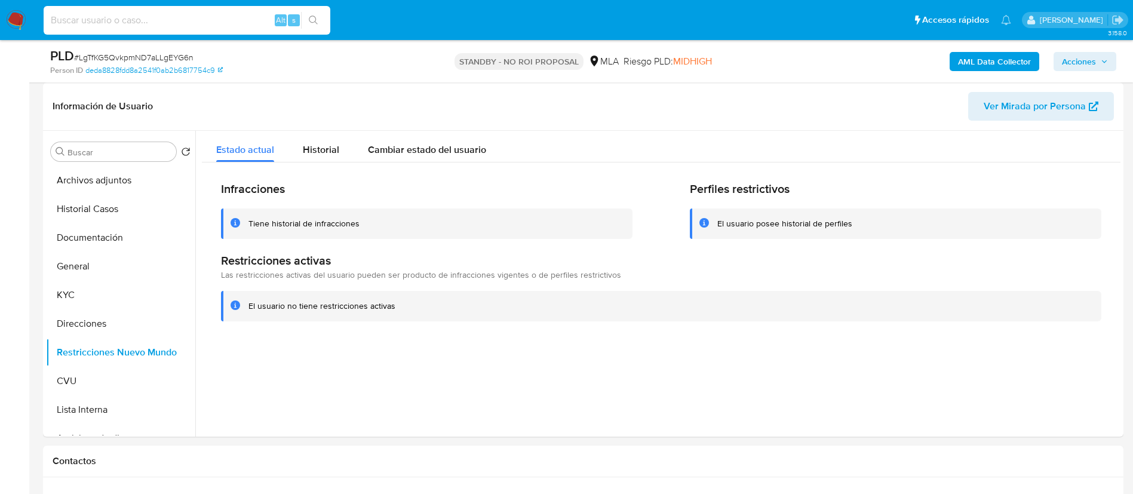
click at [241, 19] on input at bounding box center [187, 21] width 287 height 16
paste input "CEXu8LrrxEbRPp4Y0fjzZjeT"
type input "CEXu8LrrxEbRPp4Y0fjzZjeT"
click at [310, 14] on button "search-icon" at bounding box center [313, 20] width 24 height 17
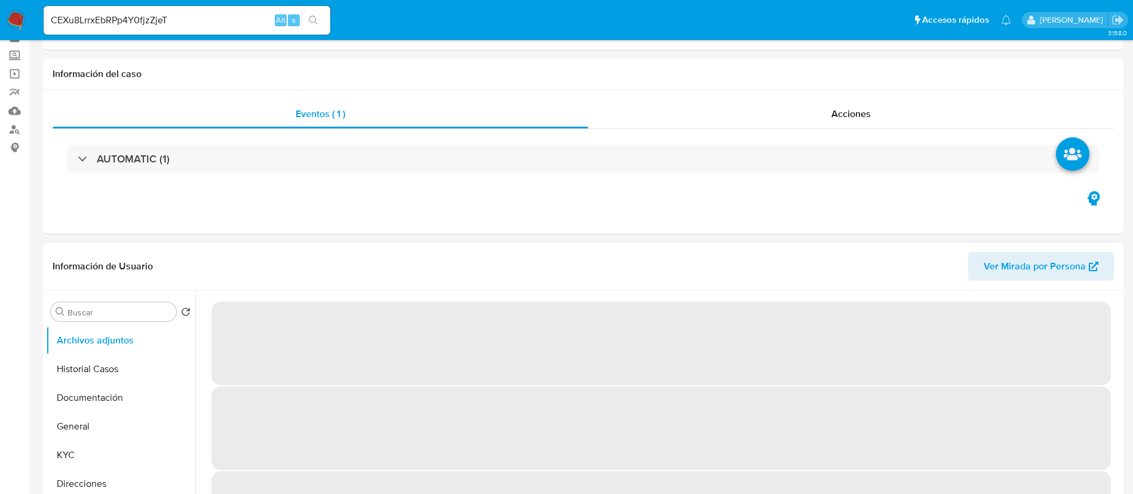
select select "10"
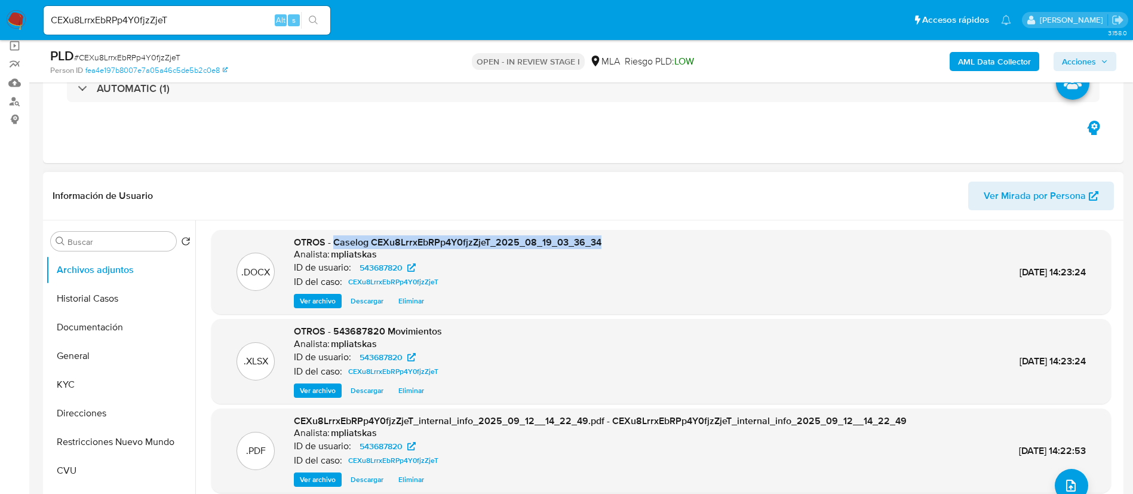
drag, startPoint x: 334, startPoint y: 241, endPoint x: 635, endPoint y: 232, distance: 301.0
click at [635, 232] on div ".DOCX OTROS - Caselog CEXu8LrrxEbRPp4Y0fjzZjeT_2025_08_19_03_36_34 Analista: mp…" at bounding box center [660, 272] width 899 height 85
copy span "Caselog CEXu8LrrxEbRPp4Y0fjzZjeT_2025_08_19_03_36_34"
click at [1072, 59] on span "Acciones" at bounding box center [1078, 61] width 34 height 19
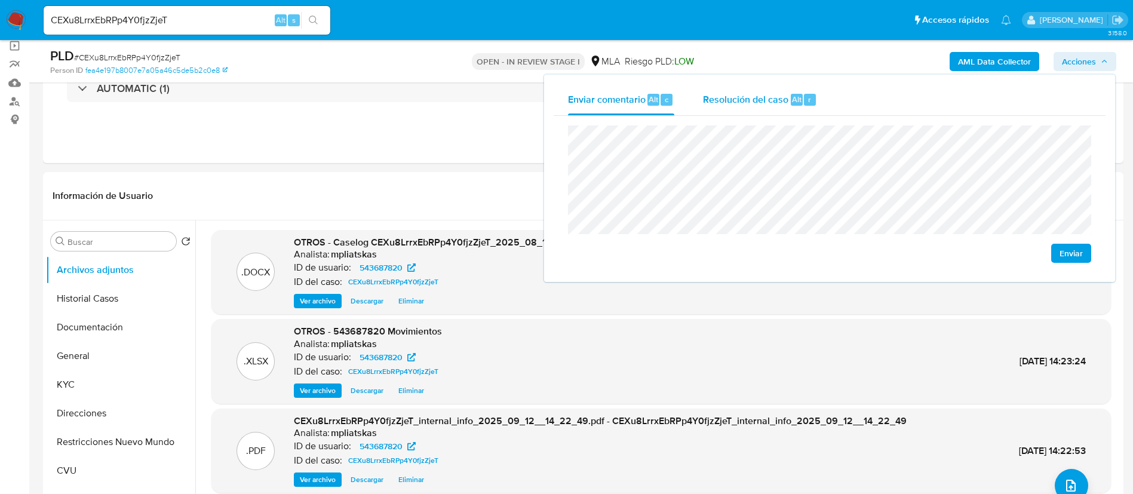
click at [799, 94] on span "Alt" at bounding box center [797, 99] width 10 height 11
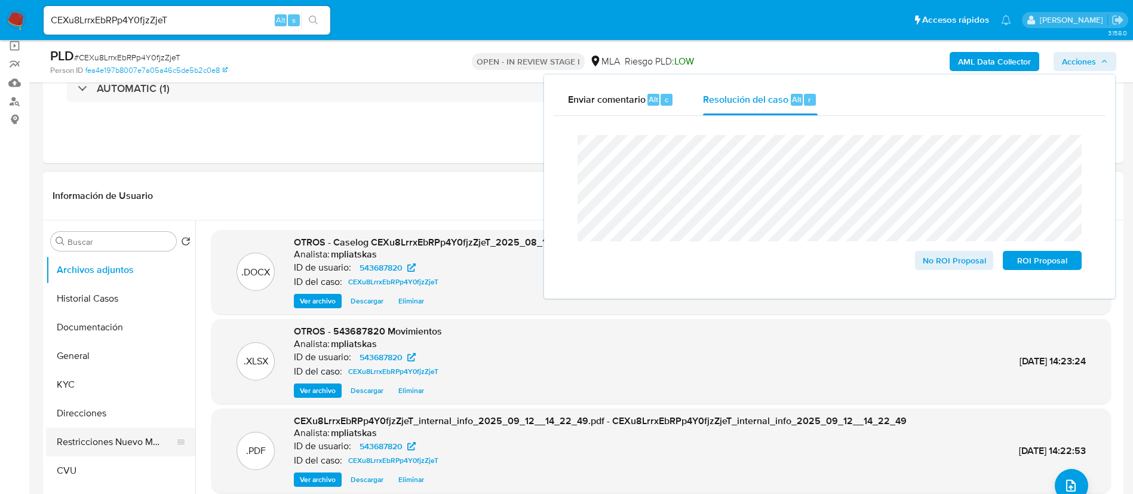
click at [118, 441] on button "Restricciones Nuevo Mundo" at bounding box center [116, 441] width 140 height 29
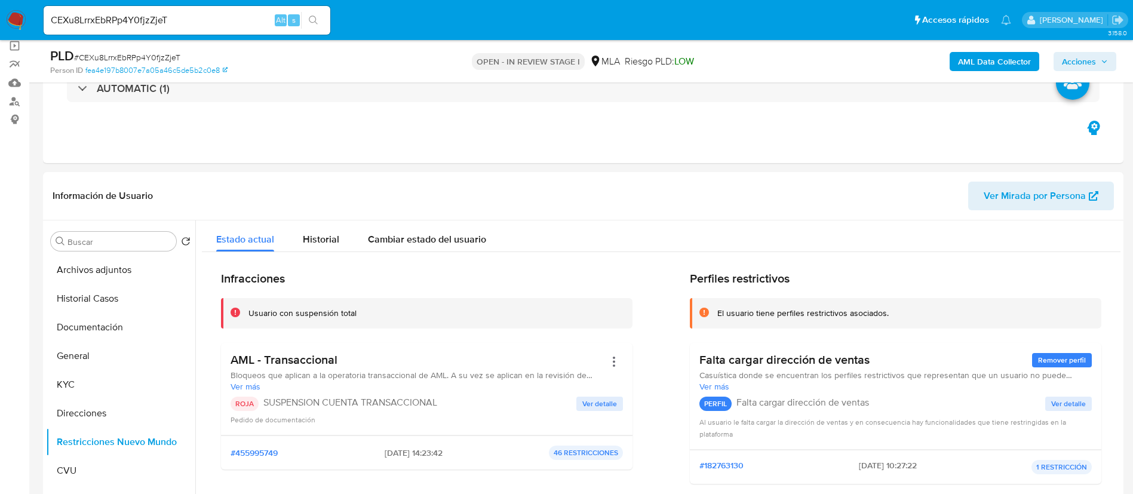
click at [1097, 63] on span "Acciones" at bounding box center [1084, 61] width 46 height 17
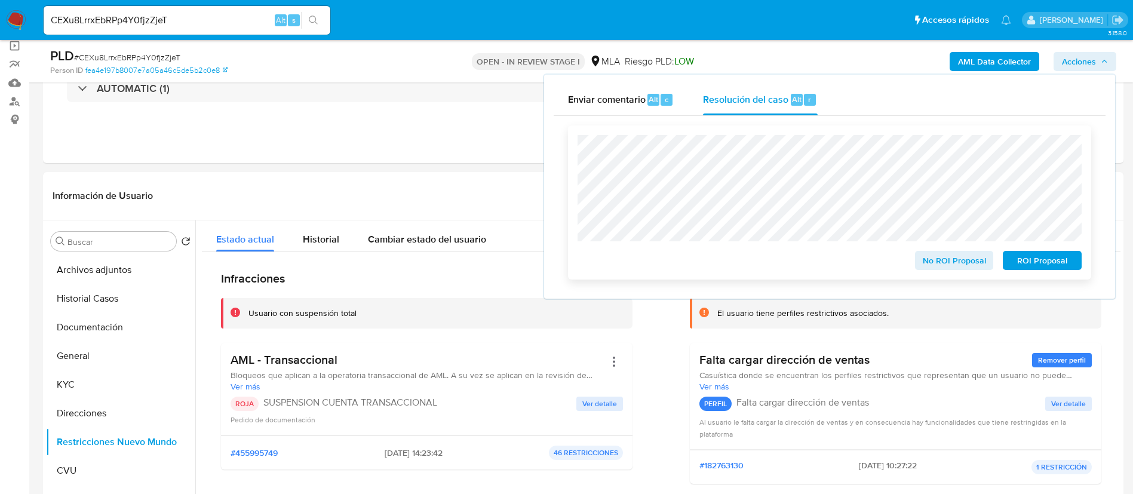
click at [1066, 252] on div "ROI Proposal" at bounding box center [1040, 258] width 84 height 24
click at [1067, 254] on span "ROI Proposal" at bounding box center [1042, 260] width 62 height 17
click at [1068, 259] on div "ROI Proposal" at bounding box center [1040, 259] width 84 height 24
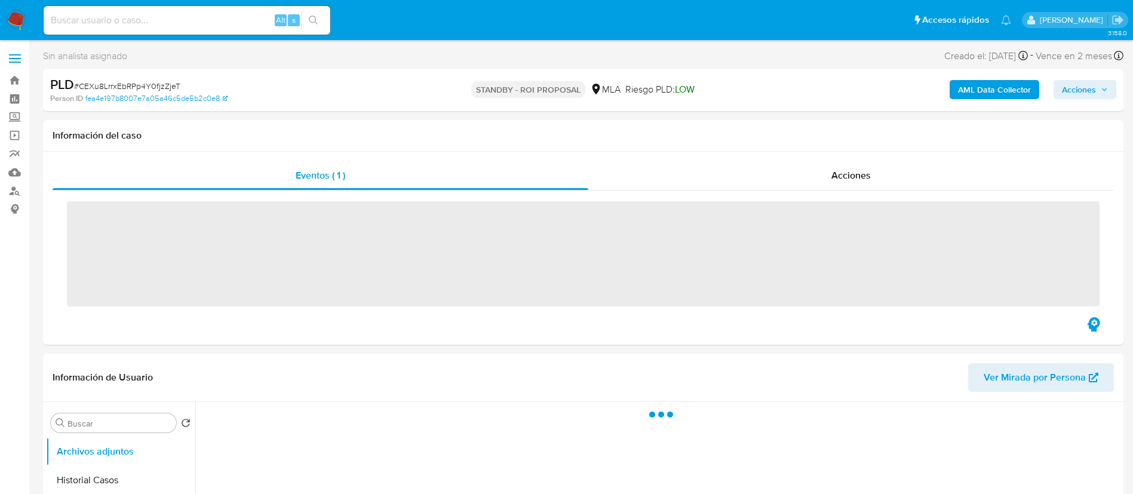
click at [254, 25] on input at bounding box center [187, 21] width 287 height 16
paste input "ahzAhRdUtx31gjuqAXaD0f2i"
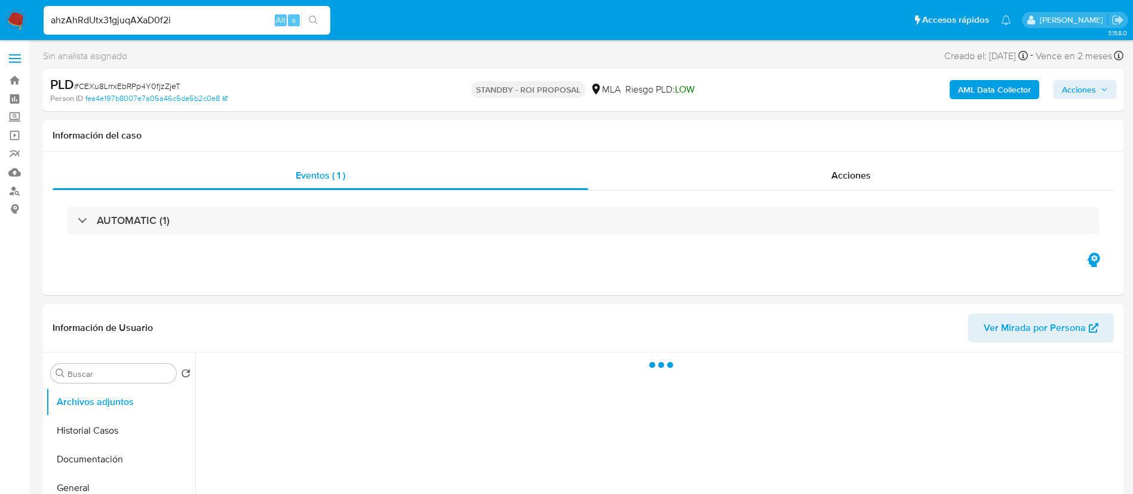
type input "ahzAhRdUtx31gjuqAXaD0f2i"
click at [312, 17] on icon "search-icon" at bounding box center [314, 21] width 10 height 10
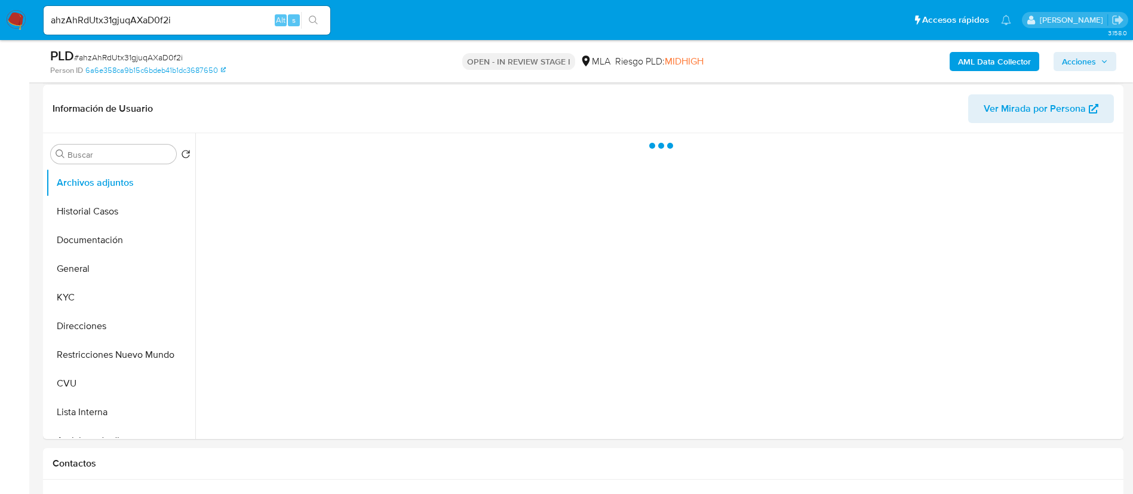
scroll to position [179, 0]
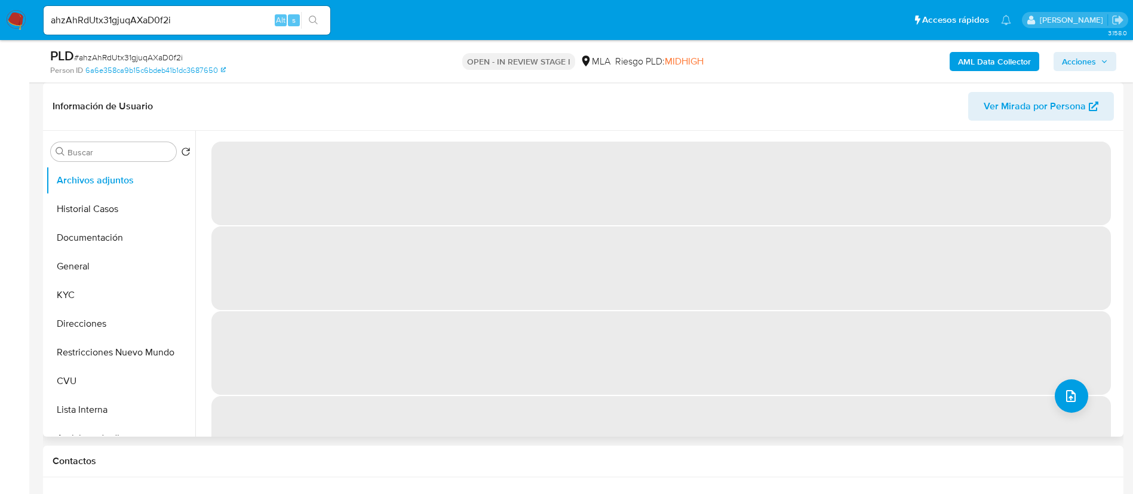
select select "10"
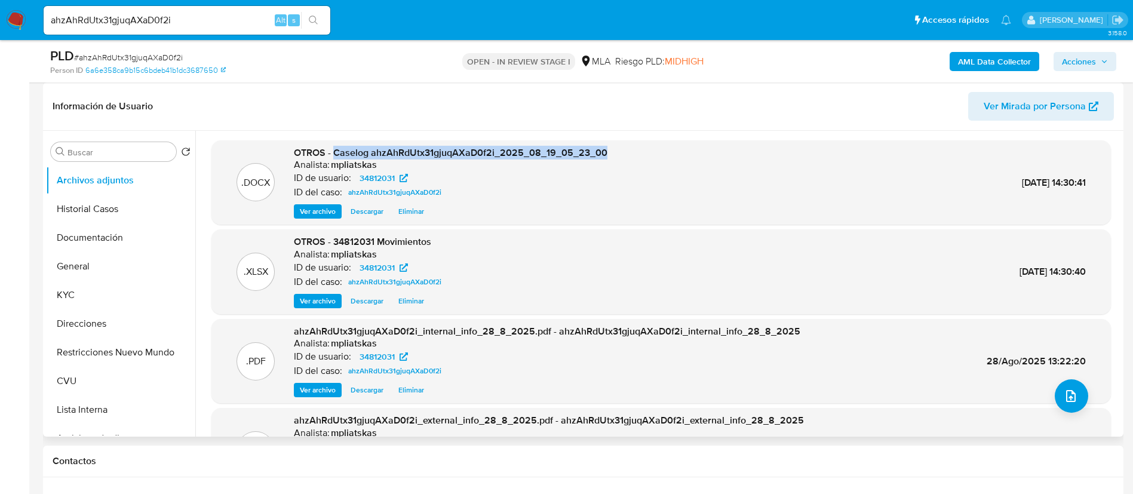
drag, startPoint x: 421, startPoint y: 149, endPoint x: 608, endPoint y: 145, distance: 186.9
click at [608, 145] on div ".DOCX OTROS - Caselog ahzAhRdUtx31gjuqAXaD0f2i_2025_08_19_05_23_00 Analista: mp…" at bounding box center [660, 182] width 899 height 85
copy span "Caselog ahzAhRdUtx31gjuqAXaD0f2i_2025_08_19_05_23_00"
click at [1064, 62] on span "Acciones" at bounding box center [1078, 61] width 34 height 19
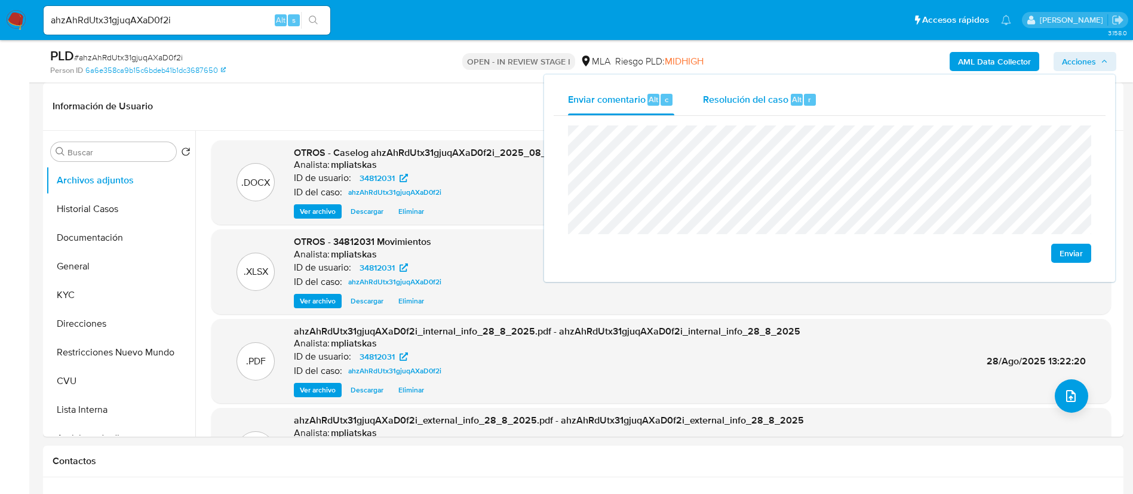
click at [777, 107] on div "Resolución del caso Alt r" at bounding box center [760, 99] width 114 height 31
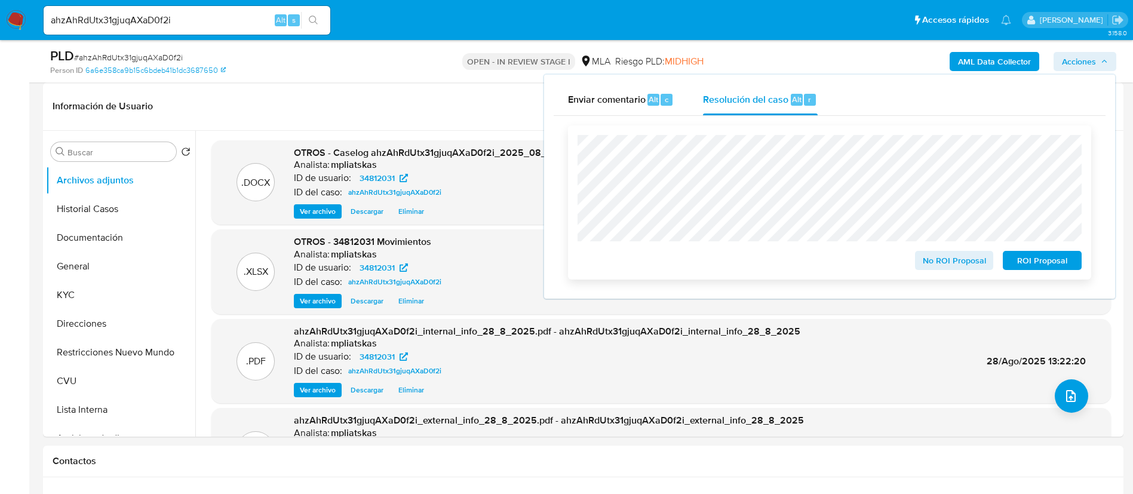
click at [1018, 263] on span "ROI Proposal" at bounding box center [1042, 260] width 62 height 17
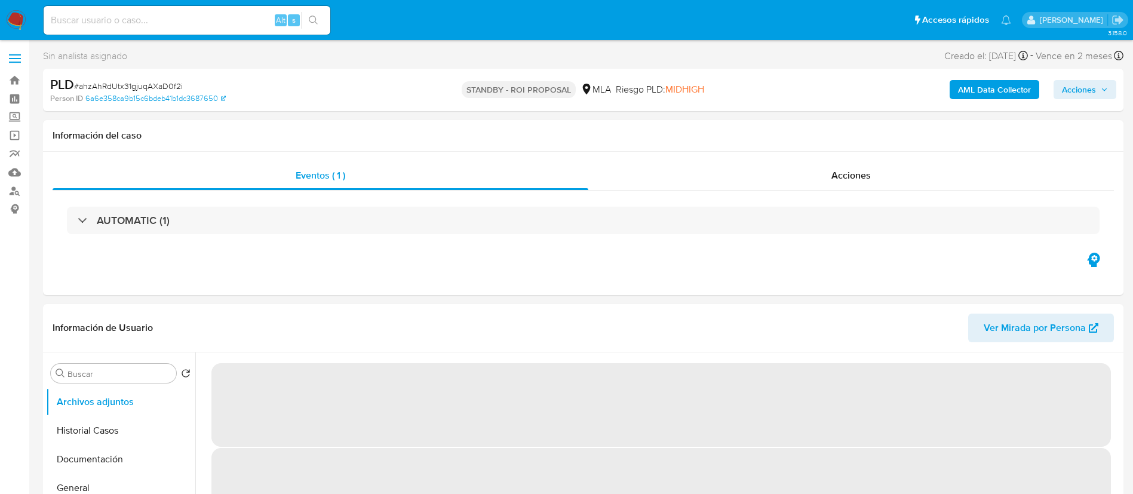
click at [212, 29] on div "Alt s" at bounding box center [187, 20] width 287 height 29
click at [250, 21] on input at bounding box center [187, 21] width 287 height 16
select select "10"
paste input "Upgid3ScFDr4RtKDUPXZSGMH"
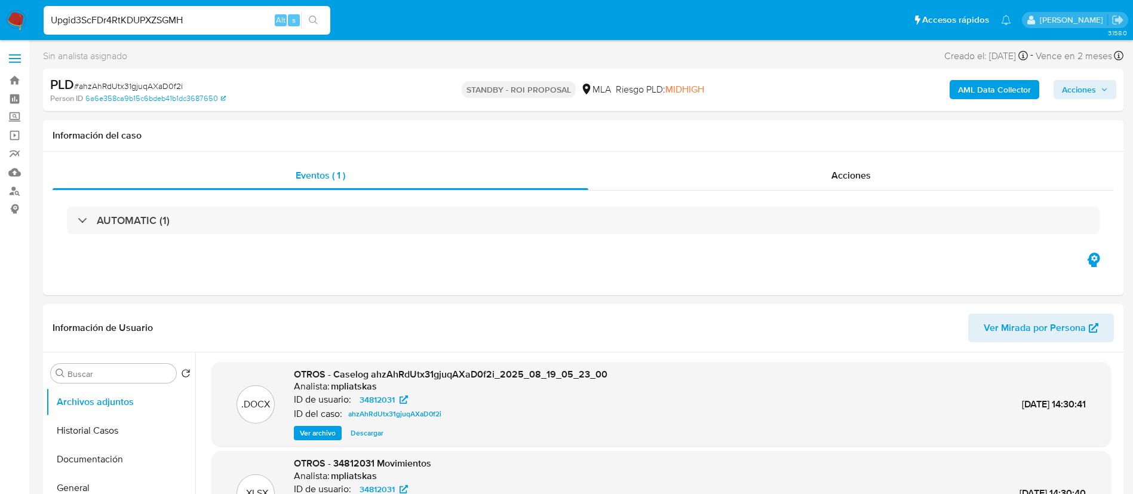
type input "Upgid3ScFDr4RtKDUPXZSGMH"
click at [317, 24] on icon "search-icon" at bounding box center [314, 21] width 10 height 10
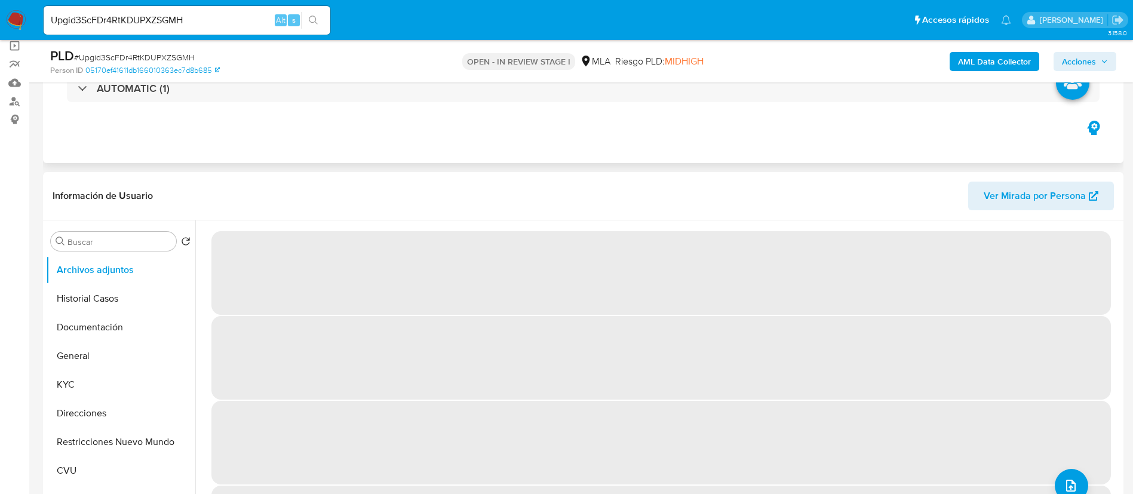
select select "10"
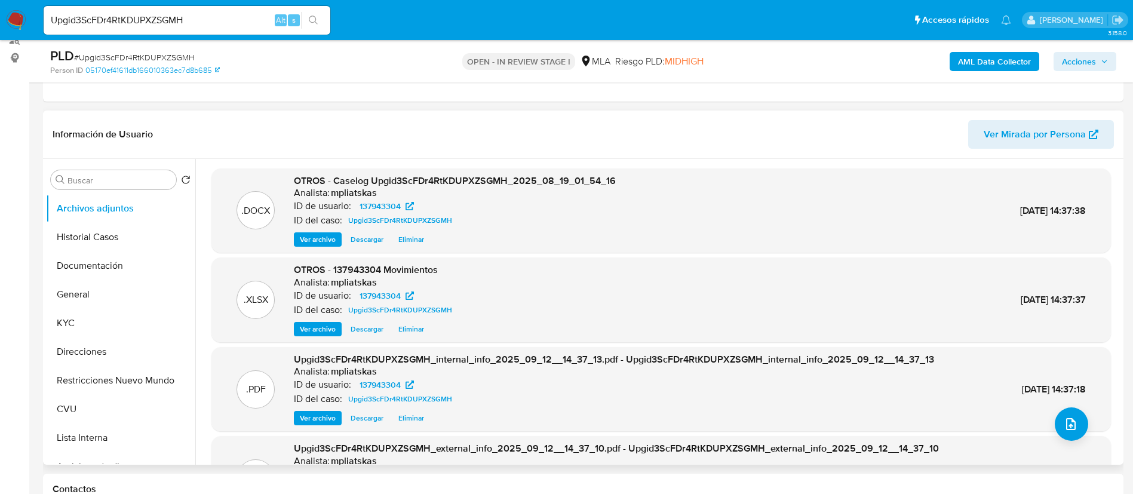
scroll to position [179, 0]
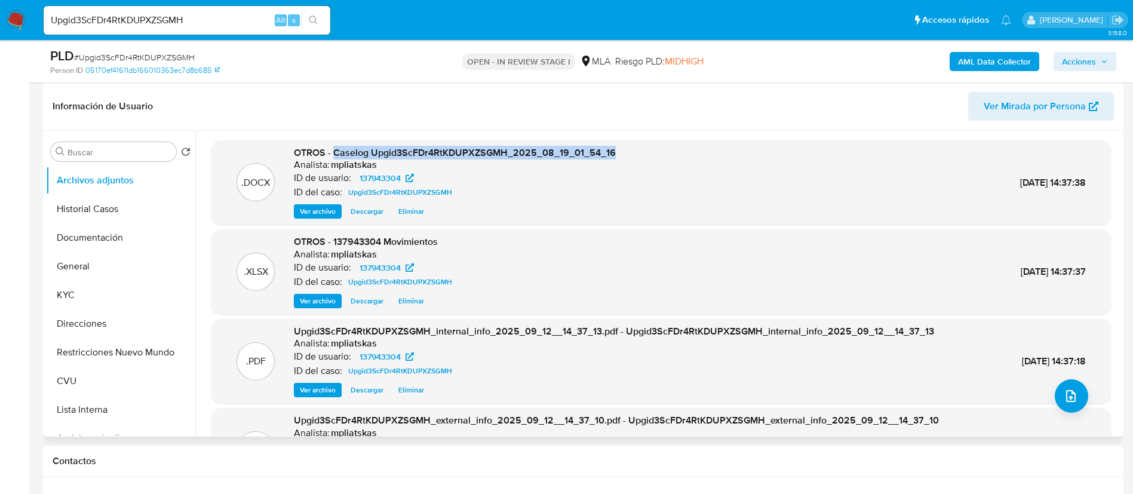
drag, startPoint x: 336, startPoint y: 151, endPoint x: 614, endPoint y: 139, distance: 278.5
click at [614, 139] on div ".DOCX OTROS - Caselog Upgid3ScFDr4RtKDUPXZSGMH_2025_08_19_01_54_16 Analista: mp…" at bounding box center [657, 284] width 925 height 306
copy span "Caselog Upgid3ScFDr4RtKDUPXZSGMH_2025_08_19_01_54_16"
click at [1097, 59] on span "Acciones" at bounding box center [1084, 61] width 46 height 17
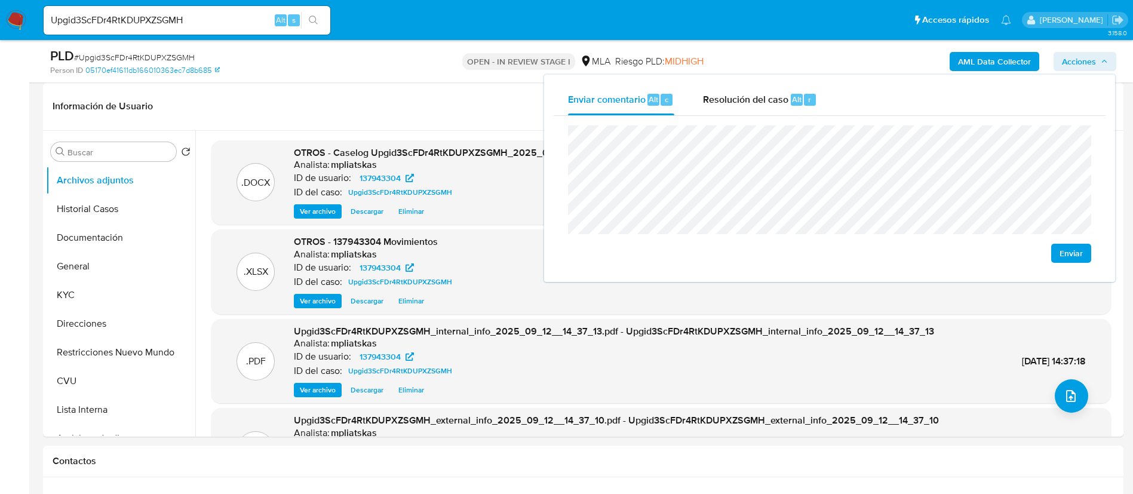
drag, startPoint x: 774, startPoint y: 100, endPoint x: 774, endPoint y: 122, distance: 22.1
click at [774, 122] on div "Enviar comentario Alt c Resolución del caso Alt r Enviar" at bounding box center [829, 178] width 552 height 188
drag, startPoint x: 754, startPoint y: 87, endPoint x: 757, endPoint y: 110, distance: 23.5
click at [757, 110] on div "Resolución del caso Alt r" at bounding box center [760, 99] width 114 height 31
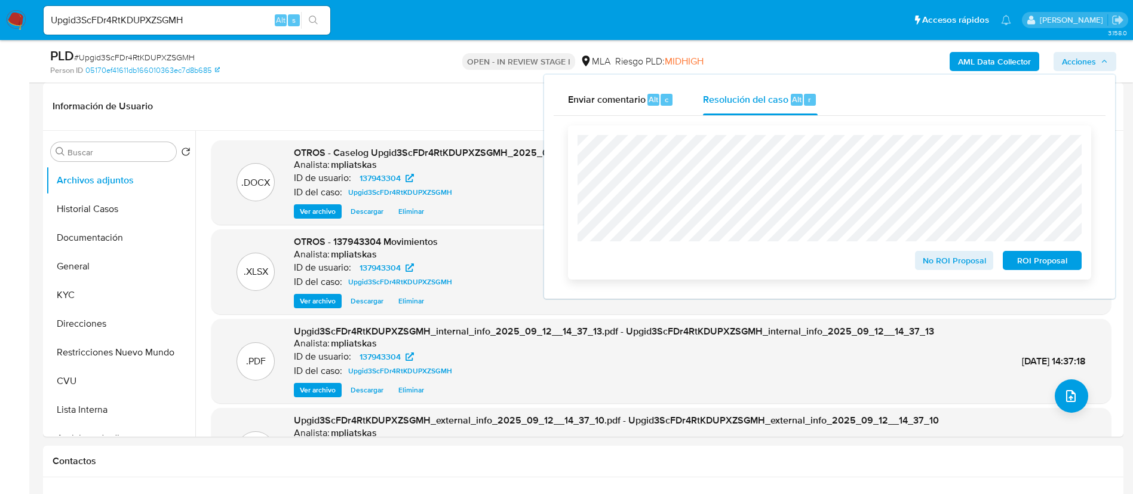
click at [957, 261] on span "No ROI Proposal" at bounding box center [954, 260] width 62 height 17
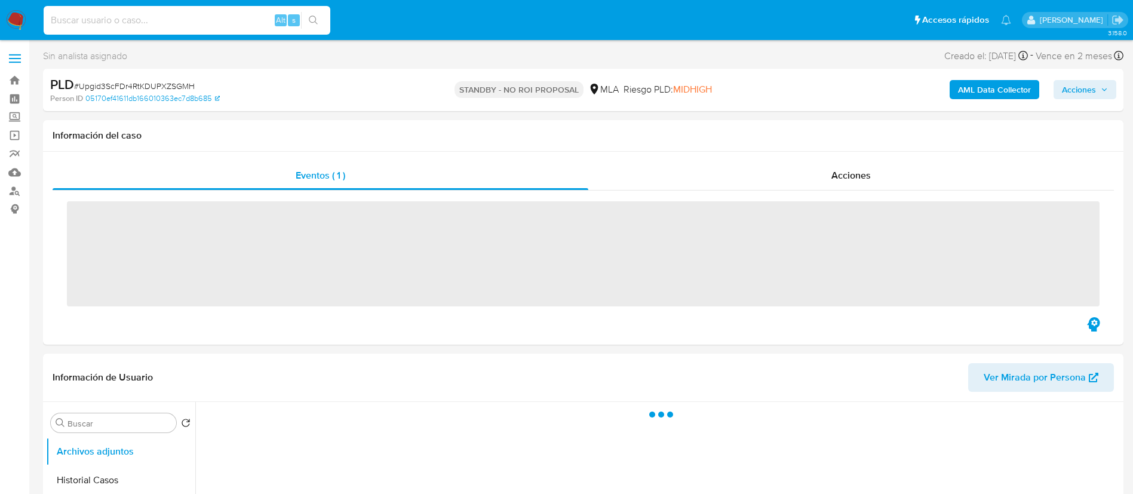
click at [230, 22] on input at bounding box center [187, 21] width 287 height 16
paste input "kCD2G5pln75uvJD0PWSfq66g"
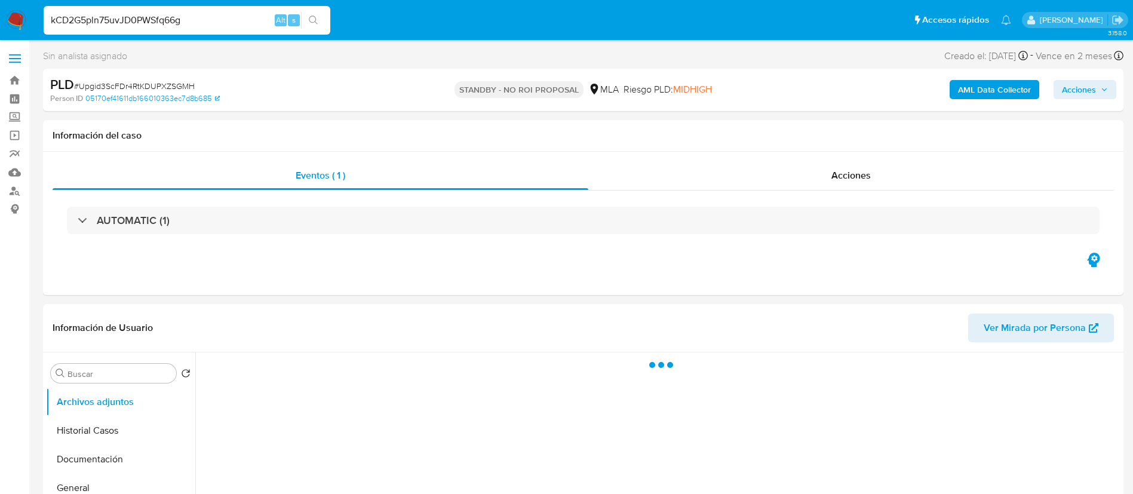
type input "kCD2G5pln75uvJD0PWSfq66g"
click at [315, 20] on icon "search-icon" at bounding box center [313, 20] width 9 height 9
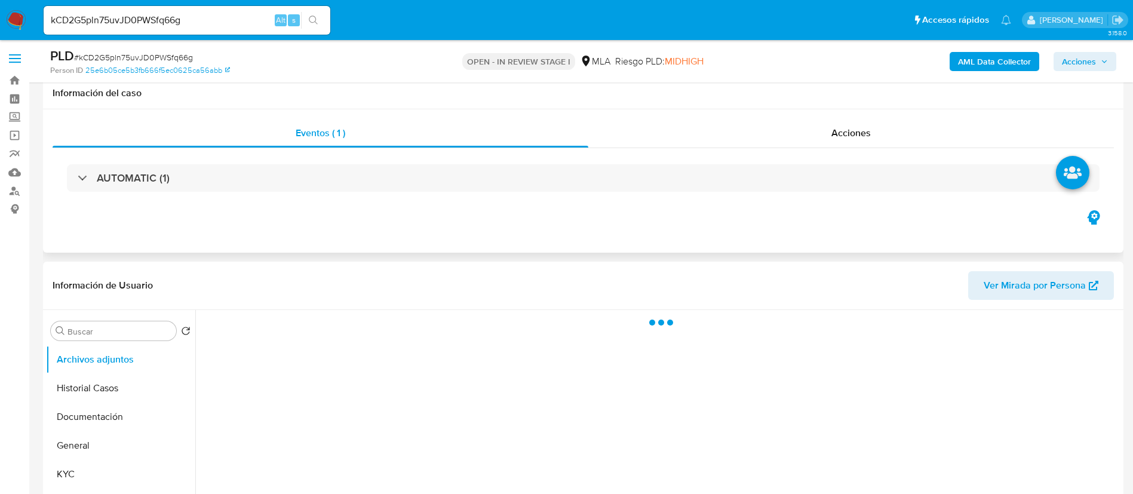
scroll to position [90, 0]
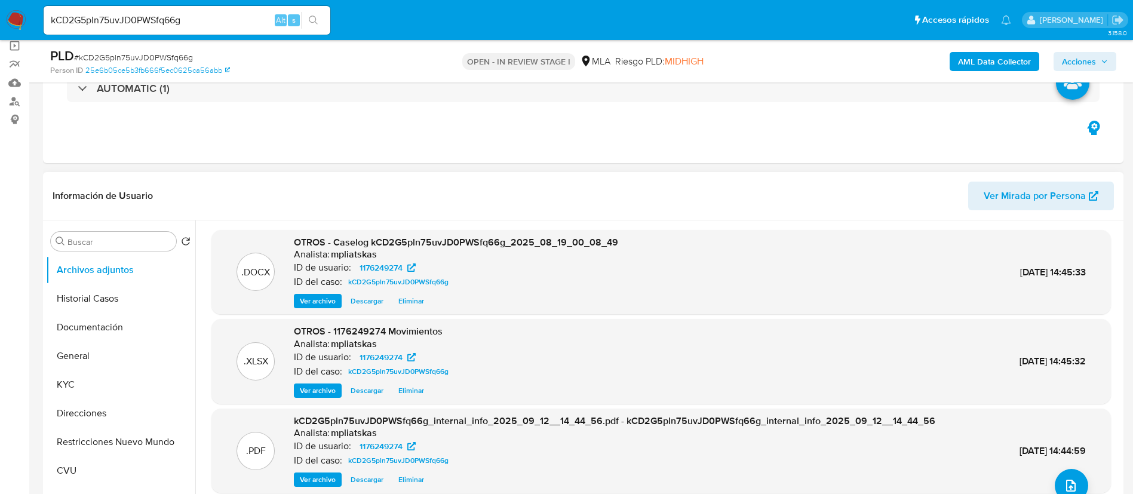
select select "10"
drag, startPoint x: 333, startPoint y: 239, endPoint x: 642, endPoint y: 233, distance: 309.3
click at [642, 233] on div ".DOCX OTROS - Caselog kCD2G5pln75uvJD0PWSfq66g_2025_08_19_00_08_49 Analista: mp…" at bounding box center [660, 272] width 899 height 85
copy span "Caselog kCD2G5pln75uvJD0PWSfq66g_2025_08_19_00_08_49"
click at [1094, 56] on span "Acciones" at bounding box center [1078, 61] width 34 height 19
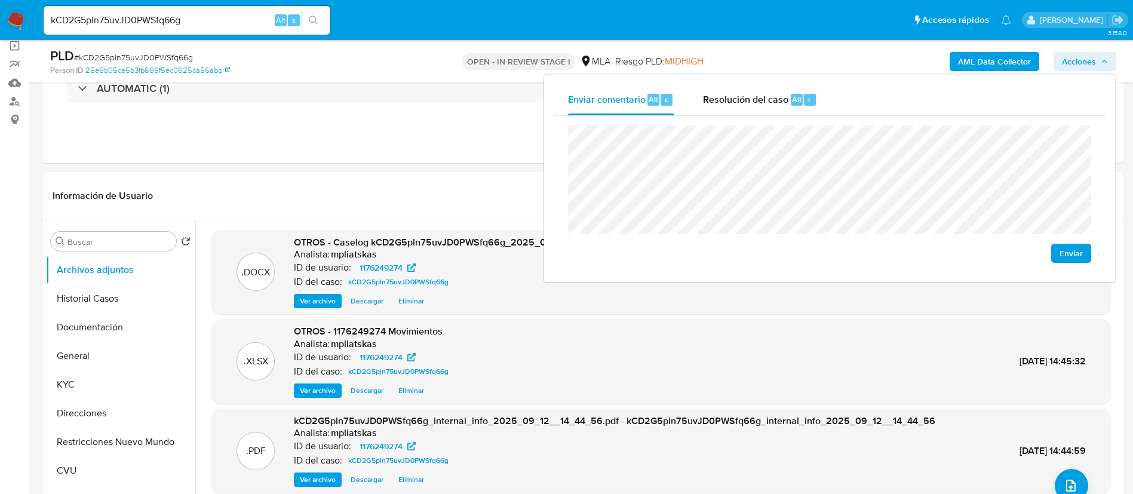
drag, startPoint x: 803, startPoint y: 97, endPoint x: 805, endPoint y: 118, distance: 21.0
click at [804, 98] on div "r" at bounding box center [810, 100] width 12 height 12
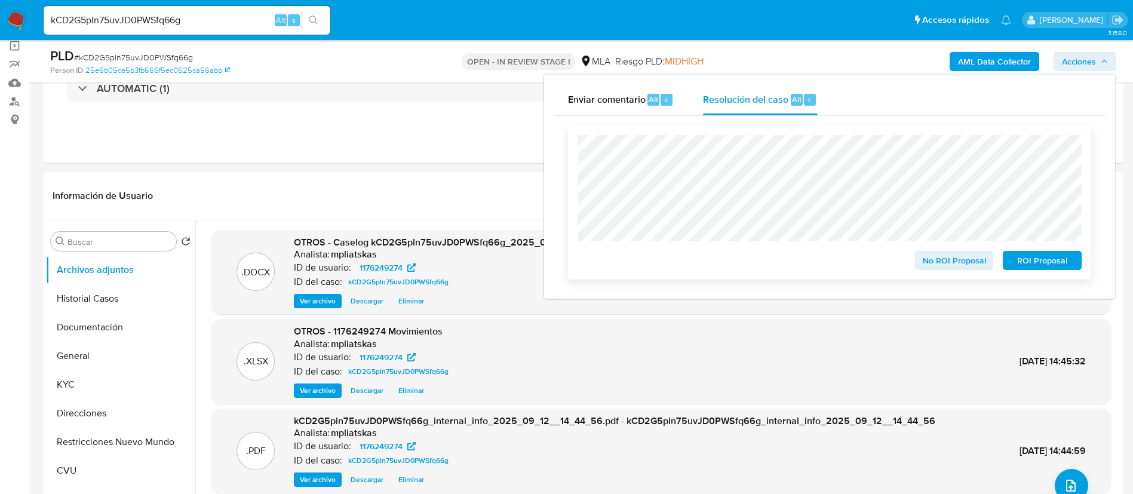
click at [946, 256] on span "No ROI Proposal" at bounding box center [954, 260] width 62 height 17
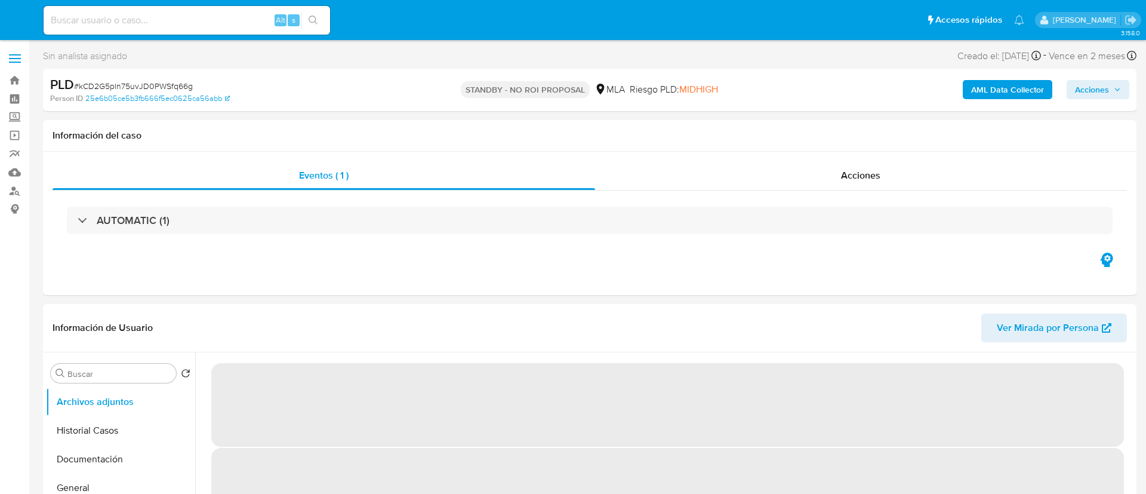
select select "10"
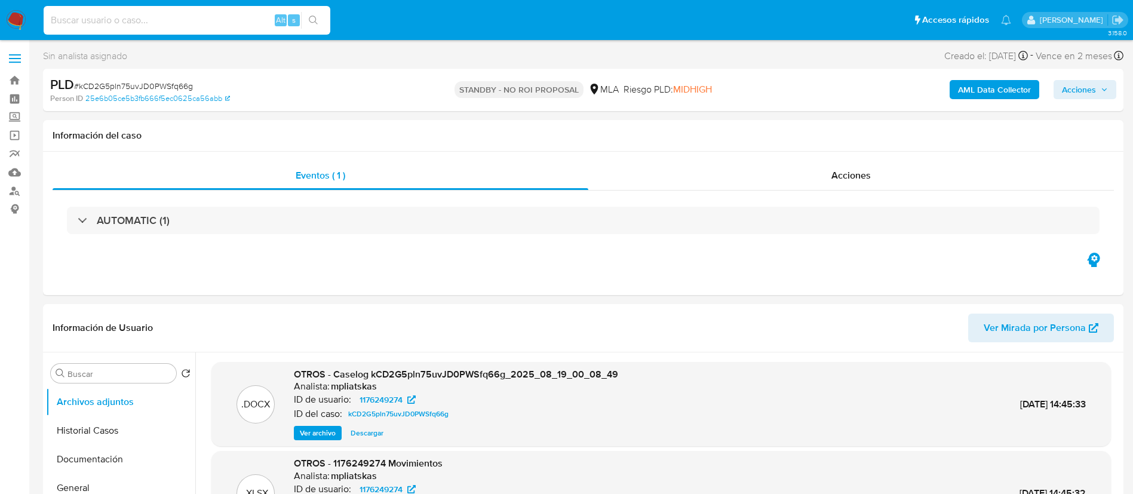
click at [259, 21] on input at bounding box center [187, 21] width 287 height 16
paste input "OceFVVO61dpyew7hHeZpQTKJ"
type input "OceFVVO61dpyew7hHeZpQTKJ"
click at [317, 20] on icon "search-icon" at bounding box center [314, 21] width 10 height 10
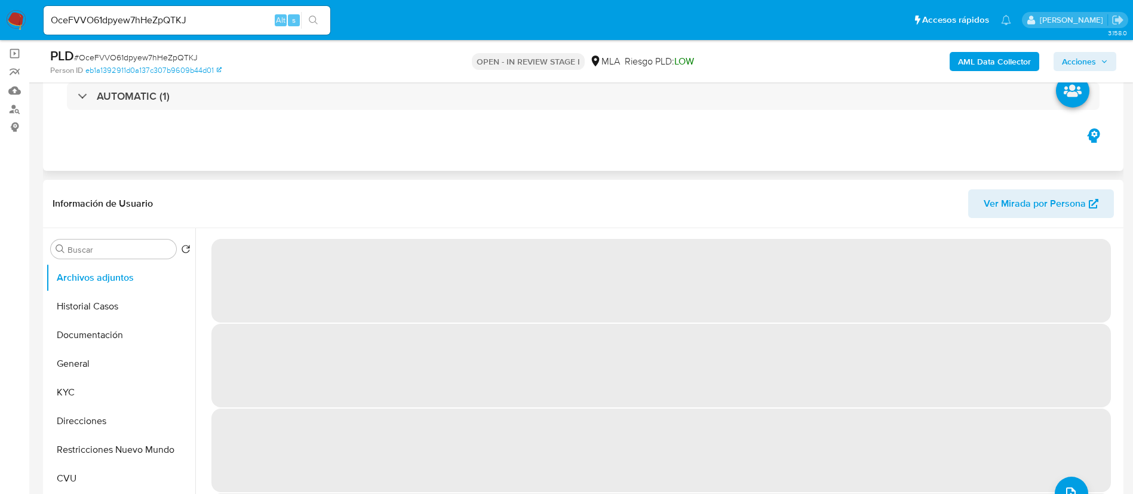
scroll to position [90, 0]
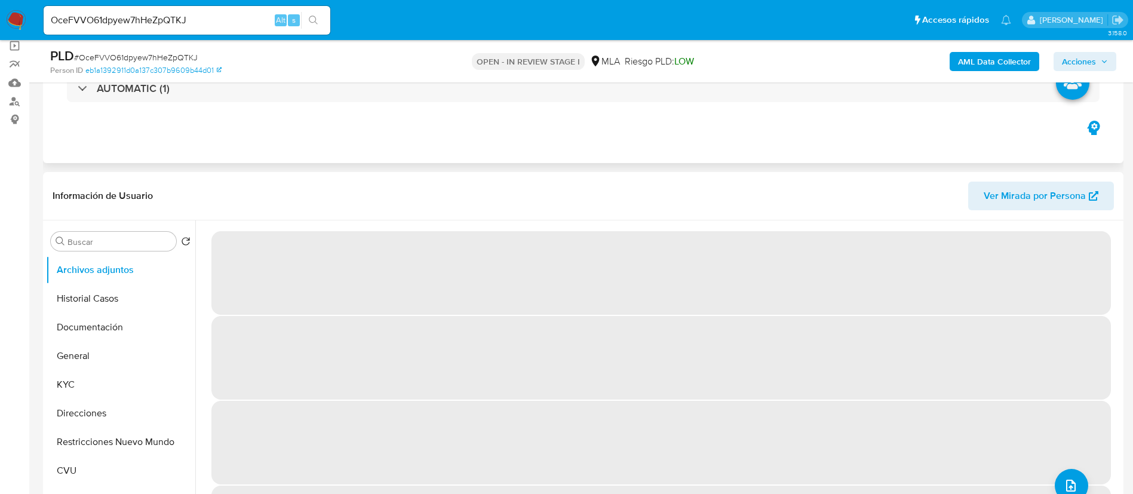
select select "10"
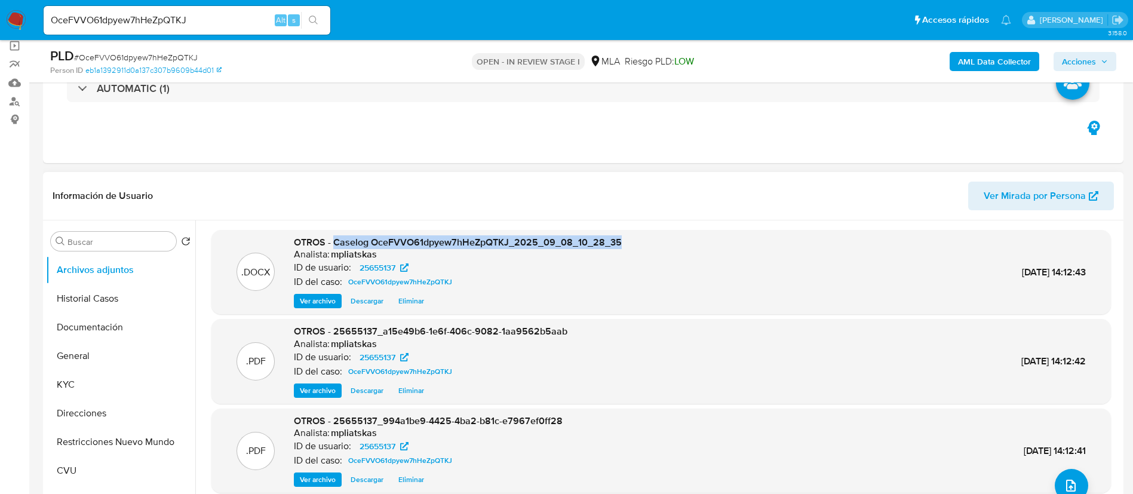
drag, startPoint x: 334, startPoint y: 242, endPoint x: 621, endPoint y: 238, distance: 286.6
click at [621, 239] on div ".DOCX OTROS - Caselog OceFVVO61dpyew7hHeZpQTKJ_2025_09_08_10_28_35 Analista: mp…" at bounding box center [660, 272] width 887 height 73
copy span "Caselog OceFVVO61dpyew7hHeZpQTKJ_2025_09_08_10_28_35"
click at [1066, 64] on span "Acciones" at bounding box center [1078, 61] width 34 height 19
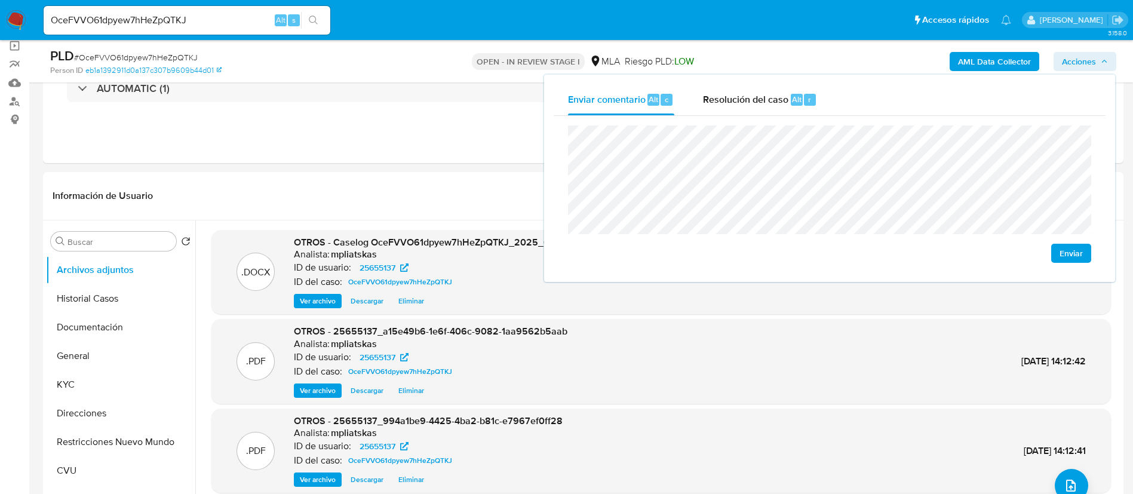
drag, startPoint x: 784, startPoint y: 84, endPoint x: 778, endPoint y: 122, distance: 39.3
click at [784, 84] on div "Resolución del caso Alt r" at bounding box center [760, 99] width 114 height 31
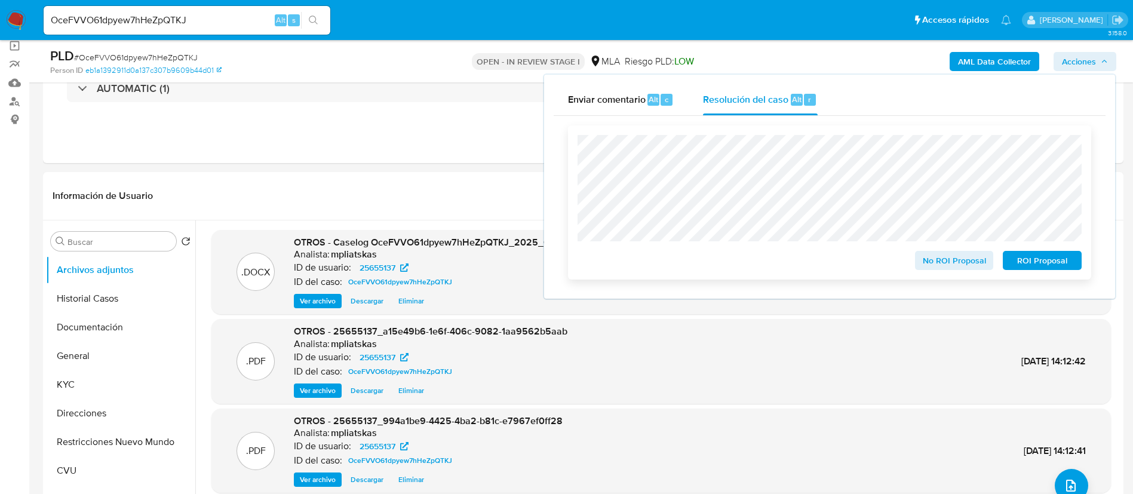
click at [927, 256] on span "No ROI Proposal" at bounding box center [954, 260] width 62 height 17
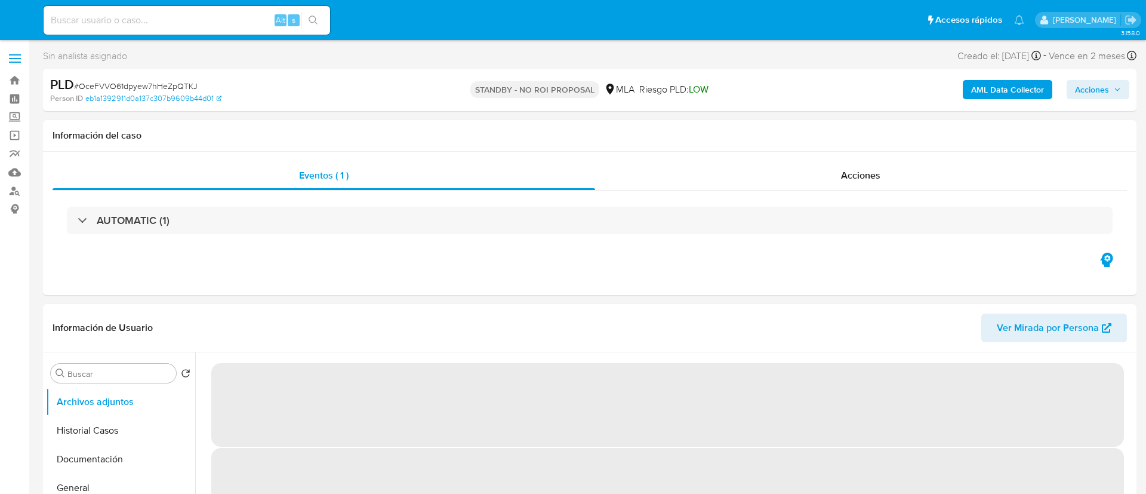
select select "10"
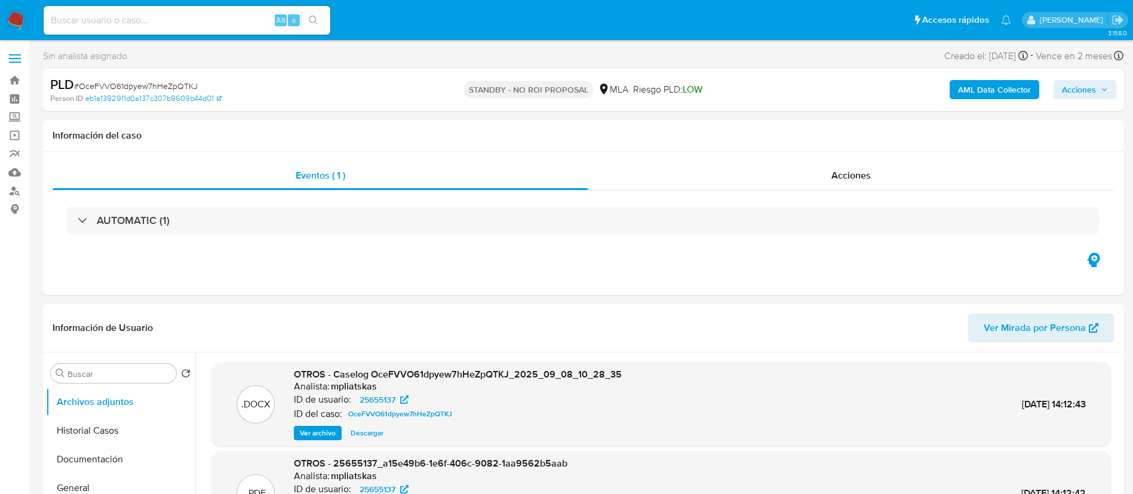
click at [254, 23] on input at bounding box center [187, 21] width 287 height 16
paste input "tvMG72dREhBZ6oEzZEUS66qp"
type input "tvMG72dREhBZ6oEzZEUS66qp"
click at [318, 13] on button "search-icon" at bounding box center [313, 20] width 24 height 17
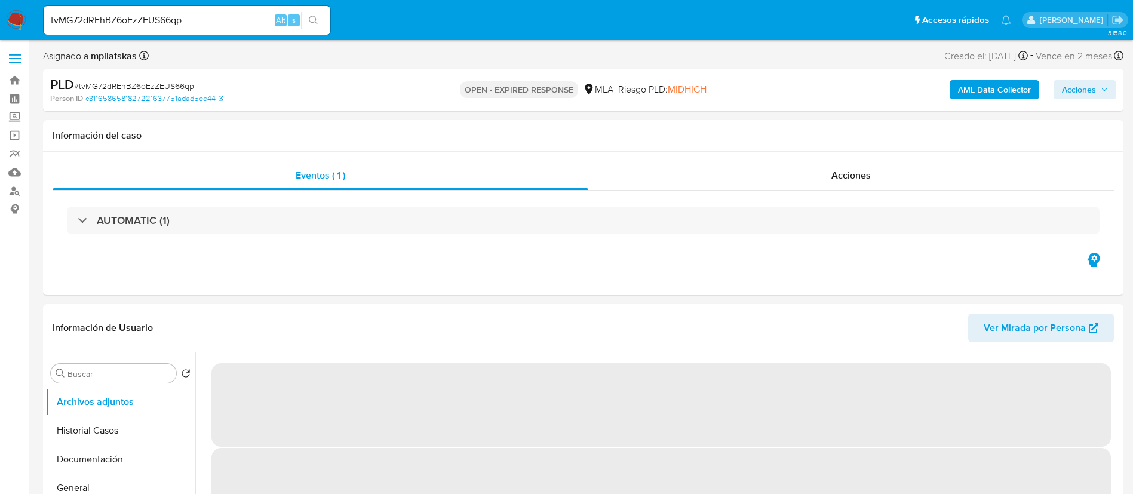
select select "10"
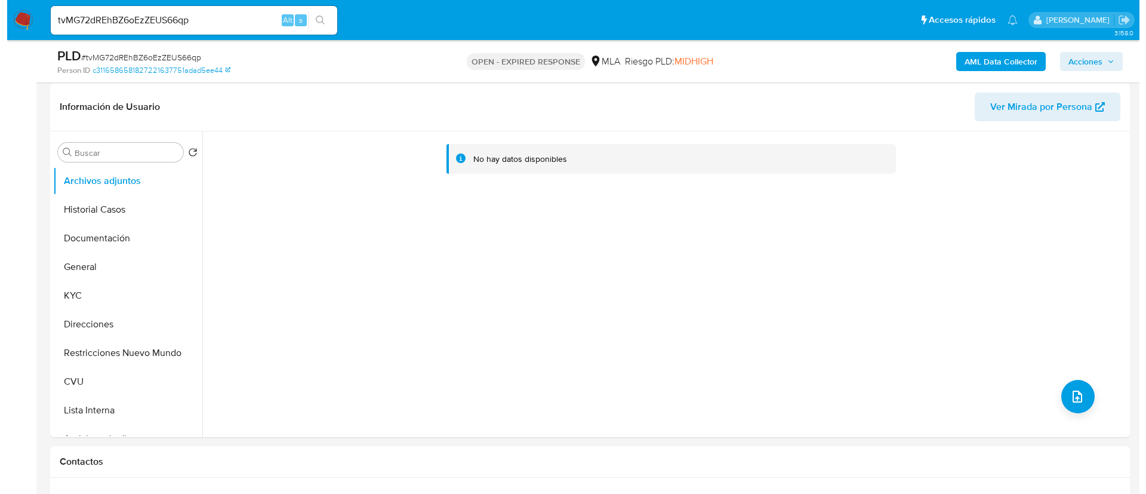
scroll to position [179, 0]
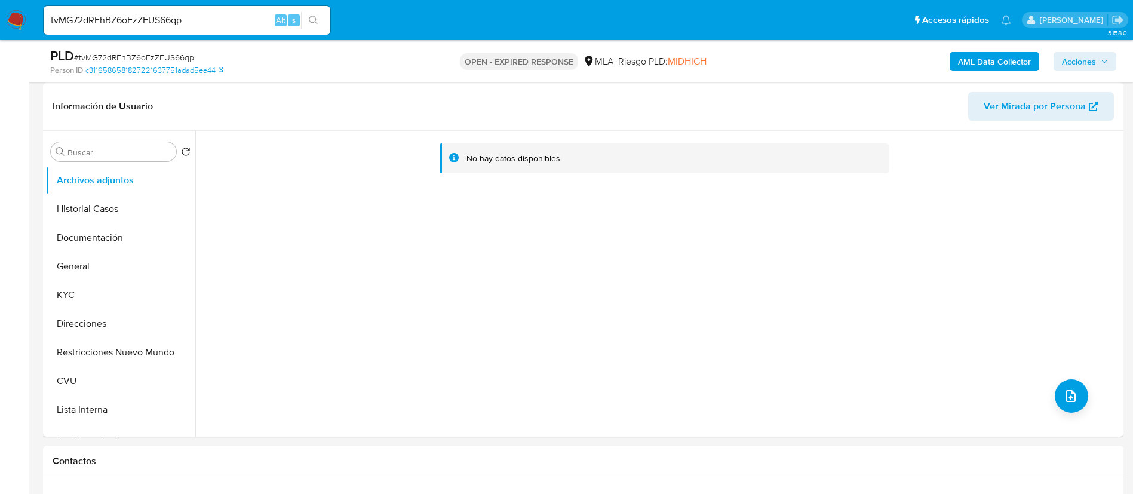
click at [979, 66] on b "AML Data Collector" at bounding box center [994, 61] width 73 height 19
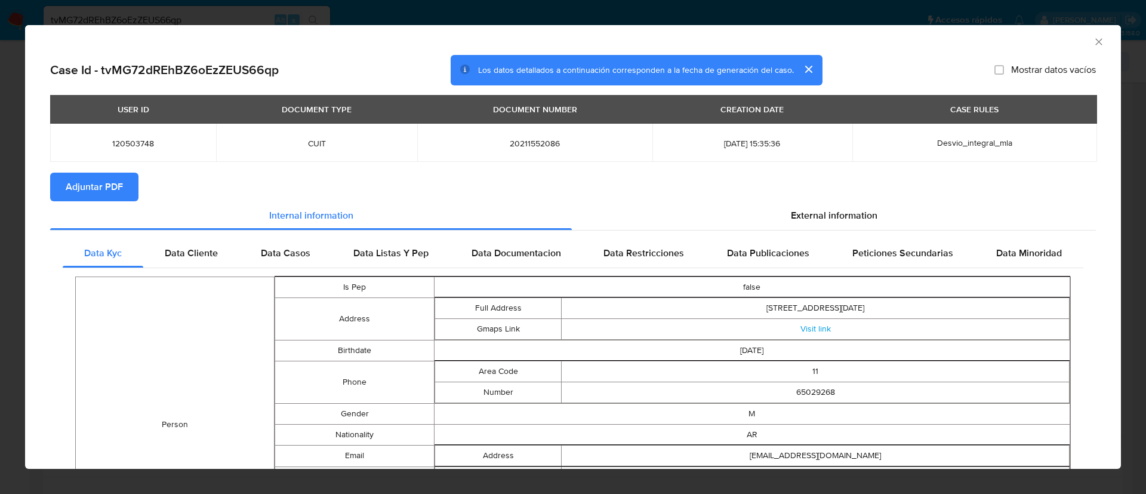
click at [103, 179] on span "Adjuntar PDF" at bounding box center [94, 187] width 57 height 26
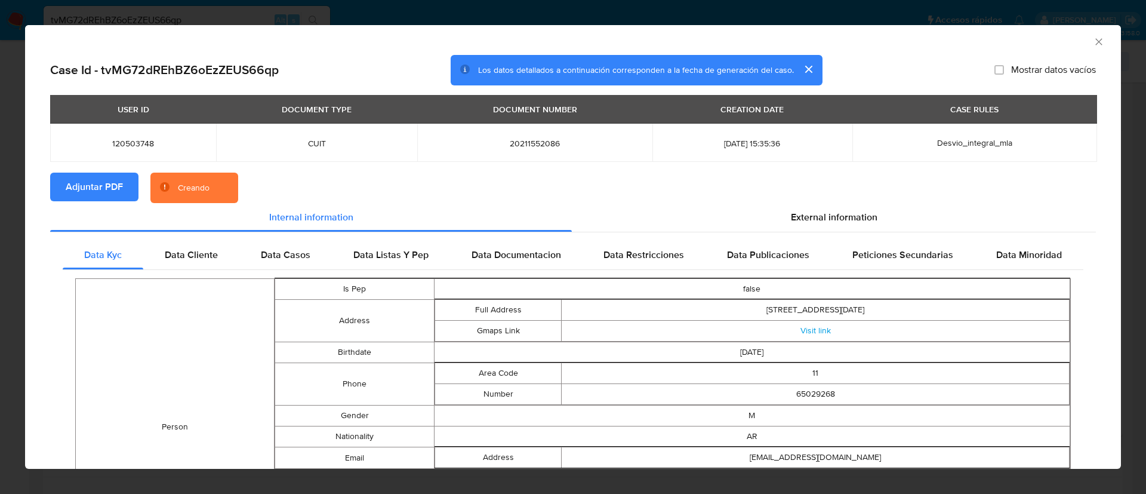
click at [139, 141] on span "120503748" at bounding box center [132, 143] width 137 height 11
copy span "120503748"
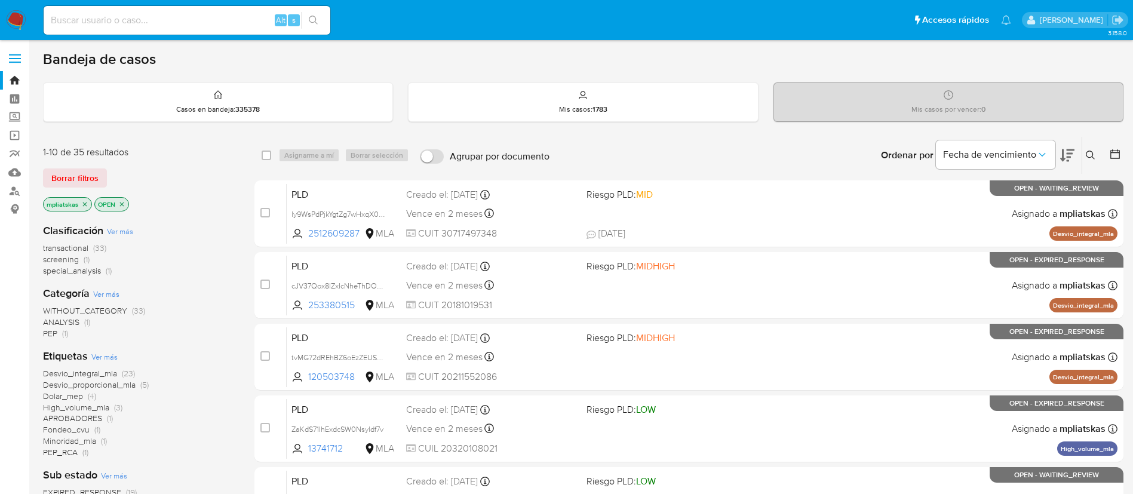
click at [1084, 156] on button at bounding box center [1092, 155] width 20 height 14
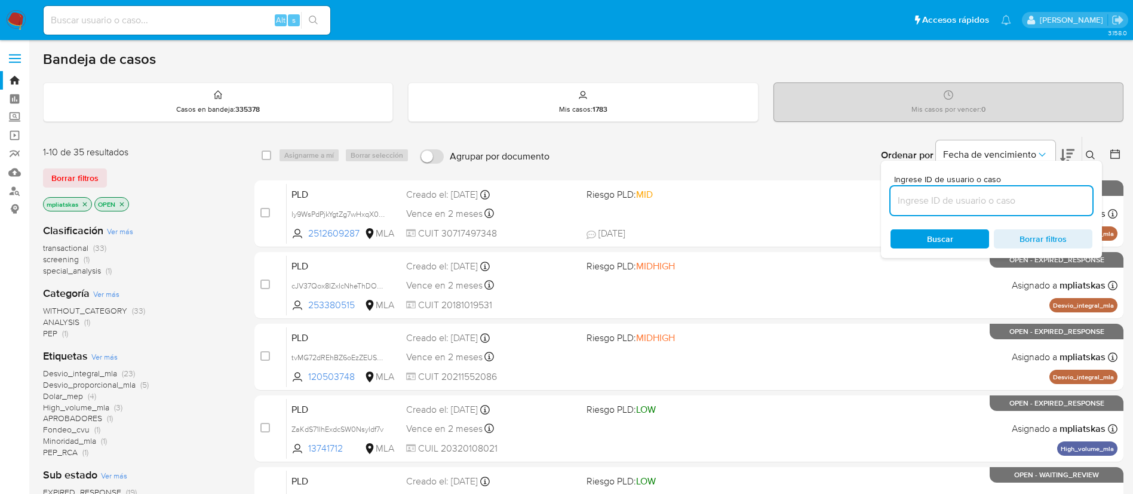
click at [989, 205] on input at bounding box center [991, 201] width 202 height 16
type input "tvMG72dREhBZ6oEzZEUS66qp"
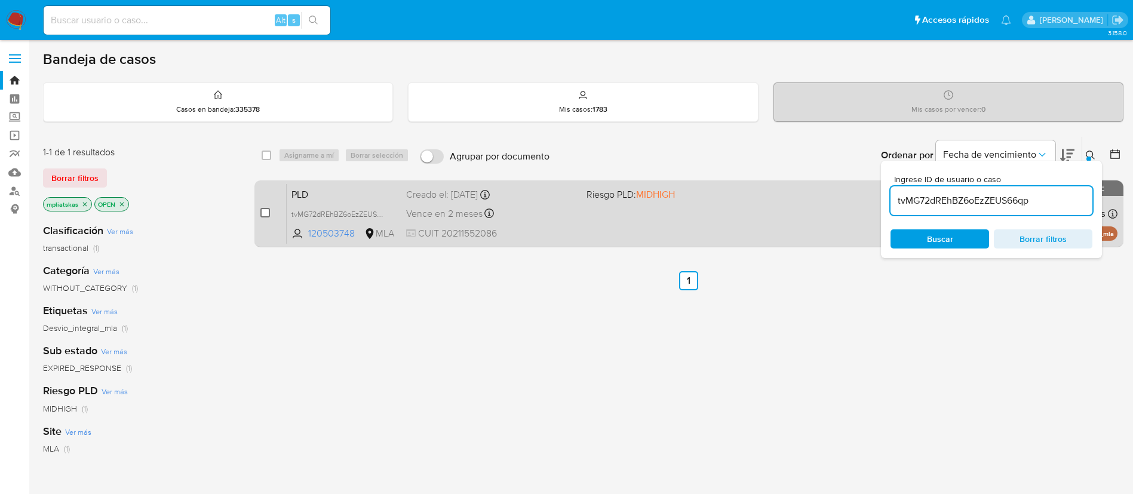
click at [268, 213] on input "checkbox" at bounding box center [265, 213] width 10 height 10
checkbox input "true"
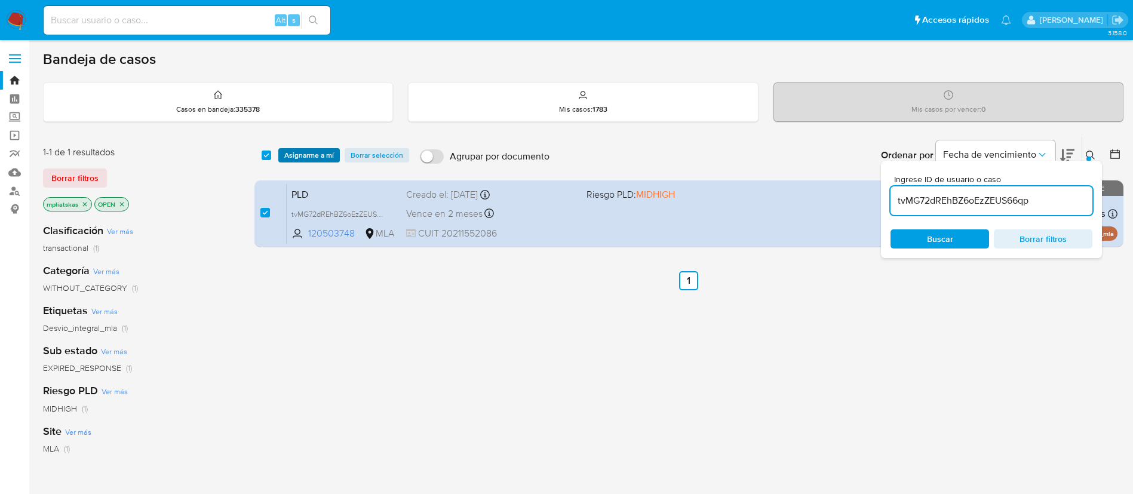
click at [306, 153] on span "Asignarme a mí" at bounding box center [309, 155] width 50 height 12
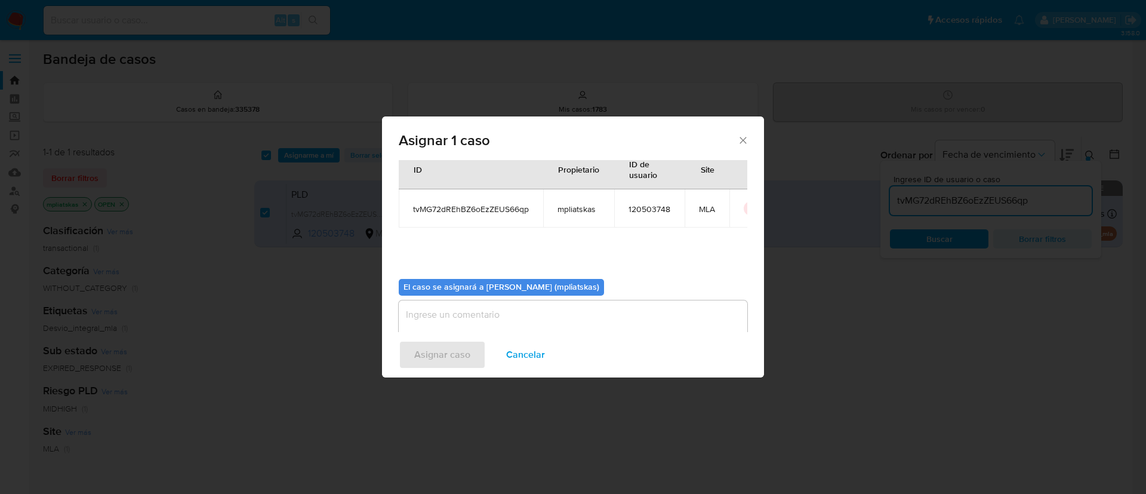
scroll to position [62, 0]
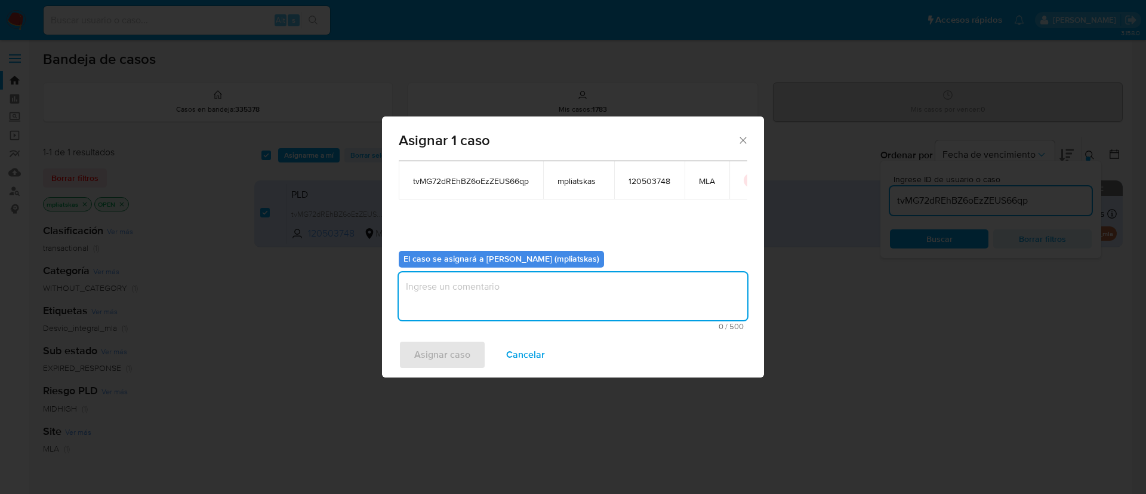
click at [535, 299] on textarea "assign-modal" at bounding box center [573, 296] width 349 height 48
click at [466, 353] on span "Asignar caso" at bounding box center [442, 354] width 56 height 26
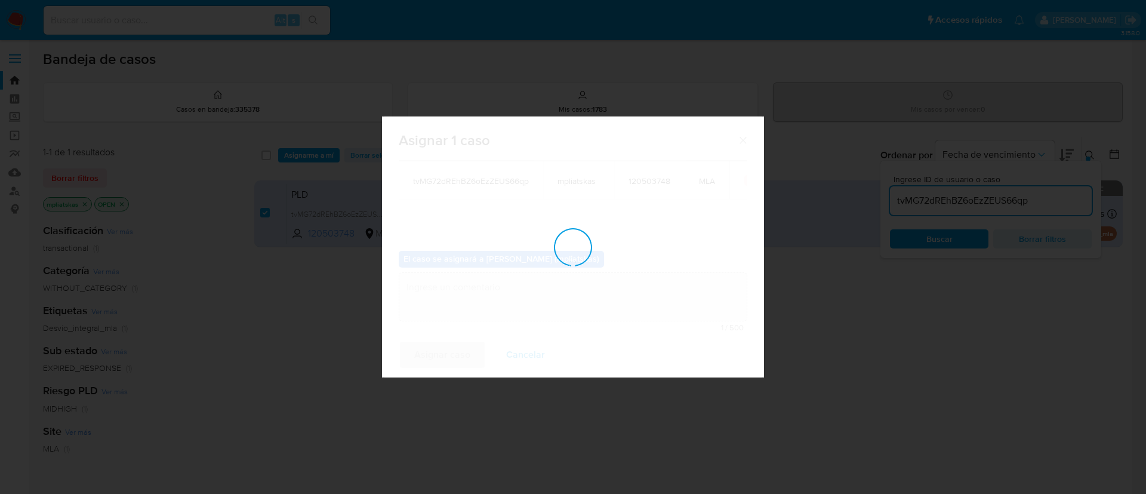
checkbox input "false"
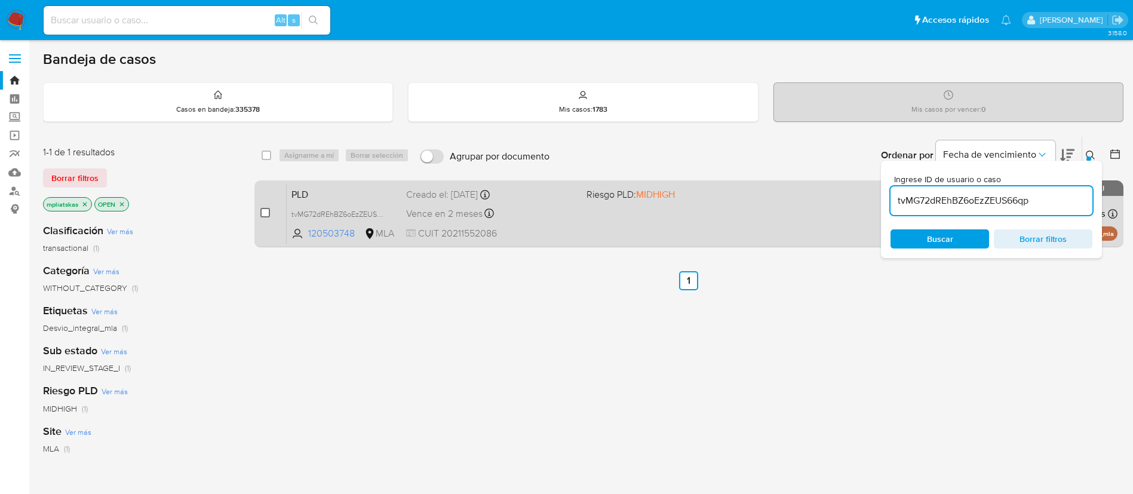
click at [266, 209] on input "checkbox" at bounding box center [265, 213] width 10 height 10
checkbox input "true"
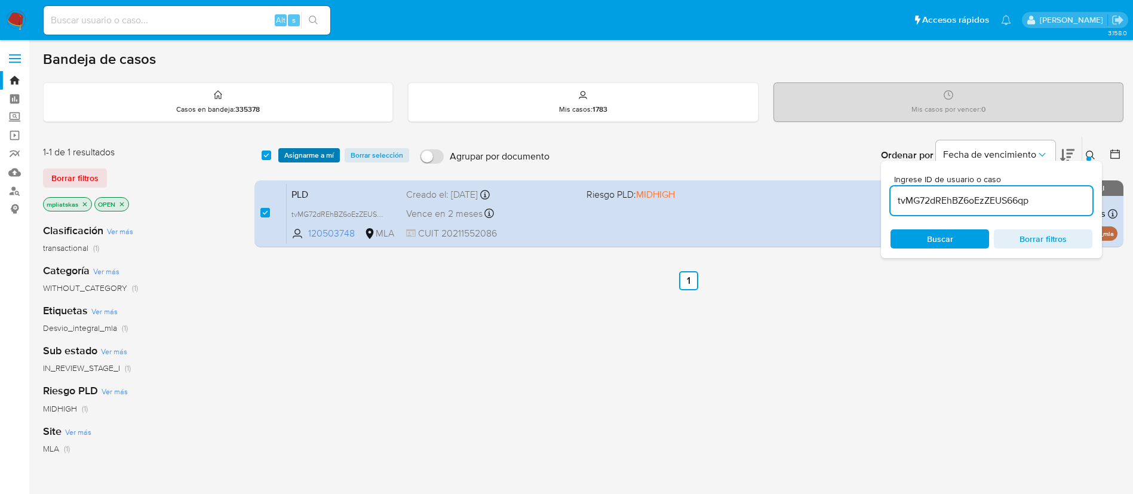
click at [307, 159] on span "Asignarme a mí" at bounding box center [309, 155] width 50 height 12
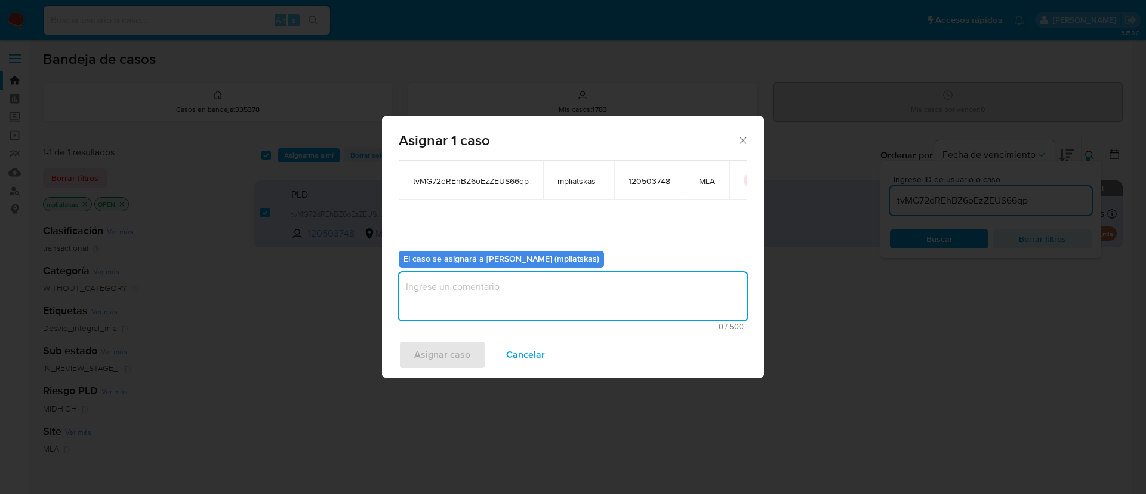
click at [442, 302] on textarea "assign-modal" at bounding box center [573, 296] width 349 height 48
click at [429, 355] on span "Asignar caso" at bounding box center [442, 354] width 56 height 26
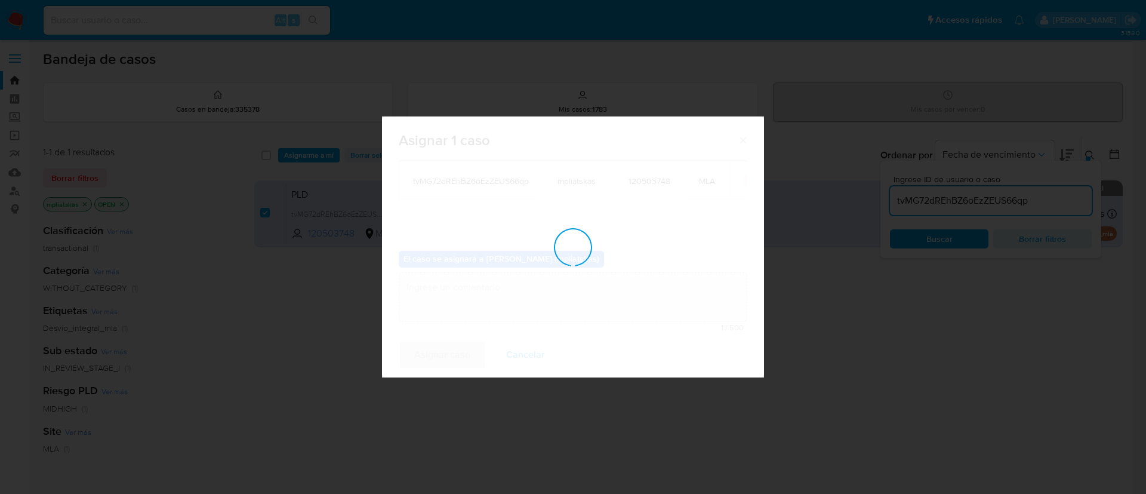
checkbox input "false"
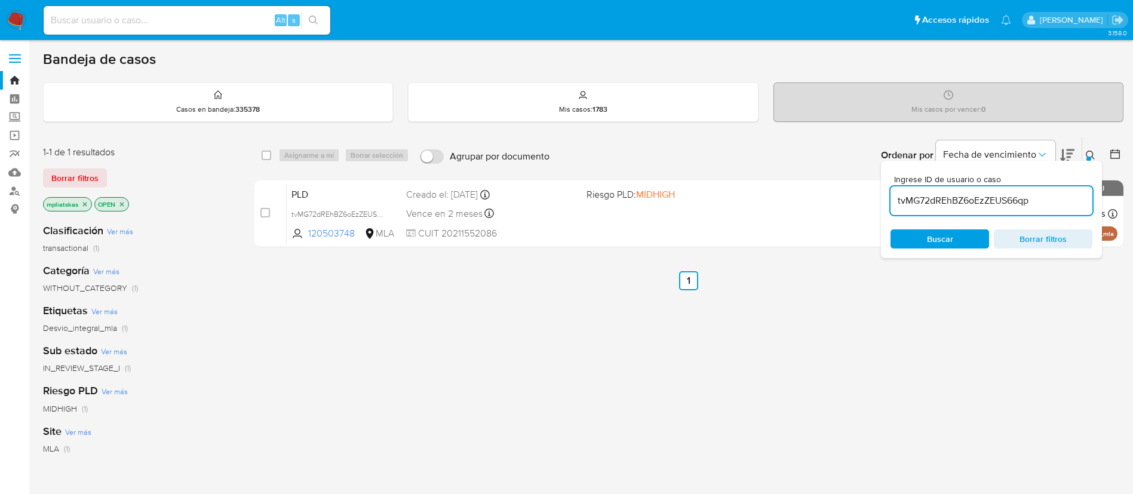
click at [14, 11] on img at bounding box center [16, 20] width 20 height 20
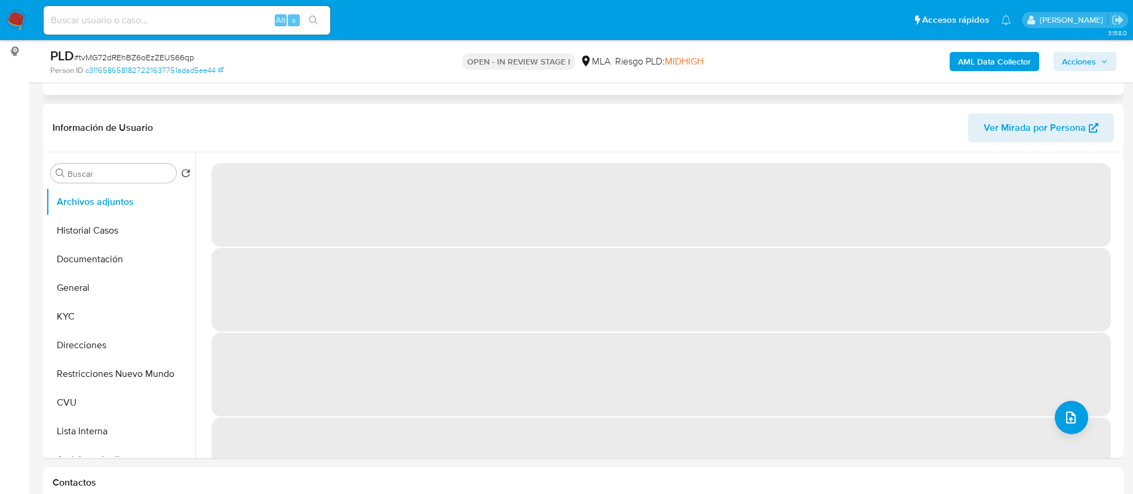
scroll to position [269, 0]
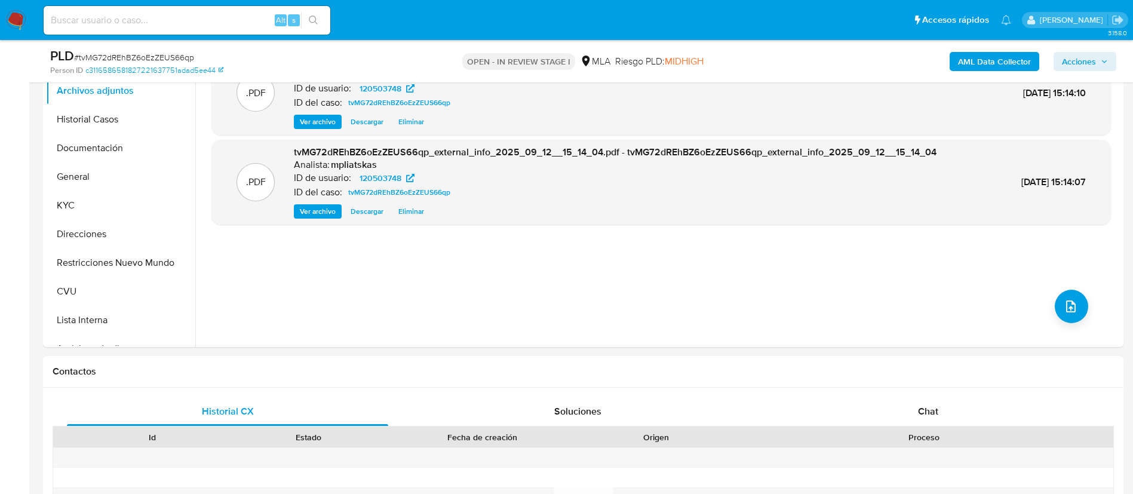
select select "10"
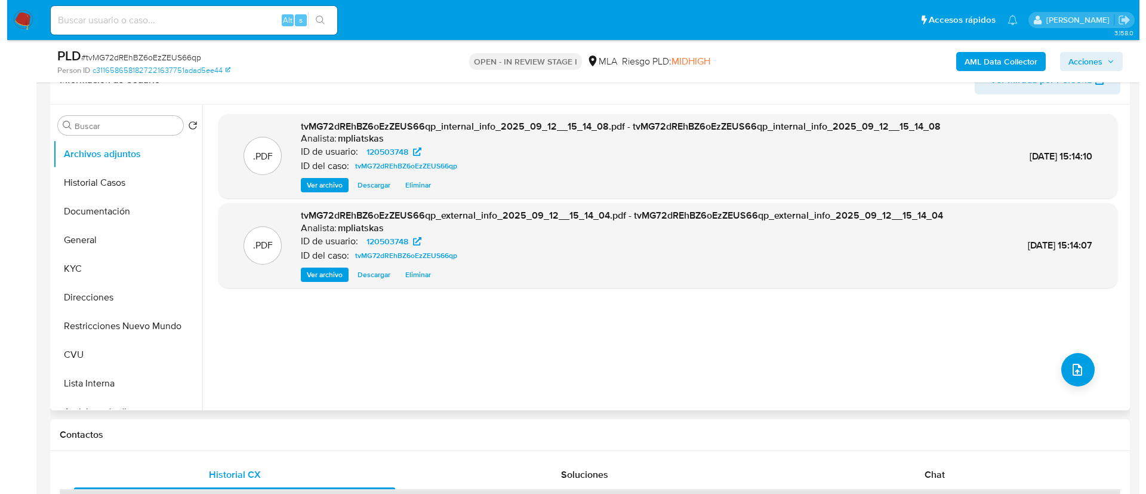
scroll to position [179, 0]
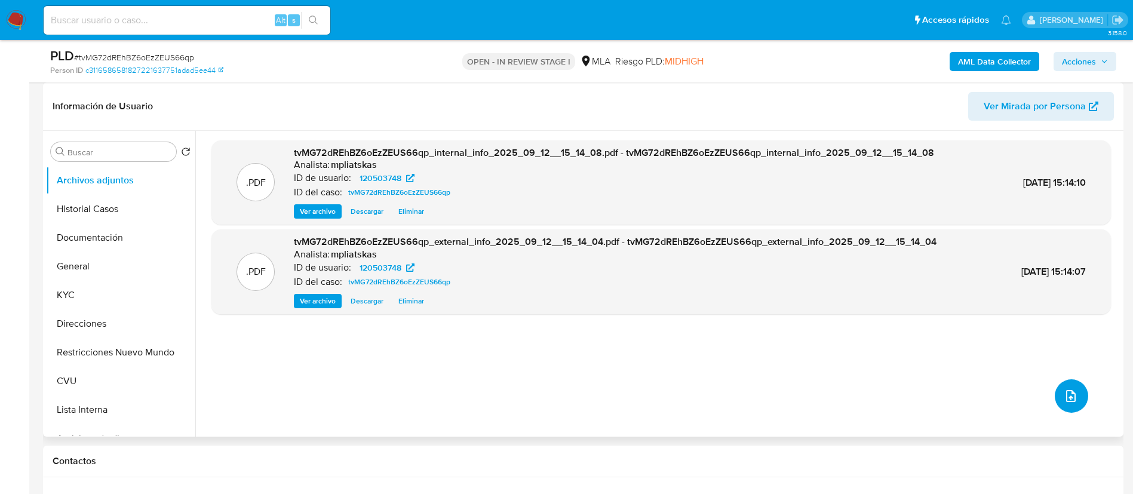
click at [1063, 398] on icon "upload-file" at bounding box center [1070, 396] width 14 height 14
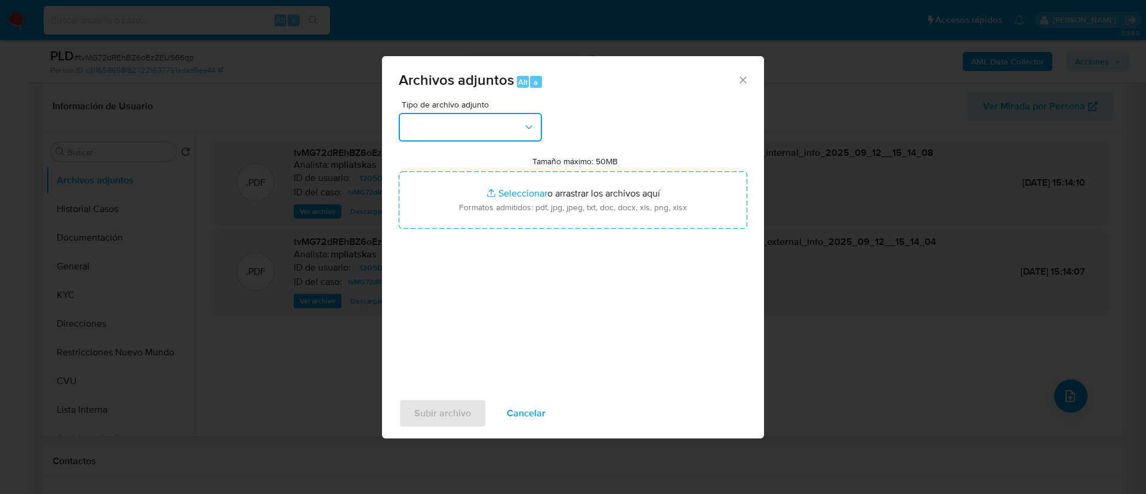
click at [453, 137] on button "button" at bounding box center [470, 127] width 143 height 29
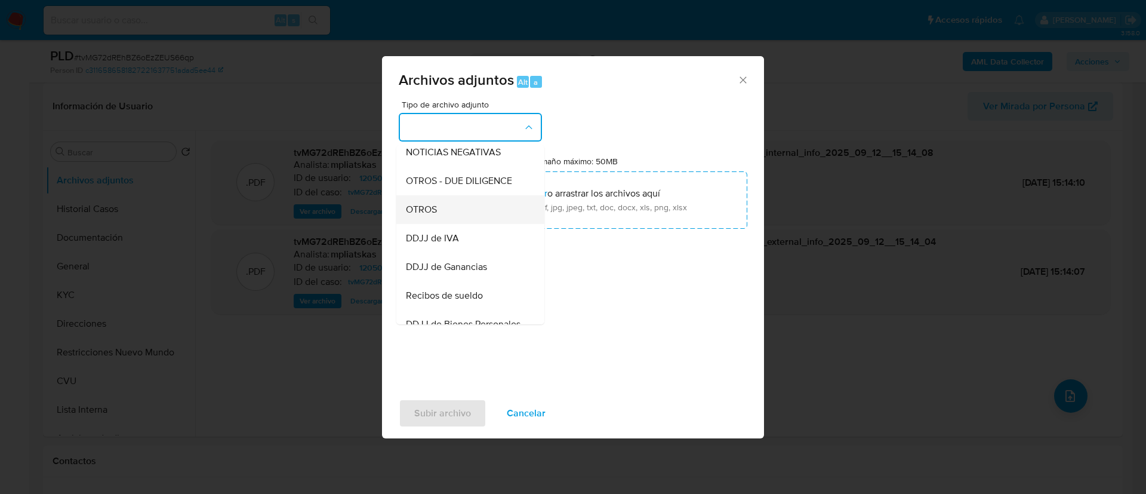
click at [473, 217] on div "OTROS" at bounding box center [467, 209] width 122 height 29
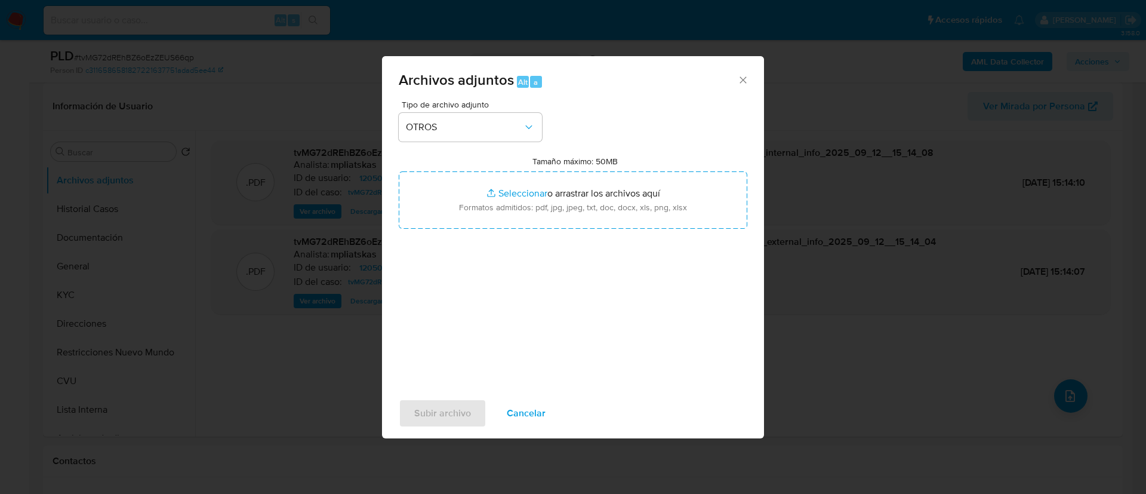
click at [473, 217] on input "Tamaño máximo: 50MB Seleccionar archivos" at bounding box center [573, 199] width 349 height 57
type input "C:\fakepath\120503748 Movimientos.xlsx"
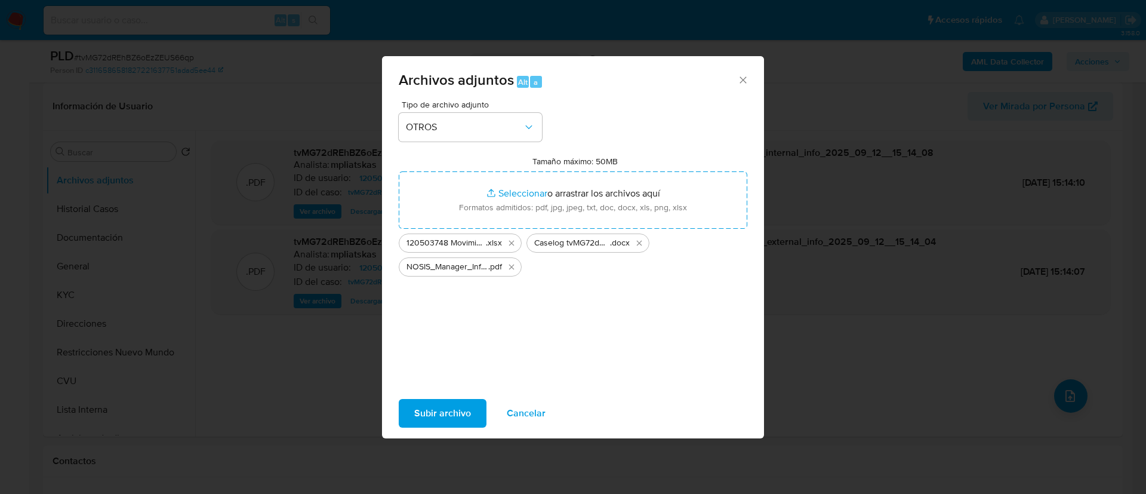
drag, startPoint x: 473, startPoint y: 217, endPoint x: 449, endPoint y: 413, distance: 197.3
click at [449, 413] on span "Subir archivo" at bounding box center [442, 413] width 57 height 26
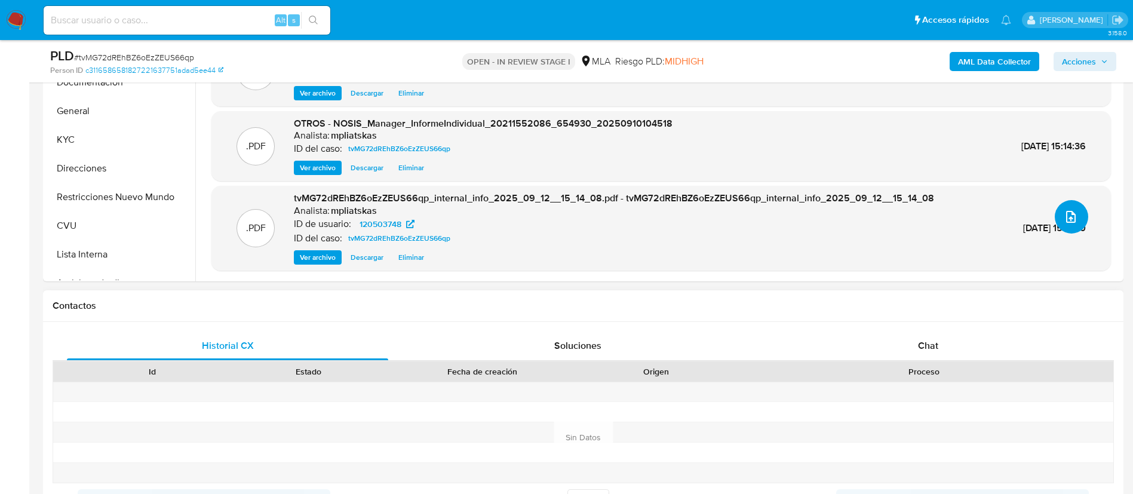
scroll to position [537, 0]
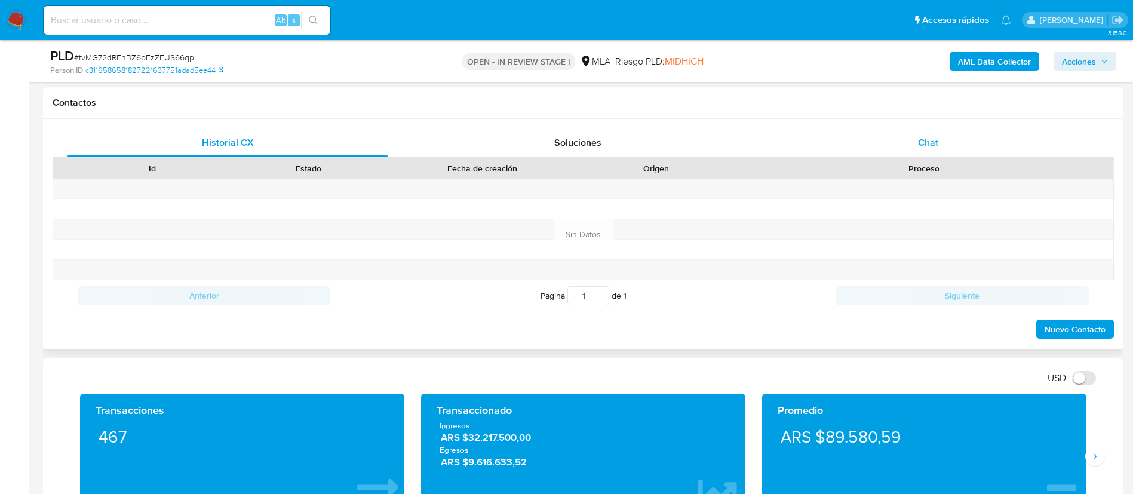
click at [923, 140] on span "Chat" at bounding box center [928, 143] width 20 height 14
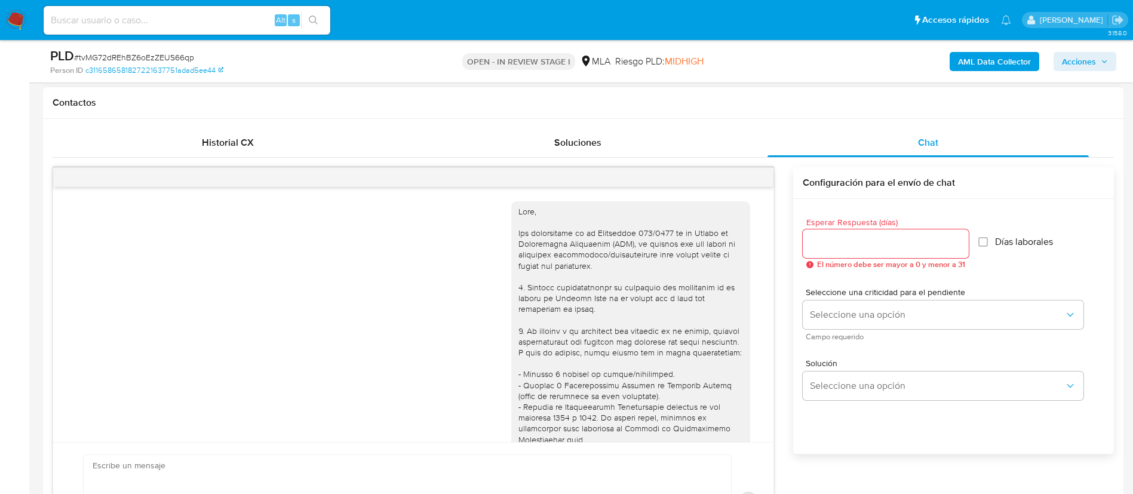
scroll to position [1262, 0]
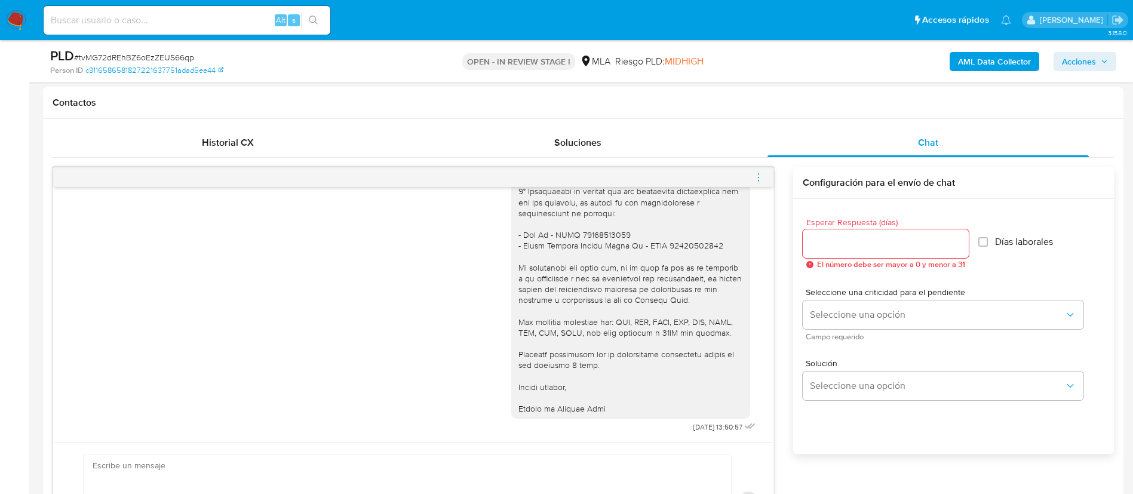
click at [761, 182] on icon "menu-action" at bounding box center [758, 177] width 11 height 11
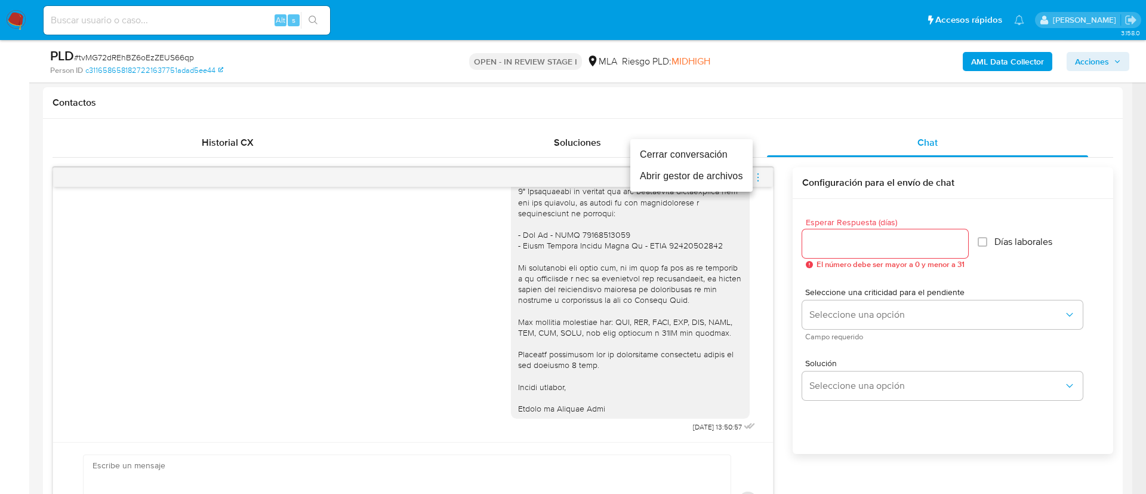
click at [700, 156] on li "Cerrar conversación" at bounding box center [691, 154] width 122 height 21
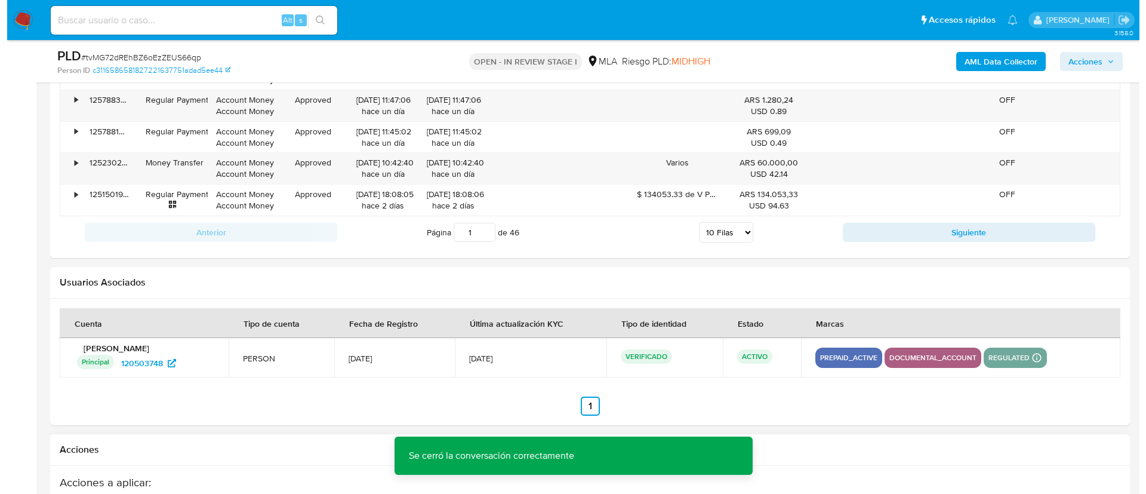
scroll to position [2111, 0]
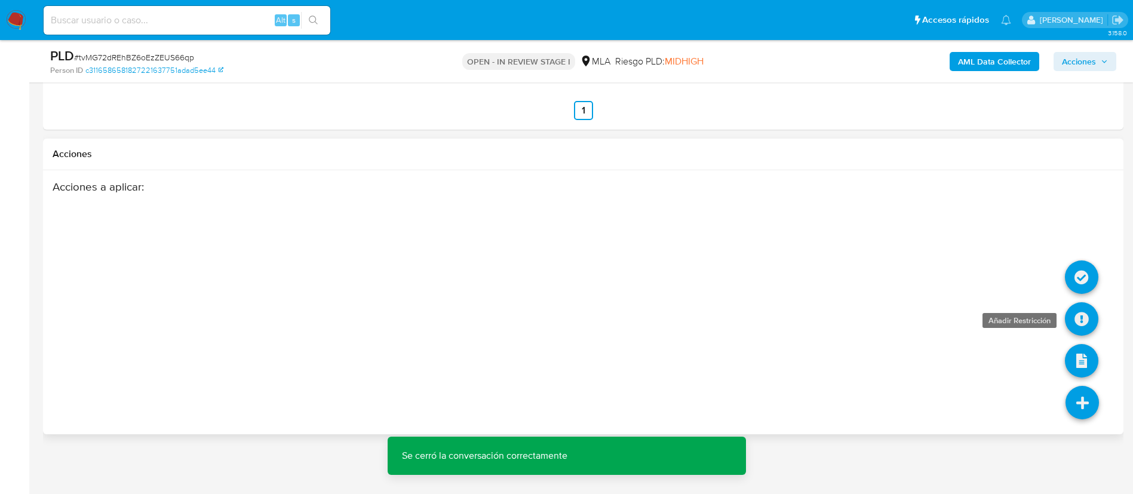
click at [1081, 317] on icon at bounding box center [1080, 318] width 33 height 33
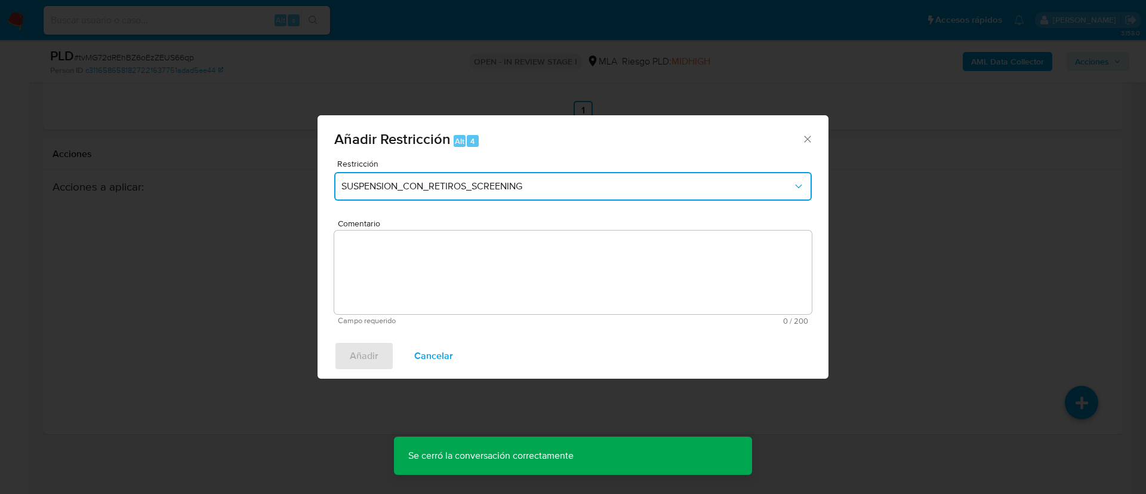
click at [450, 180] on span "SUSPENSION_CON_RETIROS_SCREENING" at bounding box center [566, 186] width 451 height 12
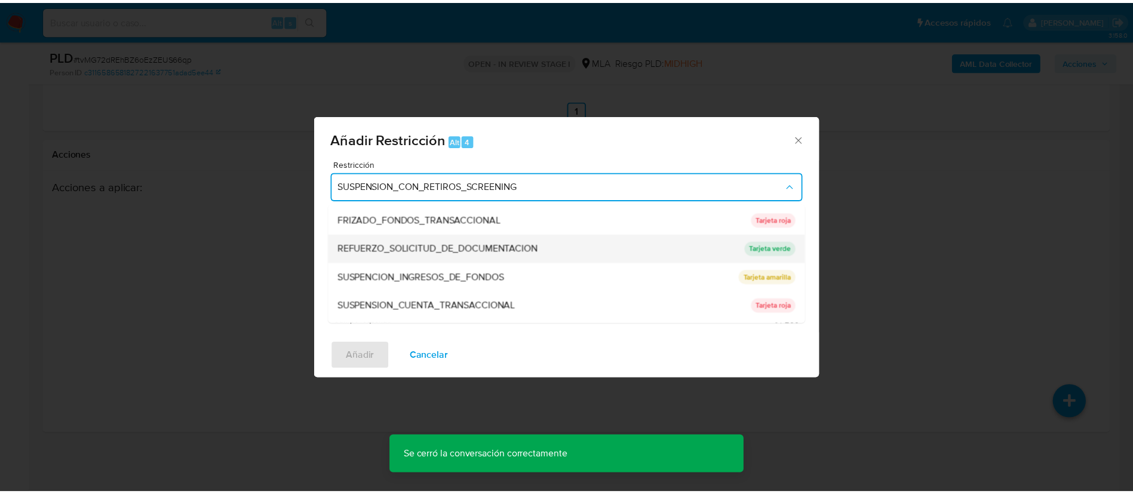
scroll to position [253, 0]
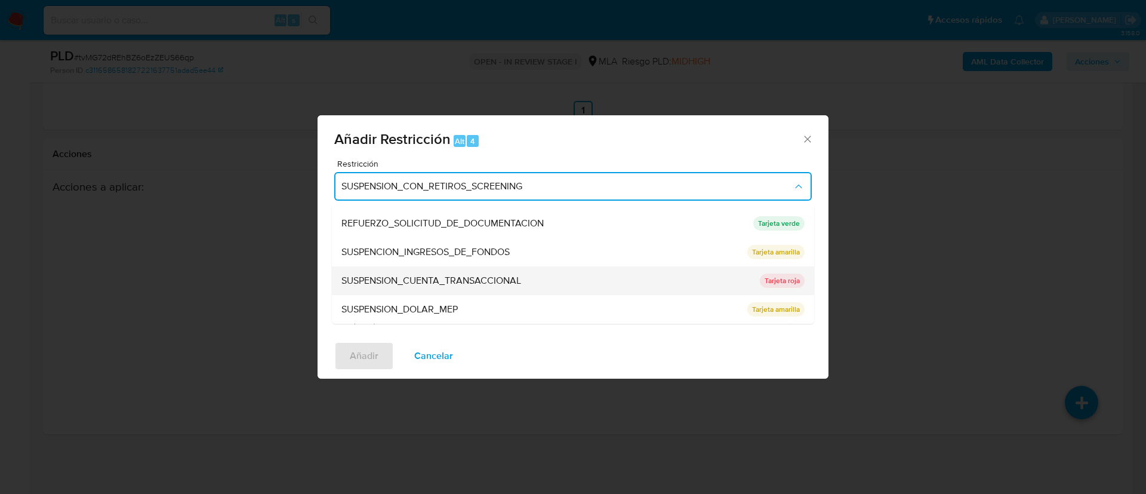
click at [439, 281] on span "SUSPENSION_CUENTA_TRANSACCIONAL" at bounding box center [431, 281] width 180 height 12
click at [439, 281] on textarea "Comentario" at bounding box center [573, 272] width 478 height 84
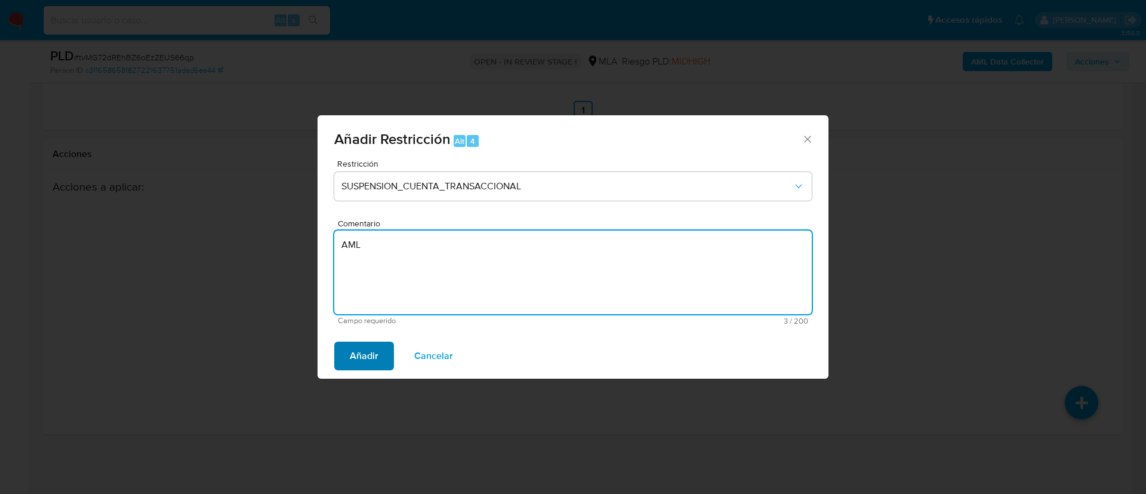
type textarea "AML"
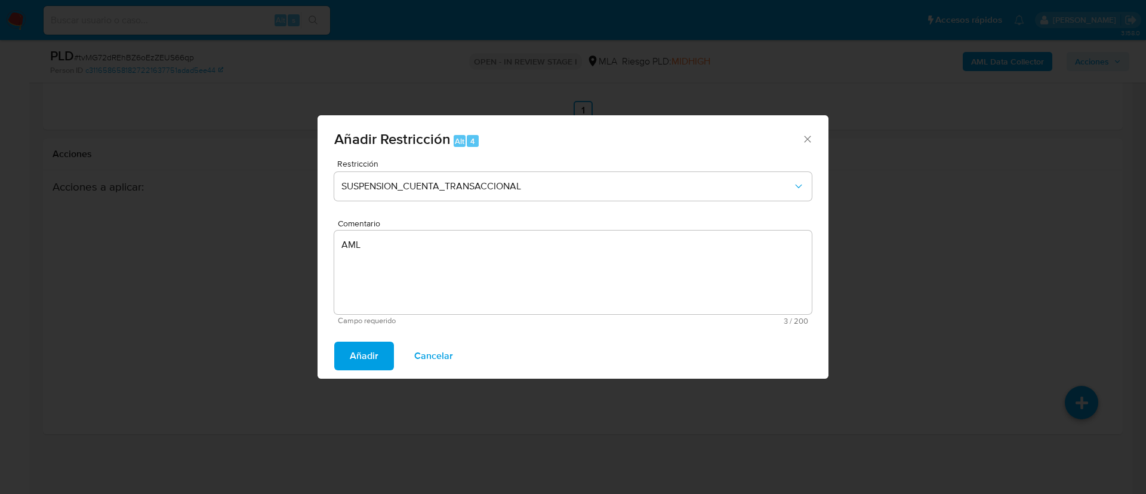
click at [368, 353] on span "Añadir" at bounding box center [364, 356] width 29 height 26
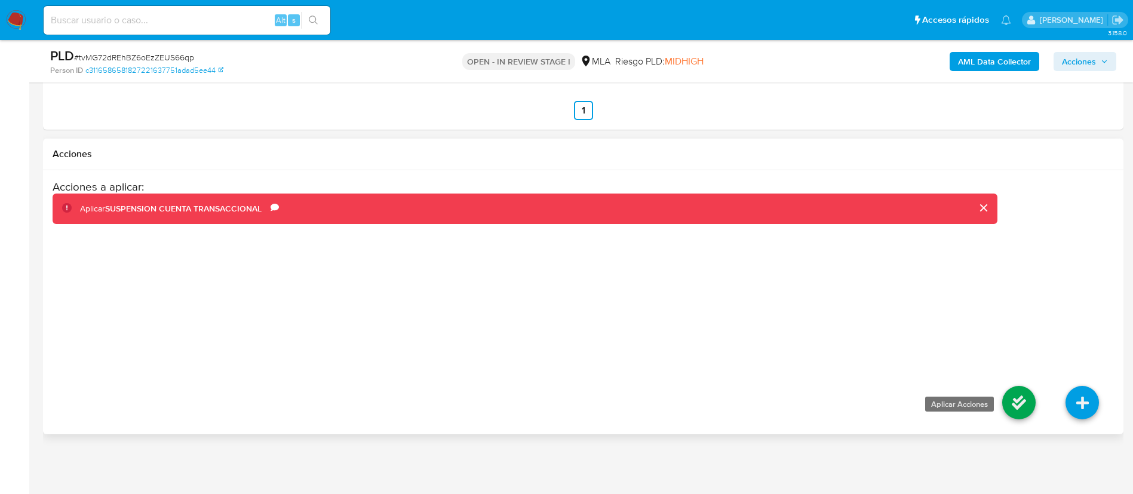
click at [1010, 405] on icon at bounding box center [1018, 402] width 33 height 33
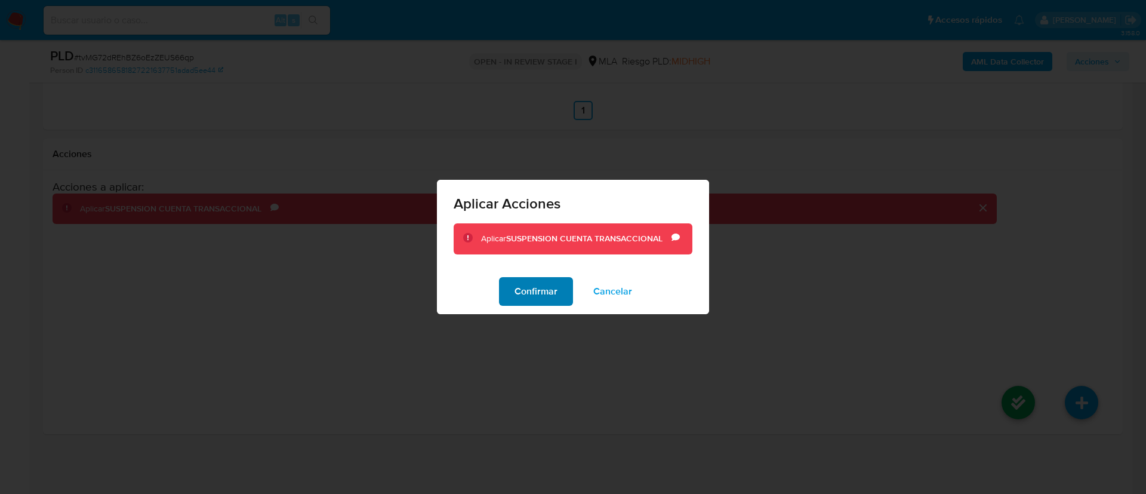
click at [551, 295] on span "Confirmar" at bounding box center [536, 291] width 43 height 26
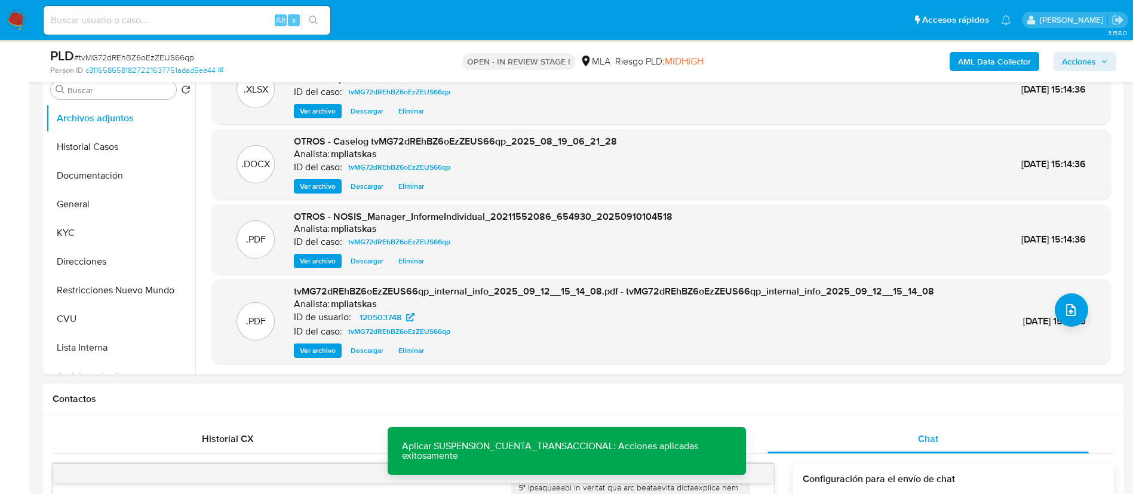
scroll to position [230, 0]
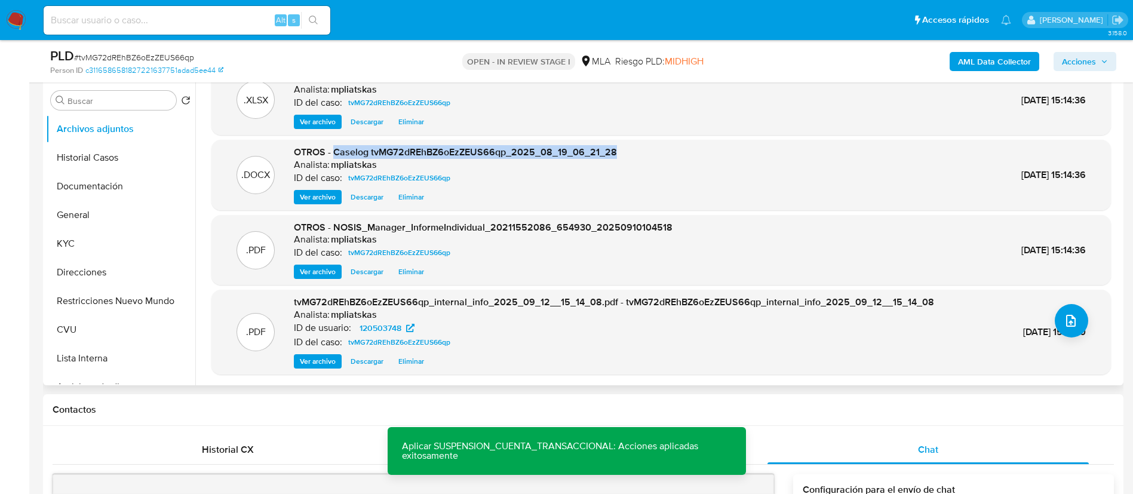
drag, startPoint x: 333, startPoint y: 151, endPoint x: 619, endPoint y: 145, distance: 286.6
click at [619, 146] on div ".DOCX OTROS - Caselog tvMG72dREhBZ6oEzZEUS66qp_2025_08_19_06_21_28 Analista: mp…" at bounding box center [660, 175] width 887 height 59
copy span "Caselog tvMG72dREhBZ6oEzZEUS66qp_2025_08_19_06_21_28"
click at [1070, 57] on span "Acciones" at bounding box center [1078, 61] width 34 height 19
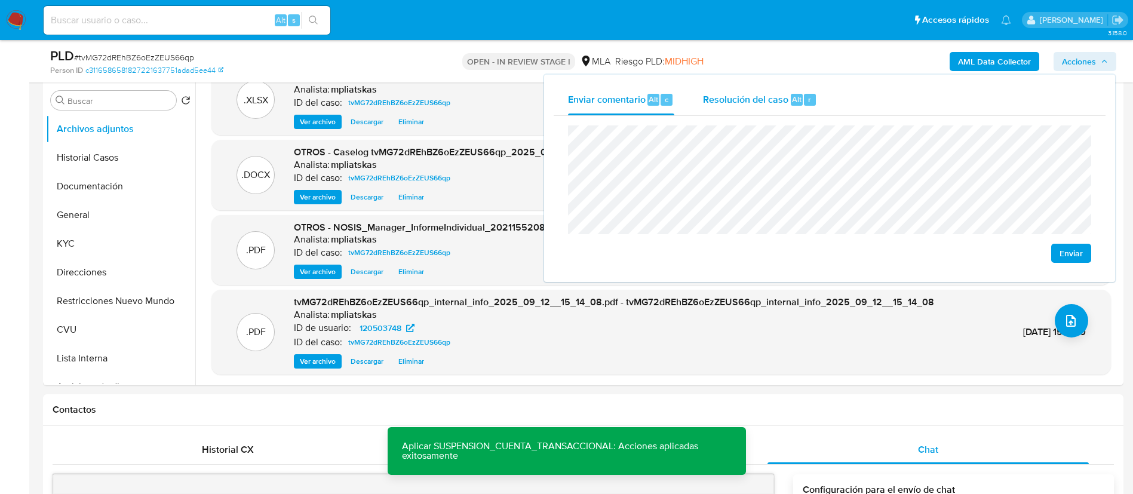
click at [792, 99] on span "Alt" at bounding box center [797, 99] width 10 height 11
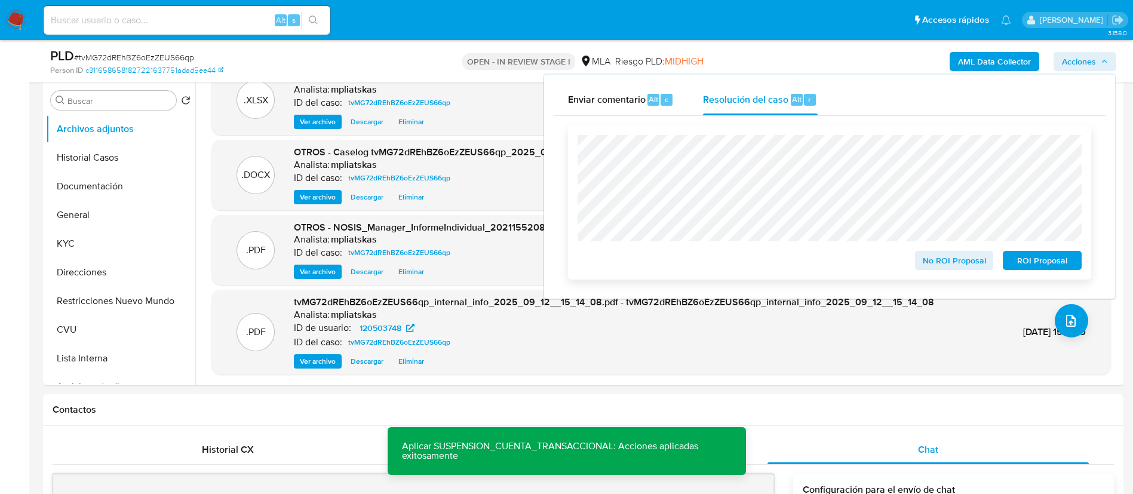
click at [1020, 269] on span "ROI Proposal" at bounding box center [1042, 260] width 62 height 17
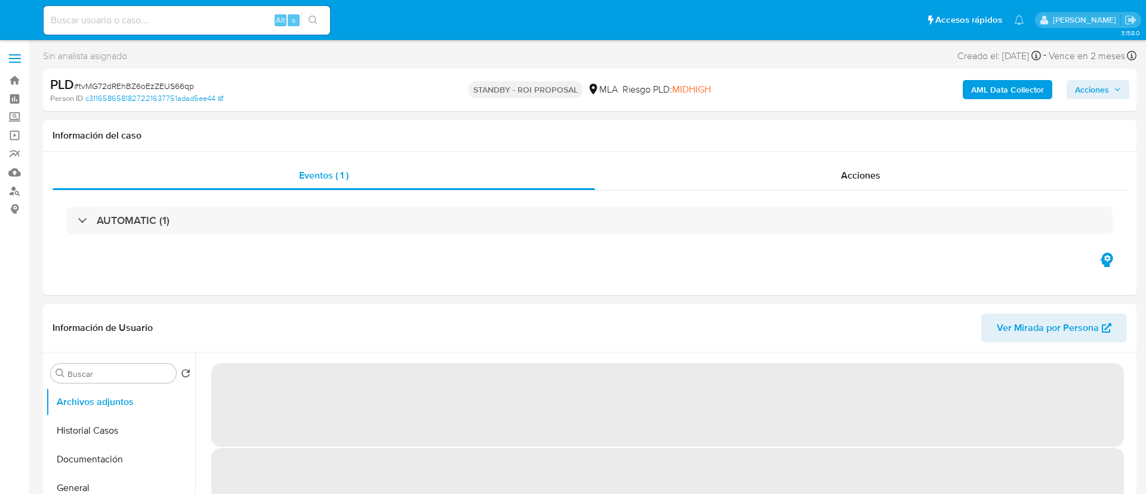
select select "10"
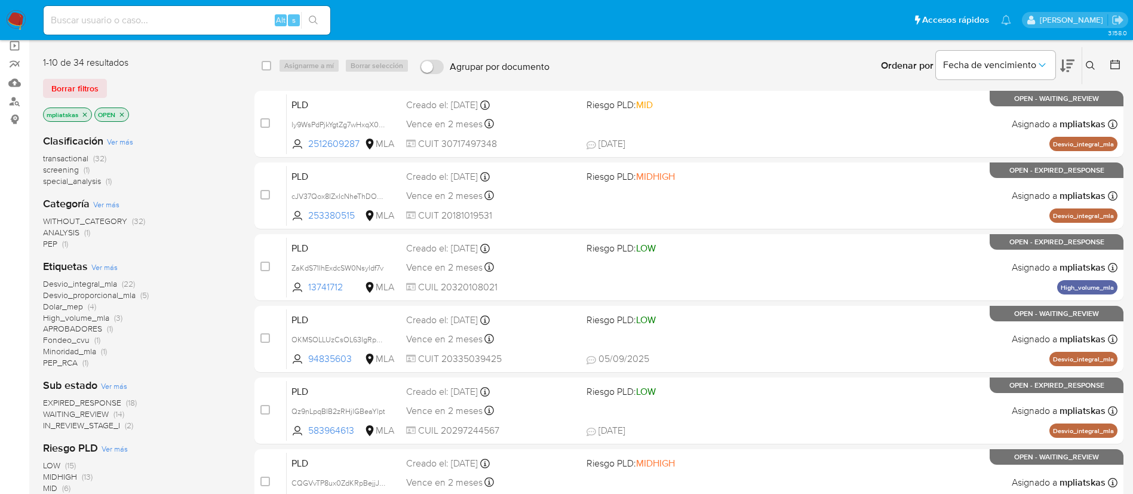
scroll to position [179, 0]
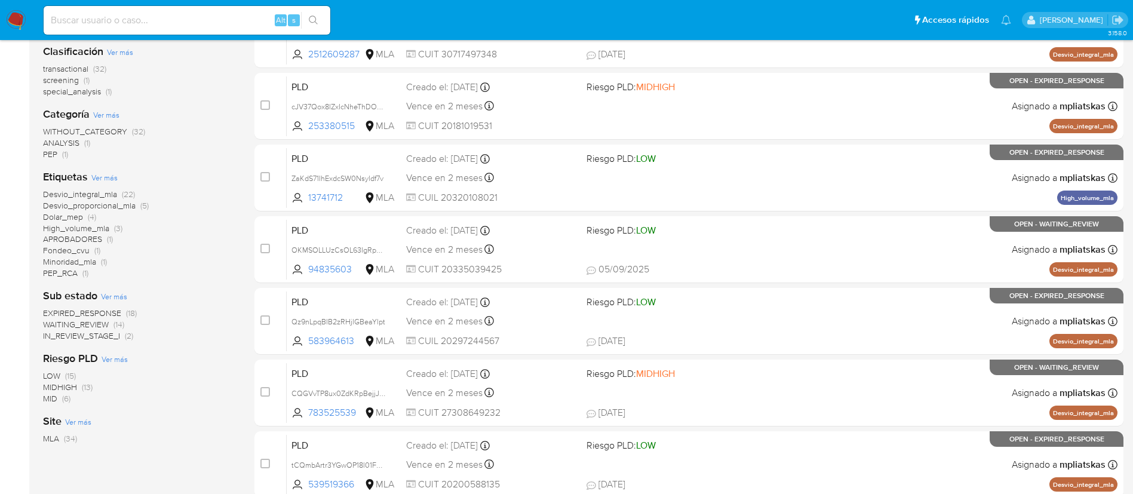
click at [132, 336] on span "(2)" at bounding box center [129, 336] width 8 height 12
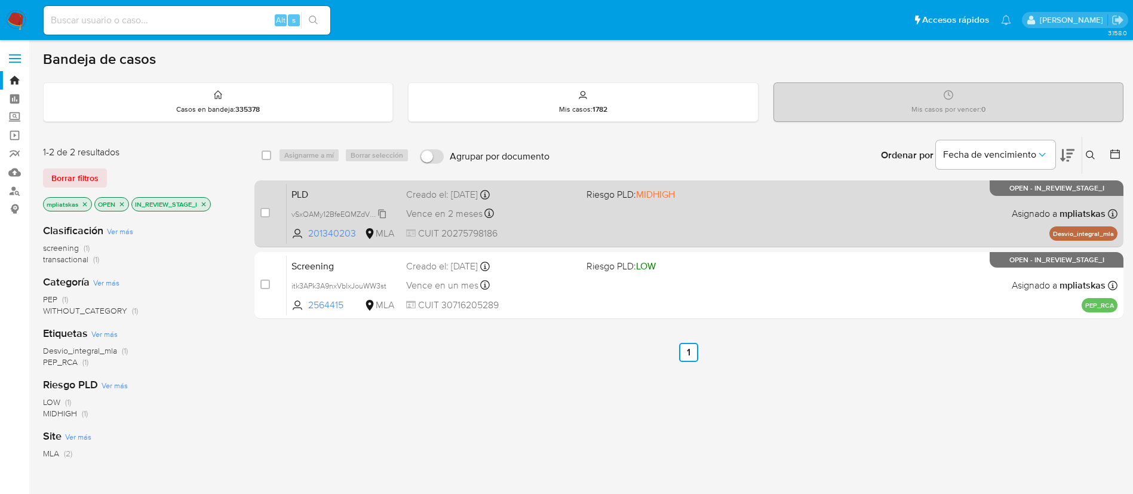
click at [383, 213] on span "vSxOAMy12BfeEQMZdVlj8mq7" at bounding box center [341, 213] width 100 height 13
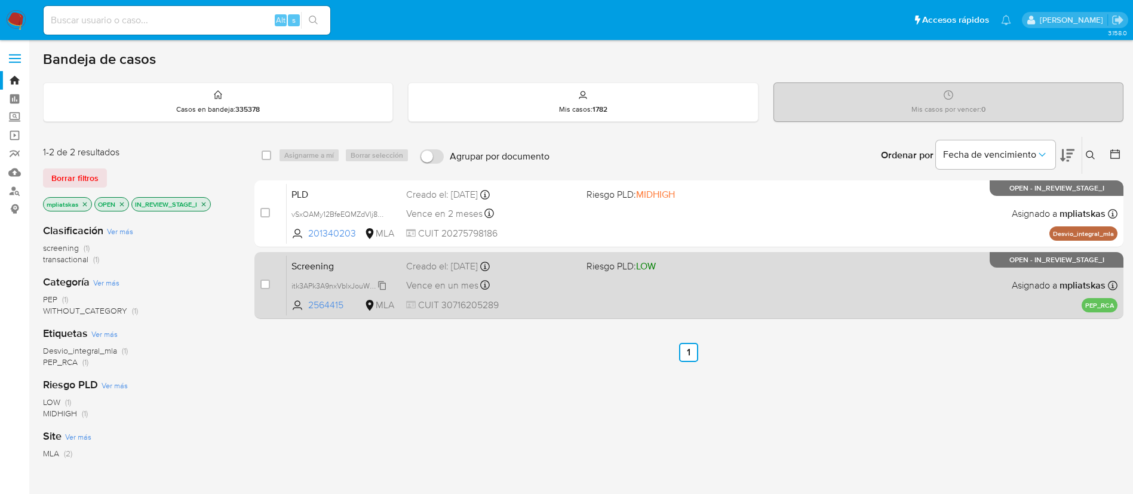
click at [385, 285] on span "itk3APk3A9nxVblxJouWW3st" at bounding box center [338, 284] width 95 height 13
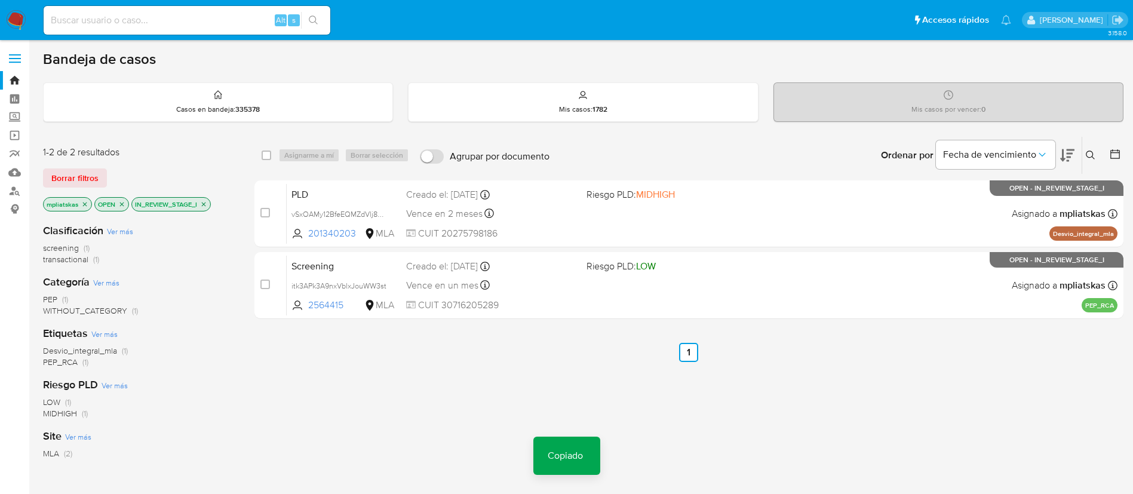
click at [314, 380] on div "select-all-cases-checkbox Asignarme a mí Borrar selección Agrupar por documento…" at bounding box center [688, 406] width 869 height 541
click at [204, 204] on icon "close-filter" at bounding box center [203, 204] width 7 height 7
